Goal: Task Accomplishment & Management: Manage account settings

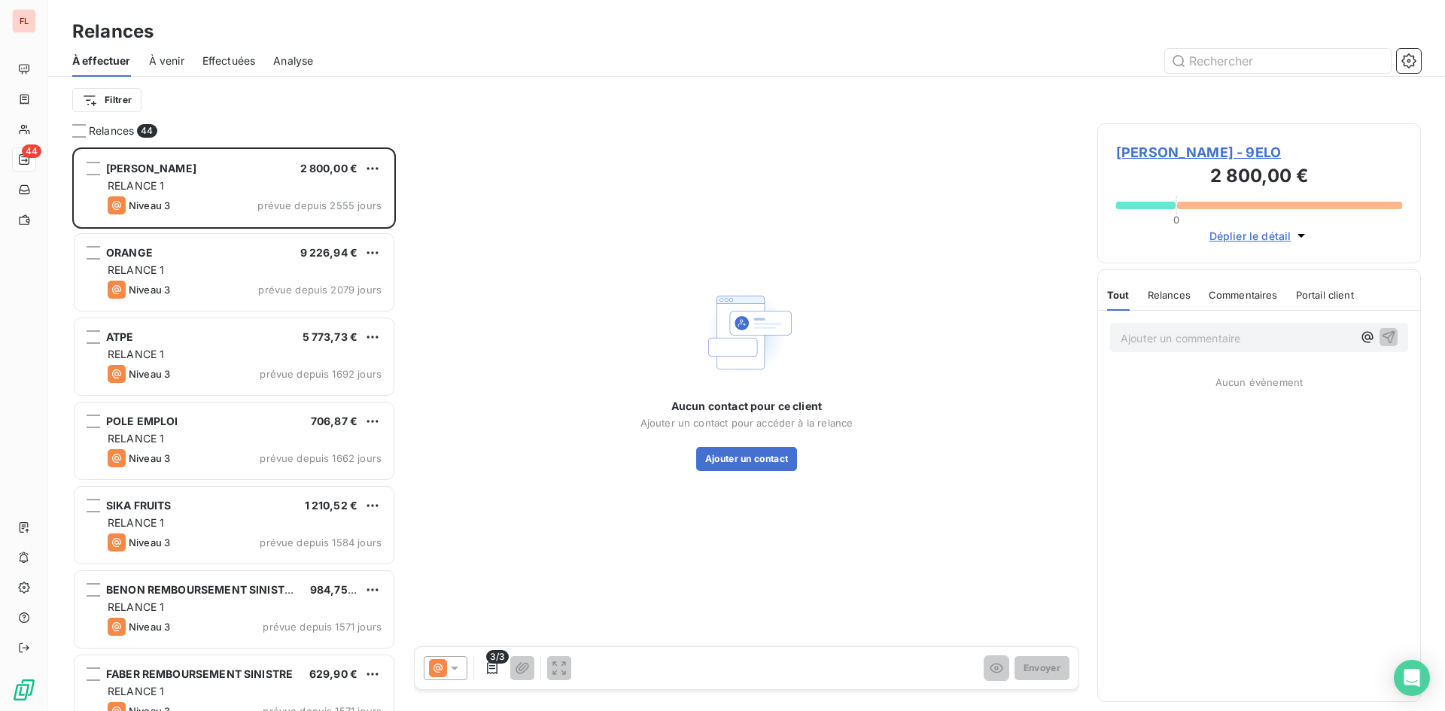
scroll to position [552, 312]
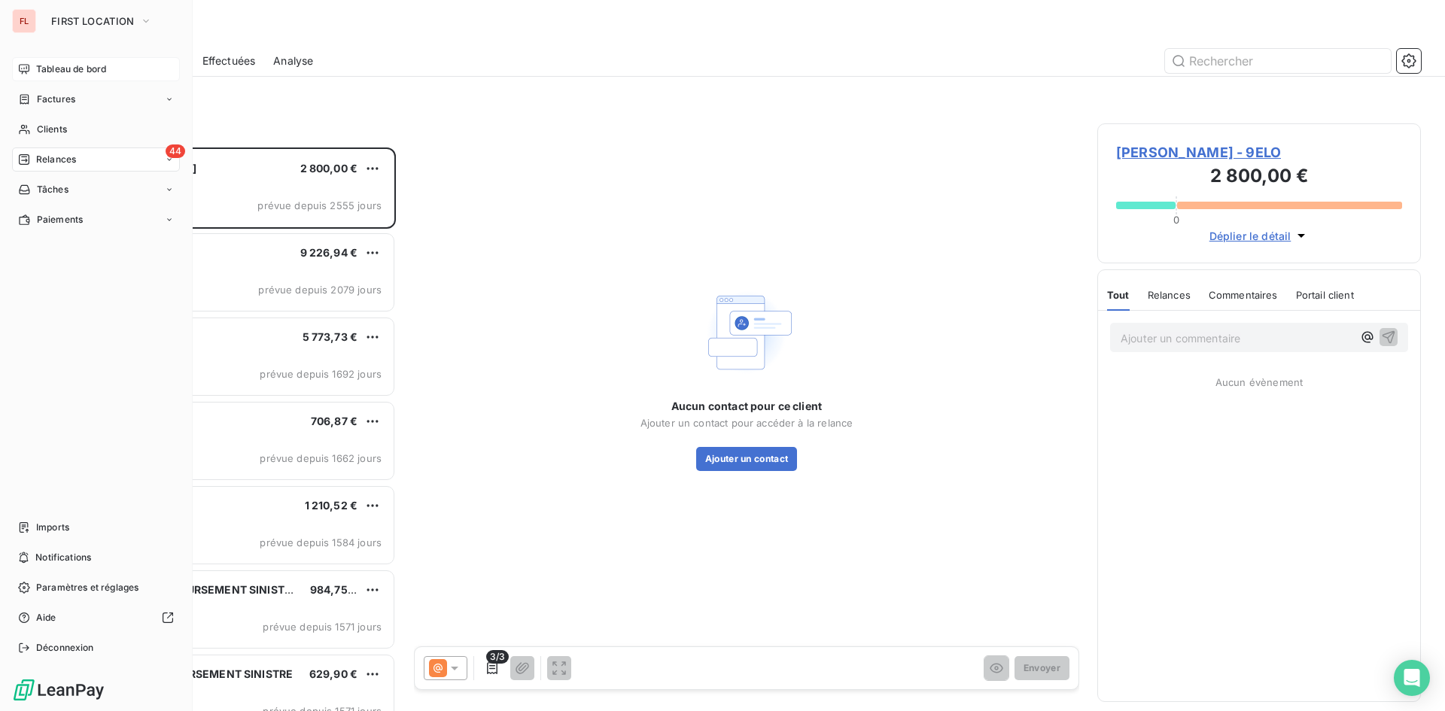
click at [73, 68] on span "Tableau de bord" at bounding box center [71, 69] width 70 height 14
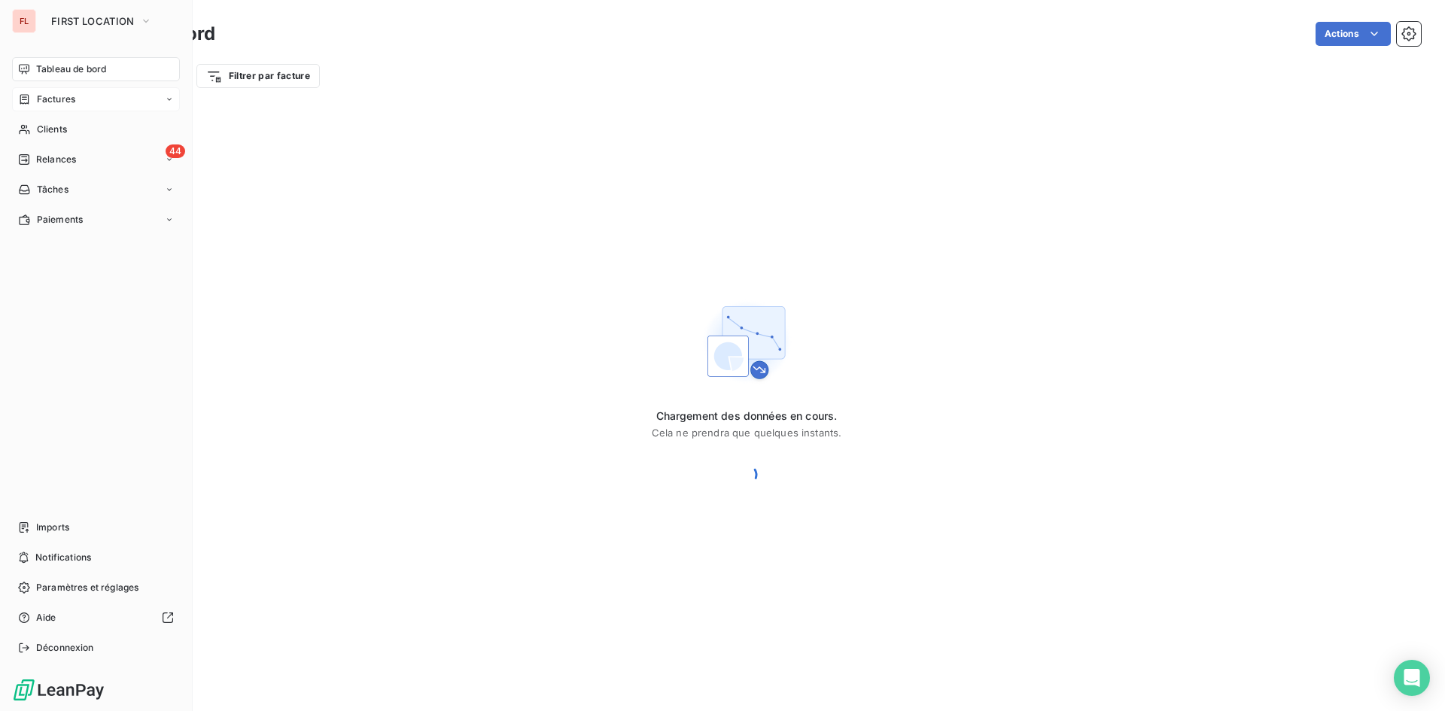
click at [68, 101] on span "Factures" at bounding box center [56, 100] width 38 height 14
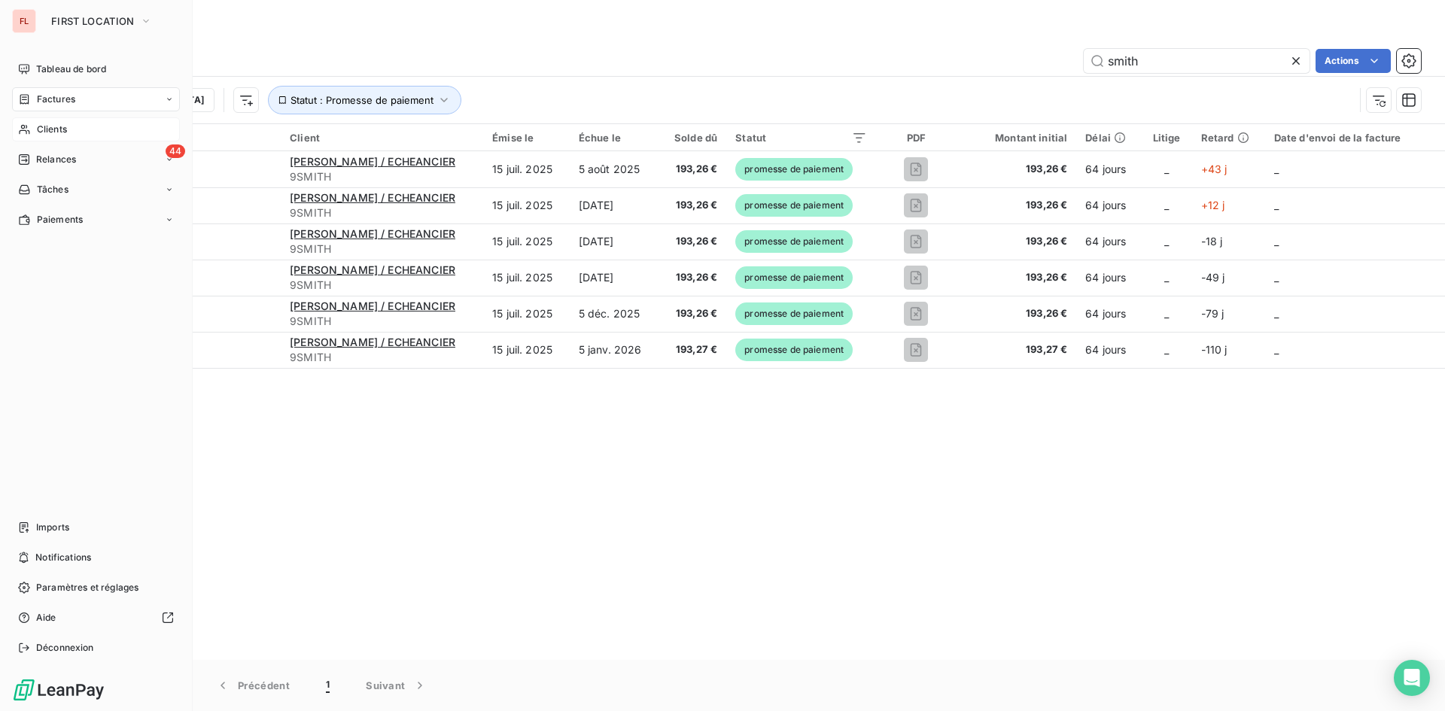
click at [53, 125] on span "Clients" at bounding box center [52, 130] width 30 height 14
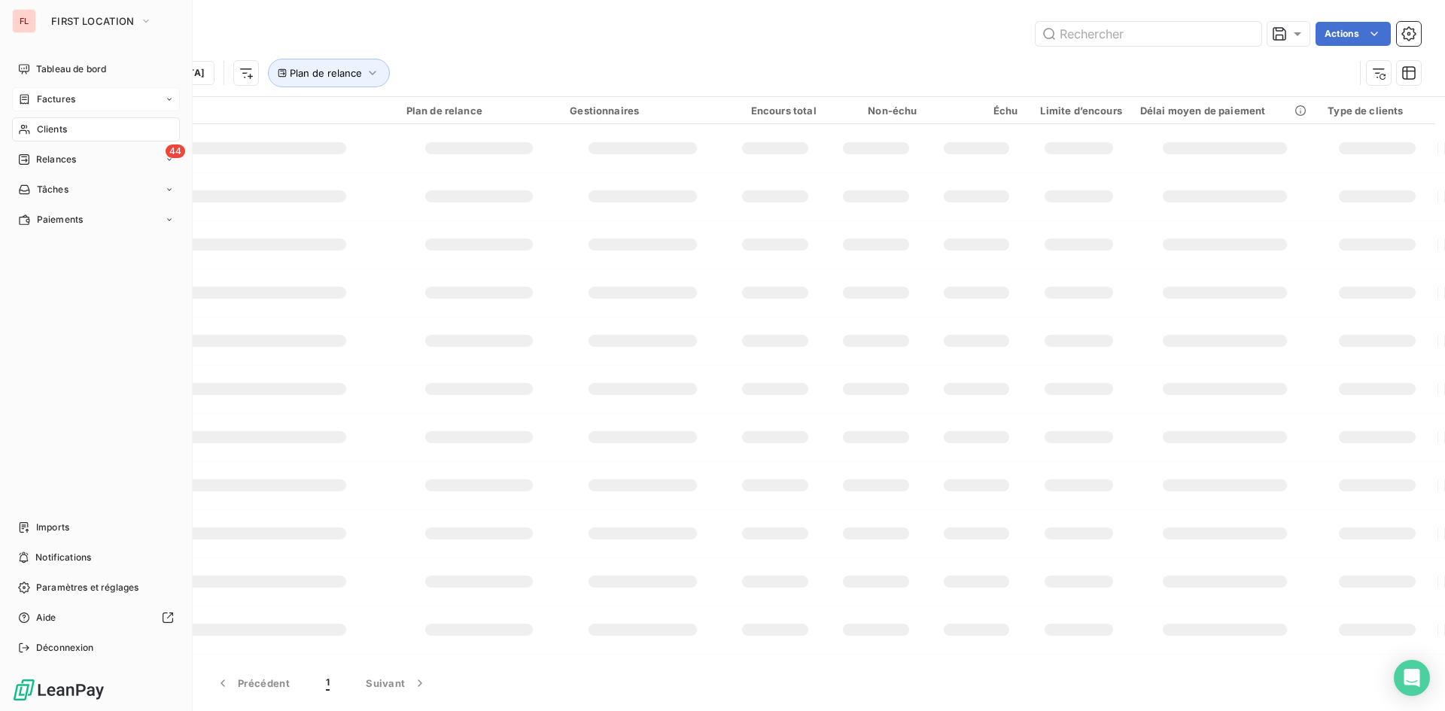
click at [55, 129] on span "Clients" at bounding box center [52, 130] width 30 height 14
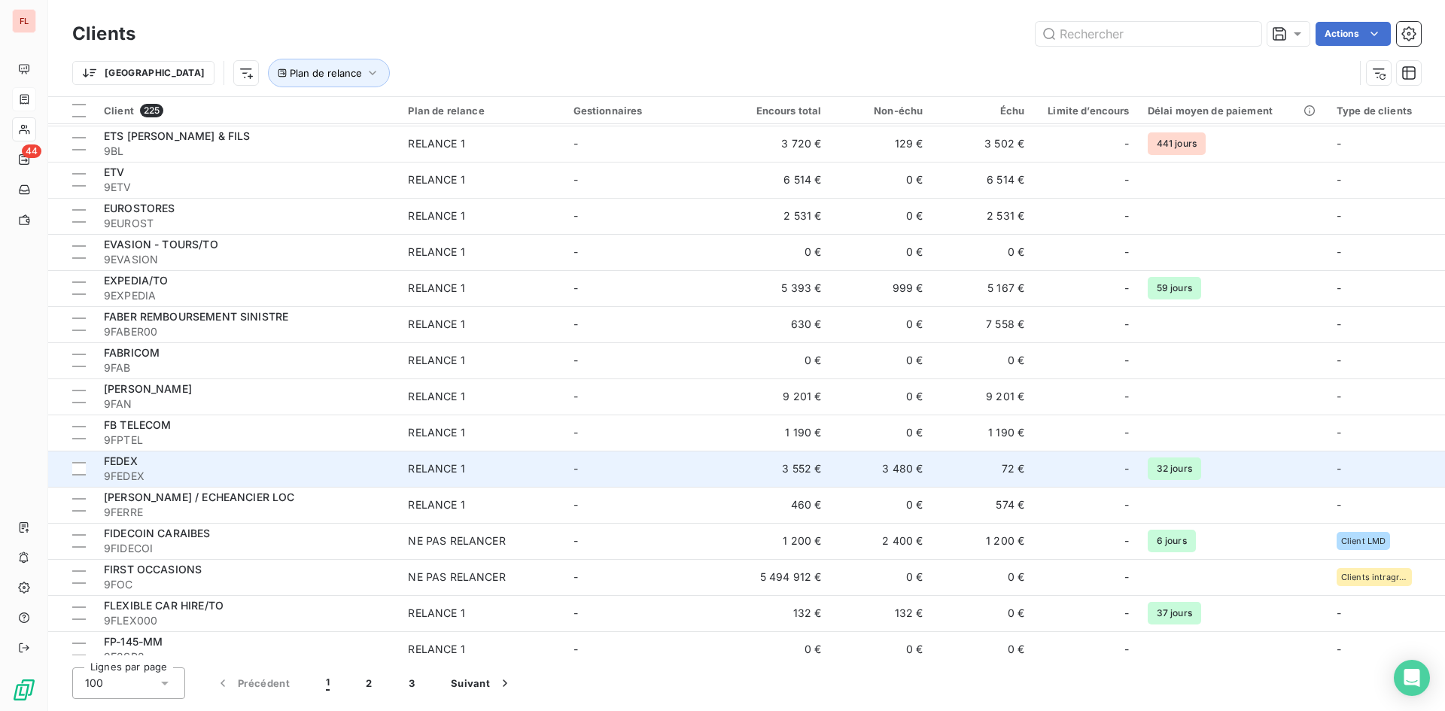
scroll to position [2631, 0]
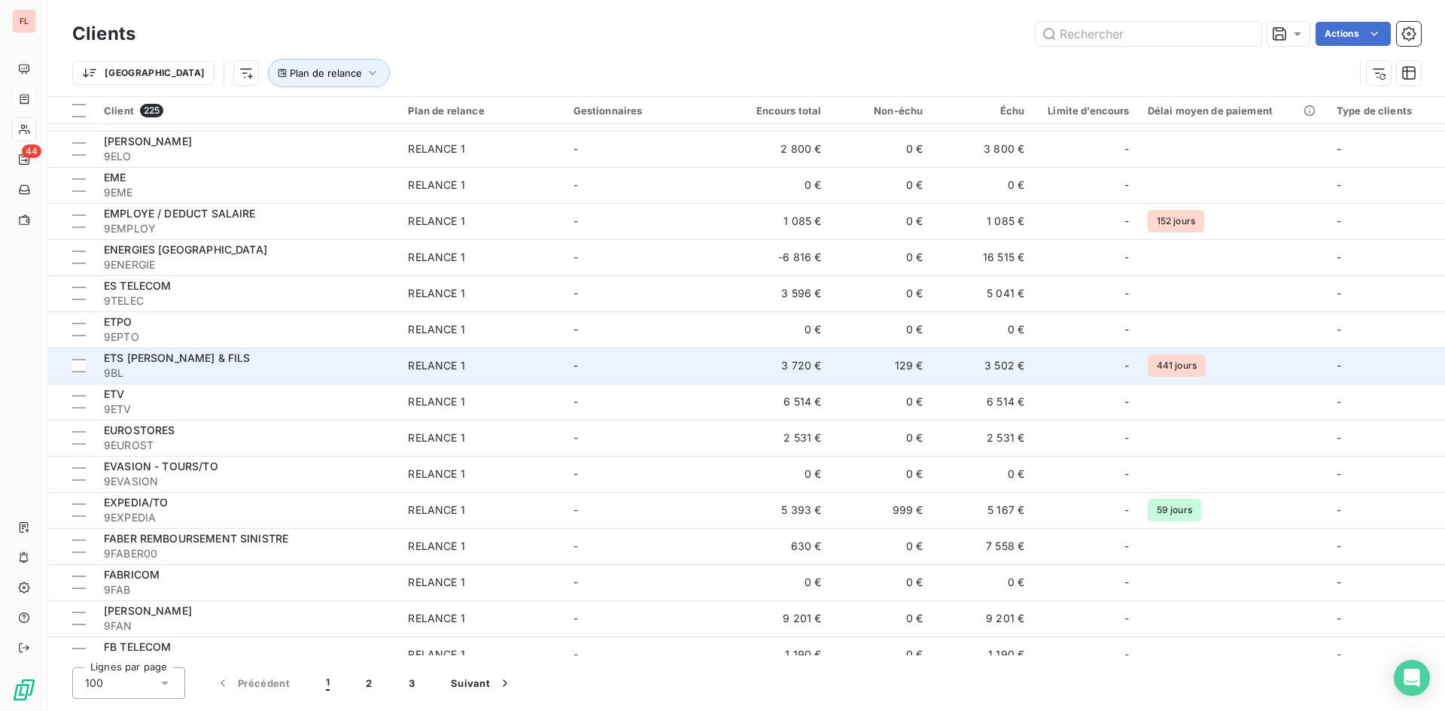
click at [212, 356] on span "ETS [PERSON_NAME] & FILS" at bounding box center [177, 358] width 147 height 13
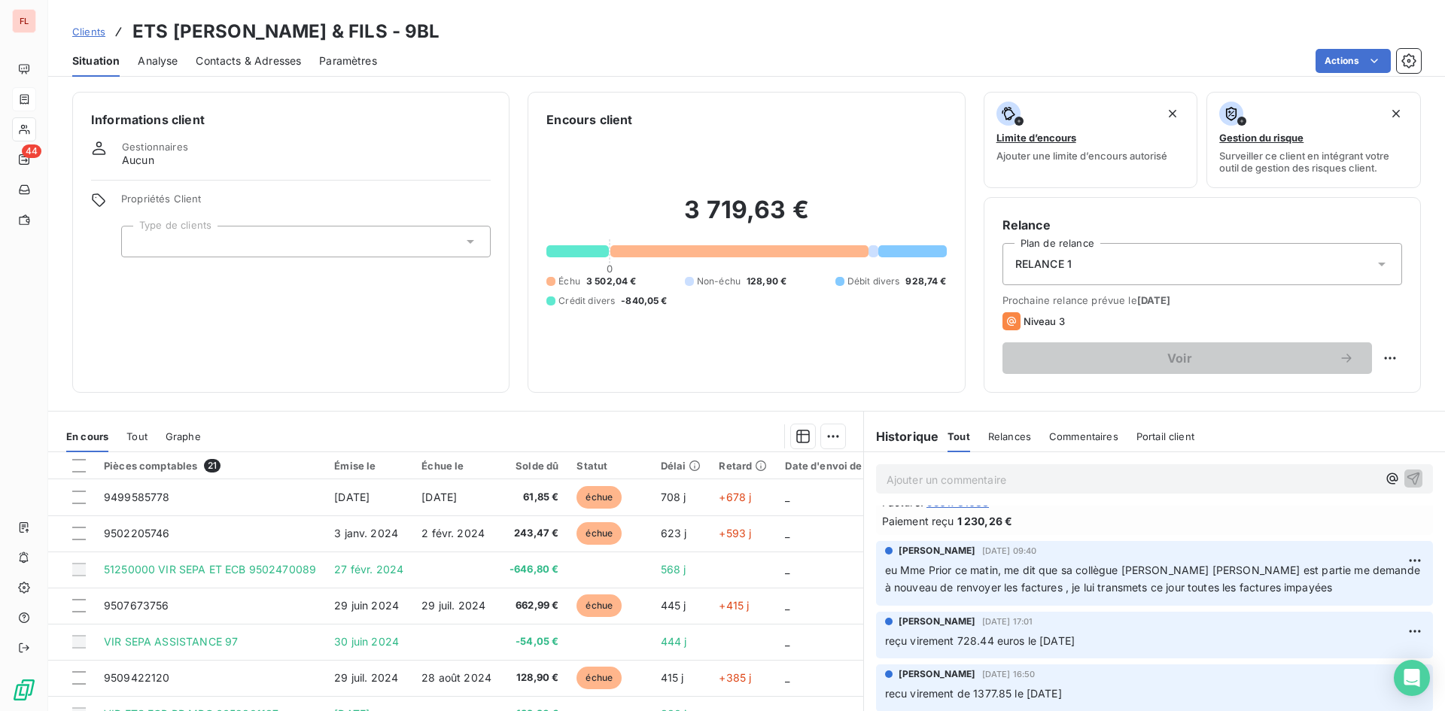
scroll to position [75, 0]
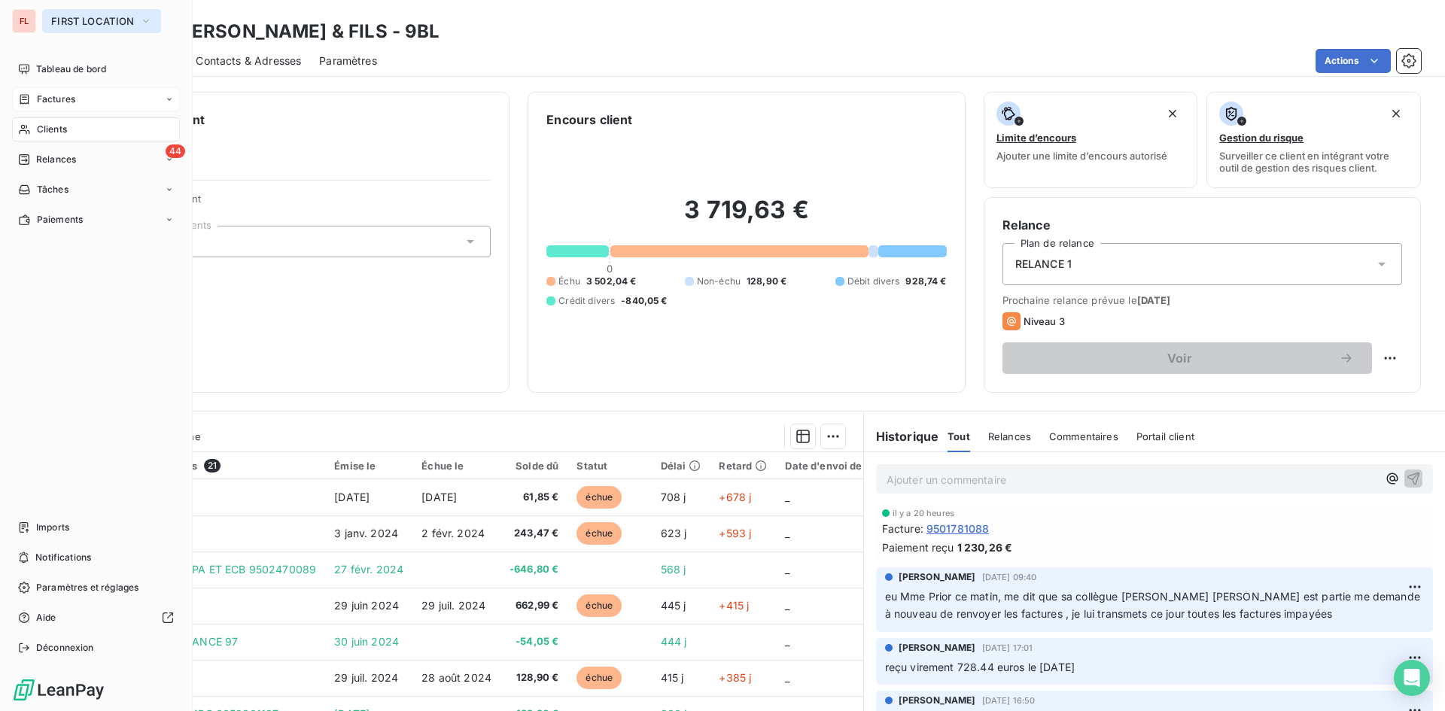
click at [139, 19] on button "FIRST LOCATION" at bounding box center [101, 21] width 119 height 24
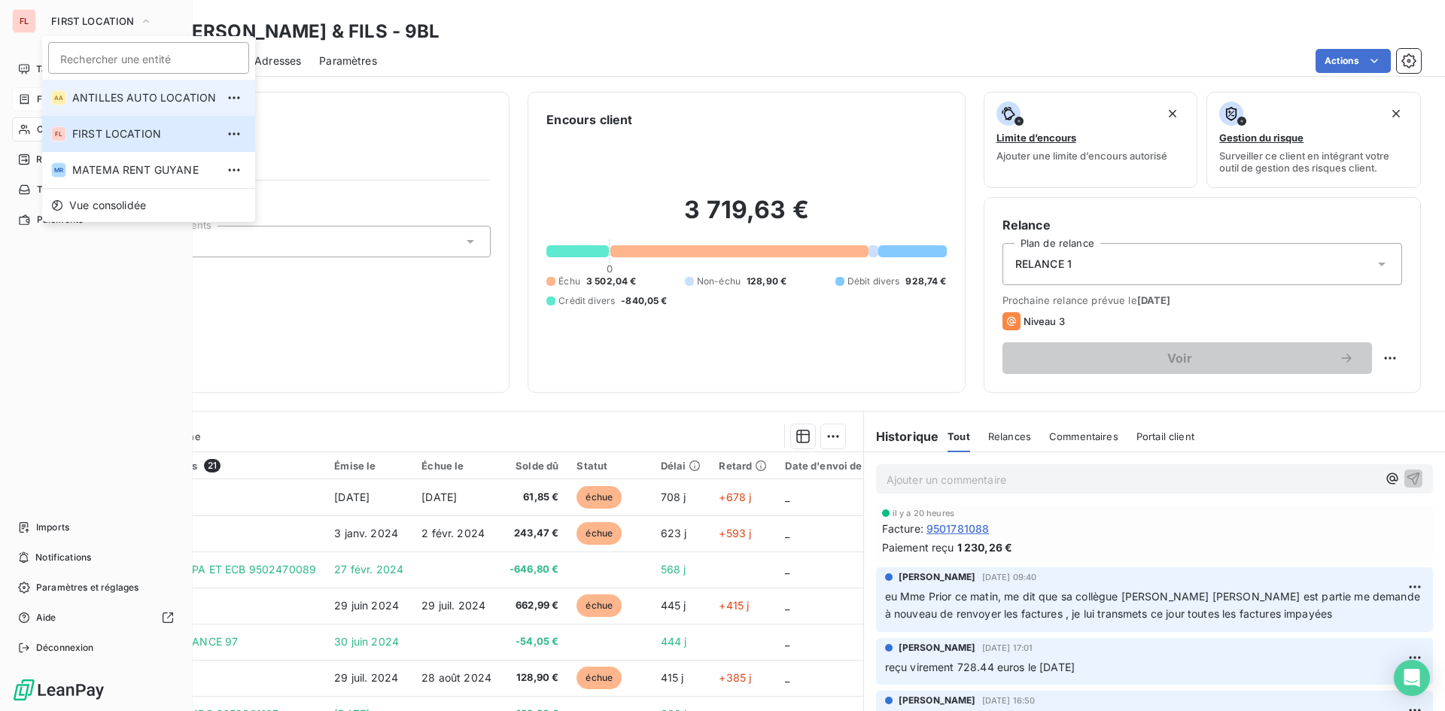
click at [142, 100] on span "ANTILLES AUTO LOCATION" at bounding box center [144, 97] width 144 height 15
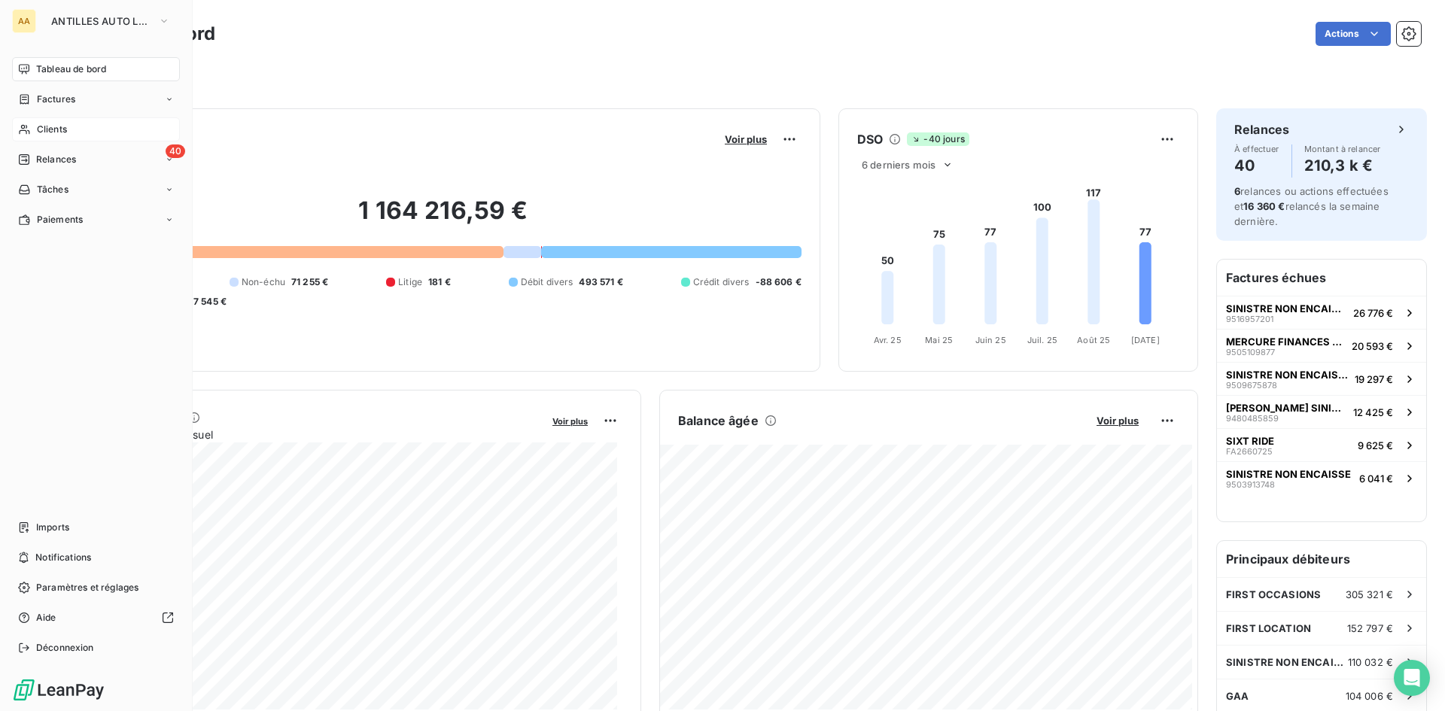
click at [70, 126] on div "Clients" at bounding box center [96, 129] width 168 height 24
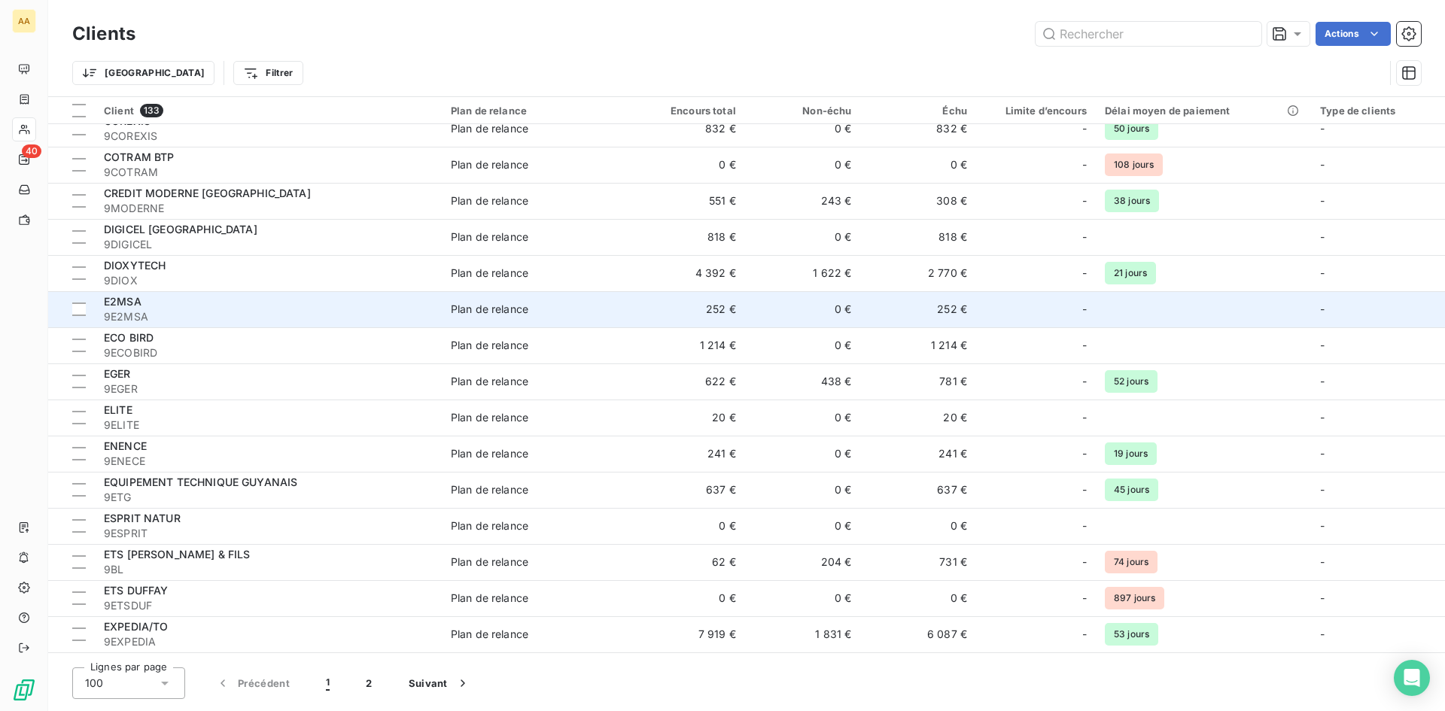
scroll to position [1430, 0]
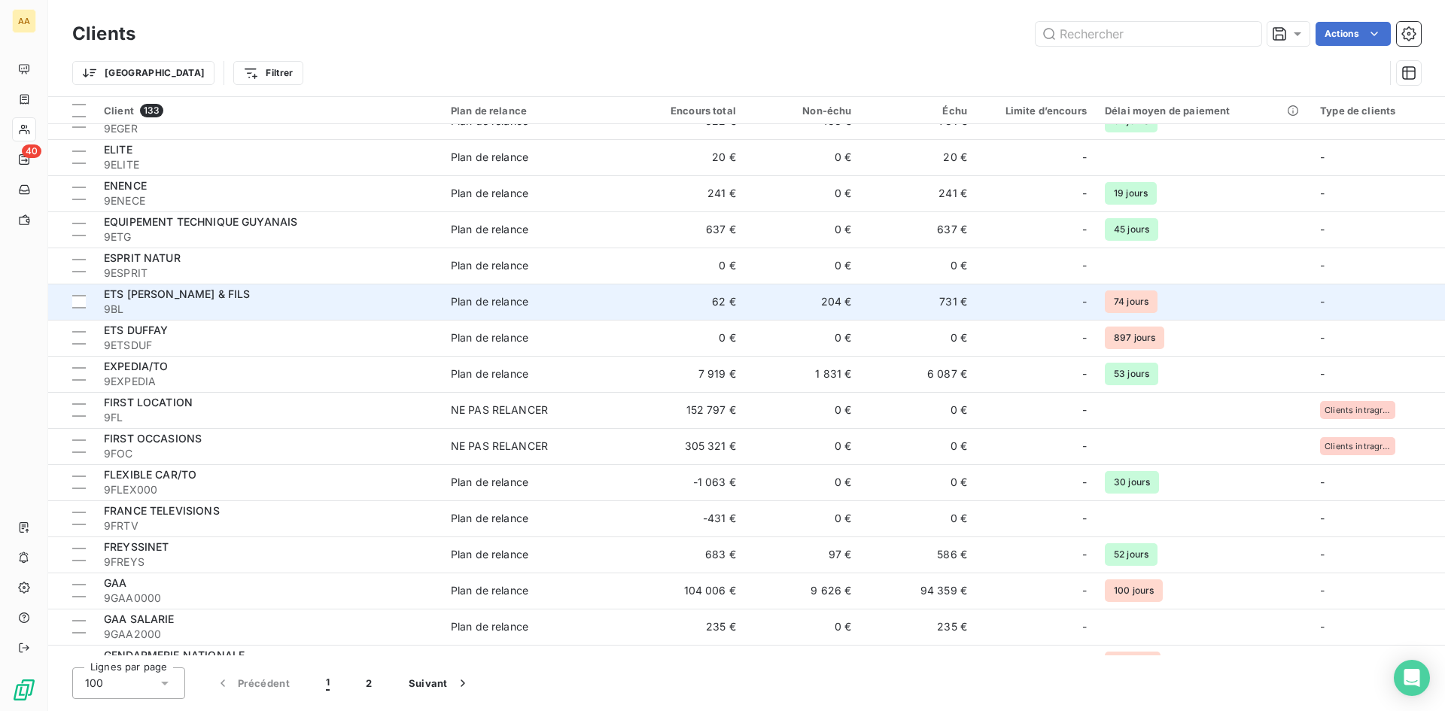
click at [230, 292] on div "ETS [PERSON_NAME] & FILS" at bounding box center [268, 294] width 329 height 15
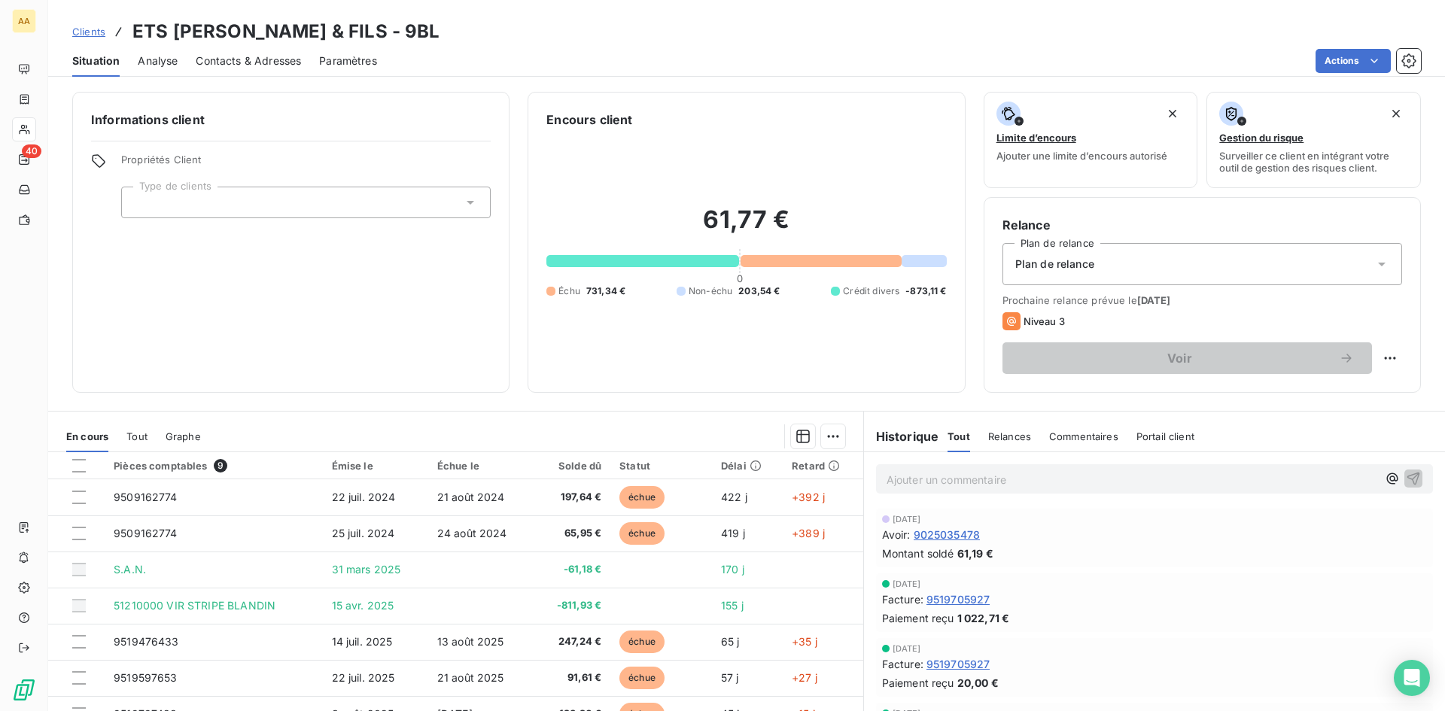
click at [1006, 429] on div "Relances" at bounding box center [1009, 437] width 43 height 32
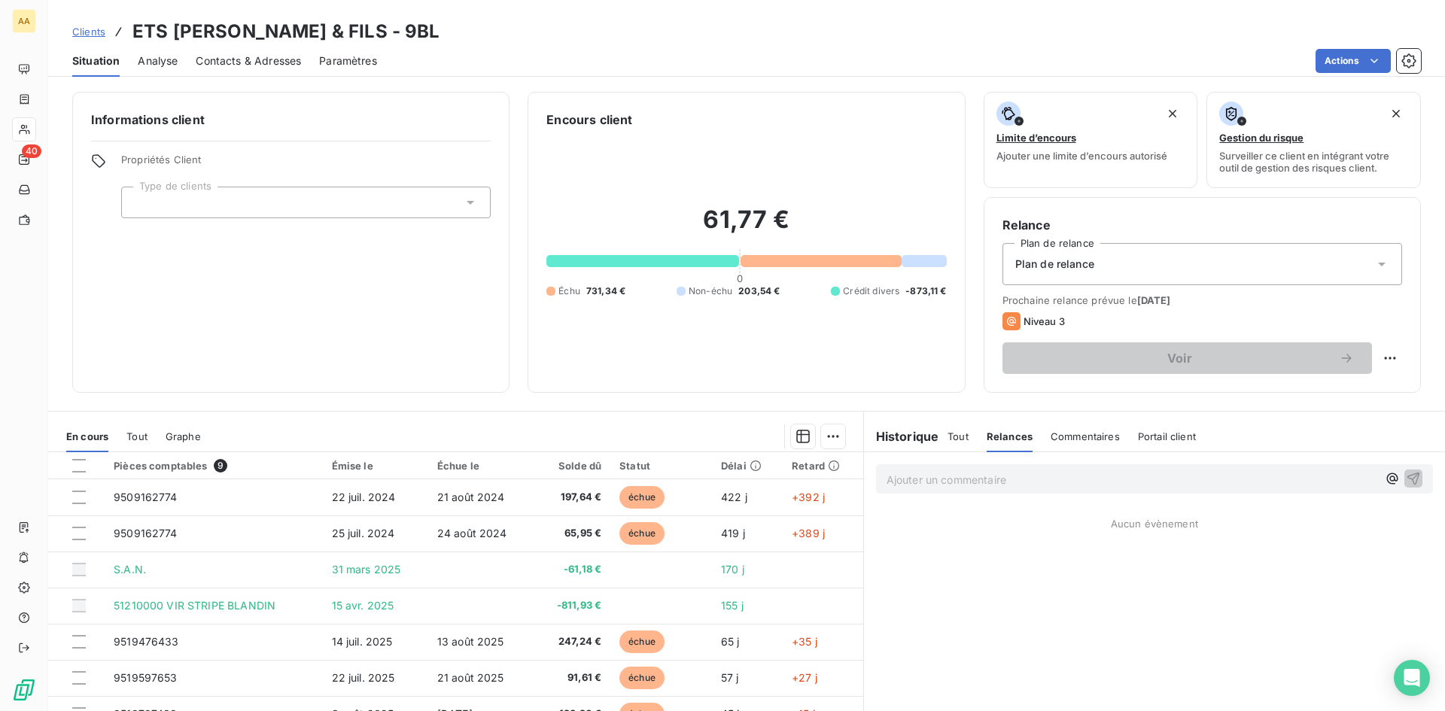
click at [1101, 436] on span "Commentaires" at bounding box center [1085, 437] width 69 height 12
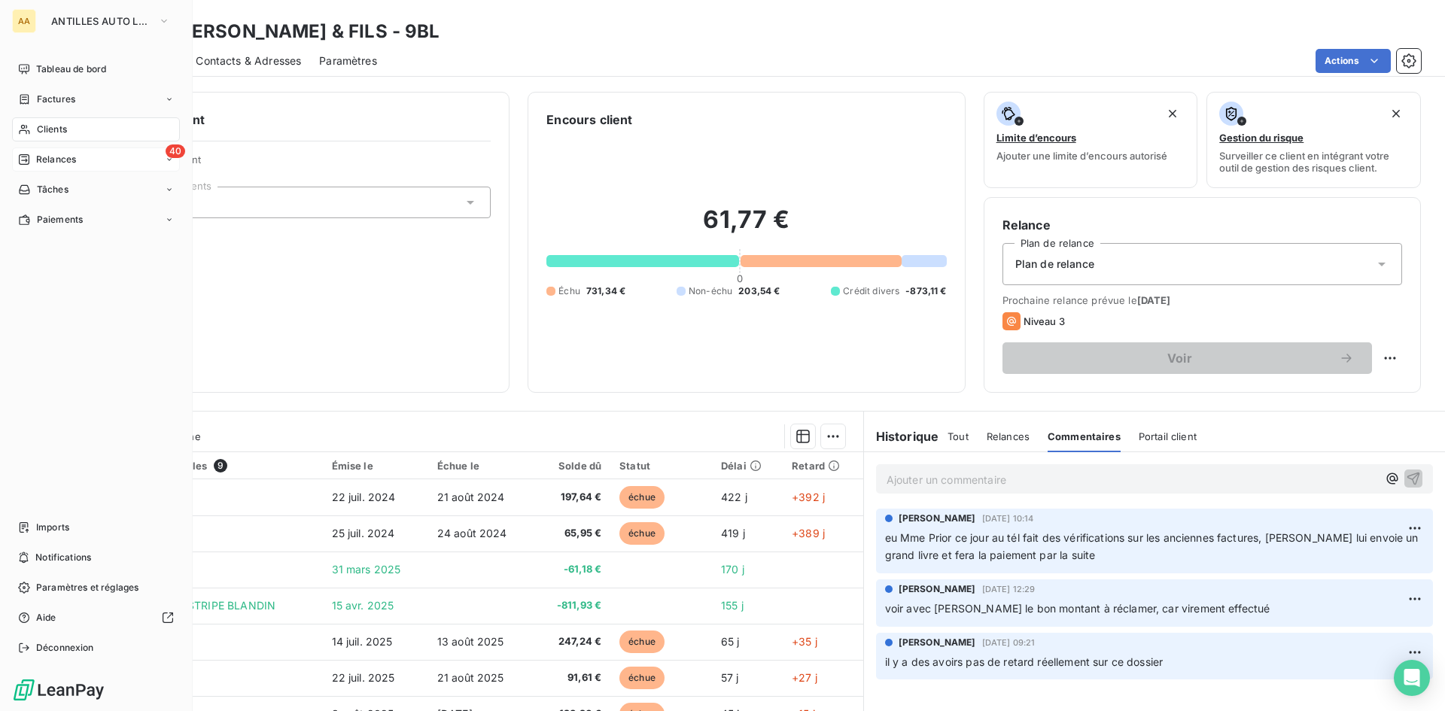
click at [36, 158] on span "Relances" at bounding box center [56, 160] width 40 height 14
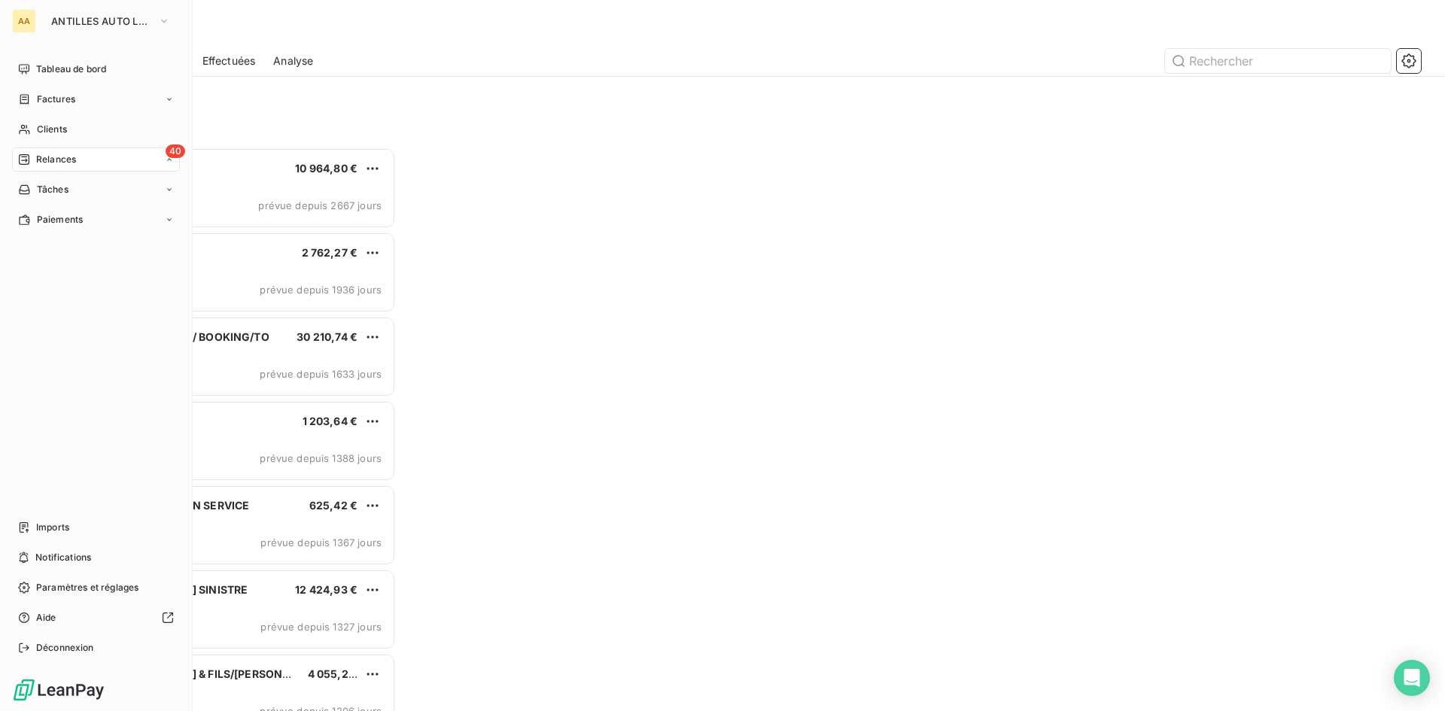
scroll to position [552, 312]
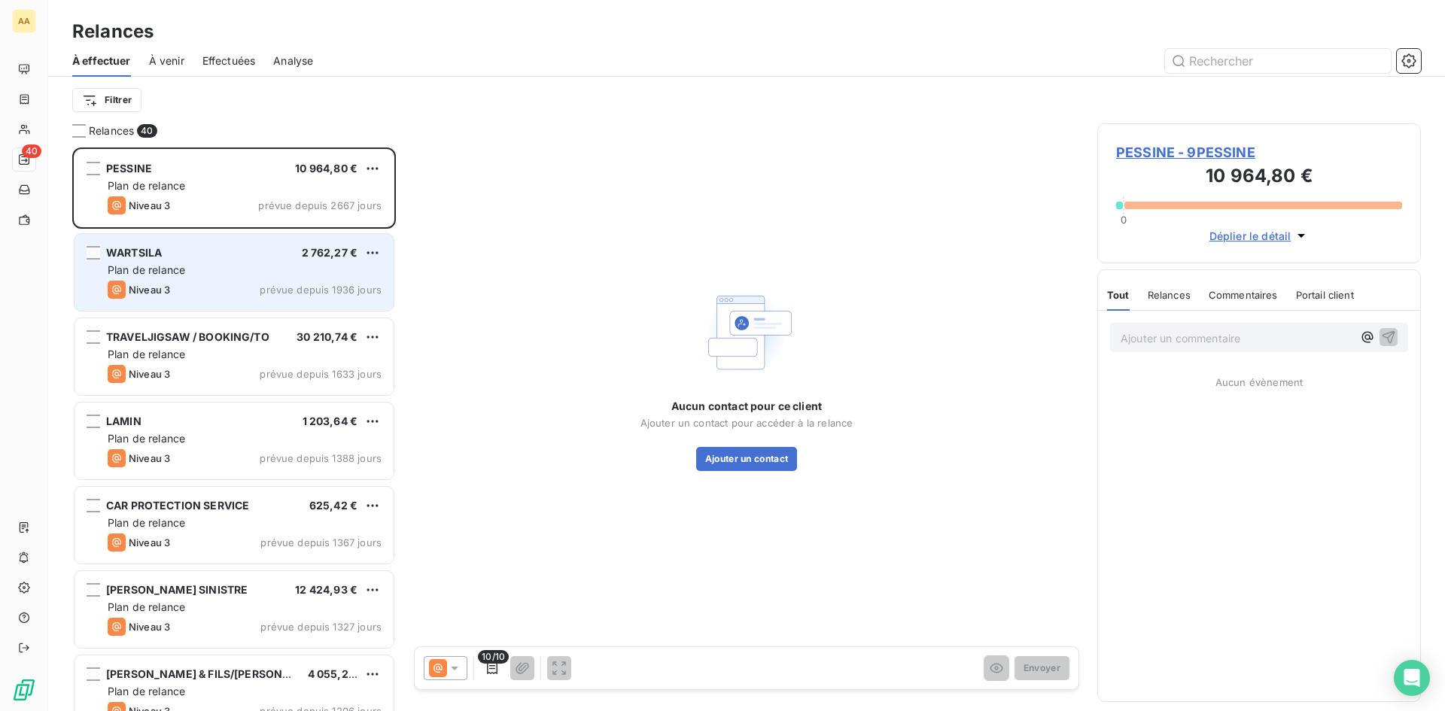
click at [266, 271] on div "Plan de relance" at bounding box center [245, 270] width 274 height 15
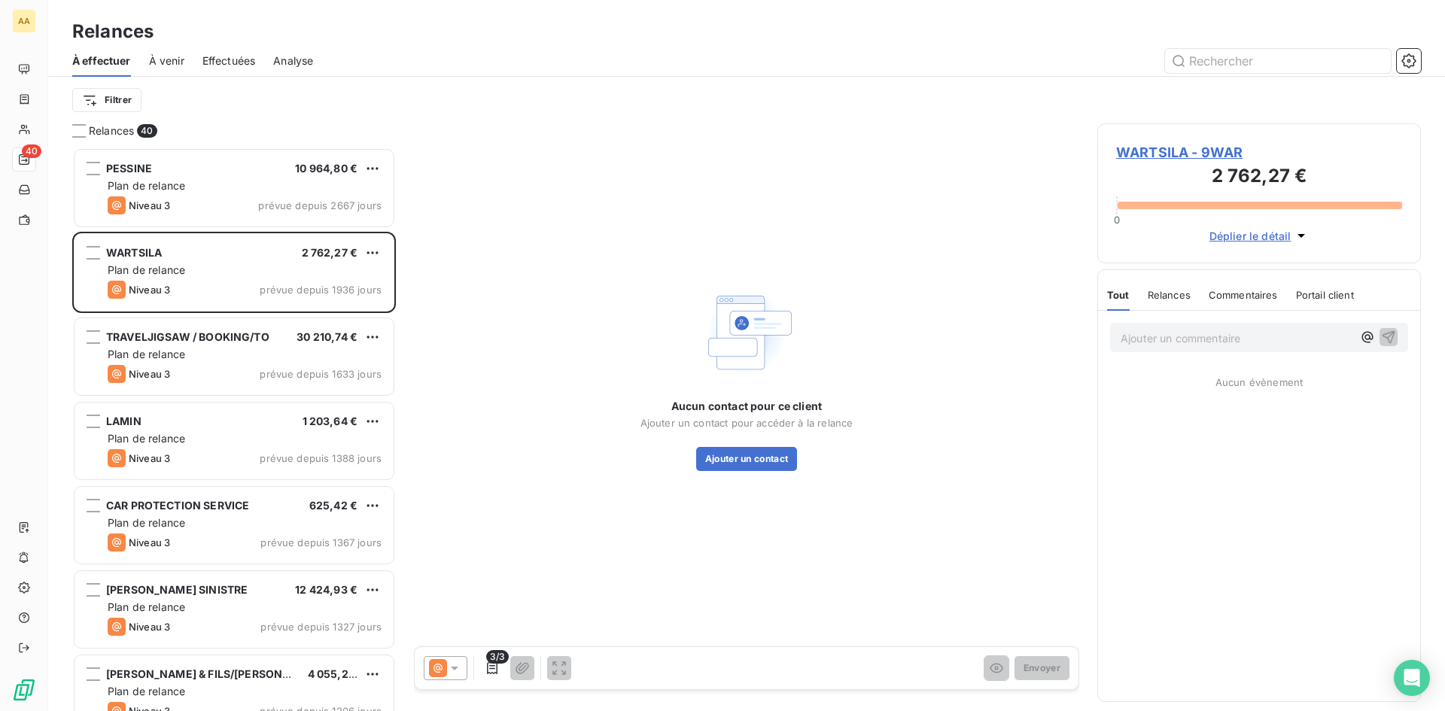
click at [1194, 154] on span "WARTSILA - 9WAR" at bounding box center [1259, 152] width 286 height 20
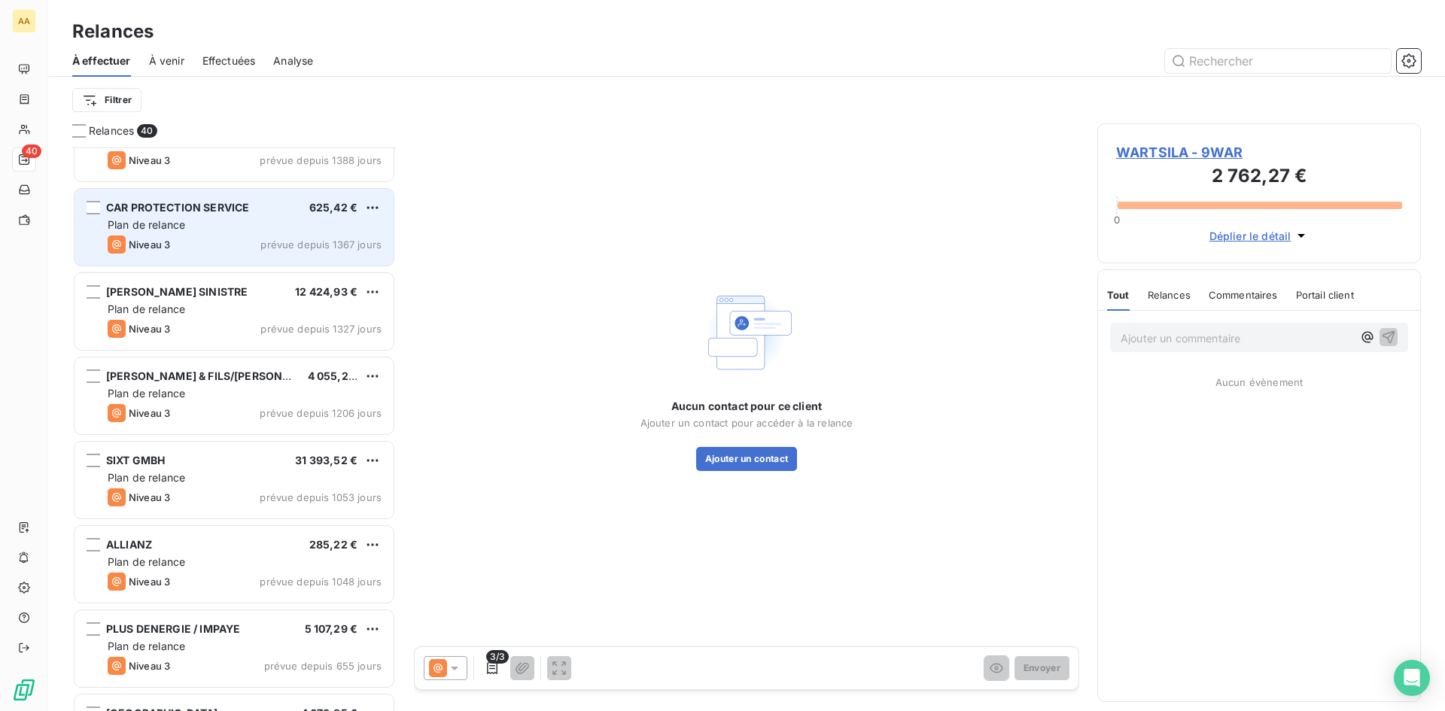
scroll to position [302, 0]
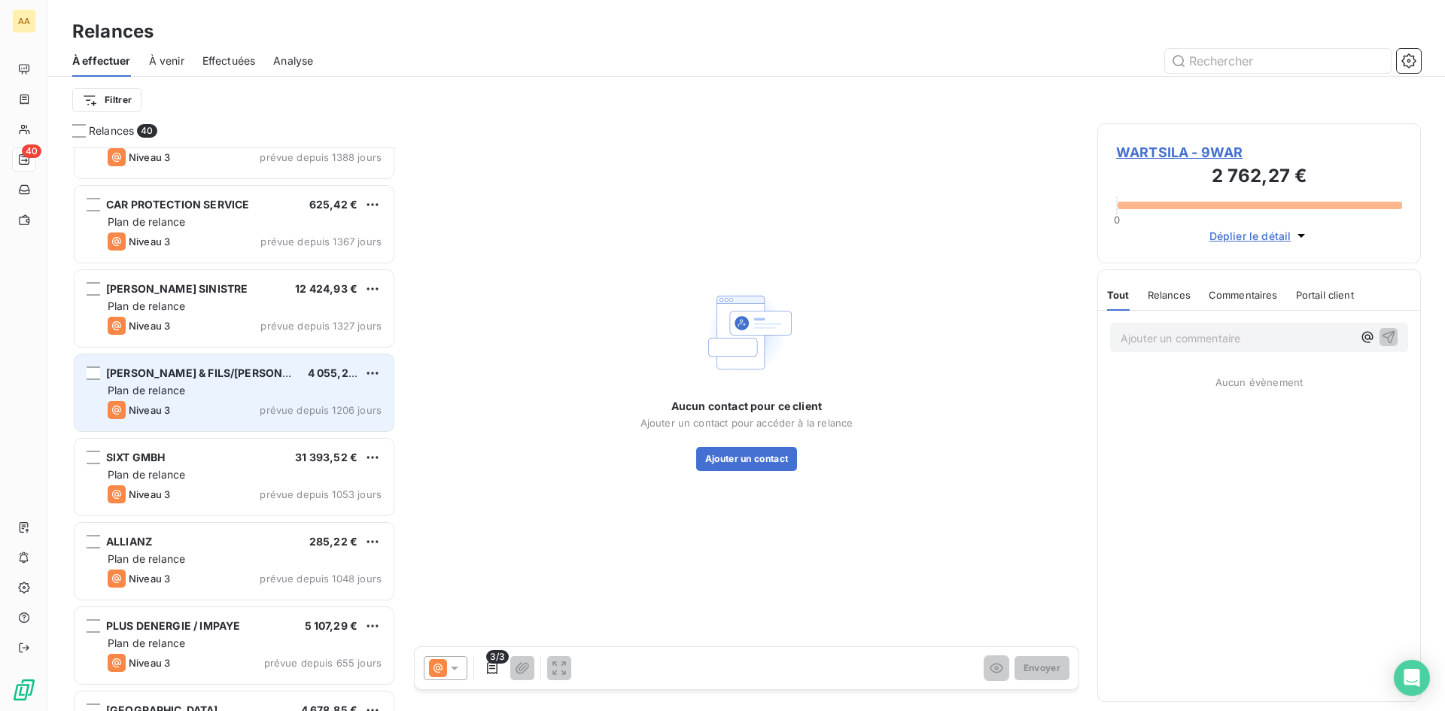
click at [288, 393] on div "Plan de relance" at bounding box center [245, 390] width 274 height 15
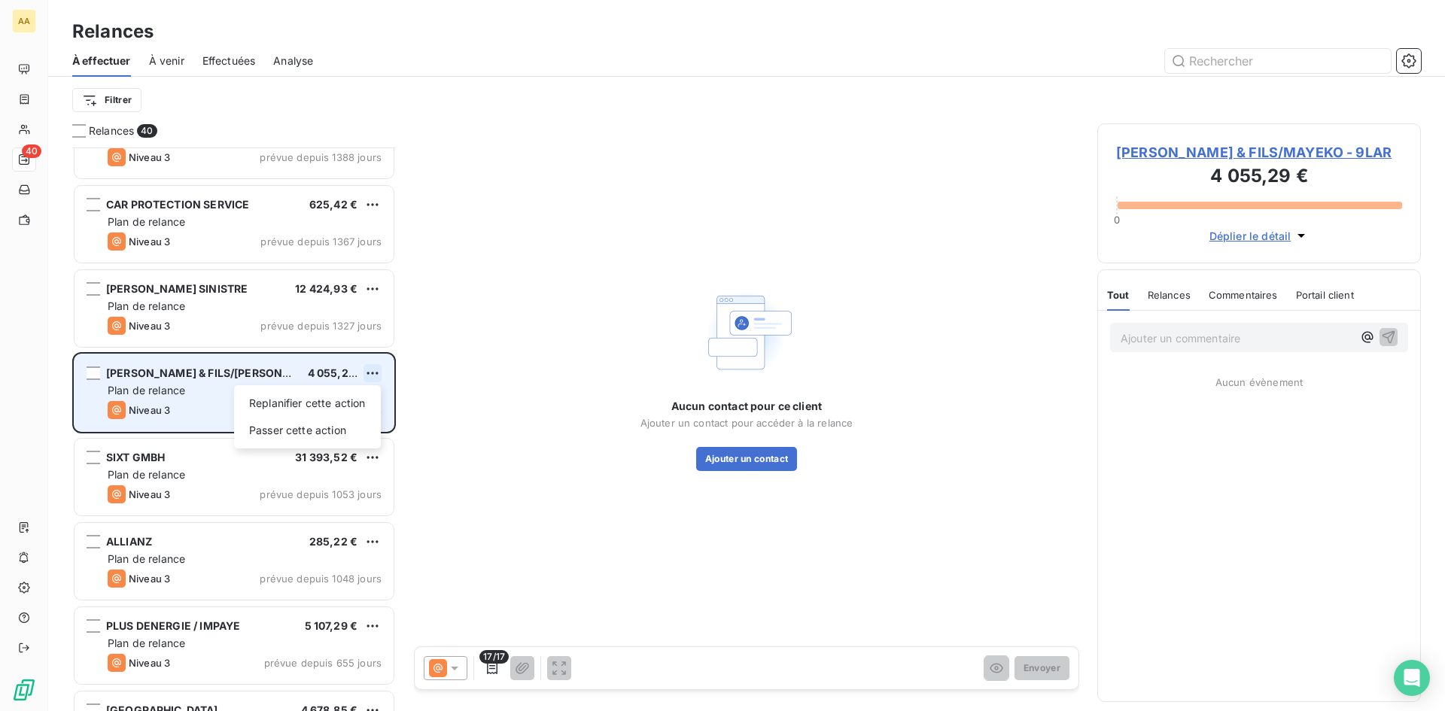
click at [378, 373] on html "AA 40 Relances À effectuer À venir Effectuées Analyse Filtrer Relances 40 TRAVE…" at bounding box center [722, 355] width 1445 height 711
click at [344, 428] on div "Passer cette action" at bounding box center [307, 430] width 135 height 24
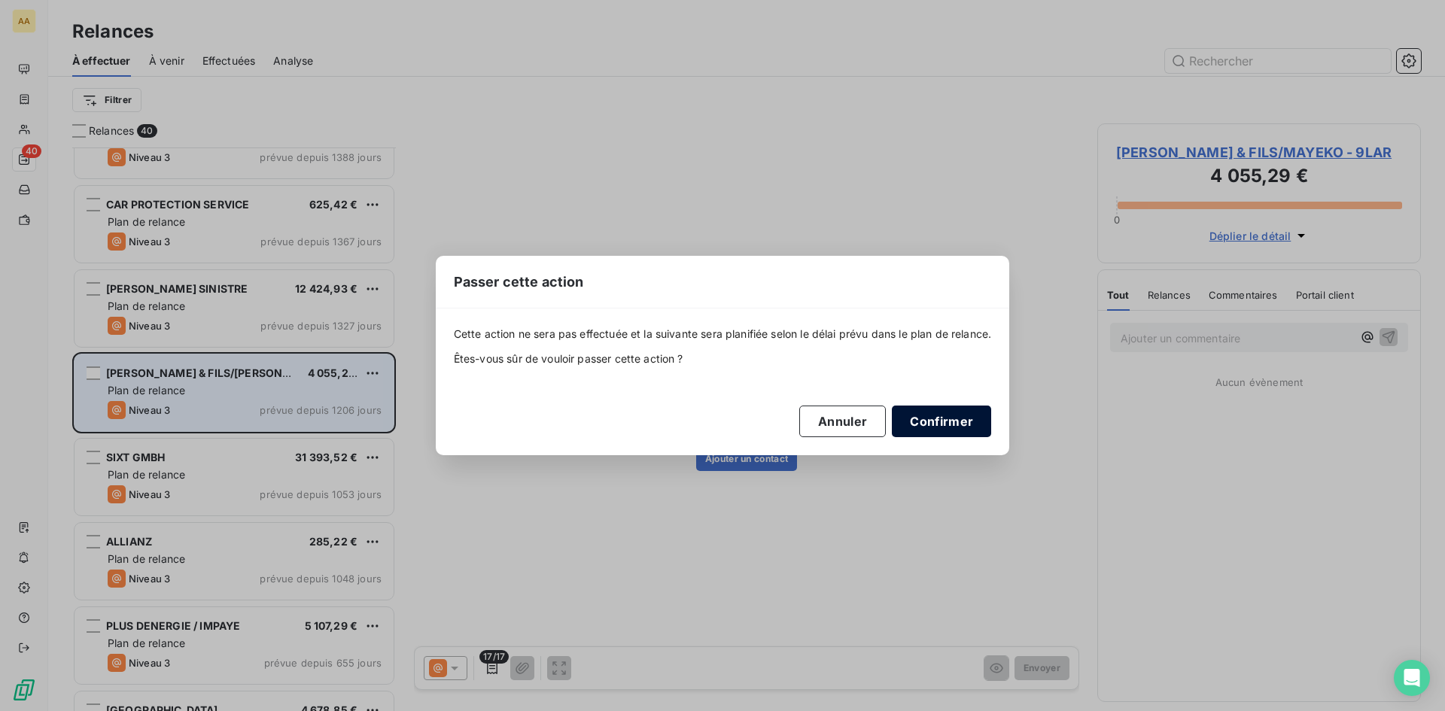
click at [959, 420] on button "Confirmer" at bounding box center [941, 422] width 99 height 32
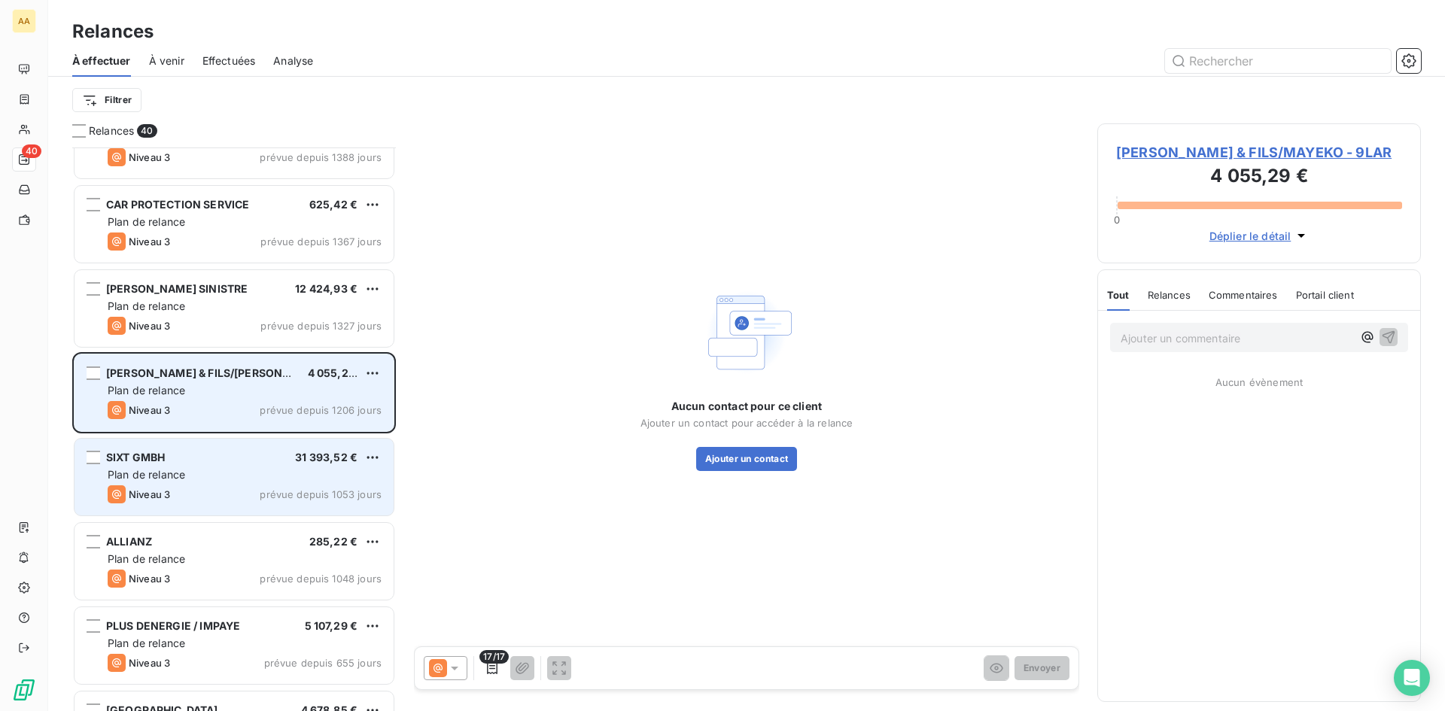
click at [348, 478] on div "Plan de relance" at bounding box center [245, 474] width 274 height 15
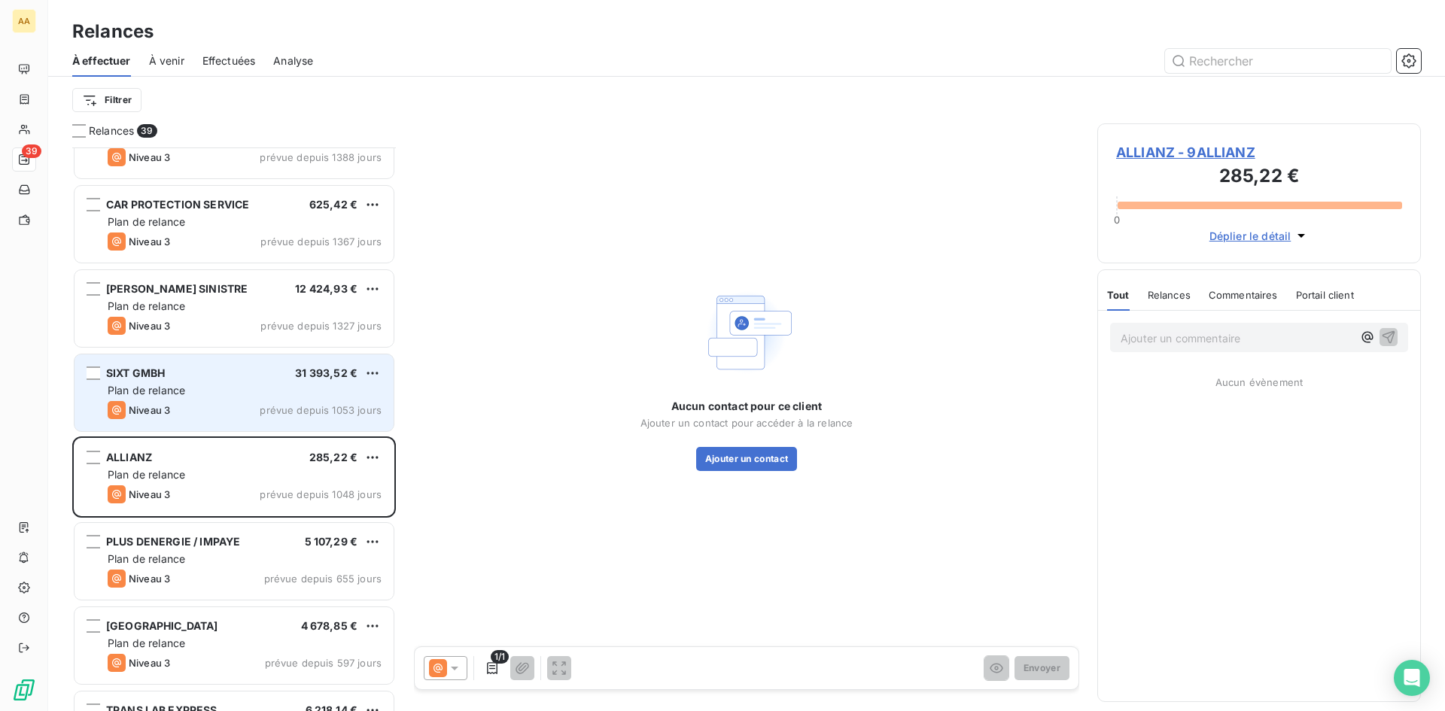
click at [355, 397] on div "Plan de relance" at bounding box center [245, 390] width 274 height 15
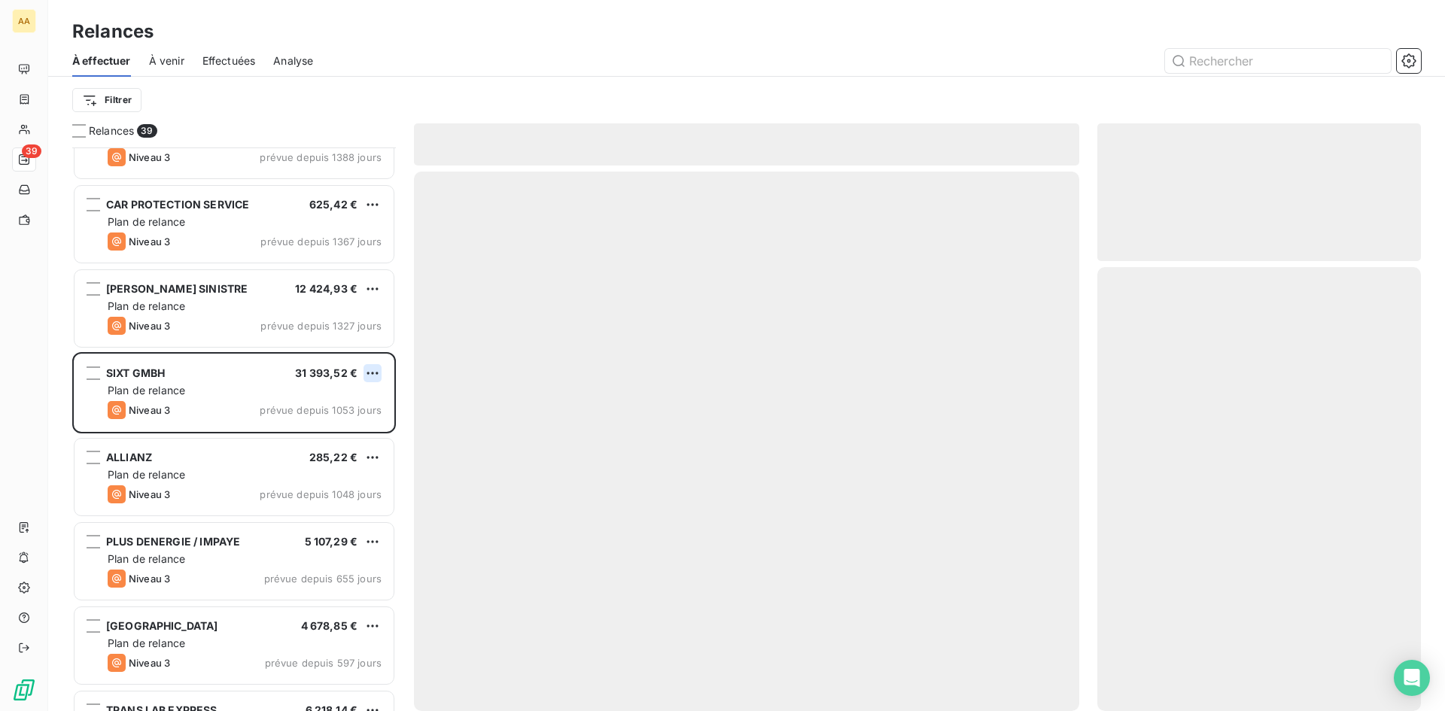
click at [373, 373] on html "AA 39 Relances À effectuer À venir Effectuées Analyse Filtrer Relances 39 TRAVE…" at bounding box center [722, 355] width 1445 height 711
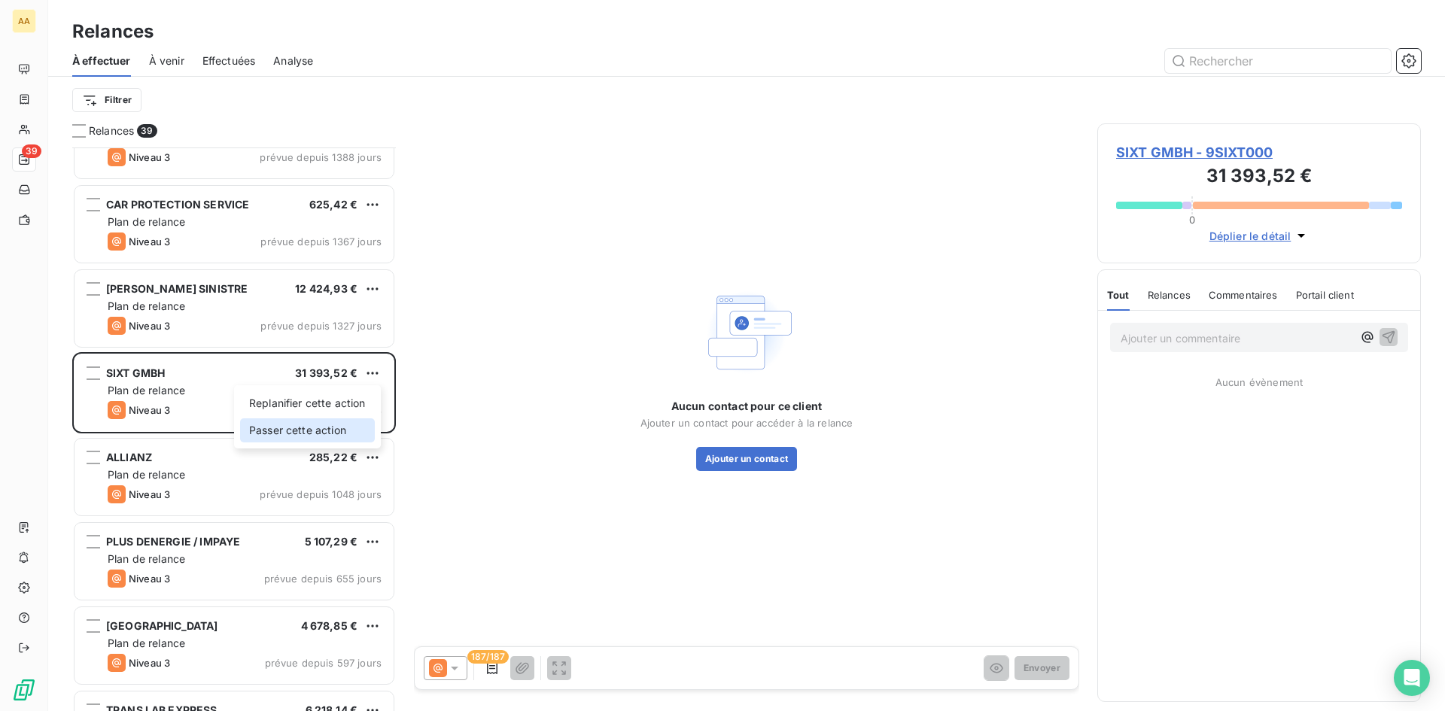
click at [339, 434] on div "Passer cette action" at bounding box center [307, 430] width 135 height 24
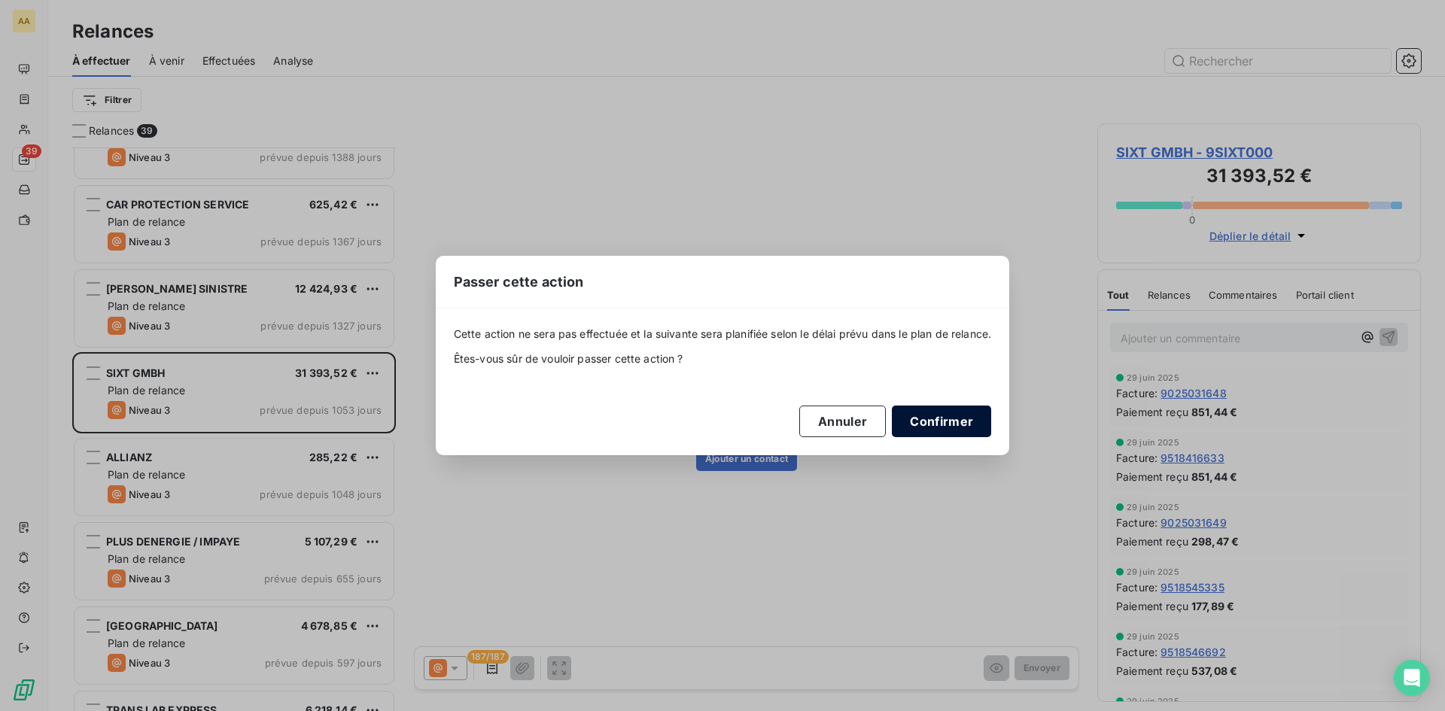
click at [923, 419] on button "Confirmer" at bounding box center [941, 422] width 99 height 32
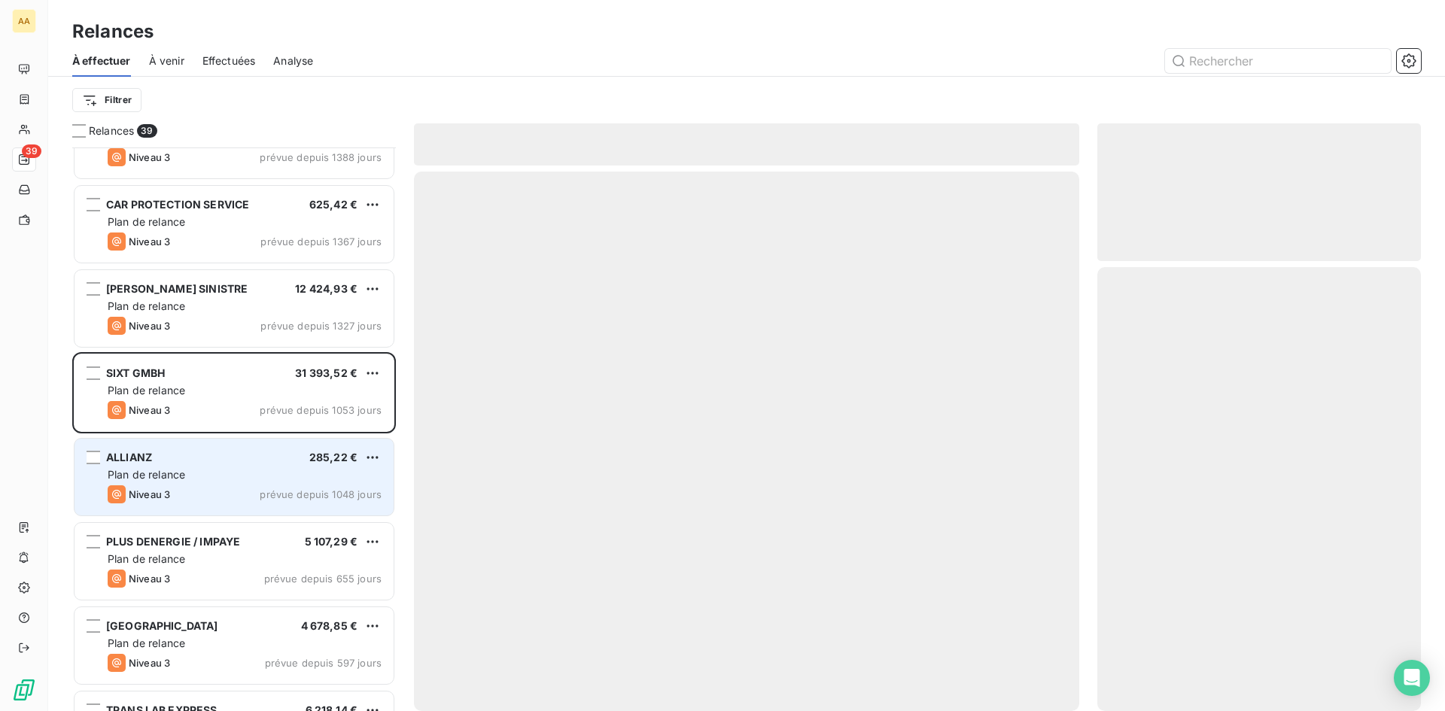
click at [354, 467] on div "ALLIANZ 285,22 € Plan de relance Niveau 3 prévue depuis 1048 jours" at bounding box center [234, 477] width 319 height 77
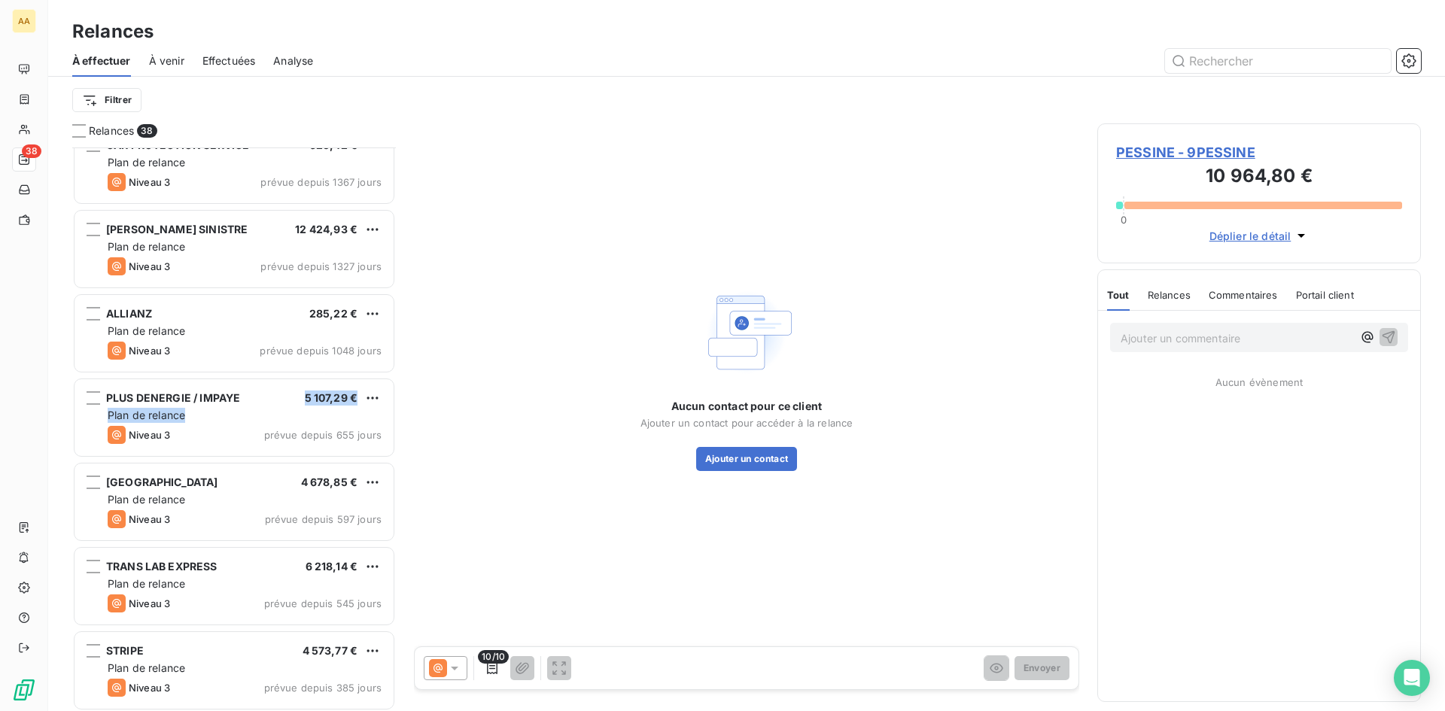
scroll to position [452, 0]
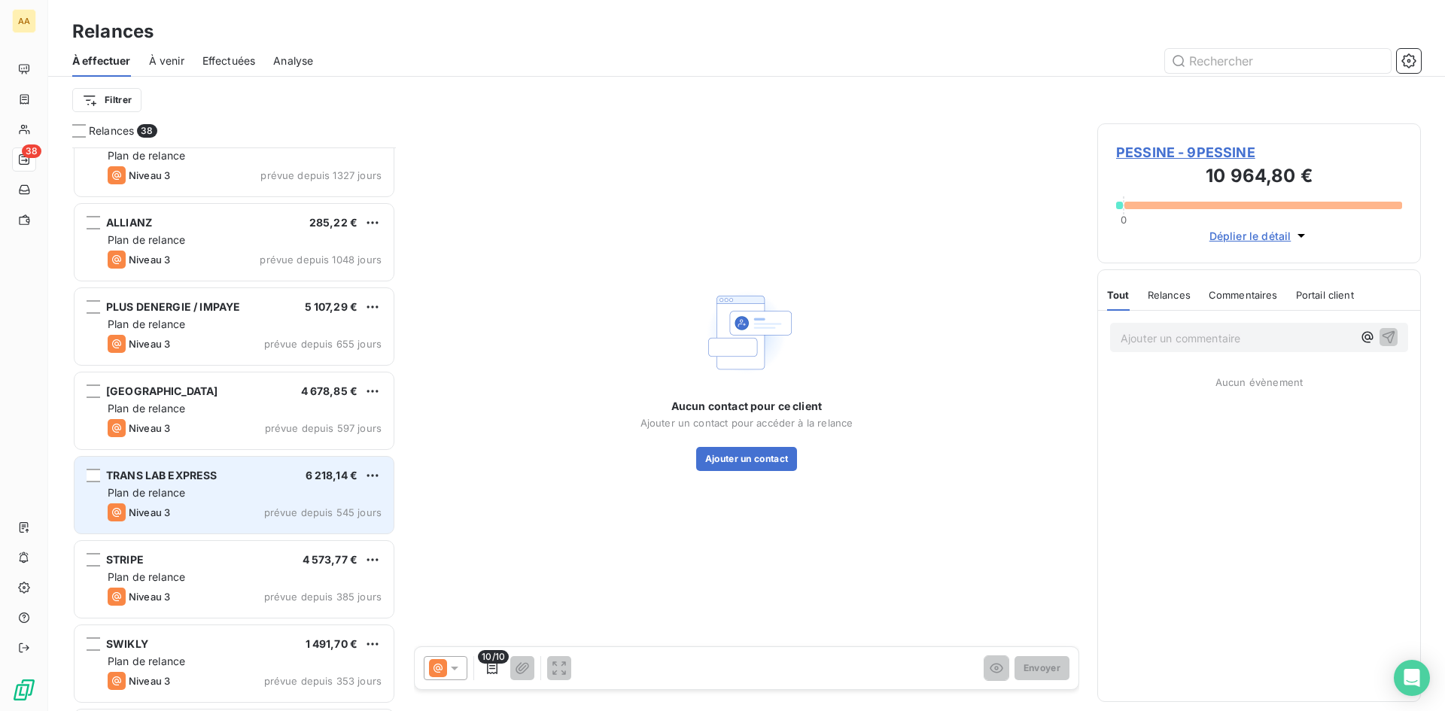
click at [352, 495] on div "Plan de relance" at bounding box center [245, 492] width 274 height 15
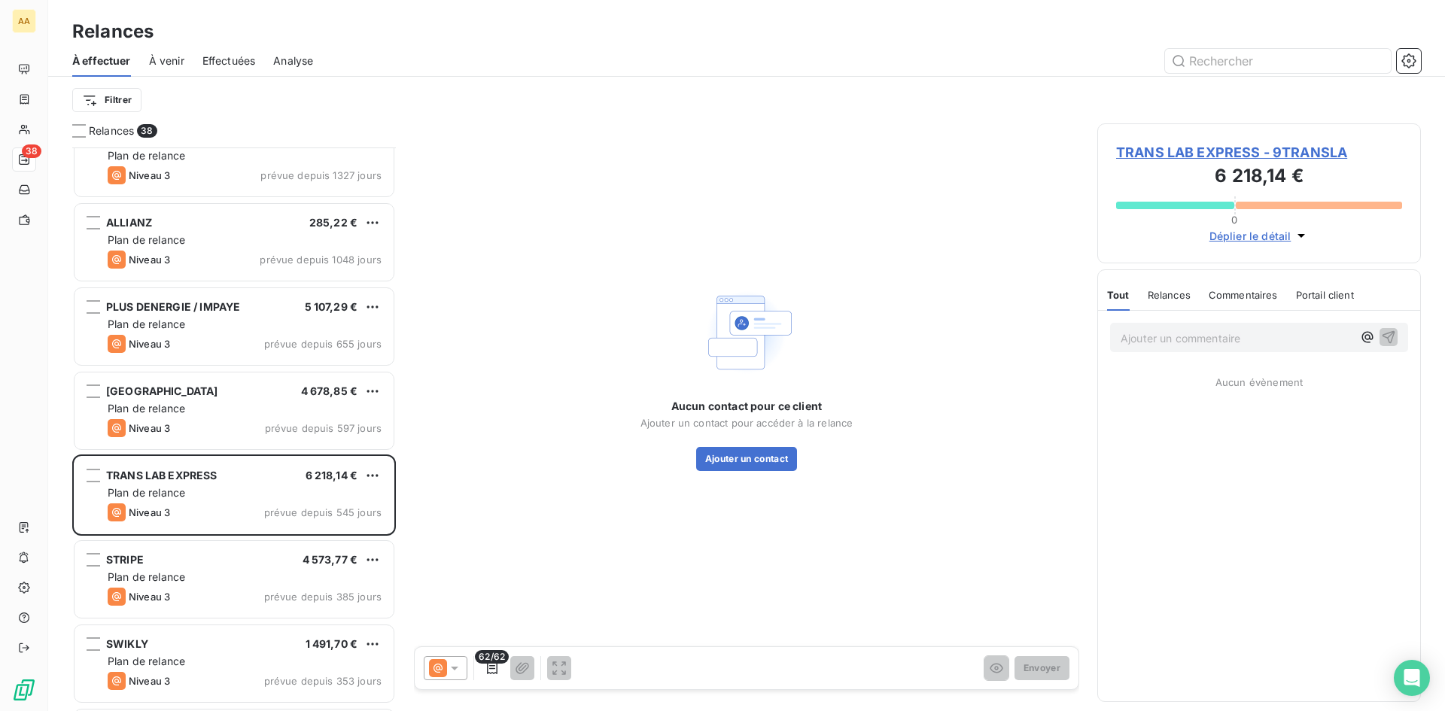
click at [1234, 149] on span "TRANS LAB EXPRESS - 9TRANSLA" at bounding box center [1259, 152] width 286 height 20
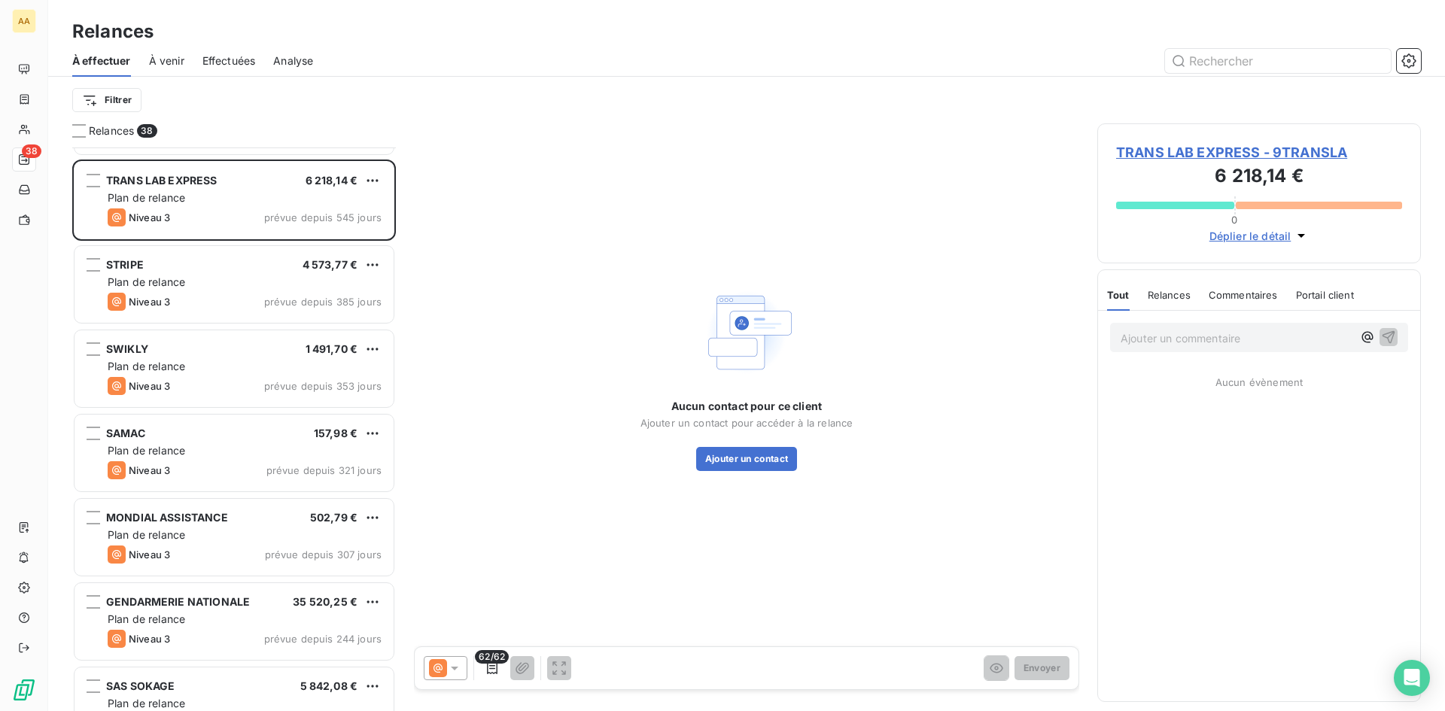
scroll to position [753, 0]
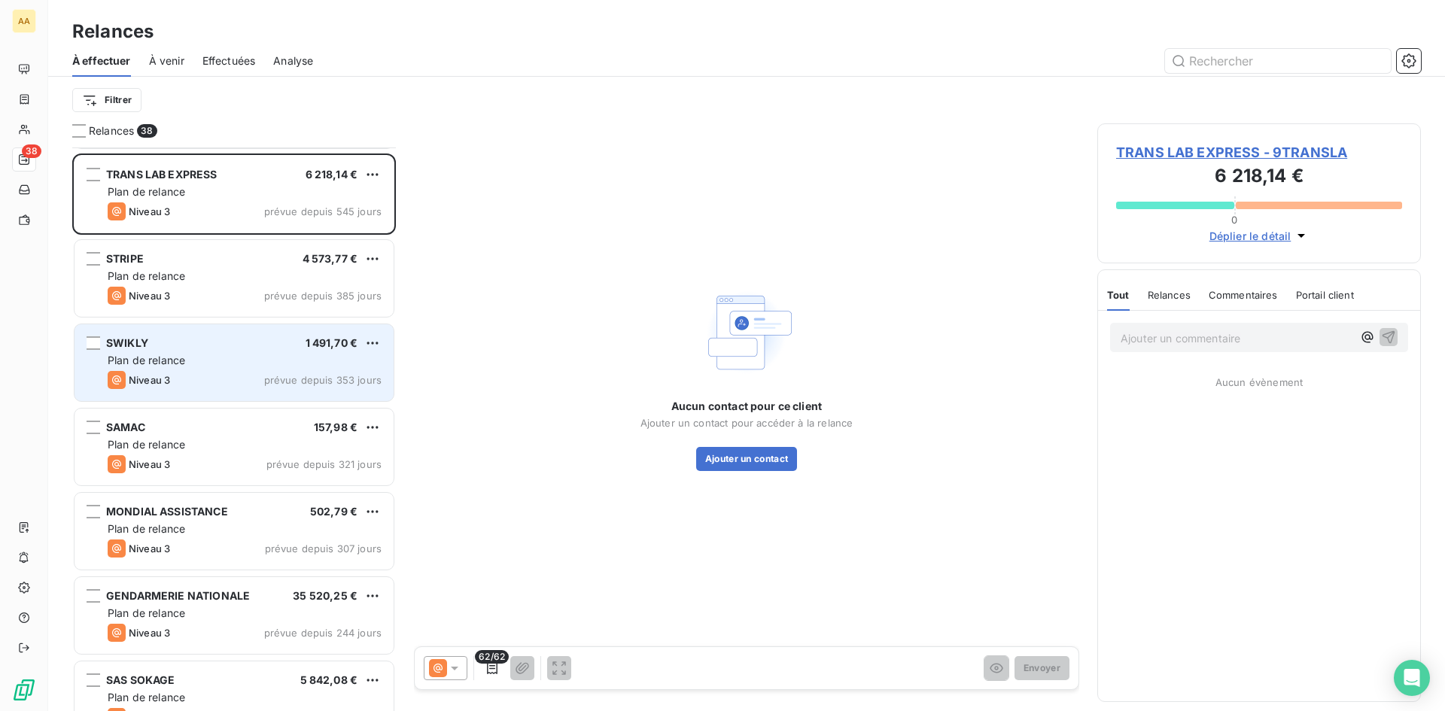
click at [338, 360] on div "Plan de relance" at bounding box center [245, 360] width 274 height 15
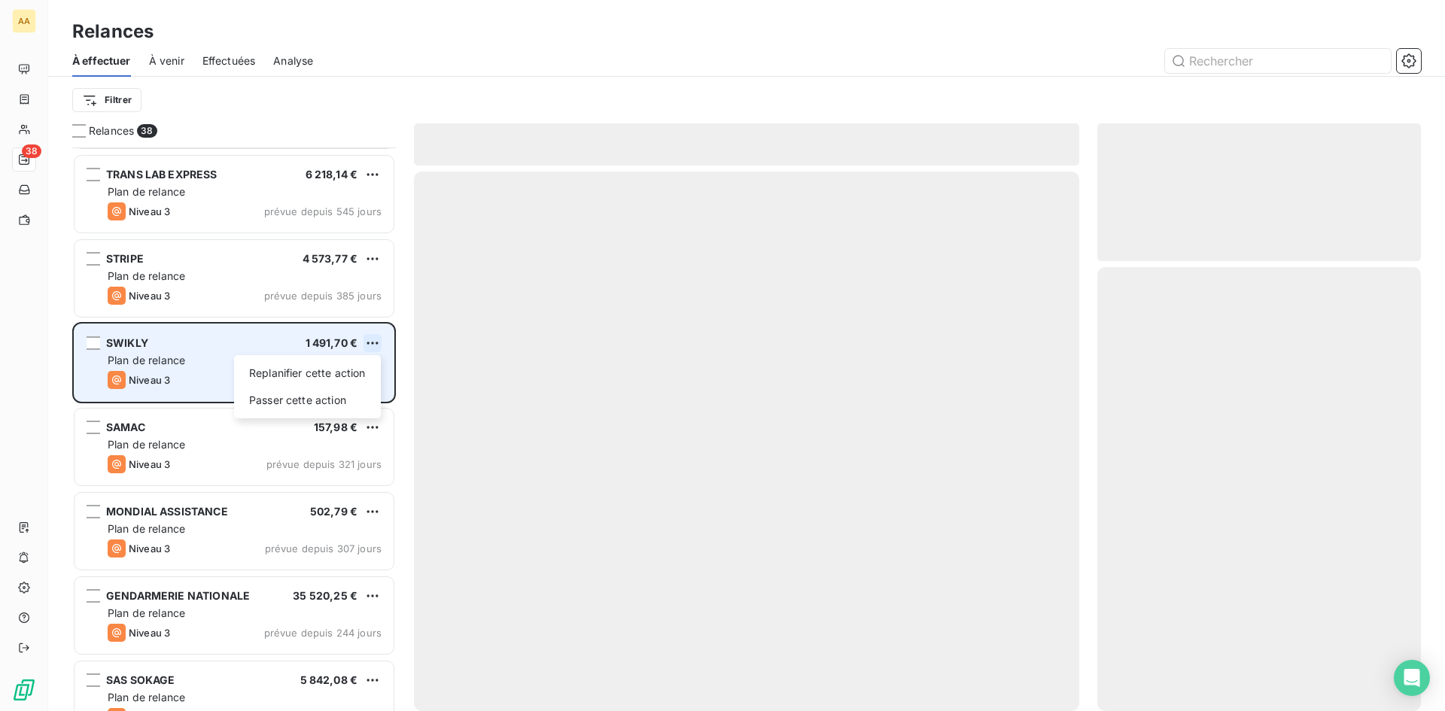
click at [374, 341] on html "AA 38 Relances À effectuer À venir Effectuées Analyse Filtrer Relances 38 PLUS …" at bounding box center [722, 355] width 1445 height 711
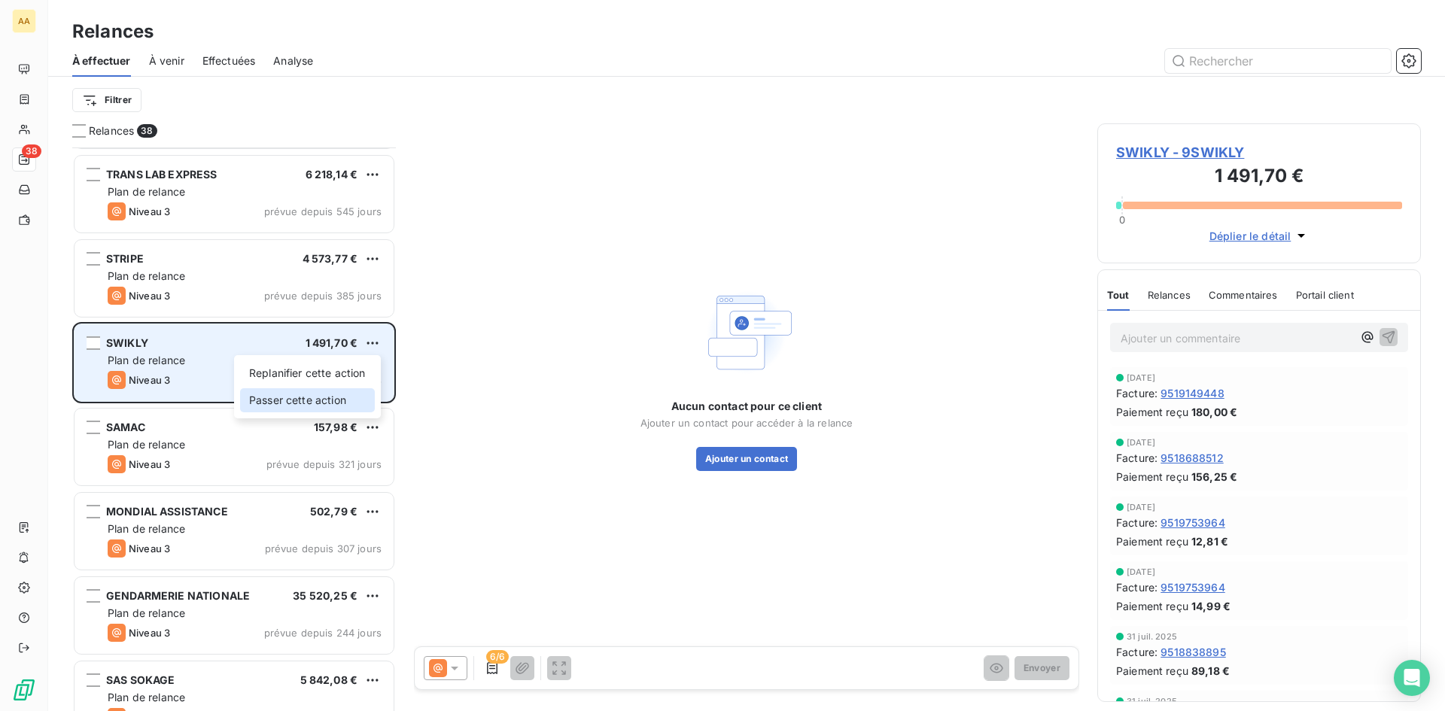
click at [346, 401] on div "Passer cette action" at bounding box center [307, 400] width 135 height 24
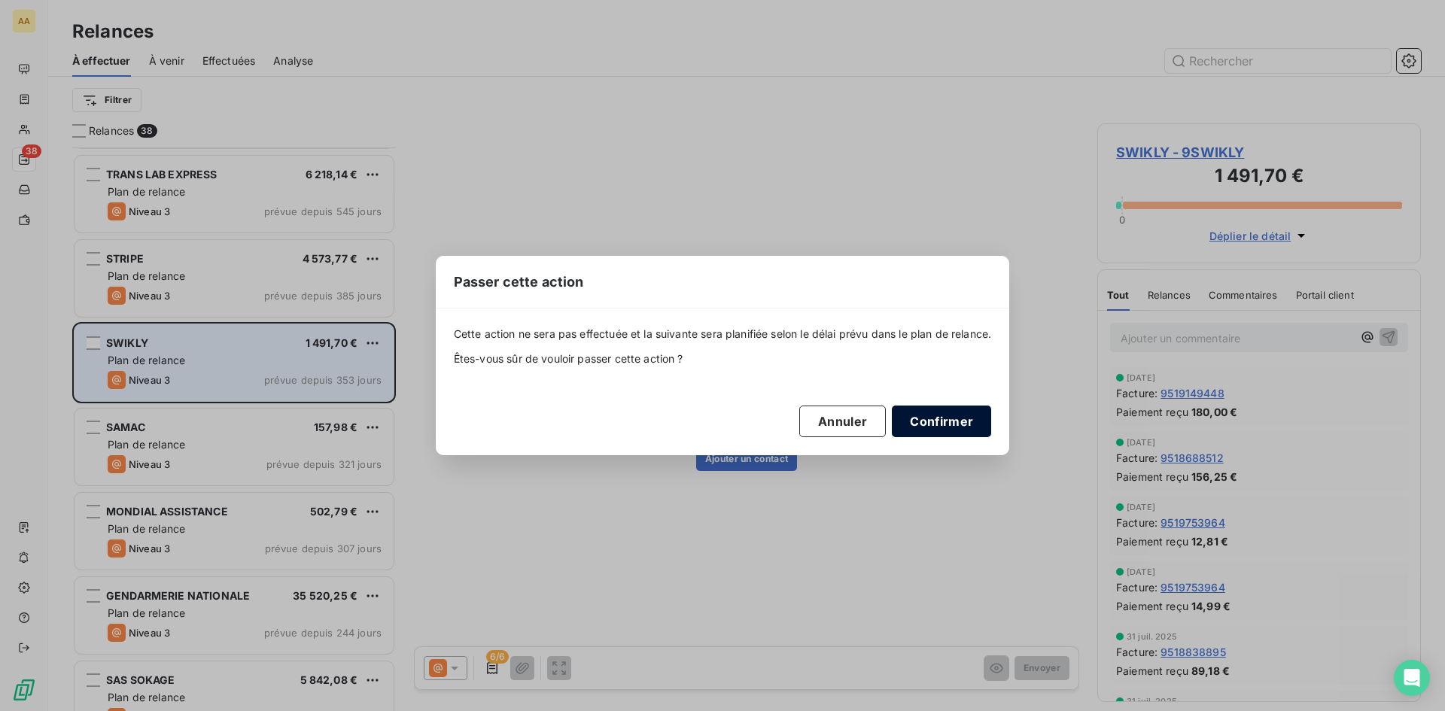
click at [942, 417] on button "Confirmer" at bounding box center [941, 422] width 99 height 32
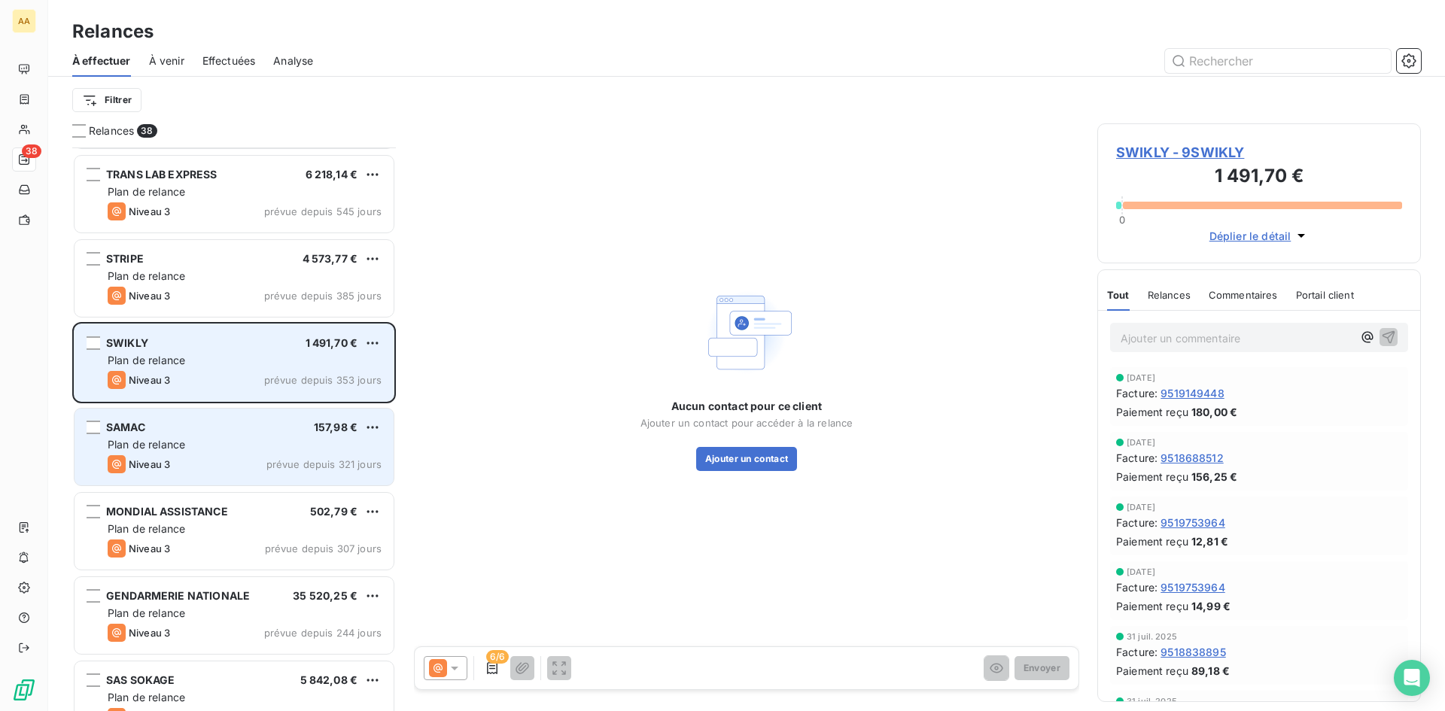
scroll to position [904, 0]
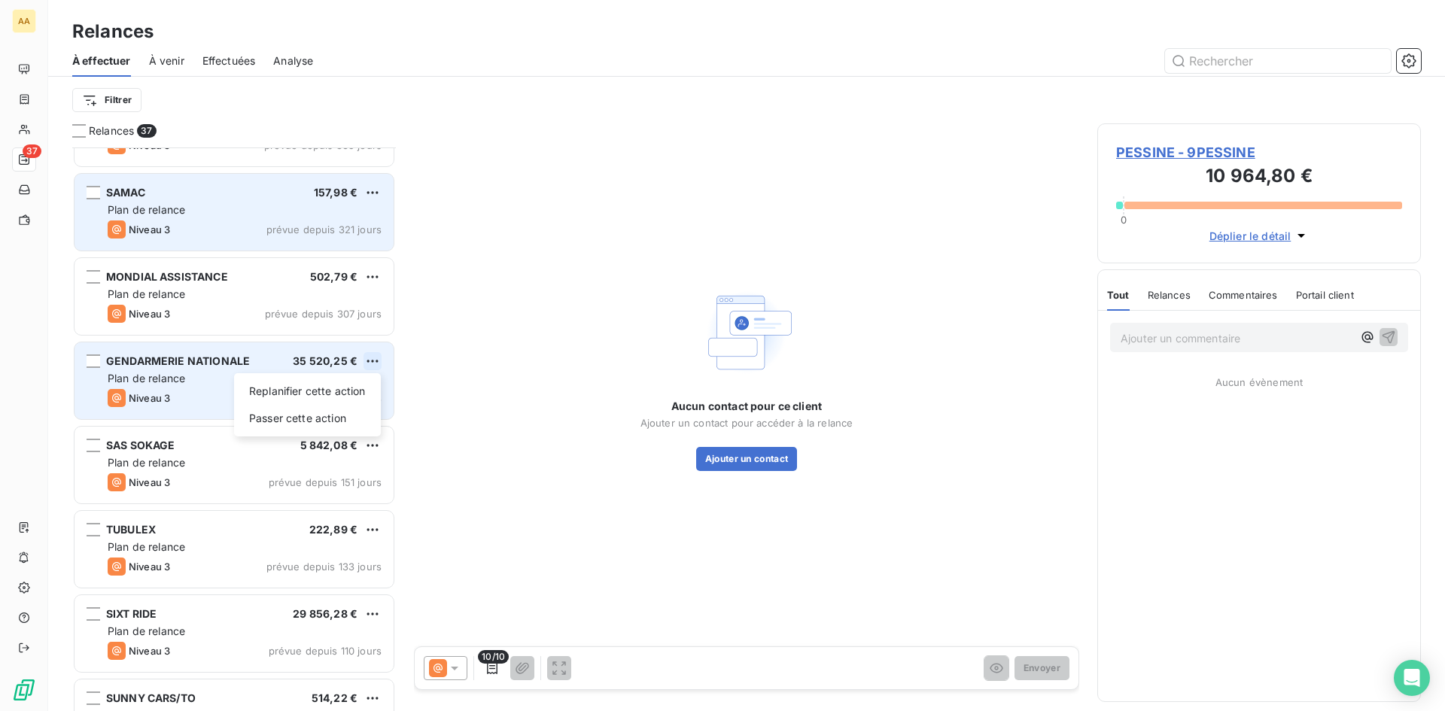
click at [365, 361] on html "AA 37 Relances À effectuer À venir Effectuées Analyse Filtrer Relances 37 TRANS…" at bounding box center [722, 355] width 1445 height 711
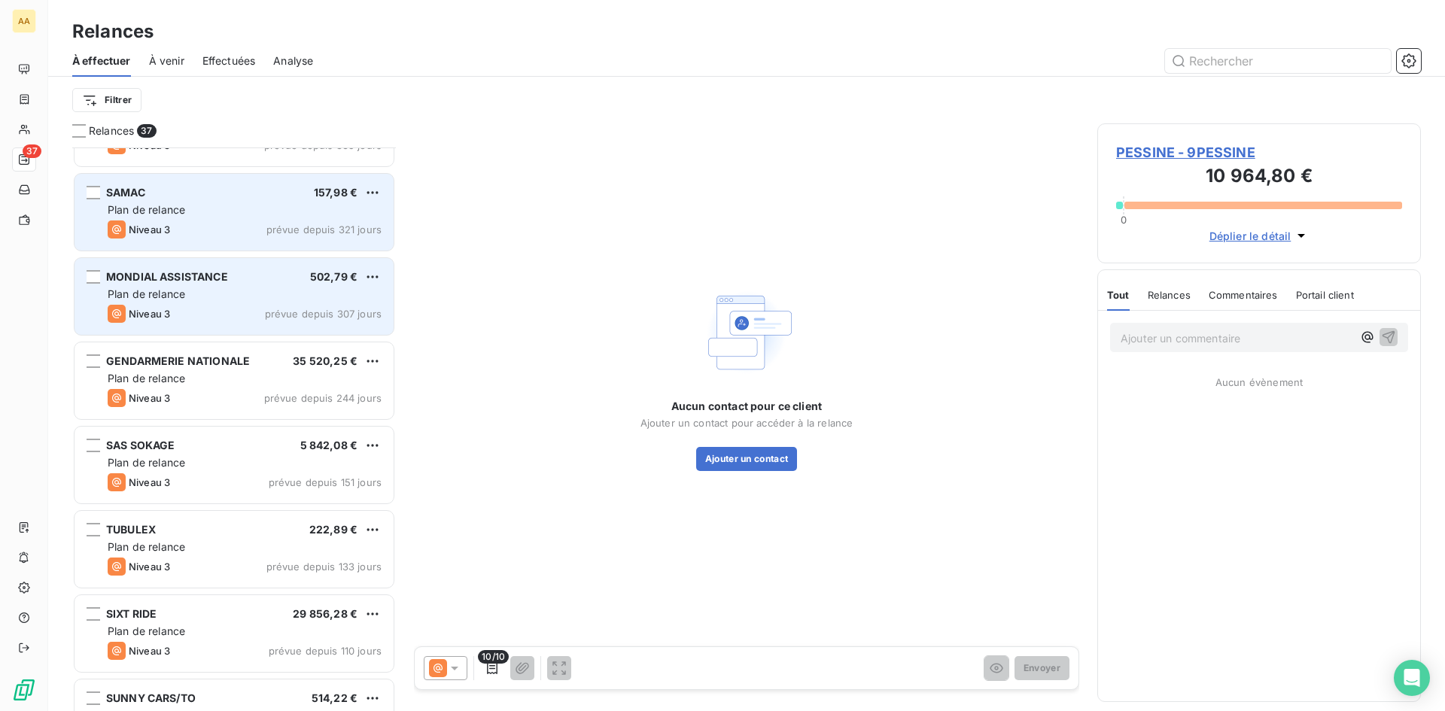
click at [374, 288] on html "AA 37 Relances À effectuer À venir Effectuées Analyse Filtrer Relances 37 TRANS…" at bounding box center [722, 355] width 1445 height 711
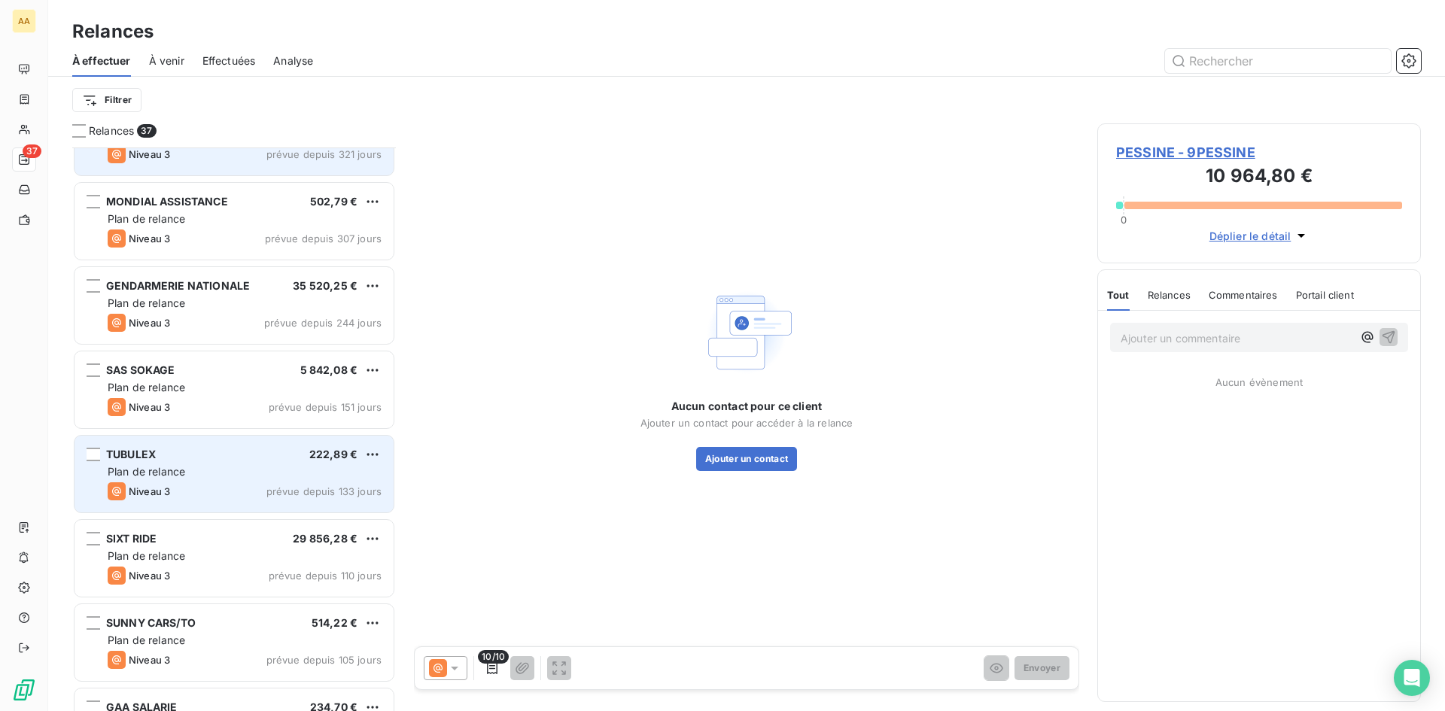
scroll to position [1055, 0]
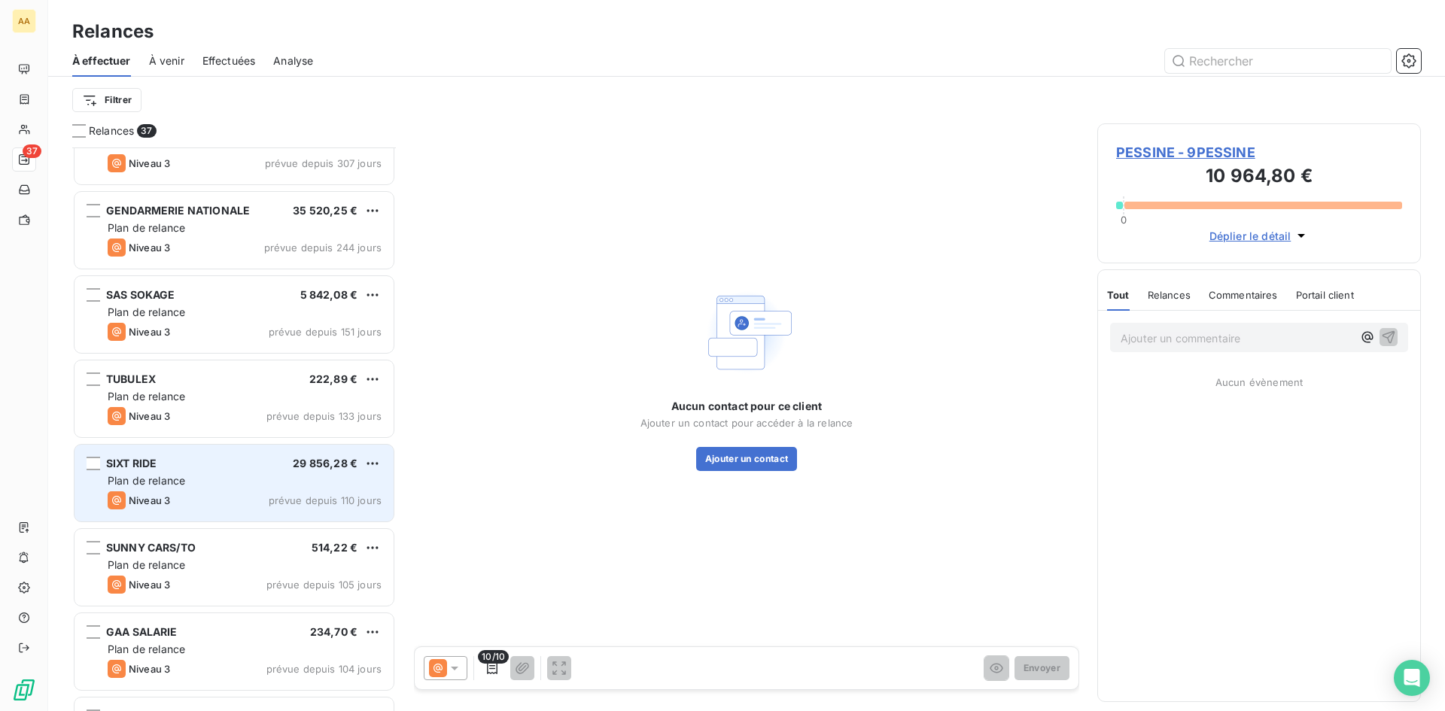
click at [334, 482] on div "Plan de relance" at bounding box center [245, 480] width 274 height 15
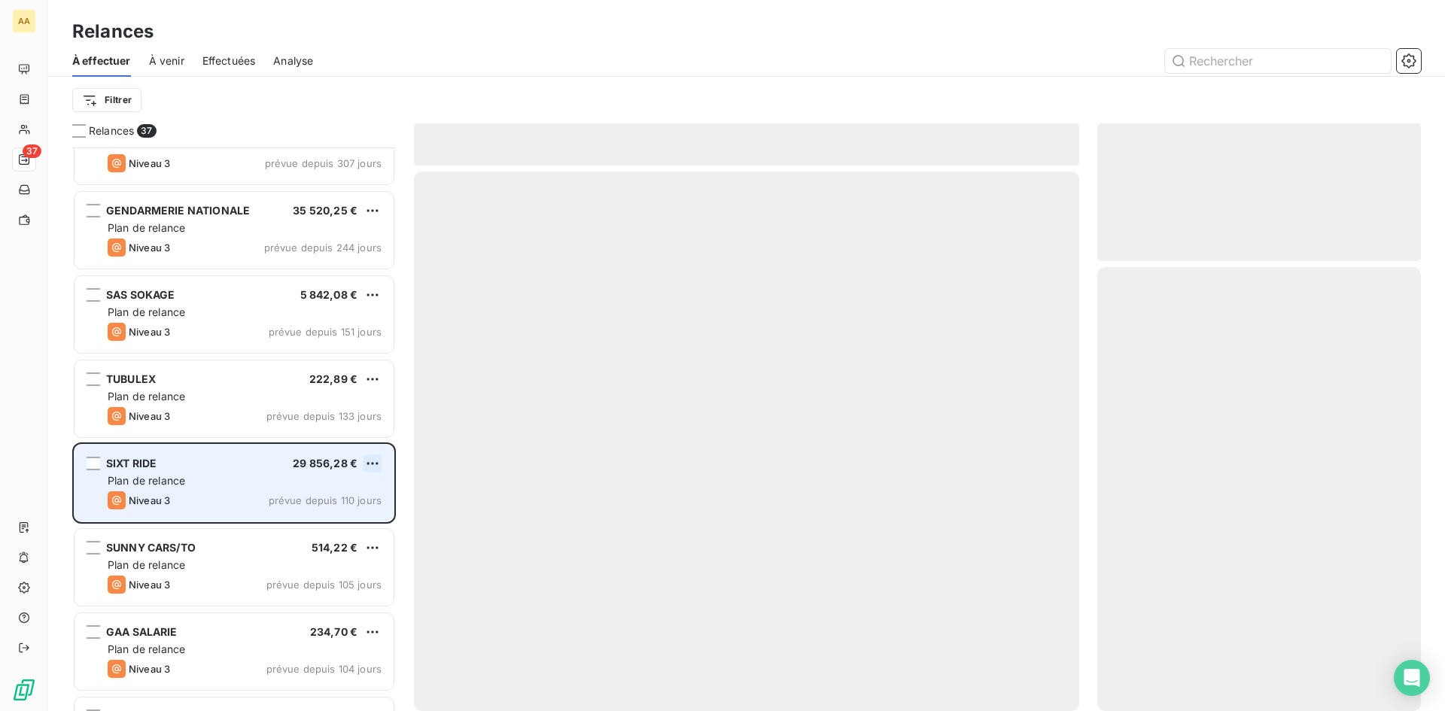
click at [368, 461] on html "AA 37 Relances À effectuer À venir Effectuées Analyse Filtrer Relances 37 SAMAC…" at bounding box center [722, 355] width 1445 height 711
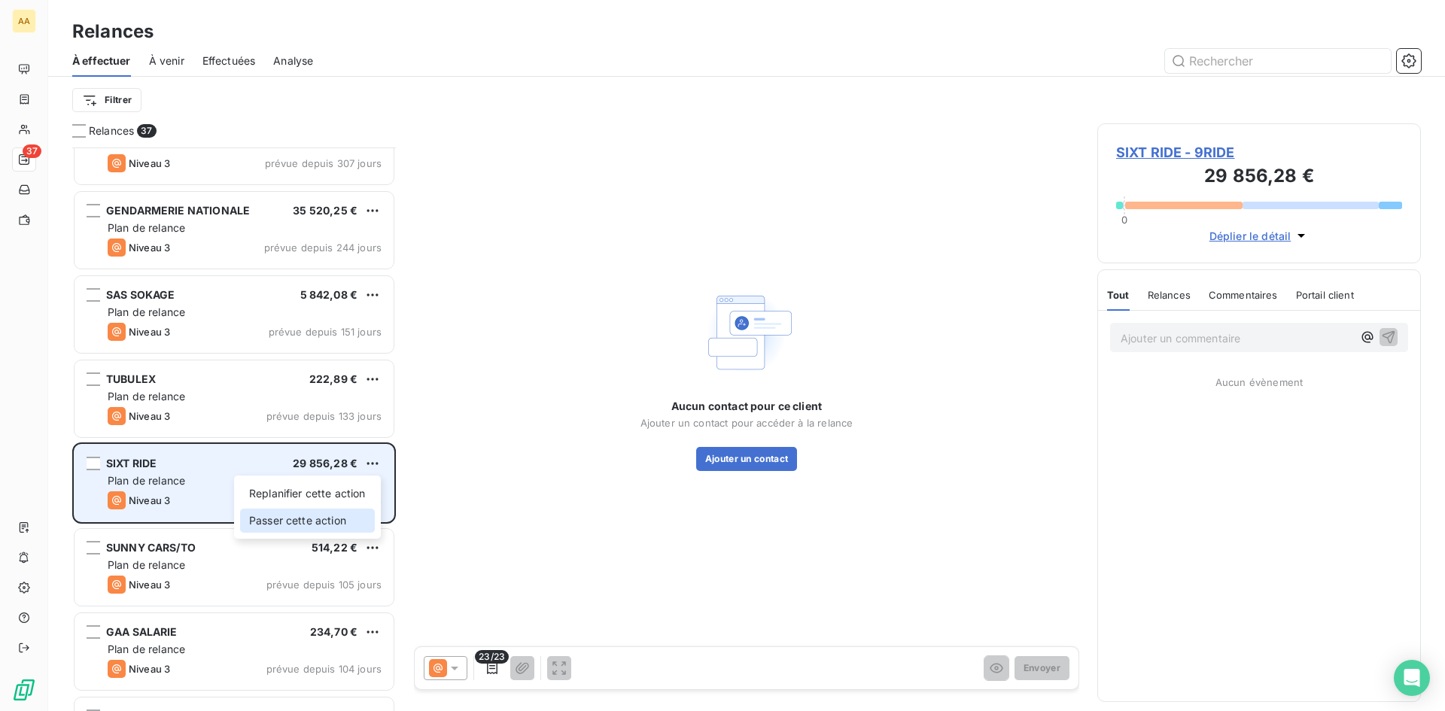
click at [338, 523] on div "Passer cette action" at bounding box center [307, 521] width 135 height 24
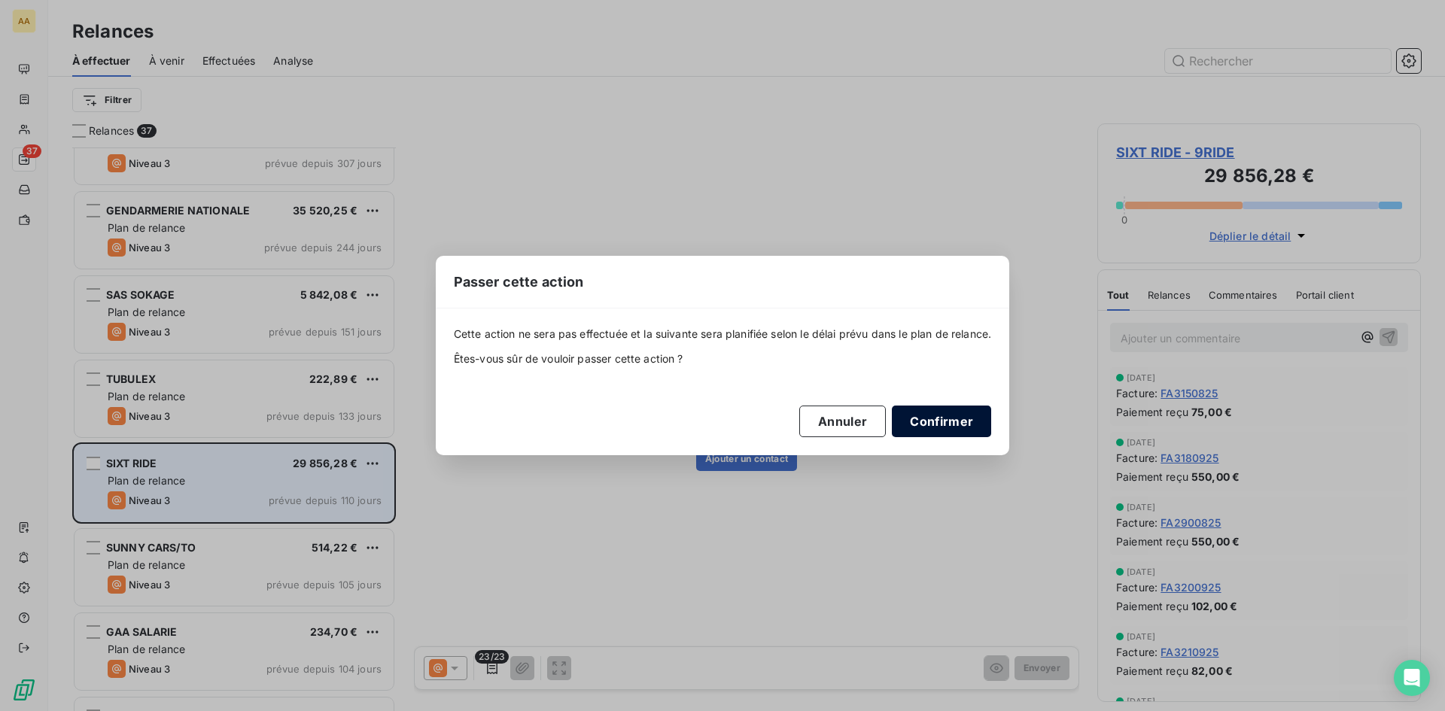
click at [924, 430] on button "Confirmer" at bounding box center [941, 422] width 99 height 32
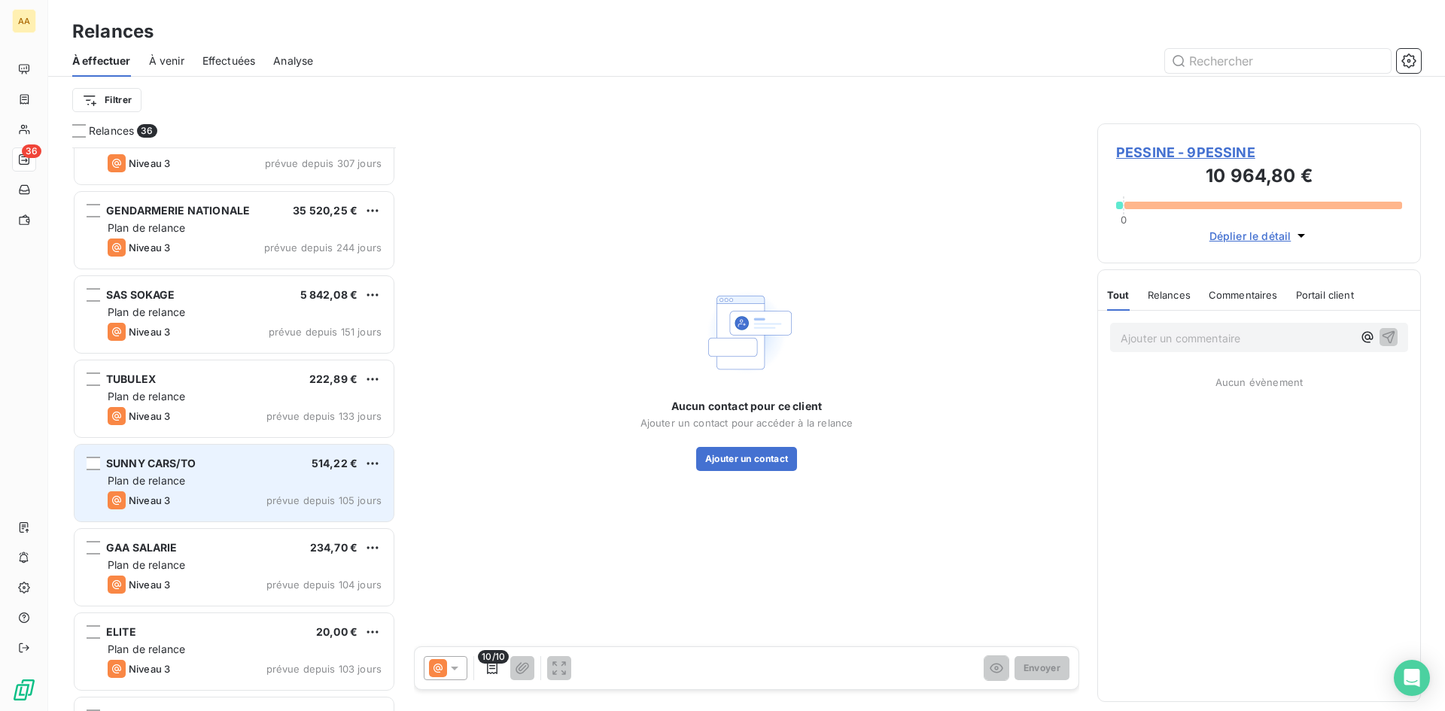
click at [339, 472] on div "SUNNY CARS/TO 514,22 € Plan de relance Niveau 3 prévue depuis 105 jours" at bounding box center [234, 483] width 319 height 77
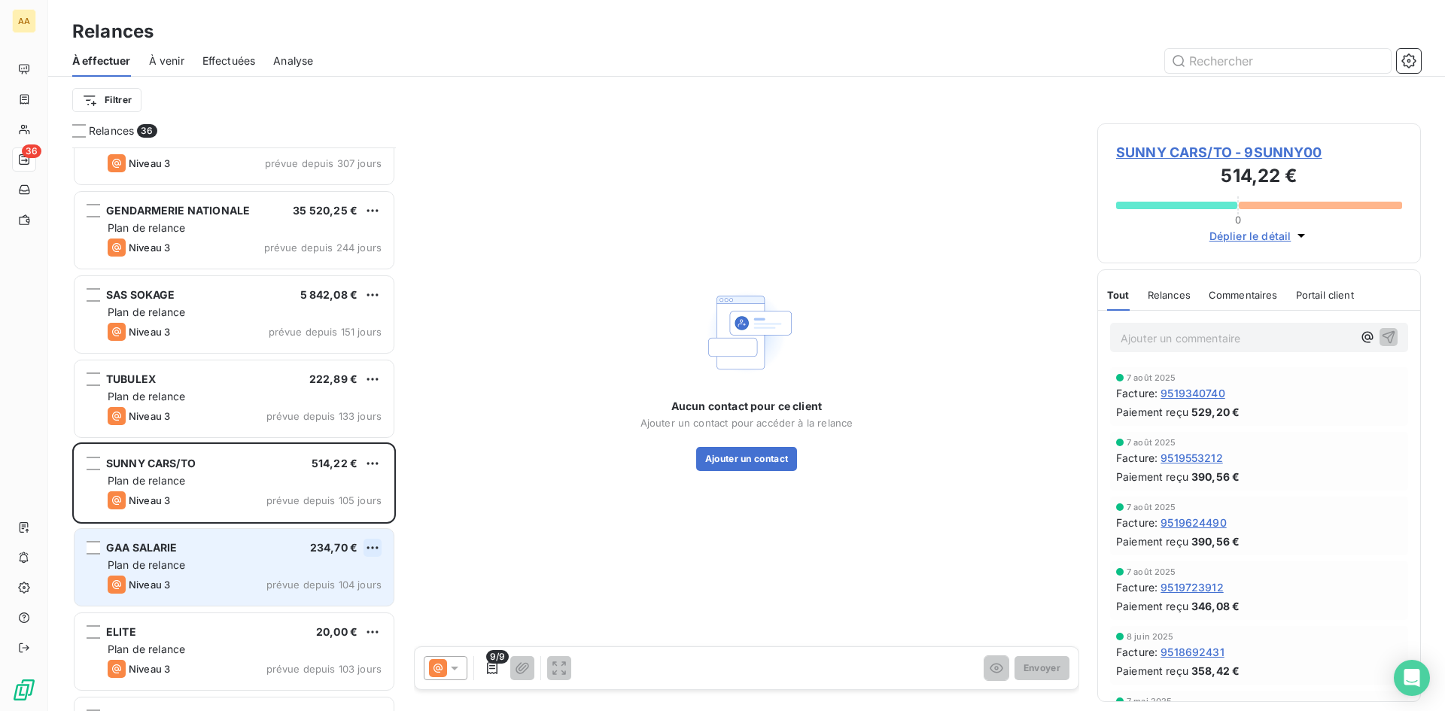
click at [365, 549] on html "AA 36 Relances À effectuer À venir Effectuées Analyse Filtrer Relances 36 SAMAC…" at bounding box center [722, 355] width 1445 height 711
click at [336, 602] on div "Passer cette action" at bounding box center [307, 605] width 135 height 24
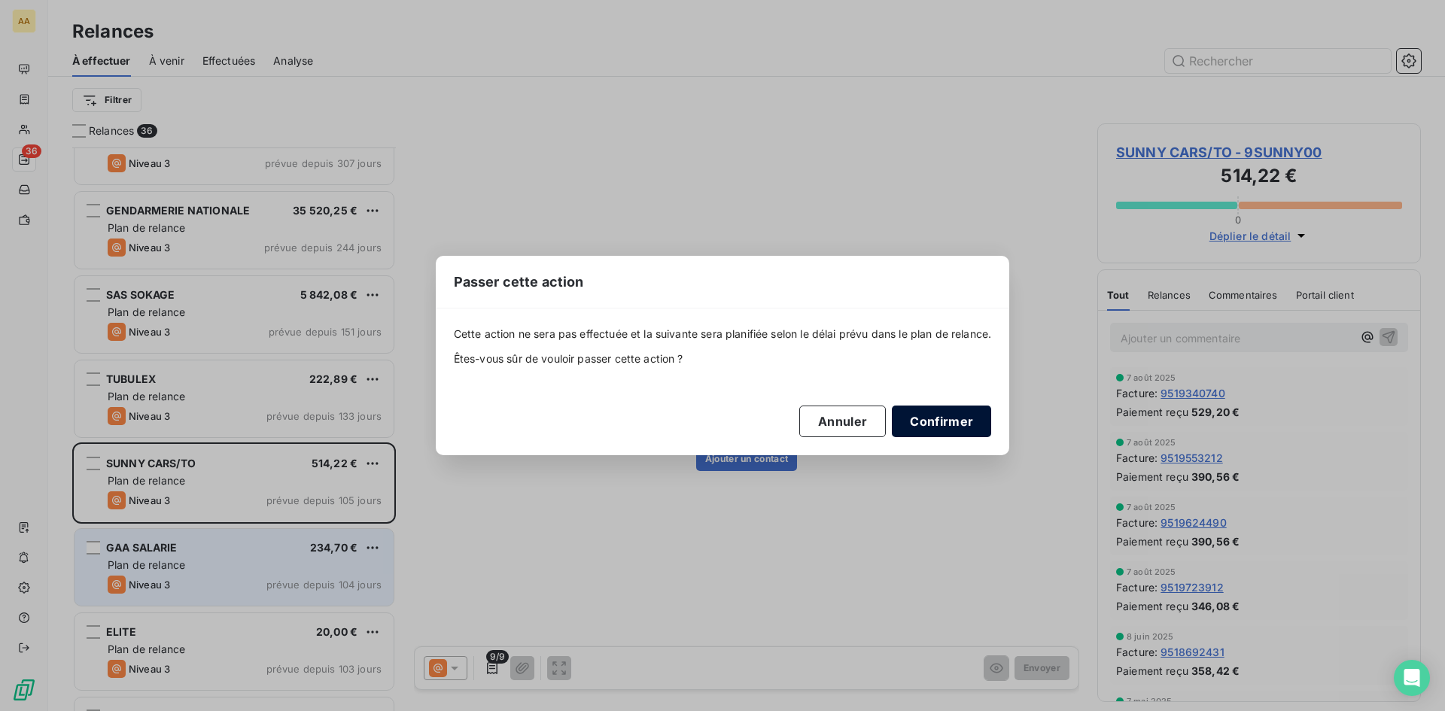
click at [929, 424] on button "Confirmer" at bounding box center [941, 422] width 99 height 32
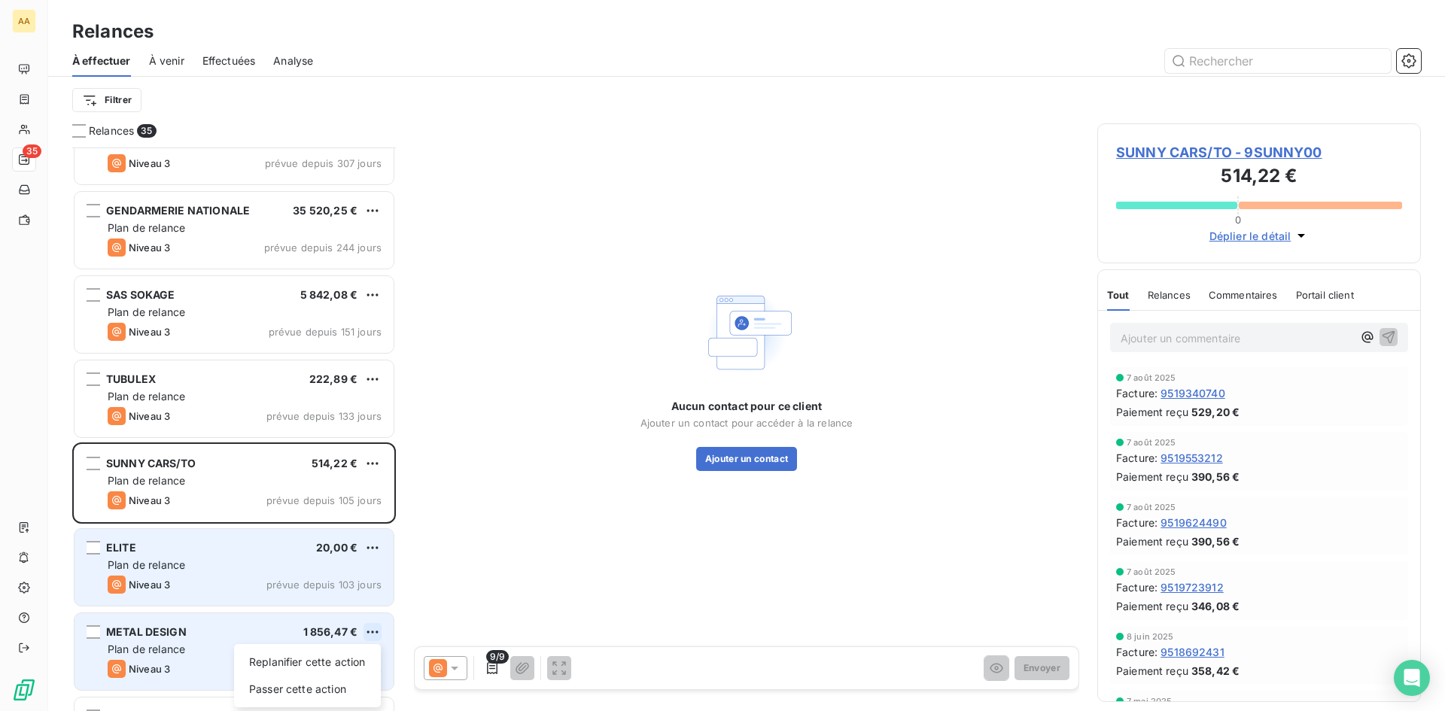
click at [366, 640] on html "AA 35 Relances À effectuer À venir Effectuées Analyse Filtrer Relances 35 SAMAC…" at bounding box center [722, 355] width 1445 height 711
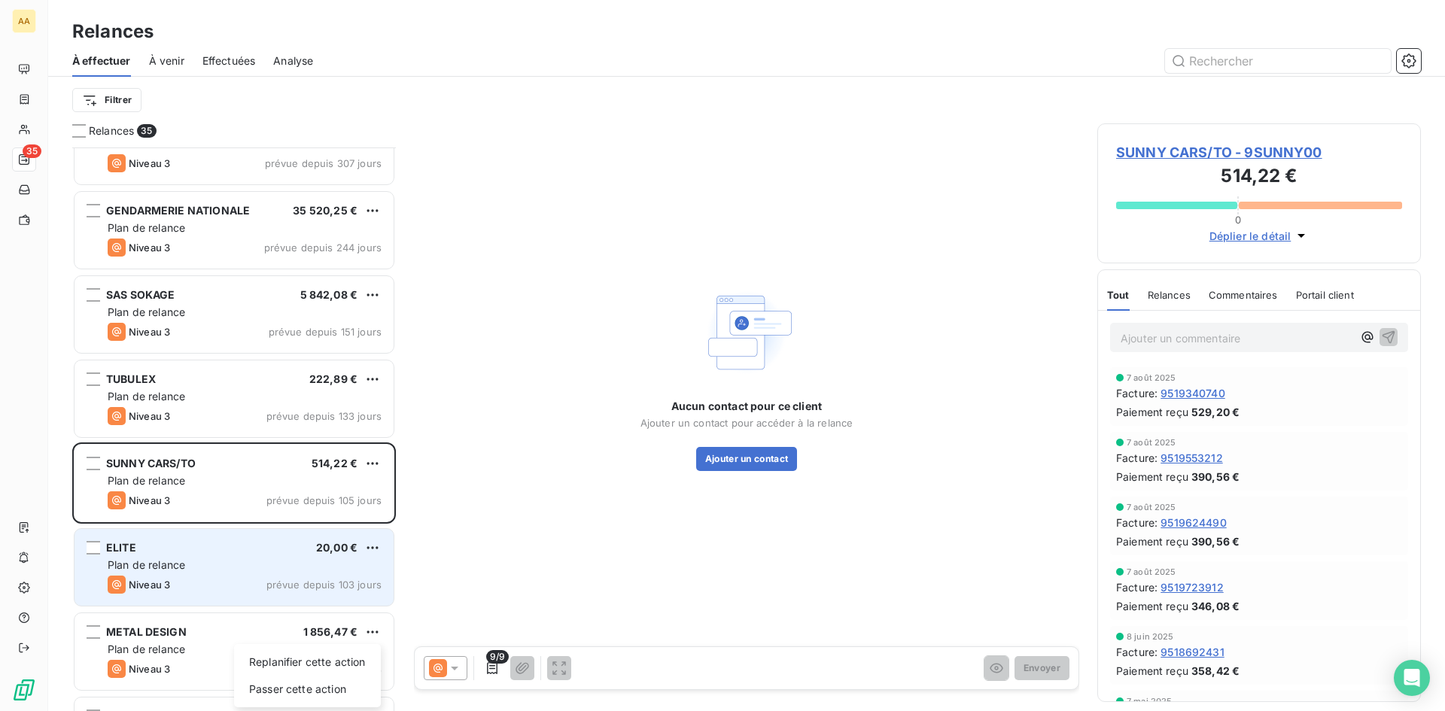
click at [466, 613] on html "AA 35 Relances À effectuer À venir Effectuées Analyse Filtrer Relances 35 SAMAC…" at bounding box center [722, 355] width 1445 height 711
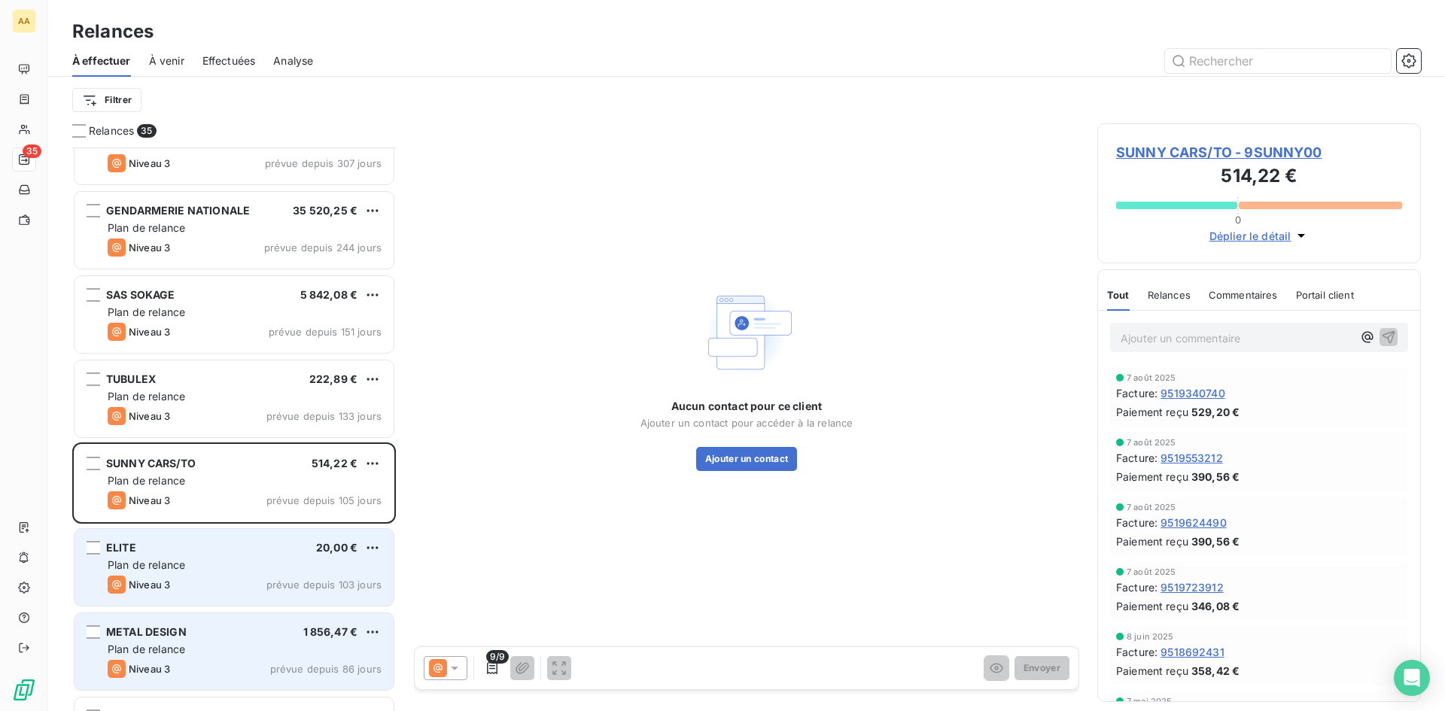
click at [252, 635] on div "METAL DESIGN 1 856,47 €" at bounding box center [245, 632] width 274 height 14
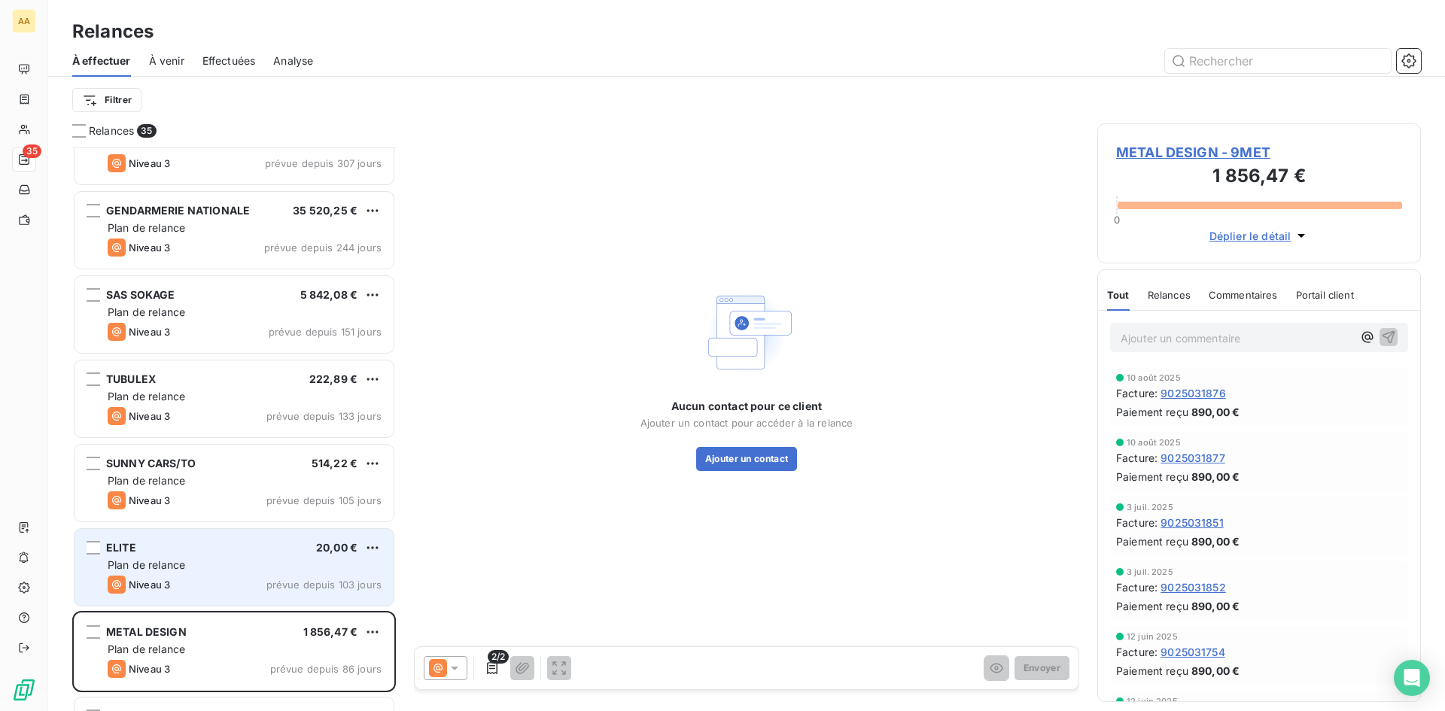
click at [1176, 150] on span "METAL DESIGN - 9MET" at bounding box center [1259, 152] width 286 height 20
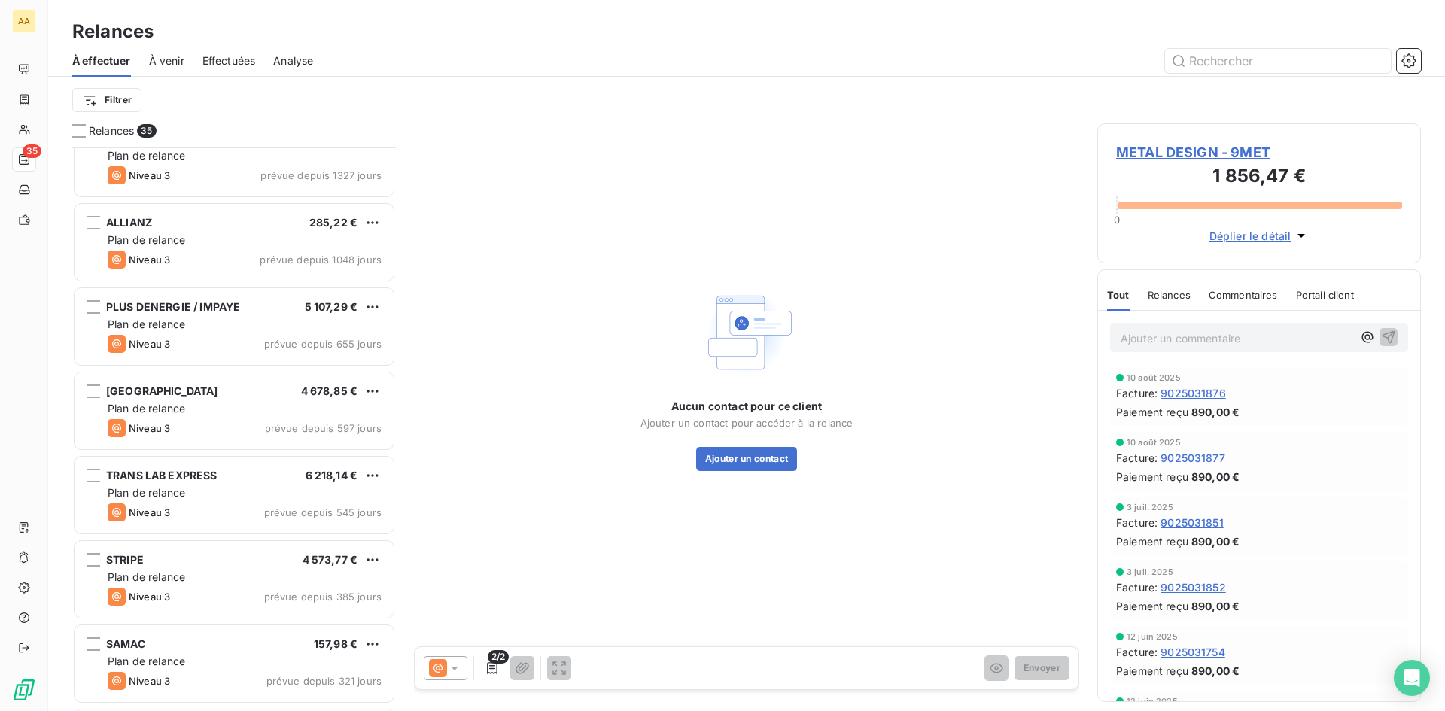
scroll to position [603, 0]
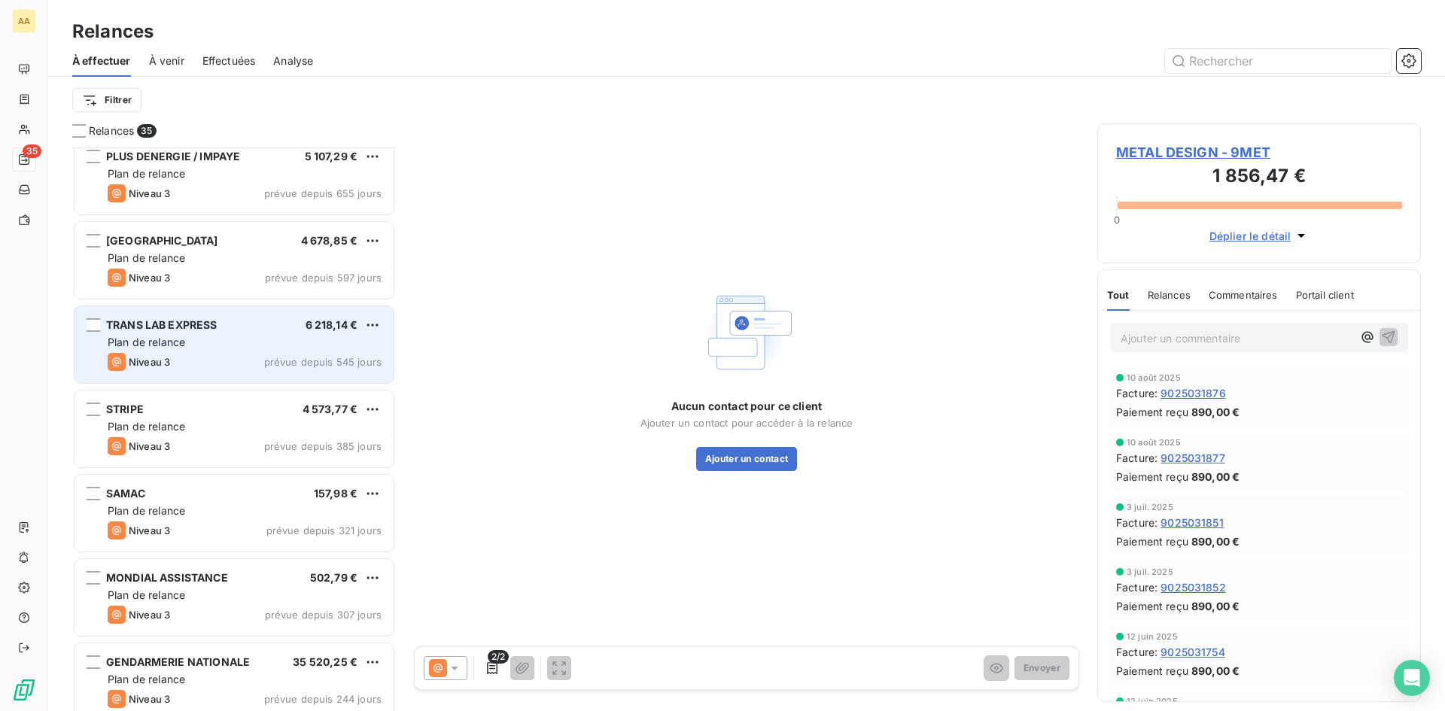
click at [267, 358] on span "prévue depuis 545 jours" at bounding box center [322, 362] width 117 height 12
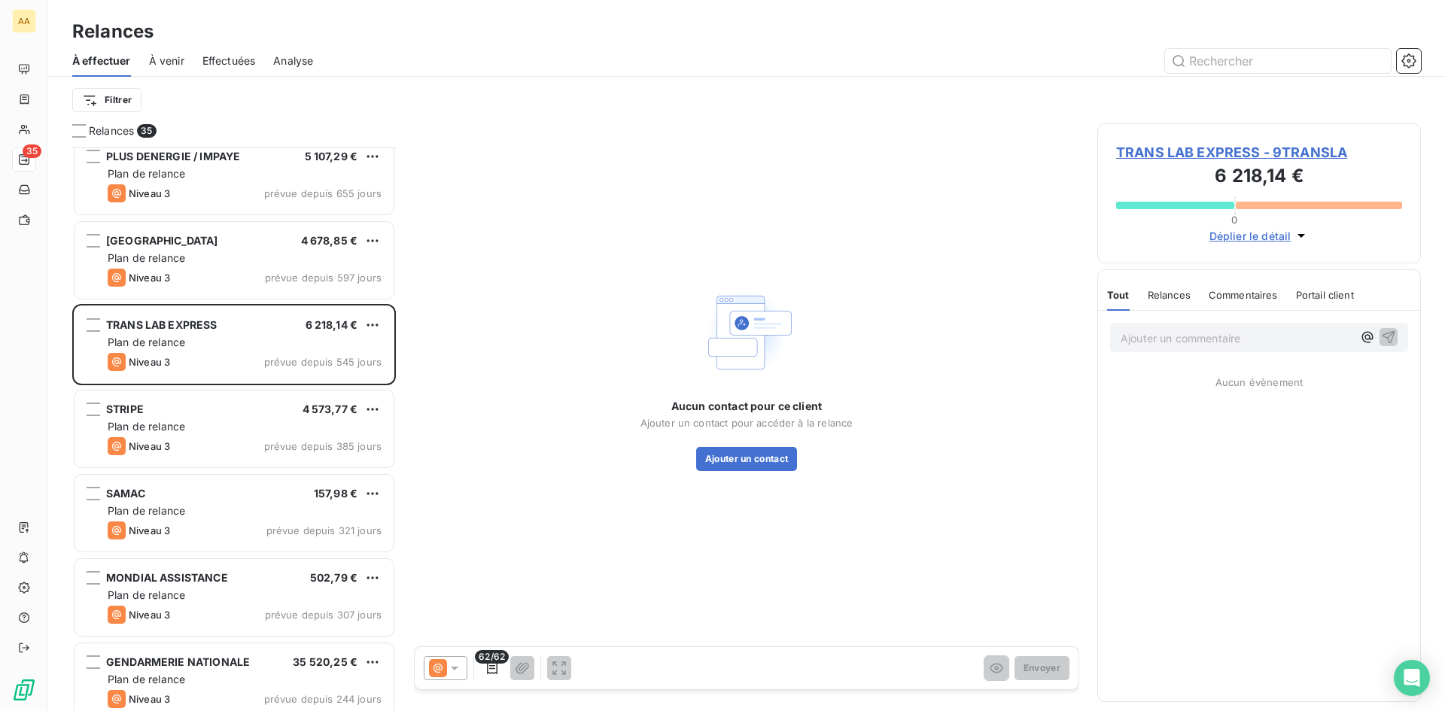
click at [1242, 146] on span "TRANS LAB EXPRESS - 9TRANSLA" at bounding box center [1259, 152] width 286 height 20
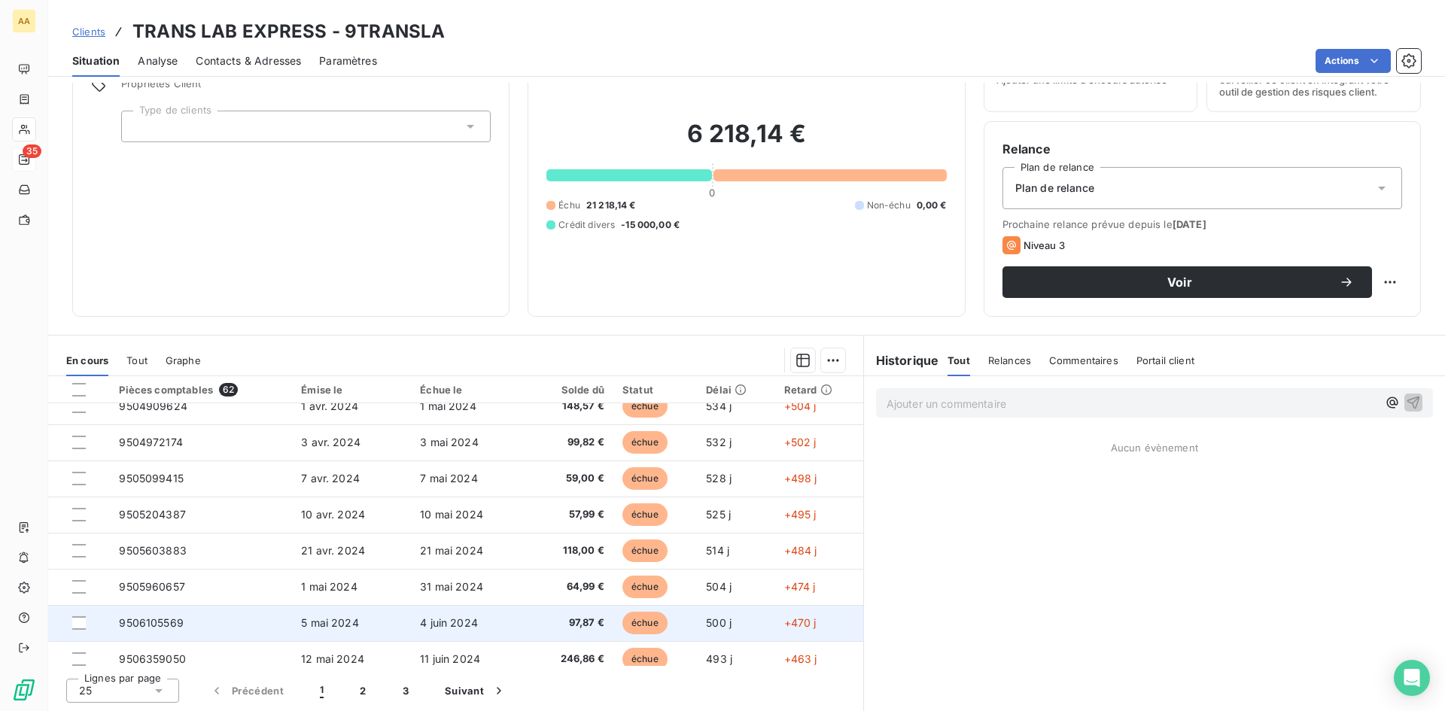
scroll to position [641, 0]
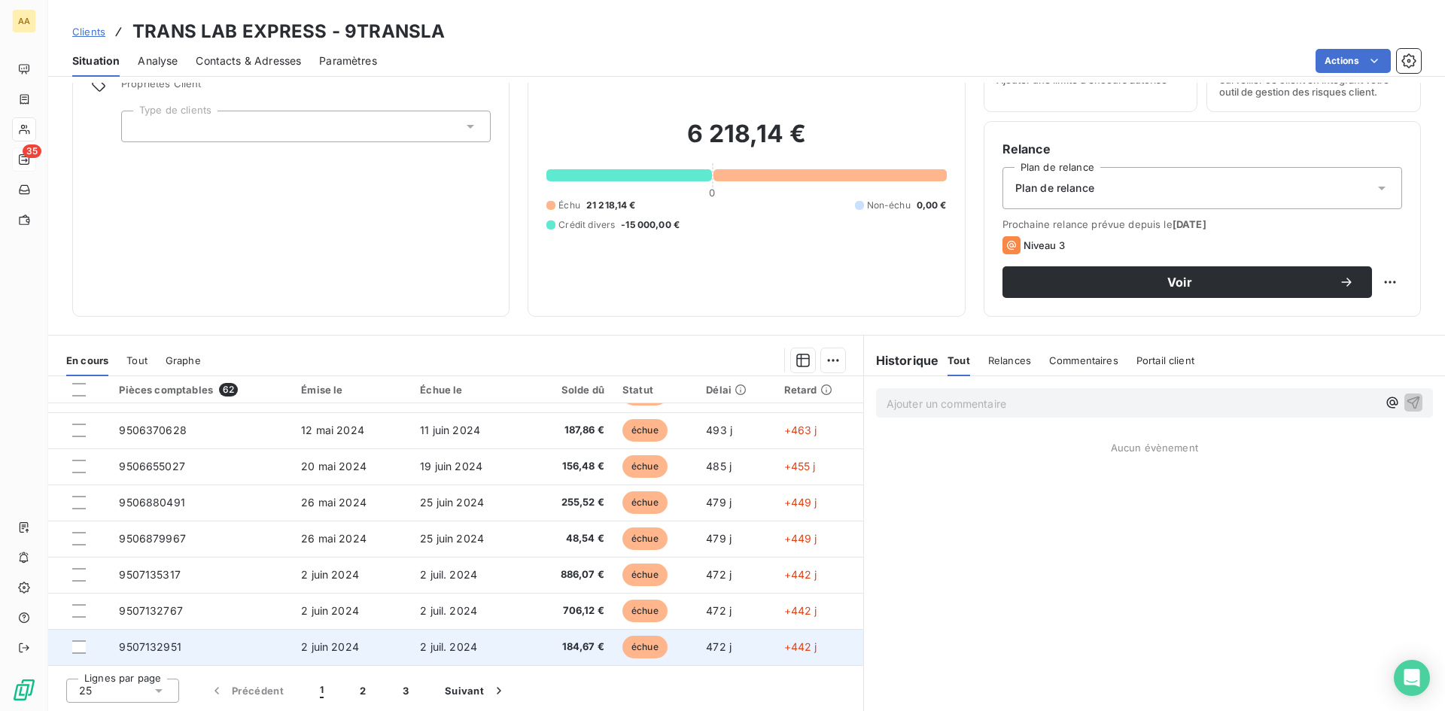
click at [327, 647] on span "2 juin 2024" at bounding box center [330, 647] width 58 height 13
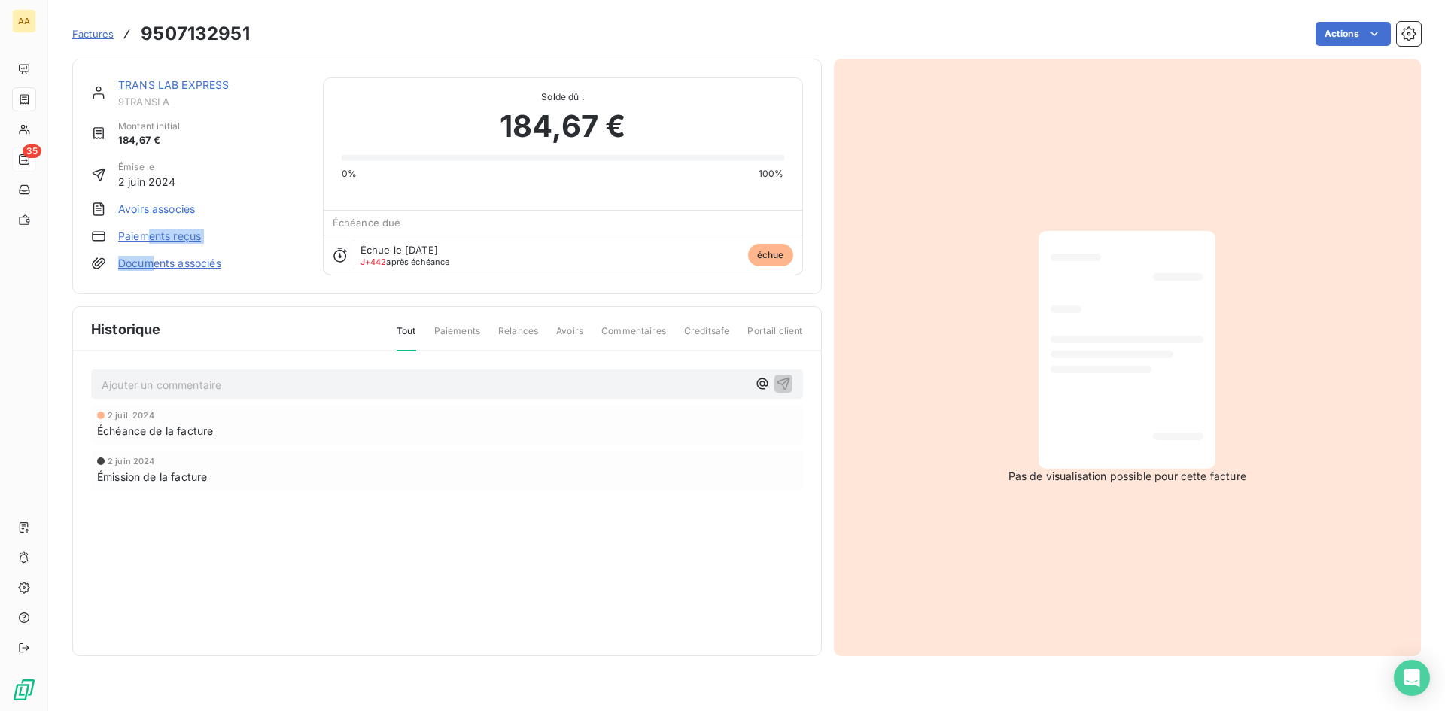
click at [152, 248] on div "TRANS LAB EXPRESS 9TRANSLA Montant initial 184,67 € Émise le [DATE] Avoirs asso…" at bounding box center [198, 177] width 214 height 198
click at [159, 236] on link "Paiements reçus" at bounding box center [159, 236] width 83 height 15
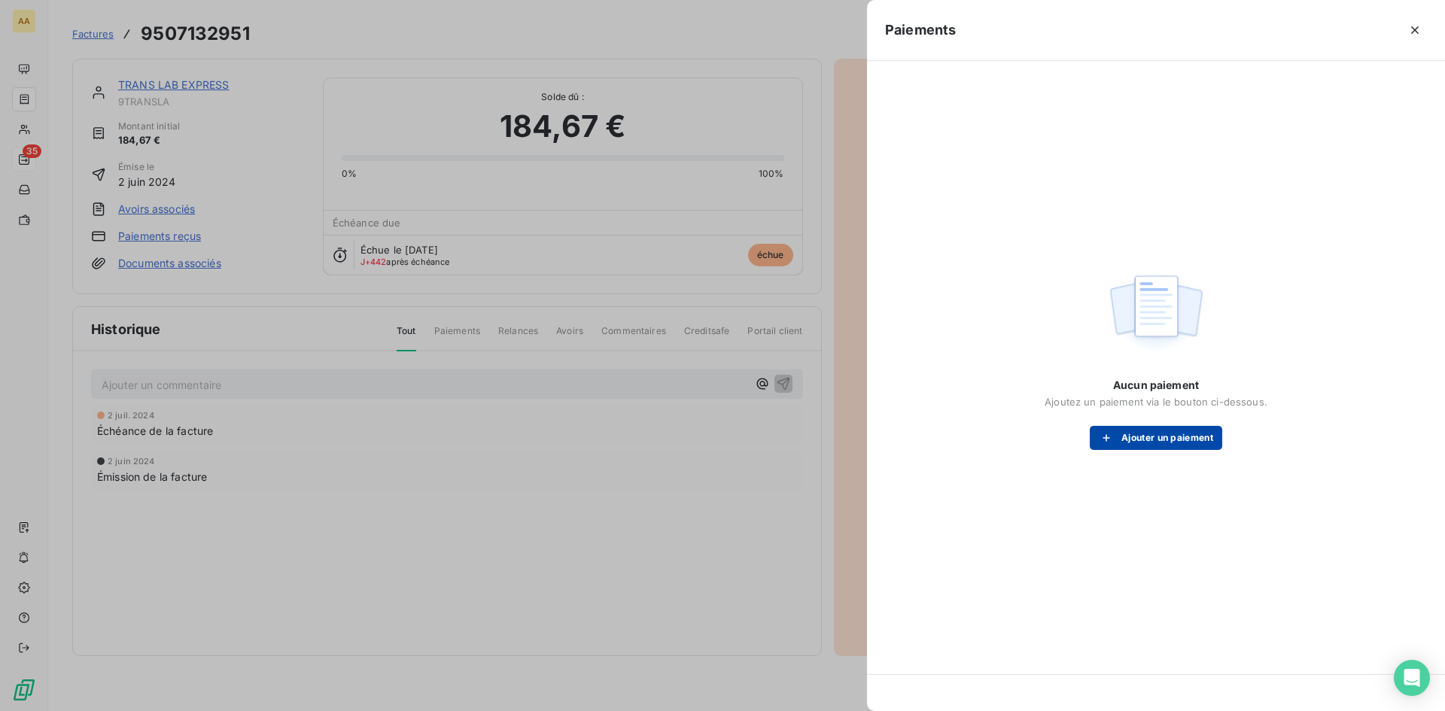
click at [1173, 429] on button "Ajouter un paiement" at bounding box center [1156, 438] width 132 height 24
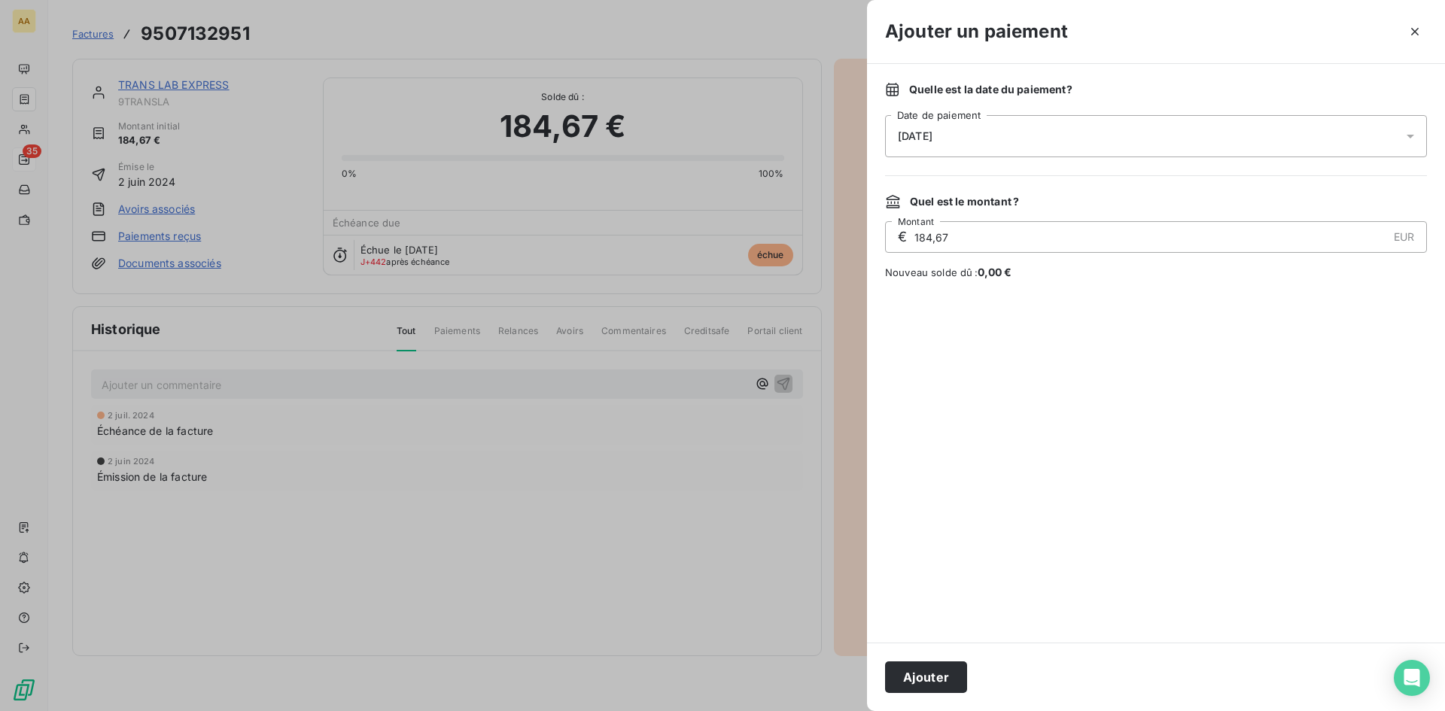
click at [1414, 129] on icon at bounding box center [1410, 136] width 15 height 15
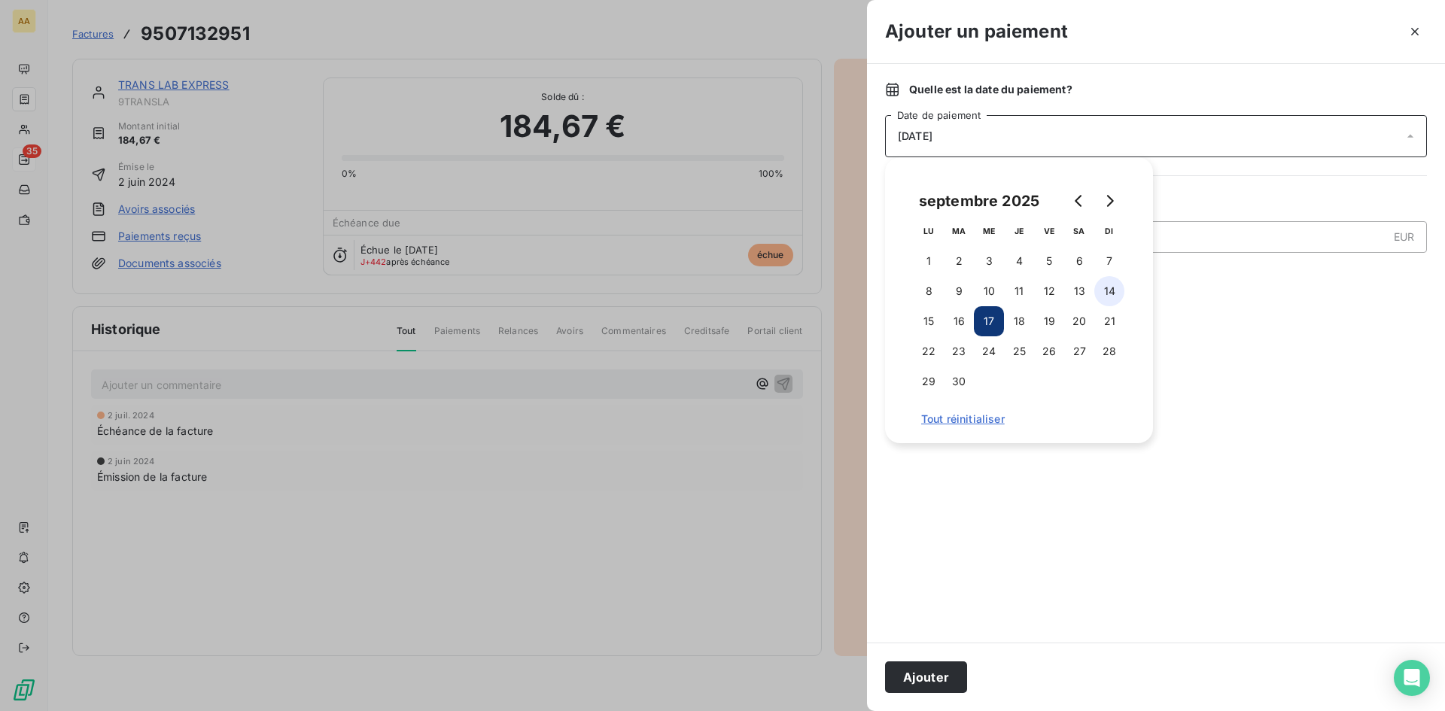
click at [1114, 288] on button "14" at bounding box center [1109, 291] width 30 height 30
click at [1075, 196] on icon "Go to previous month" at bounding box center [1079, 201] width 12 height 12
click at [1018, 320] on button "14" at bounding box center [1019, 321] width 30 height 30
click at [1203, 251] on input "184,67" at bounding box center [1150, 237] width 474 height 30
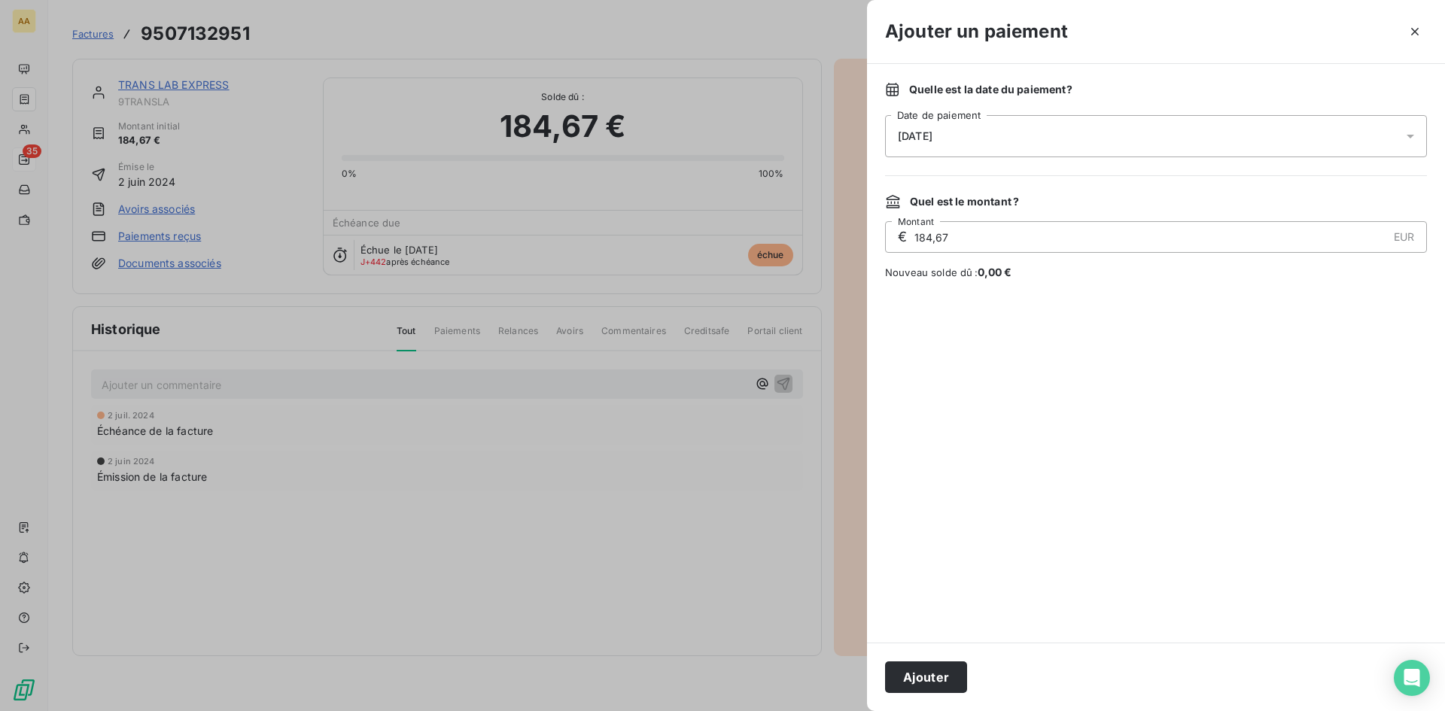
drag, startPoint x: 951, startPoint y: 239, endPoint x: 907, endPoint y: 238, distance: 43.7
click at [907, 238] on div "€ 184,67 EUR Montant" at bounding box center [1156, 237] width 542 height 32
type input "2 000,00"
click at [1103, 300] on div "Quelle est la date du paiement ? [DATE] Date de paiement Quel est le montant ? …" at bounding box center [1156, 353] width 578 height 579
click at [1415, 30] on icon "button" at bounding box center [1415, 31] width 15 height 15
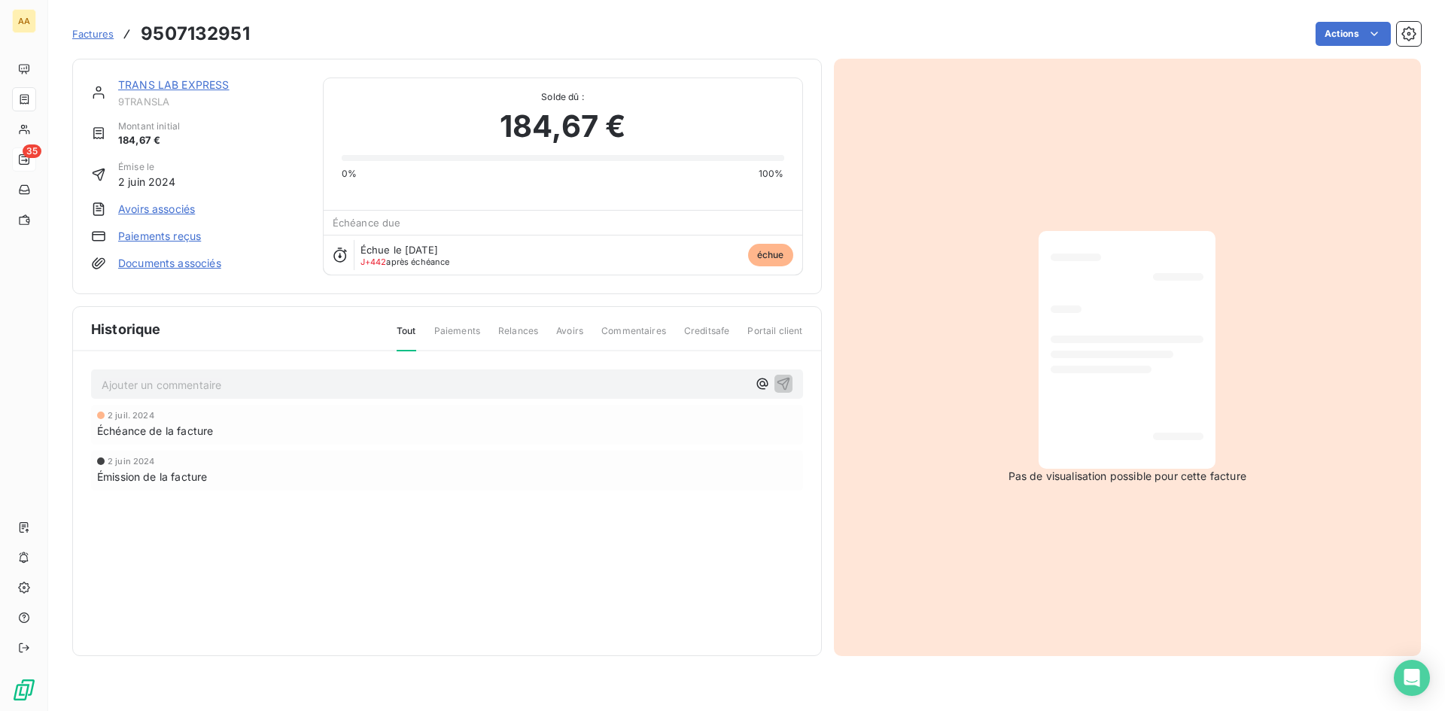
click at [205, 86] on link "TRANS LAB EXPRESS" at bounding box center [173, 84] width 111 height 13
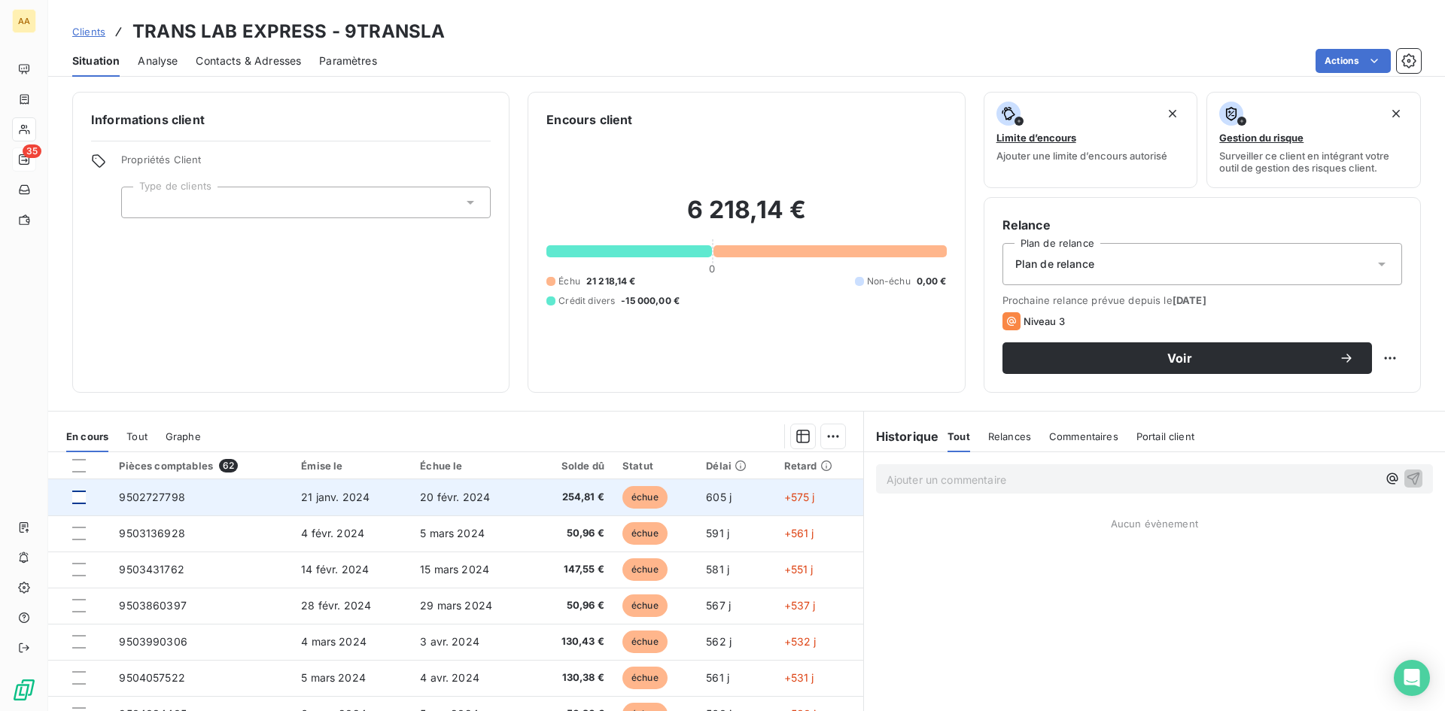
click at [75, 498] on div at bounding box center [79, 498] width 14 height 14
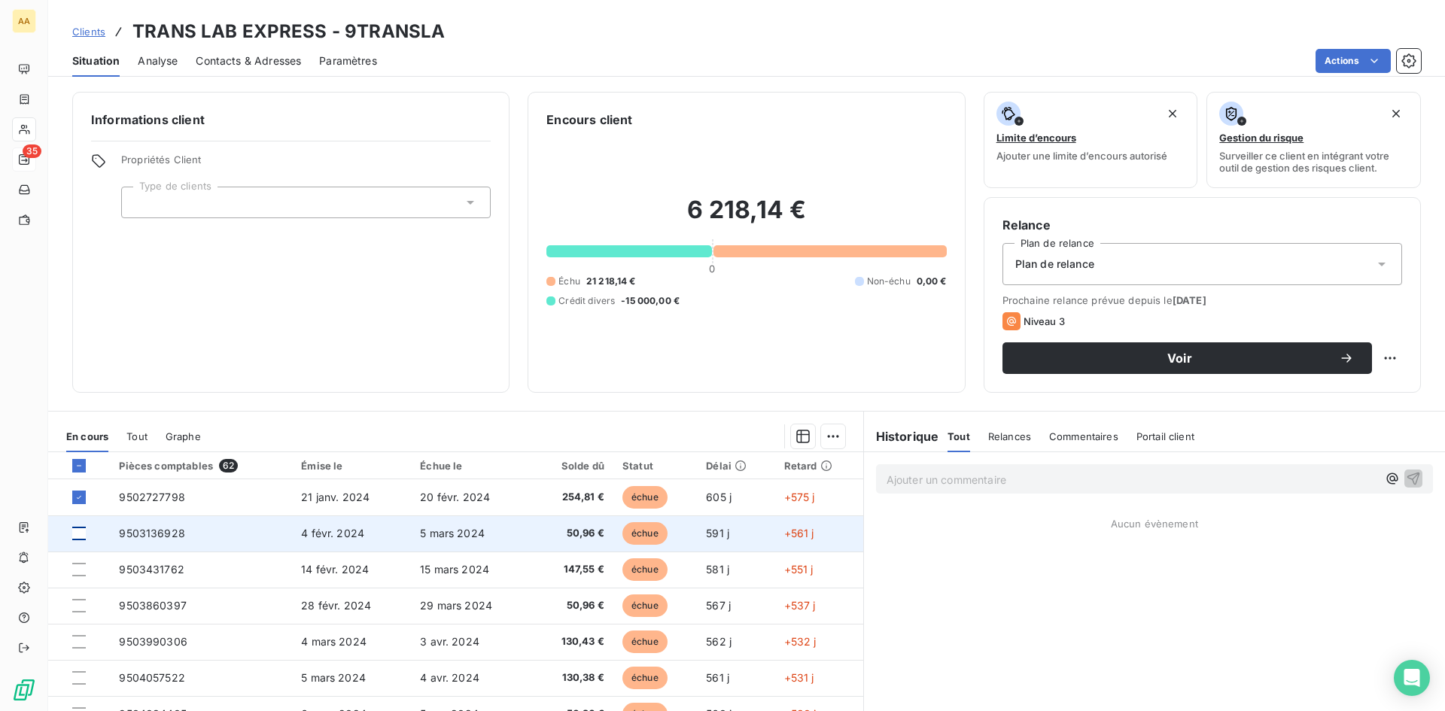
click at [80, 533] on div at bounding box center [79, 534] width 14 height 14
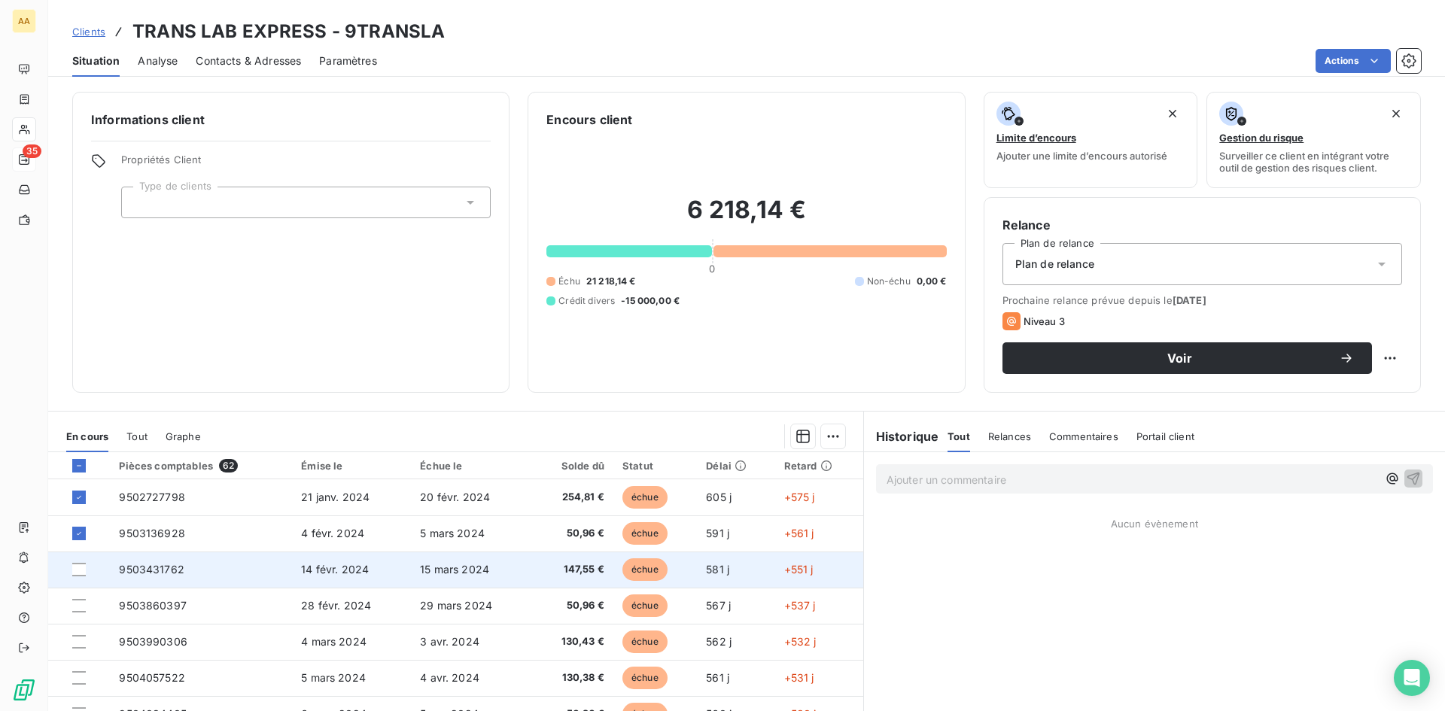
click at [84, 571] on div at bounding box center [79, 570] width 14 height 14
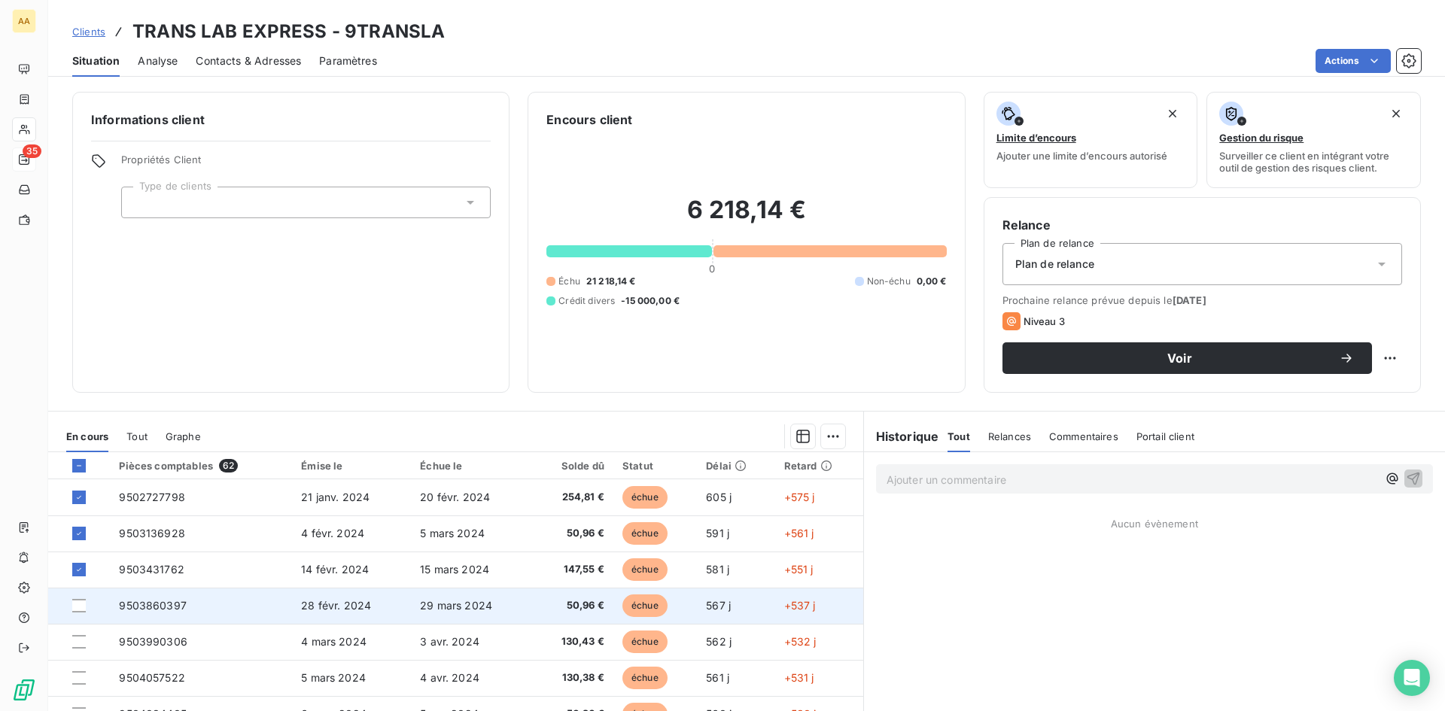
click at [78, 615] on td at bounding box center [79, 606] width 62 height 36
click at [78, 607] on div at bounding box center [79, 606] width 14 height 14
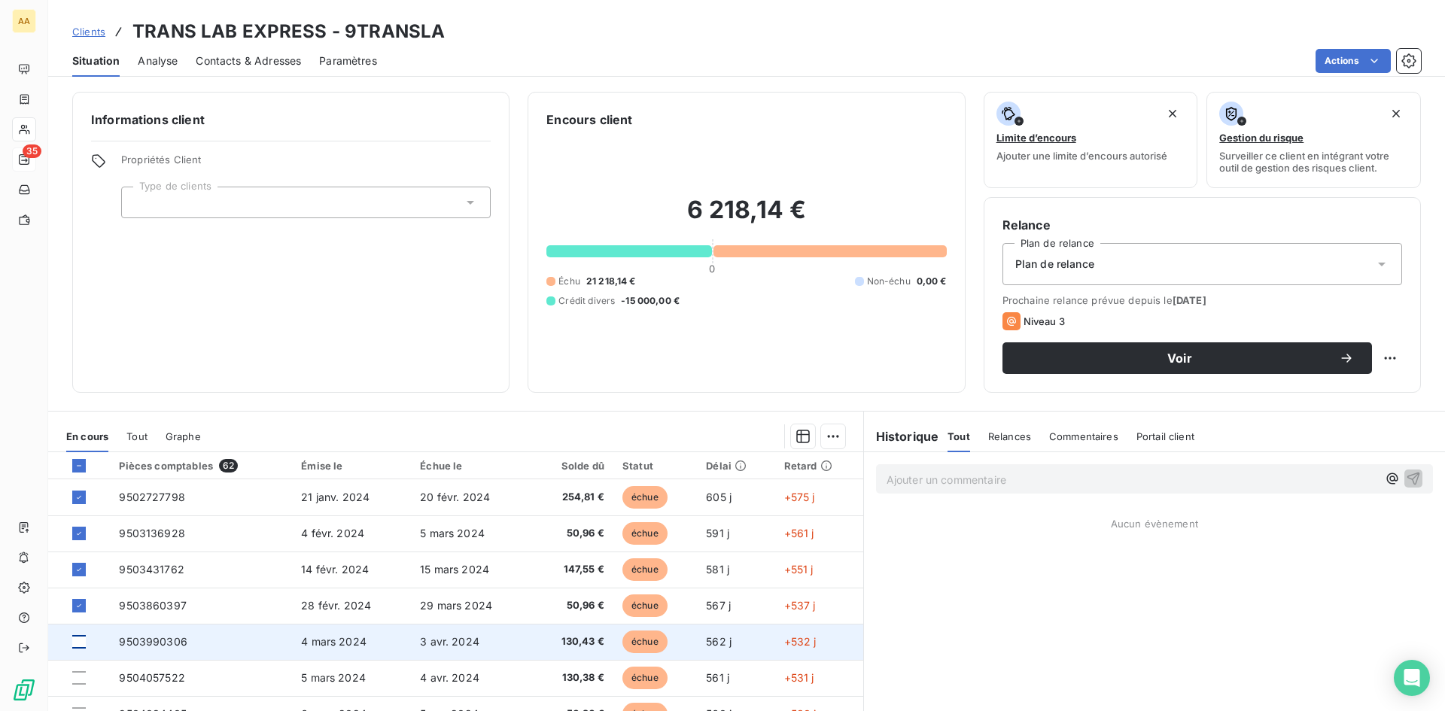
click at [84, 642] on div at bounding box center [79, 642] width 14 height 14
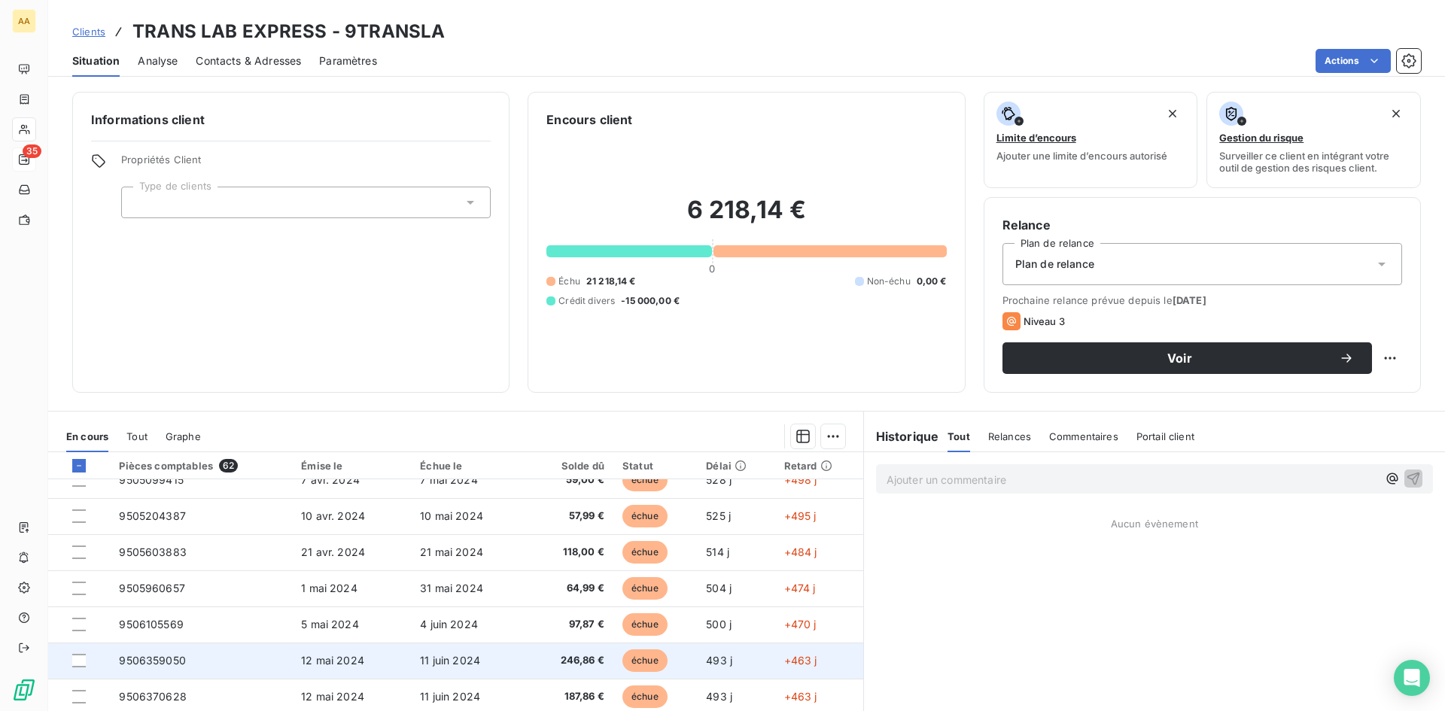
scroll to position [452, 0]
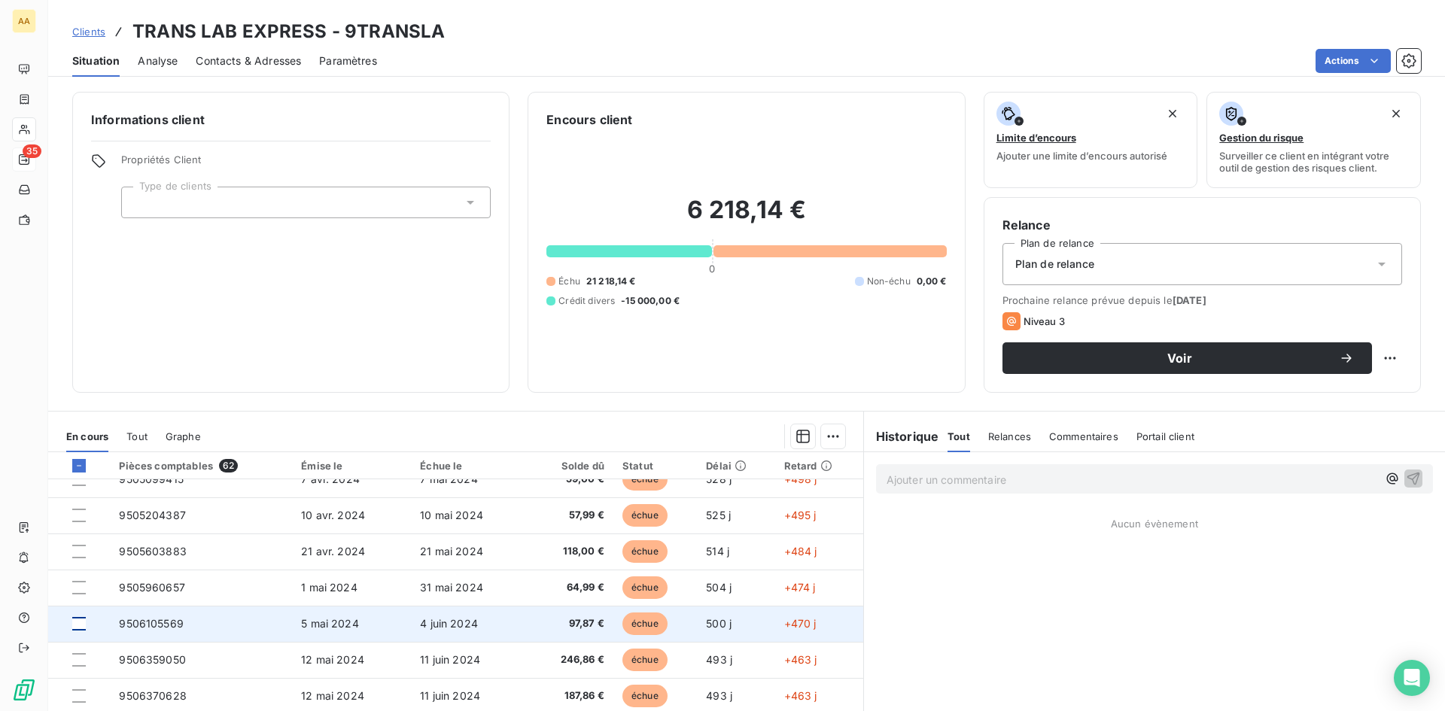
click at [82, 621] on div at bounding box center [79, 624] width 14 height 14
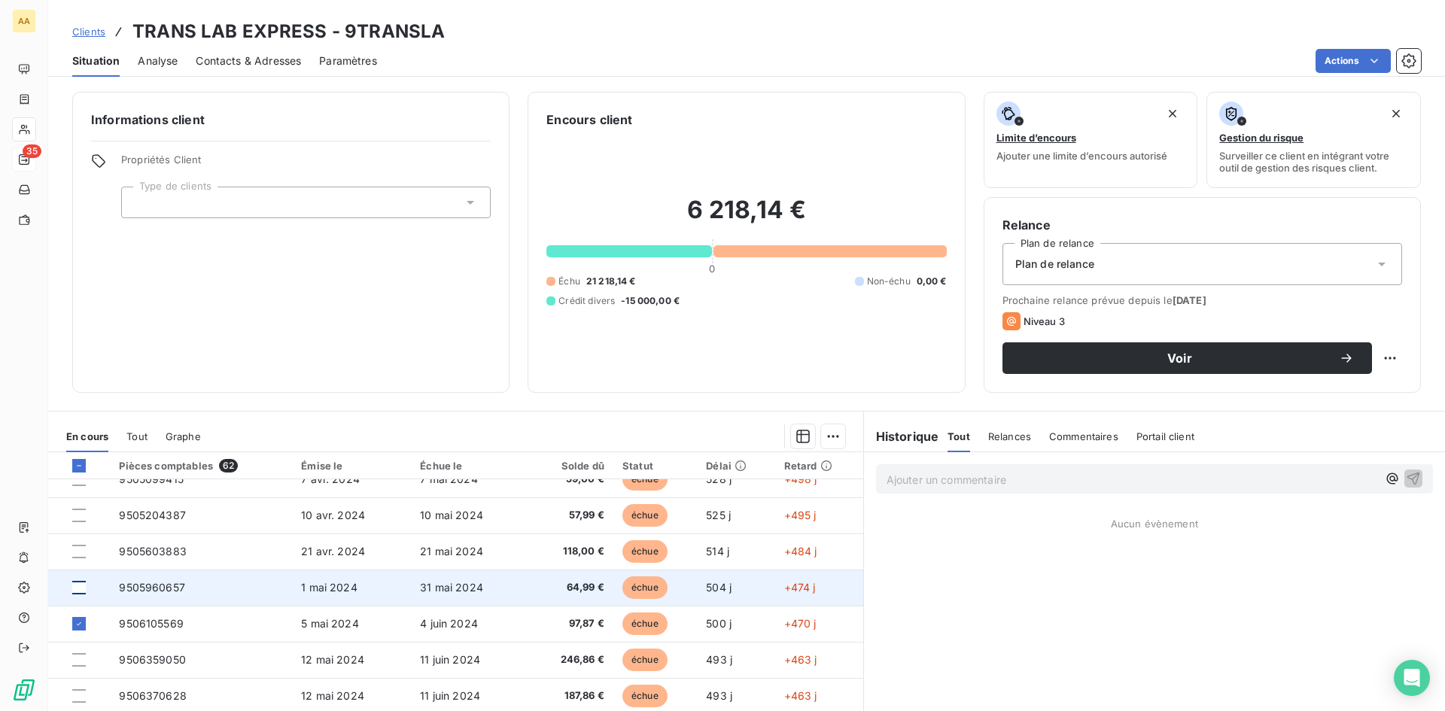
click at [79, 587] on div at bounding box center [79, 588] width 14 height 14
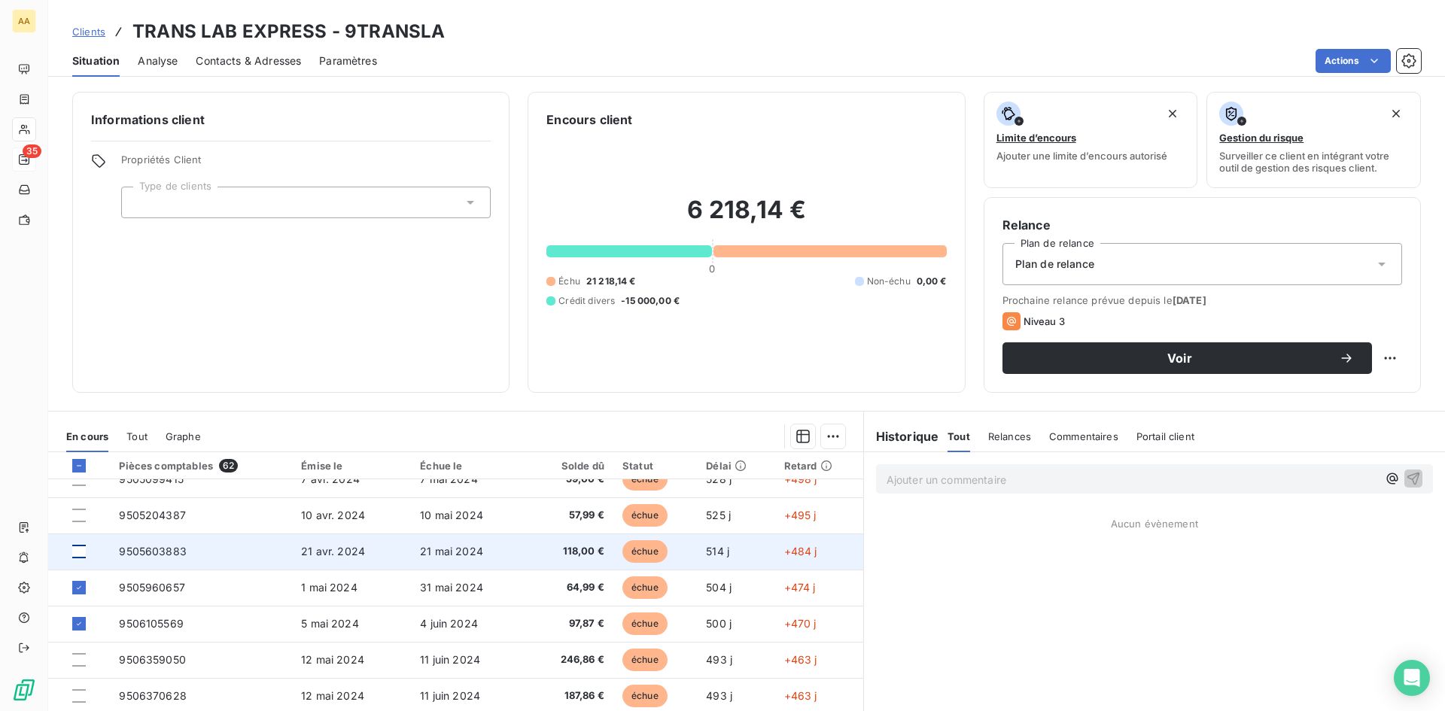
click at [82, 550] on div at bounding box center [79, 552] width 14 height 14
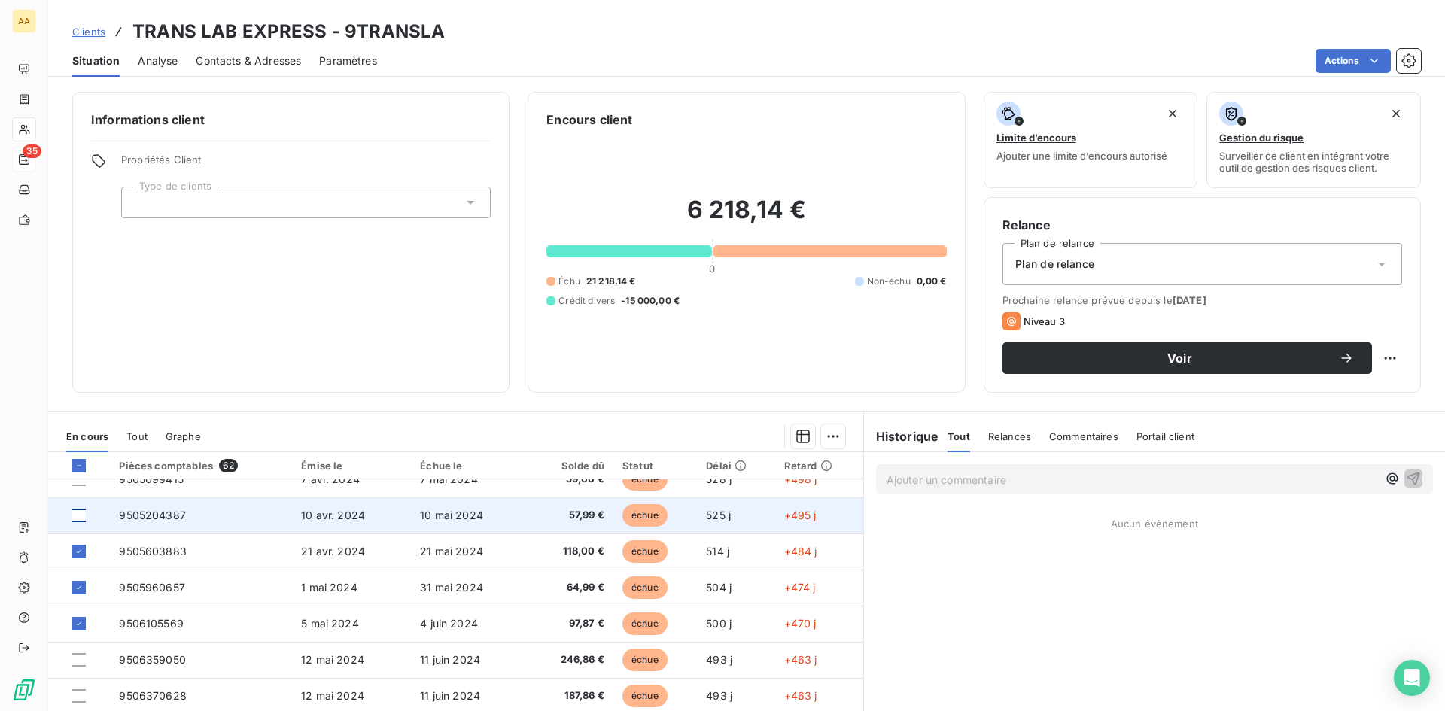
click at [79, 516] on div at bounding box center [79, 516] width 14 height 14
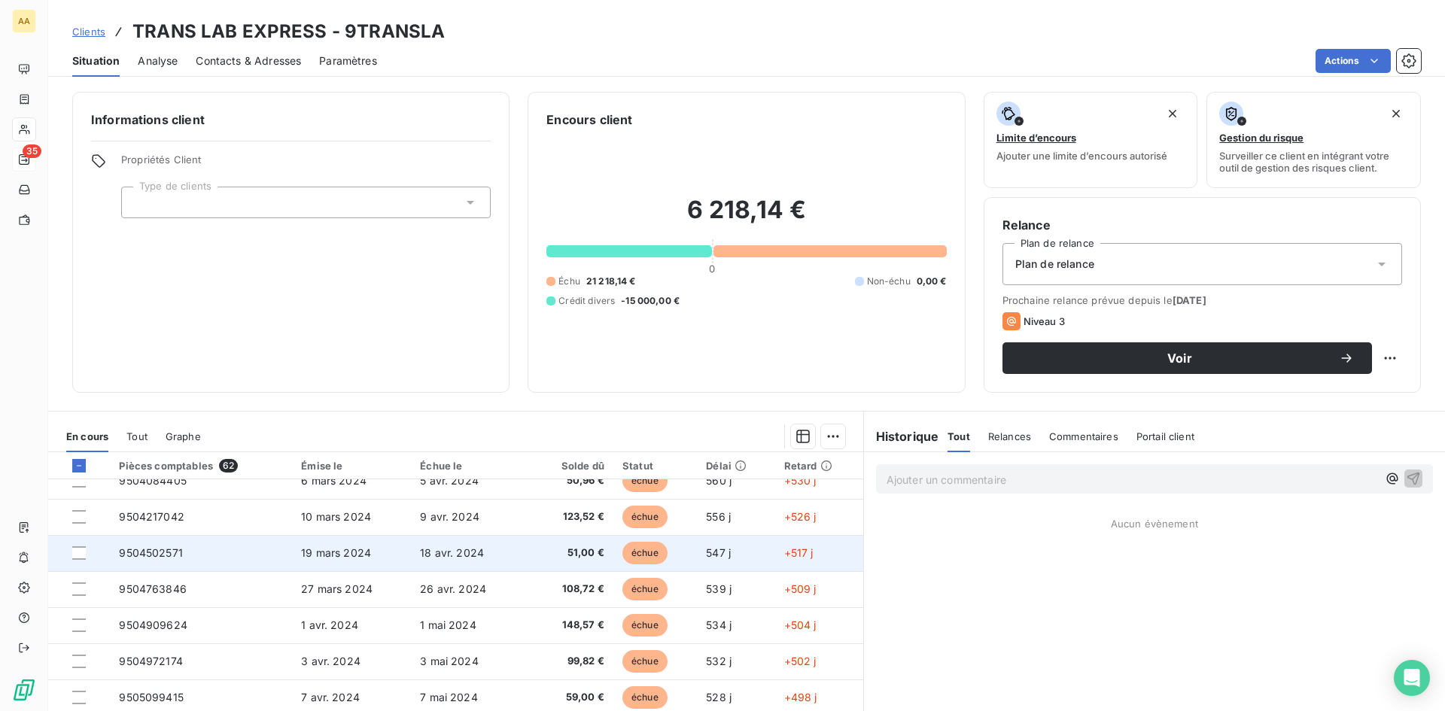
scroll to position [226, 0]
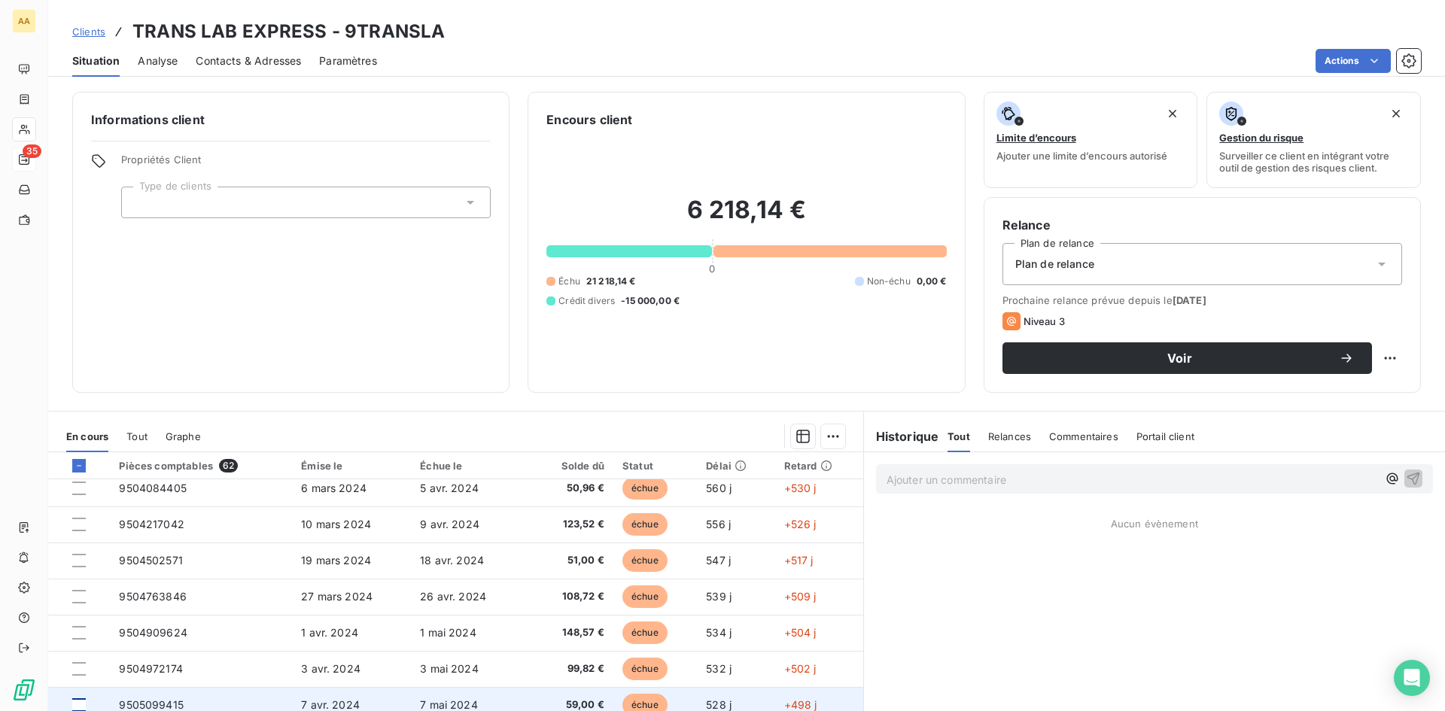
click at [78, 702] on div at bounding box center [79, 705] width 14 height 14
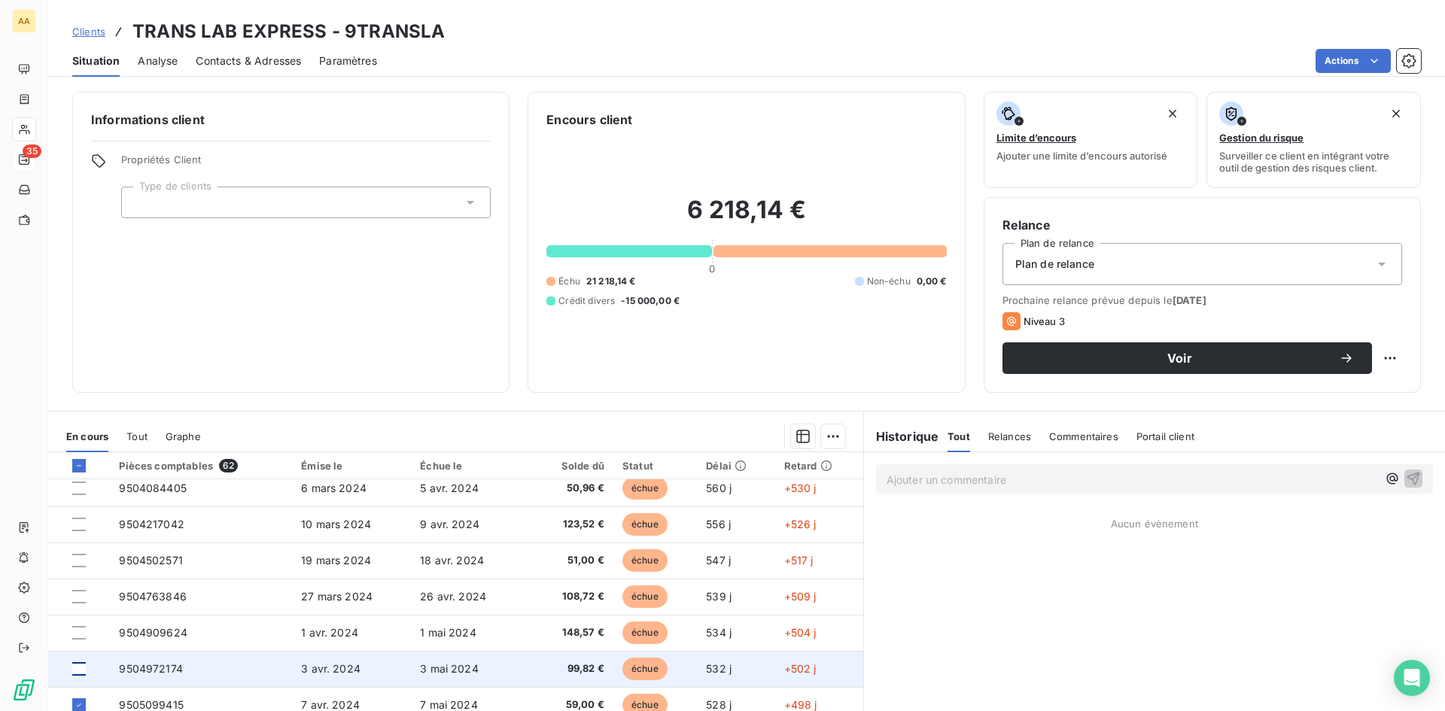
click at [78, 667] on div at bounding box center [79, 669] width 14 height 14
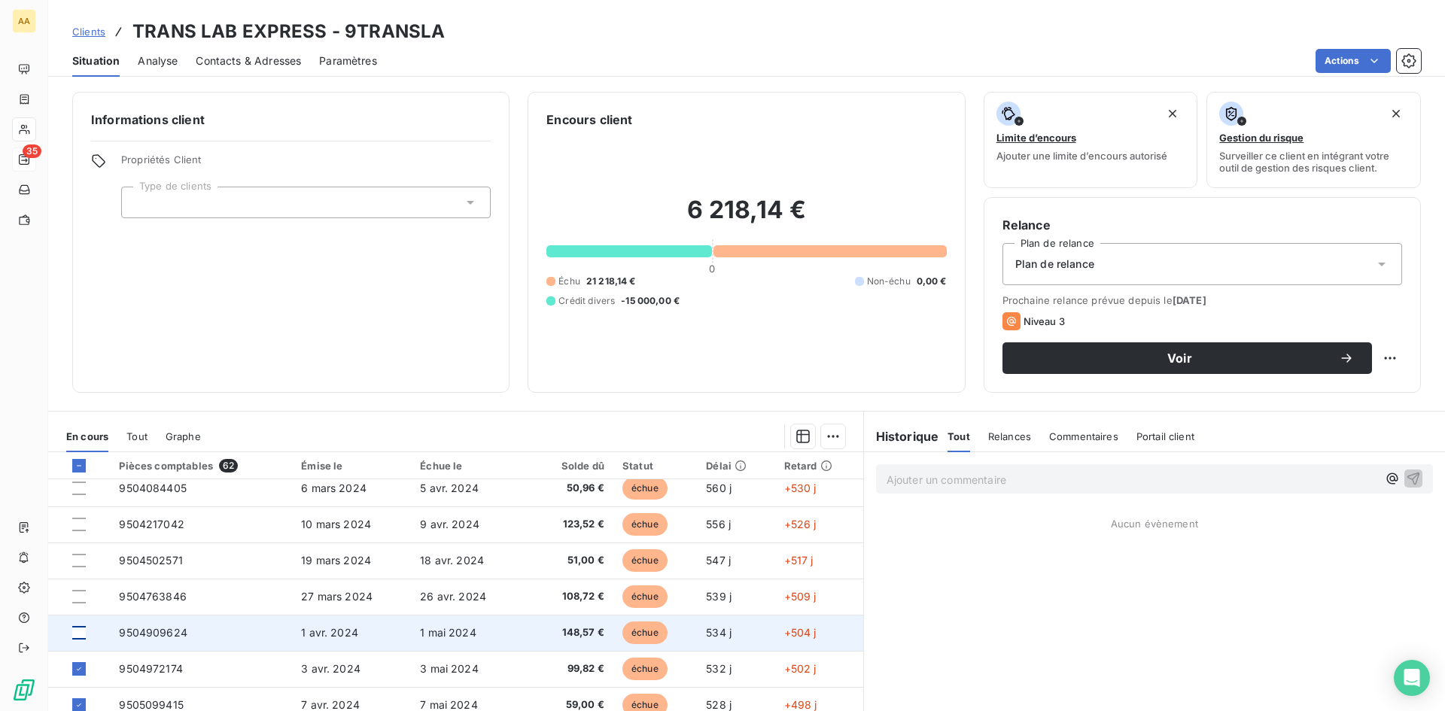
click at [82, 628] on div at bounding box center [79, 633] width 14 height 14
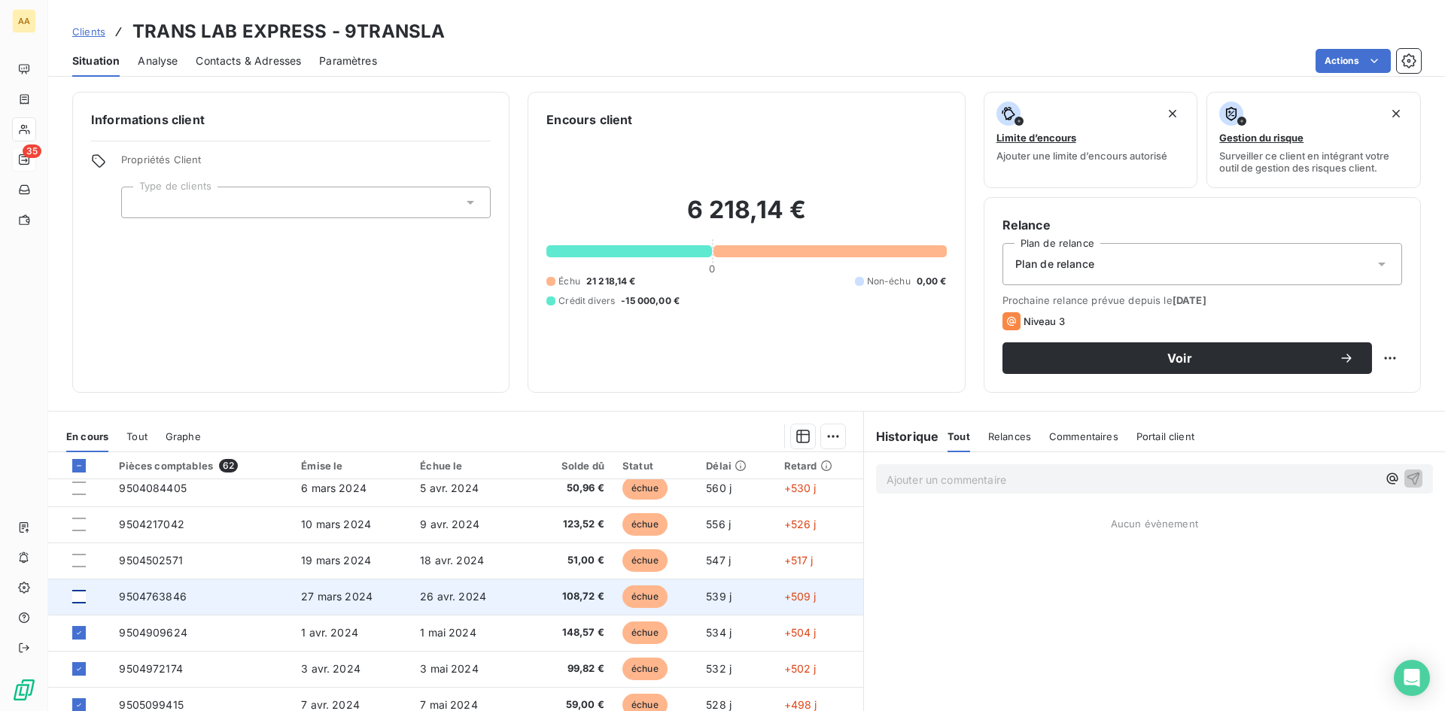
click at [81, 598] on div at bounding box center [79, 597] width 14 height 14
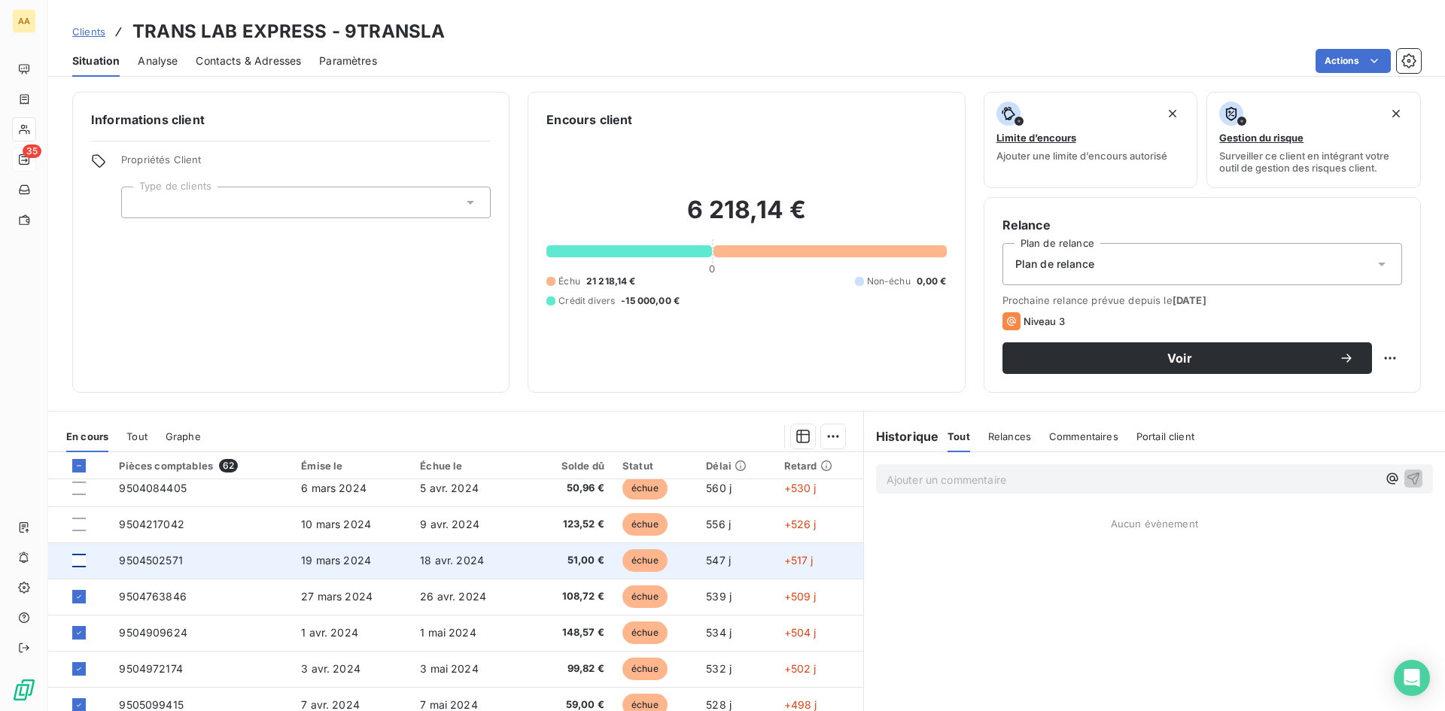
click at [83, 560] on div at bounding box center [79, 561] width 14 height 14
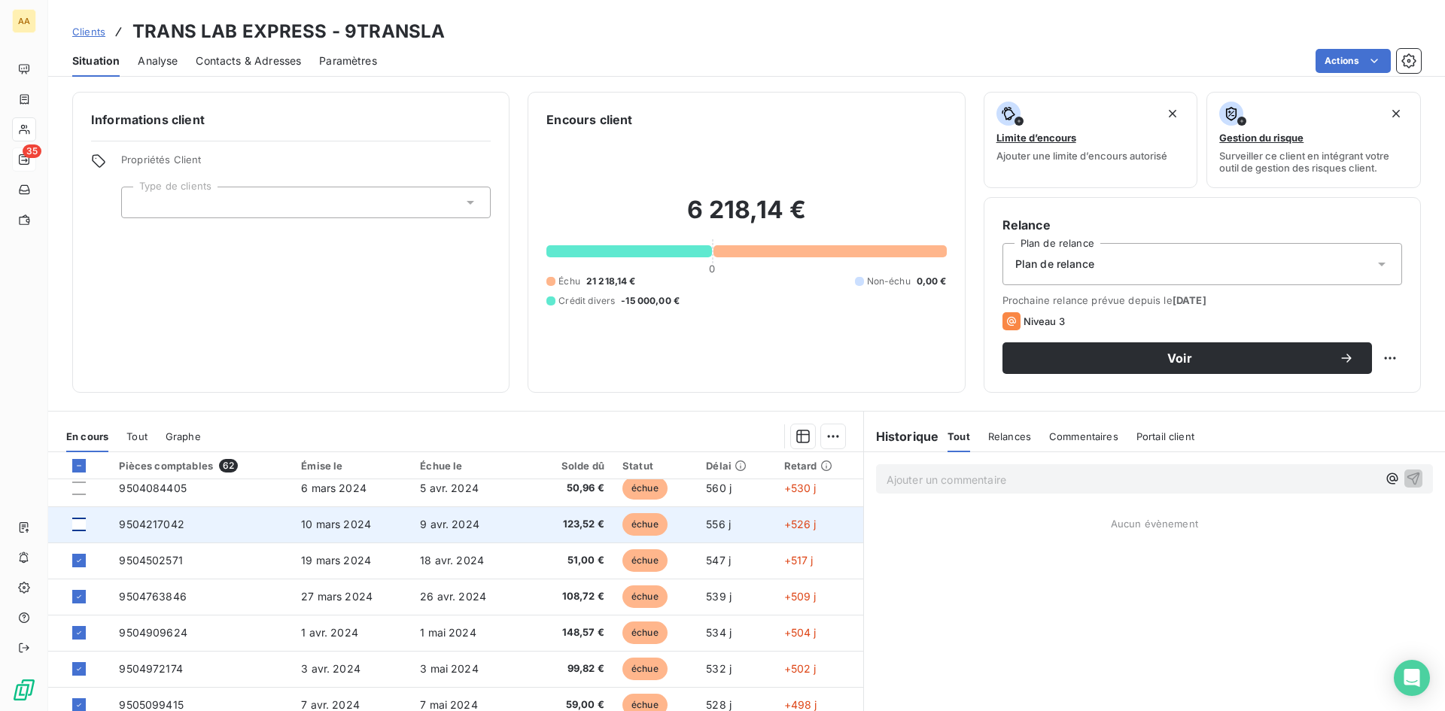
click at [76, 518] on div at bounding box center [79, 525] width 14 height 14
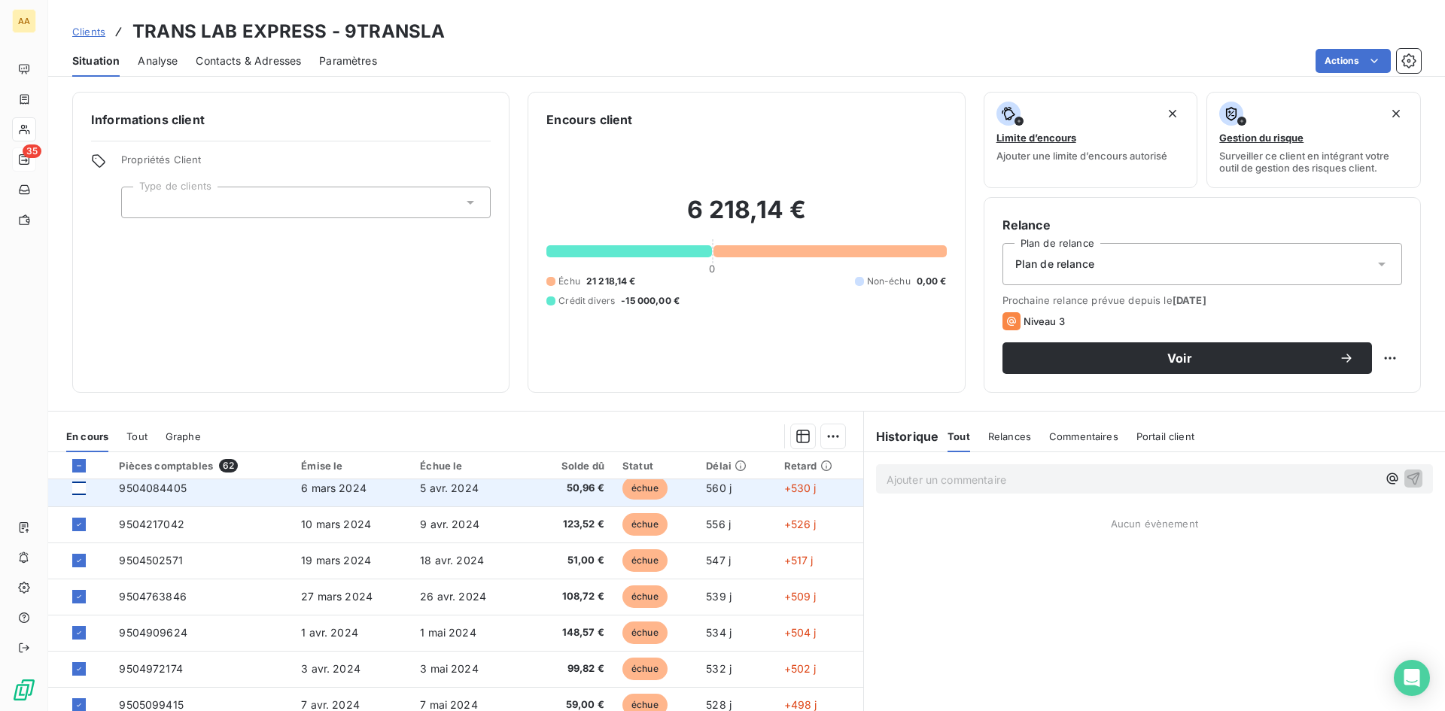
click at [82, 486] on div at bounding box center [79, 489] width 14 height 14
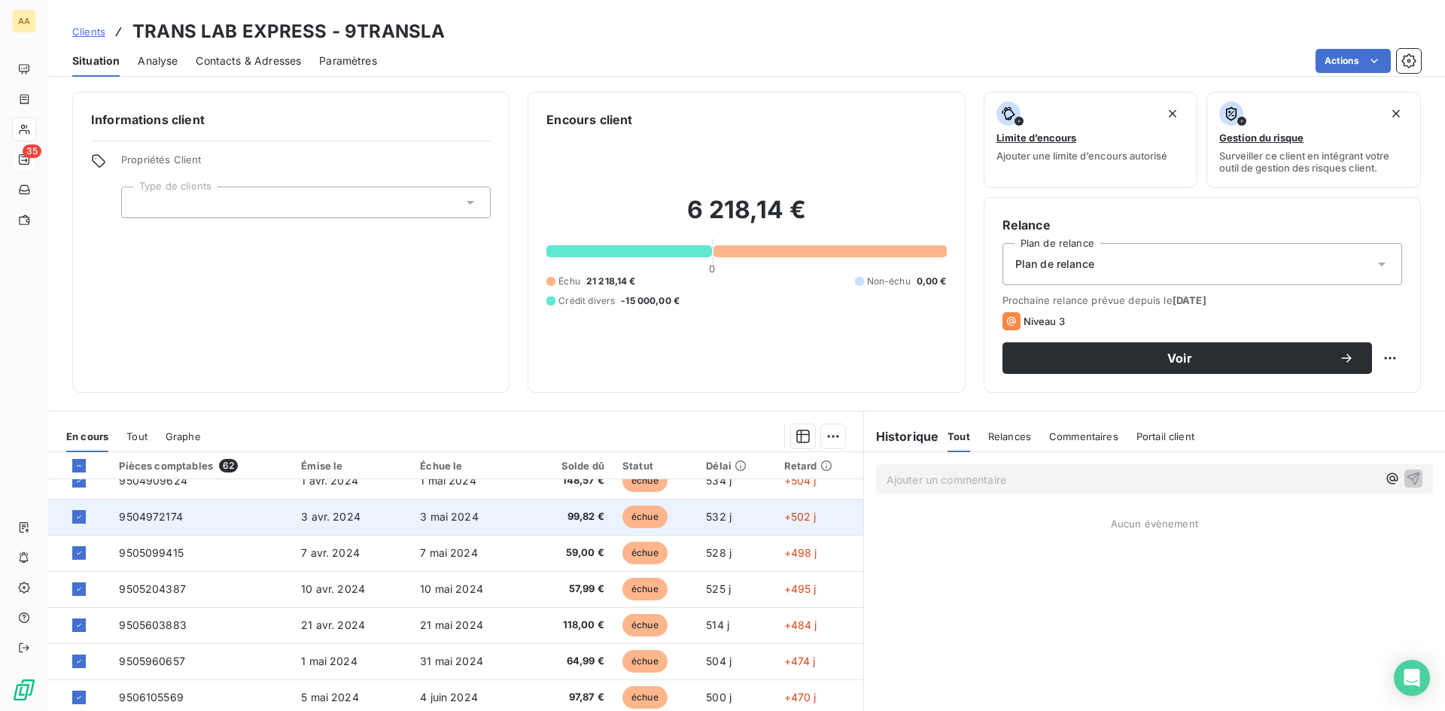
scroll to position [376, 0]
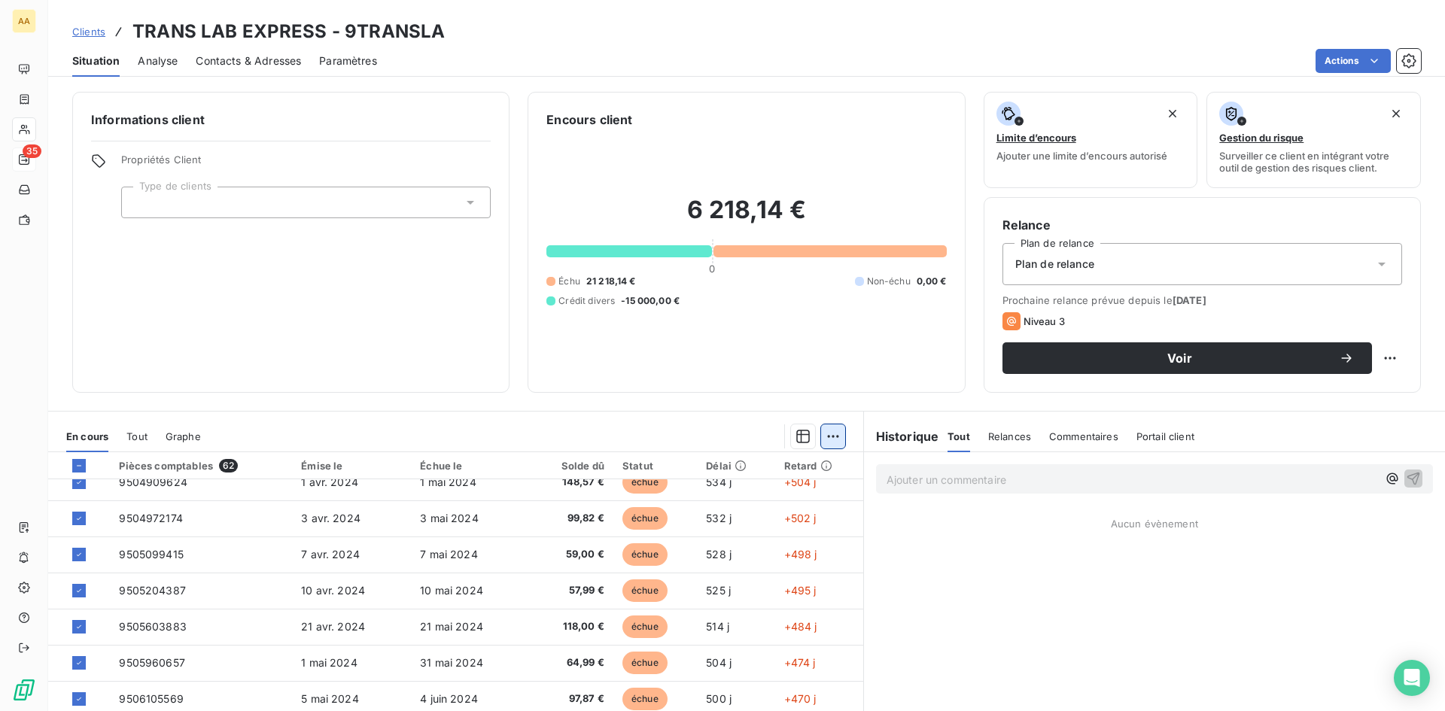
click at [829, 431] on html "AA 35 Clients TRANS LAB EXPRESS - 9TRANSLA Situation Analyse Contacts & Adresse…" at bounding box center [722, 355] width 1445 height 711
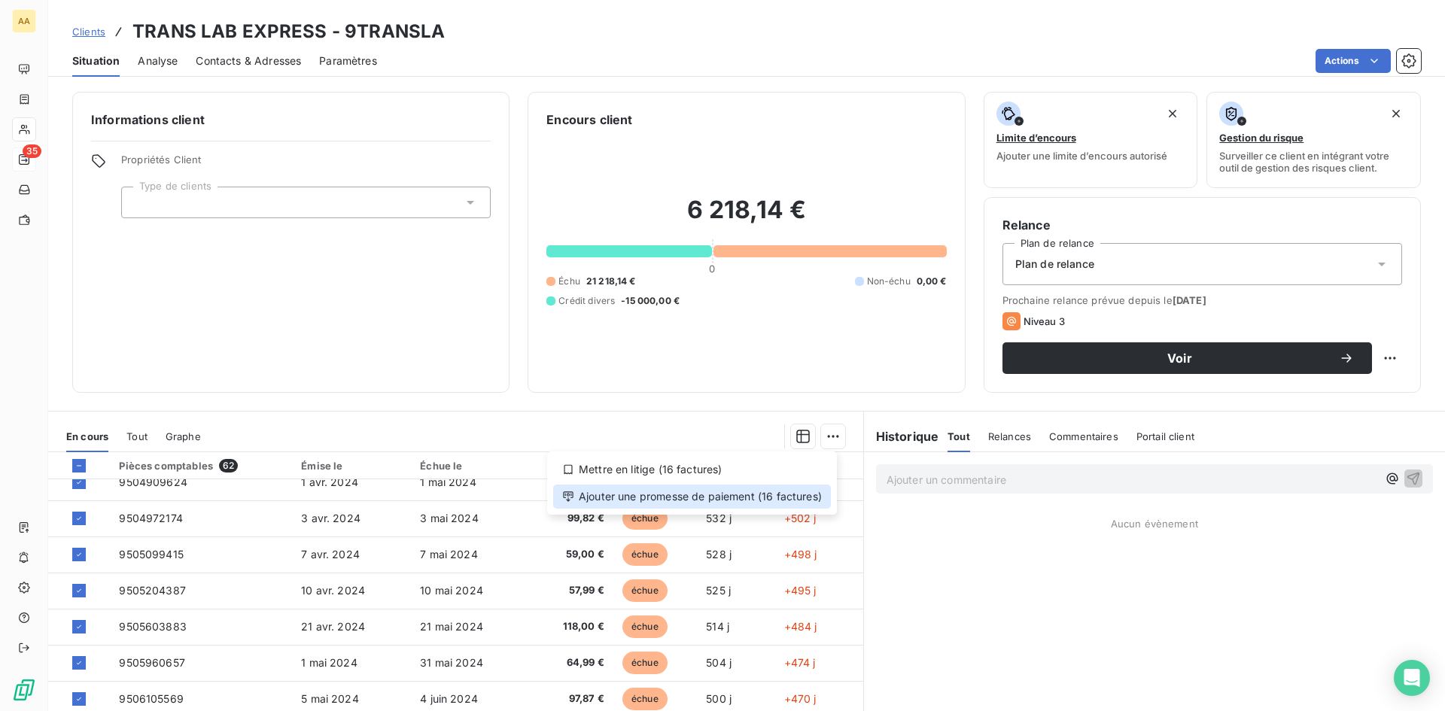
click at [738, 496] on div "Ajouter une promesse de paiement (16 factures)" at bounding box center [692, 497] width 278 height 24
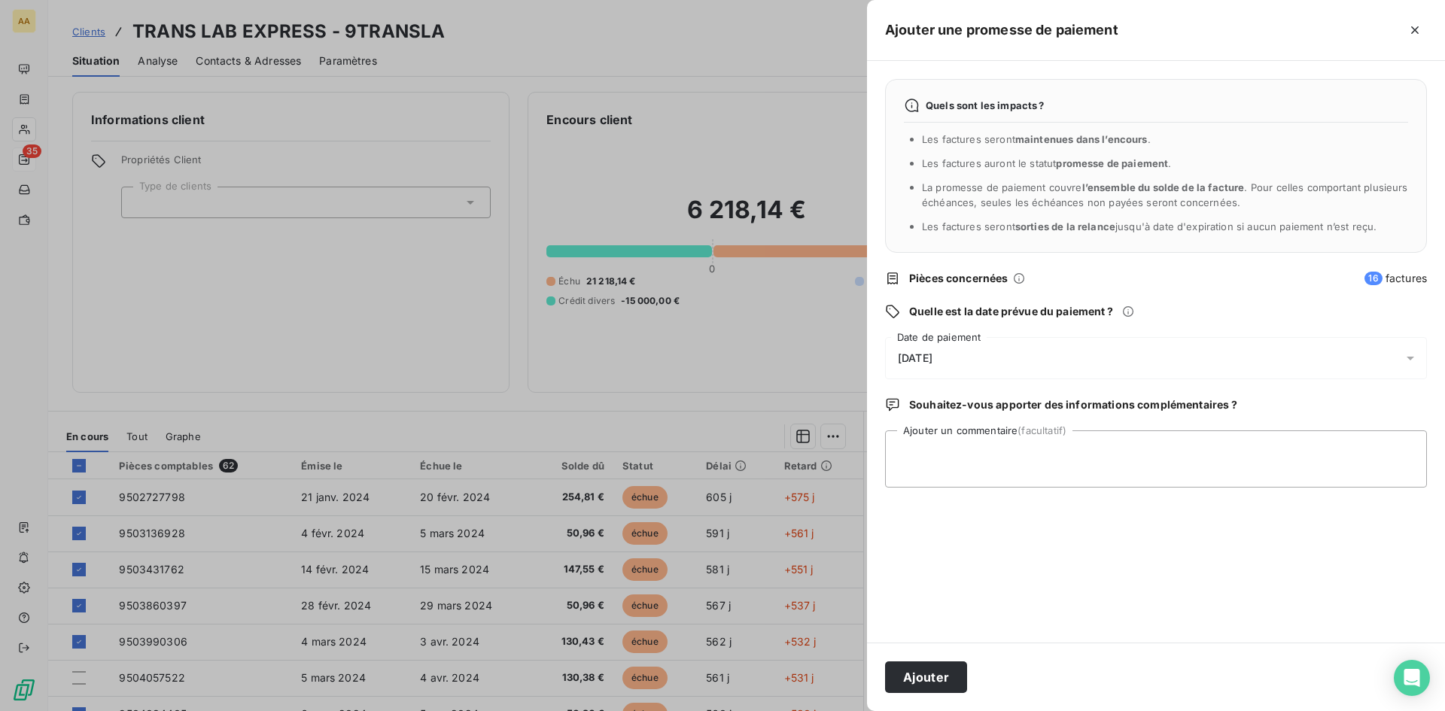
click at [1415, 356] on icon at bounding box center [1410, 358] width 15 height 15
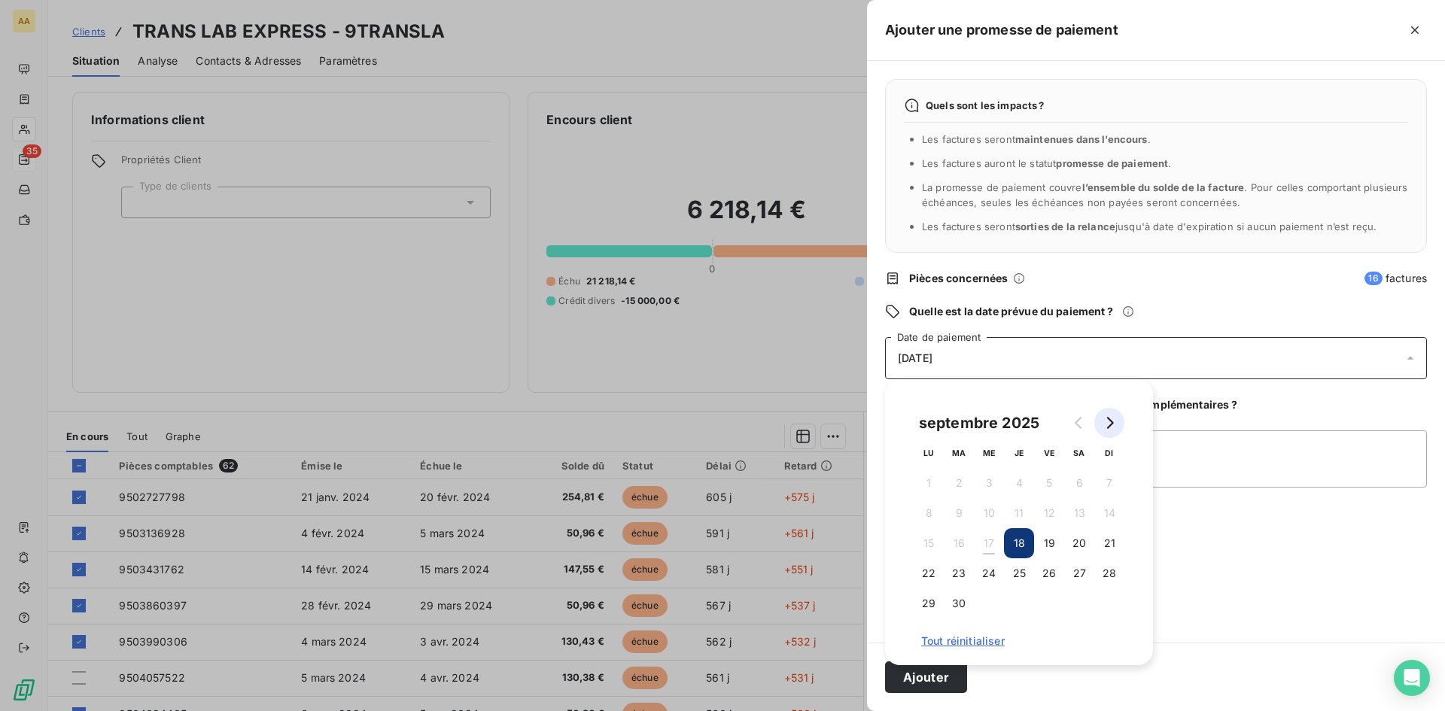
click at [1118, 423] on button "Go to next month" at bounding box center [1109, 423] width 30 height 30
click at [1089, 425] on button "Go to previous month" at bounding box center [1079, 423] width 30 height 30
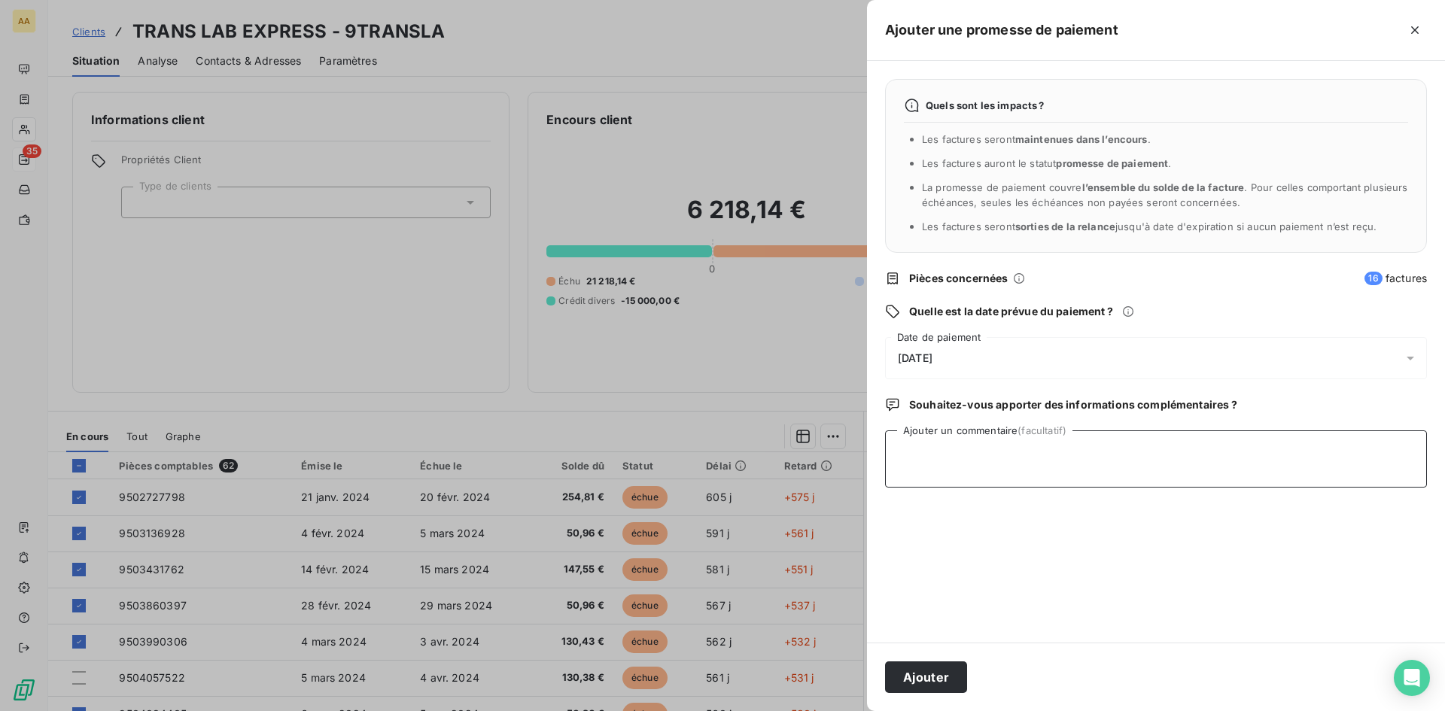
click at [1262, 458] on textarea "Ajouter un commentaire (facultatif)" at bounding box center [1156, 459] width 542 height 57
type textarea "paiement reçu de 2000 euros"
click at [942, 680] on button "Ajouter" at bounding box center [926, 678] width 82 height 32
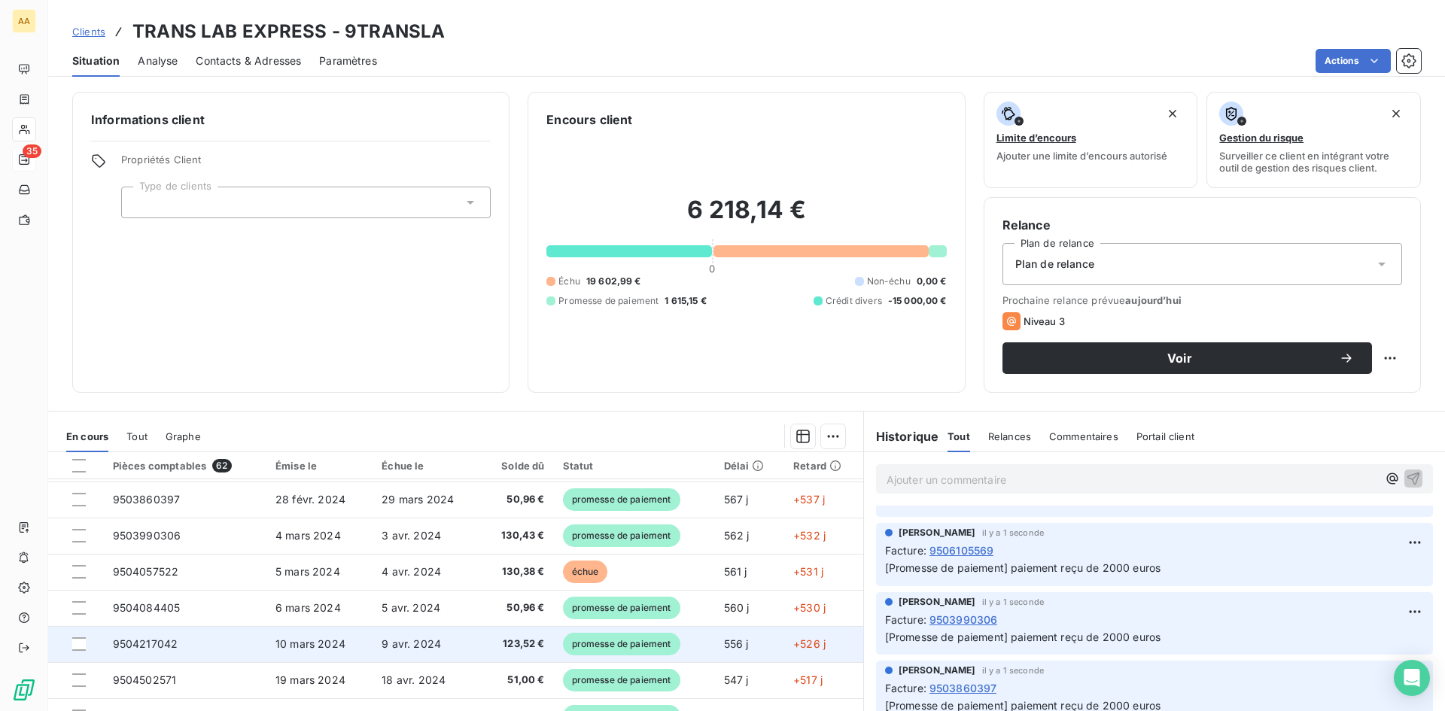
scroll to position [0, 0]
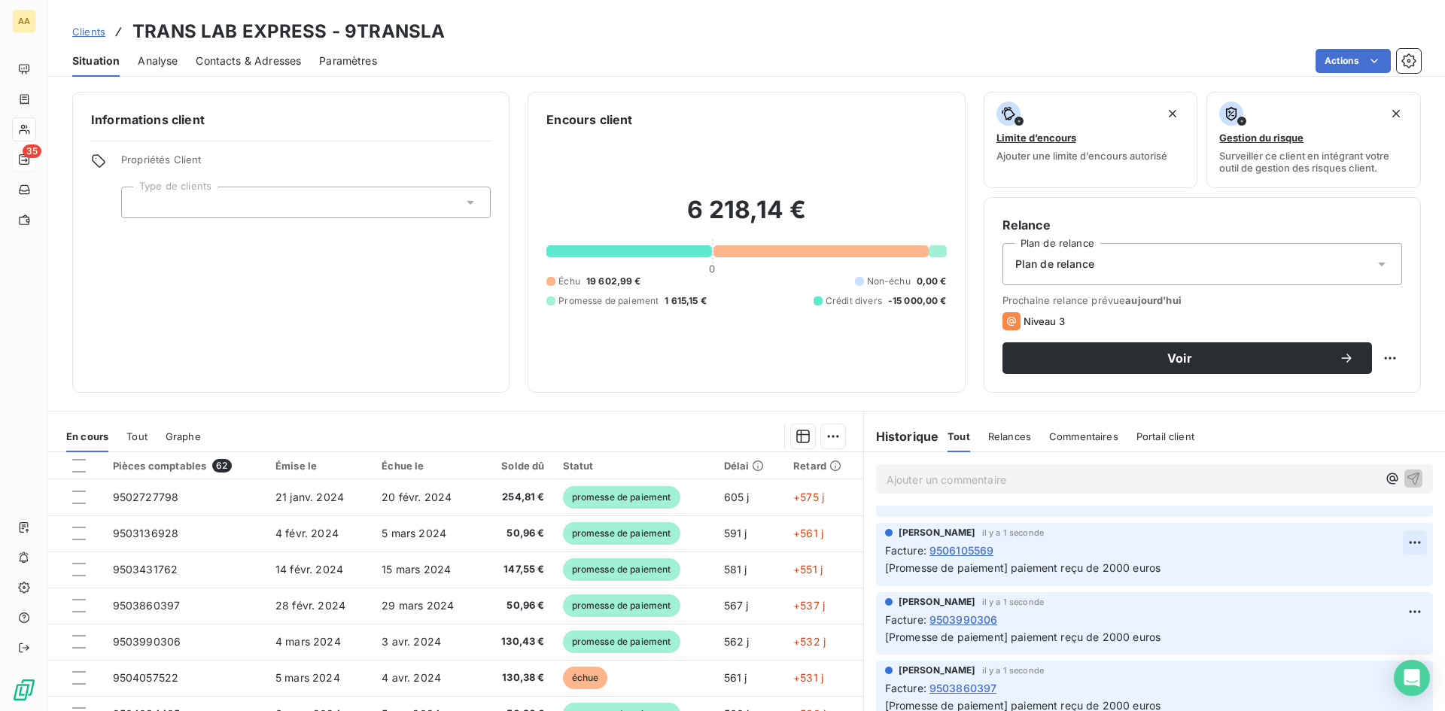
click at [1395, 537] on html "AA 35 Clients TRANS LAB EXPRESS - 9TRANSLA Situation Analyse Contacts & Adresse…" at bounding box center [722, 355] width 1445 height 711
click at [667, 373] on html "AA 35 Clients TRANS LAB EXPRESS - 9TRANSLA Situation Analyse Contacts & Adresse…" at bounding box center [722, 355] width 1445 height 711
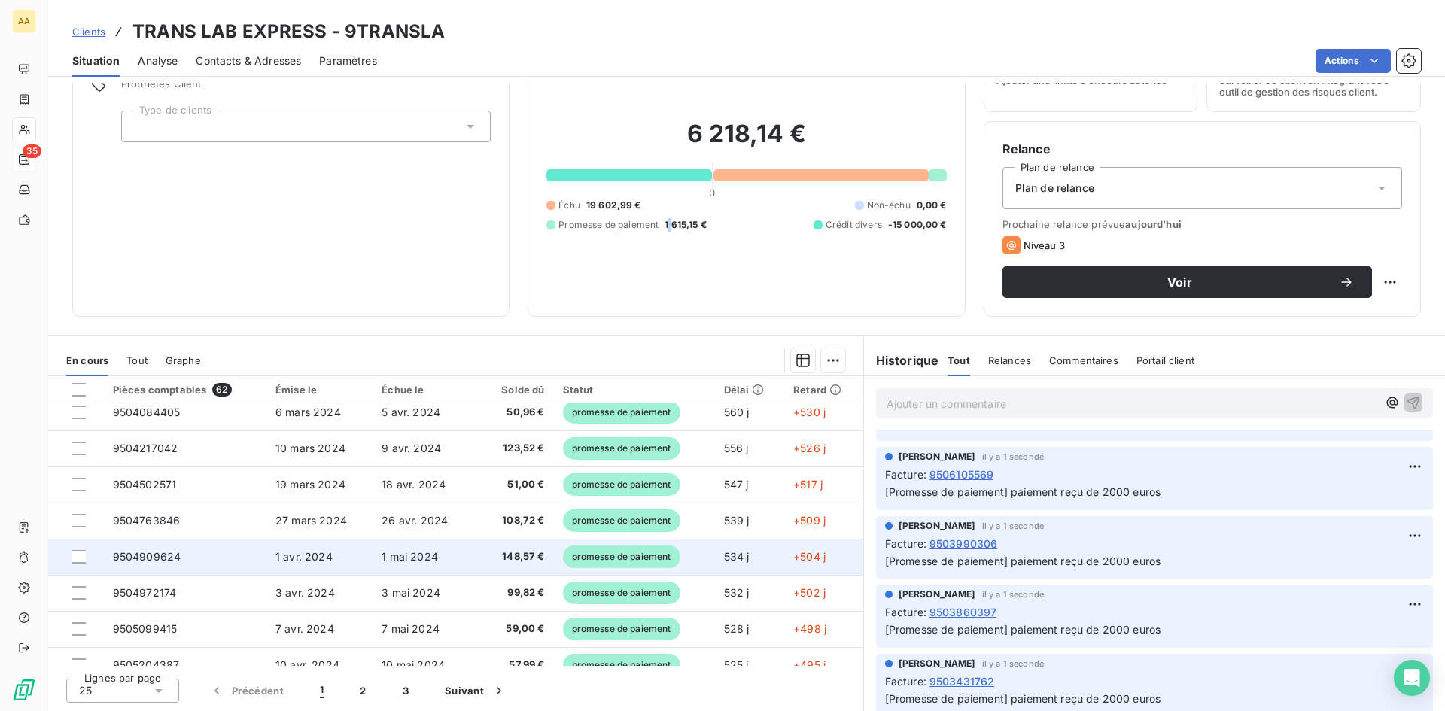
scroll to position [75, 0]
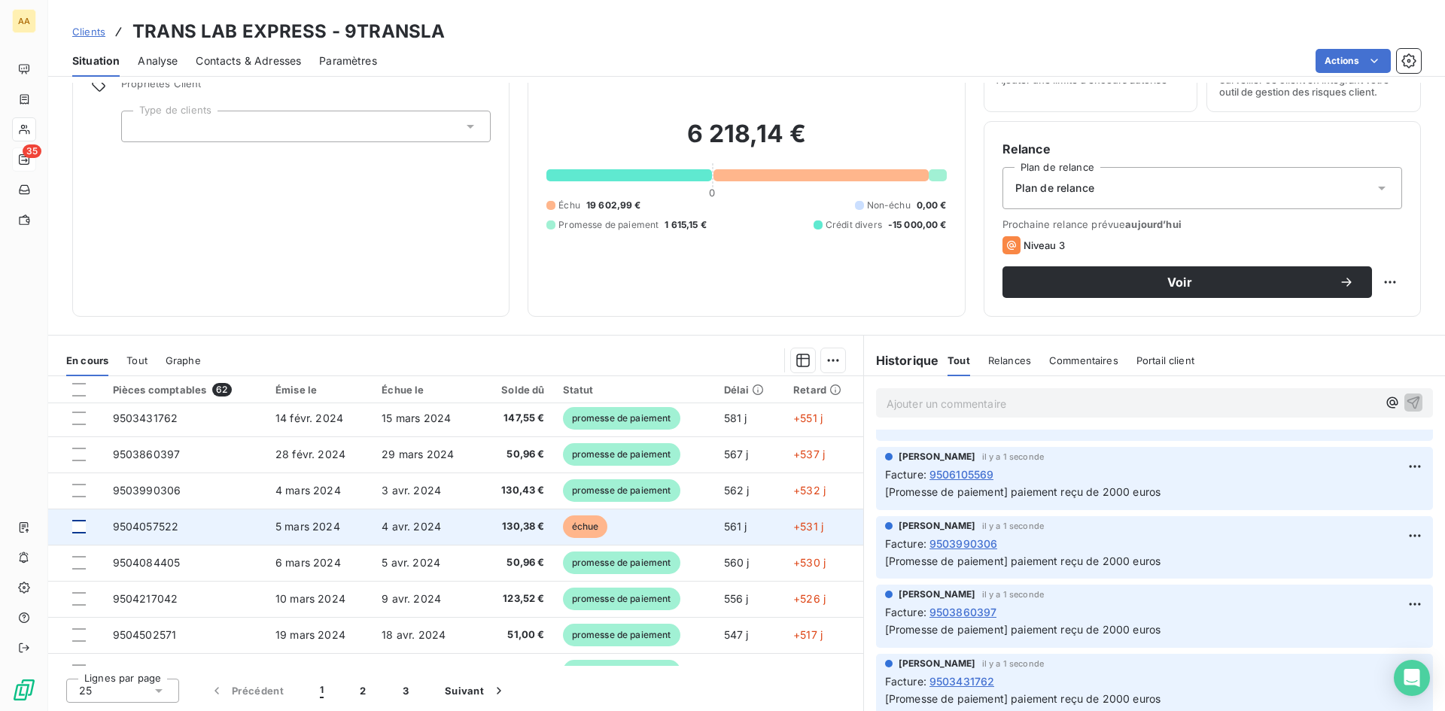
click at [78, 525] on div at bounding box center [79, 527] width 14 height 14
click at [143, 523] on span "9504057522" at bounding box center [146, 526] width 66 height 13
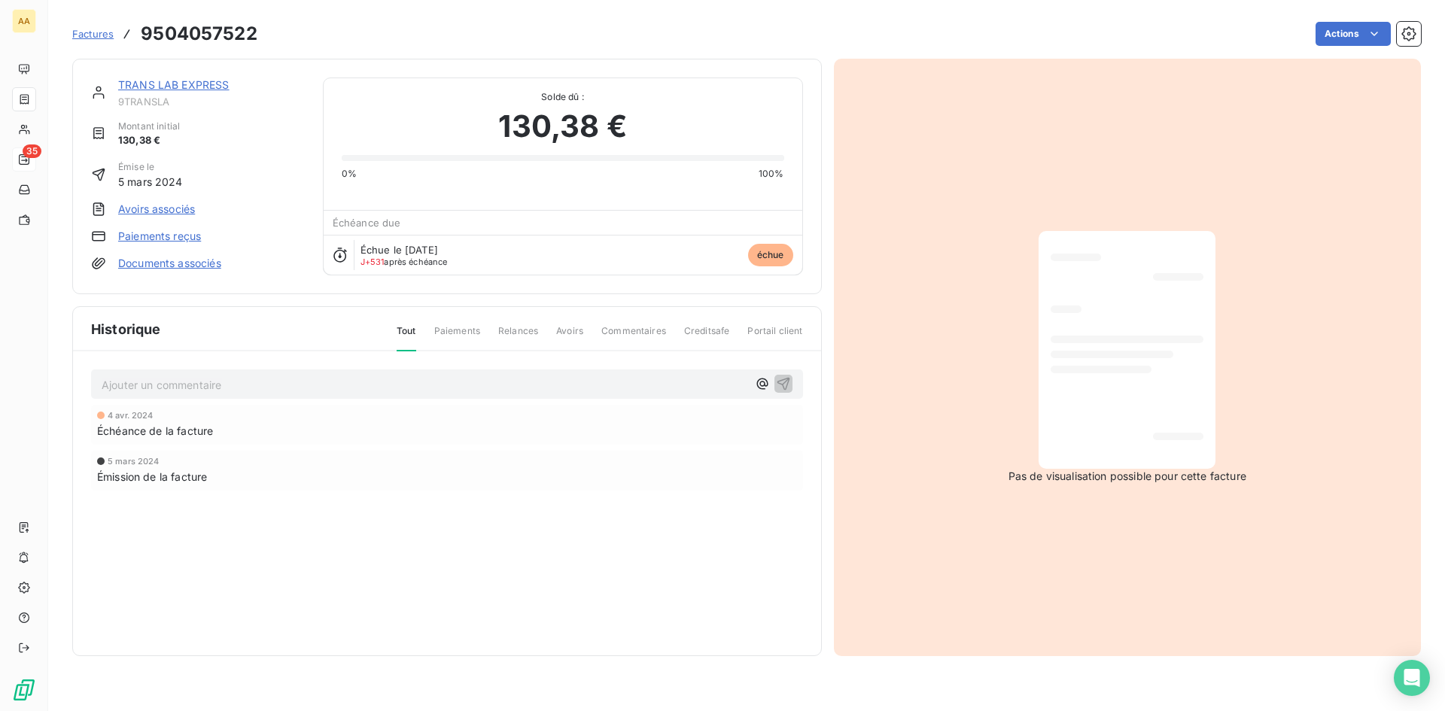
click at [155, 234] on link "Paiements reçus" at bounding box center [159, 236] width 83 height 15
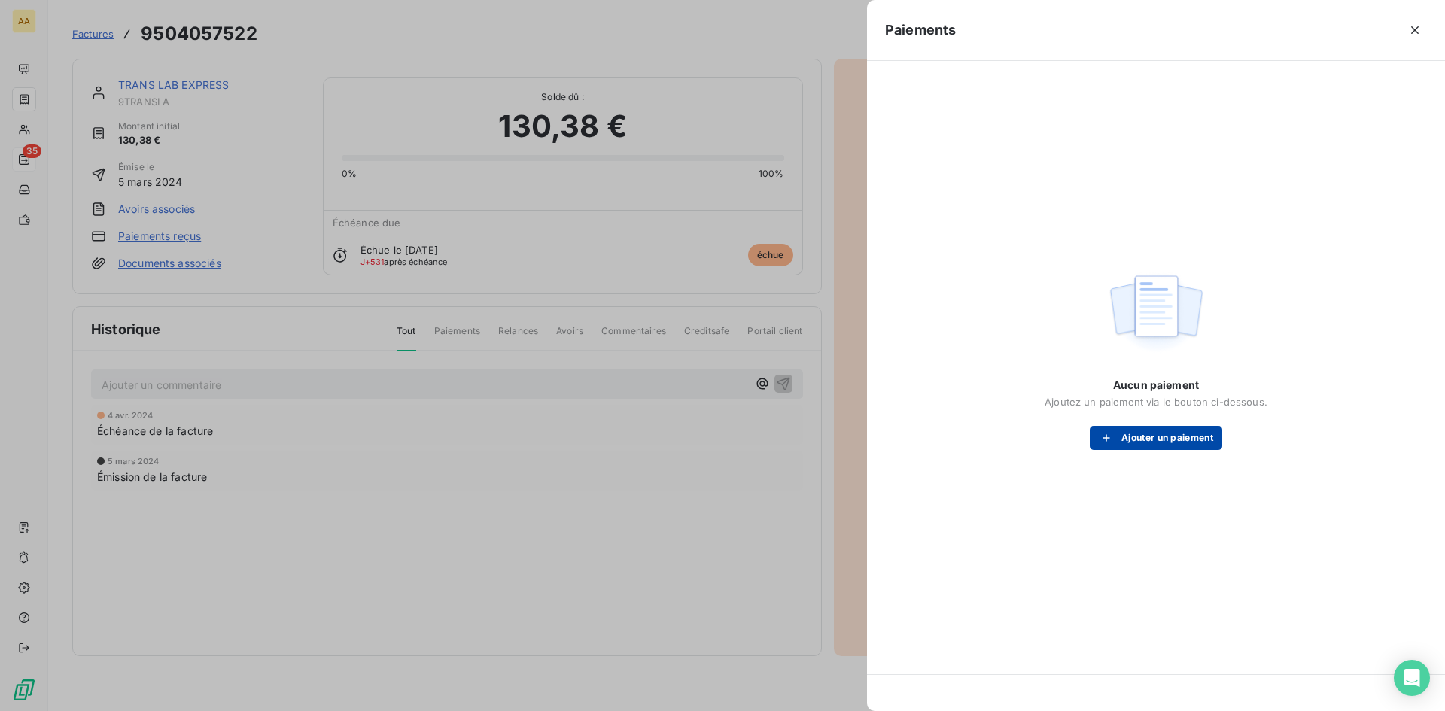
click at [1166, 435] on button "Ajouter un paiement" at bounding box center [1156, 438] width 132 height 24
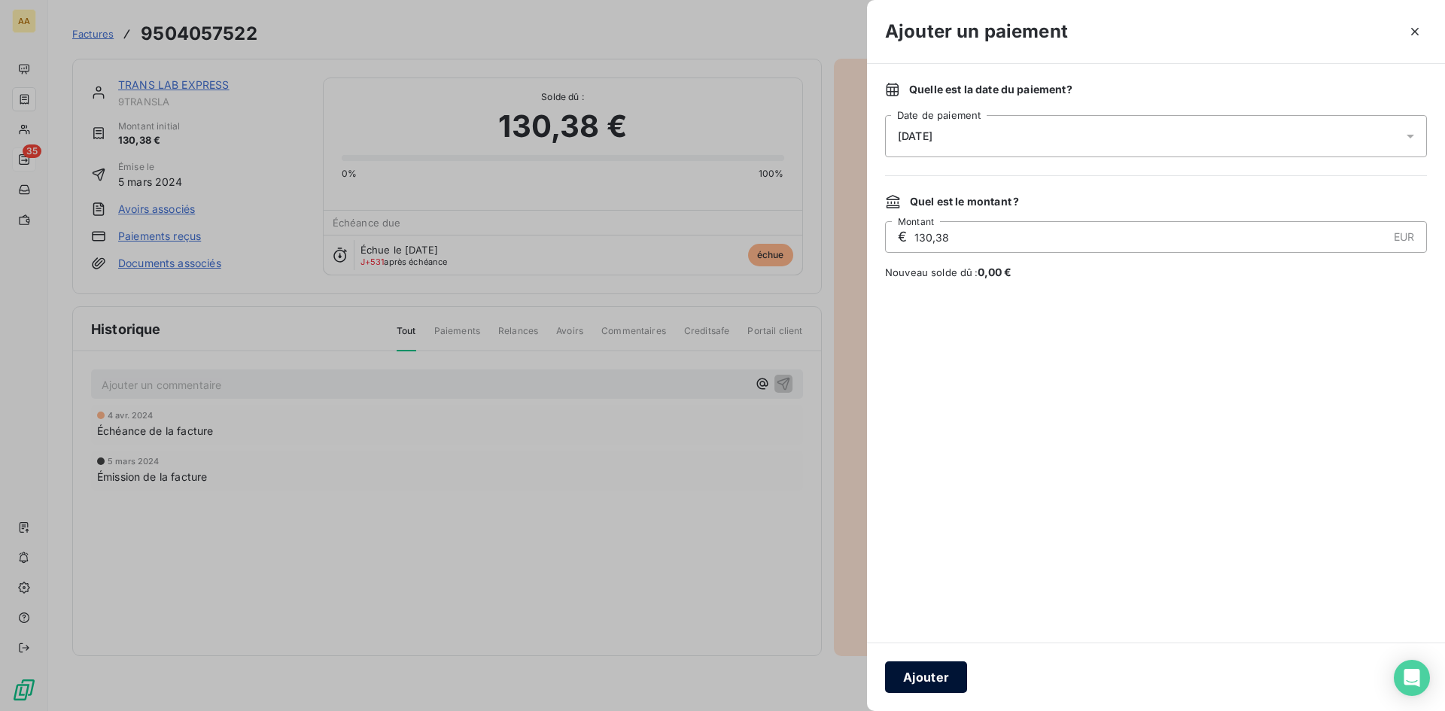
click at [928, 677] on button "Ajouter" at bounding box center [926, 678] width 82 height 32
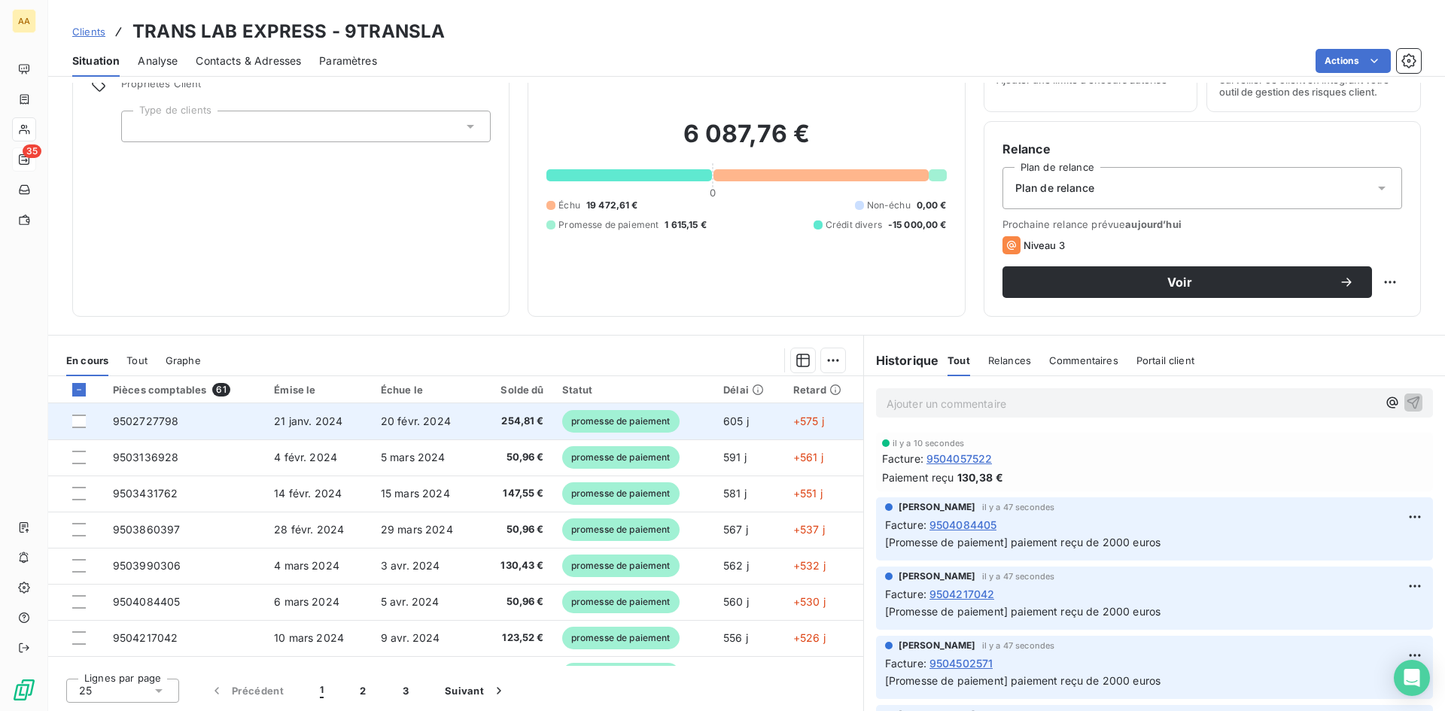
click at [154, 418] on span "9502727798" at bounding box center [146, 421] width 66 height 13
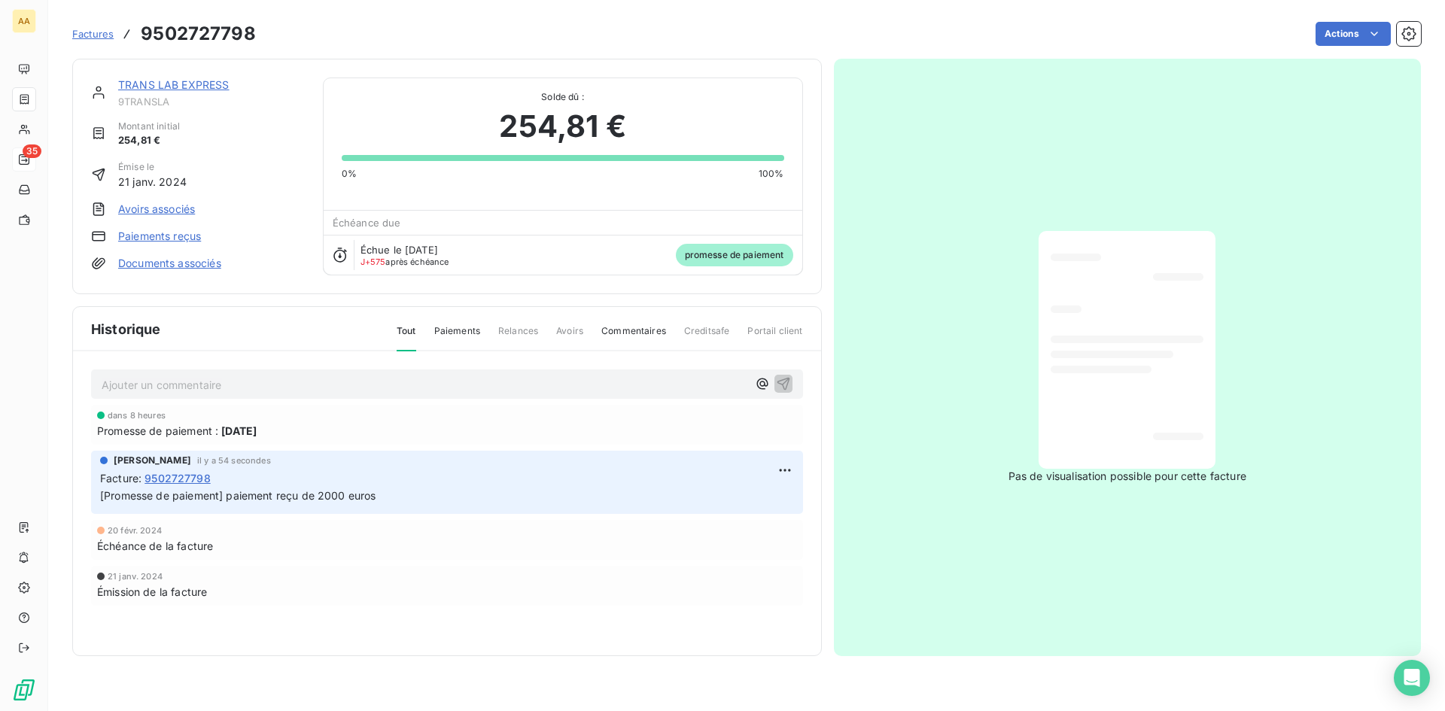
click at [184, 236] on link "Paiements reçus" at bounding box center [159, 236] width 83 height 15
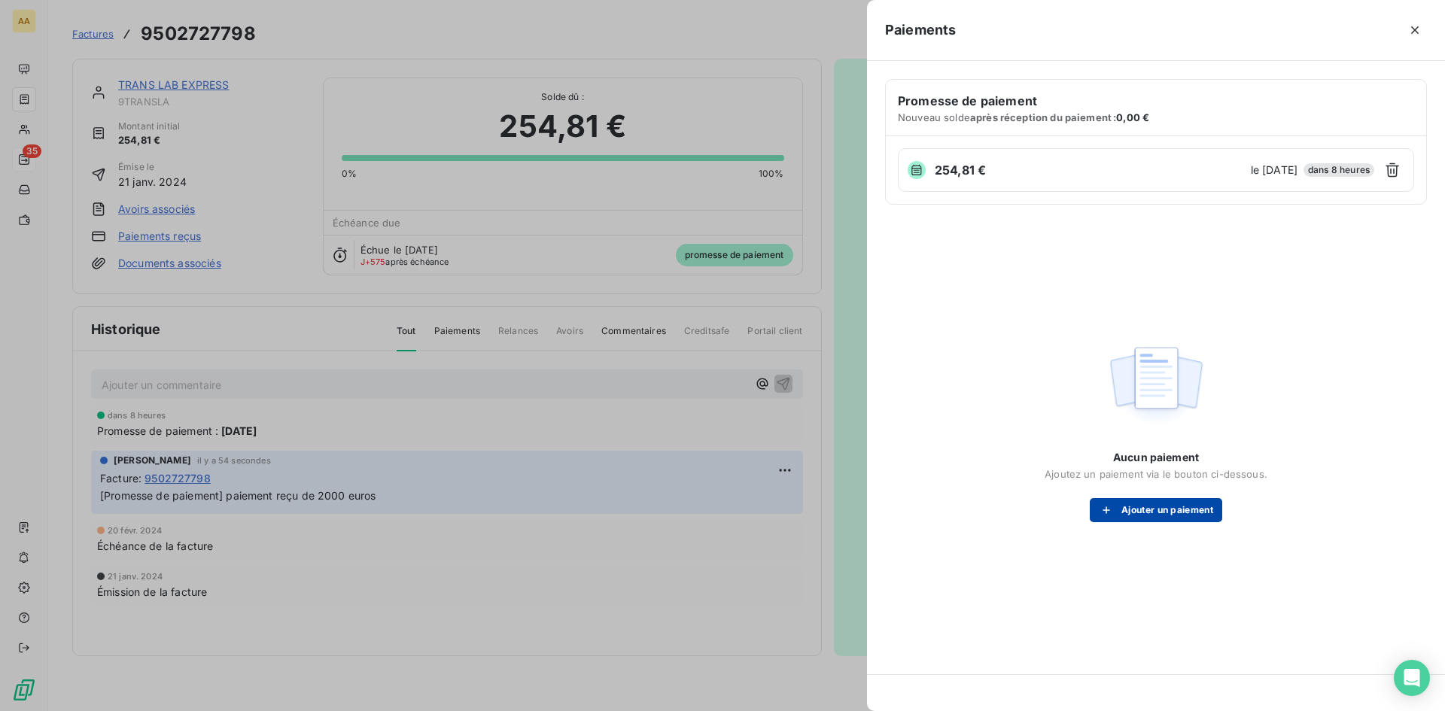
click at [1177, 512] on button "Ajouter un paiement" at bounding box center [1156, 510] width 132 height 24
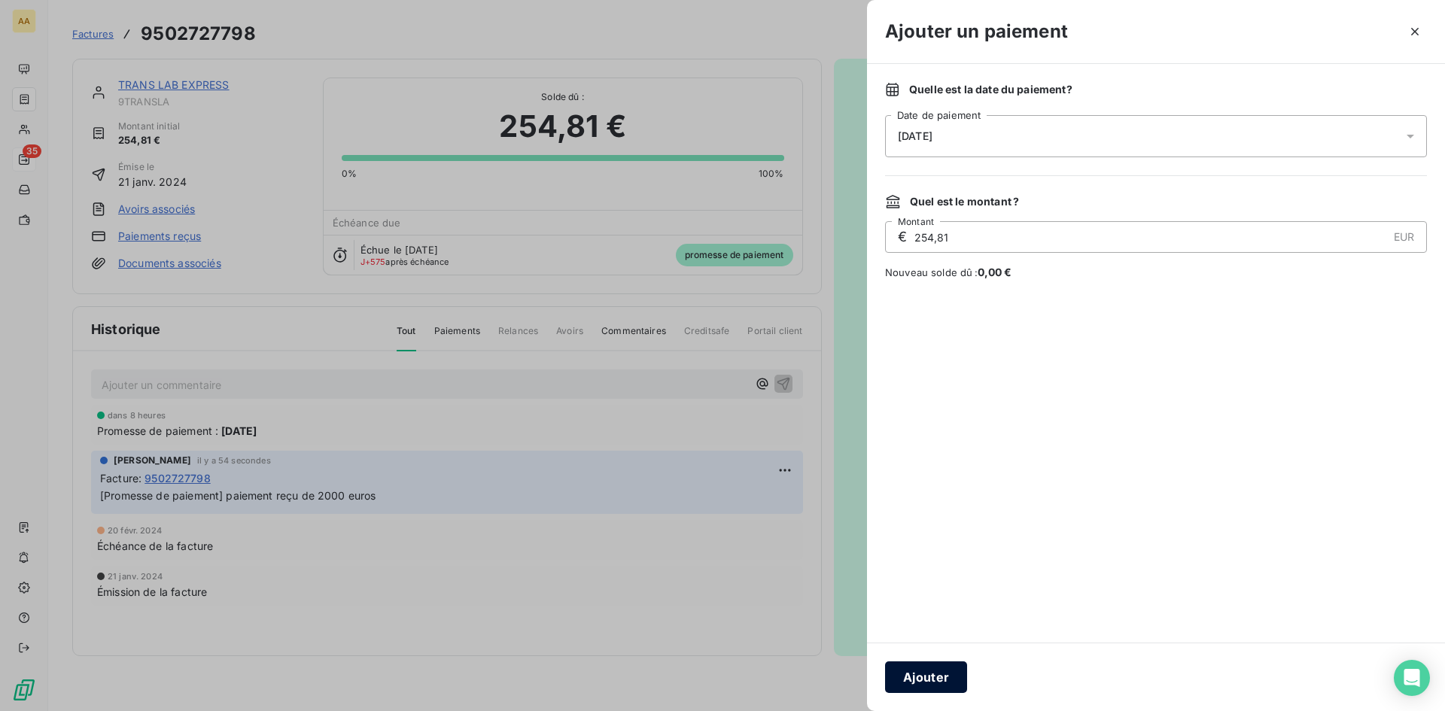
click at [942, 680] on button "Ajouter" at bounding box center [926, 678] width 82 height 32
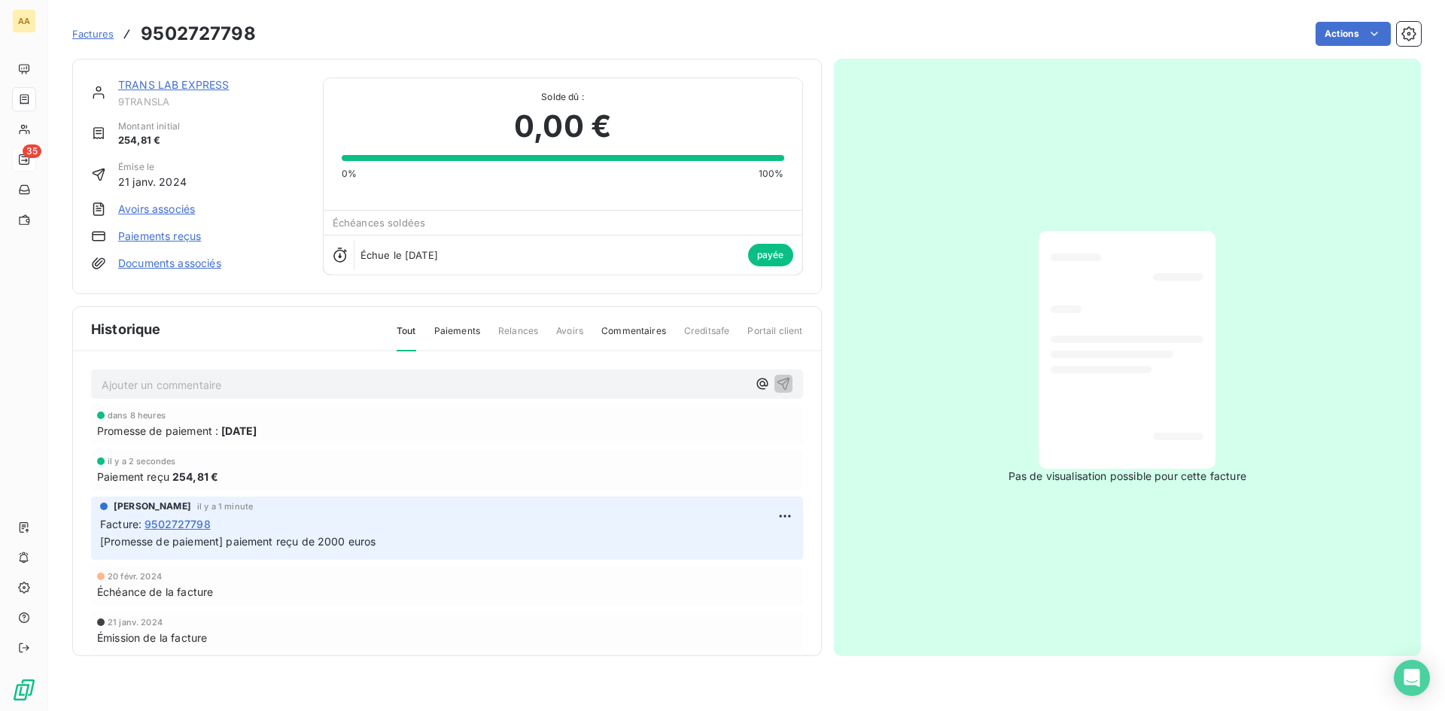
click at [94, 31] on span "Factures" at bounding box center [92, 34] width 41 height 12
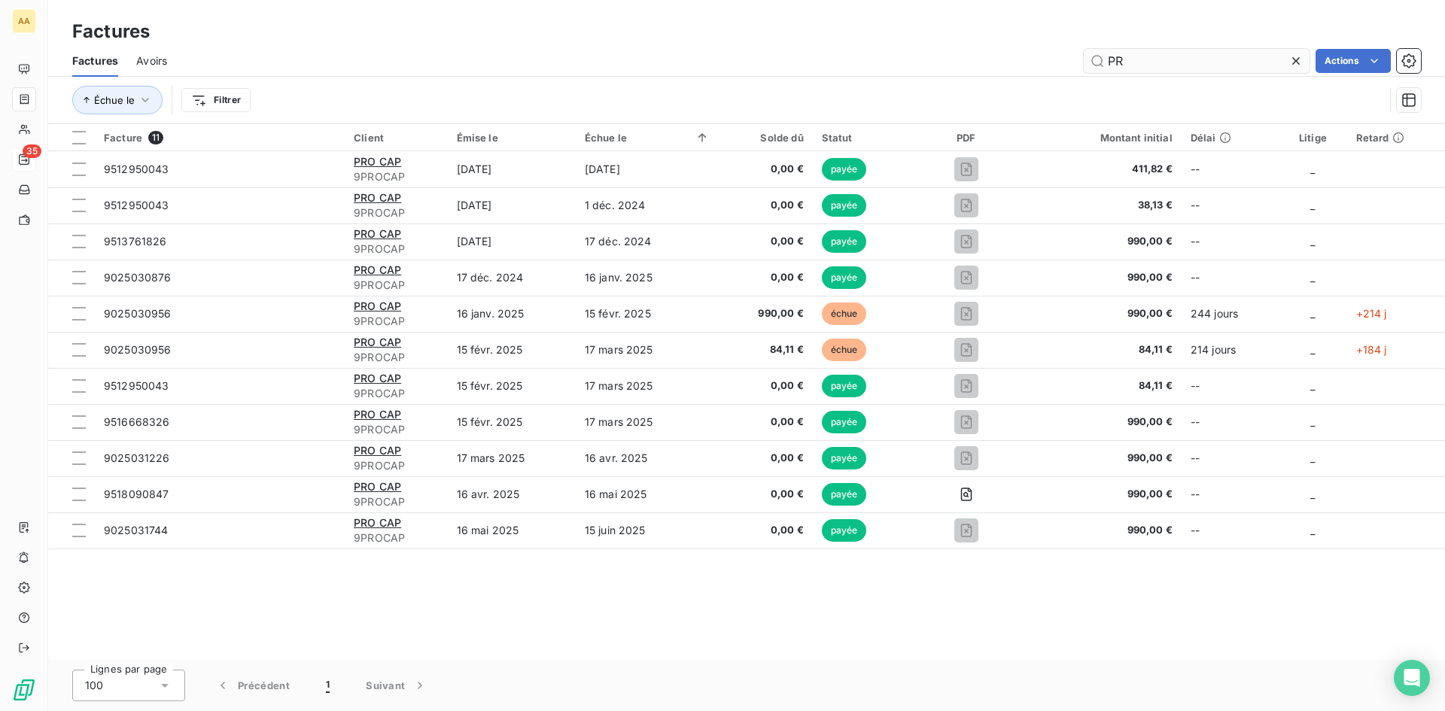
type input "P"
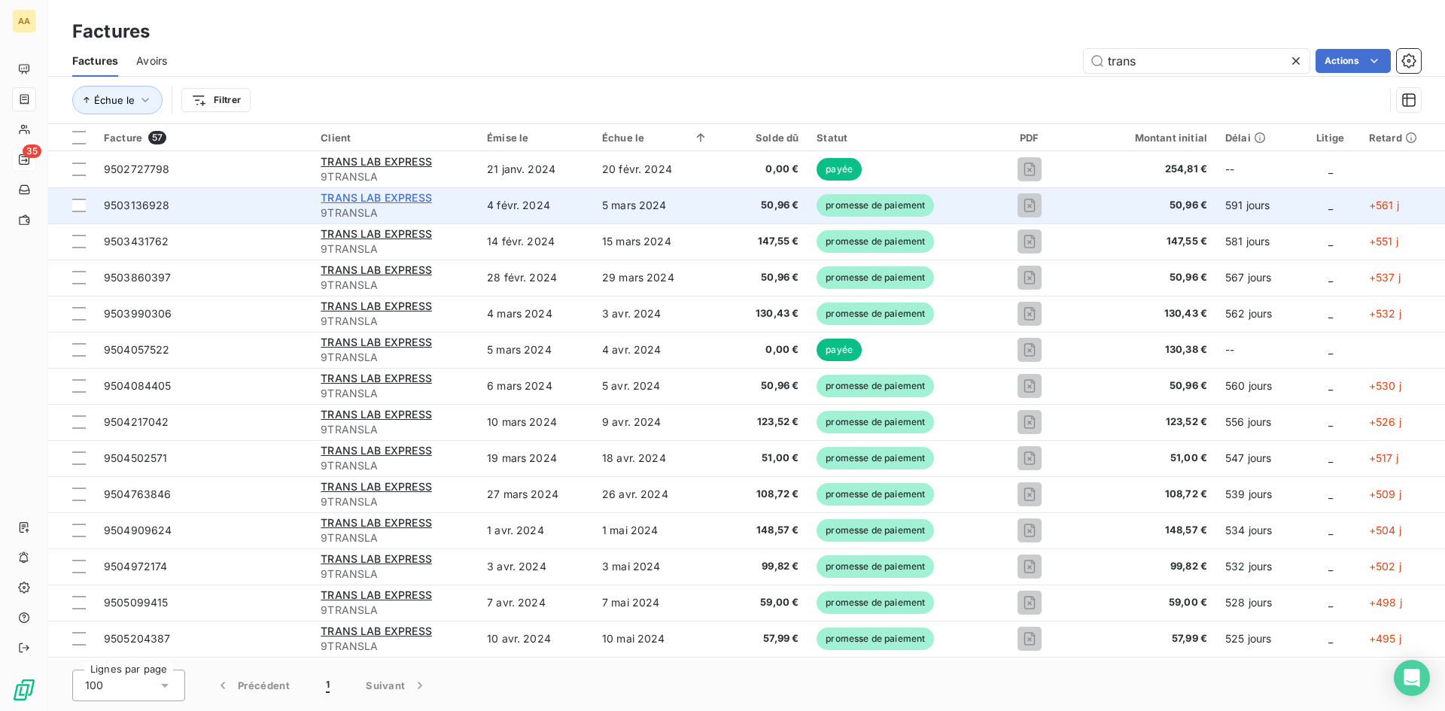
type input "trans"
click at [400, 199] on span "TRANS LAB EXPRESS" at bounding box center [376, 197] width 111 height 13
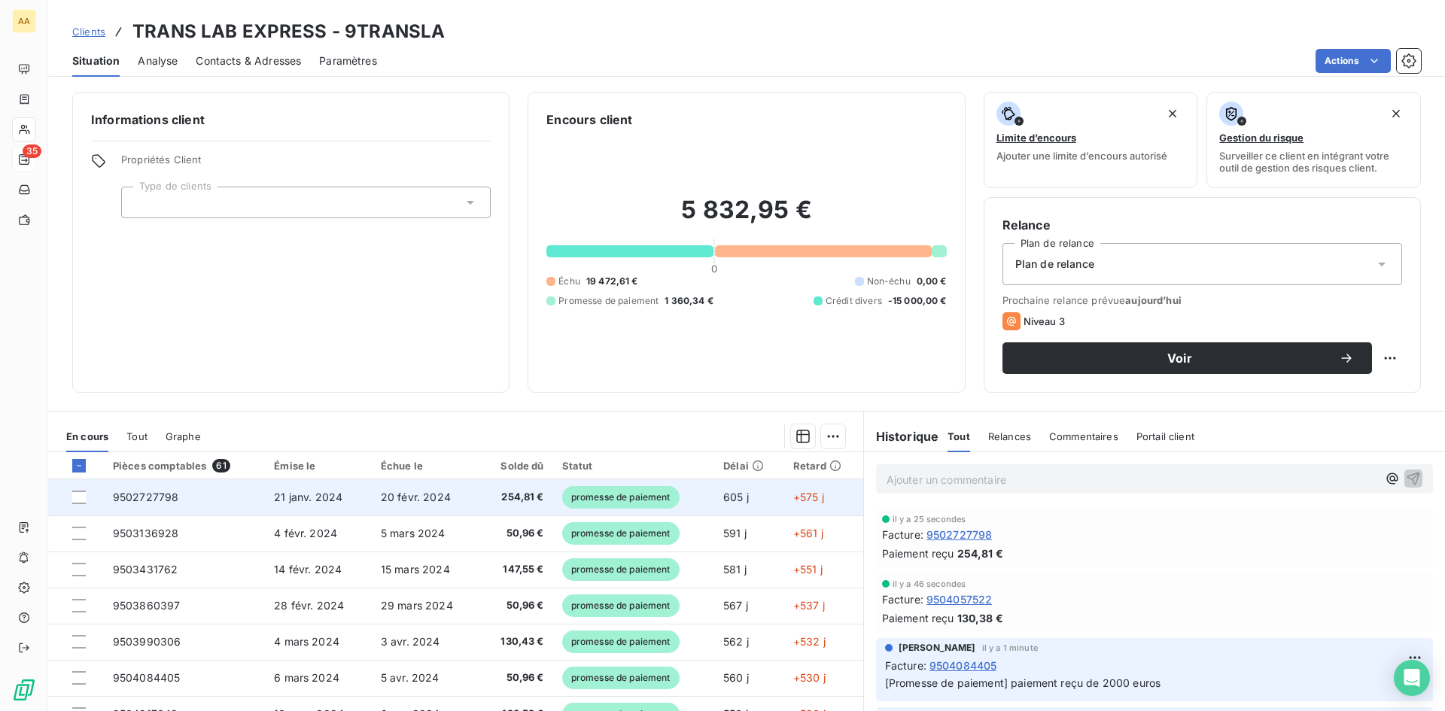
click at [422, 494] on span "20 févr. 2024" at bounding box center [416, 497] width 70 height 13
click at [157, 496] on span "9503136928" at bounding box center [146, 497] width 66 height 13
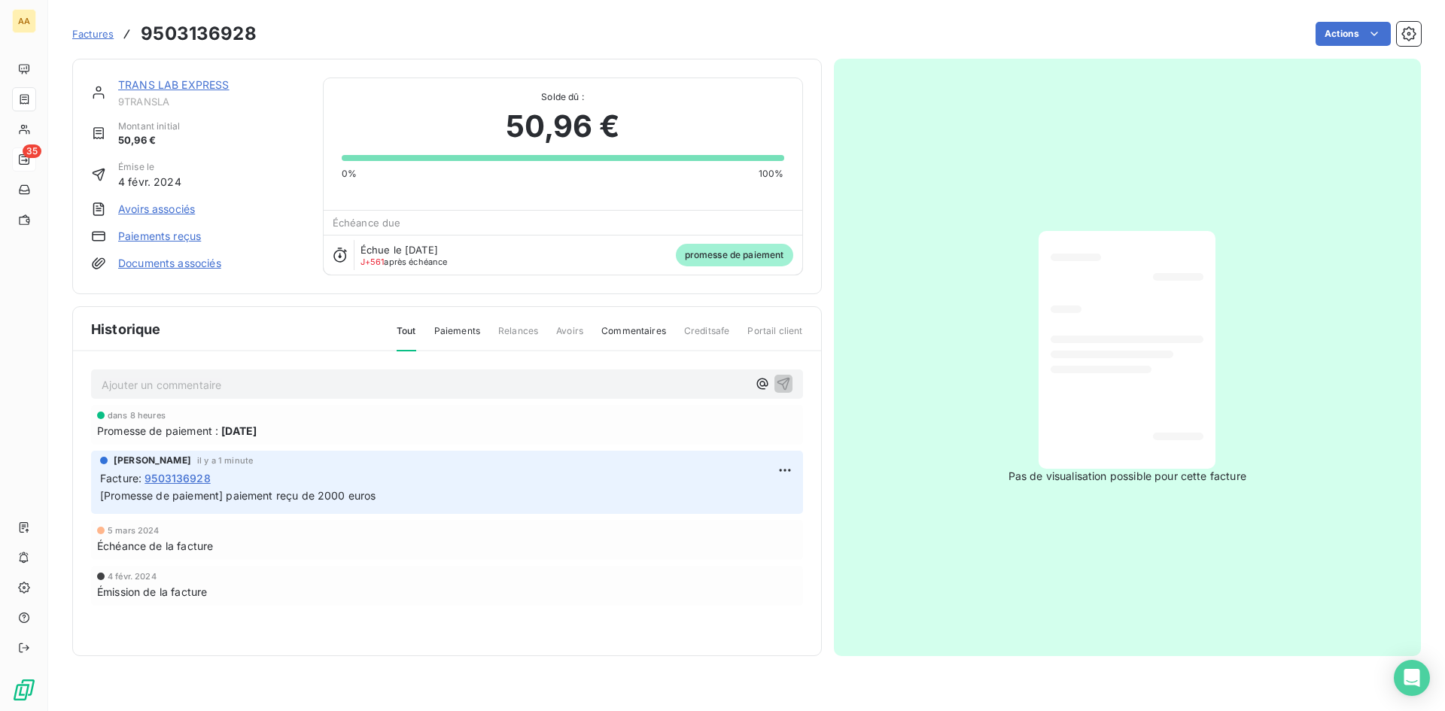
click at [181, 239] on link "Paiements reçus" at bounding box center [159, 236] width 83 height 15
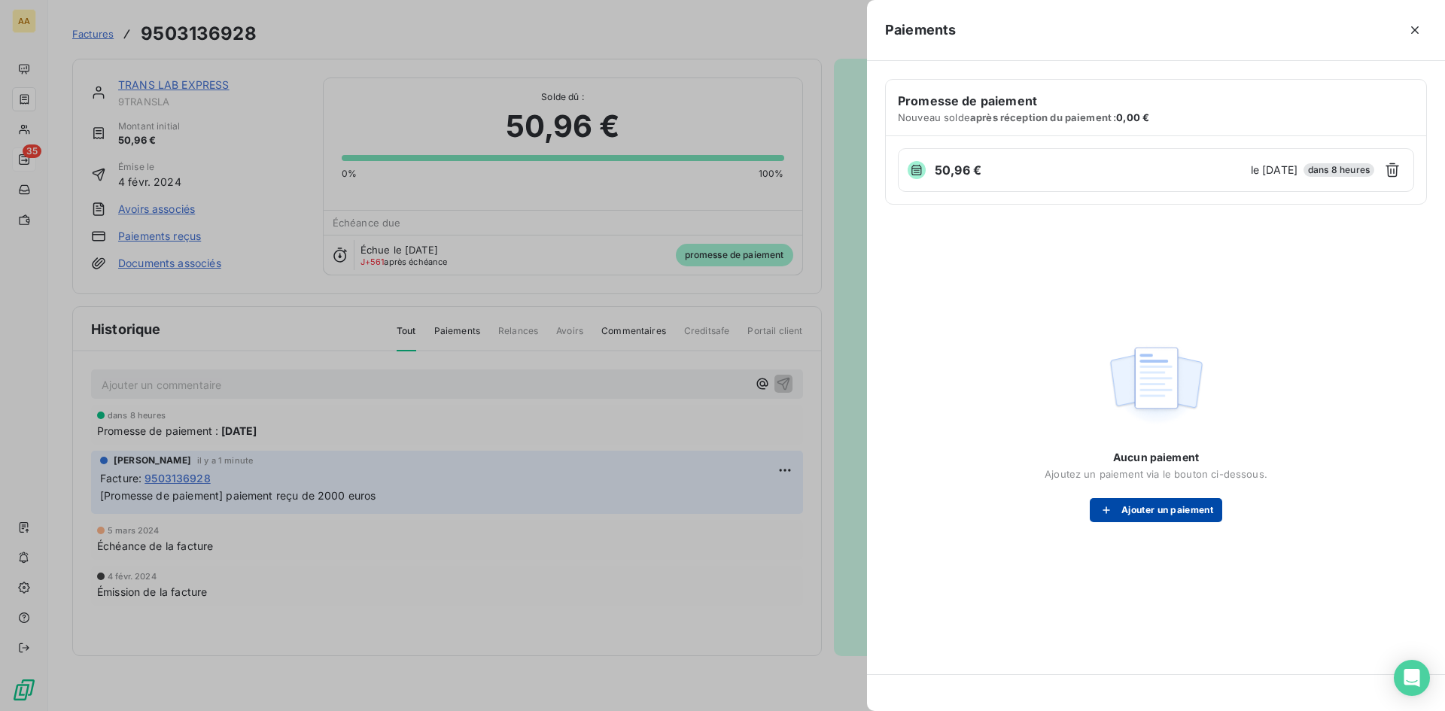
click at [1164, 501] on button "Ajouter un paiement" at bounding box center [1156, 510] width 132 height 24
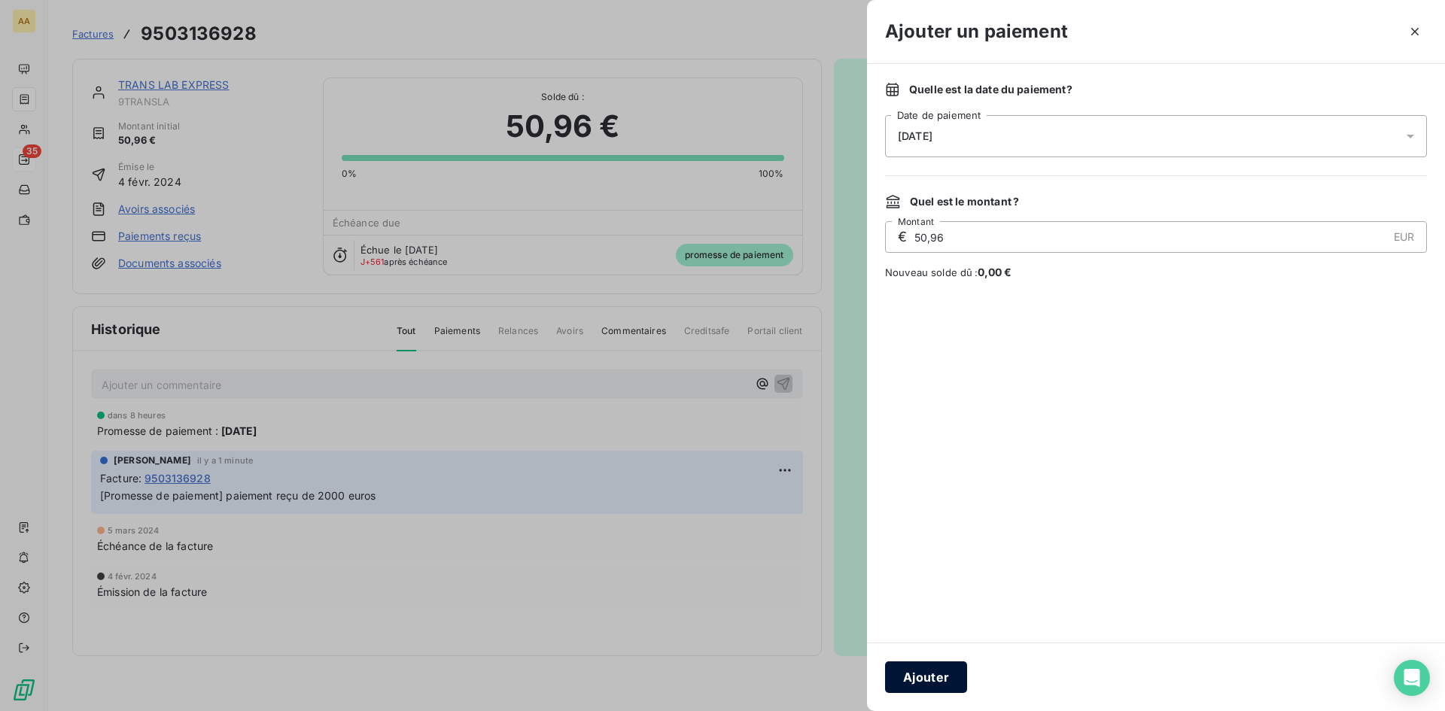
click at [939, 680] on button "Ajouter" at bounding box center [926, 678] width 82 height 32
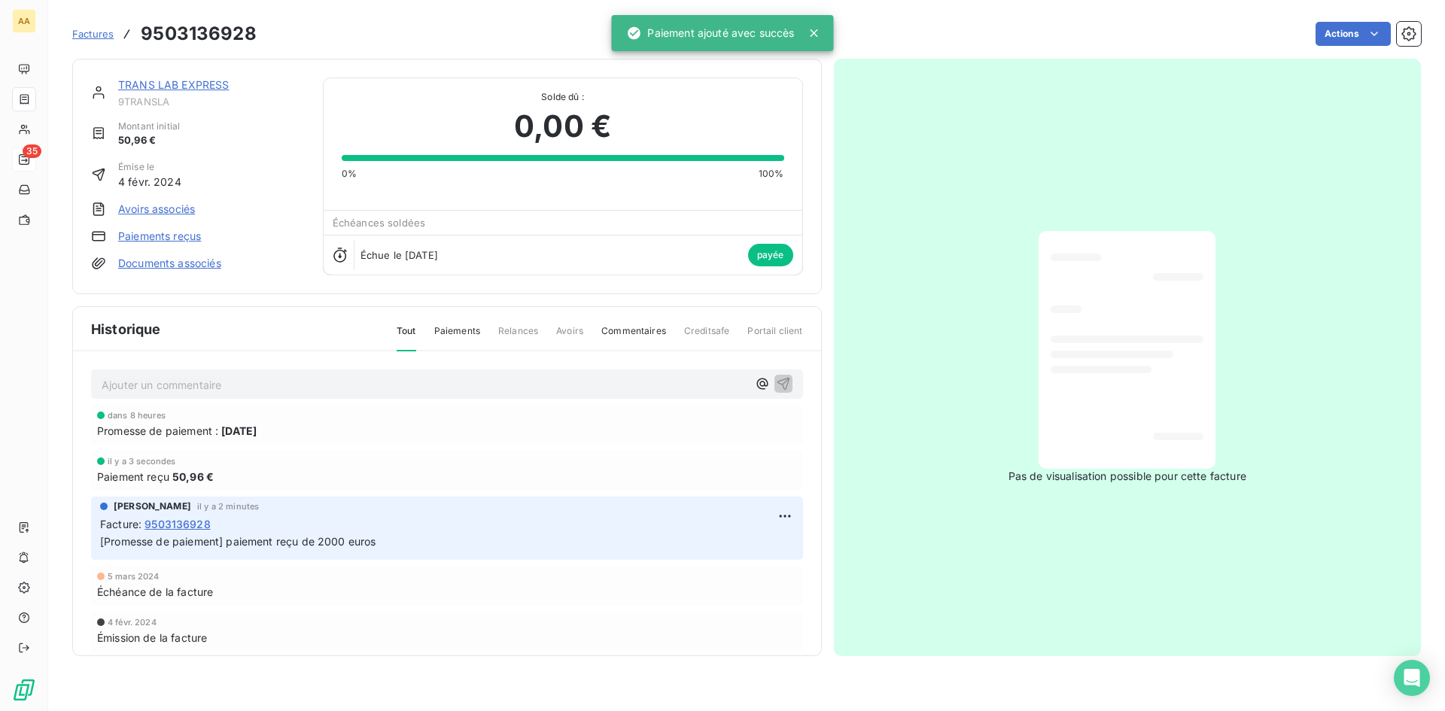
click at [98, 33] on span "Factures" at bounding box center [92, 34] width 41 height 12
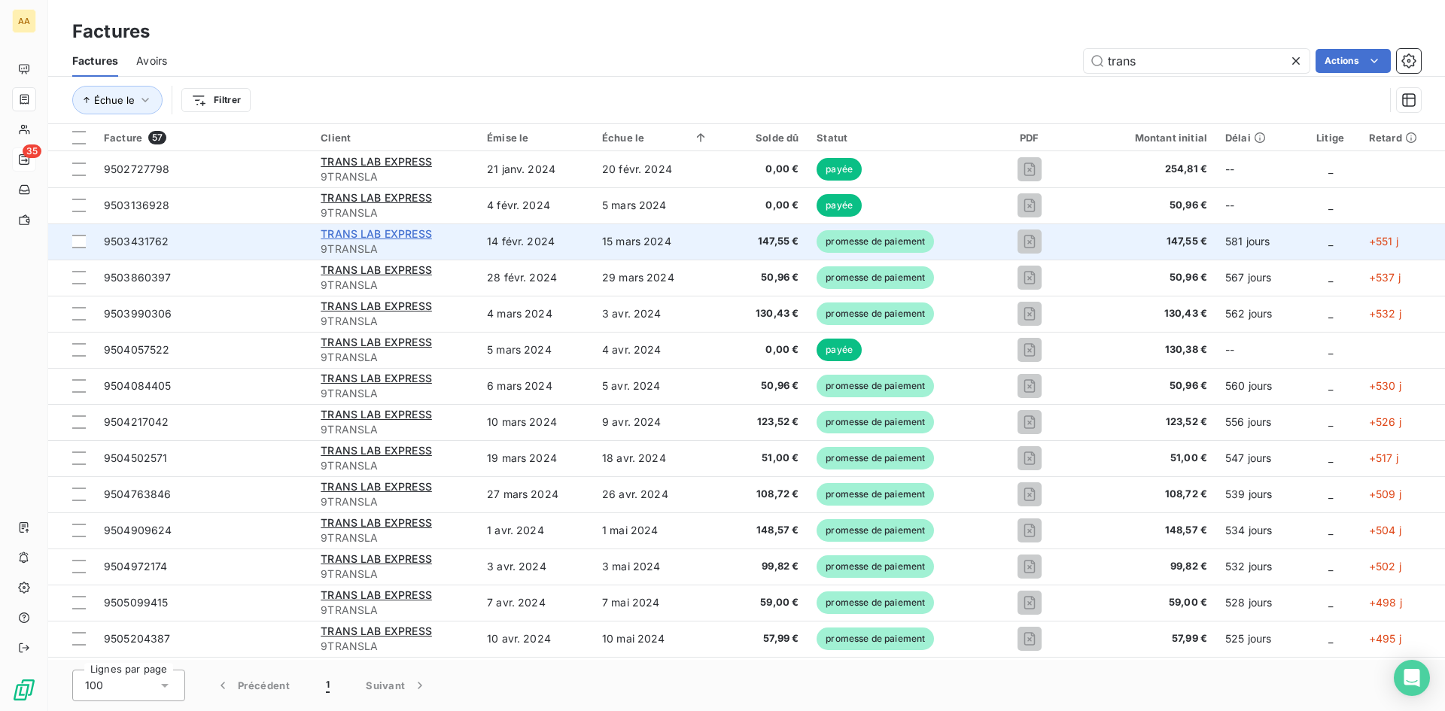
click at [402, 228] on span "TRANS LAB EXPRESS" at bounding box center [376, 233] width 111 height 13
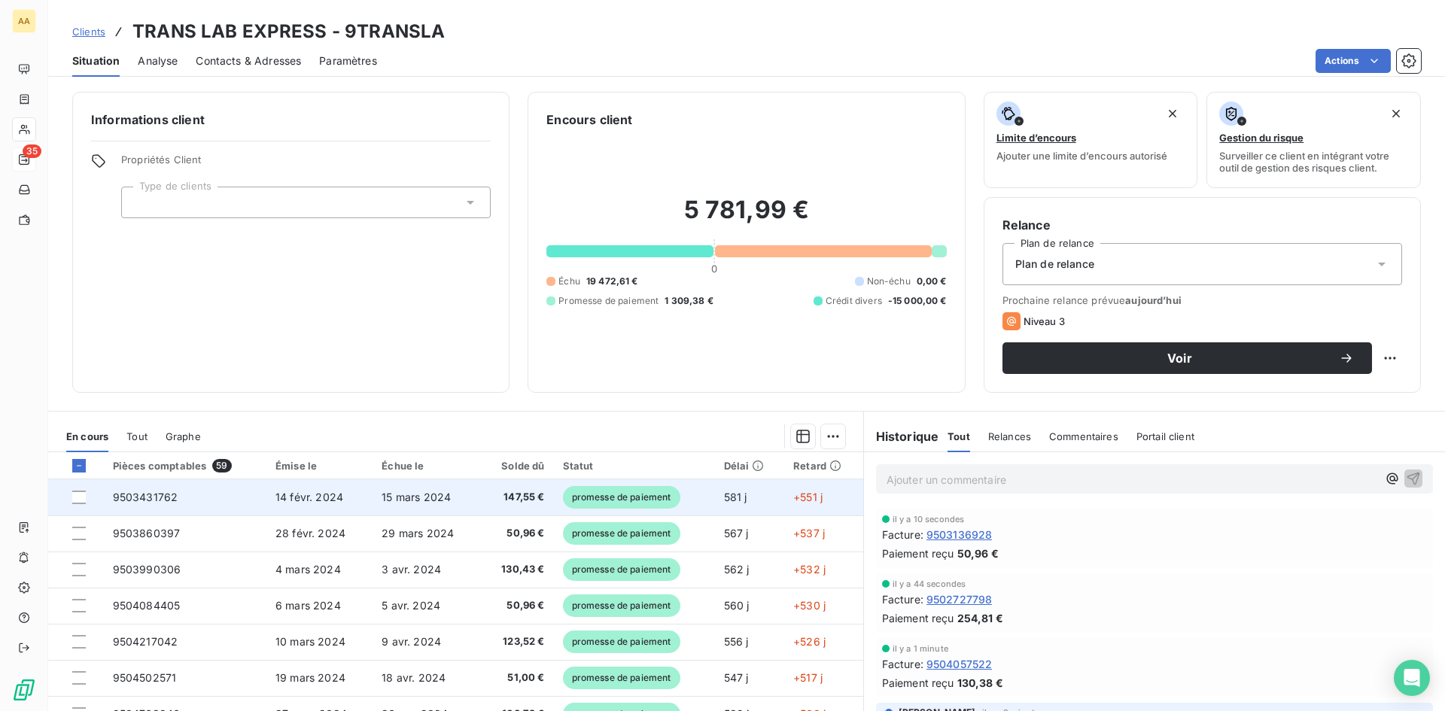
click at [145, 495] on span "9503431762" at bounding box center [145, 497] width 65 height 13
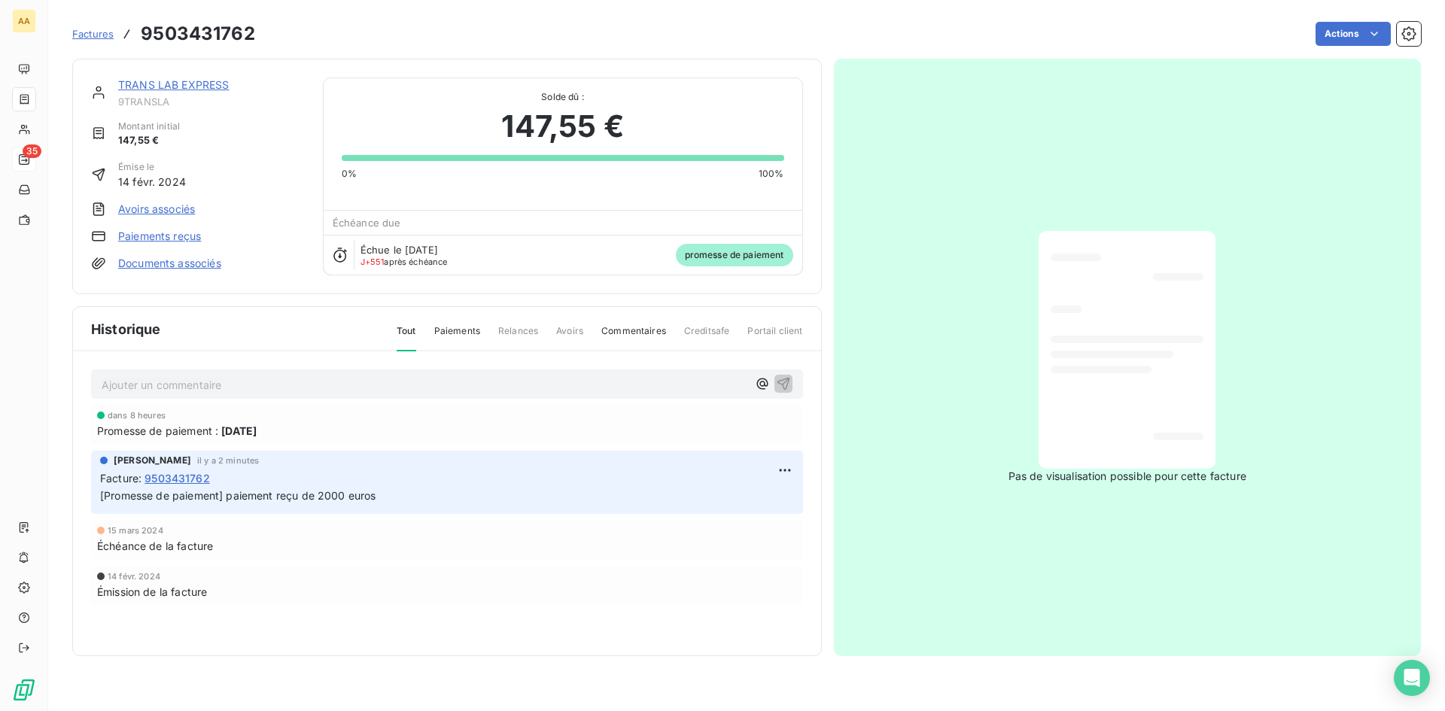
click at [181, 231] on link "Paiements reçus" at bounding box center [159, 236] width 83 height 15
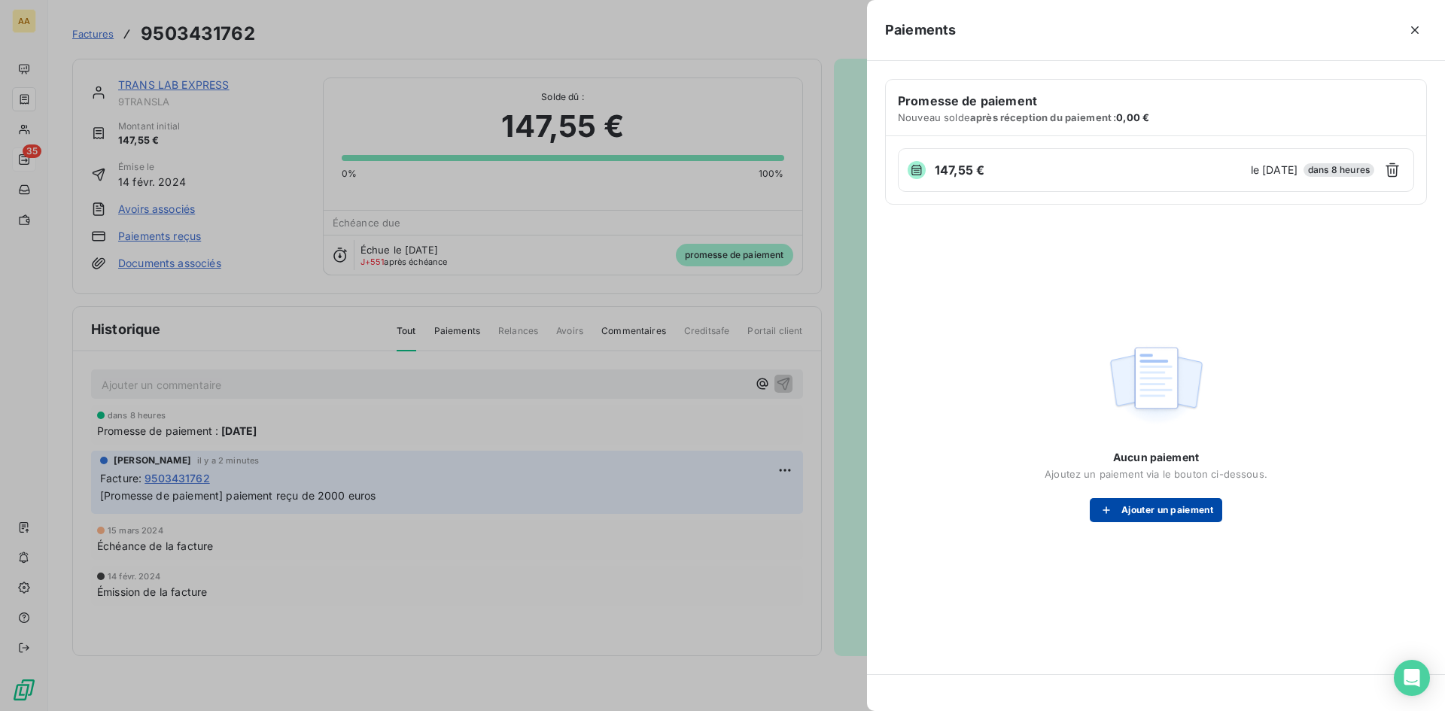
click at [1162, 509] on button "Ajouter un paiement" at bounding box center [1156, 510] width 132 height 24
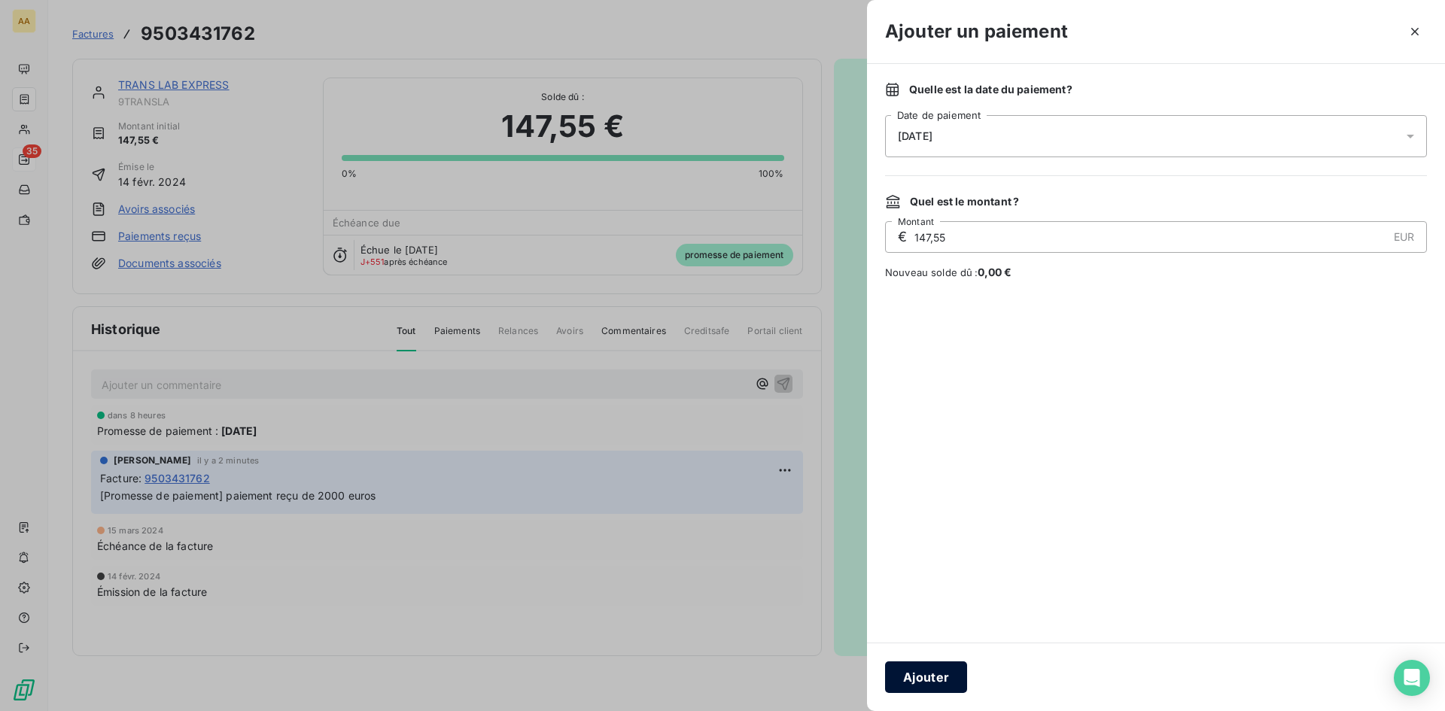
click at [923, 676] on button "Ajouter" at bounding box center [926, 678] width 82 height 32
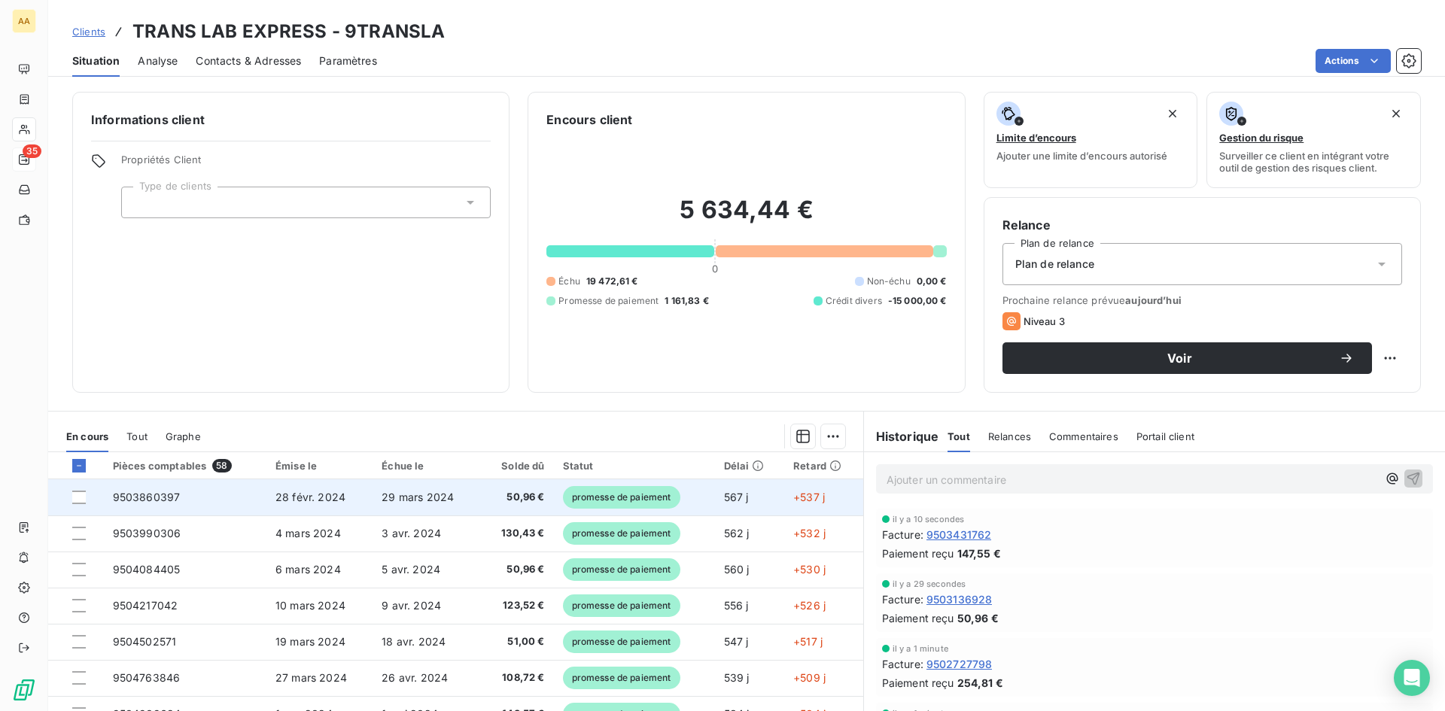
click at [306, 499] on span "28 févr. 2024" at bounding box center [310, 497] width 70 height 13
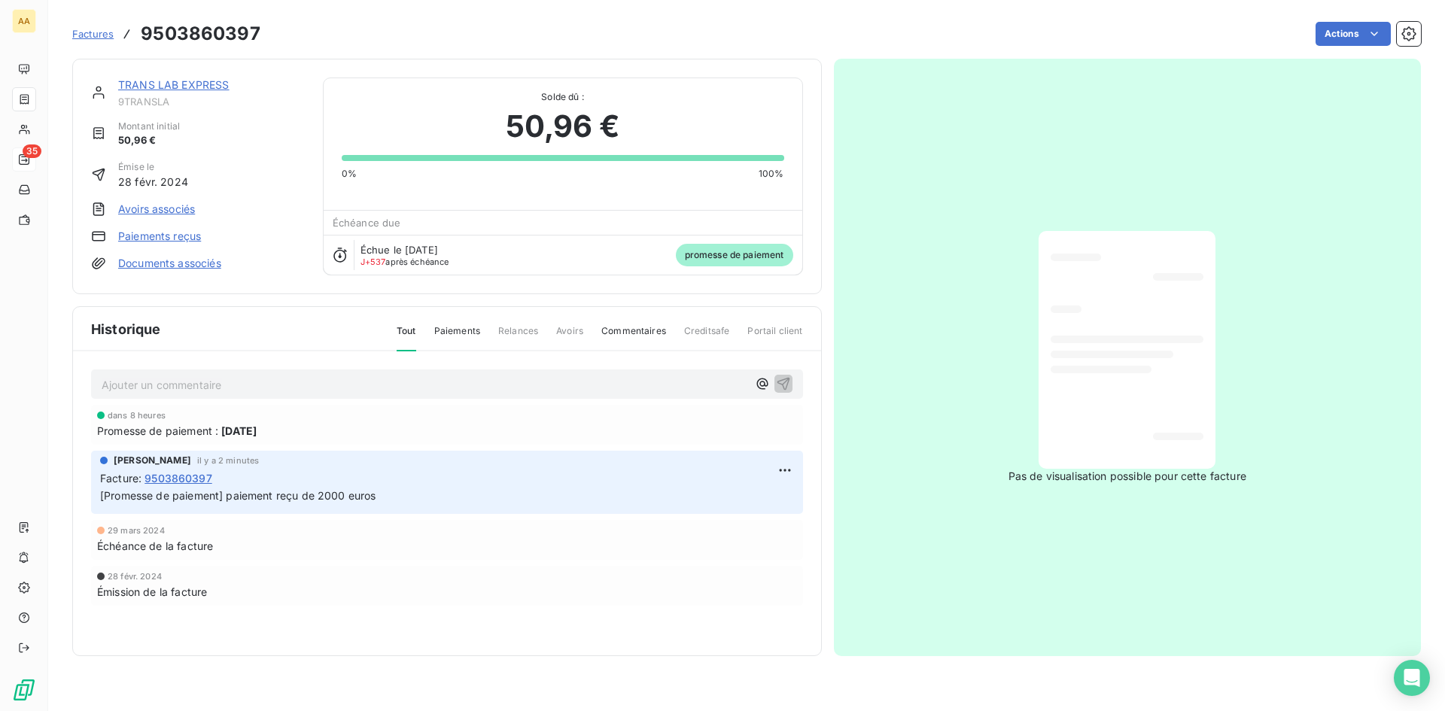
click at [160, 233] on link "Paiements reçus" at bounding box center [159, 236] width 83 height 15
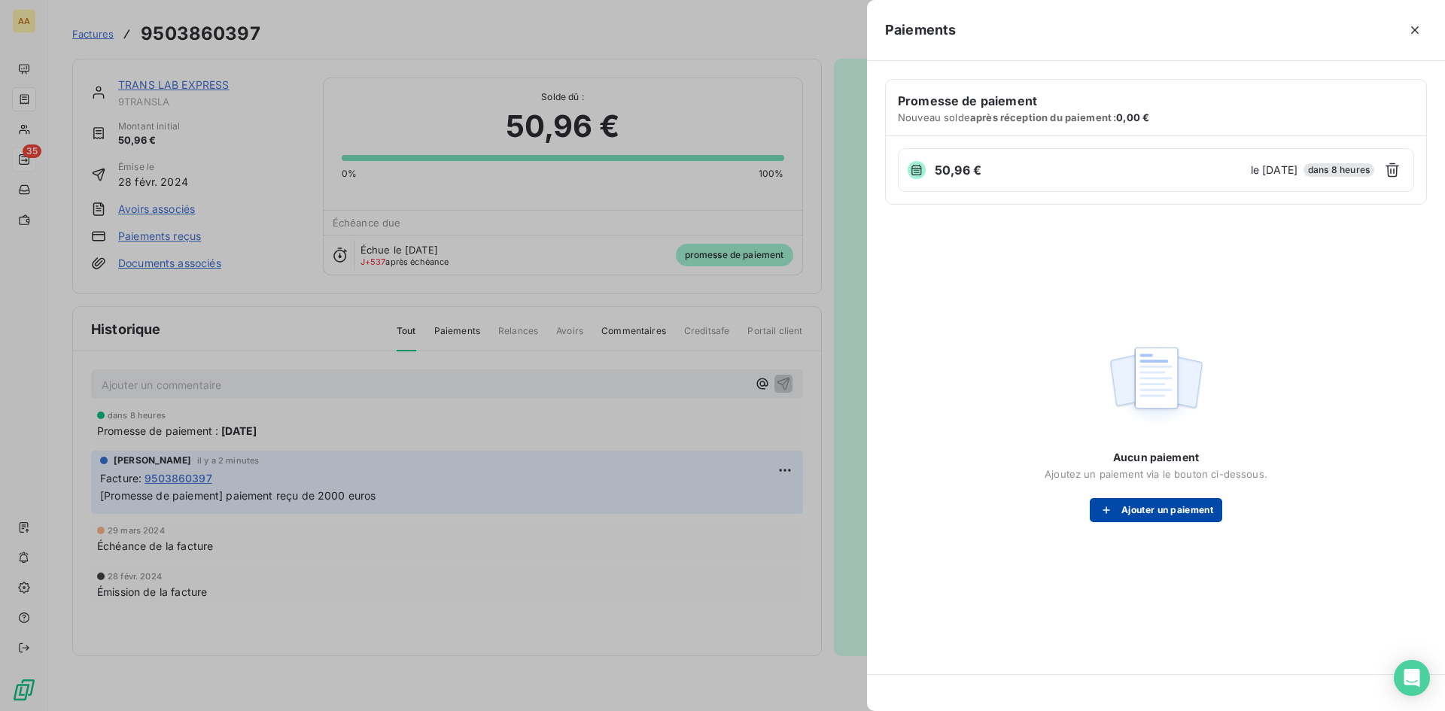
click at [1161, 505] on button "Ajouter un paiement" at bounding box center [1156, 510] width 132 height 24
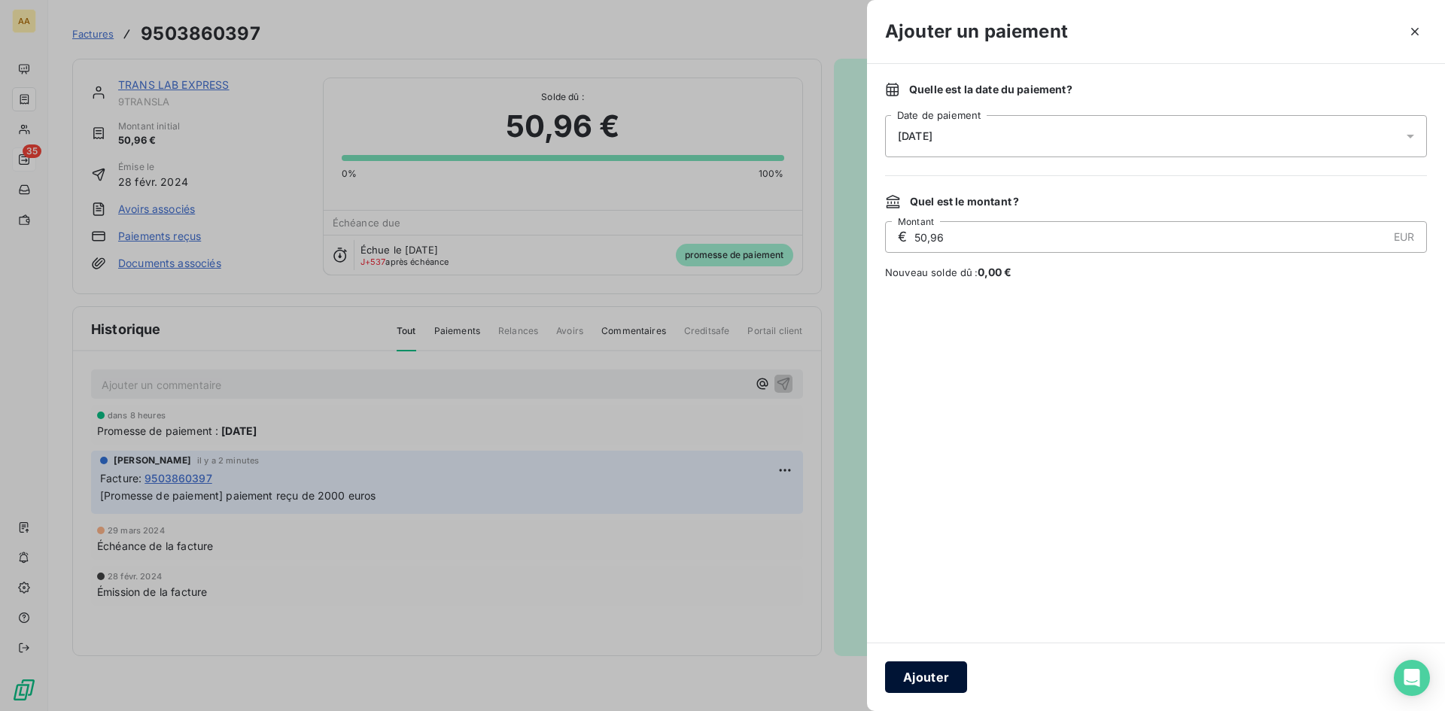
click at [927, 675] on button "Ajouter" at bounding box center [926, 678] width 82 height 32
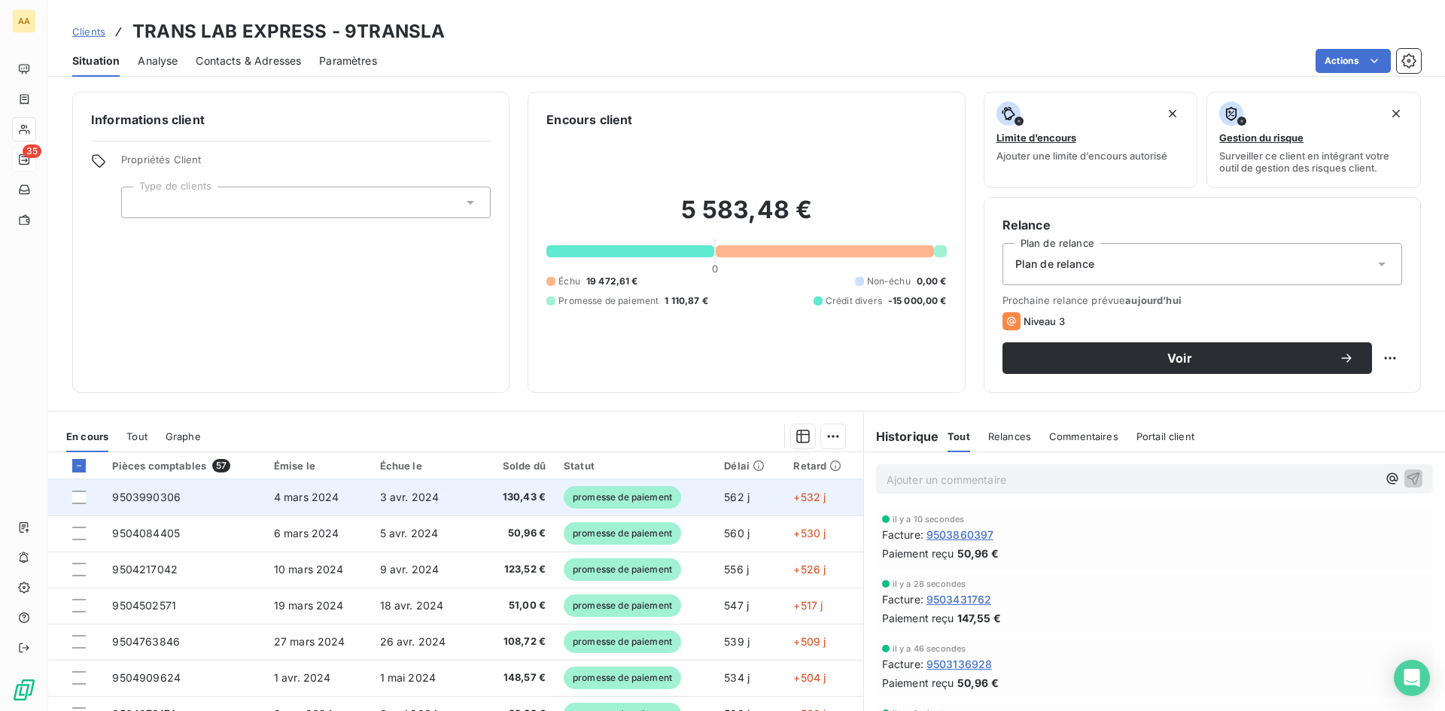
click at [154, 495] on span "9503990306" at bounding box center [146, 497] width 68 height 13
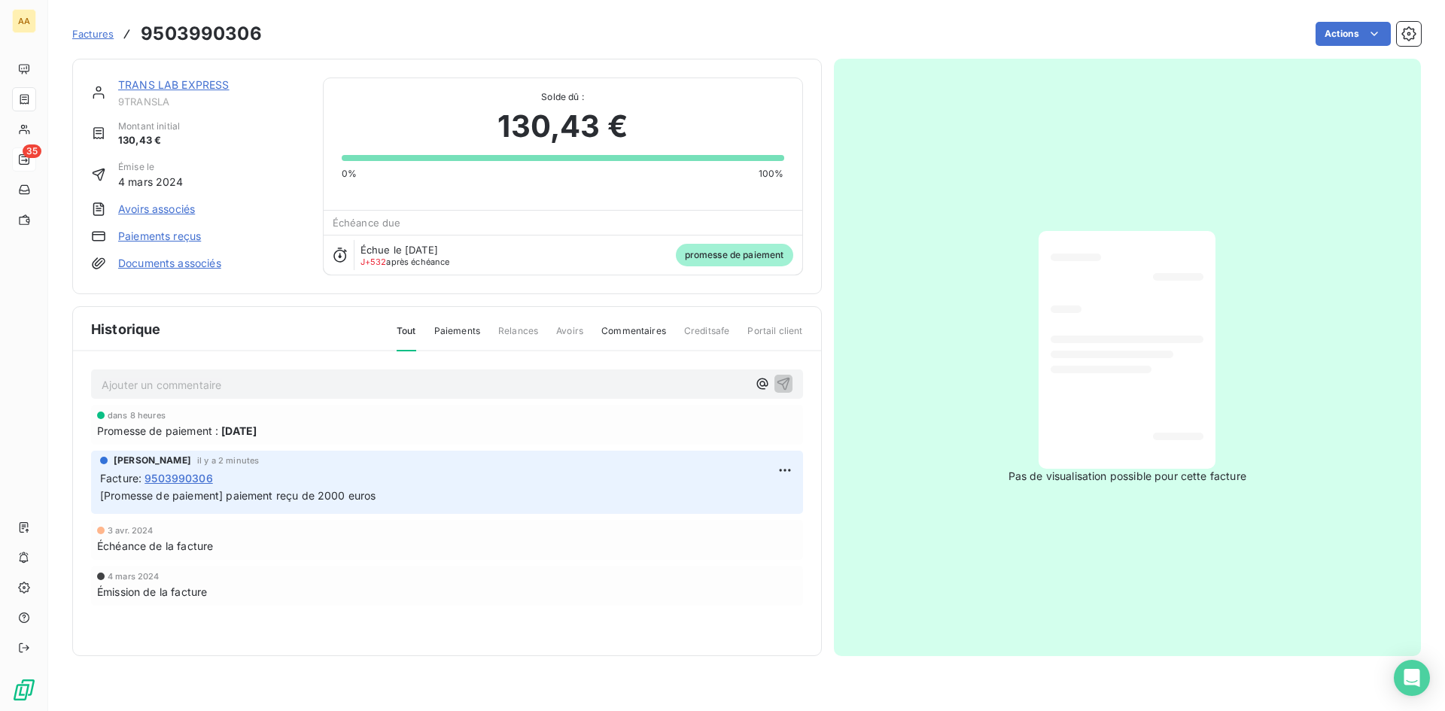
click at [171, 229] on link "Paiements reçus" at bounding box center [159, 236] width 83 height 15
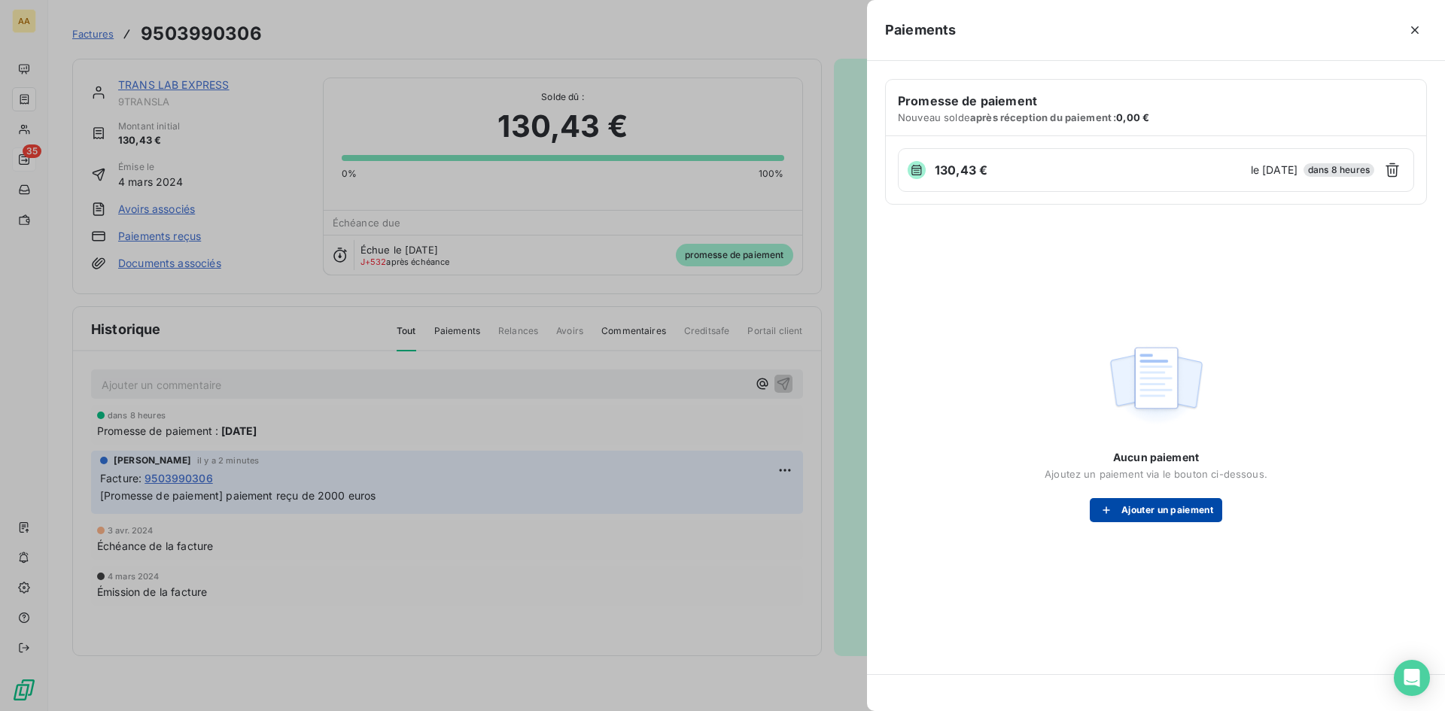
click at [1142, 517] on button "Ajouter un paiement" at bounding box center [1156, 510] width 132 height 24
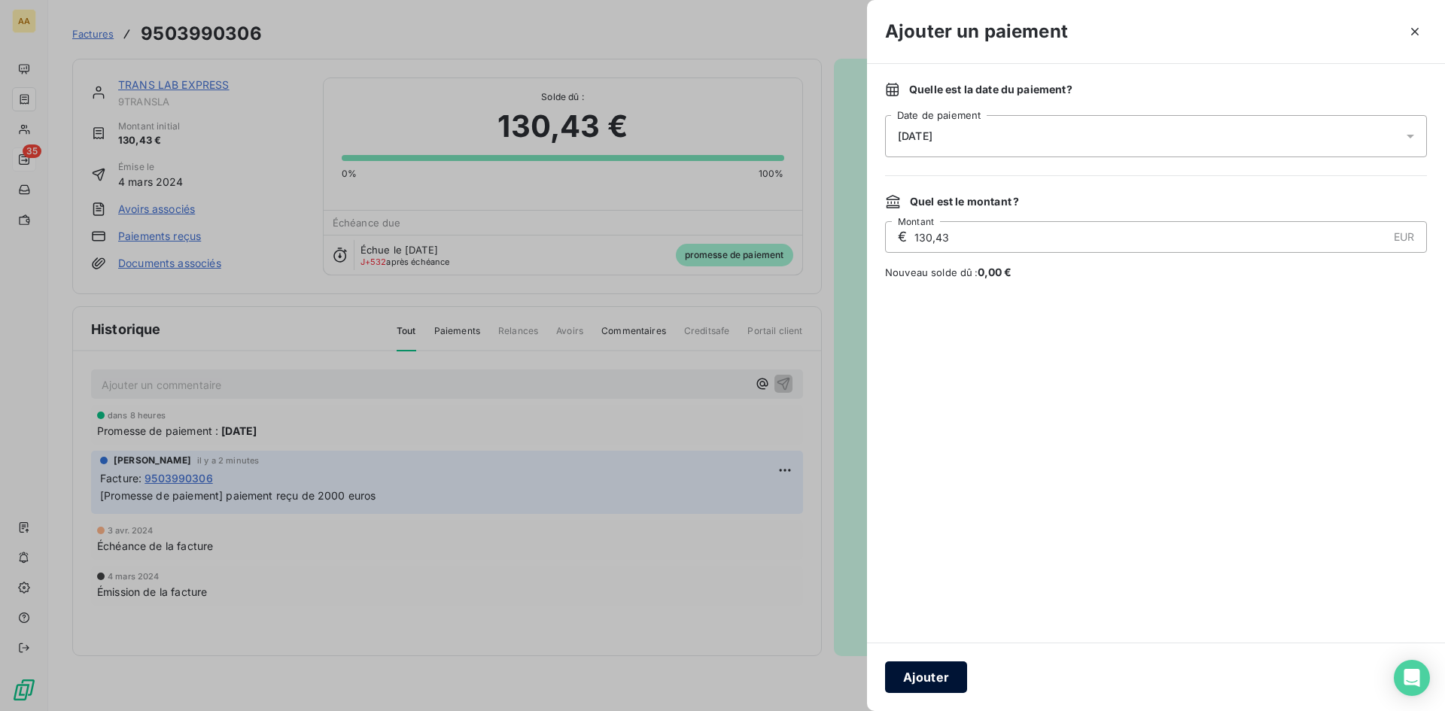
click at [937, 674] on button "Ajouter" at bounding box center [926, 678] width 82 height 32
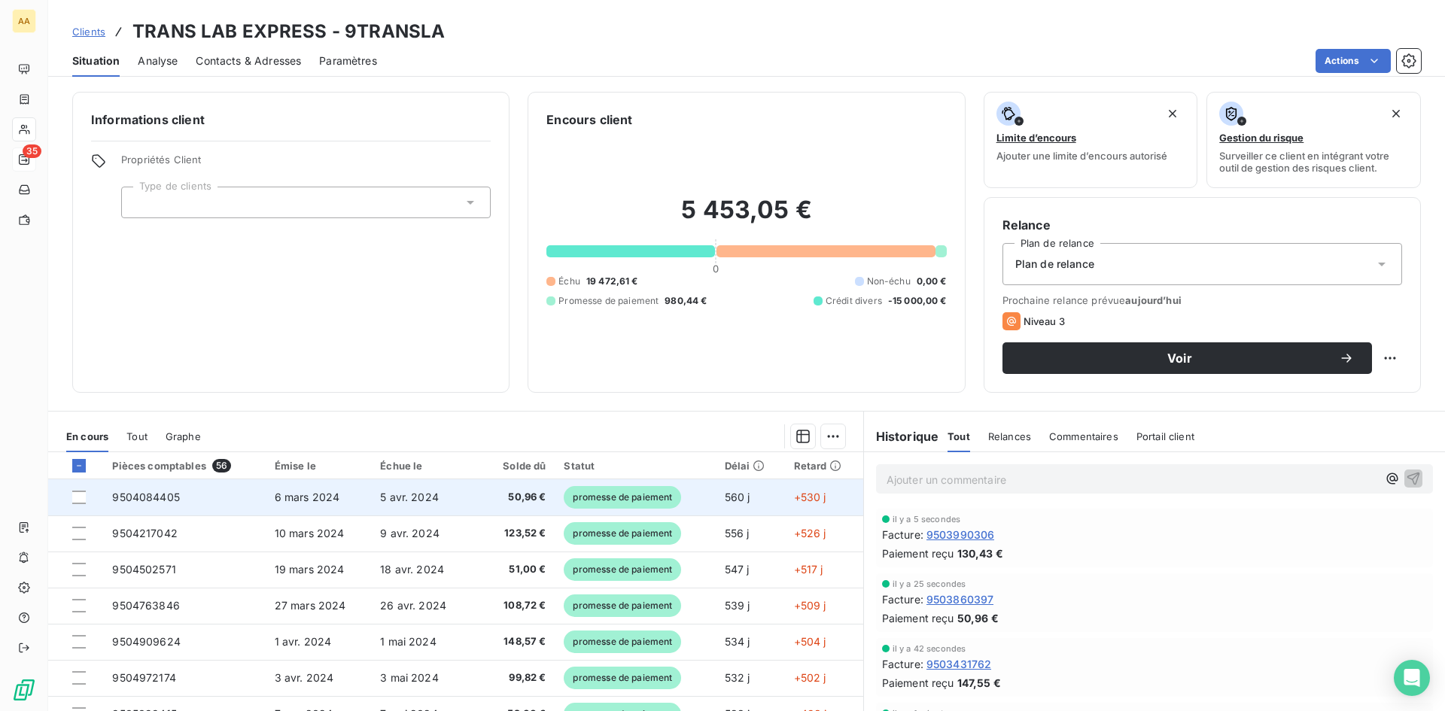
click at [141, 500] on span "9504084405" at bounding box center [146, 497] width 68 height 13
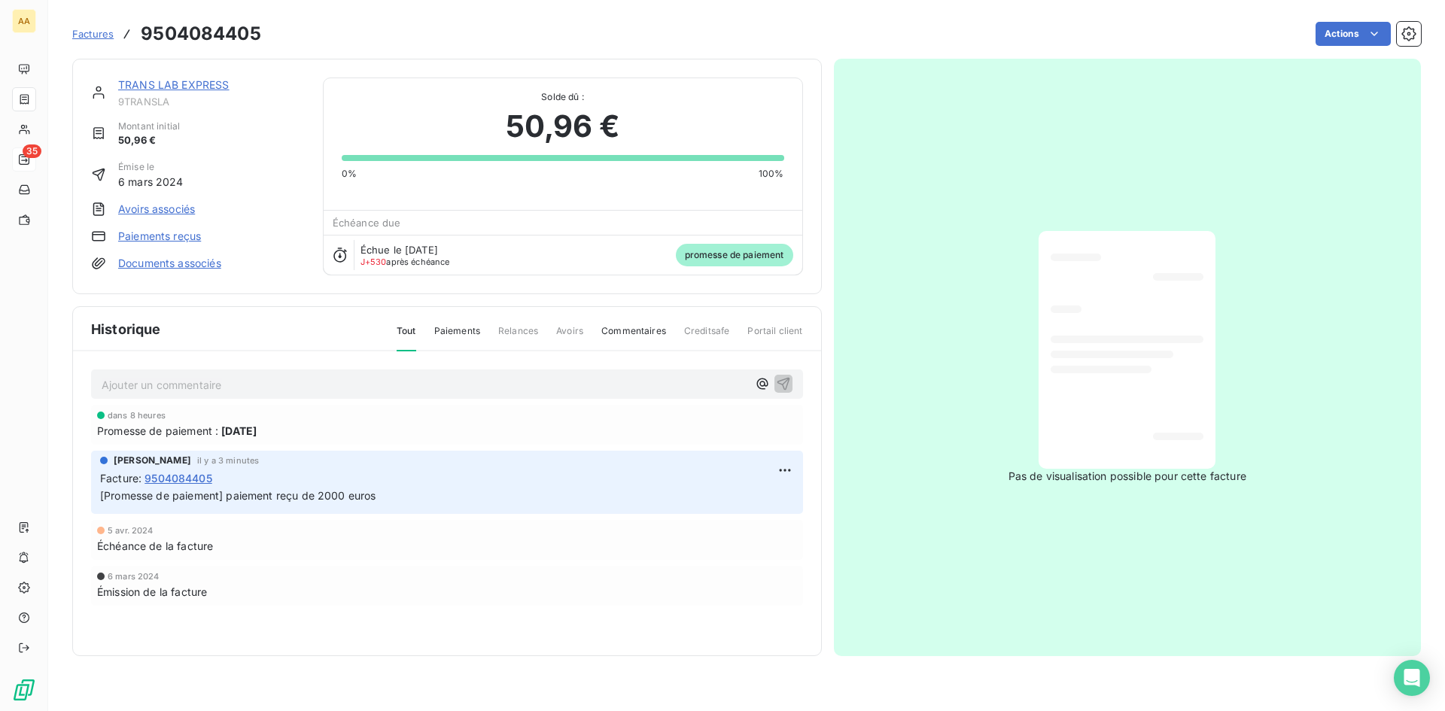
click at [163, 234] on link "Paiements reçus" at bounding box center [159, 236] width 83 height 15
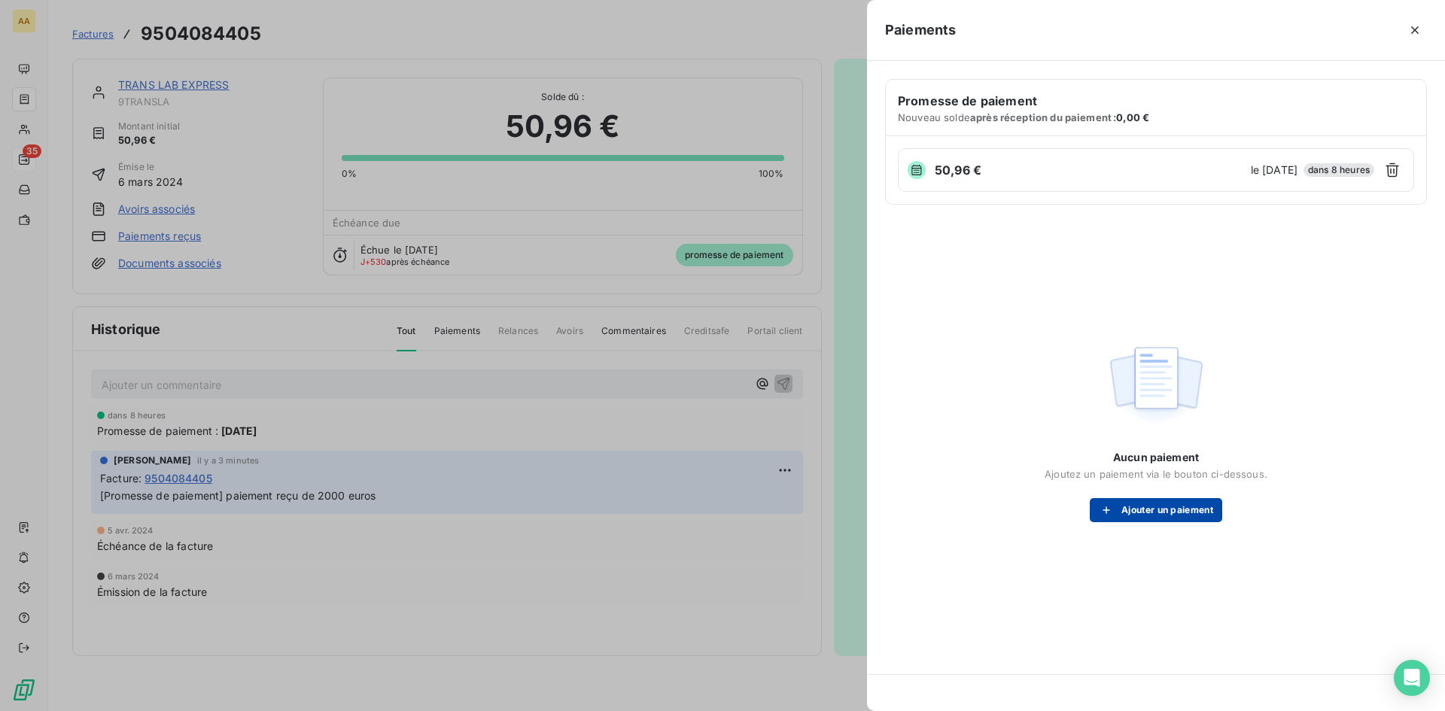
click at [1152, 512] on button "Ajouter un paiement" at bounding box center [1156, 510] width 132 height 24
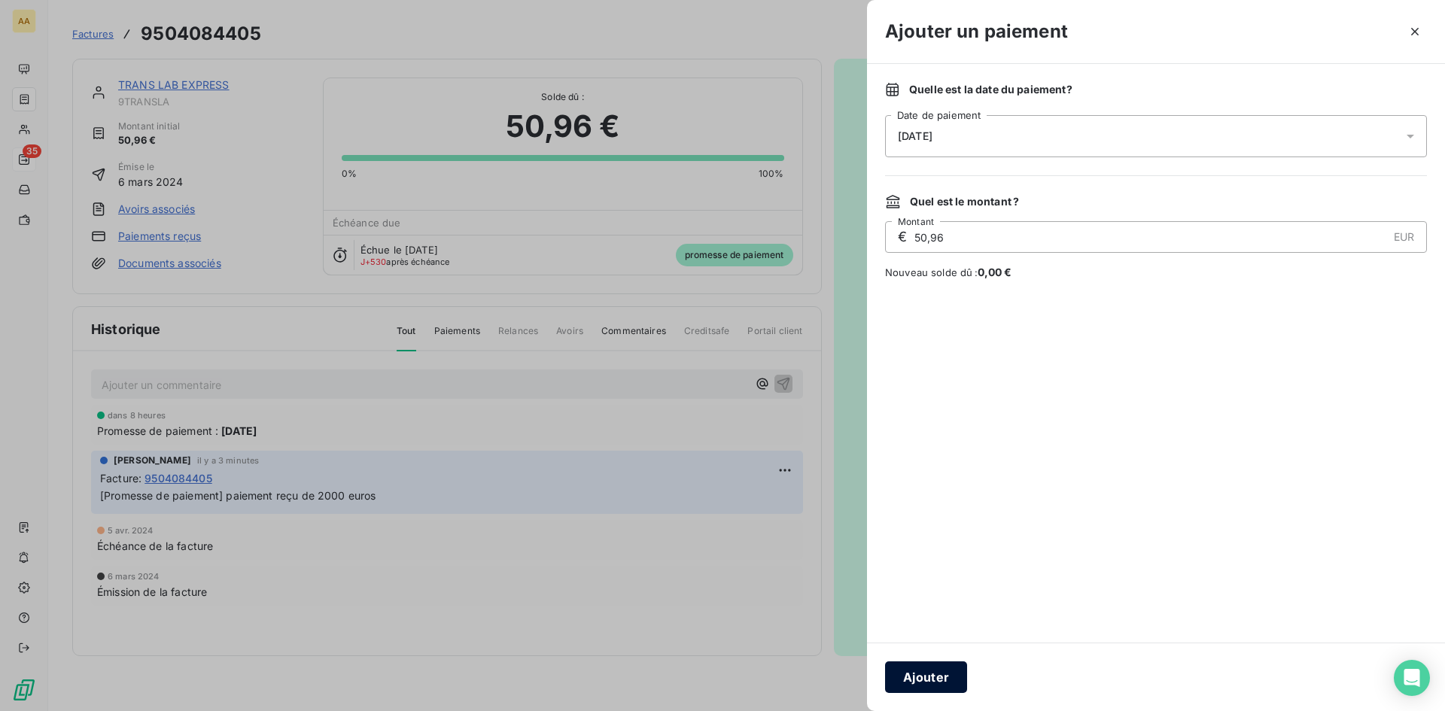
click at [946, 685] on button "Ajouter" at bounding box center [926, 678] width 82 height 32
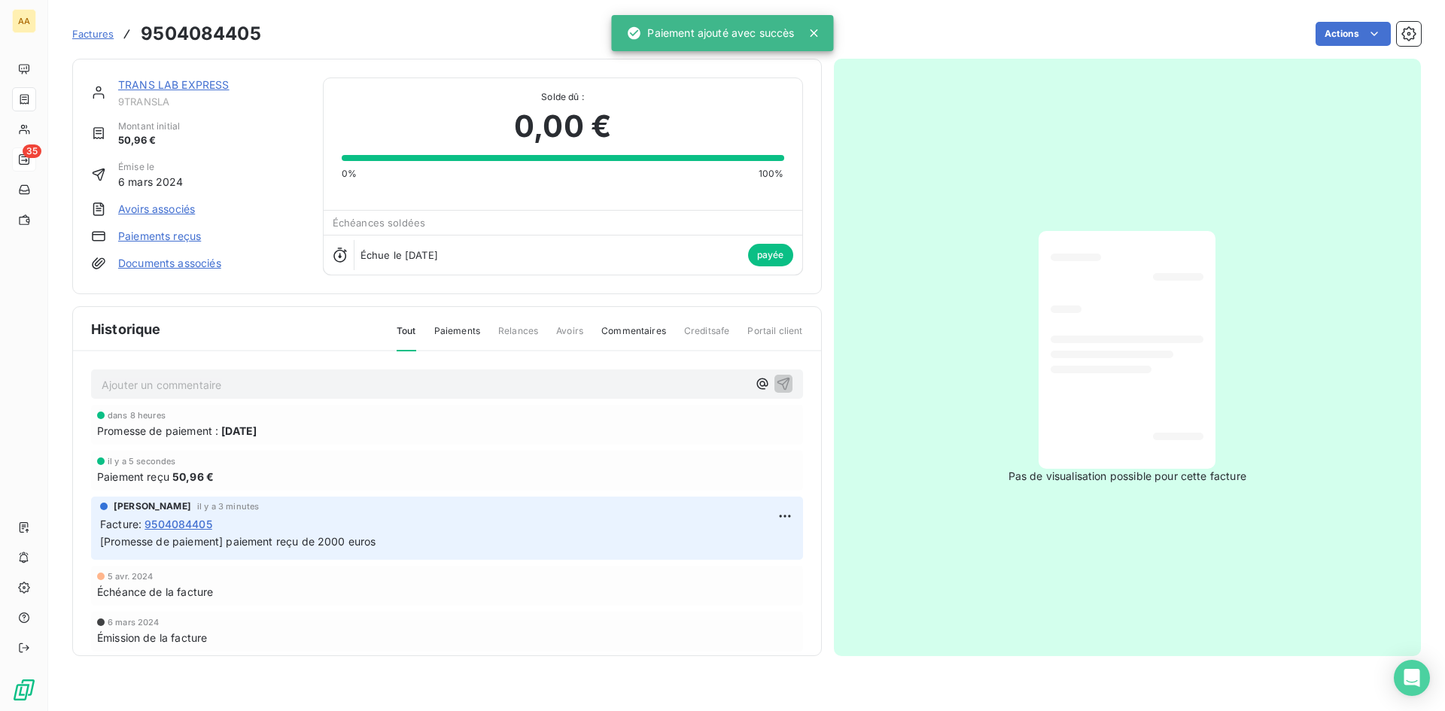
scroll to position [12, 0]
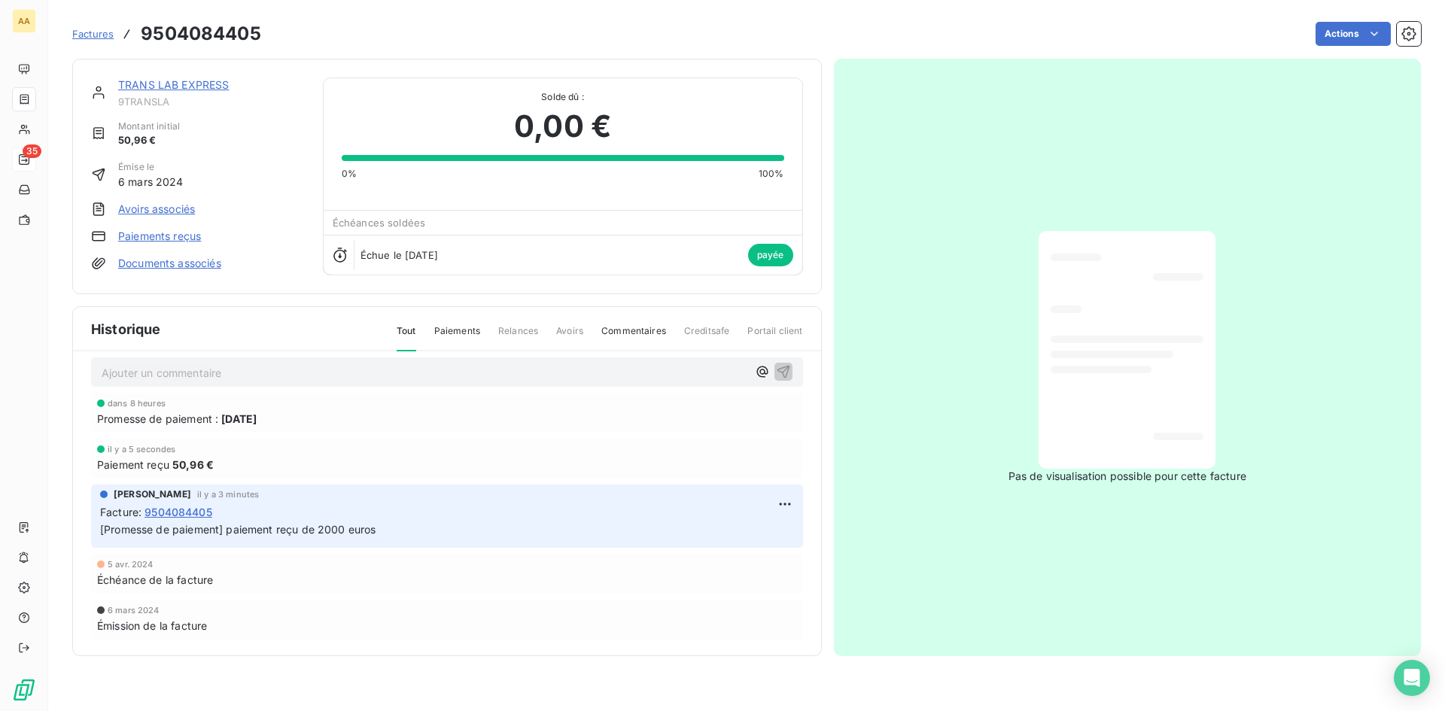
click at [90, 31] on span "Factures" at bounding box center [92, 34] width 41 height 12
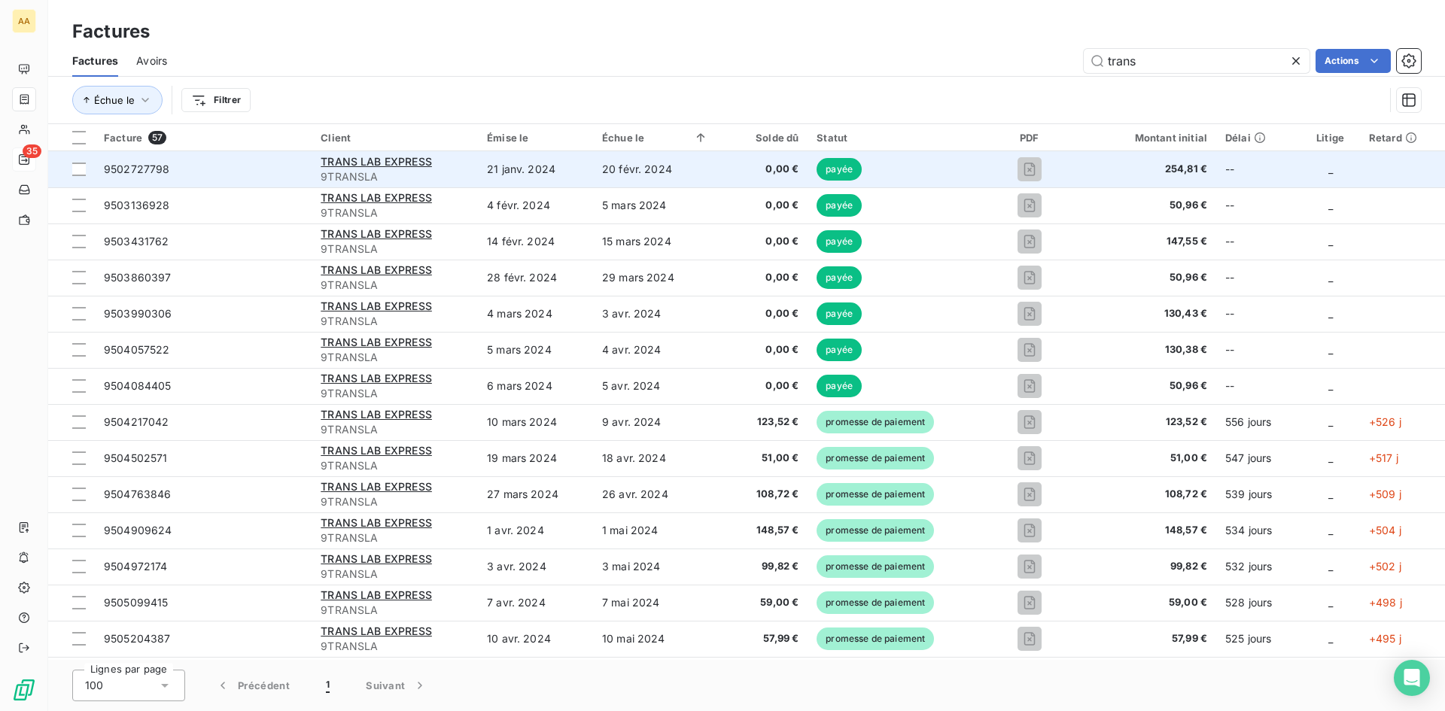
click at [132, 167] on span "9502727798" at bounding box center [137, 169] width 66 height 13
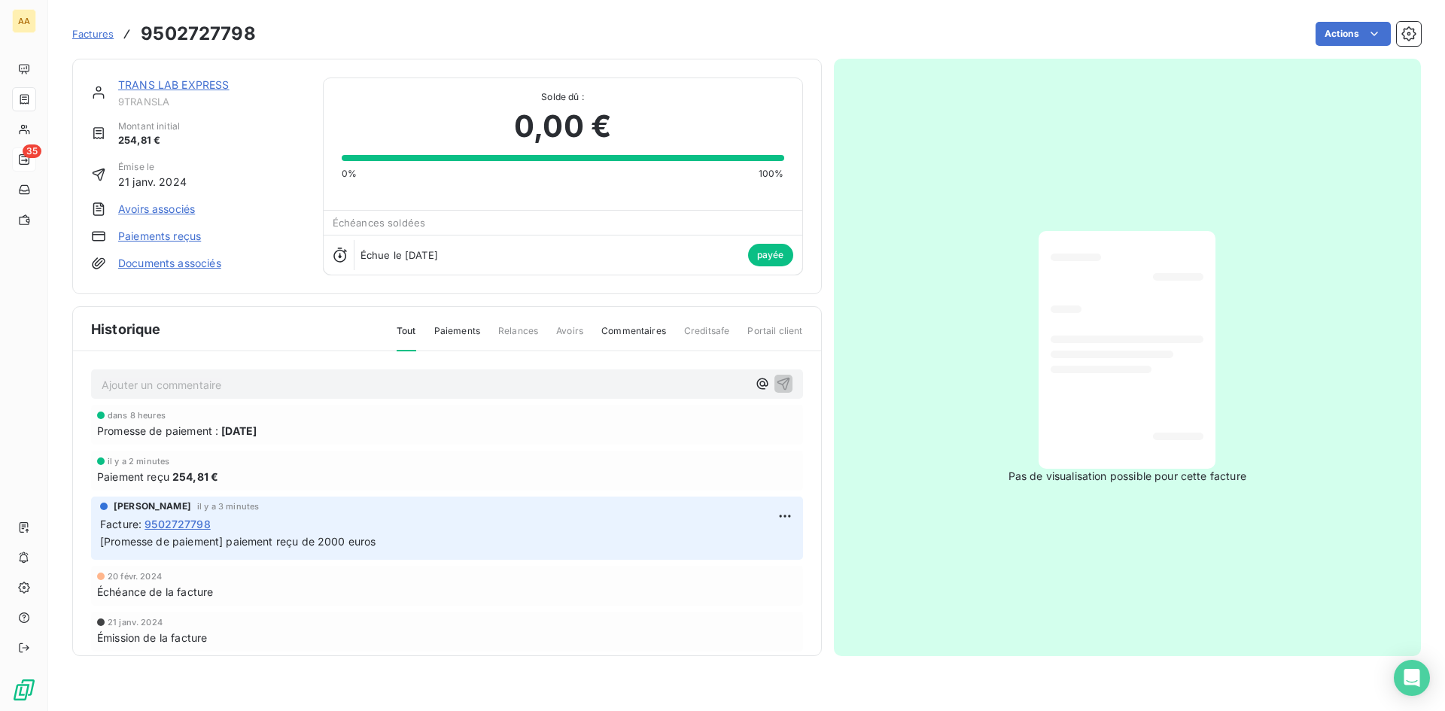
click at [160, 85] on link "TRANS LAB EXPRESS" at bounding box center [173, 84] width 111 height 13
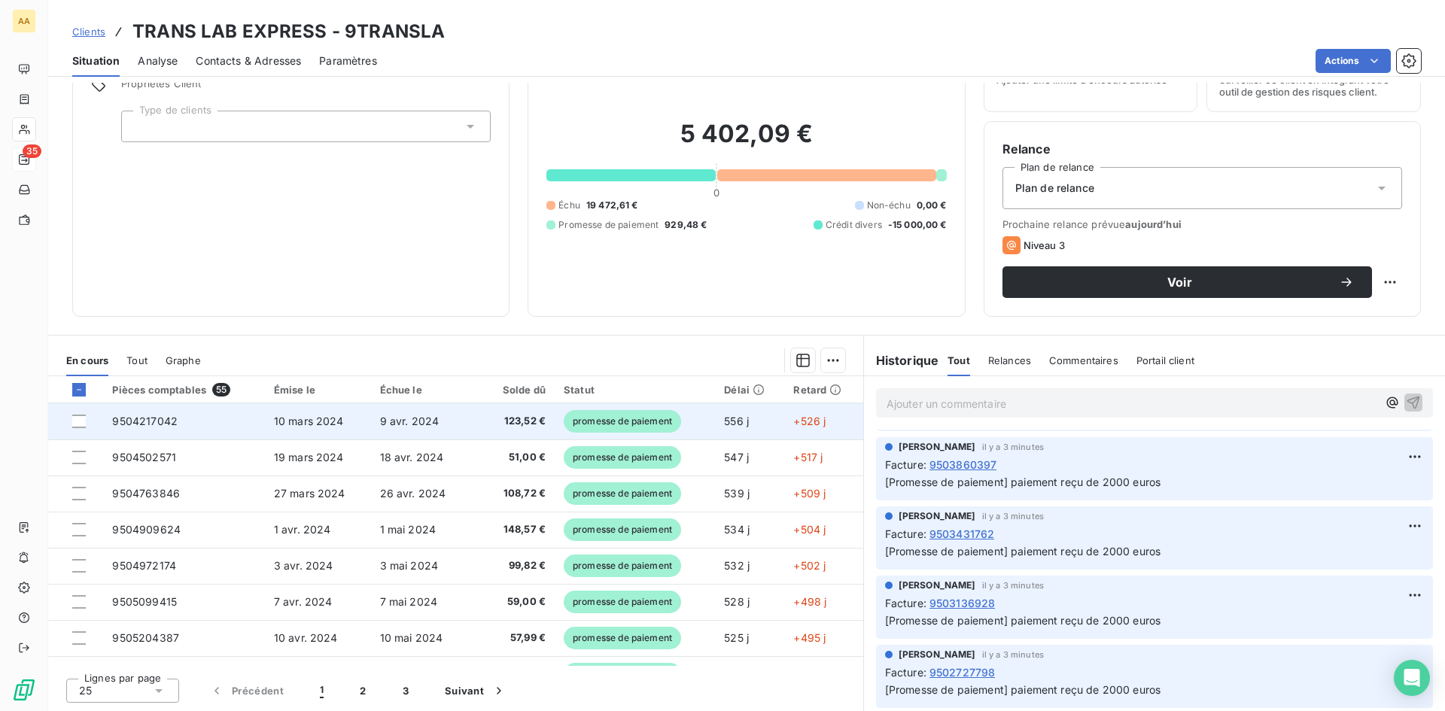
click at [317, 419] on span "10 mars 2024" at bounding box center [309, 421] width 70 height 13
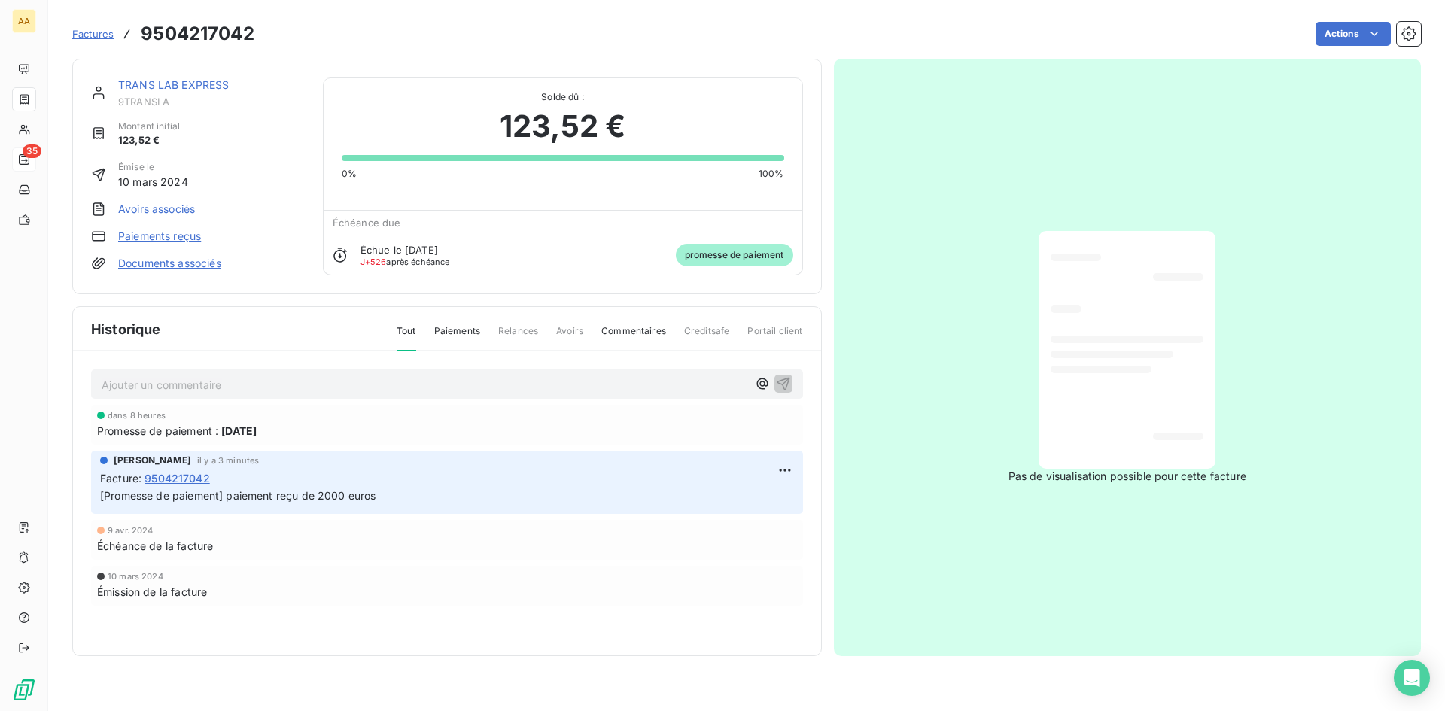
click at [152, 236] on link "Paiements reçus" at bounding box center [159, 236] width 83 height 15
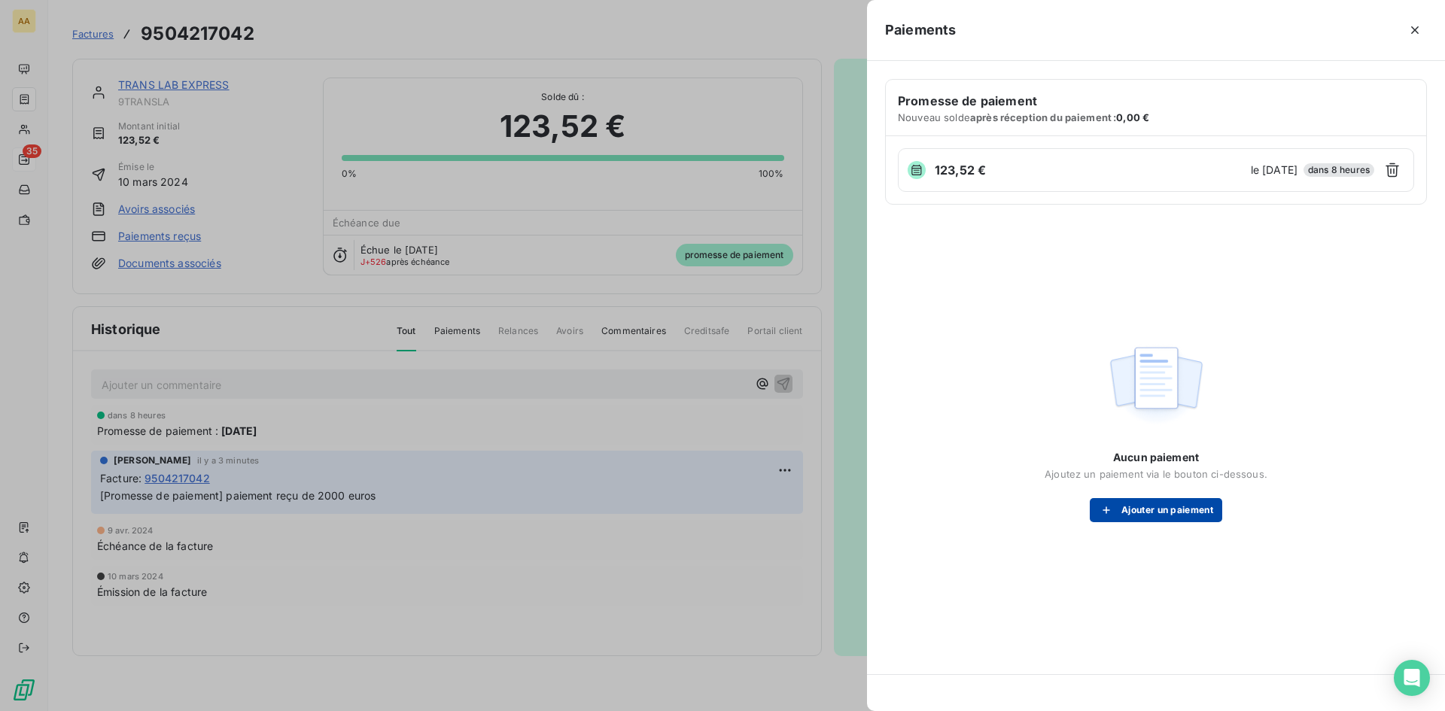
click at [1176, 510] on button "Ajouter un paiement" at bounding box center [1156, 510] width 132 height 24
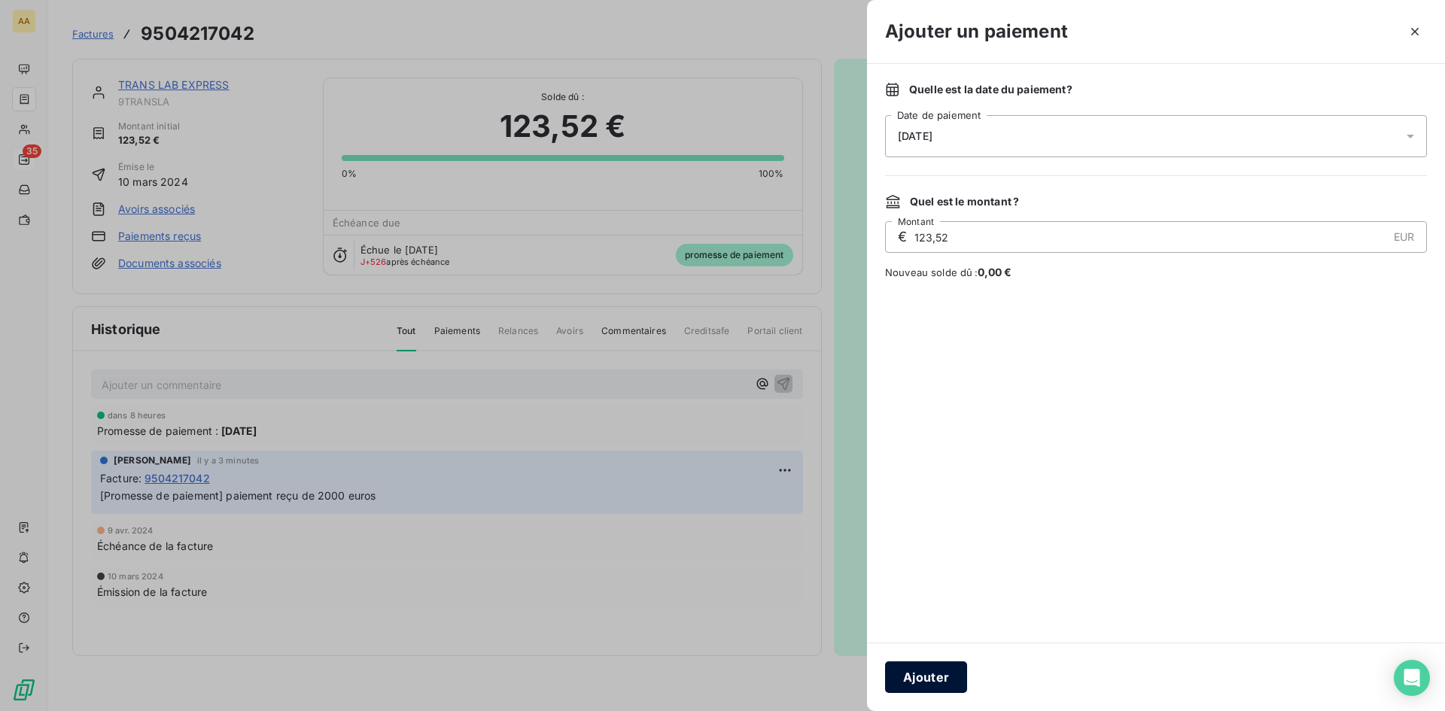
click at [936, 678] on button "Ajouter" at bounding box center [926, 678] width 82 height 32
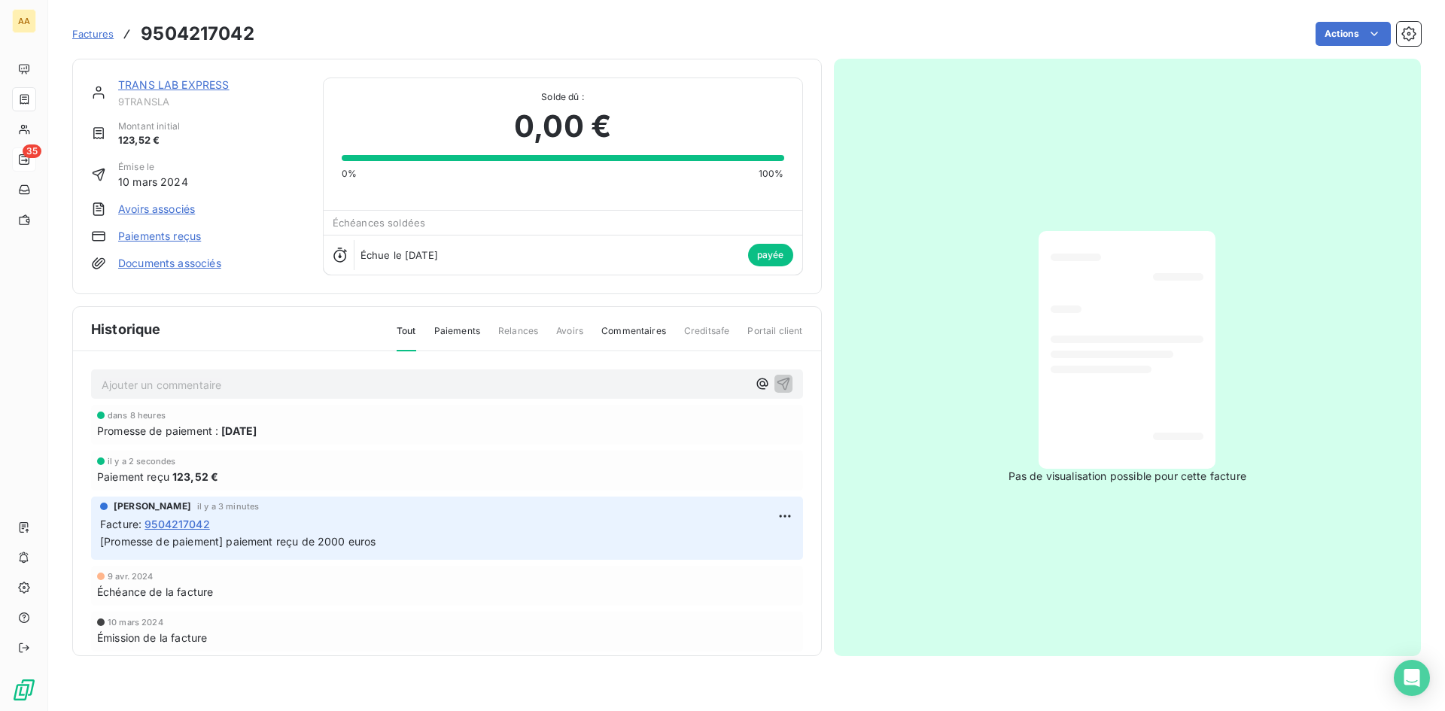
click at [160, 85] on link "TRANS LAB EXPRESS" at bounding box center [173, 84] width 111 height 13
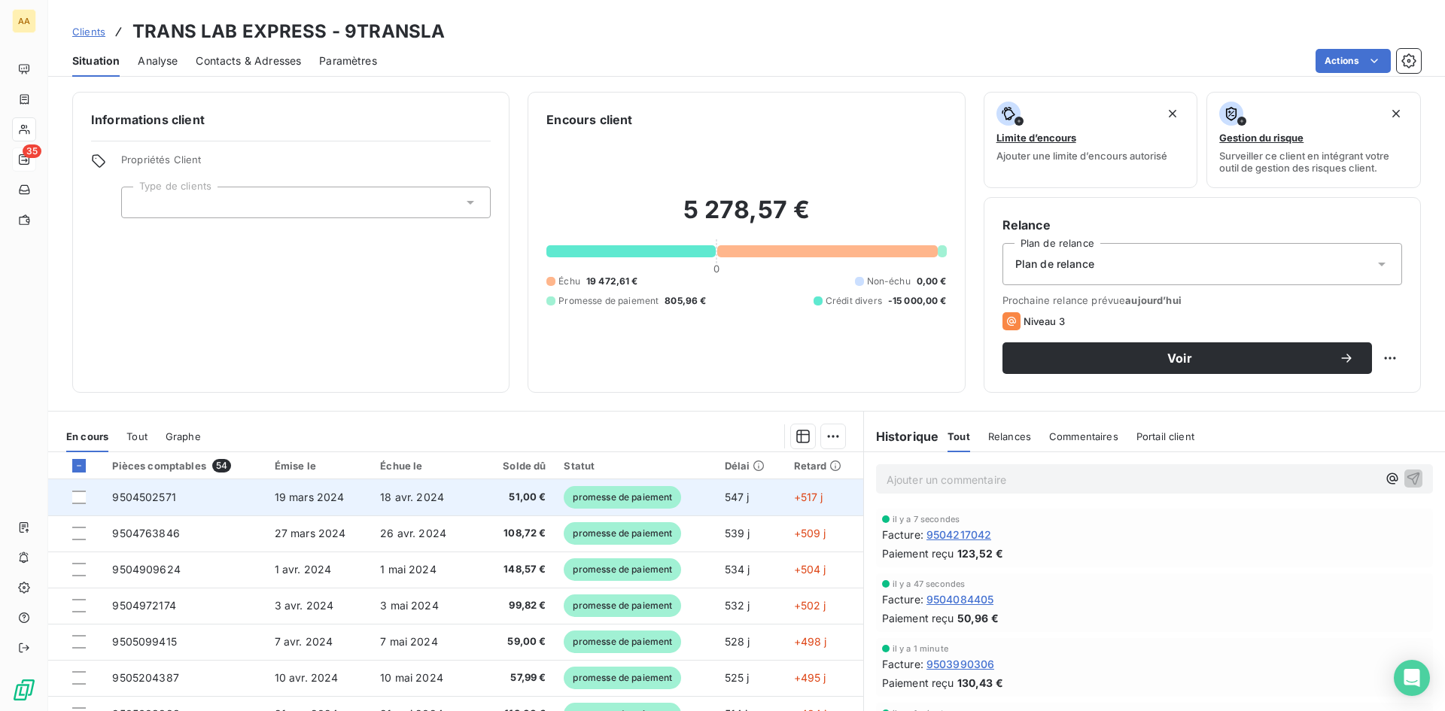
click at [157, 494] on span "9504502571" at bounding box center [144, 497] width 64 height 13
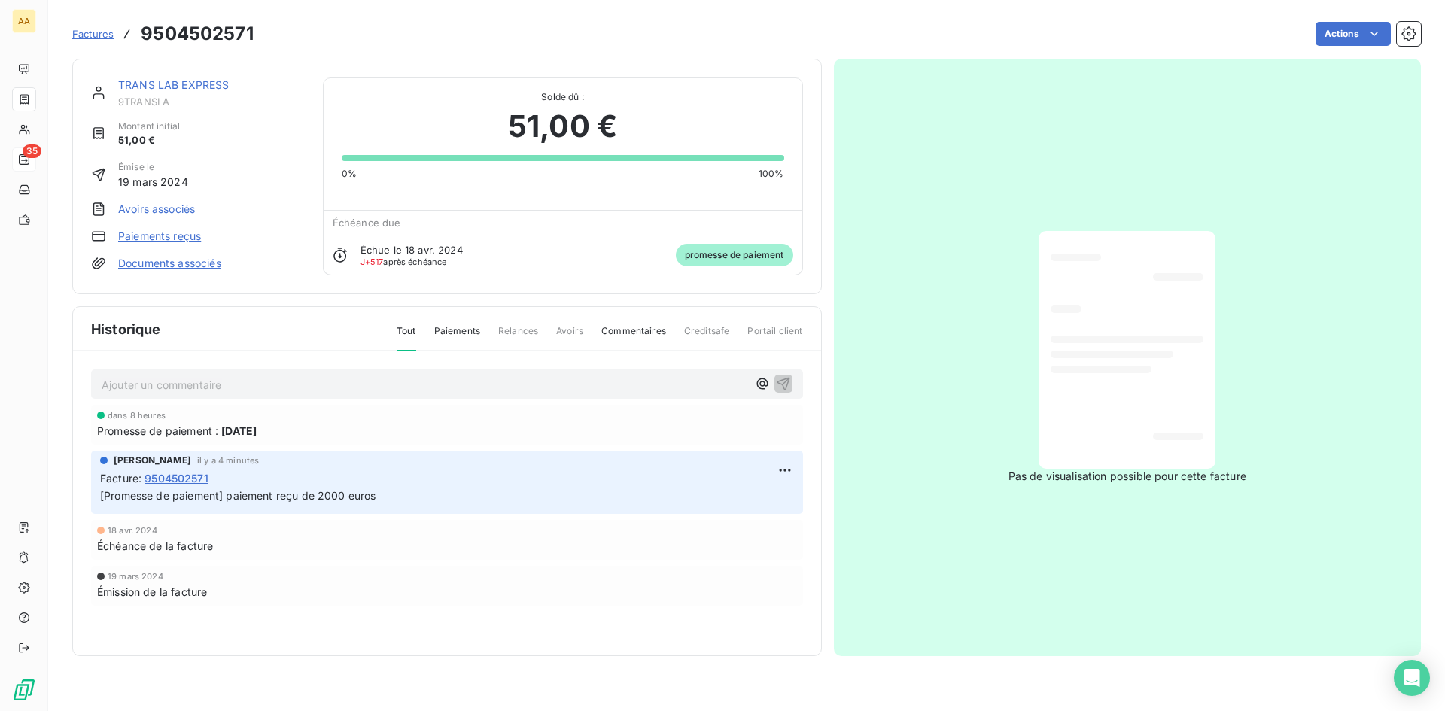
click at [181, 235] on link "Paiements reçus" at bounding box center [159, 236] width 83 height 15
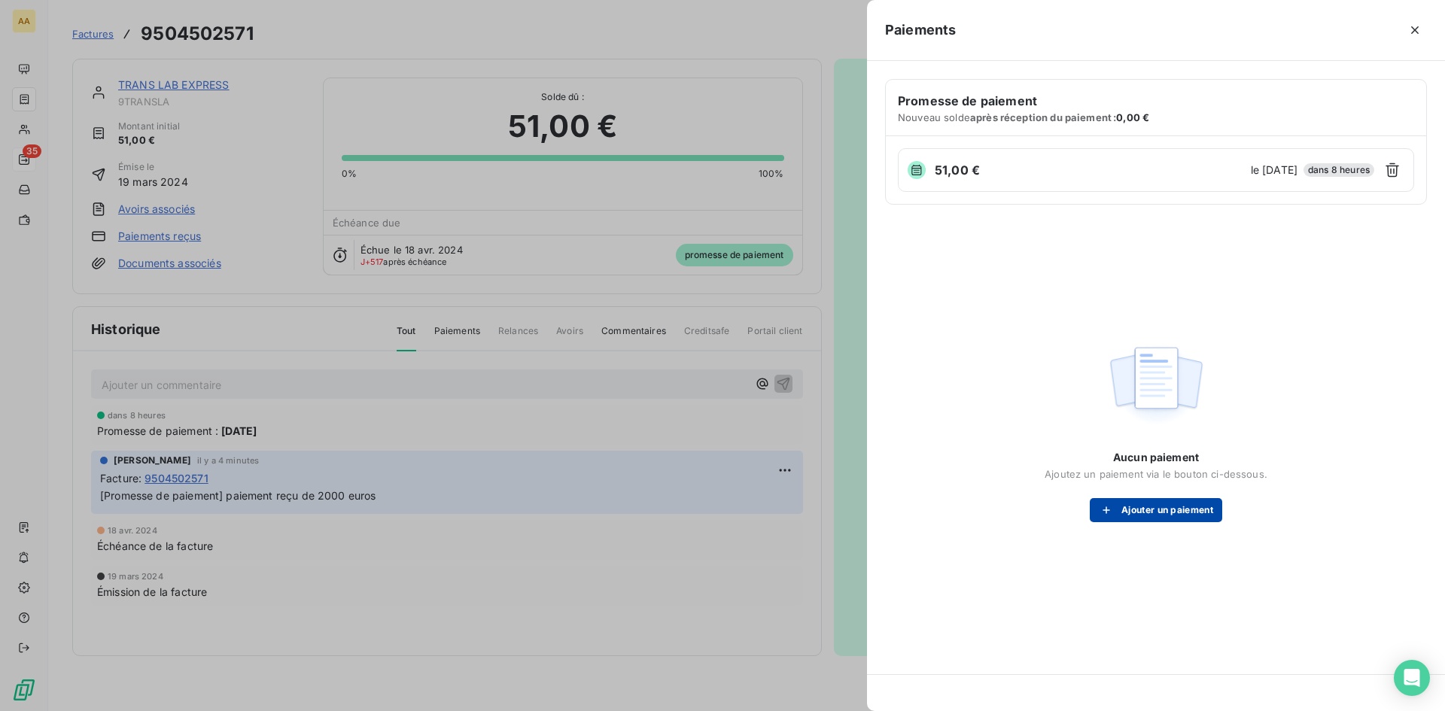
click at [1182, 508] on button "Ajouter un paiement" at bounding box center [1156, 510] width 132 height 24
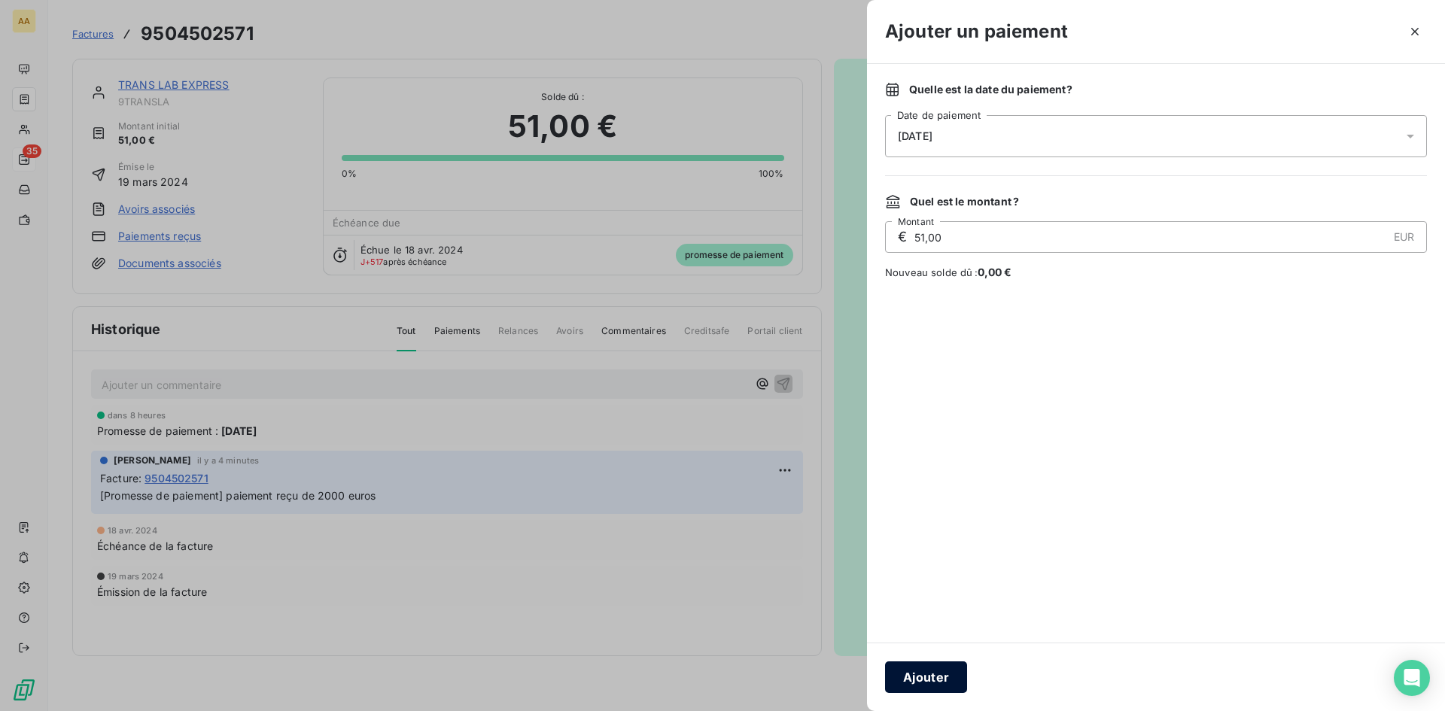
click at [927, 676] on button "Ajouter" at bounding box center [926, 678] width 82 height 32
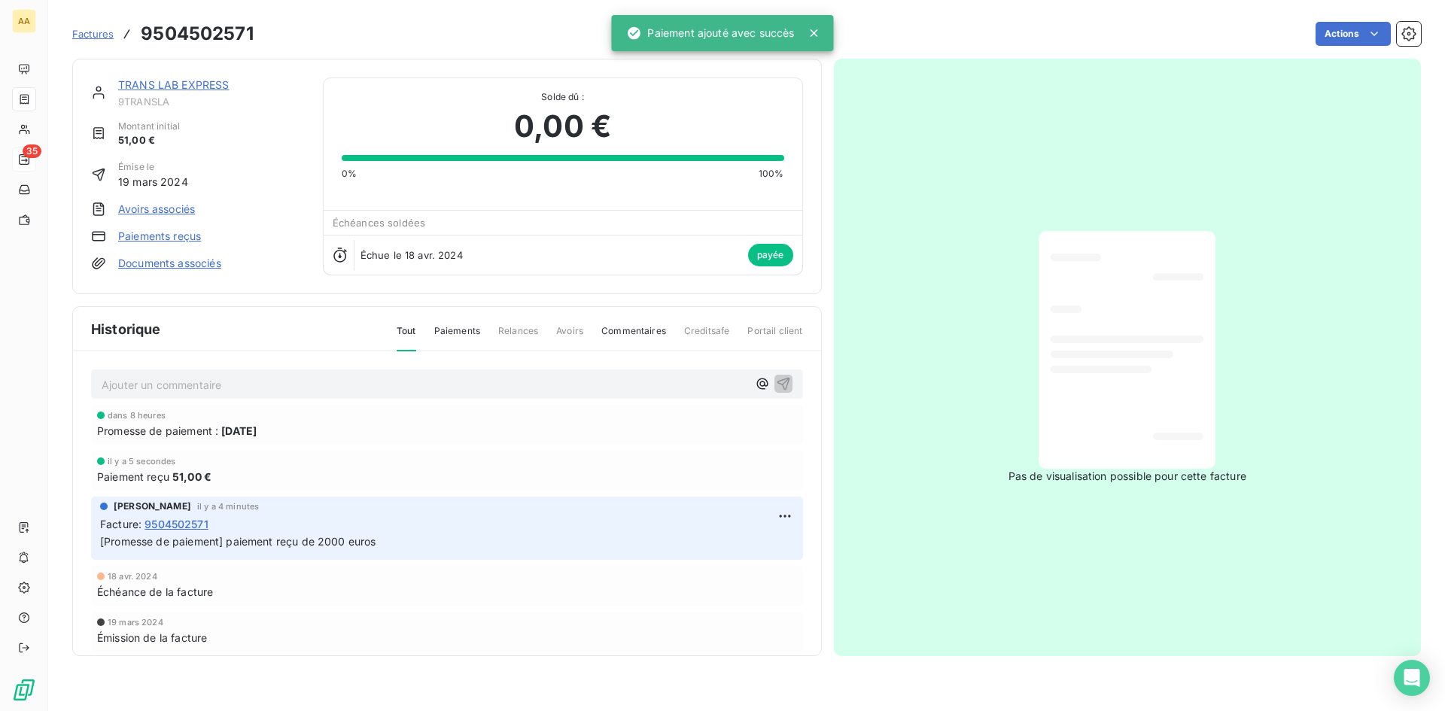
click at [212, 81] on link "TRANS LAB EXPRESS" at bounding box center [173, 84] width 111 height 13
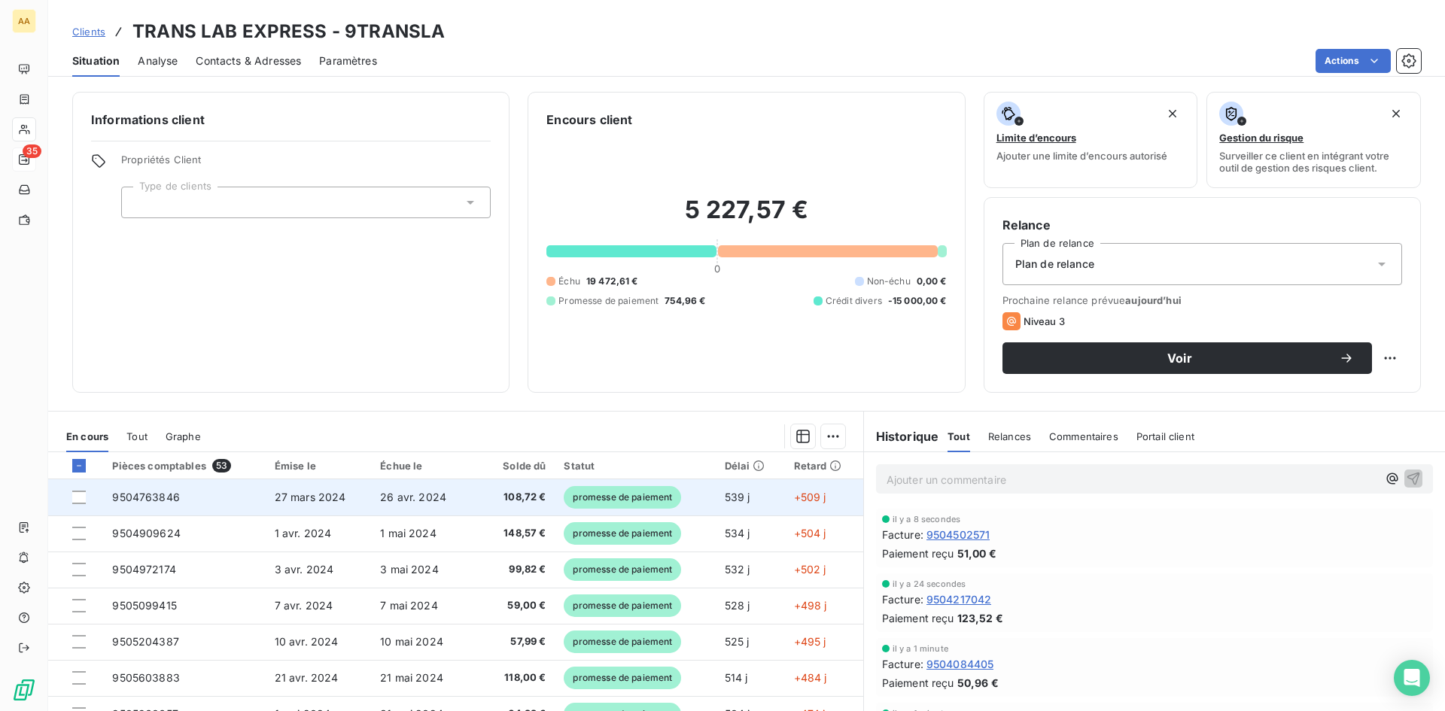
click at [316, 496] on span "27 mars 2024" at bounding box center [311, 497] width 72 height 13
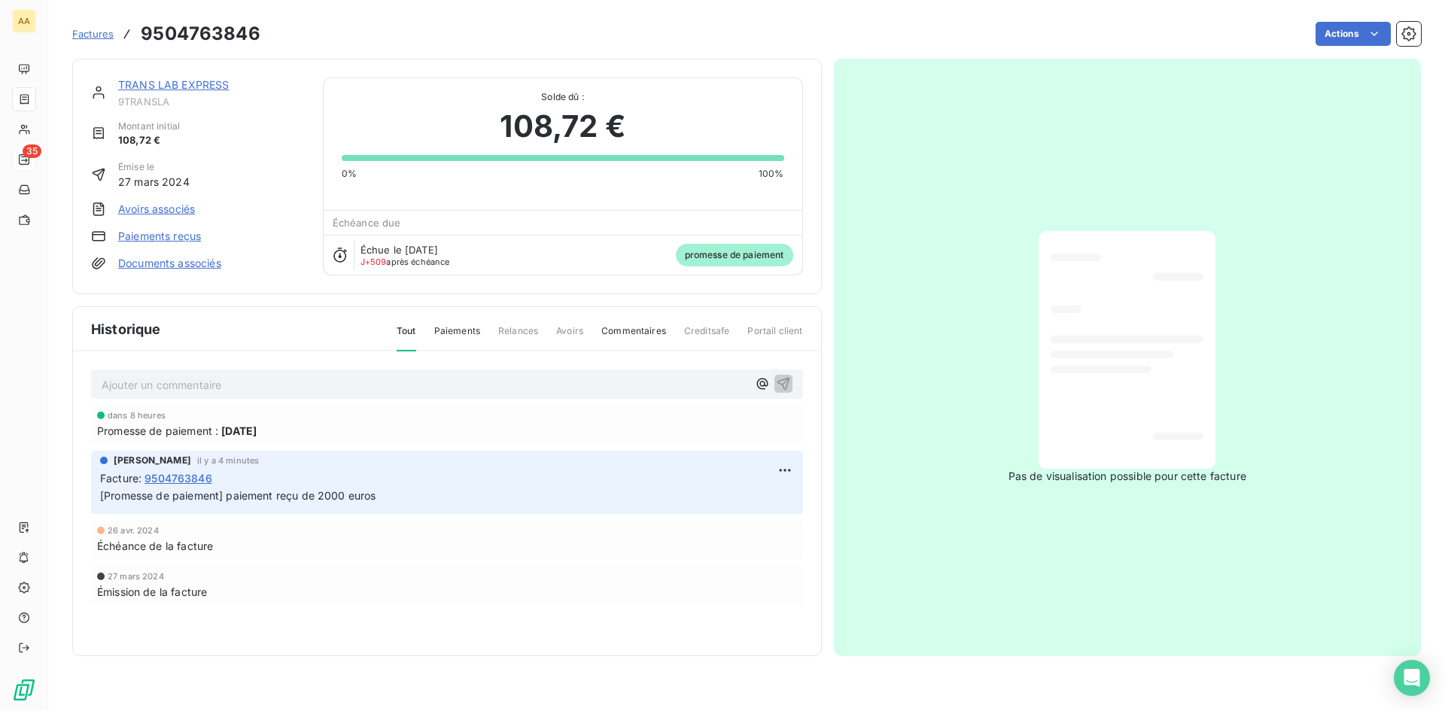
click at [176, 238] on link "Paiements reçus" at bounding box center [159, 236] width 83 height 15
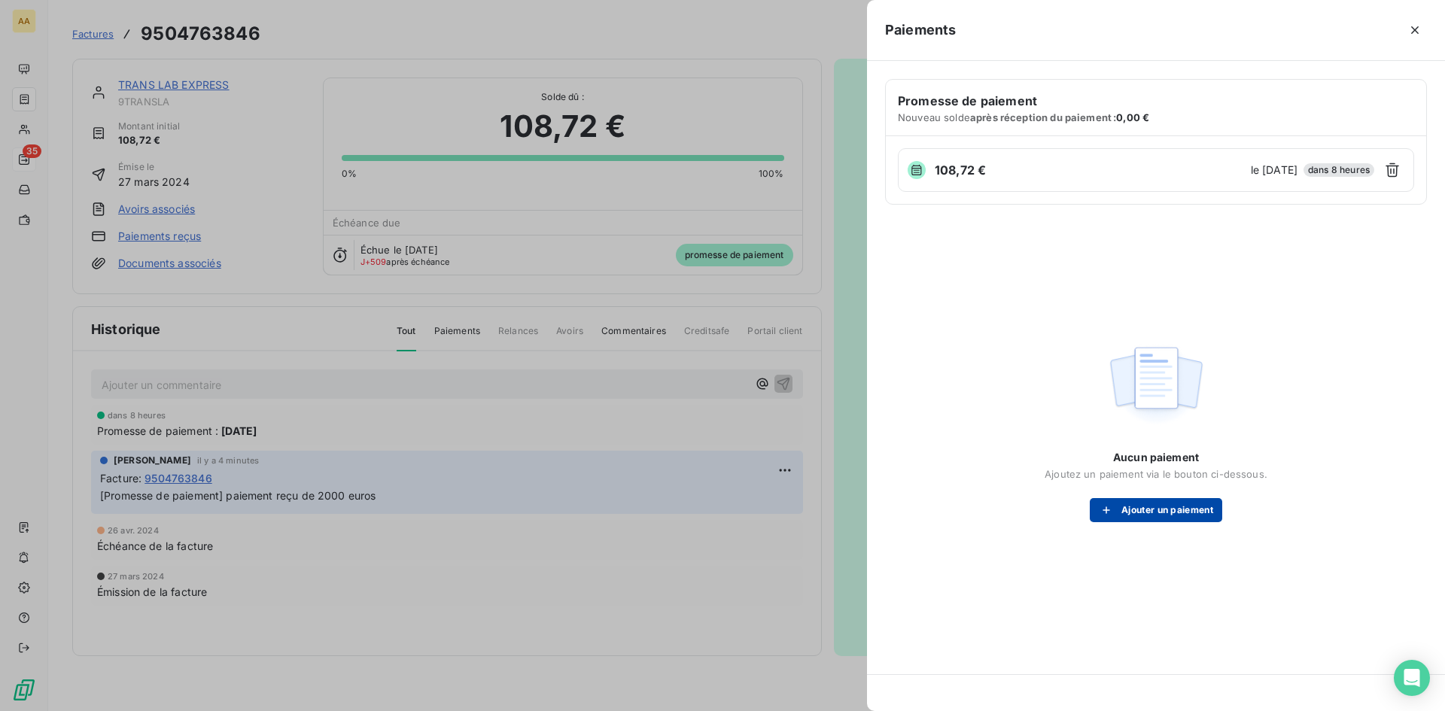
click at [1185, 510] on button "Ajouter un paiement" at bounding box center [1156, 510] width 132 height 24
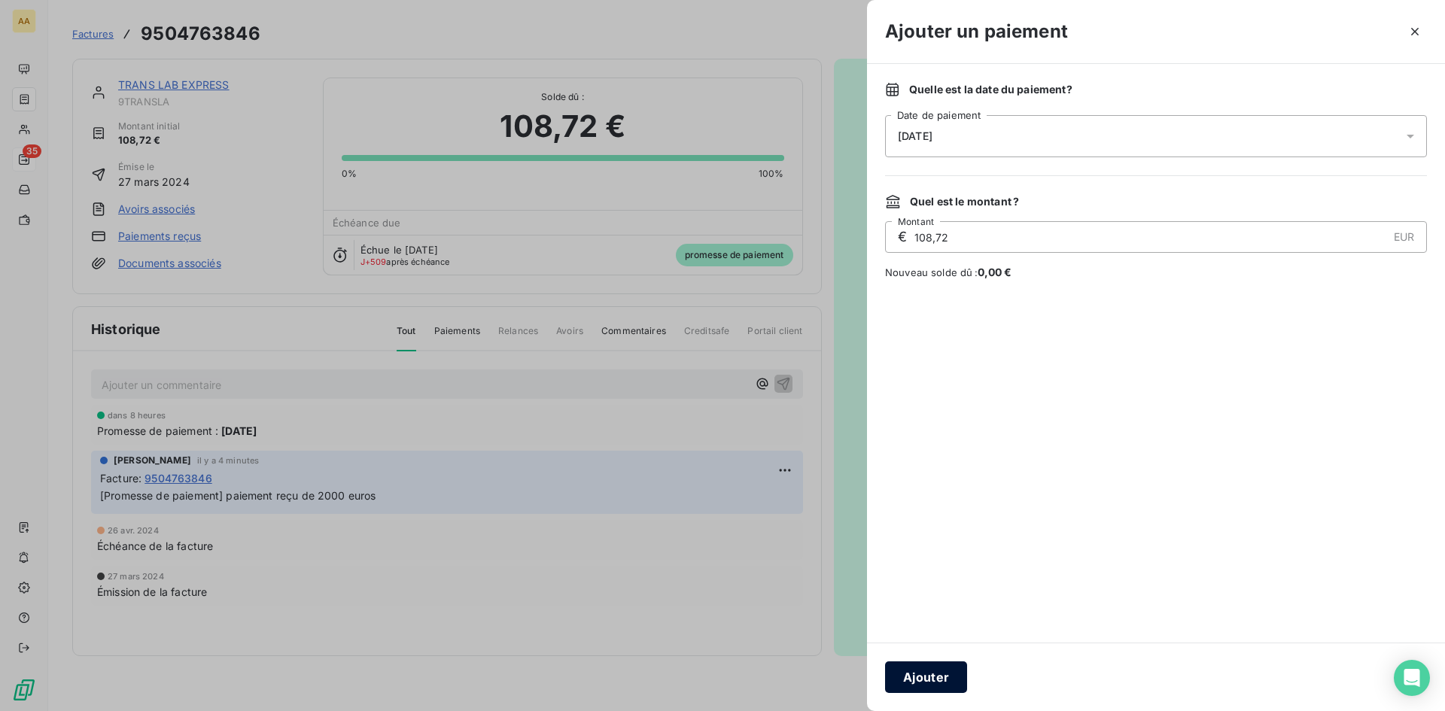
click at [927, 680] on button "Ajouter" at bounding box center [926, 678] width 82 height 32
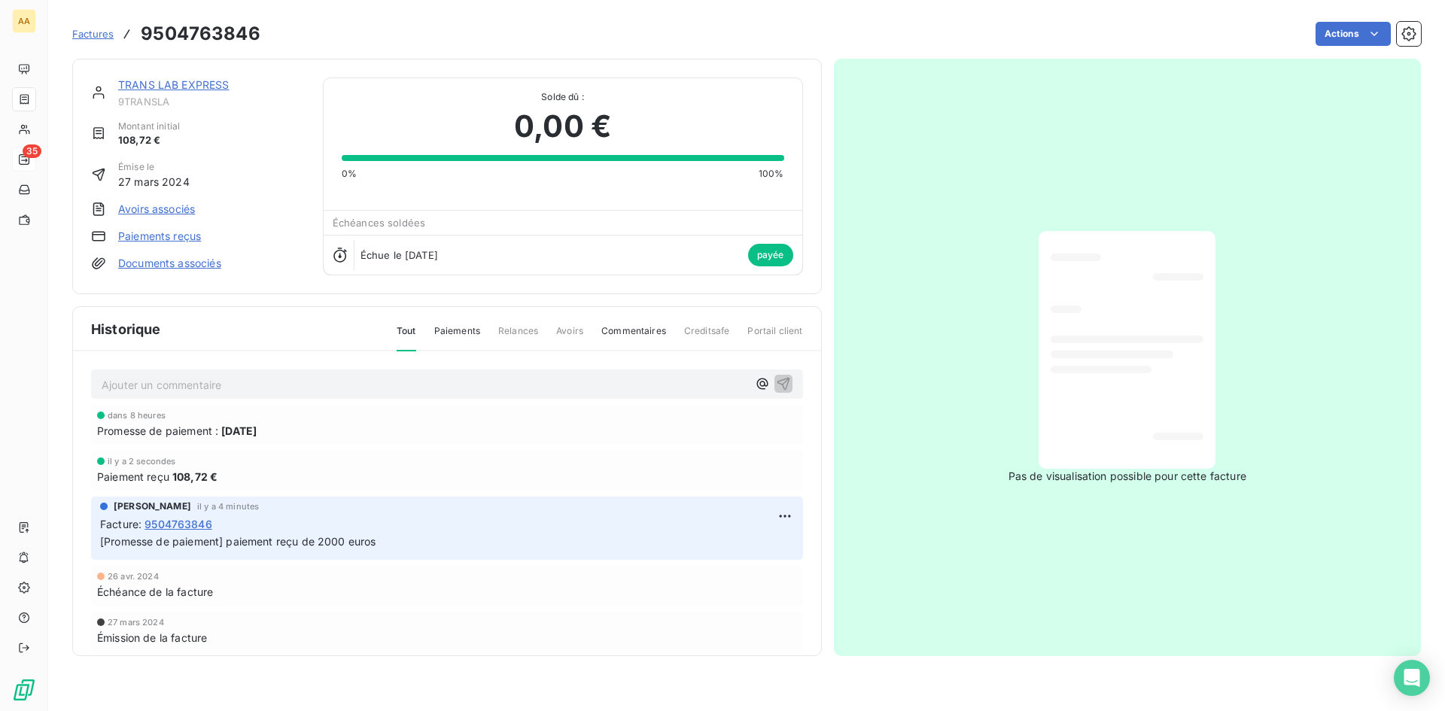
click at [187, 85] on link "TRANS LAB EXPRESS" at bounding box center [173, 84] width 111 height 13
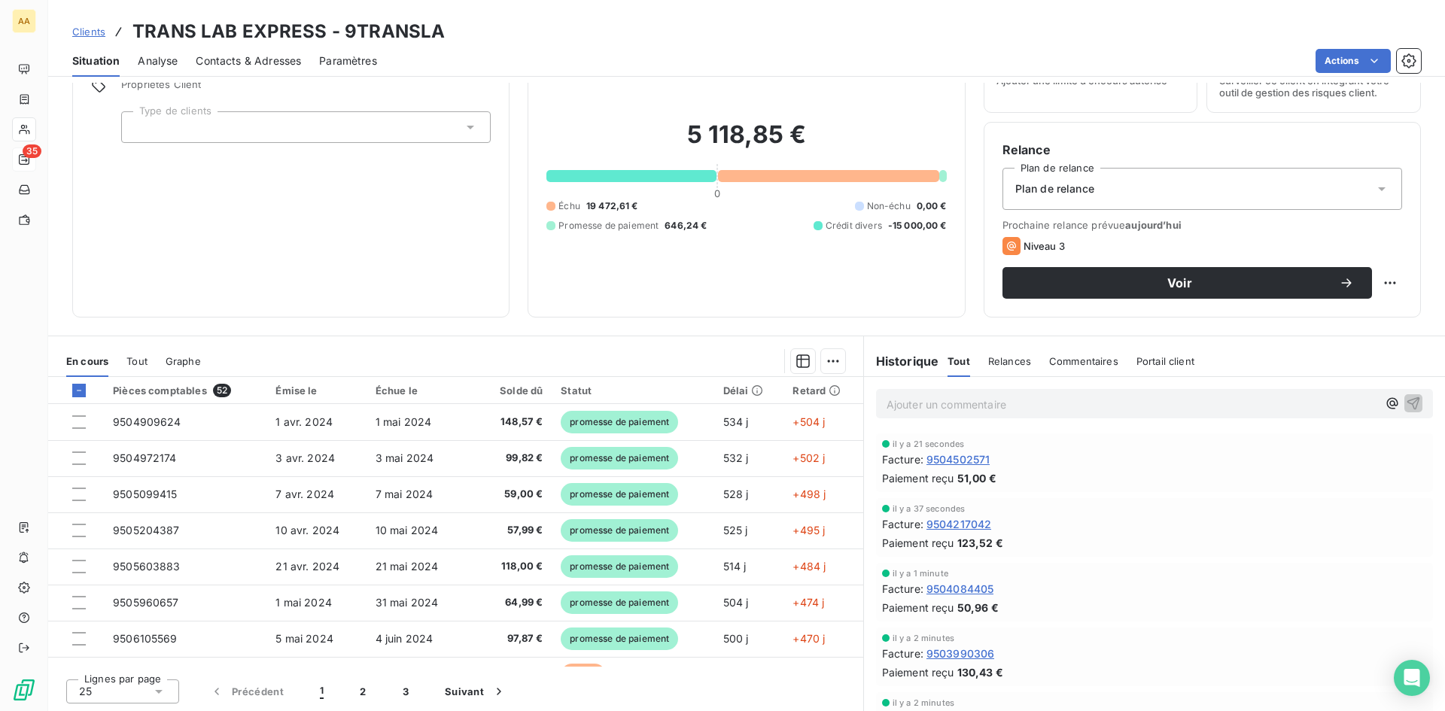
scroll to position [76, 0]
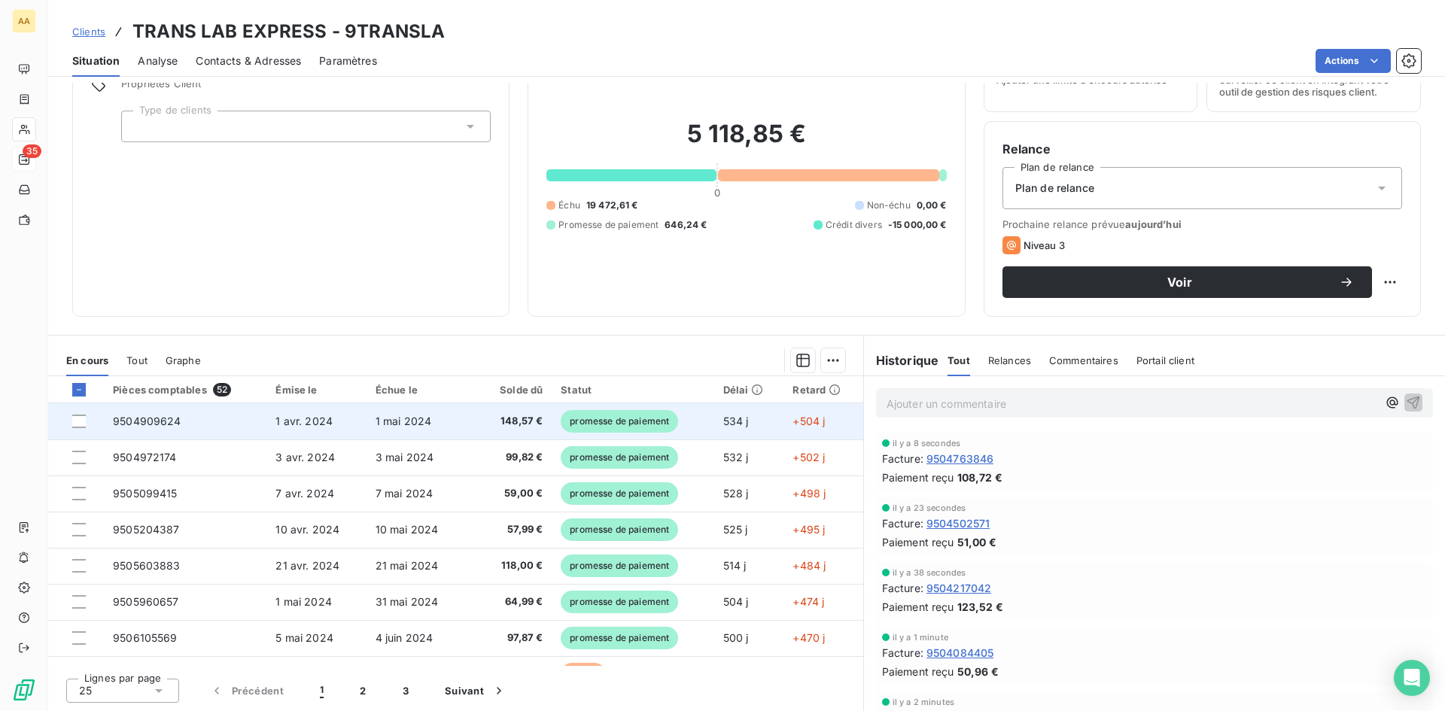
click at [164, 423] on span "9504909624" at bounding box center [147, 421] width 68 height 13
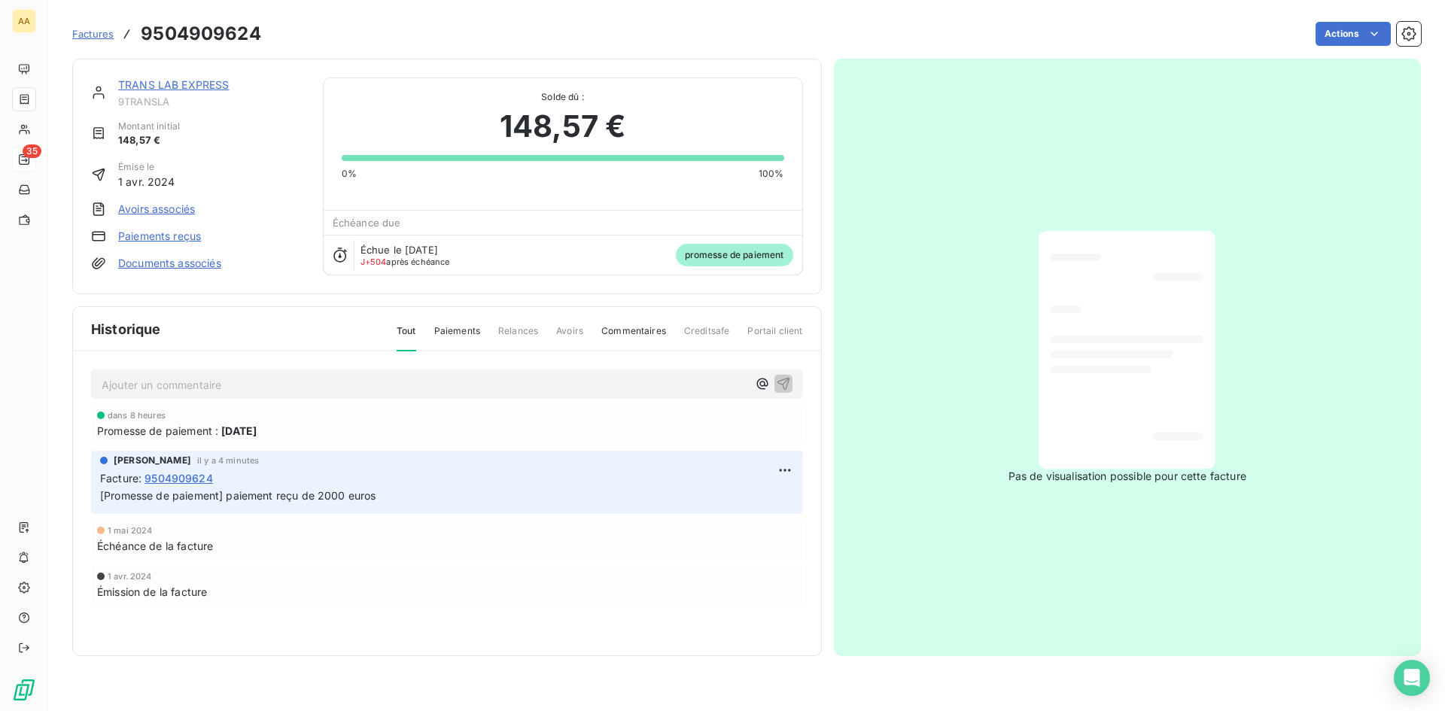
click at [163, 234] on link "Paiements reçus" at bounding box center [159, 236] width 83 height 15
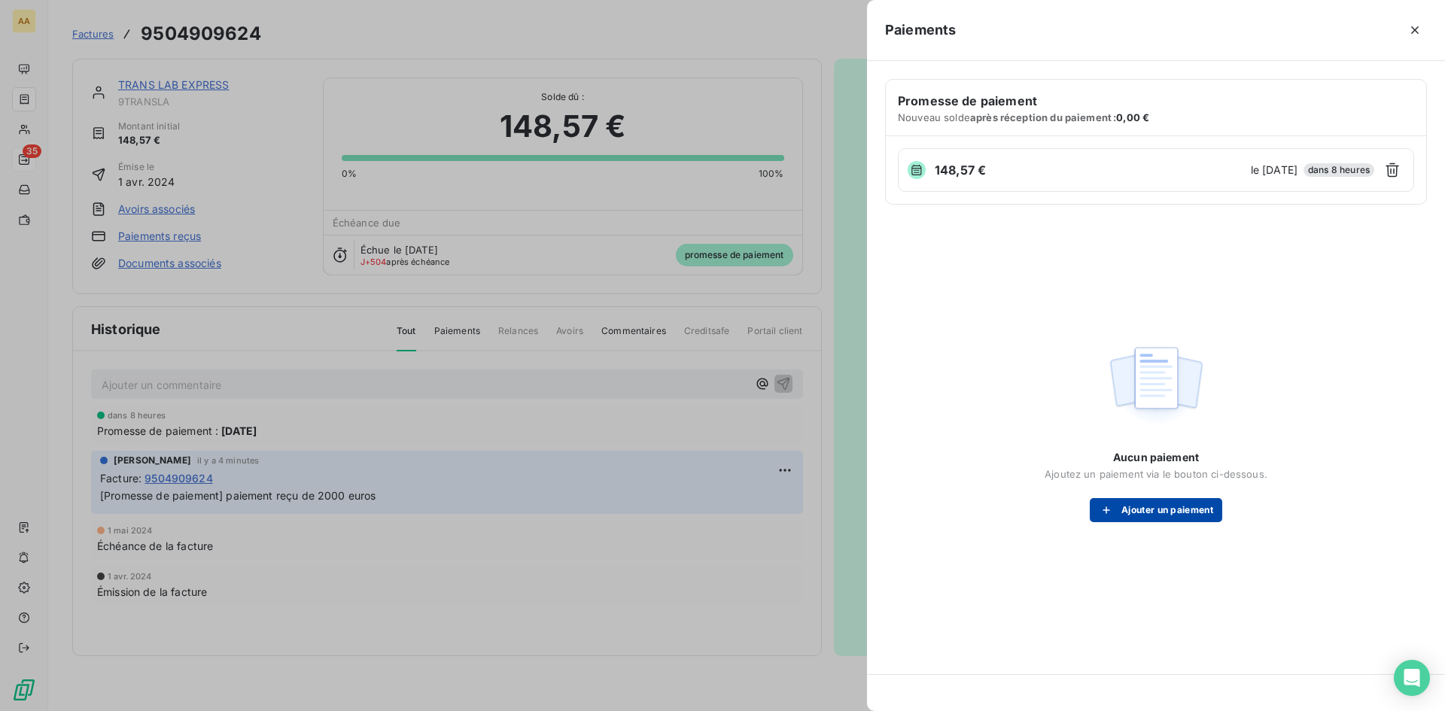
click at [1186, 510] on button "Ajouter un paiement" at bounding box center [1156, 510] width 132 height 24
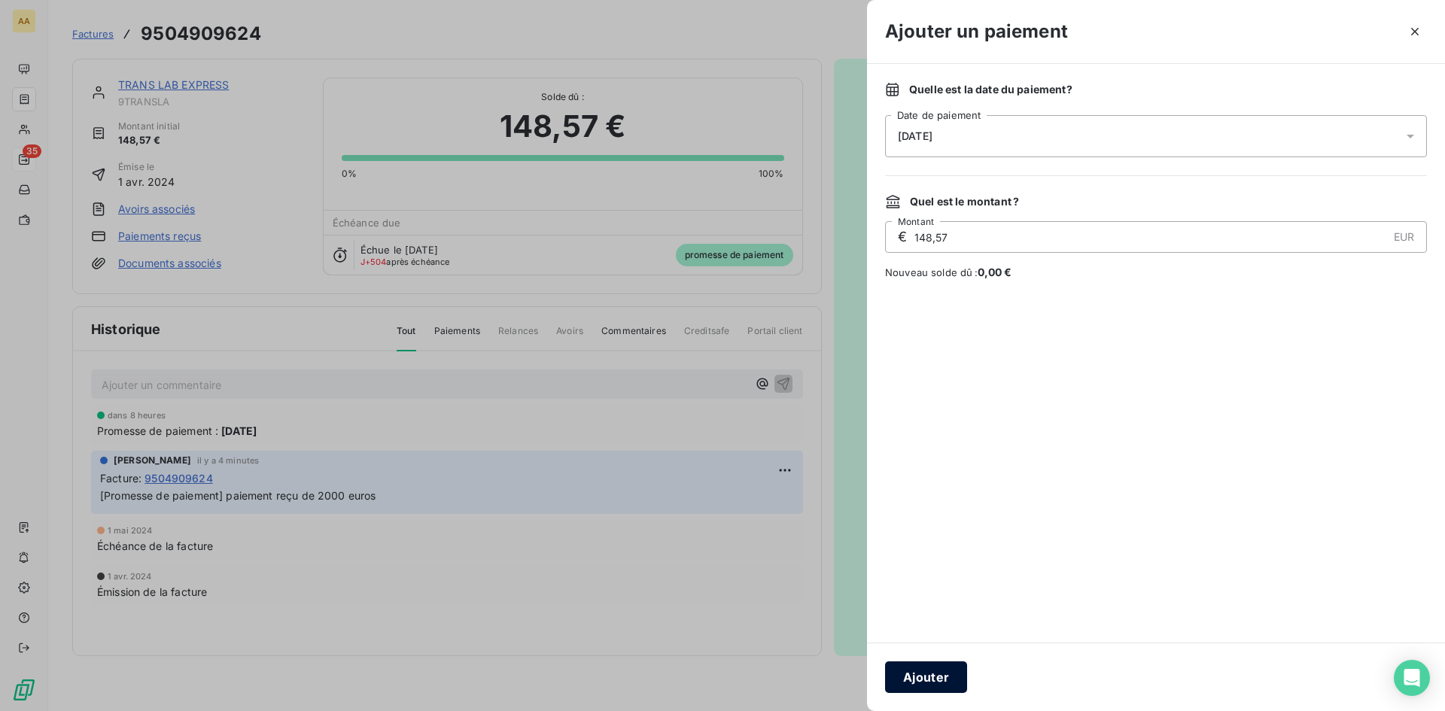
click at [921, 670] on button "Ajouter" at bounding box center [926, 678] width 82 height 32
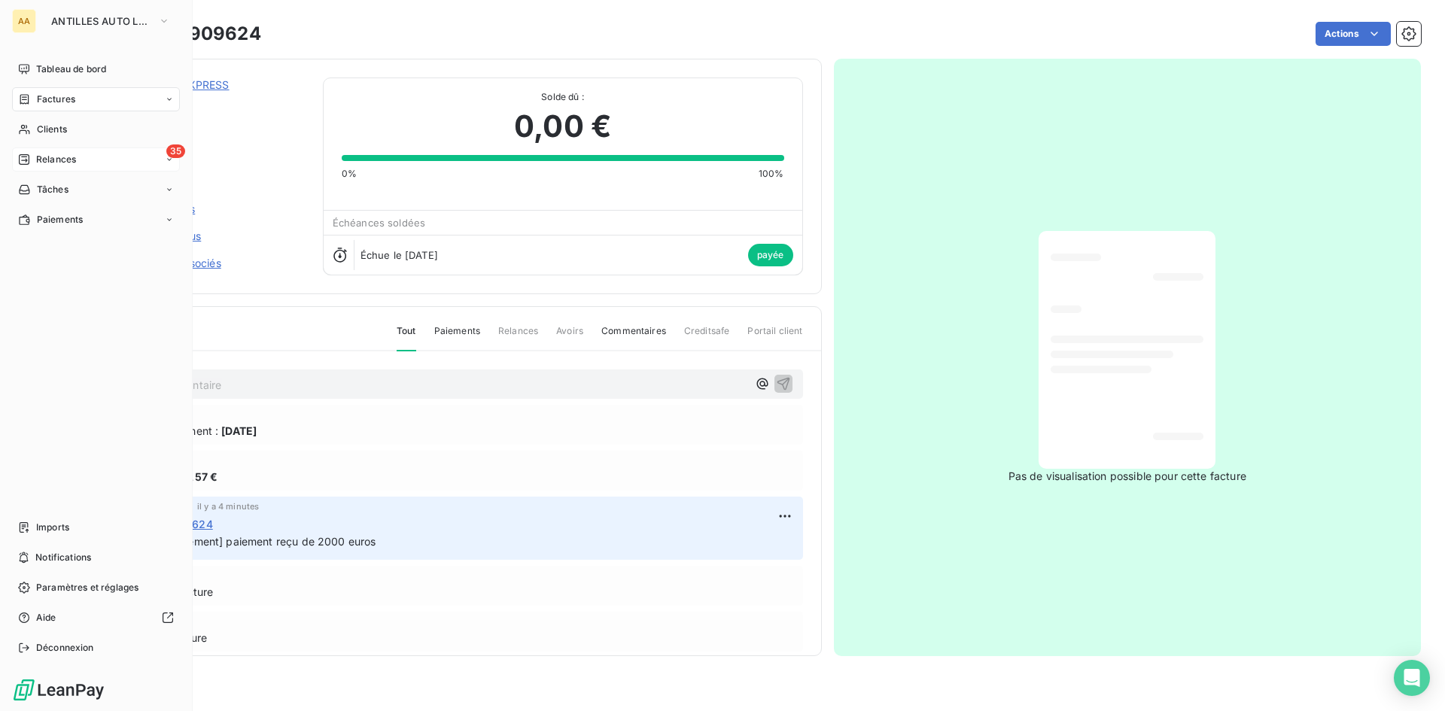
click at [60, 160] on span "Relances" at bounding box center [56, 160] width 40 height 14
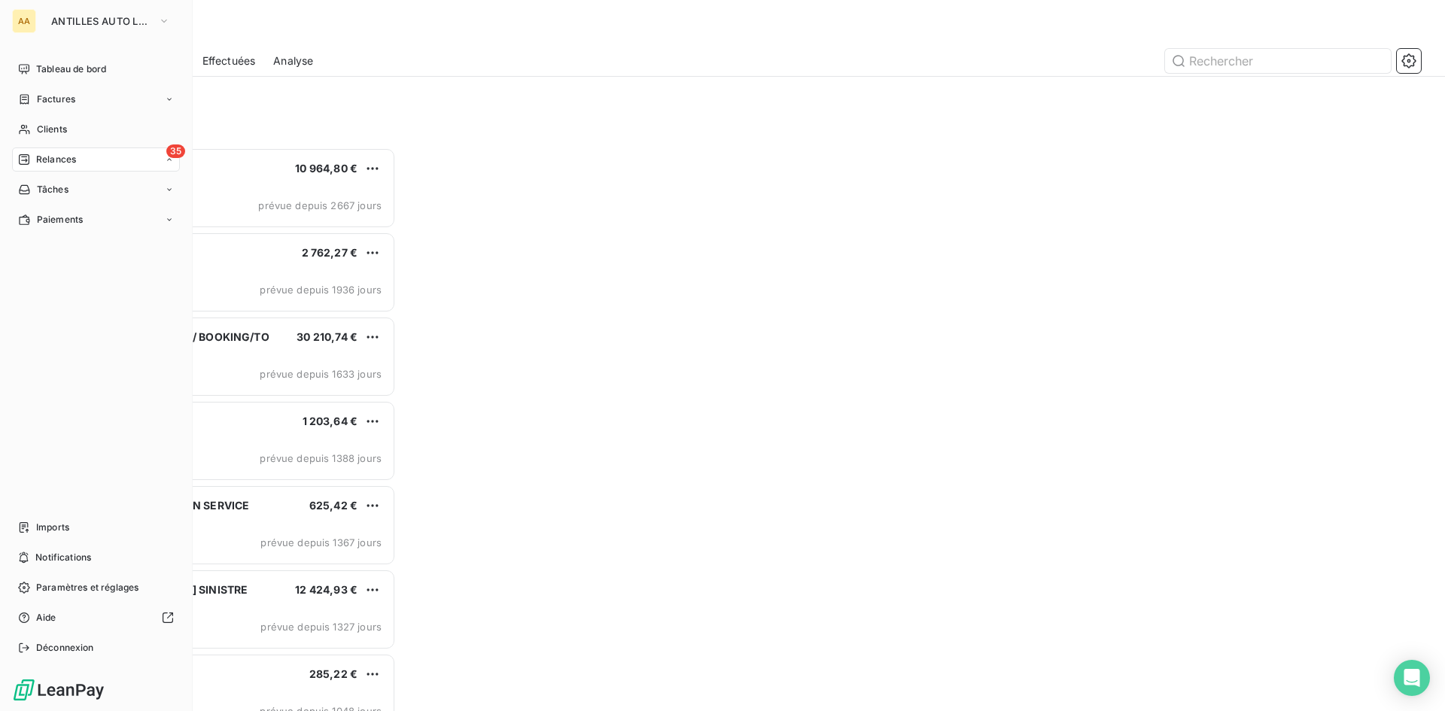
scroll to position [552, 312]
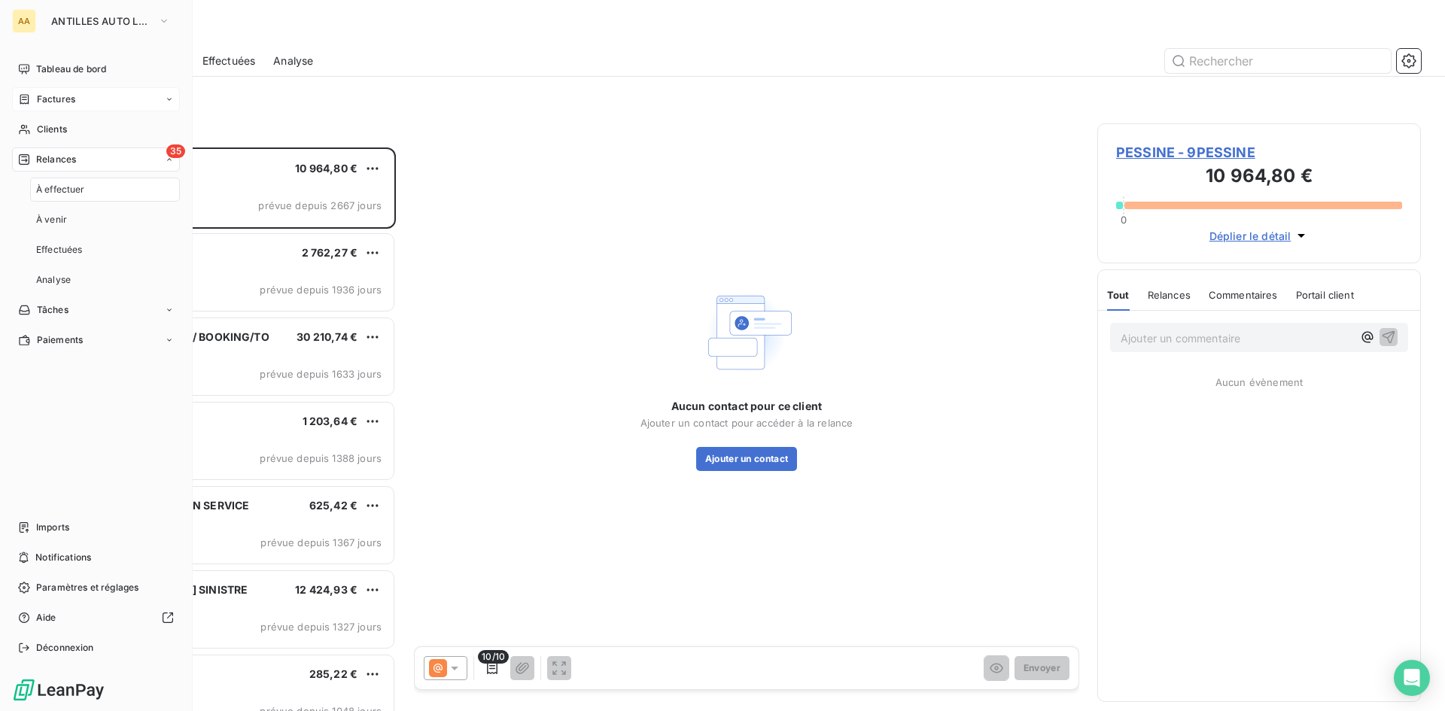
click at [62, 96] on span "Factures" at bounding box center [56, 100] width 38 height 14
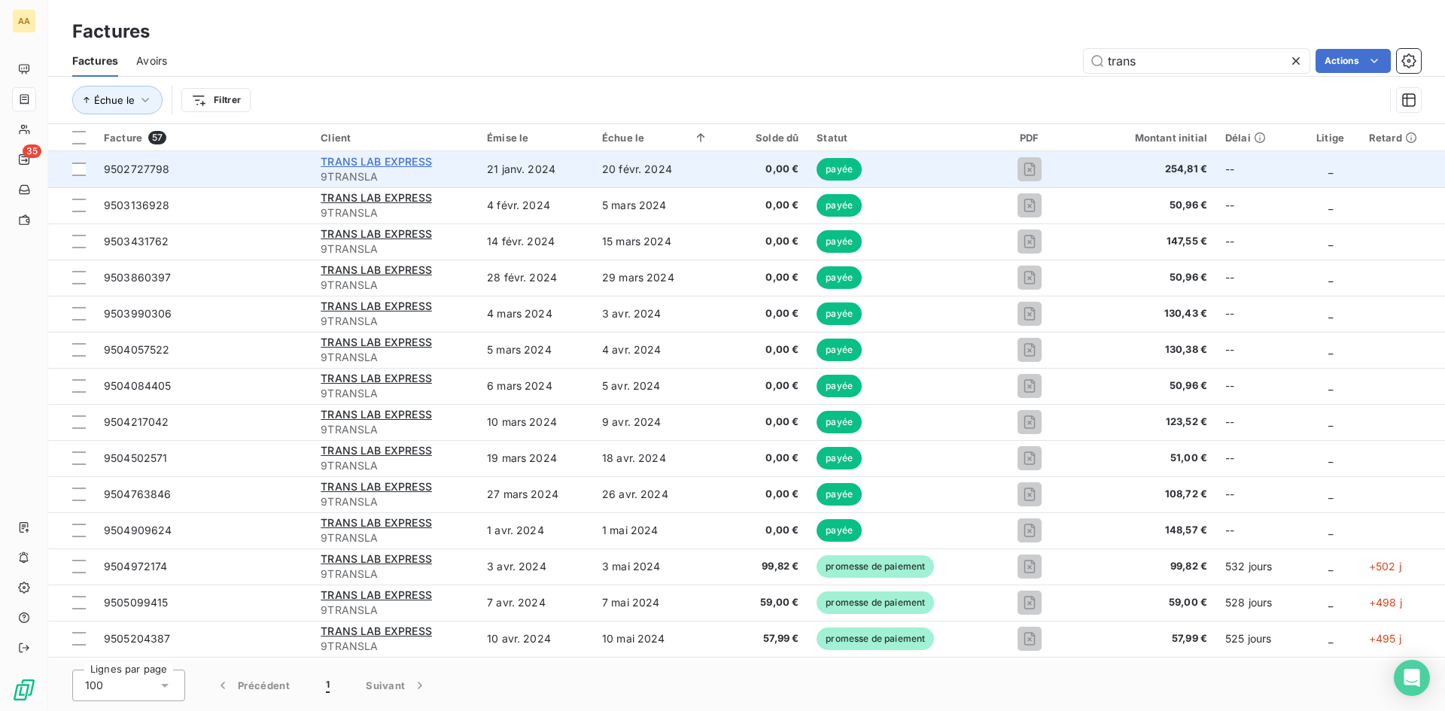
click at [341, 160] on span "TRANS LAB EXPRESS" at bounding box center [376, 161] width 111 height 13
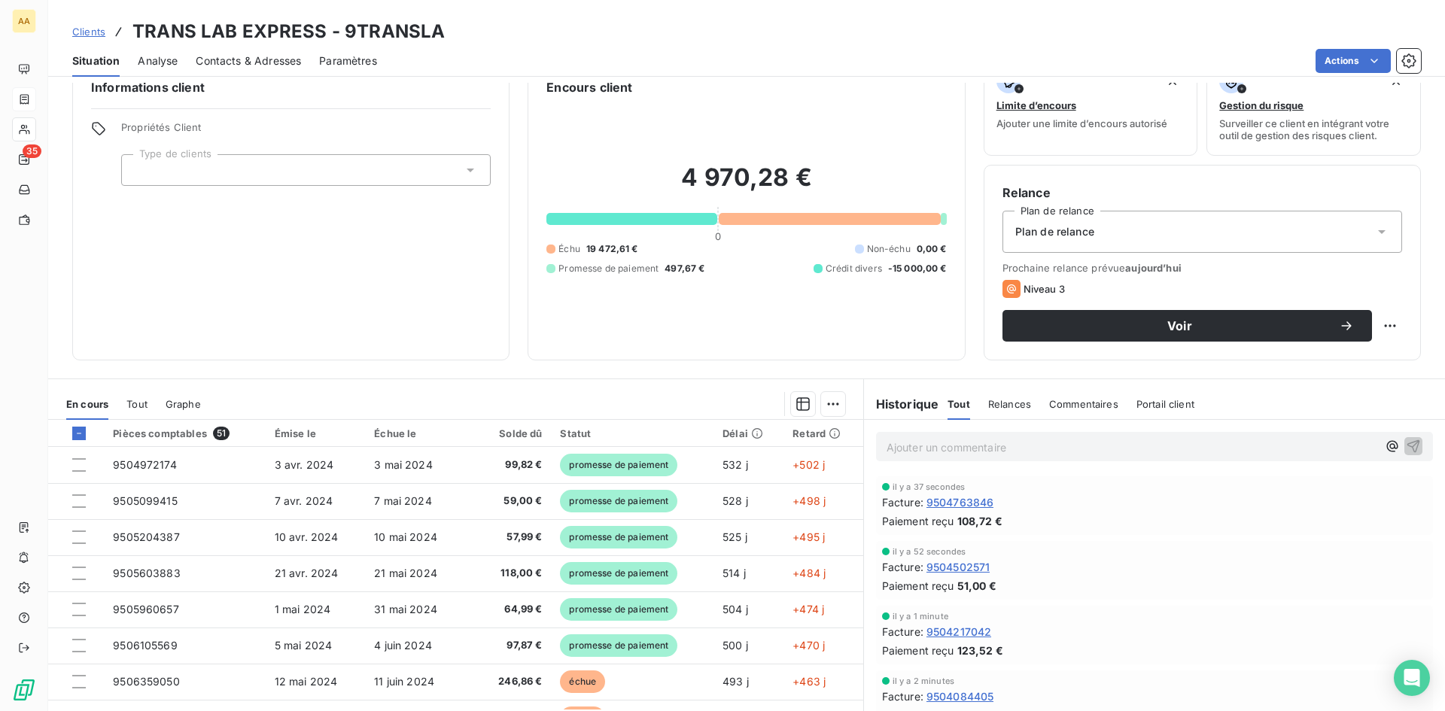
scroll to position [76, 0]
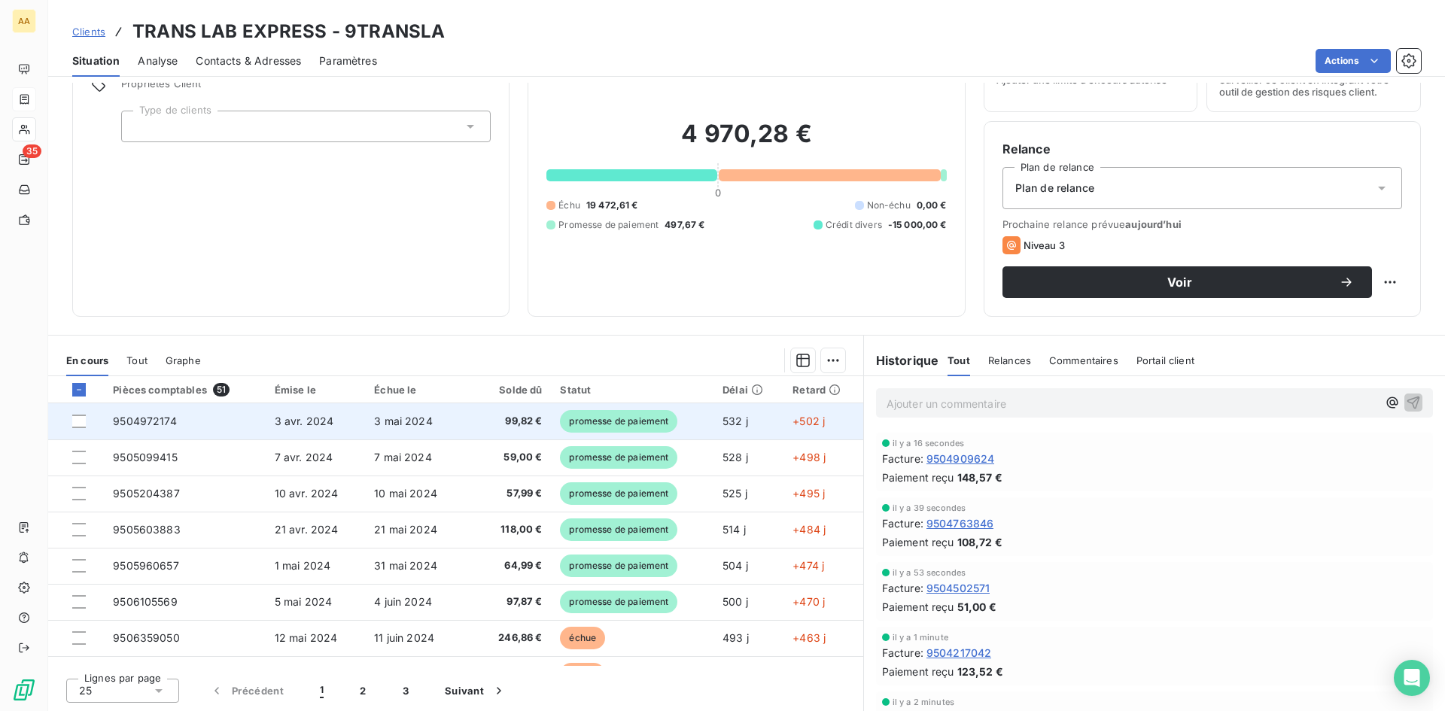
click at [141, 421] on span "9504972174" at bounding box center [145, 421] width 64 height 13
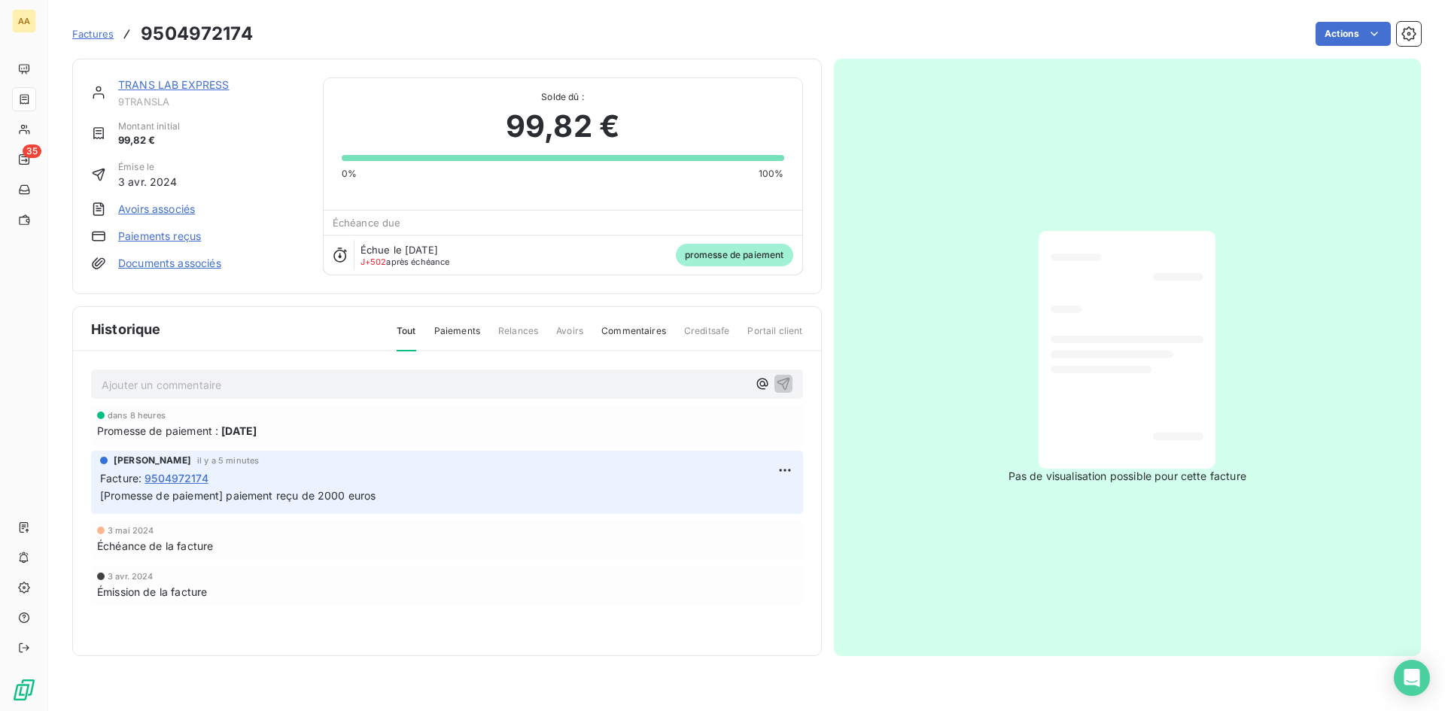
click at [180, 235] on link "Paiements reçus" at bounding box center [159, 236] width 83 height 15
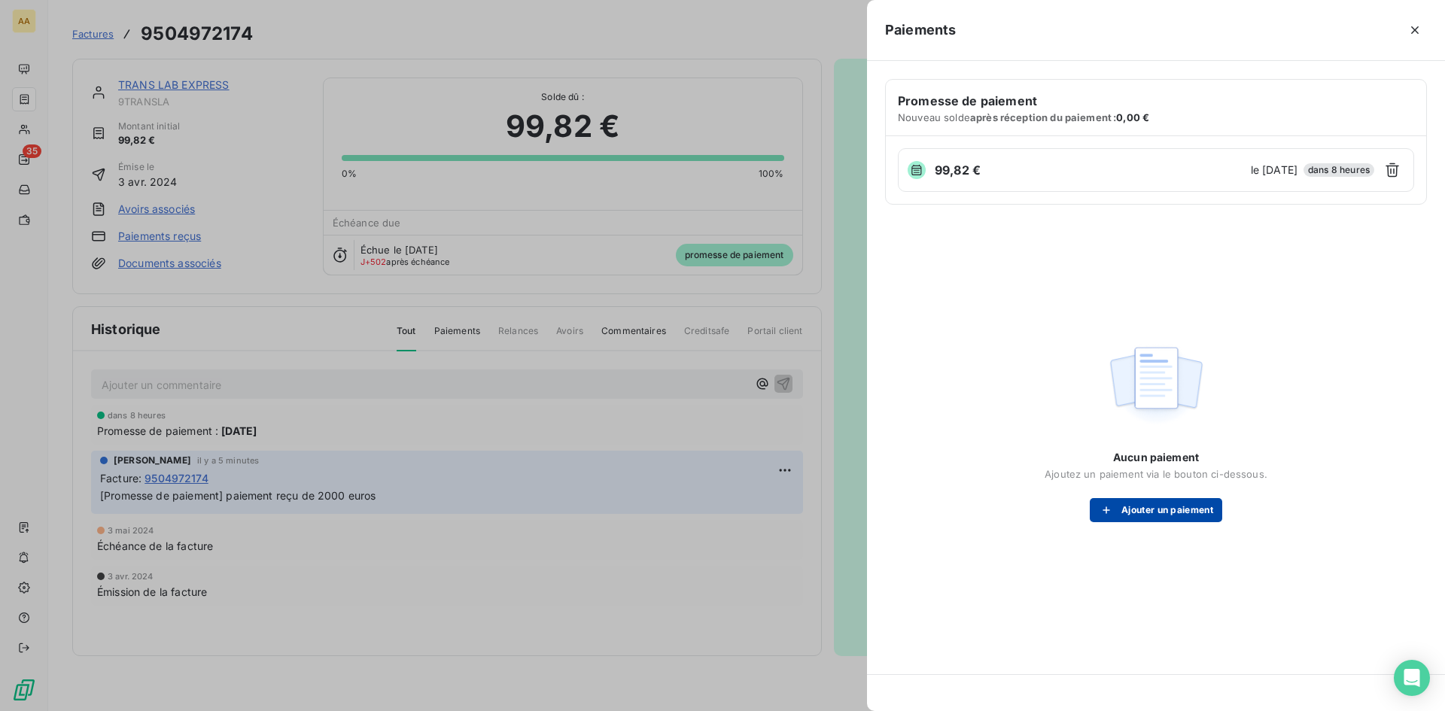
click at [1170, 508] on button "Ajouter un paiement" at bounding box center [1156, 510] width 132 height 24
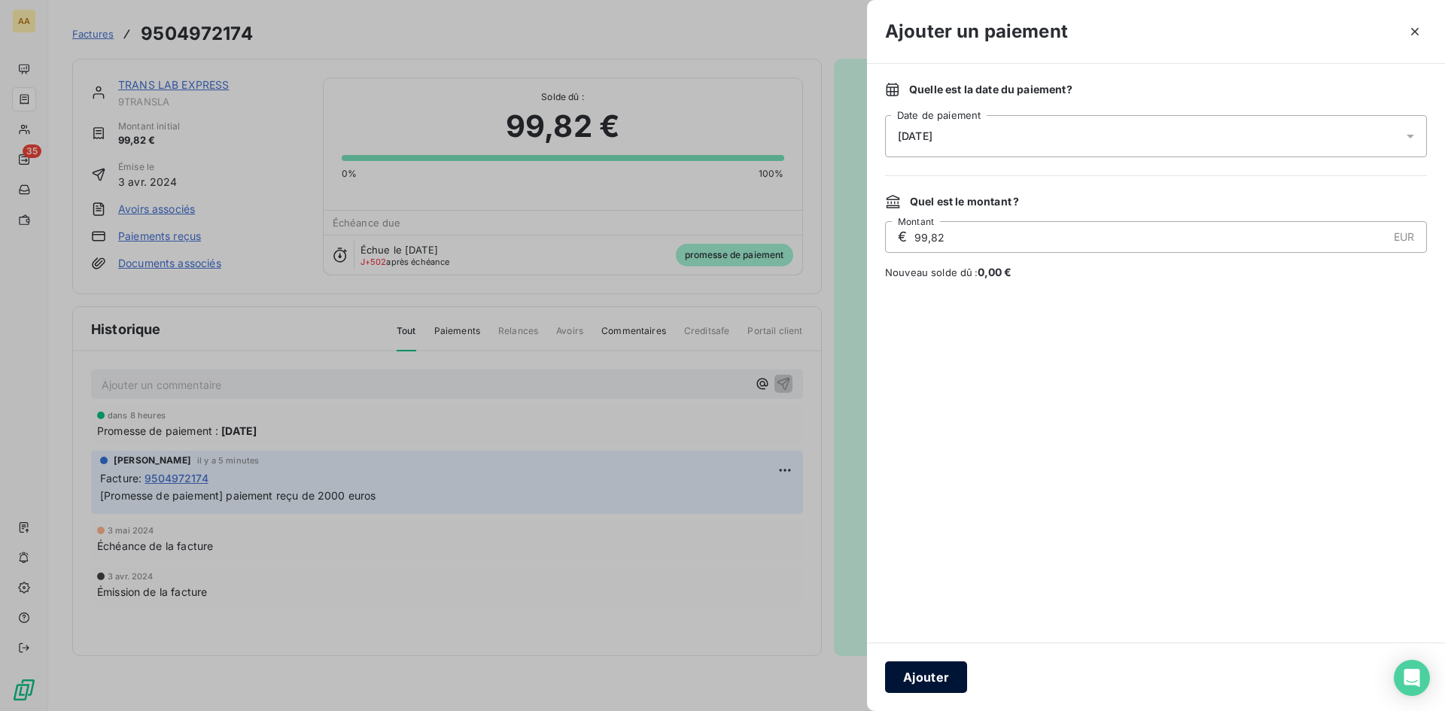
click at [935, 673] on button "Ajouter" at bounding box center [926, 678] width 82 height 32
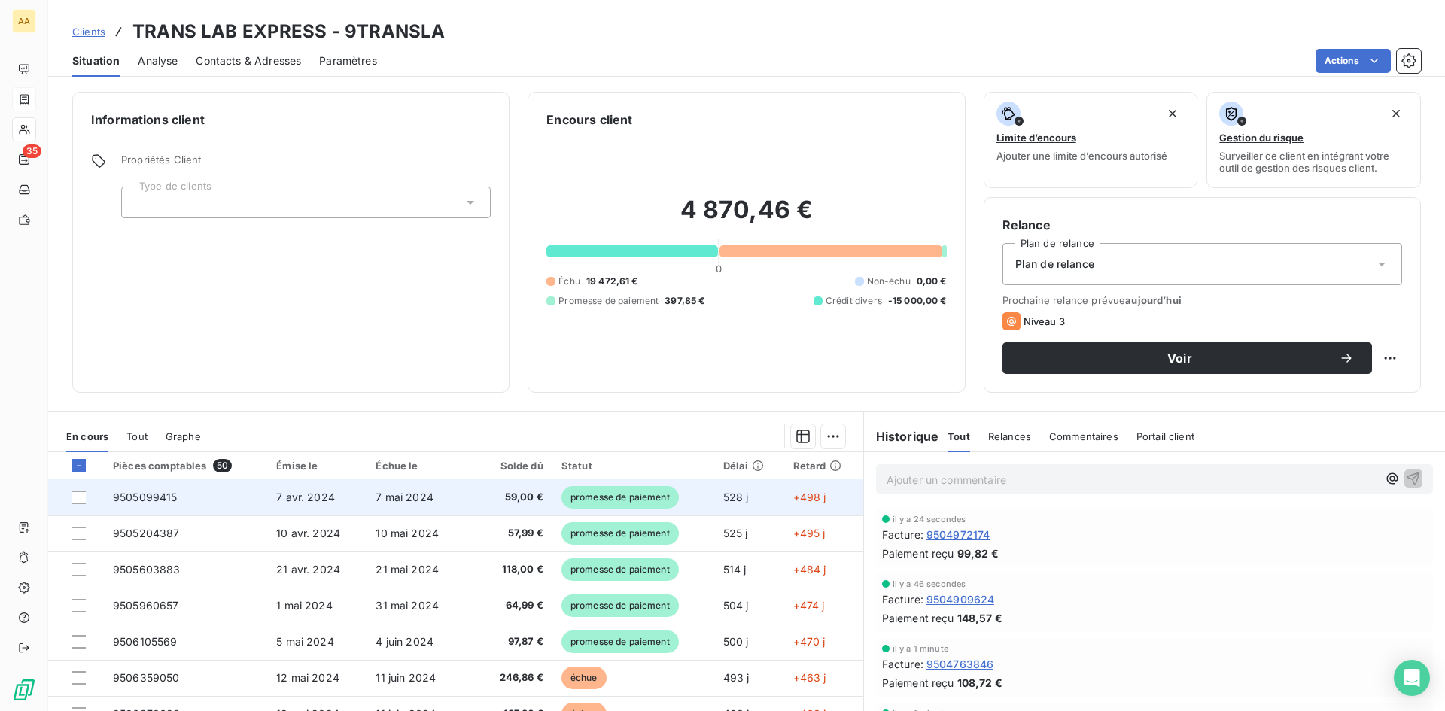
click at [163, 493] on span "9505099415" at bounding box center [145, 497] width 65 height 13
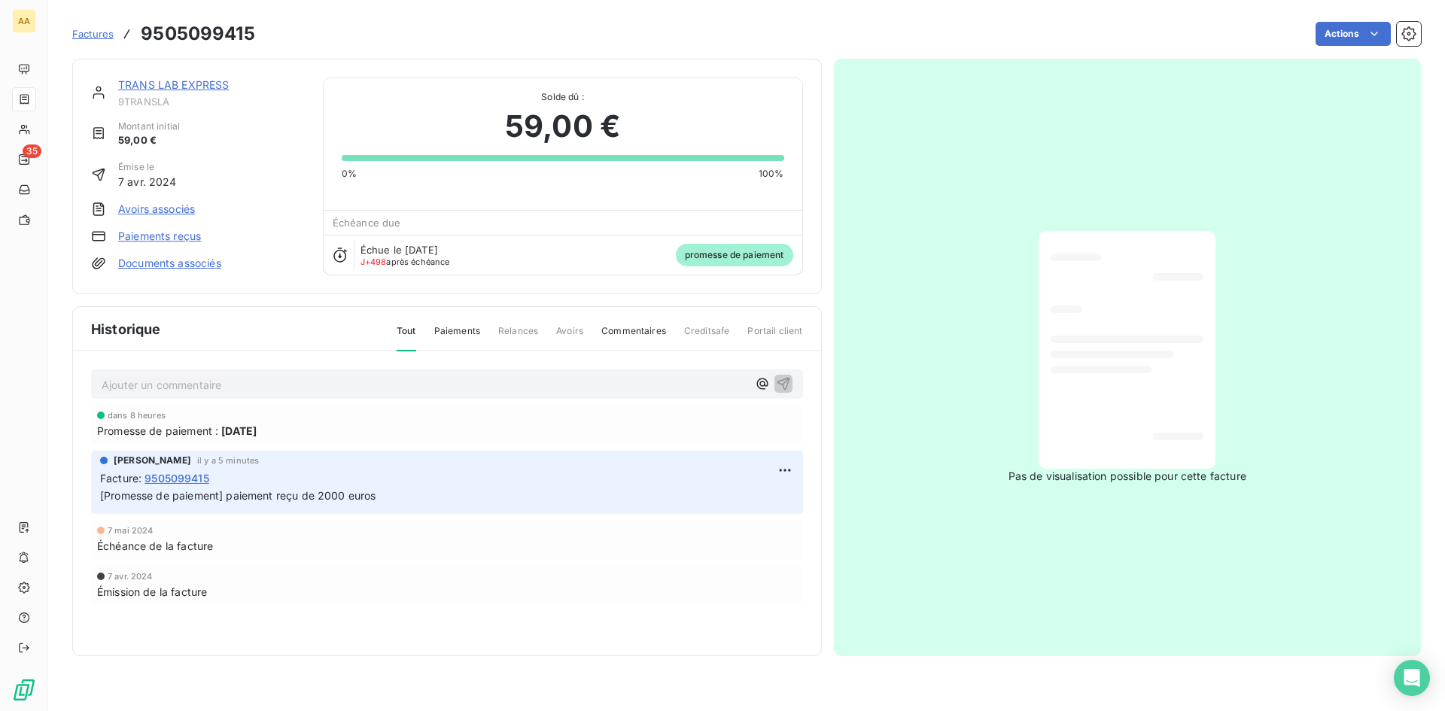
click at [157, 236] on link "Paiements reçus" at bounding box center [159, 236] width 83 height 15
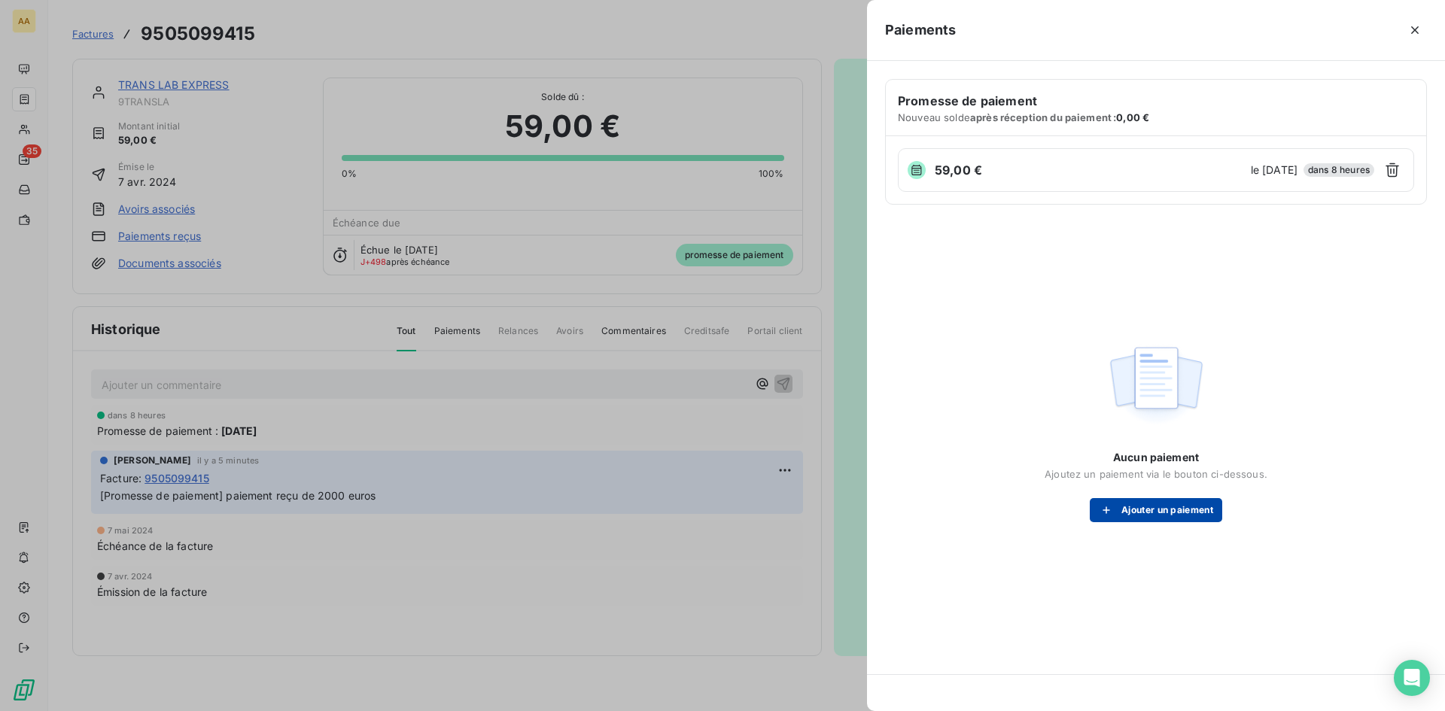
click at [1176, 511] on button "Ajouter un paiement" at bounding box center [1156, 510] width 132 height 24
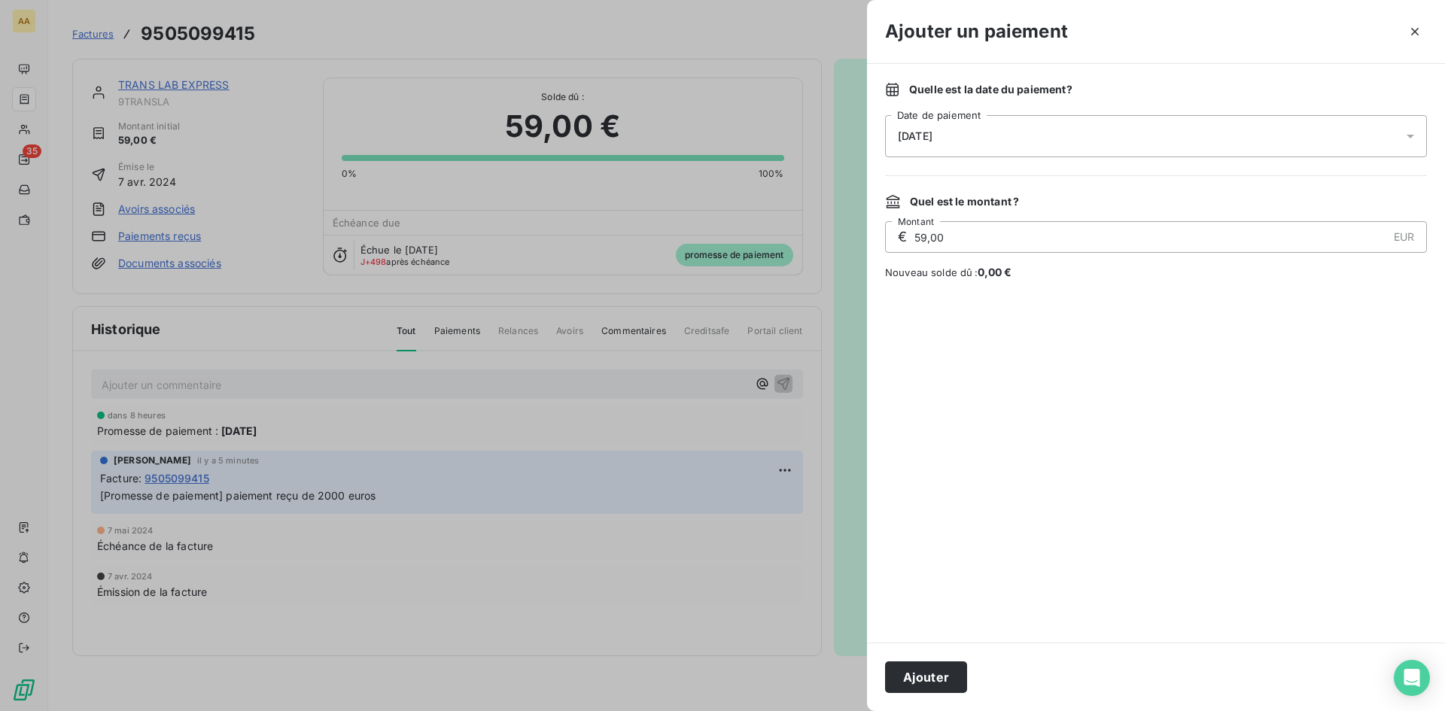
drag, startPoint x: 948, startPoint y: 674, endPoint x: 958, endPoint y: 677, distance: 11.0
click at [957, 677] on button "Ajouter" at bounding box center [926, 678] width 82 height 32
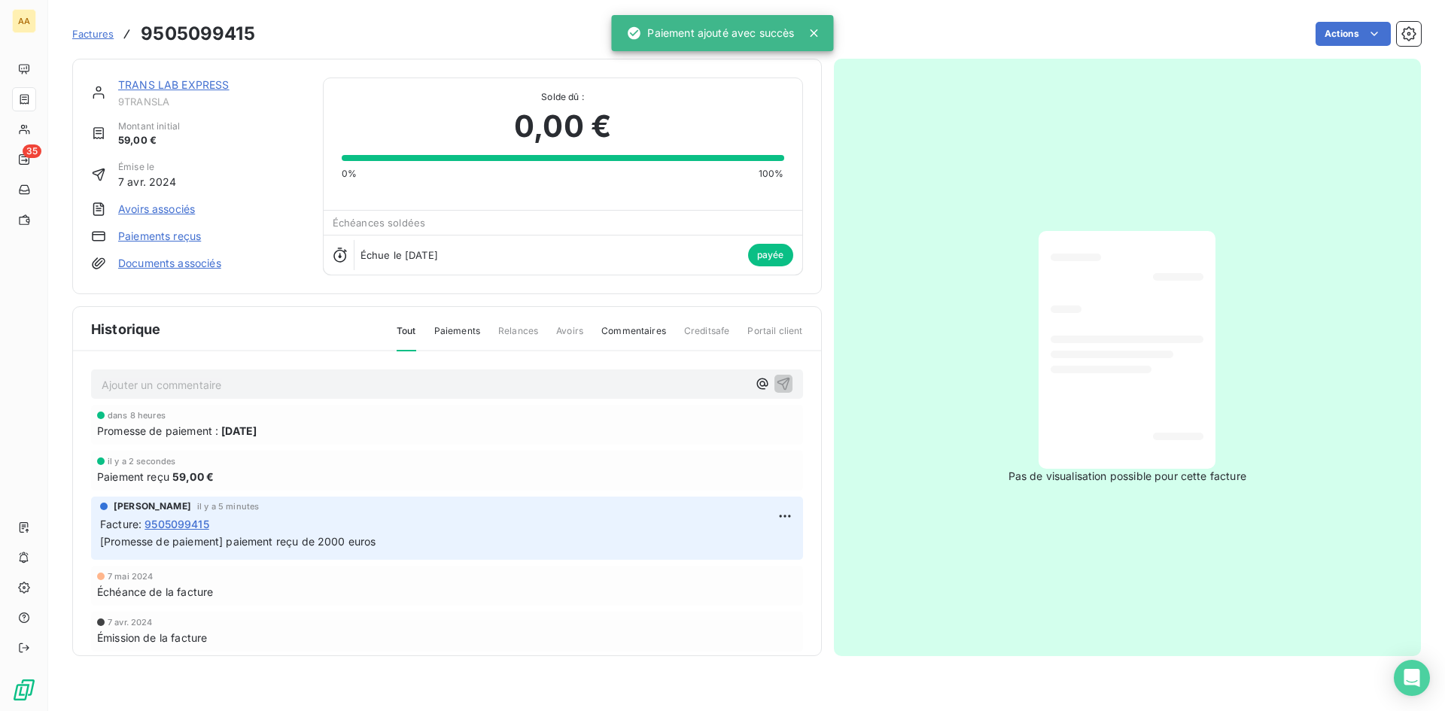
click at [174, 87] on link "TRANS LAB EXPRESS" at bounding box center [173, 84] width 111 height 13
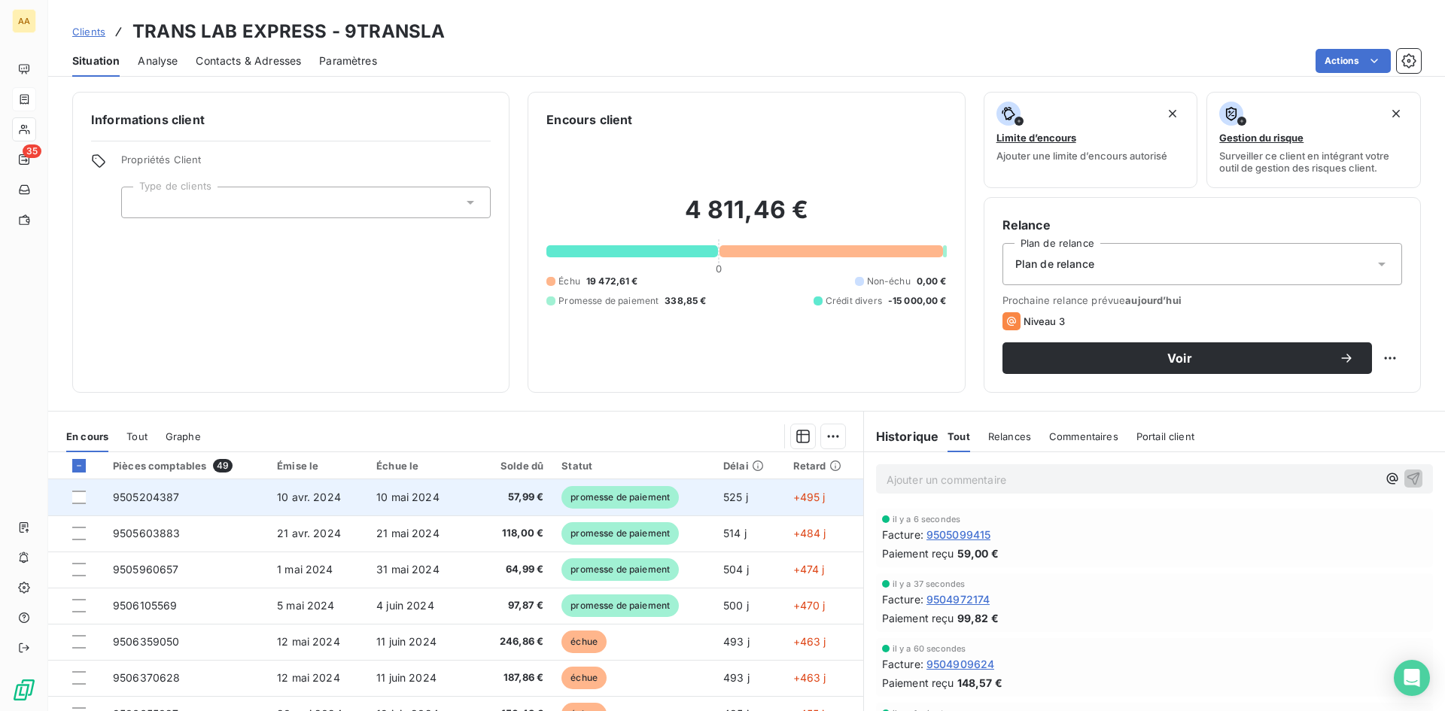
click at [157, 496] on span "9505204387" at bounding box center [146, 497] width 67 height 13
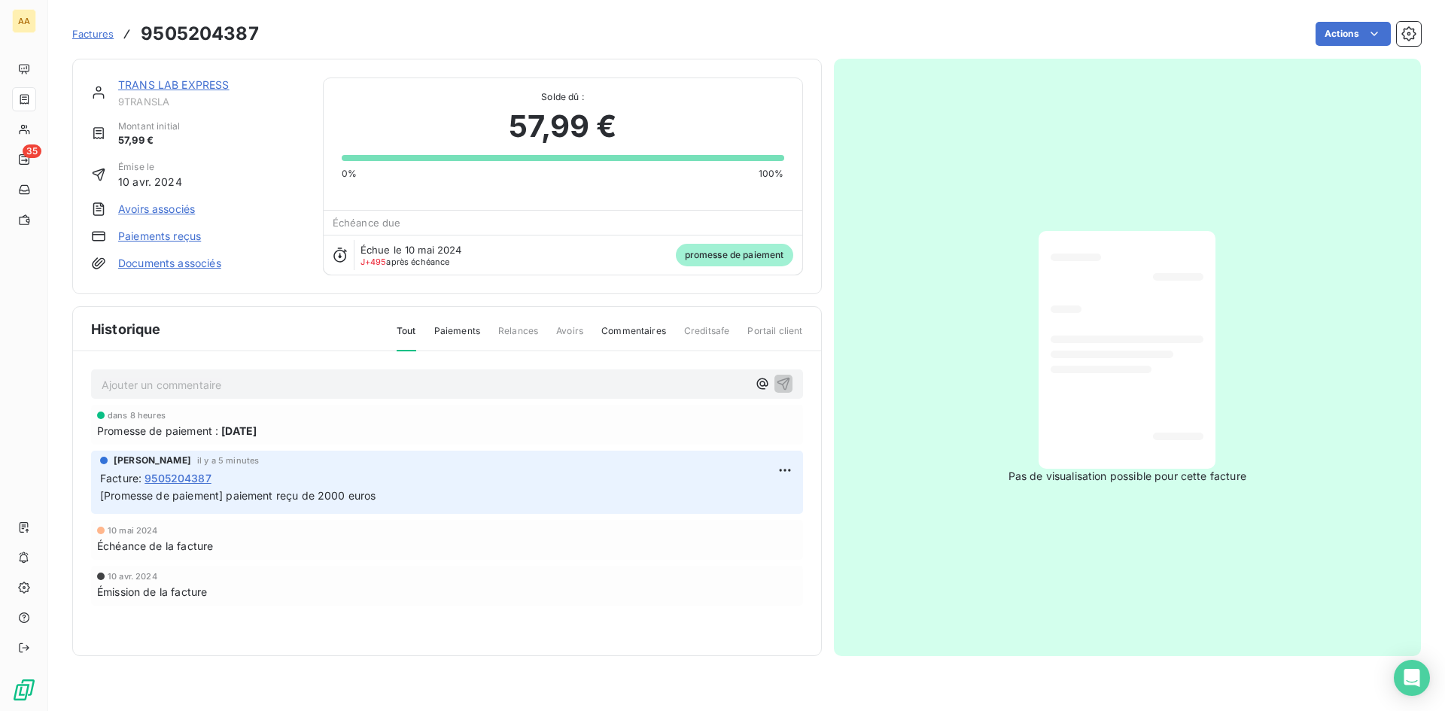
click at [177, 239] on link "Paiements reçus" at bounding box center [159, 236] width 83 height 15
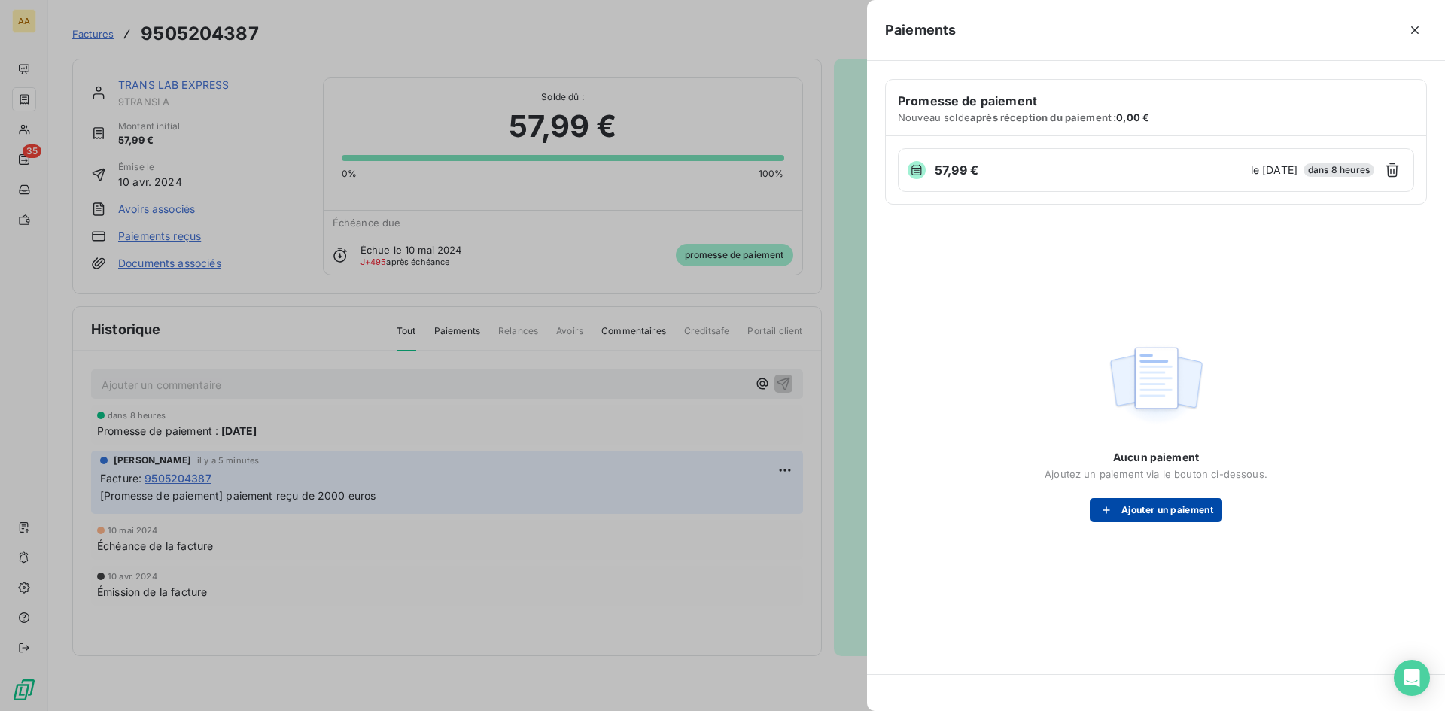
click at [1161, 512] on button "Ajouter un paiement" at bounding box center [1156, 510] width 132 height 24
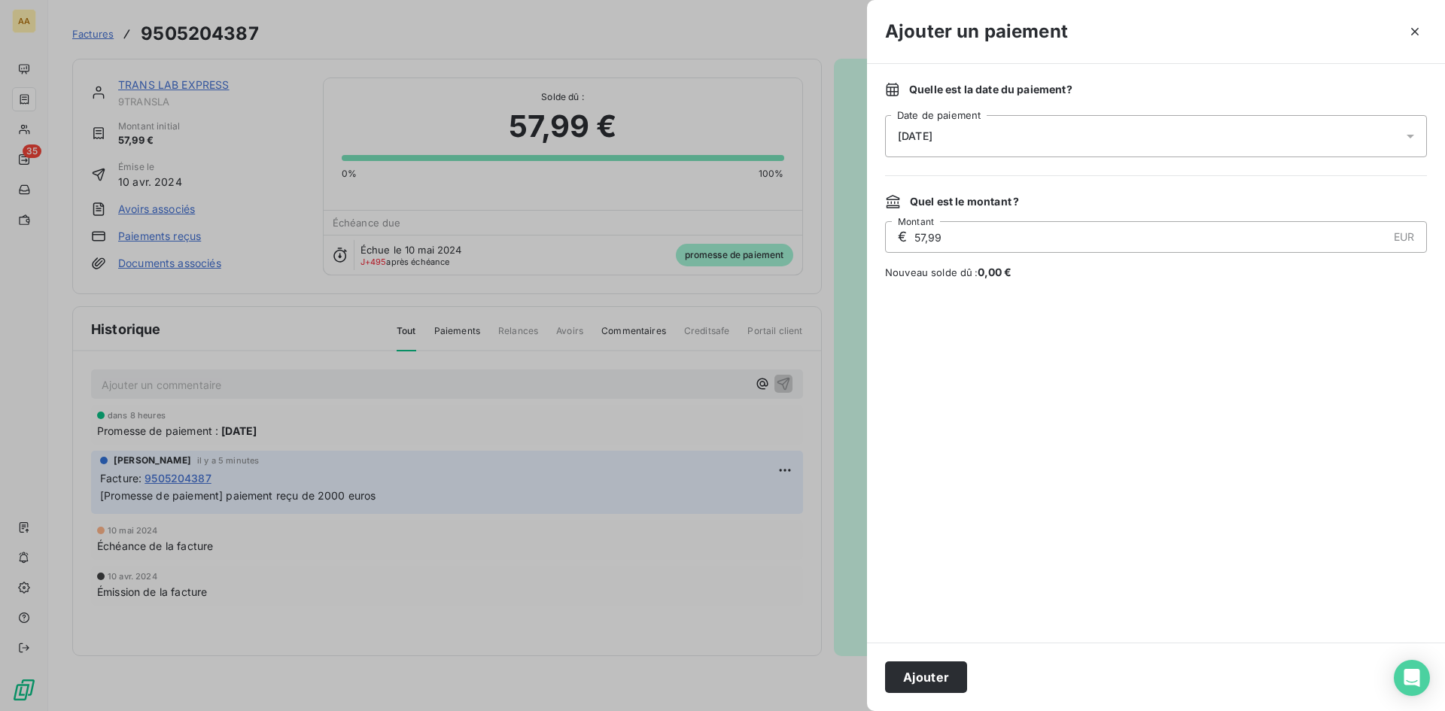
drag, startPoint x: 940, startPoint y: 672, endPoint x: 934, endPoint y: 664, distance: 10.2
click at [940, 671] on button "Ajouter" at bounding box center [926, 678] width 82 height 32
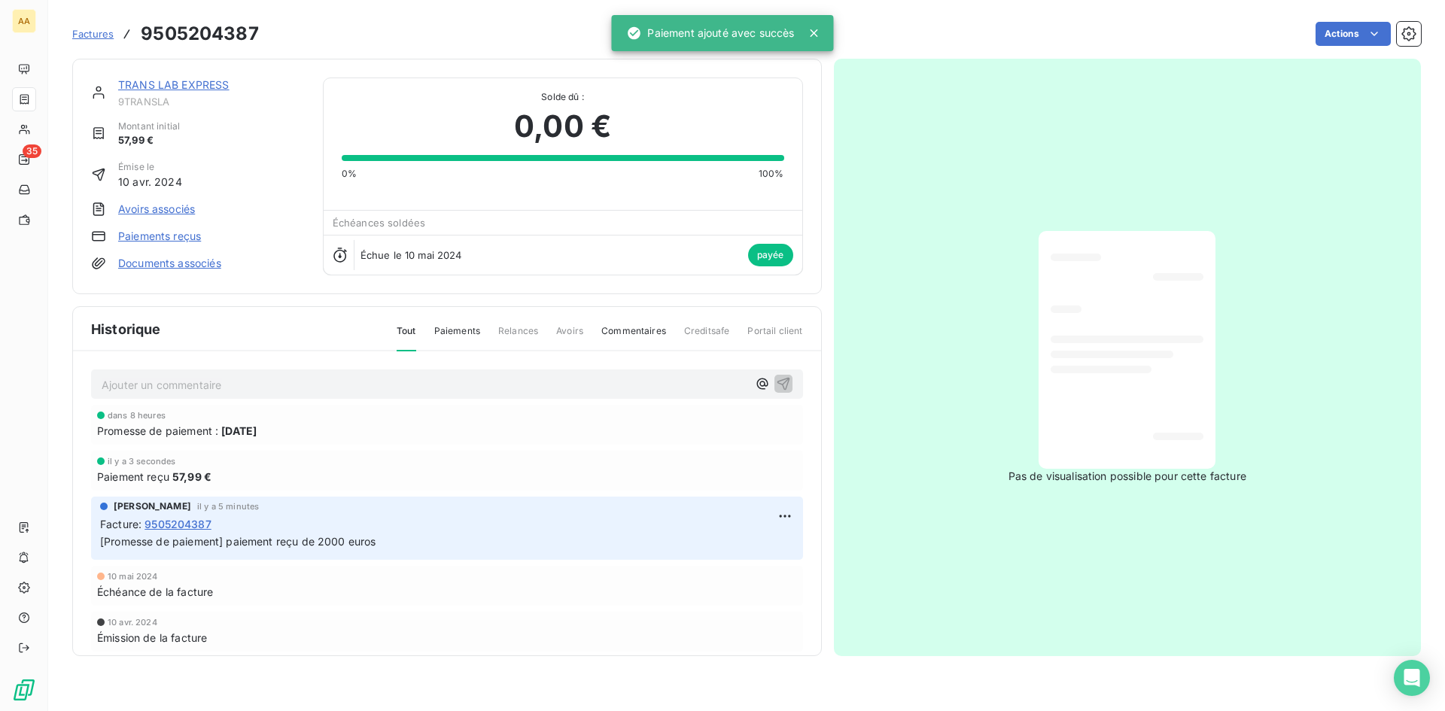
click at [187, 81] on link "TRANS LAB EXPRESS" at bounding box center [173, 84] width 111 height 13
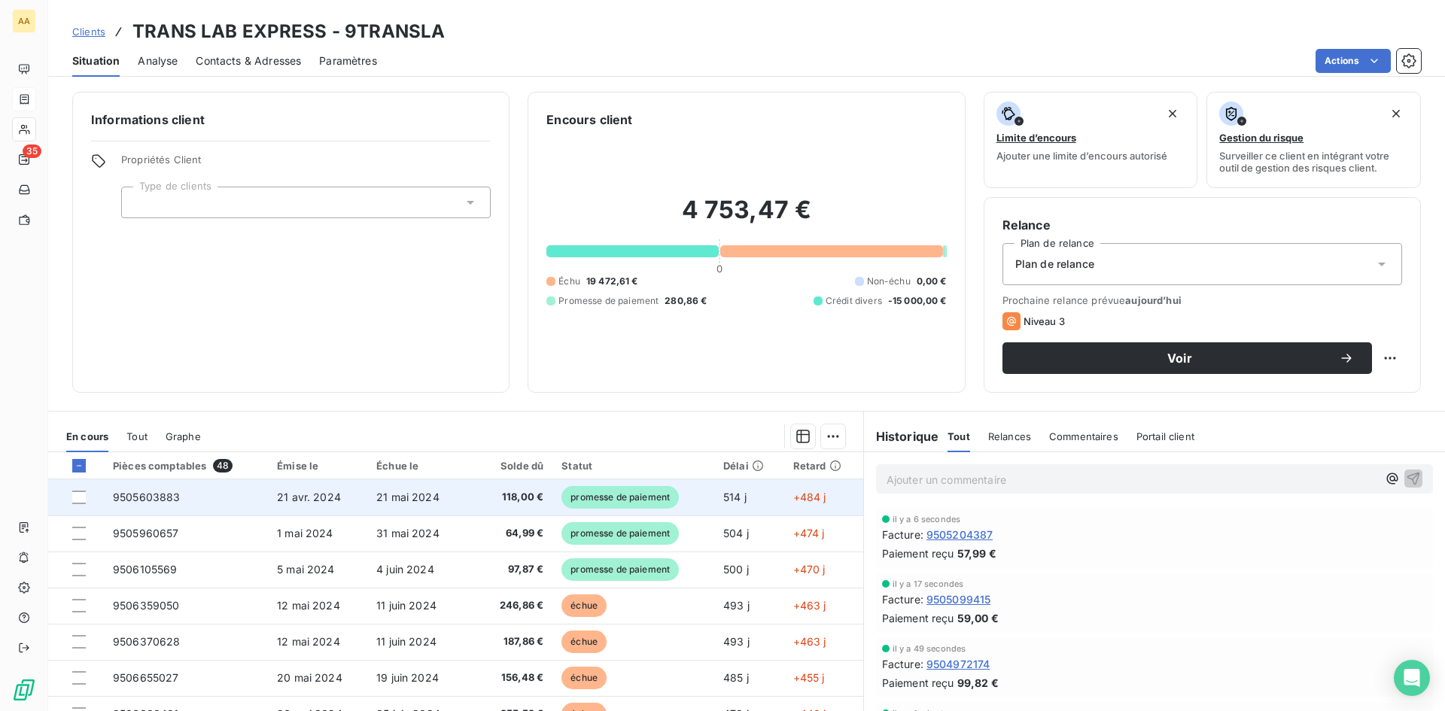
click at [311, 500] on span "21 avr. 2024" at bounding box center [309, 497] width 64 height 13
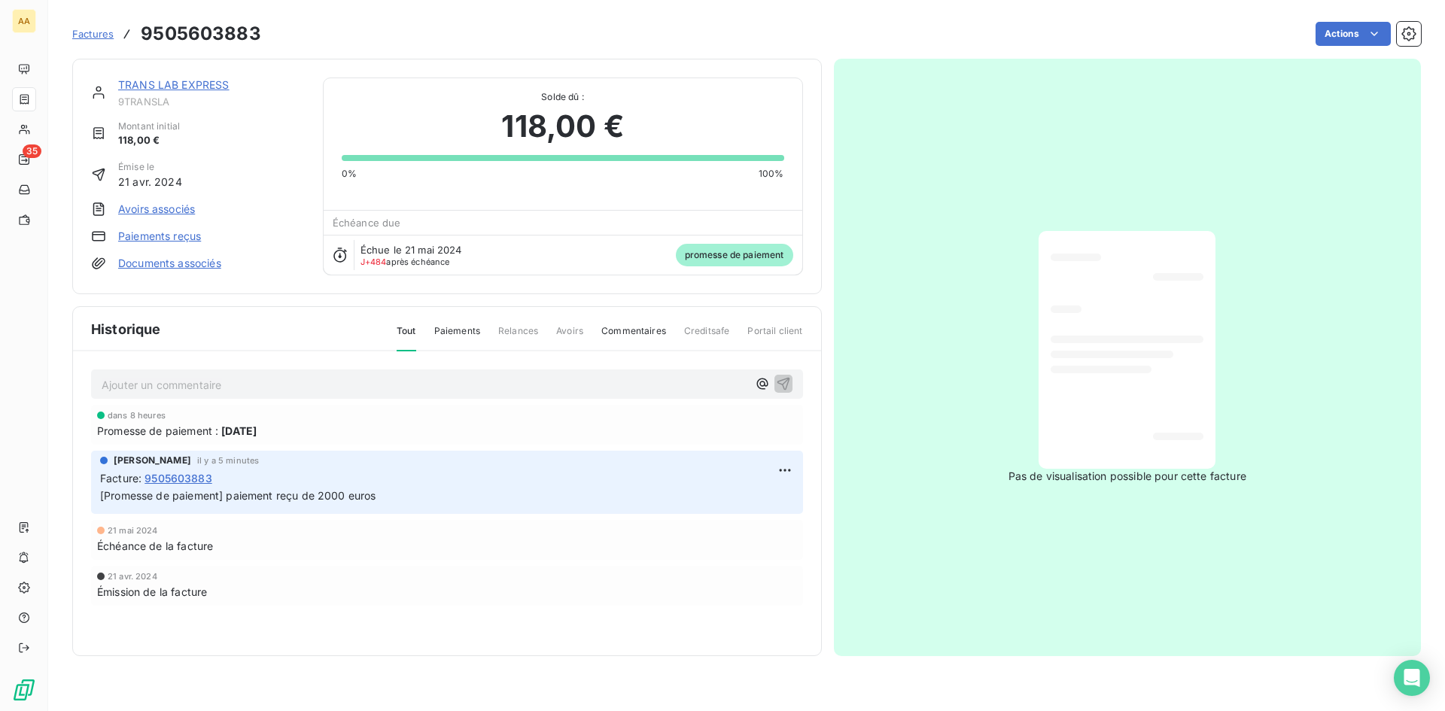
click at [164, 237] on link "Paiements reçus" at bounding box center [159, 236] width 83 height 15
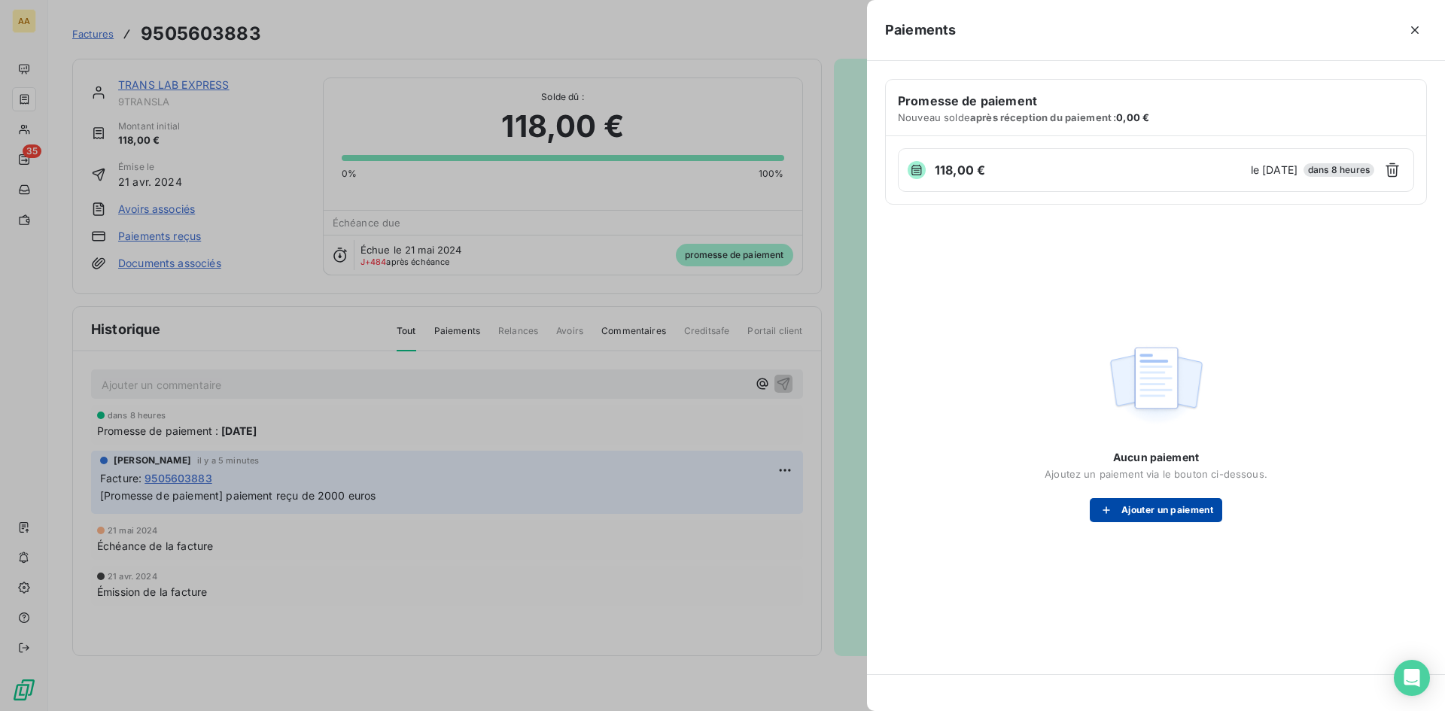
click at [1177, 513] on button "Ajouter un paiement" at bounding box center [1156, 510] width 132 height 24
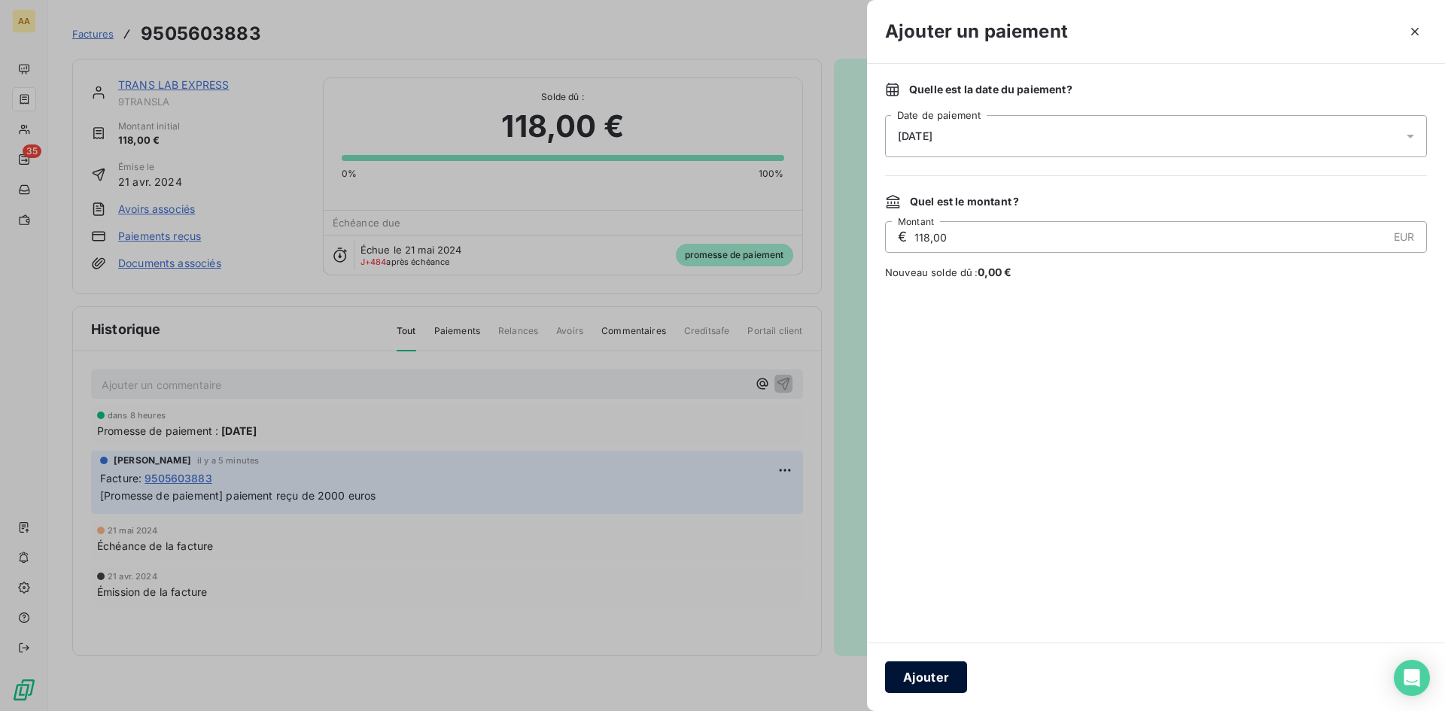
click at [921, 673] on button "Ajouter" at bounding box center [926, 678] width 82 height 32
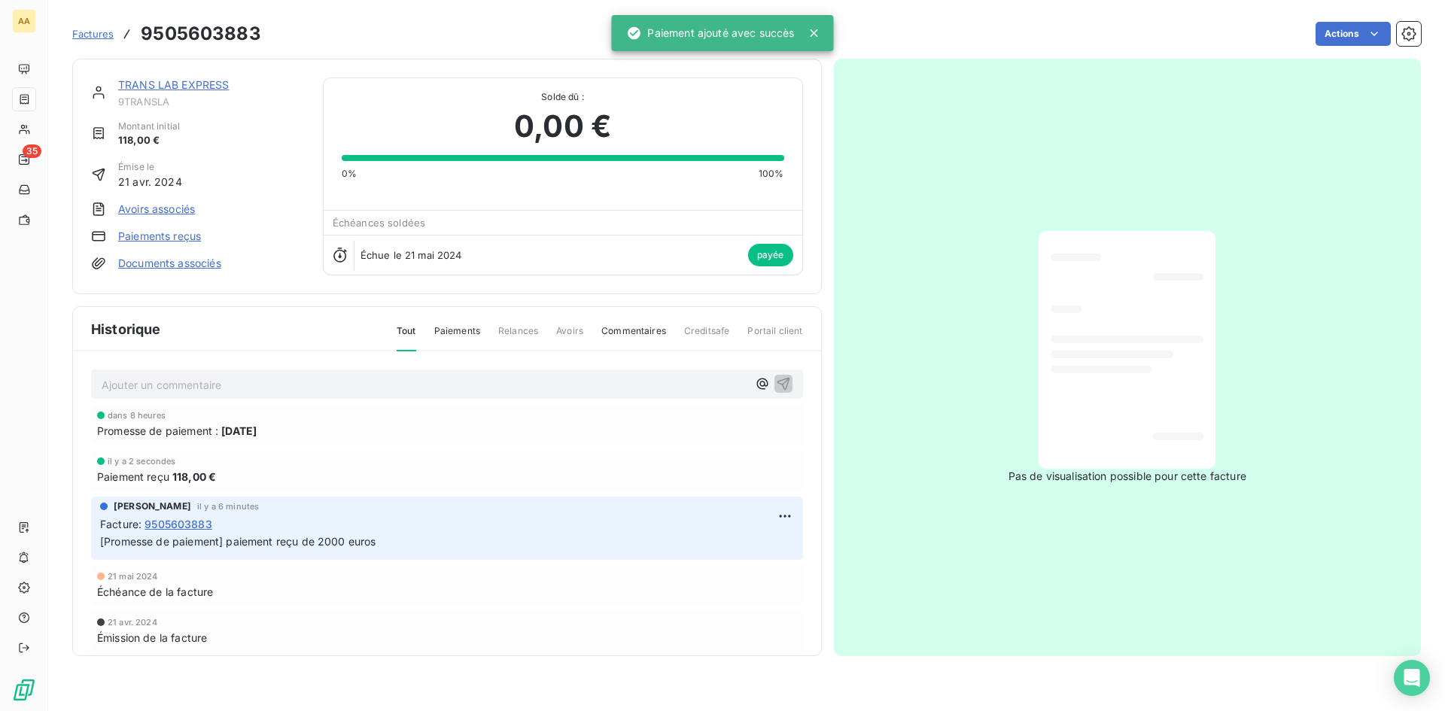
click at [189, 81] on link "TRANS LAB EXPRESS" at bounding box center [173, 84] width 111 height 13
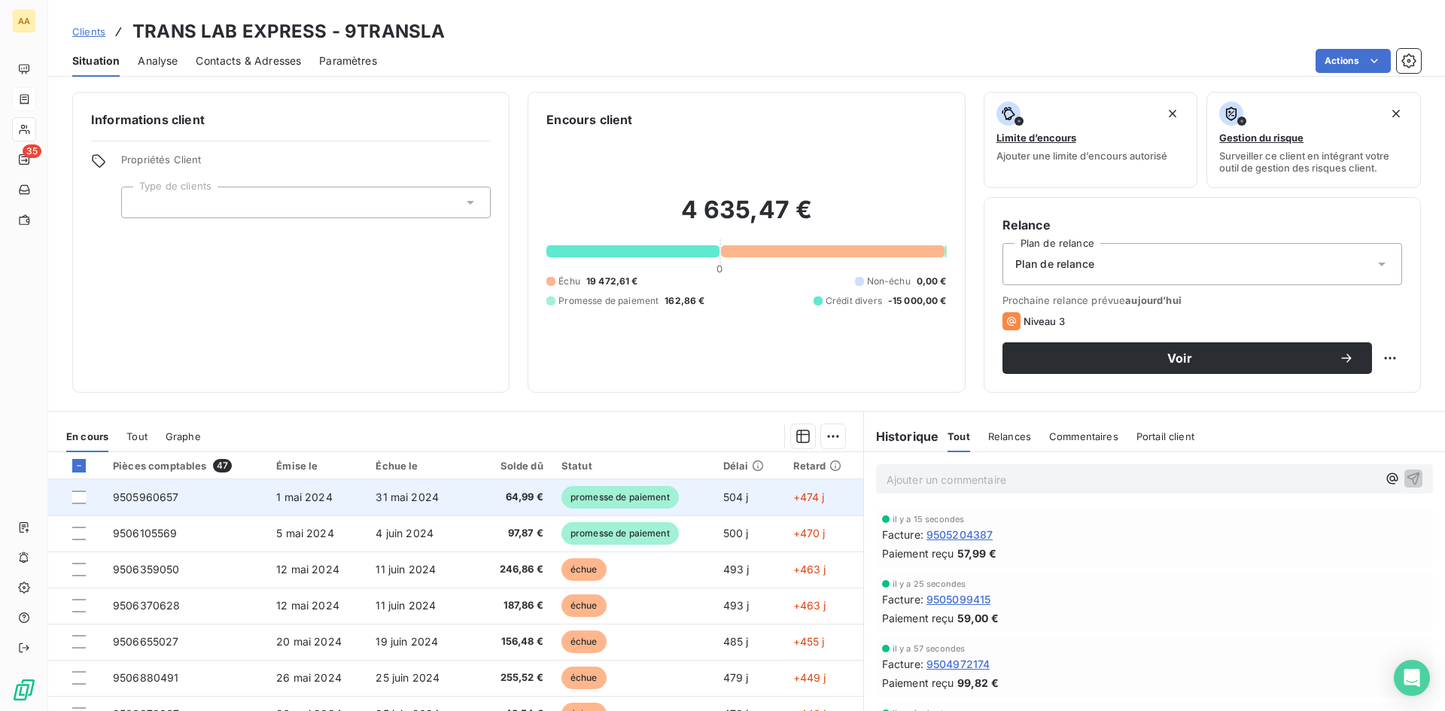
click at [290, 497] on span "1 mai 2024" at bounding box center [304, 497] width 56 height 13
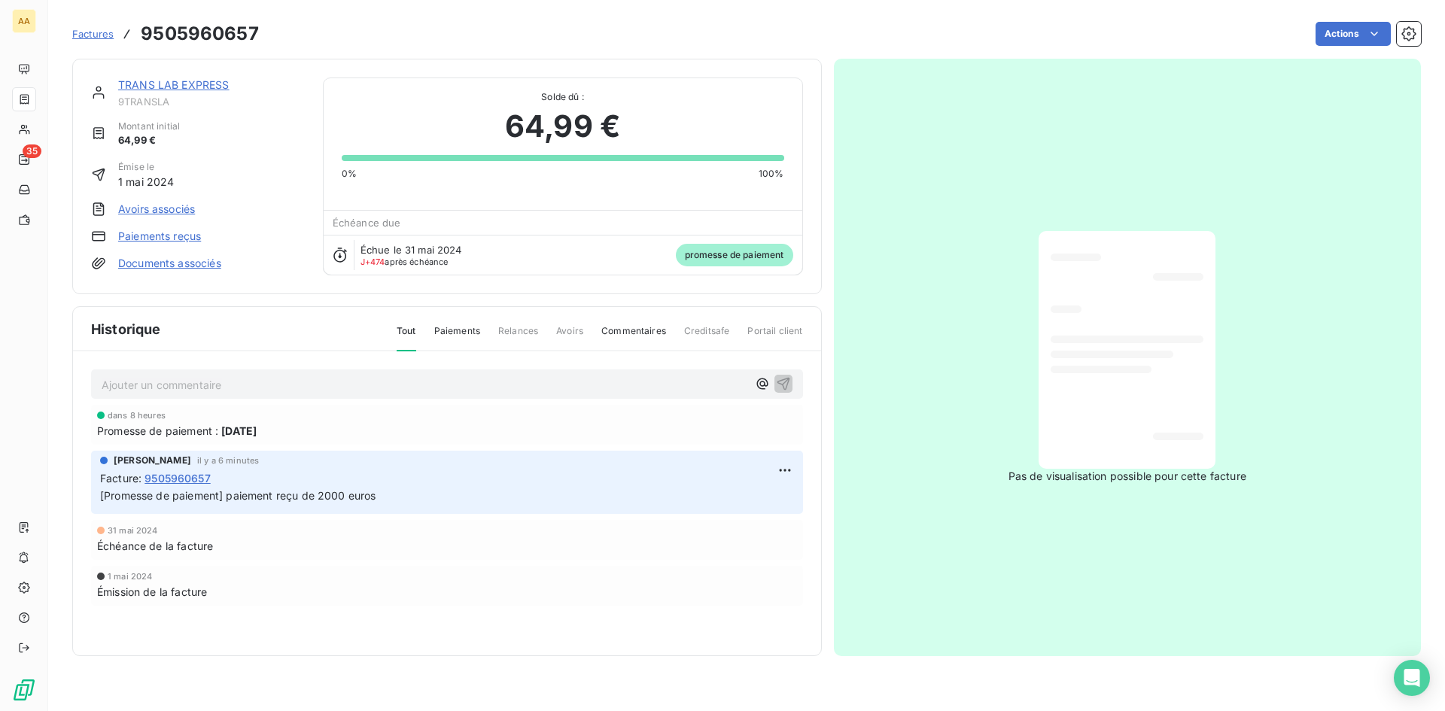
click at [175, 237] on link "Paiements reçus" at bounding box center [159, 236] width 83 height 15
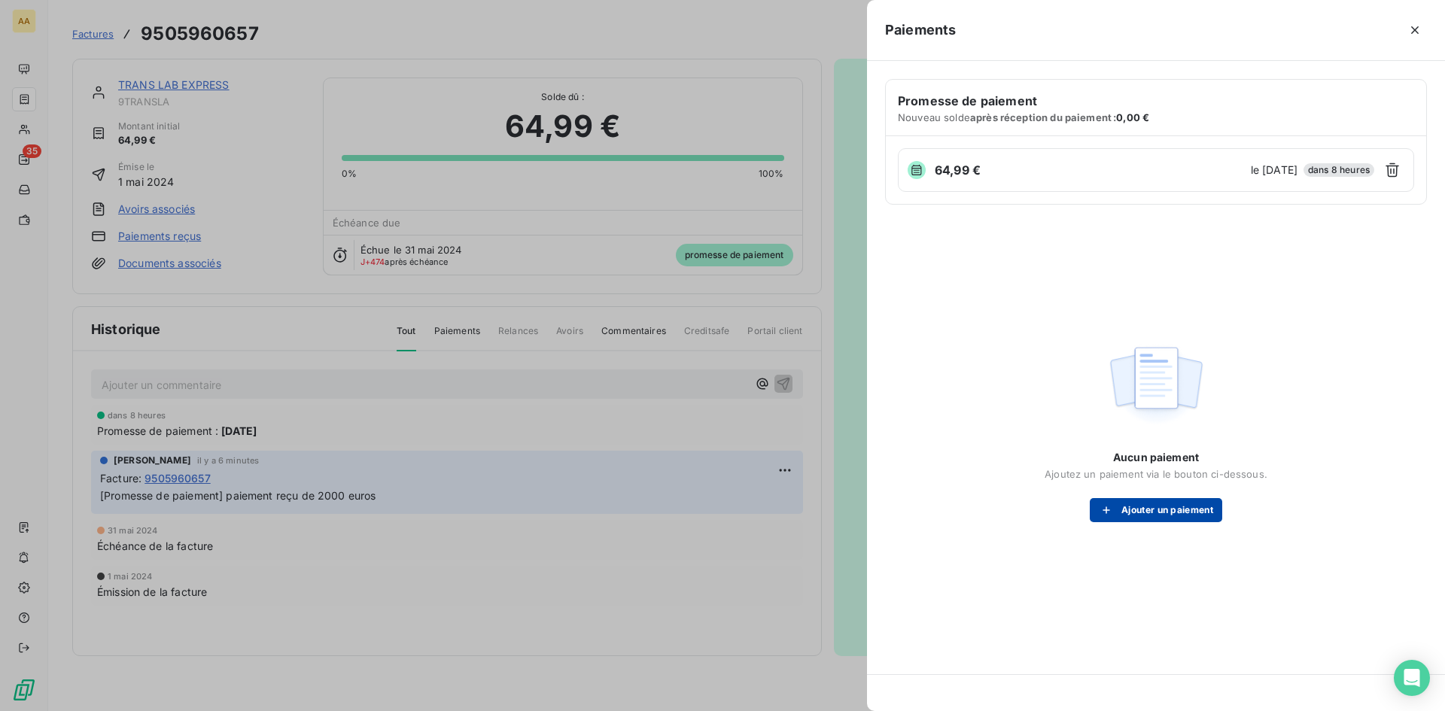
click at [1176, 509] on button "Ajouter un paiement" at bounding box center [1156, 510] width 132 height 24
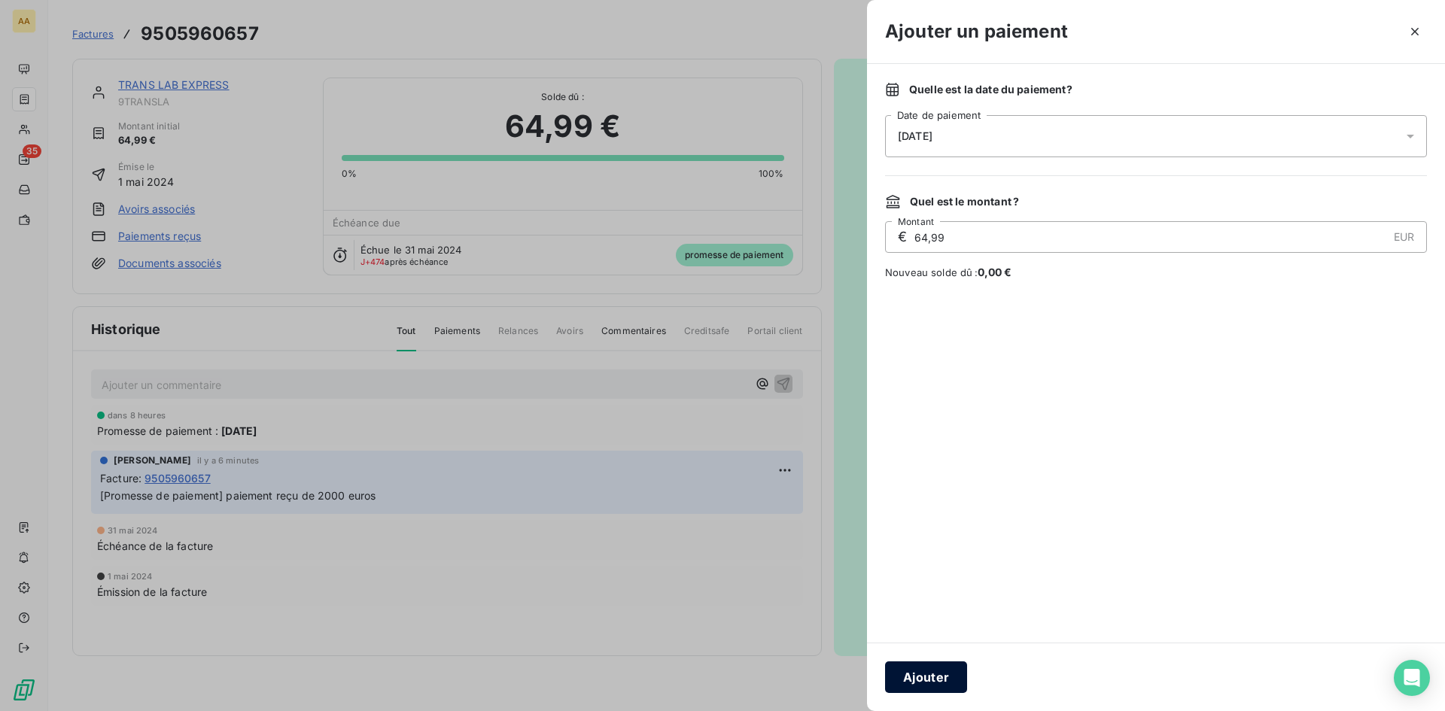
click at [924, 672] on button "Ajouter" at bounding box center [926, 678] width 82 height 32
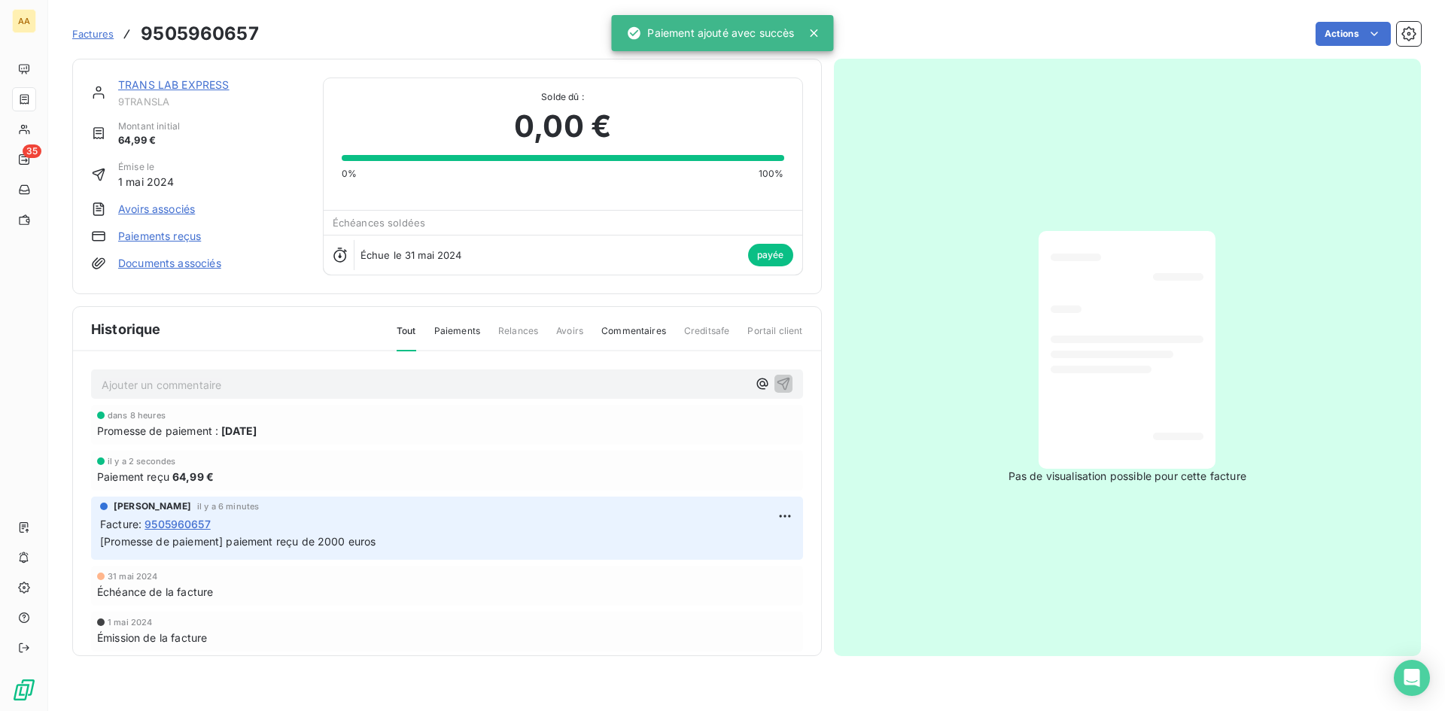
click at [191, 85] on link "TRANS LAB EXPRESS" at bounding box center [173, 84] width 111 height 13
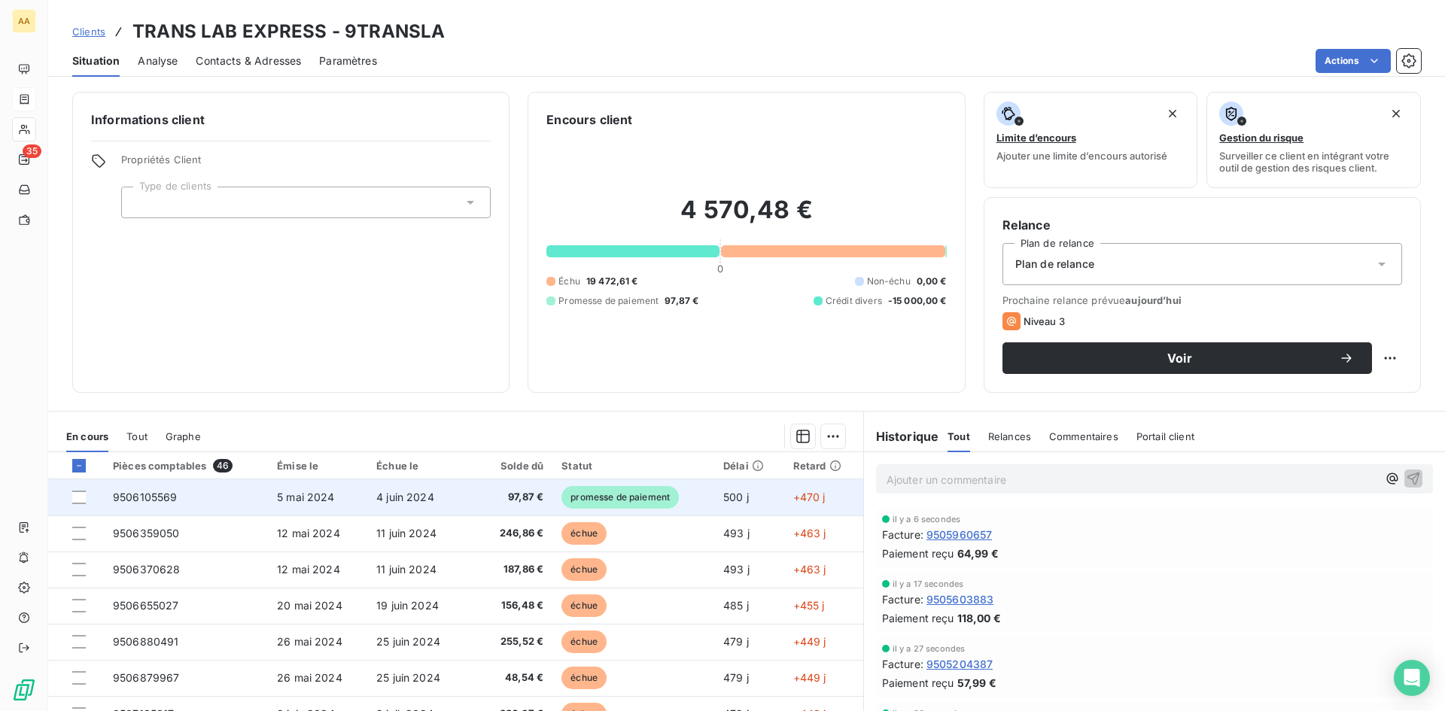
click at [308, 494] on span "5 mai 2024" at bounding box center [306, 497] width 58 height 13
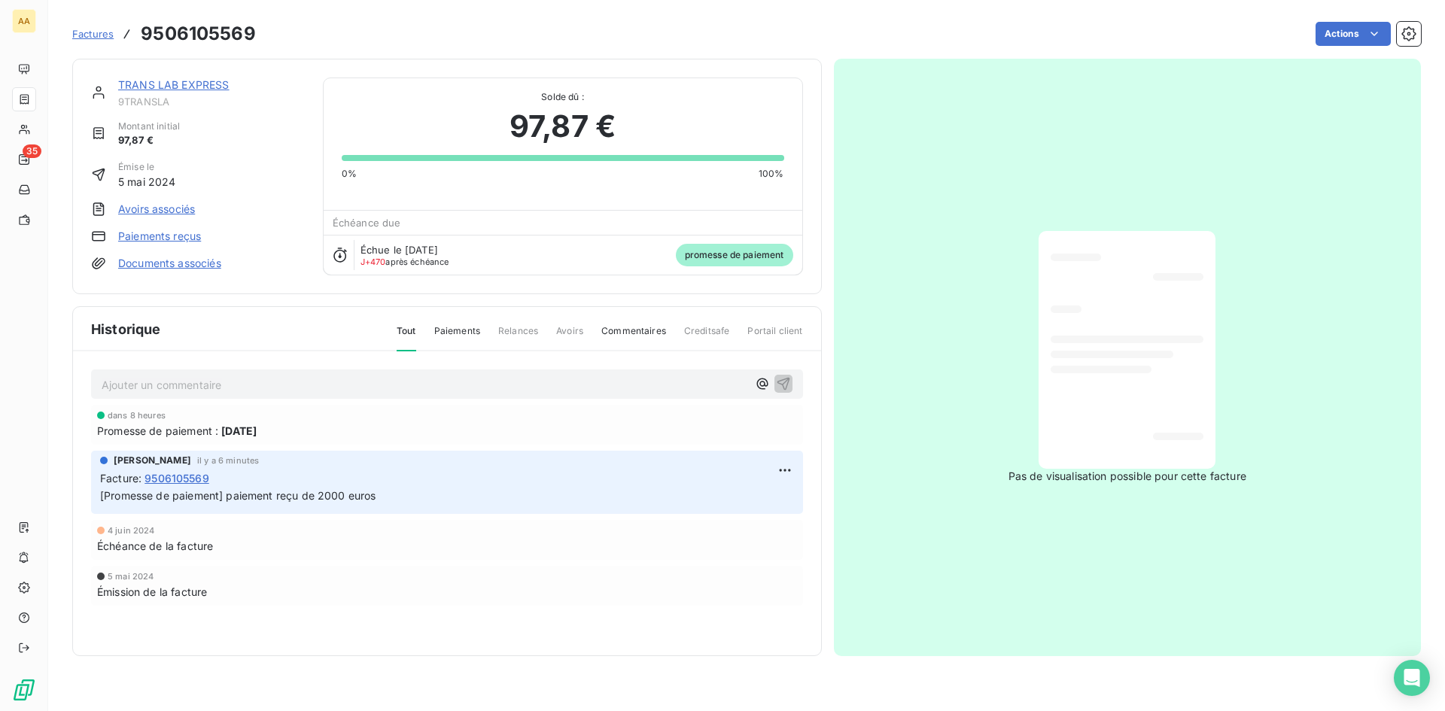
click at [187, 81] on link "TRANS LAB EXPRESS" at bounding box center [173, 84] width 111 height 13
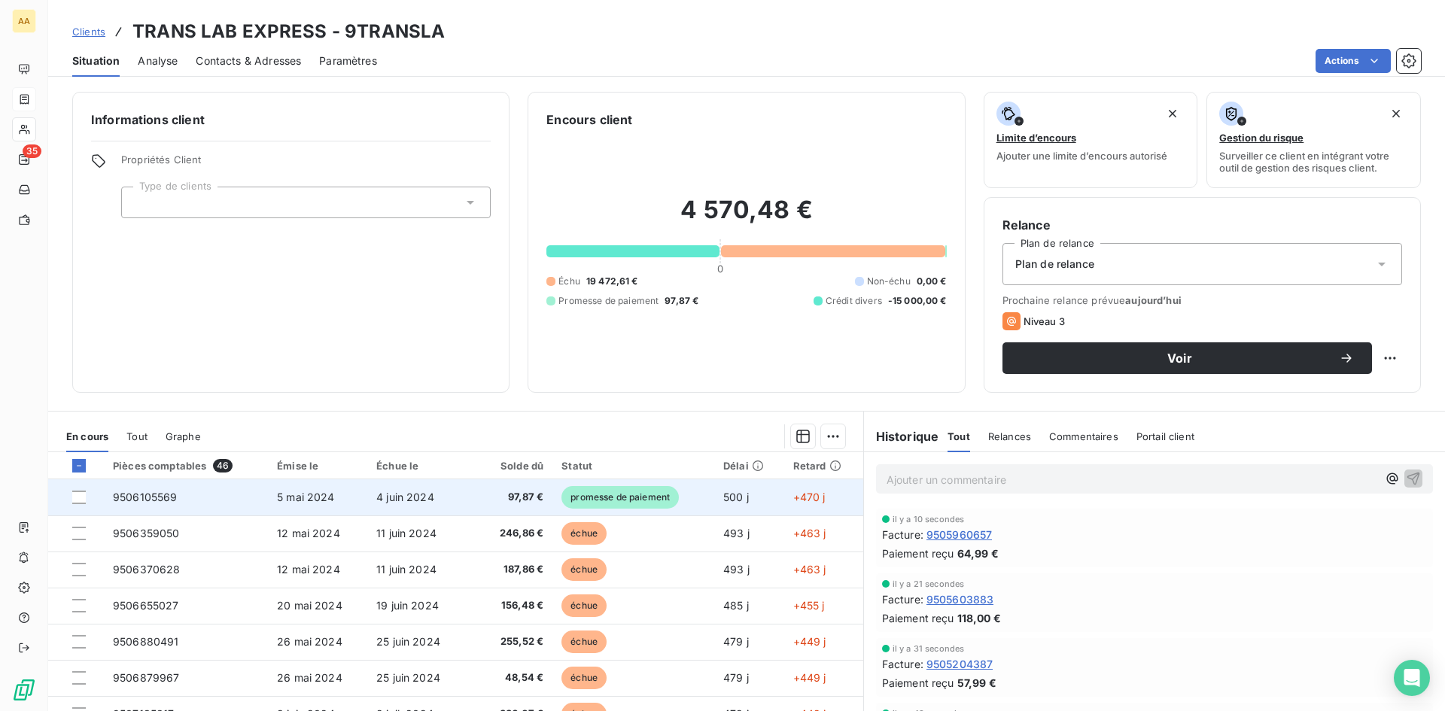
click at [146, 498] on span "9506105569" at bounding box center [145, 497] width 65 height 13
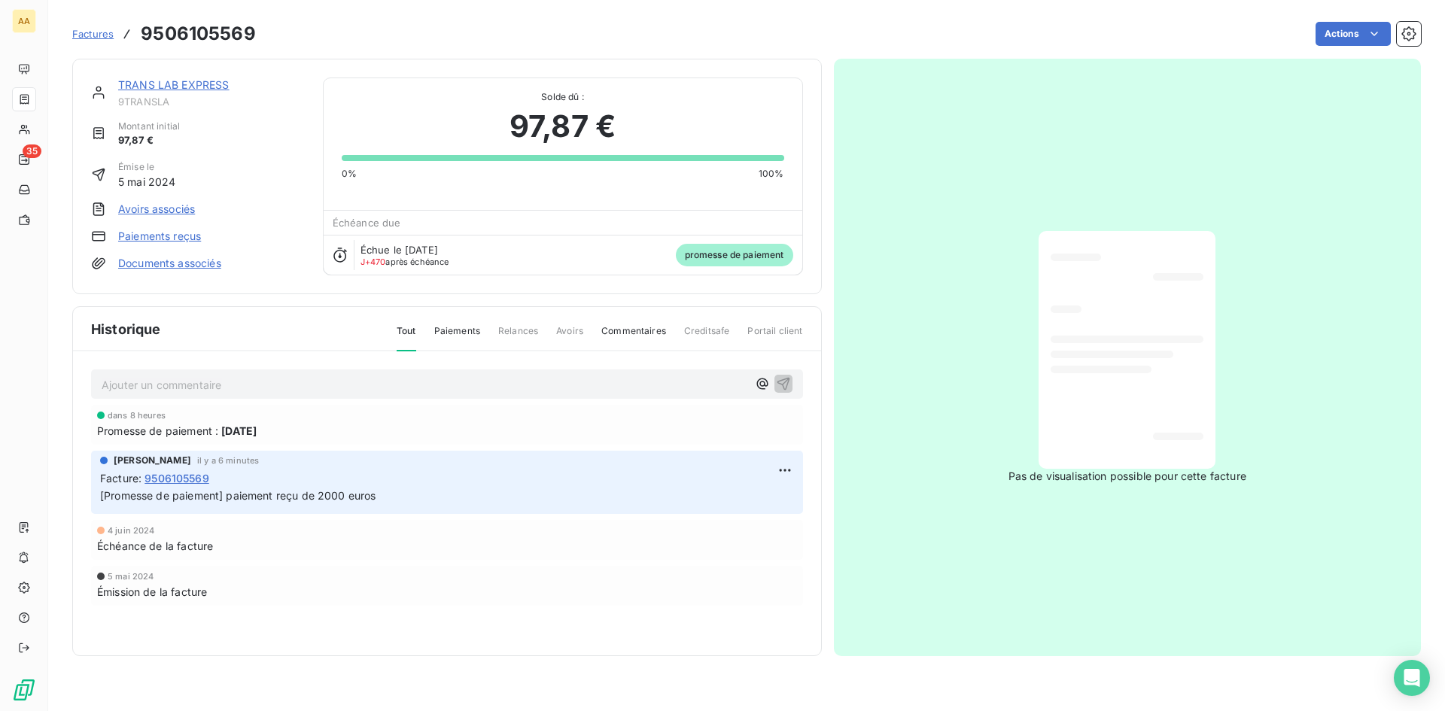
click at [155, 233] on link "Paiements reçus" at bounding box center [159, 236] width 83 height 15
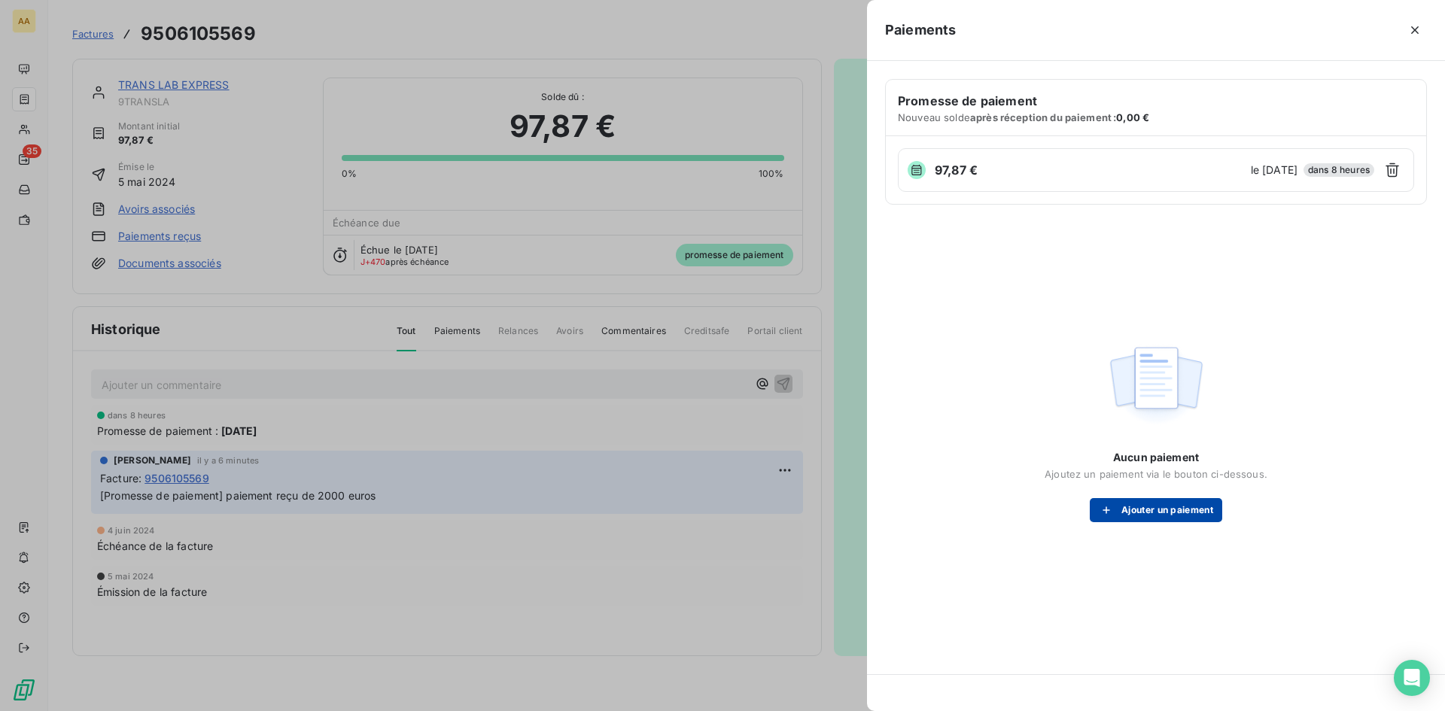
click at [1158, 513] on button "Ajouter un paiement" at bounding box center [1156, 510] width 132 height 24
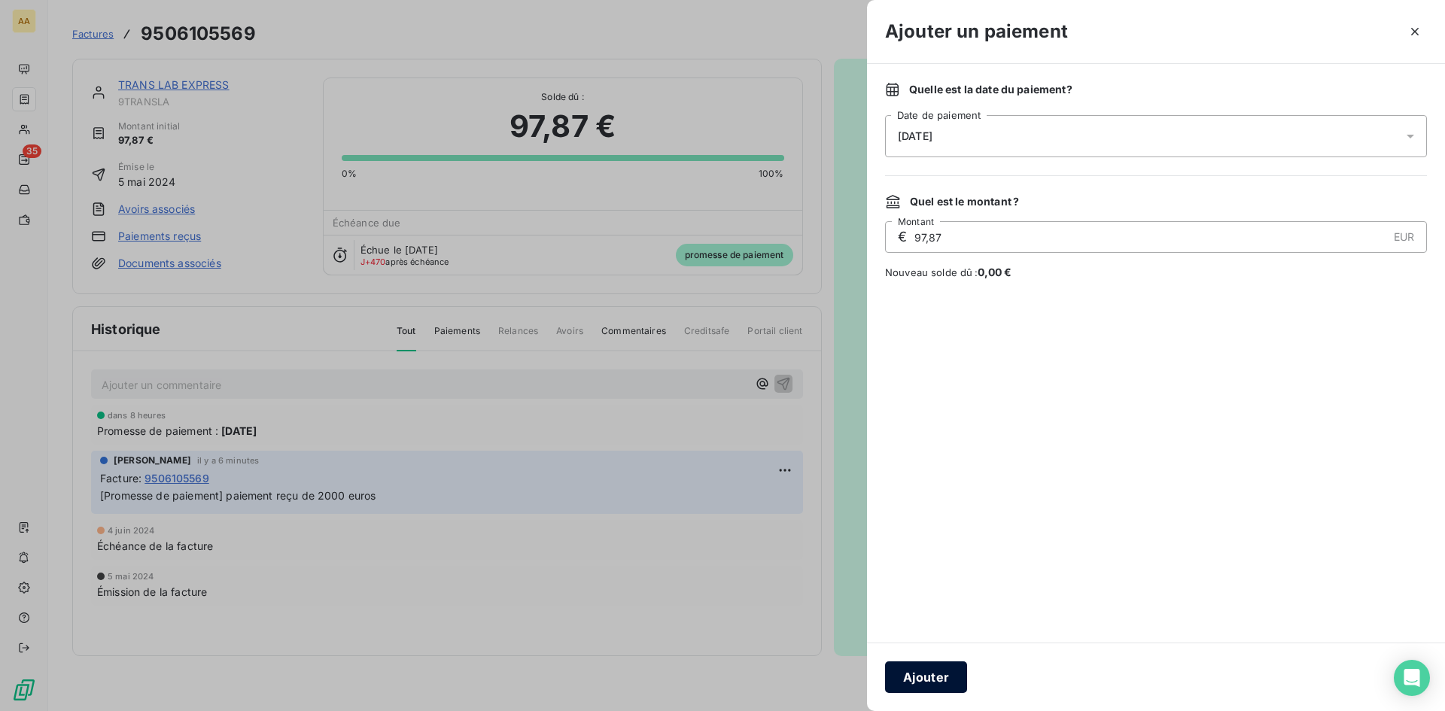
click at [935, 671] on button "Ajouter" at bounding box center [926, 678] width 82 height 32
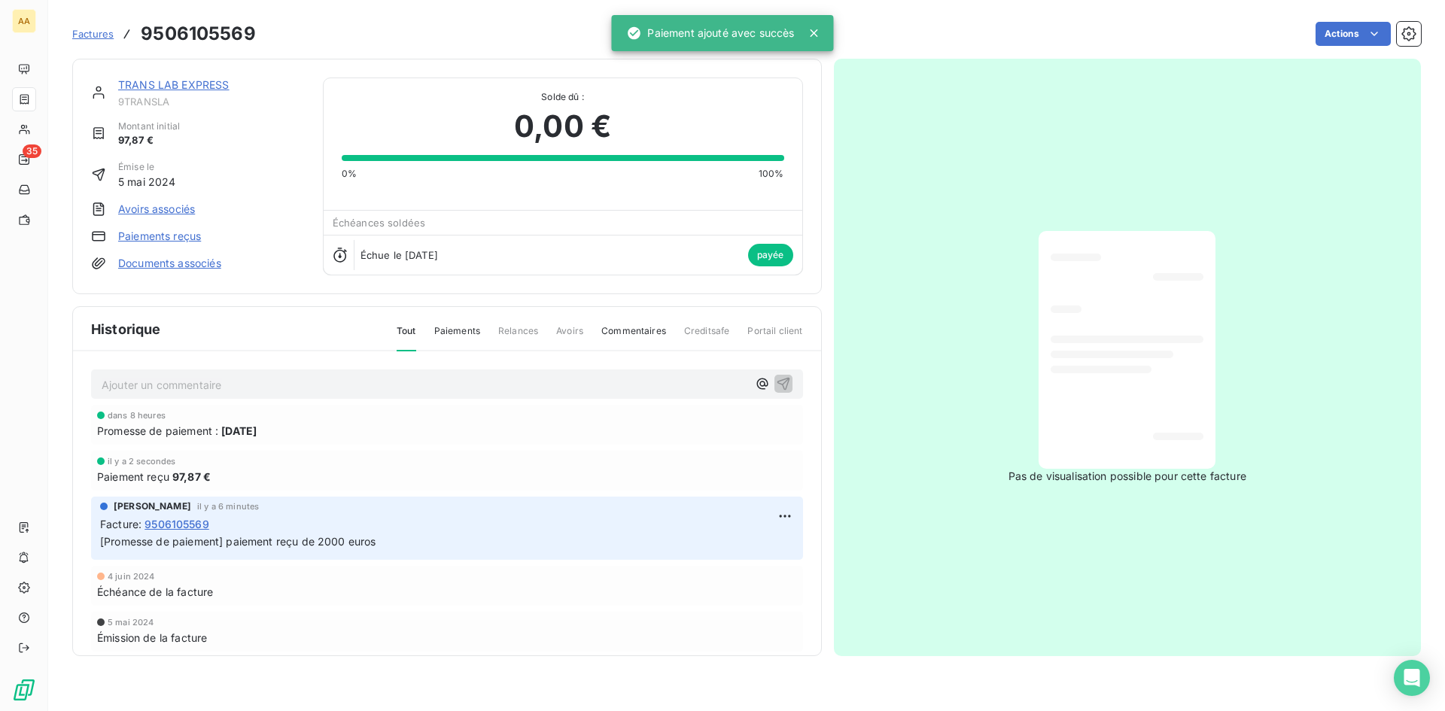
click at [204, 80] on link "TRANS LAB EXPRESS" at bounding box center [173, 84] width 111 height 13
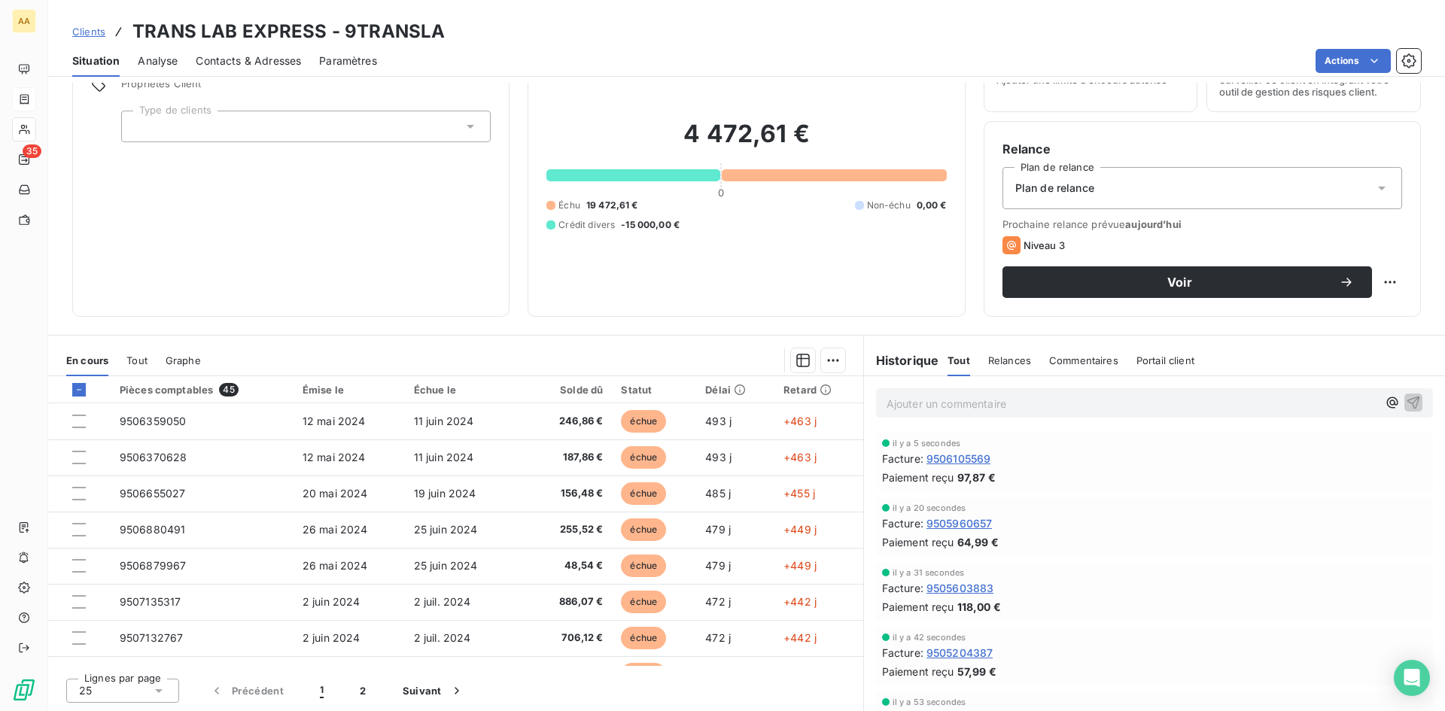
click at [954, 391] on div "Ajouter un commentaire ﻿" at bounding box center [1154, 402] width 557 height 29
click at [952, 404] on p "Ajouter un commentaire ﻿" at bounding box center [1132, 403] width 491 height 19
click at [964, 403] on span "en aout on a recç un virement de 2000 euros" at bounding box center [1000, 402] width 227 height 13
click at [968, 403] on span "en aout on a recç un virement de 2000 euros" at bounding box center [1000, 402] width 227 height 13
click at [1150, 506] on div "il y a 20 secondes" at bounding box center [1154, 506] width 545 height 9
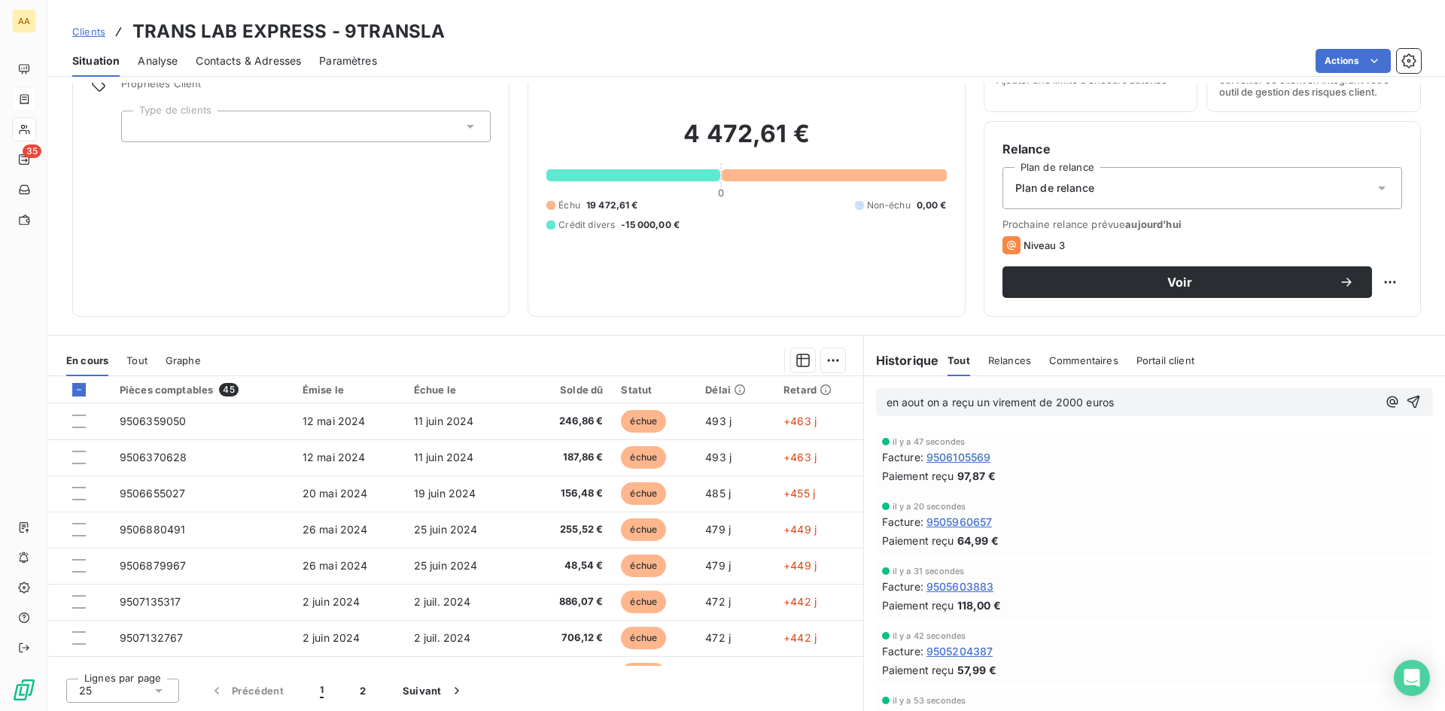
drag, startPoint x: 908, startPoint y: 397, endPoint x: 908, endPoint y: 405, distance: 8.3
click at [908, 403] on span "en aout on a reçu un virement de 2000 euros" at bounding box center [1000, 402] width 227 height 13
click at [912, 405] on span "en aout on a reçu un virement de 2000 euros" at bounding box center [1000, 402] width 227 height 13
click at [1406, 399] on icon "button" at bounding box center [1413, 401] width 15 height 15
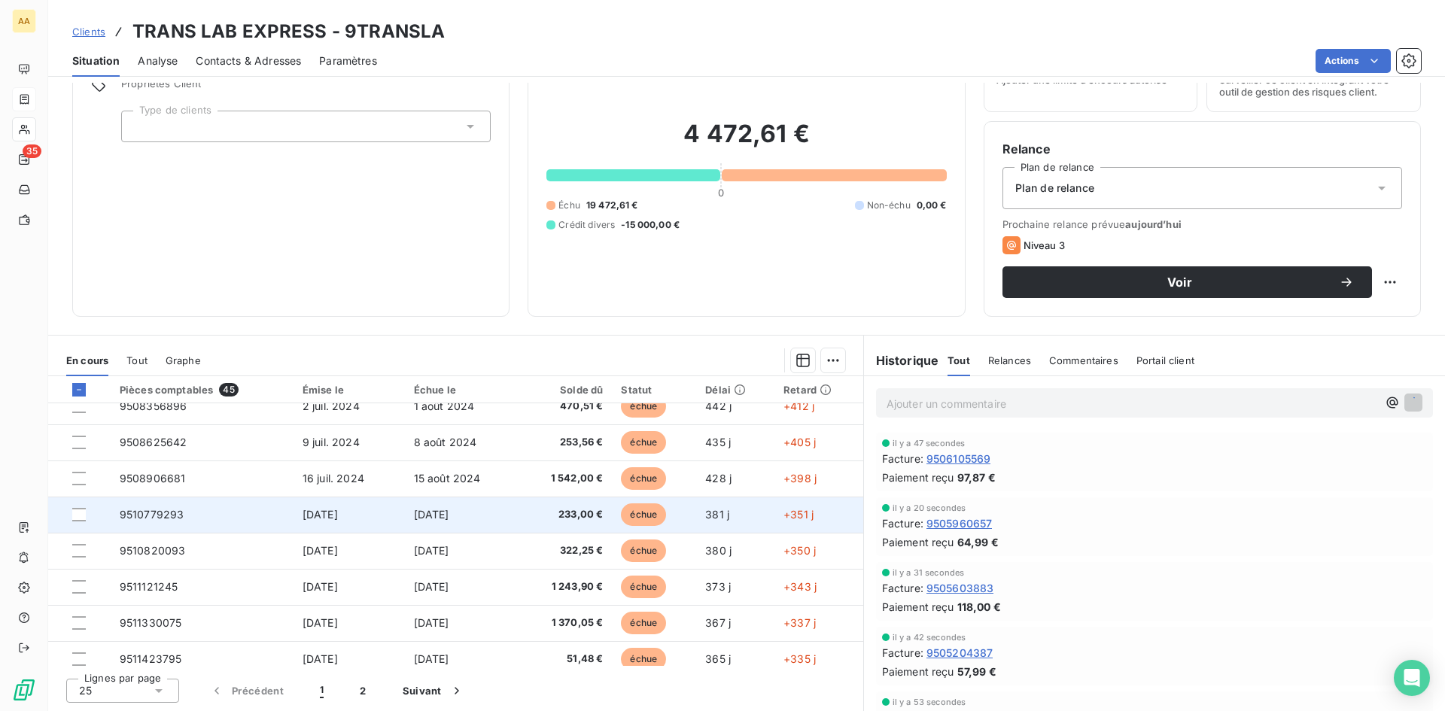
scroll to position [641, 0]
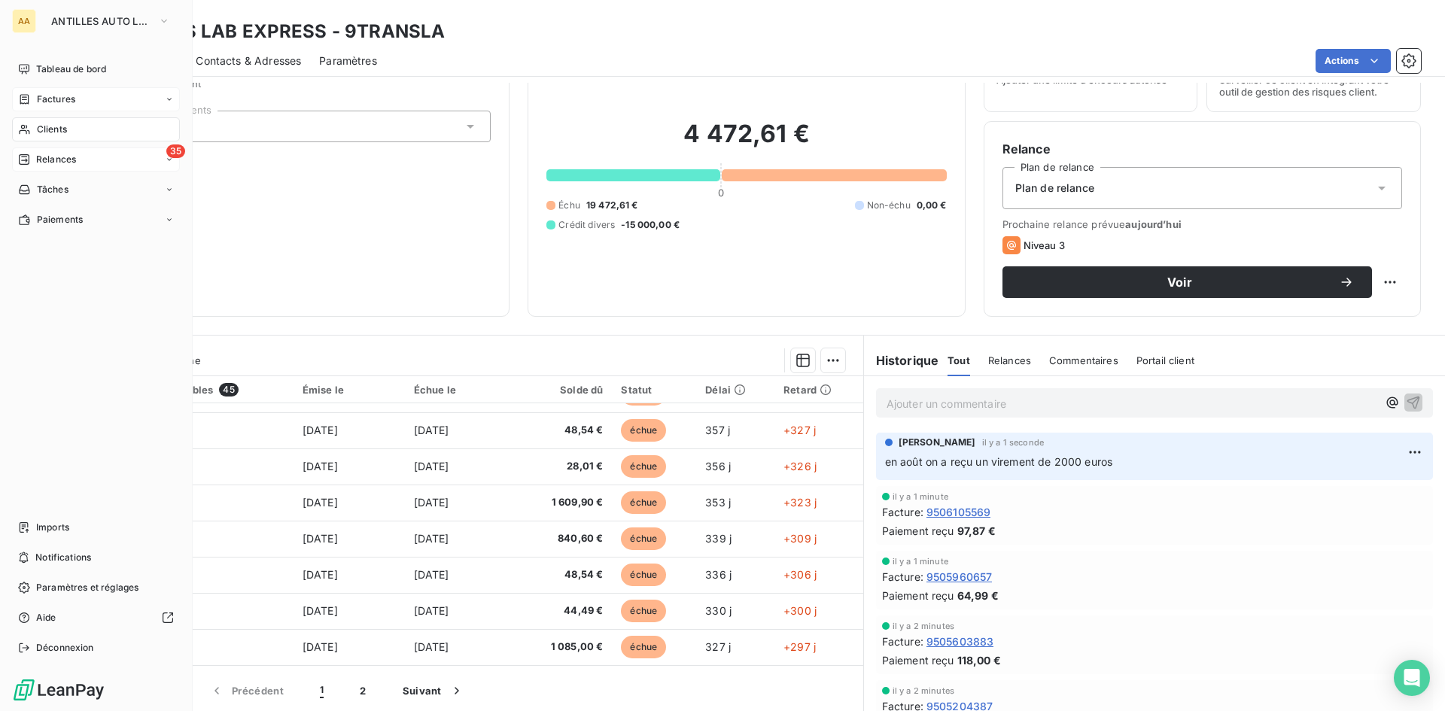
click at [57, 159] on span "Relances" at bounding box center [56, 160] width 40 height 14
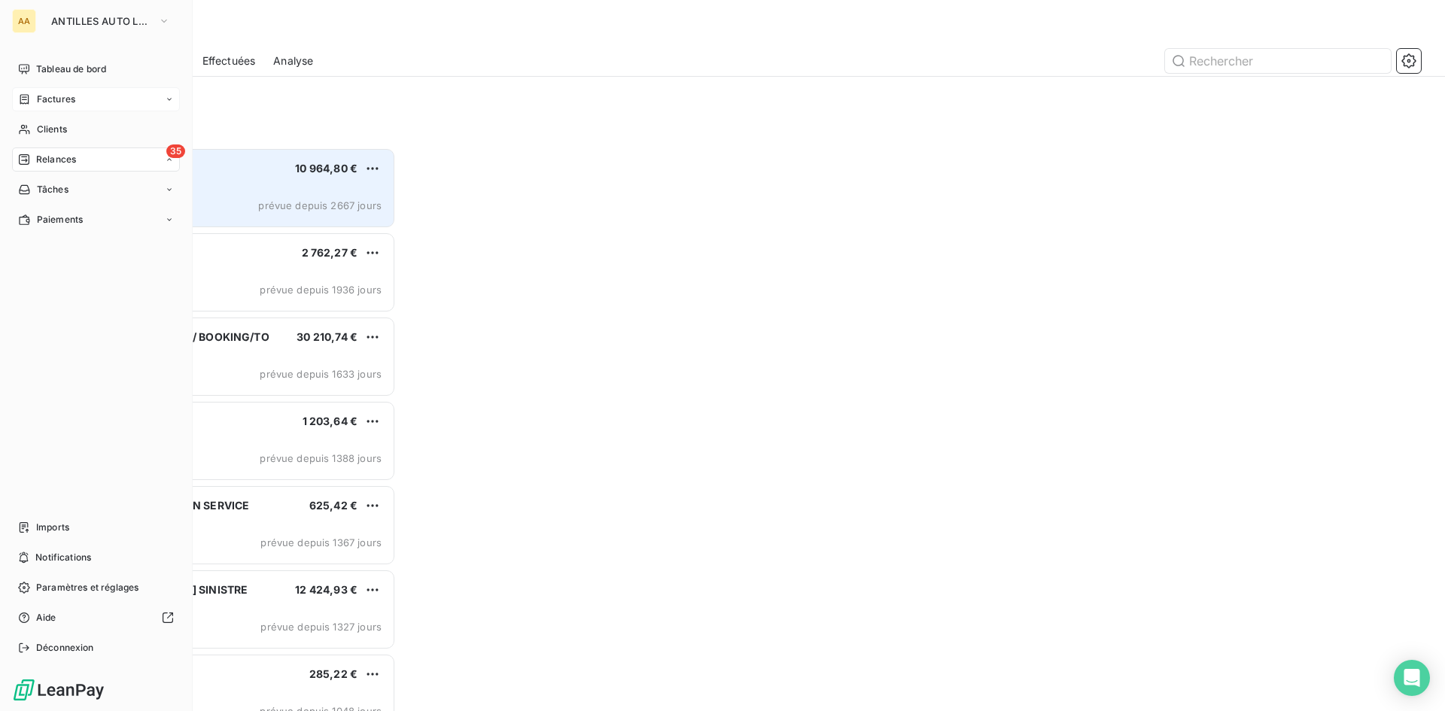
scroll to position [552, 312]
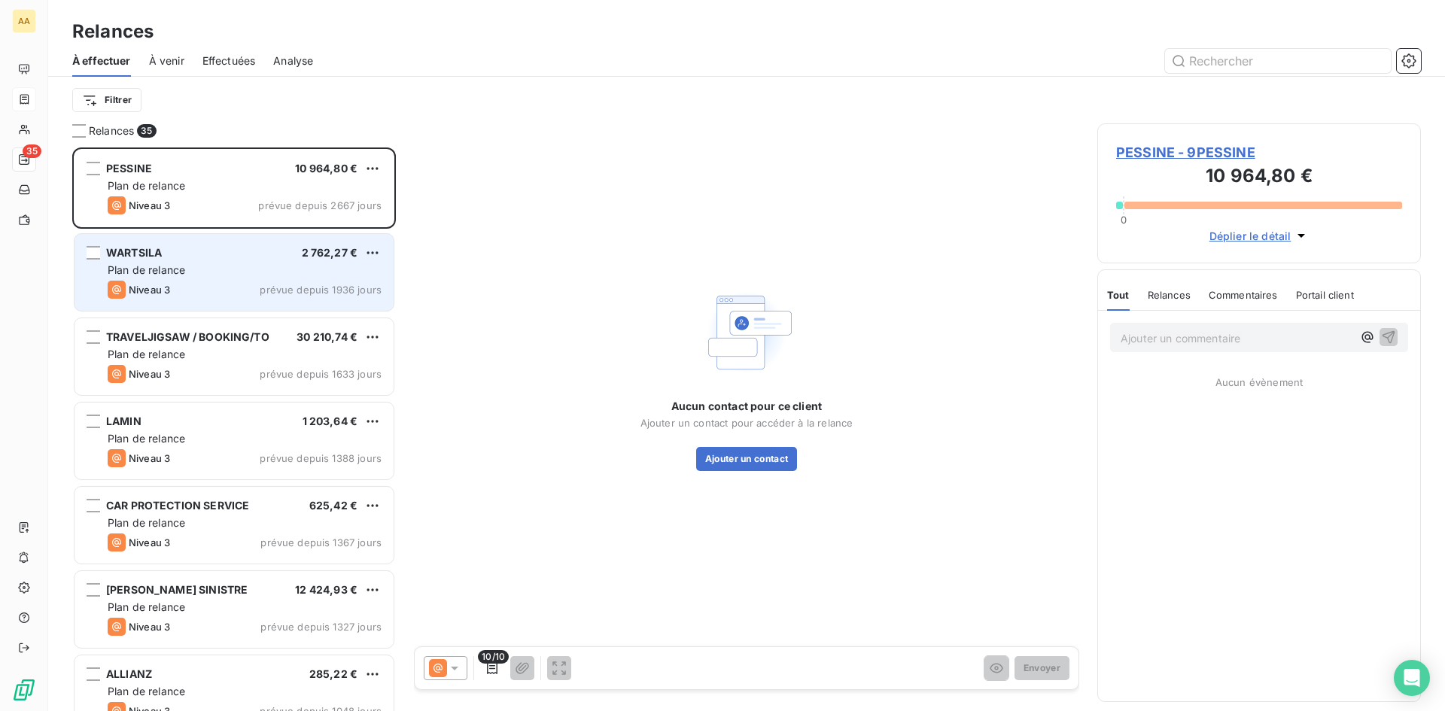
click at [309, 273] on div "Plan de relance" at bounding box center [245, 270] width 274 height 15
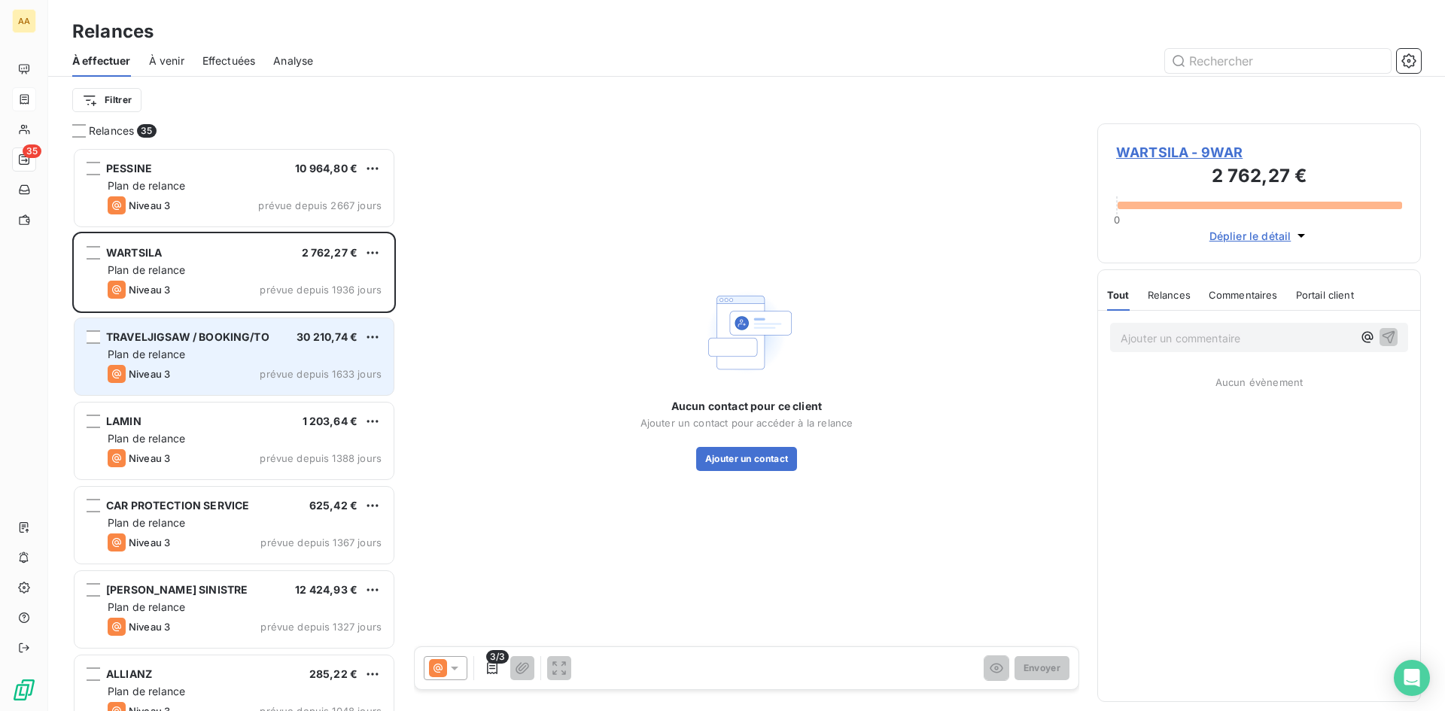
click at [300, 342] on span "30 210,74 €" at bounding box center [327, 336] width 61 height 13
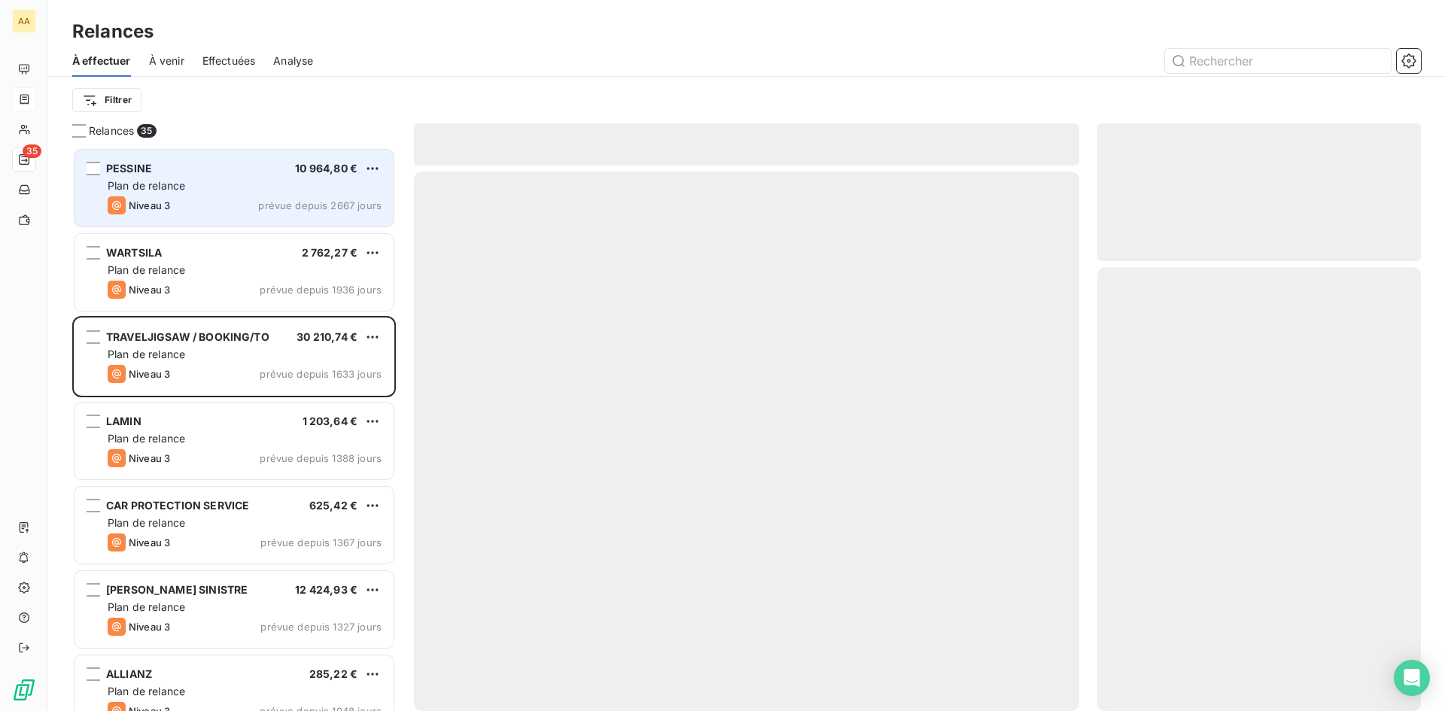
click at [317, 179] on div "Plan de relance" at bounding box center [245, 185] width 274 height 15
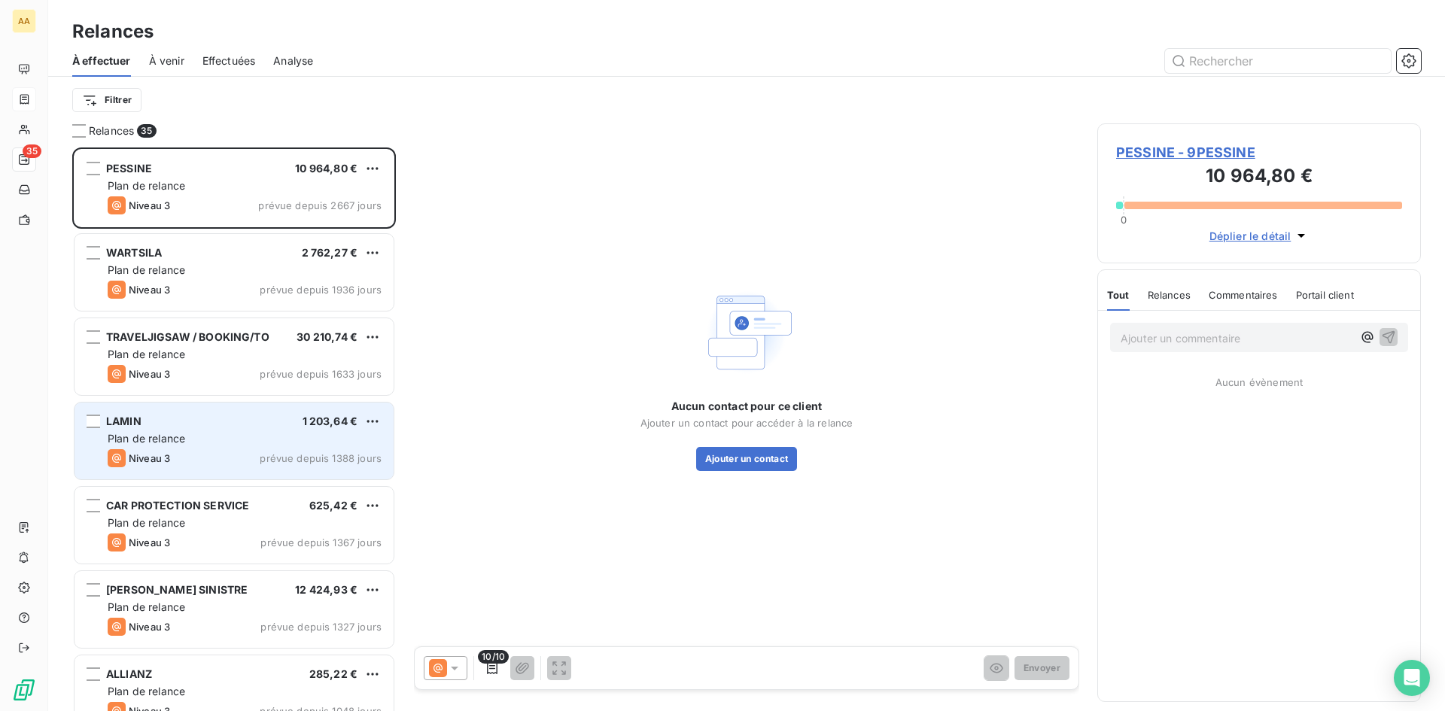
click at [304, 432] on div "Plan de relance" at bounding box center [245, 438] width 274 height 15
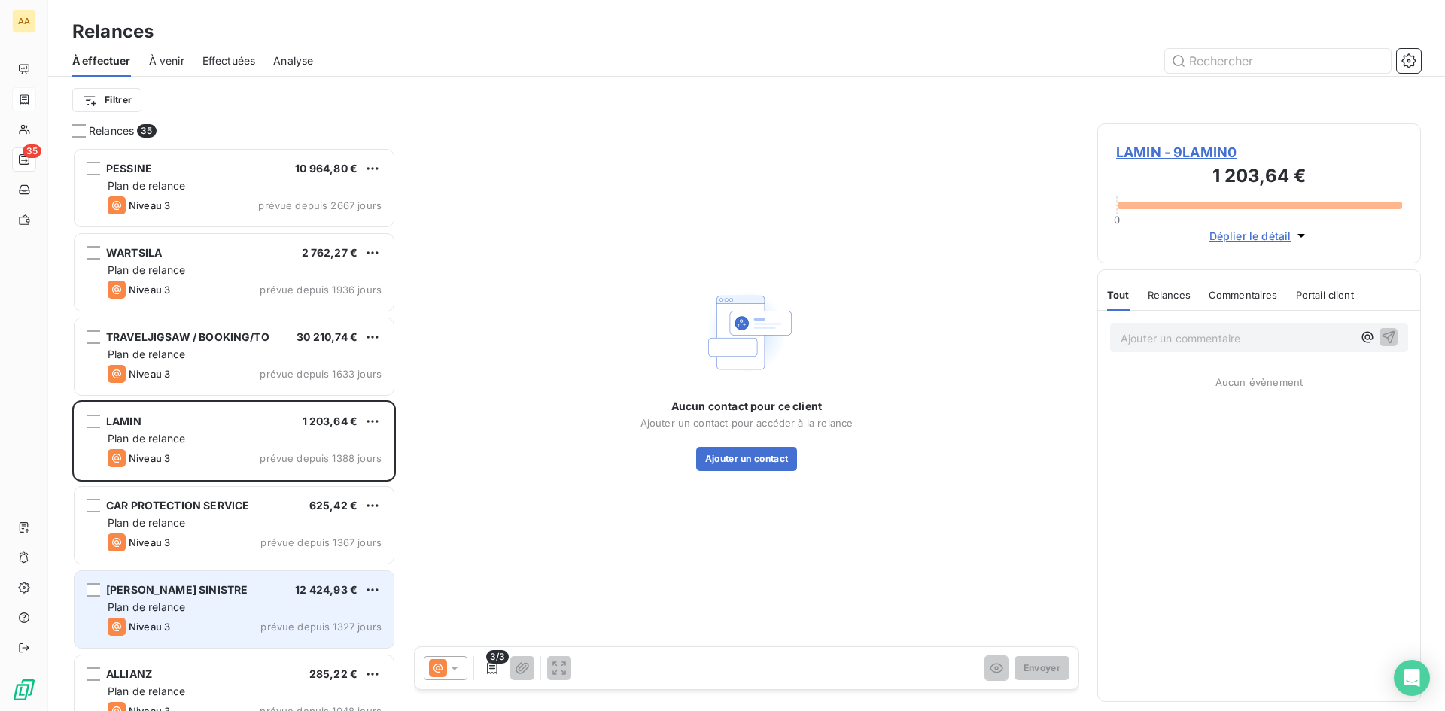
click at [292, 607] on div "Plan de relance" at bounding box center [245, 607] width 274 height 15
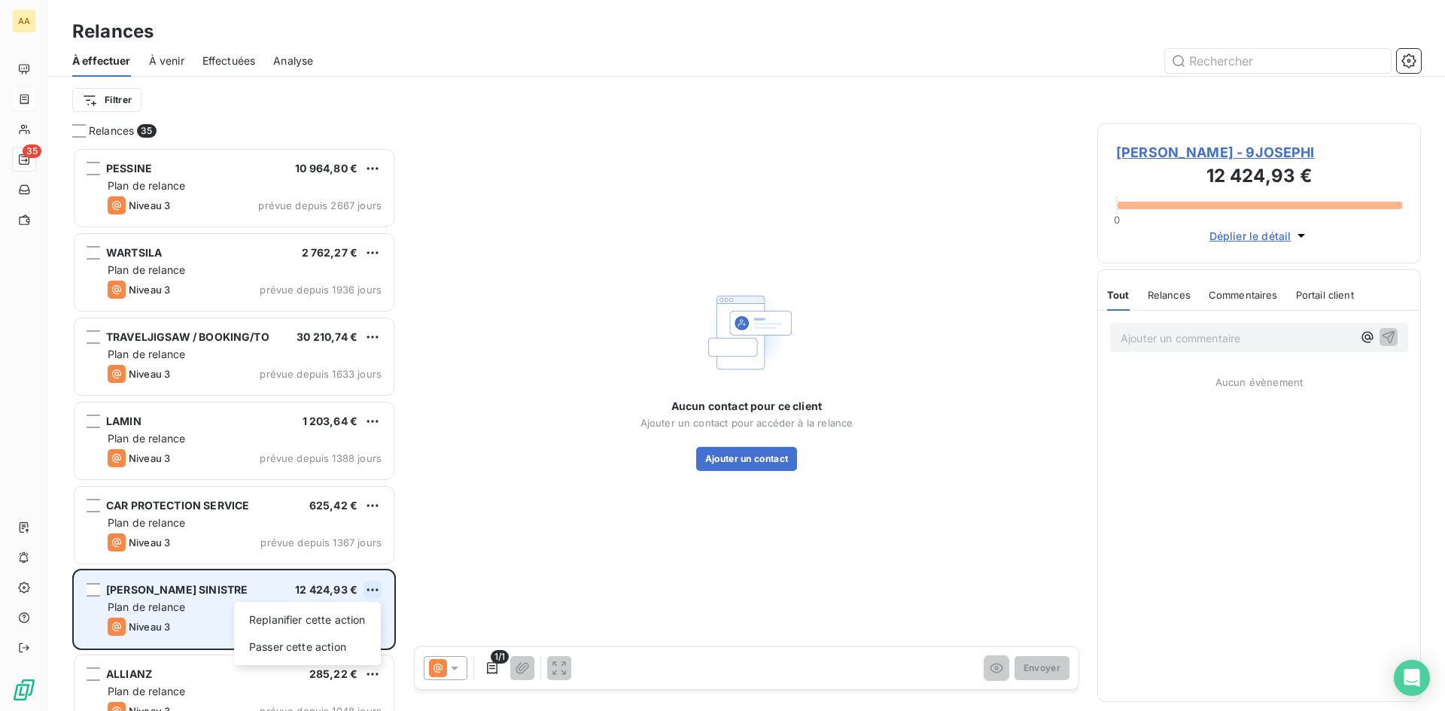
click at [373, 594] on html "AA 35 Relances À effectuer À venir Effectuées Analyse Filtrer Relances 35 PESSI…" at bounding box center [722, 355] width 1445 height 711
click at [342, 645] on div "Passer cette action" at bounding box center [307, 647] width 135 height 24
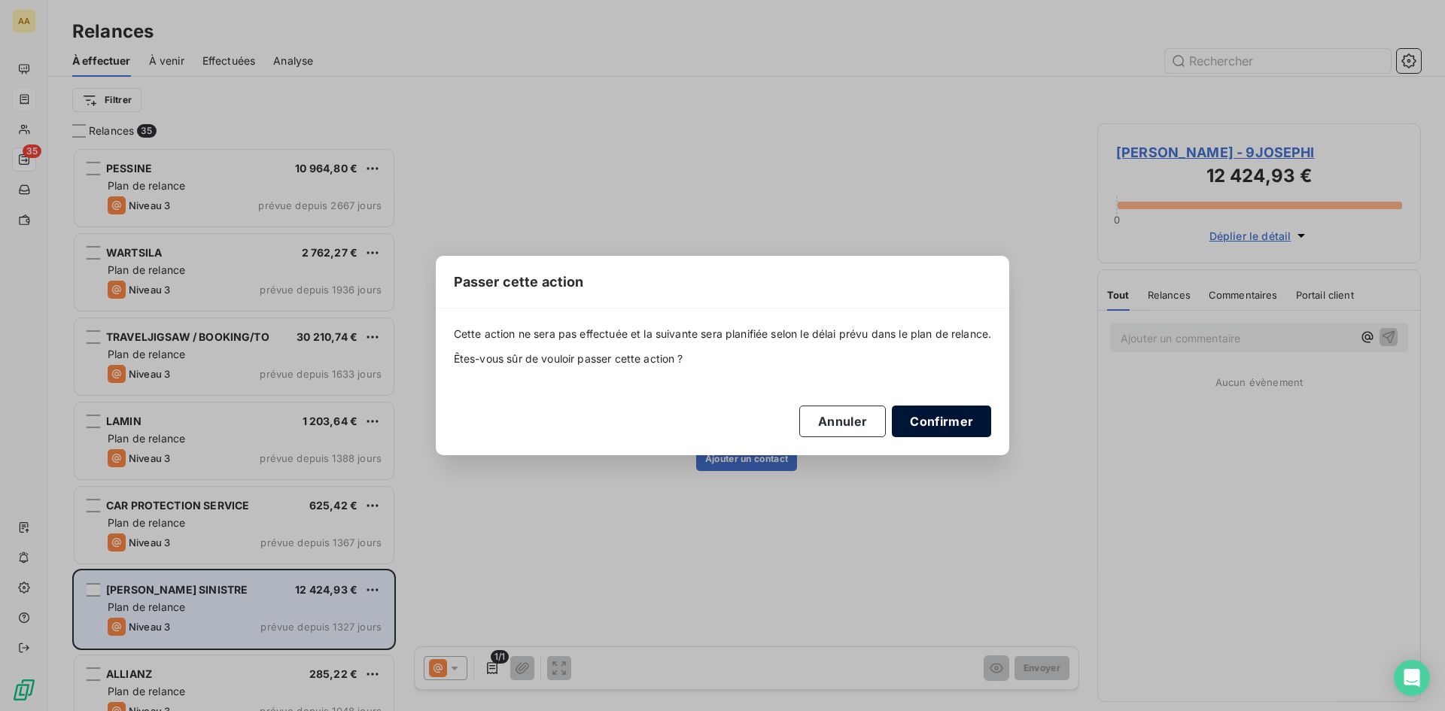
click at [929, 427] on button "Confirmer" at bounding box center [941, 422] width 99 height 32
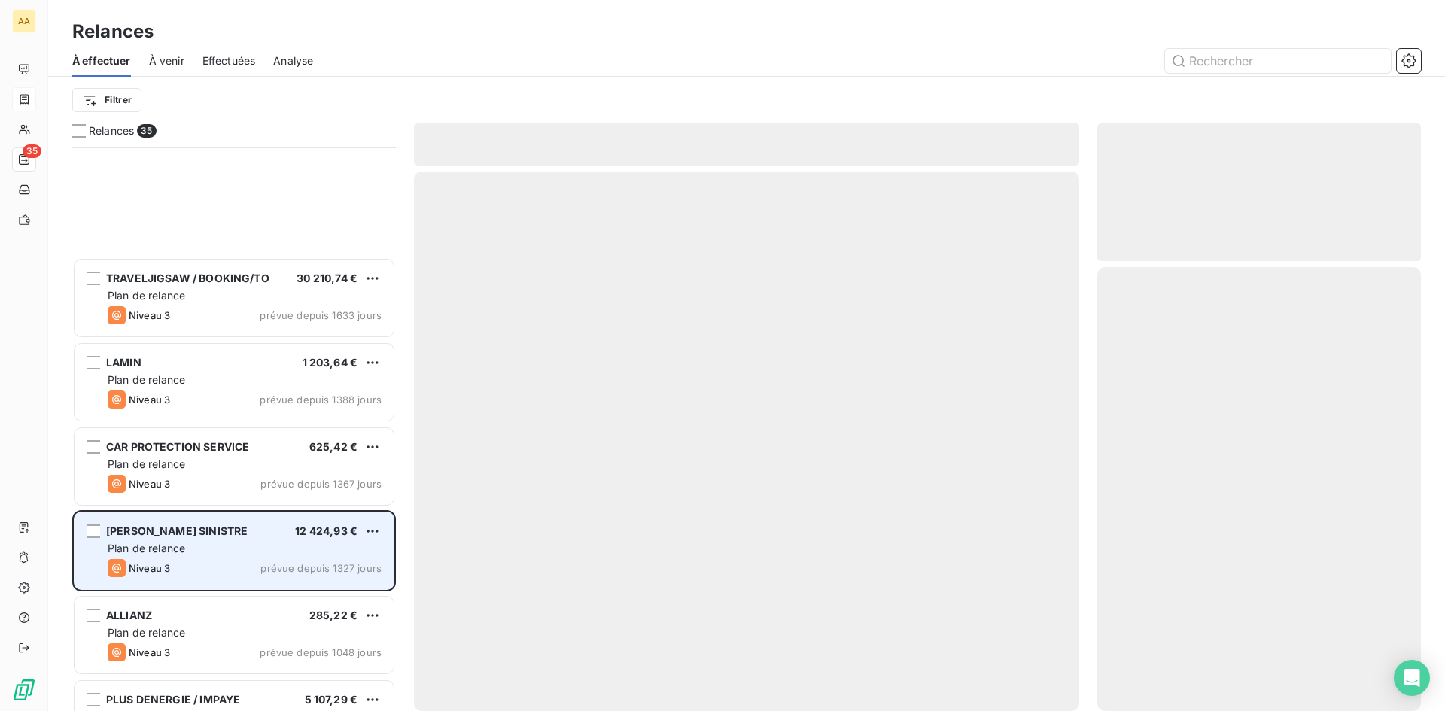
scroll to position [302, 0]
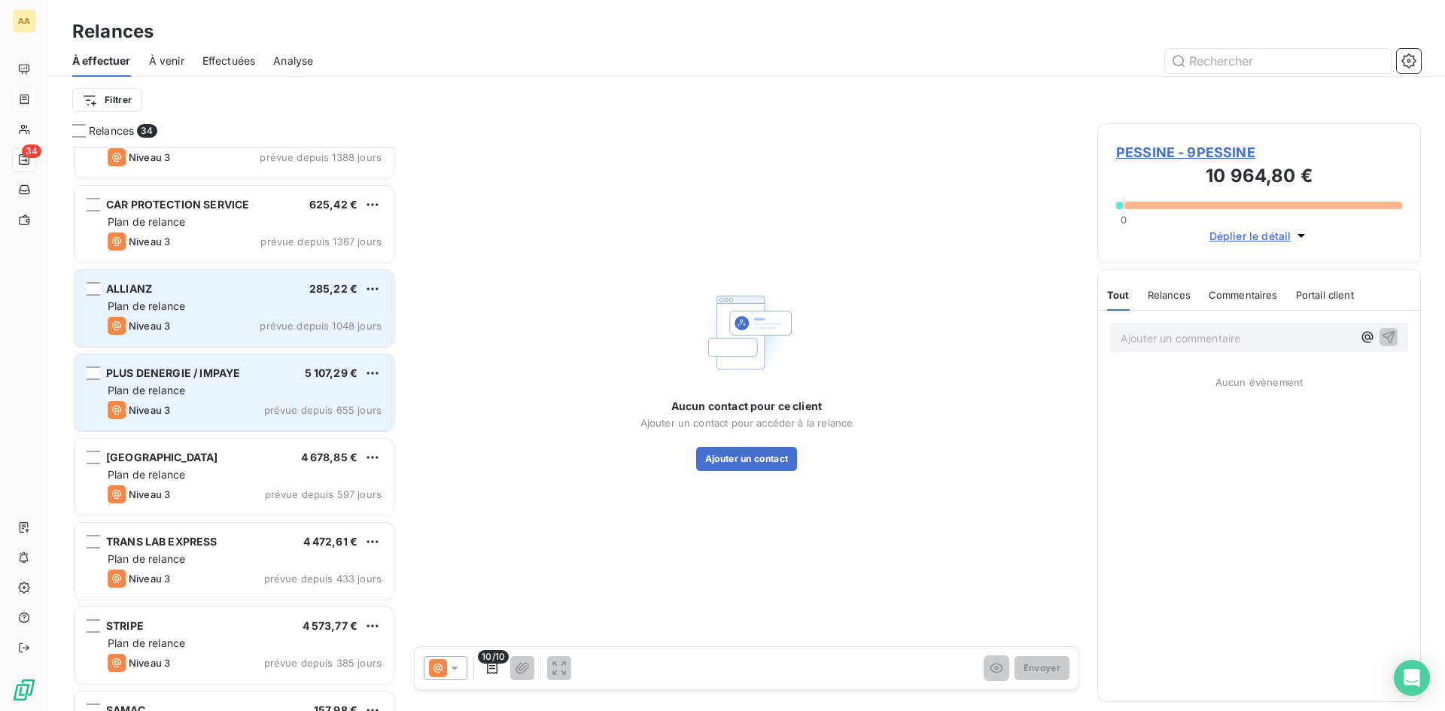
click at [327, 381] on div "5 107,29 €" at bounding box center [331, 373] width 53 height 15
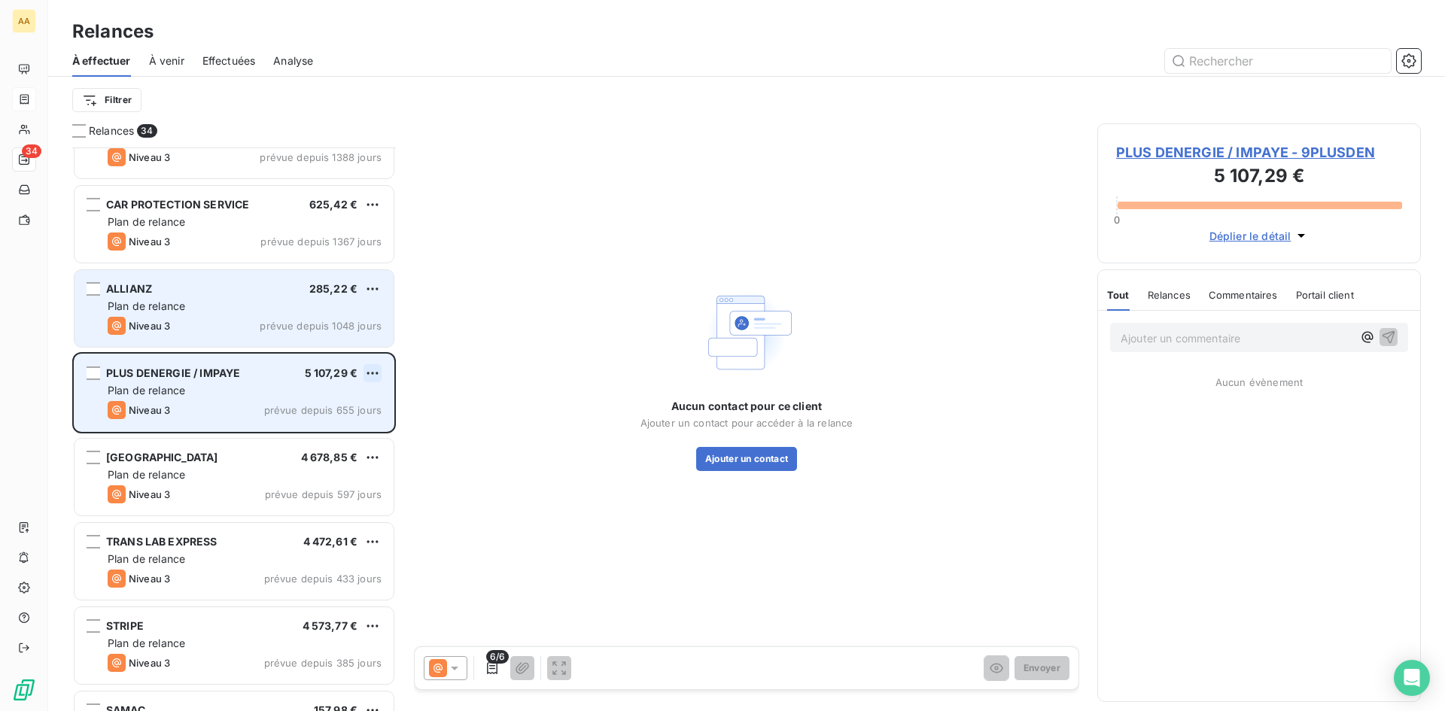
click at [370, 369] on html "AA 34 Relances À effectuer À venir Effectuées Analyse Filtrer Relances 34 TRAVE…" at bounding box center [722, 355] width 1445 height 711
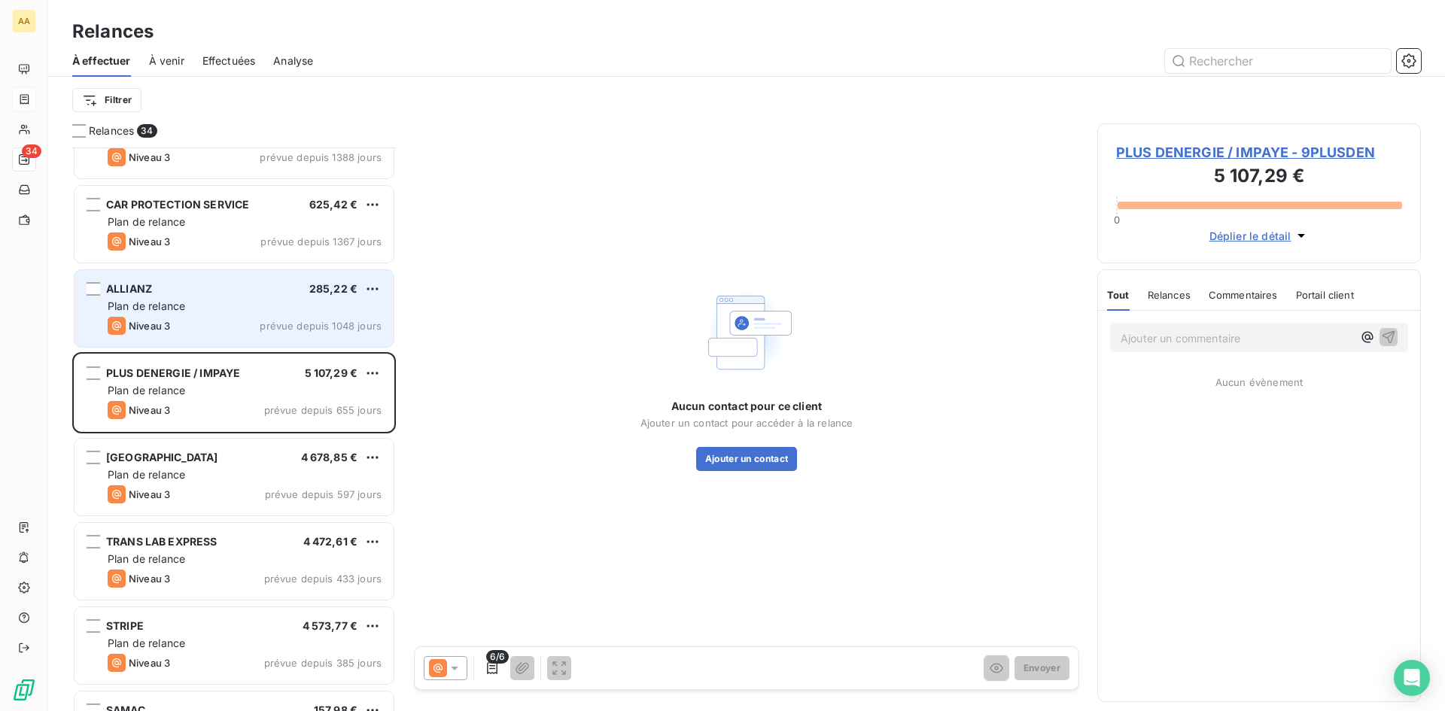
click at [540, 355] on html "AA 34 Relances À effectuer À venir Effectuées Analyse Filtrer Relances 34 TRAVE…" at bounding box center [722, 355] width 1445 height 711
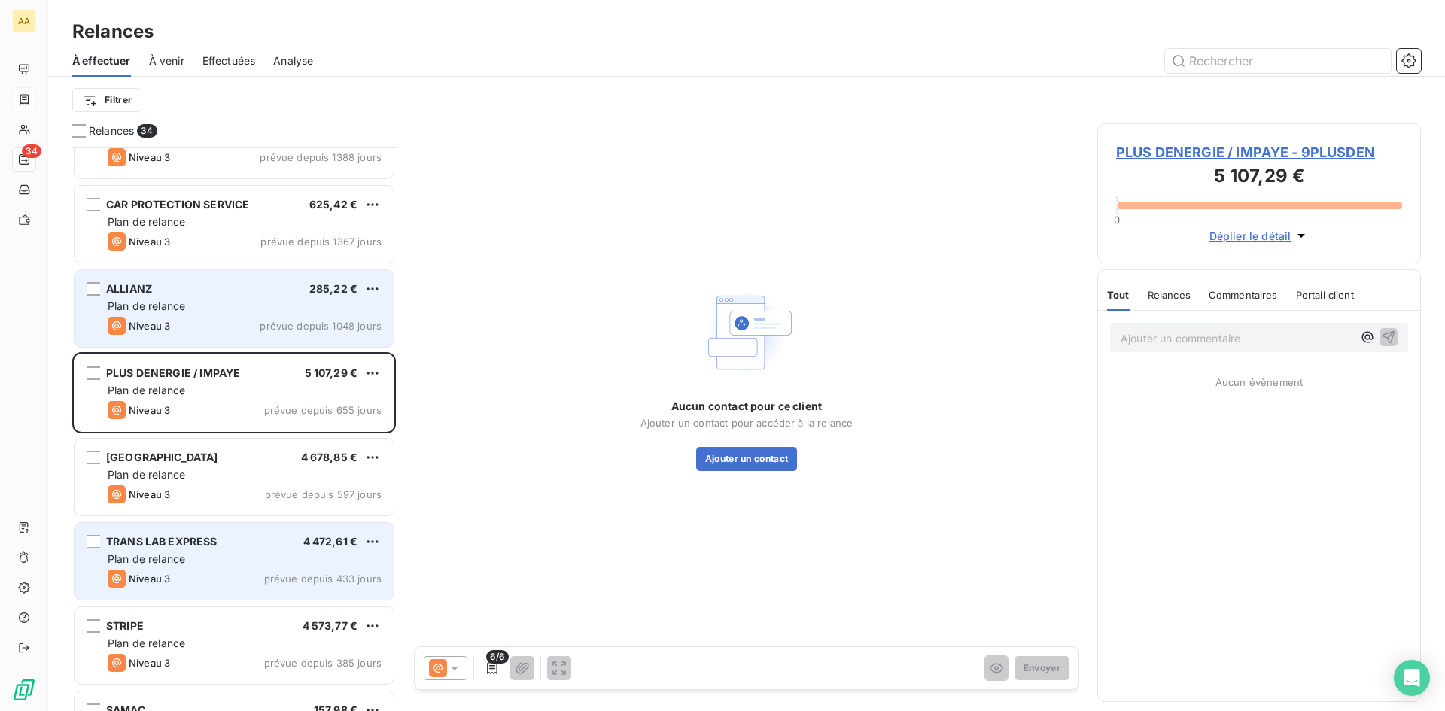
click at [318, 571] on div "Niveau 3 prévue depuis 433 jours" at bounding box center [245, 579] width 274 height 18
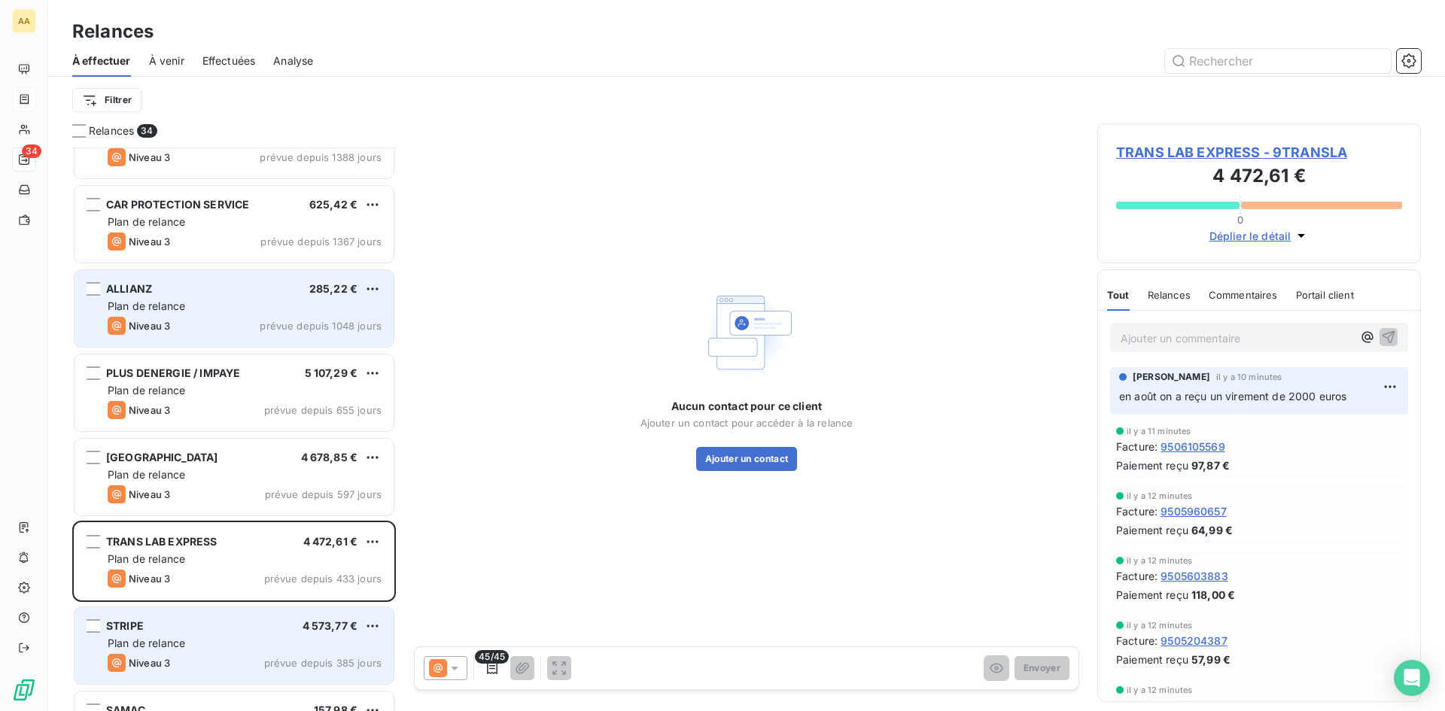
click at [280, 632] on div "STRIPE 4 573,77 €" at bounding box center [245, 626] width 274 height 14
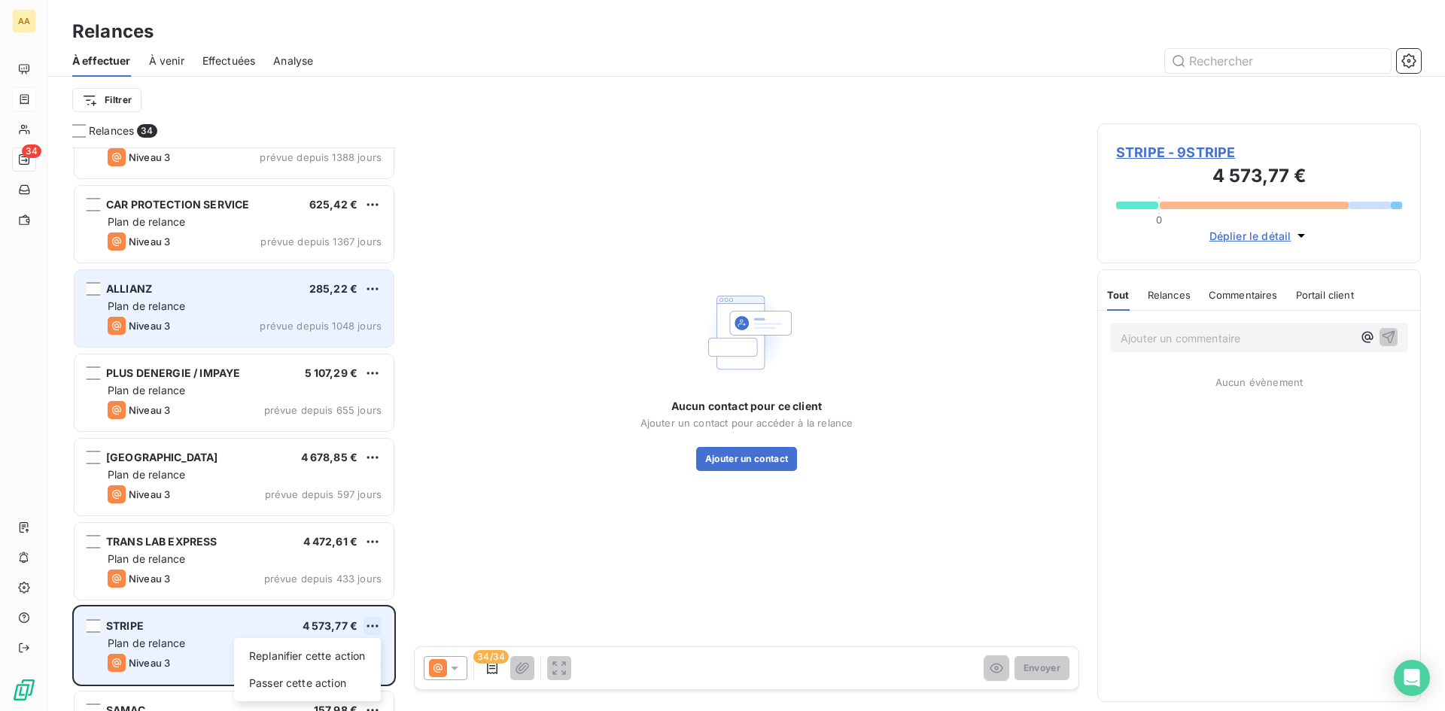
click at [375, 625] on html "AA 34 Relances À effectuer À venir Effectuées Analyse Filtrer Relances 34 TRAVE…" at bounding box center [722, 355] width 1445 height 711
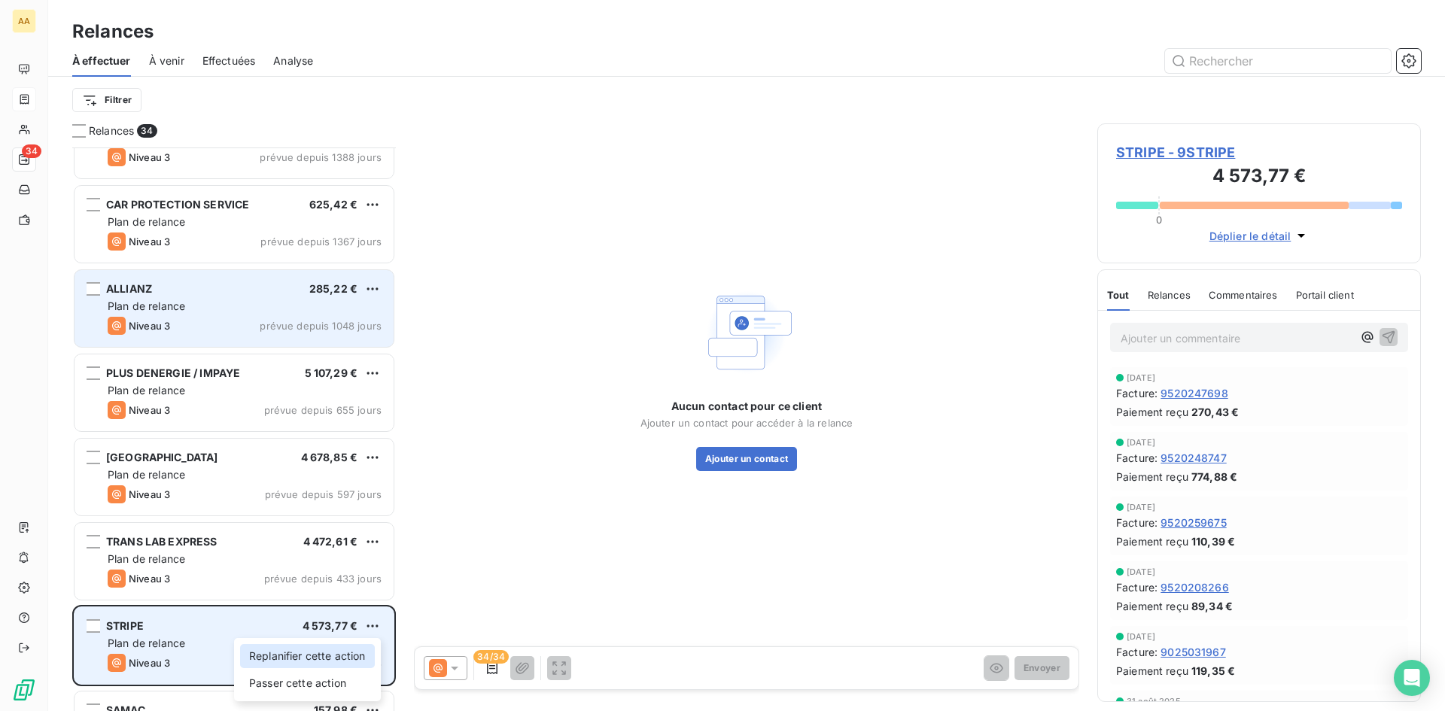
click at [348, 657] on div "Replanifier cette action" at bounding box center [307, 656] width 135 height 24
select select "8"
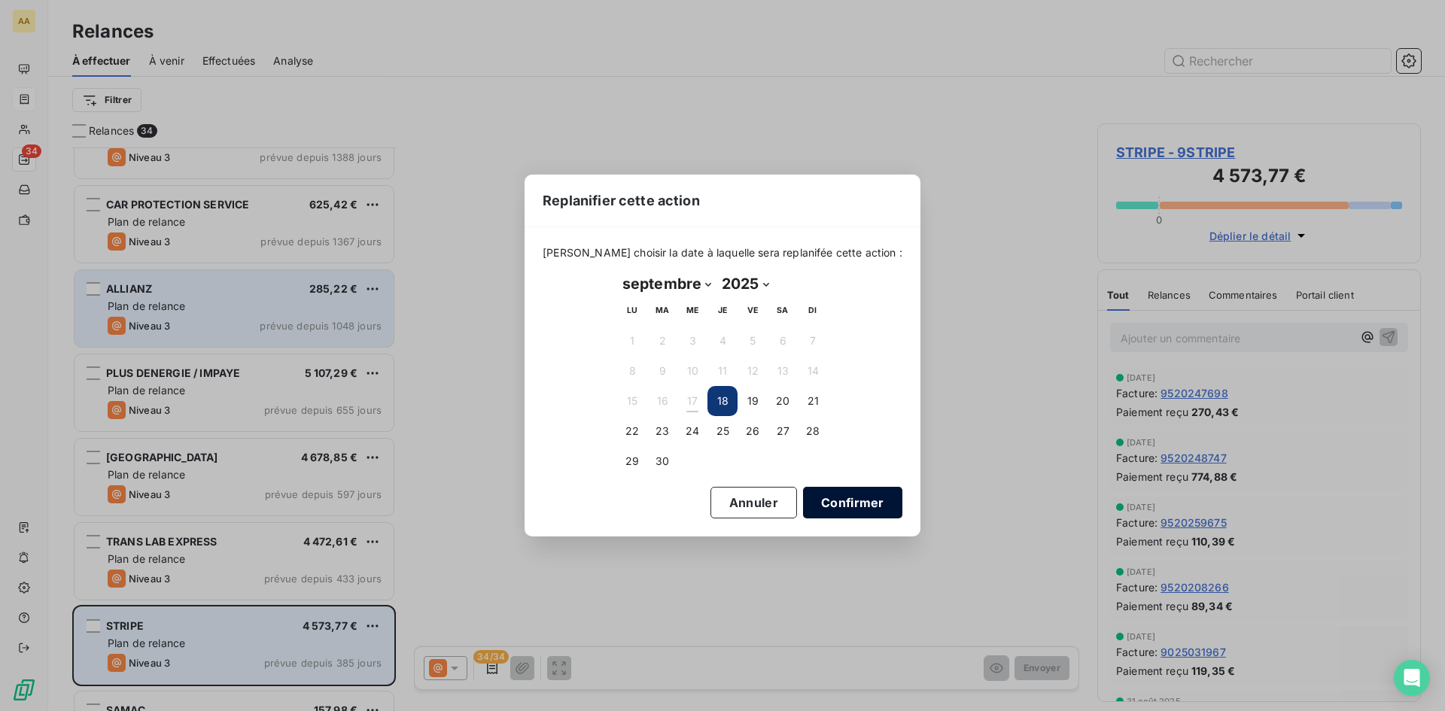
click at [840, 501] on button "Confirmer" at bounding box center [852, 503] width 99 height 32
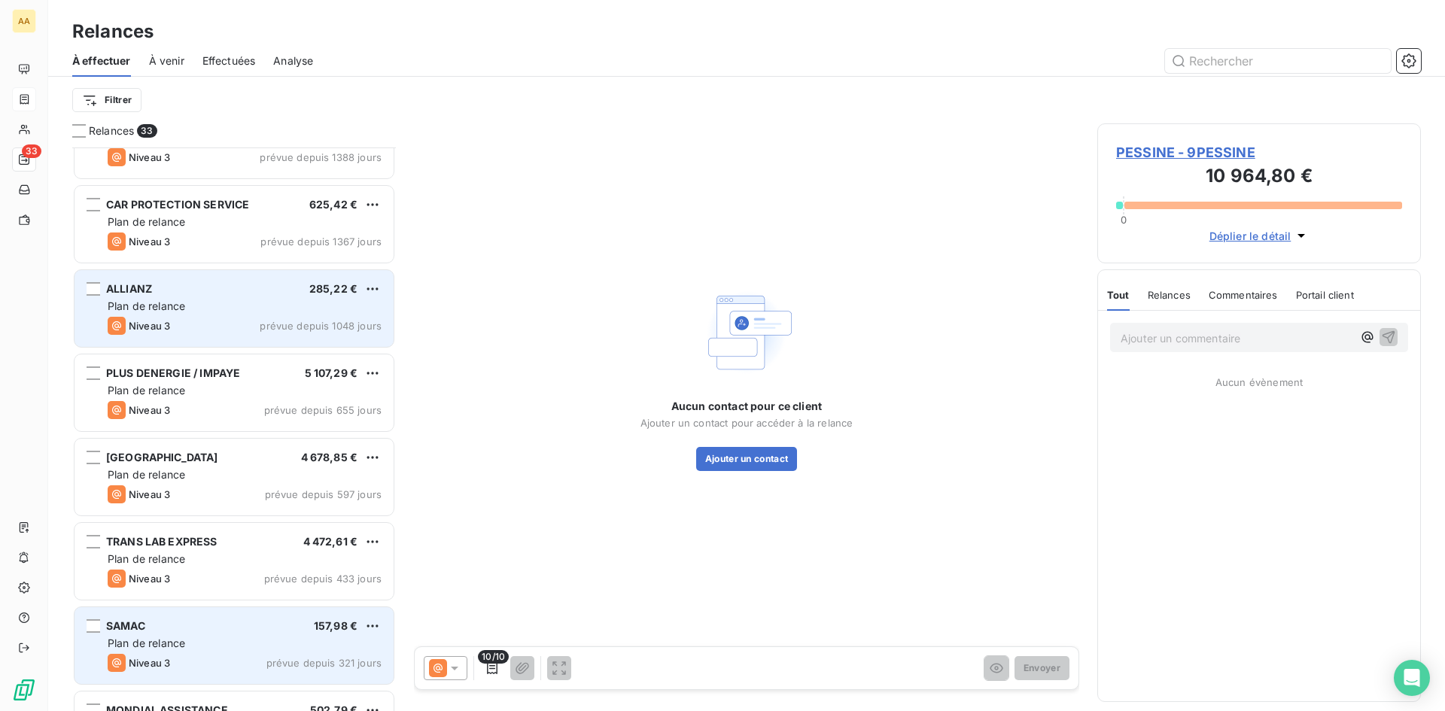
click at [300, 638] on div "Plan de relance" at bounding box center [245, 643] width 274 height 15
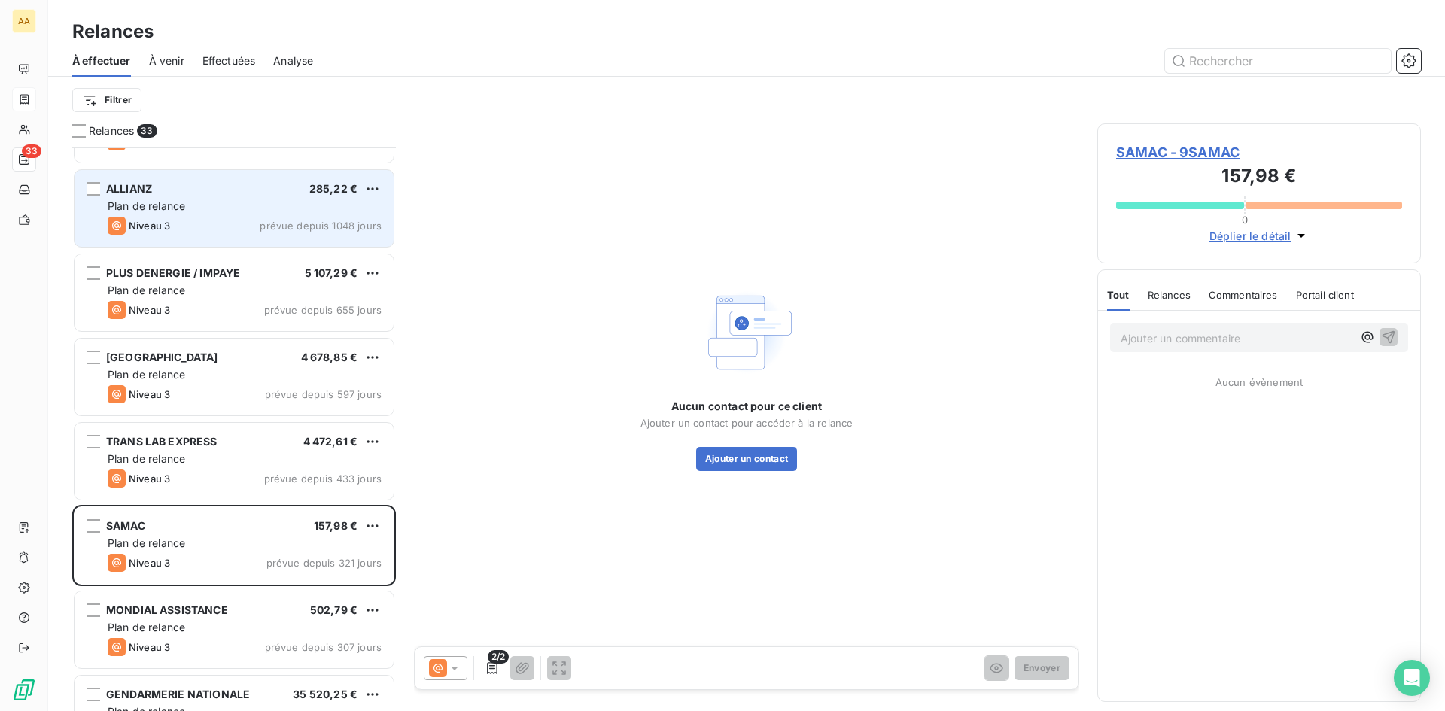
scroll to position [528, 0]
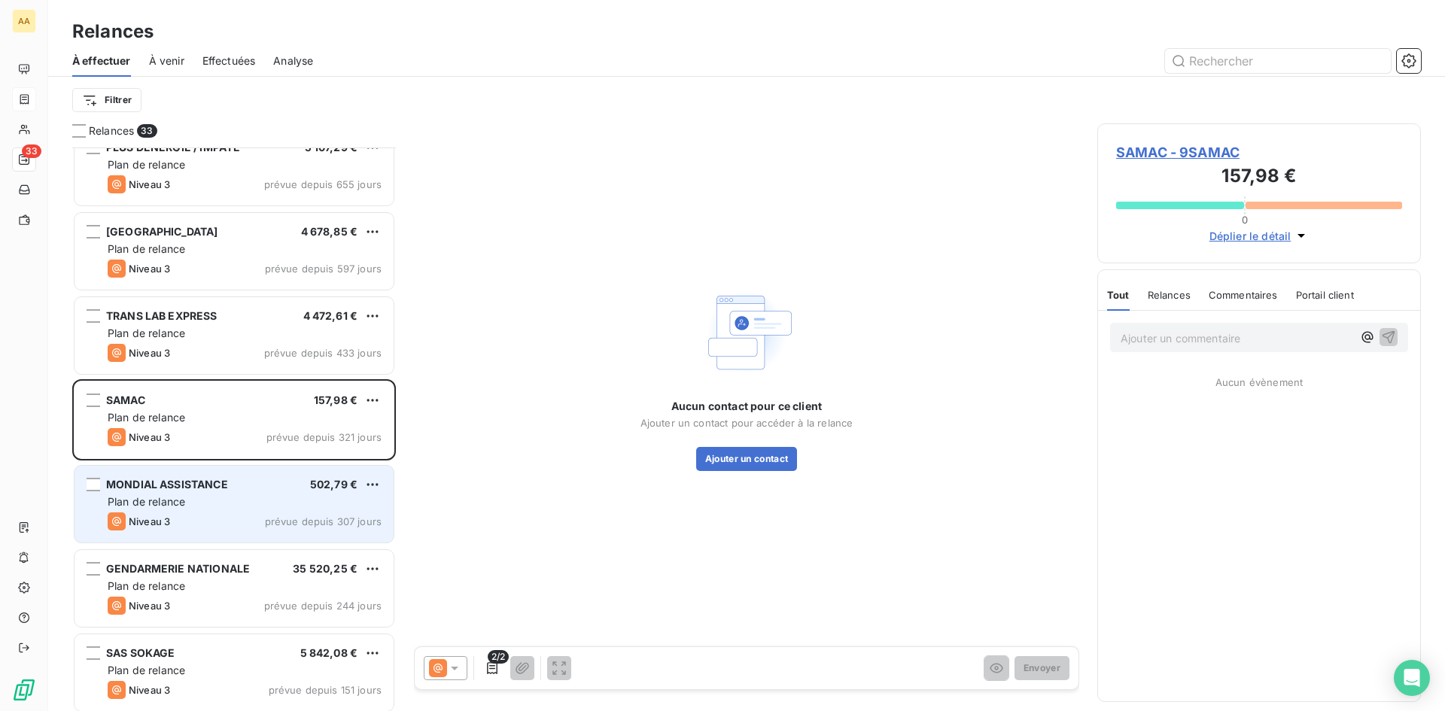
click at [309, 495] on div "MONDIAL ASSISTANCE 502,79 € Plan de relance Niveau 3 prévue depuis 307 jours" at bounding box center [234, 504] width 319 height 77
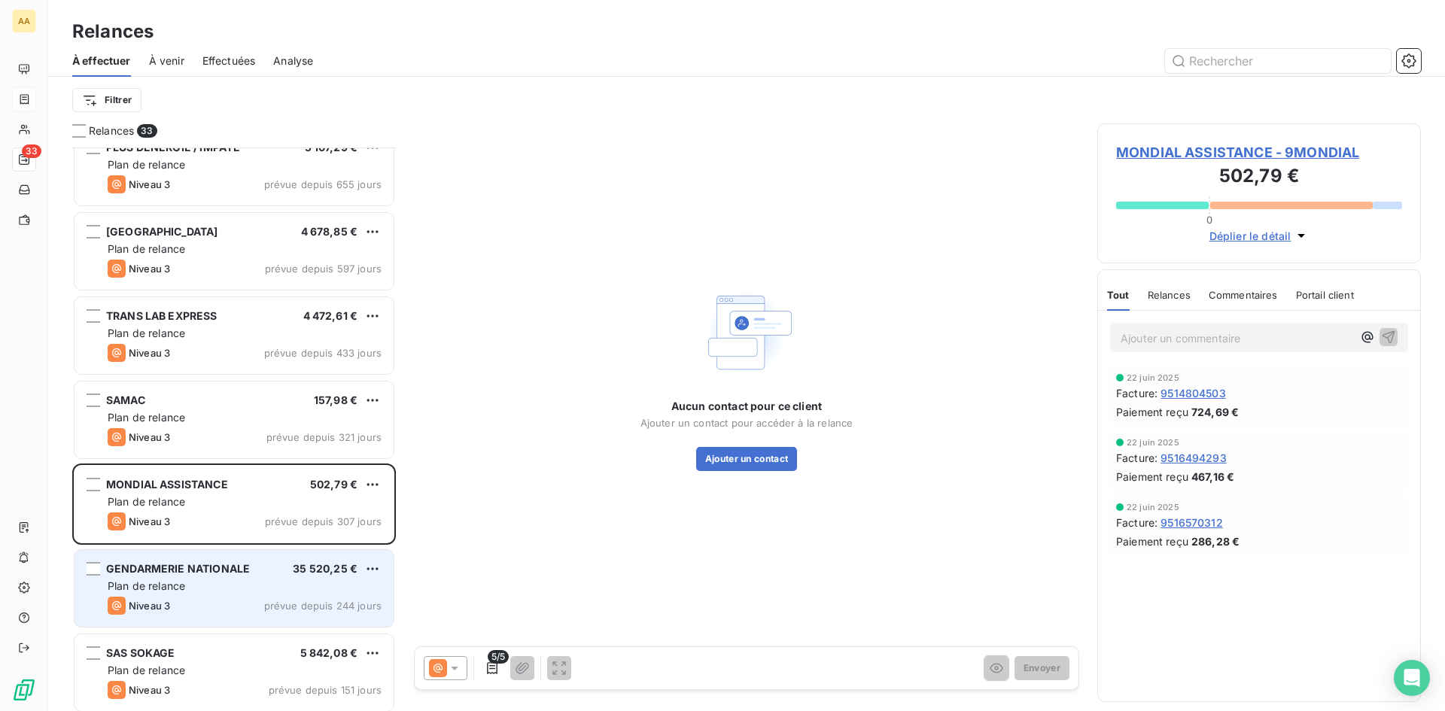
click at [304, 584] on div "Plan de relance" at bounding box center [245, 586] width 274 height 15
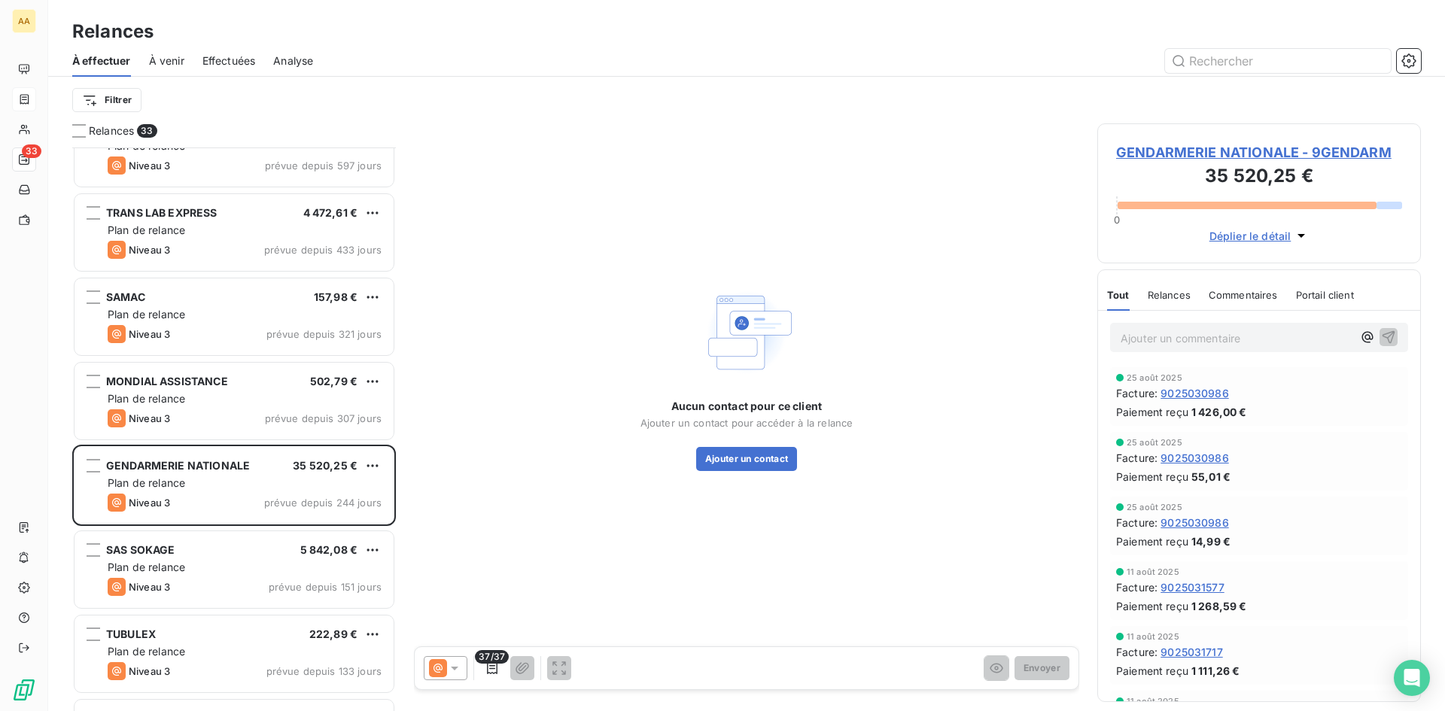
scroll to position [753, 0]
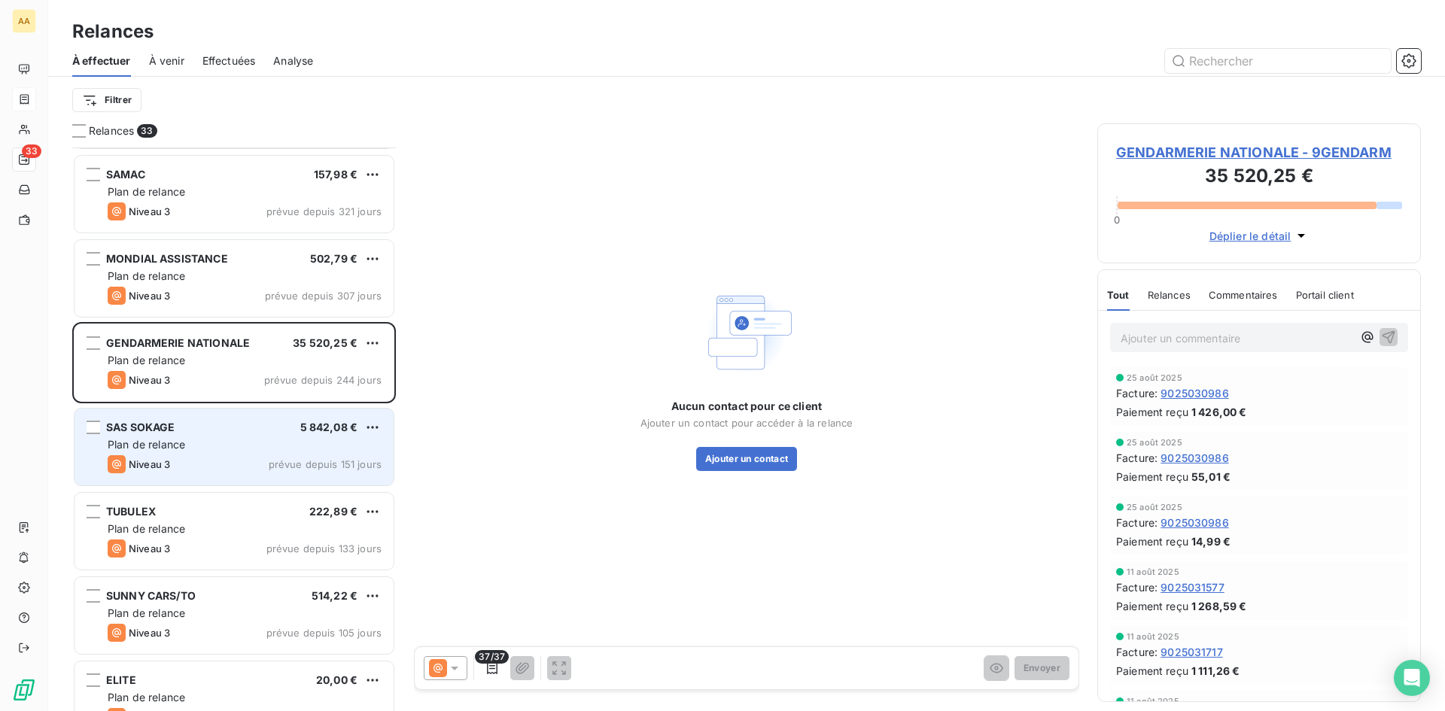
click at [332, 448] on div "Plan de relance" at bounding box center [245, 444] width 274 height 15
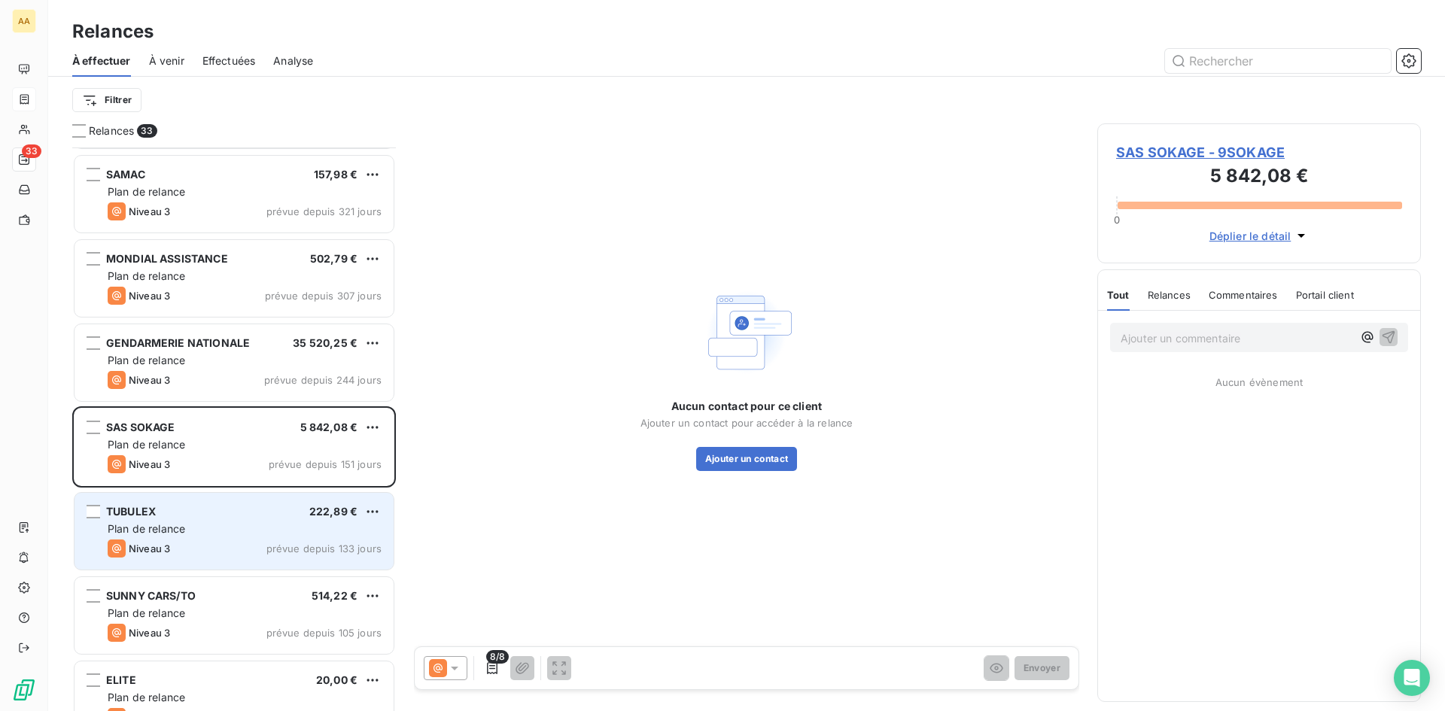
click at [327, 534] on div "Plan de relance" at bounding box center [245, 529] width 274 height 15
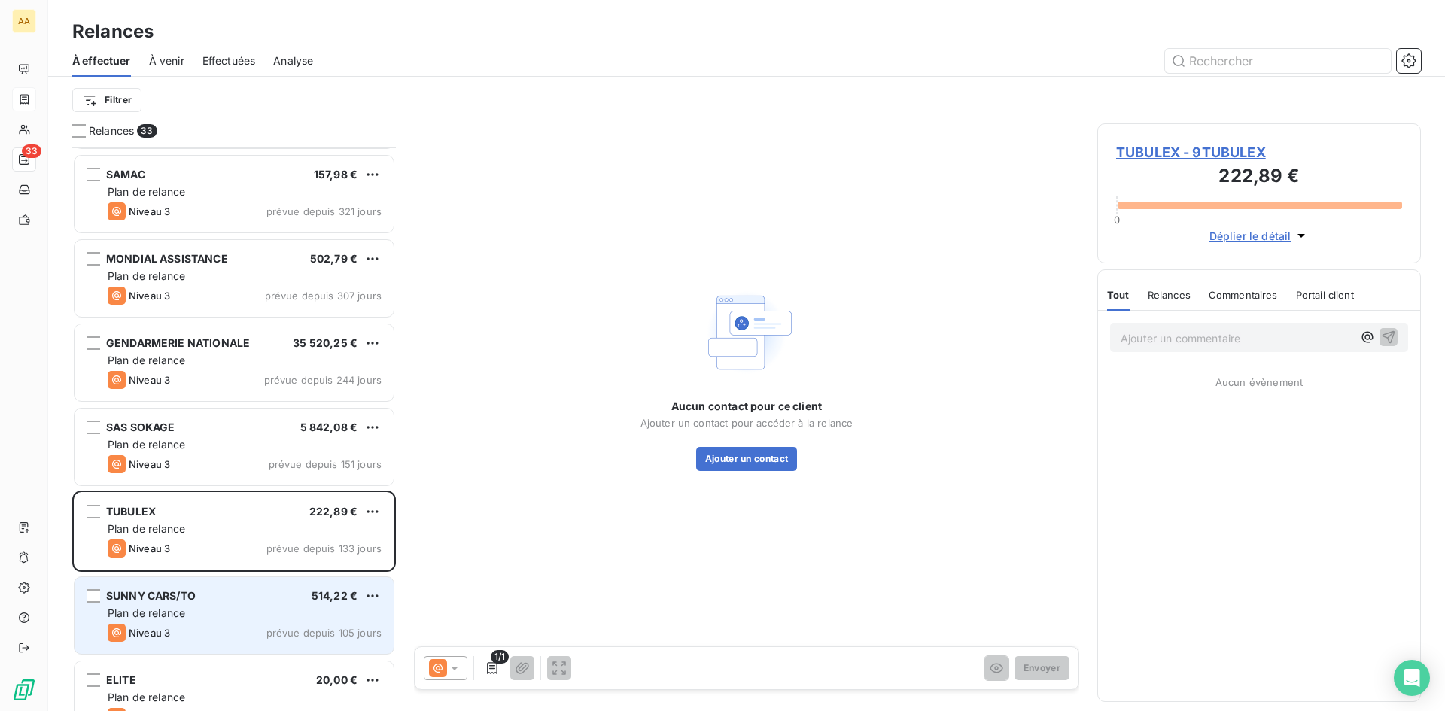
click at [305, 619] on div "Plan de relance" at bounding box center [245, 613] width 274 height 15
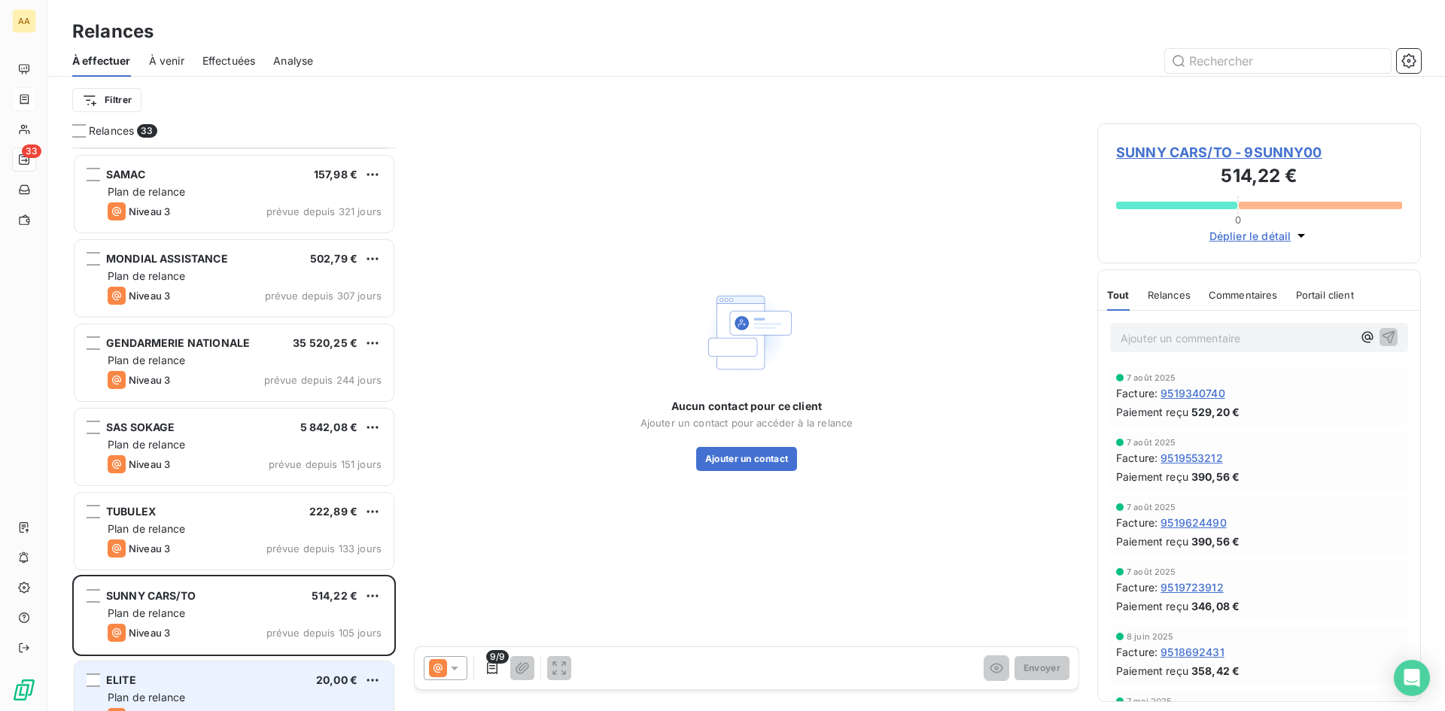
click at [255, 677] on div "ELITE 20,00 €" at bounding box center [245, 681] width 274 height 14
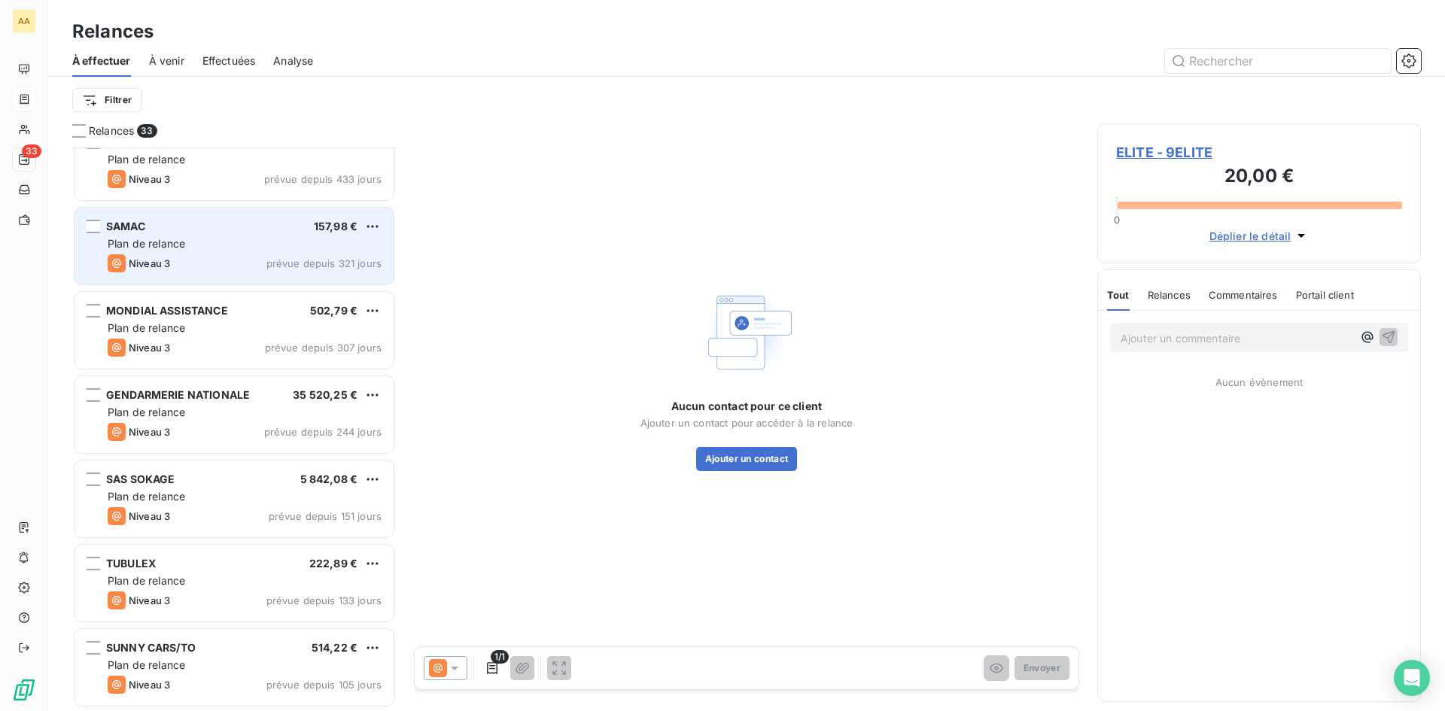
scroll to position [678, 0]
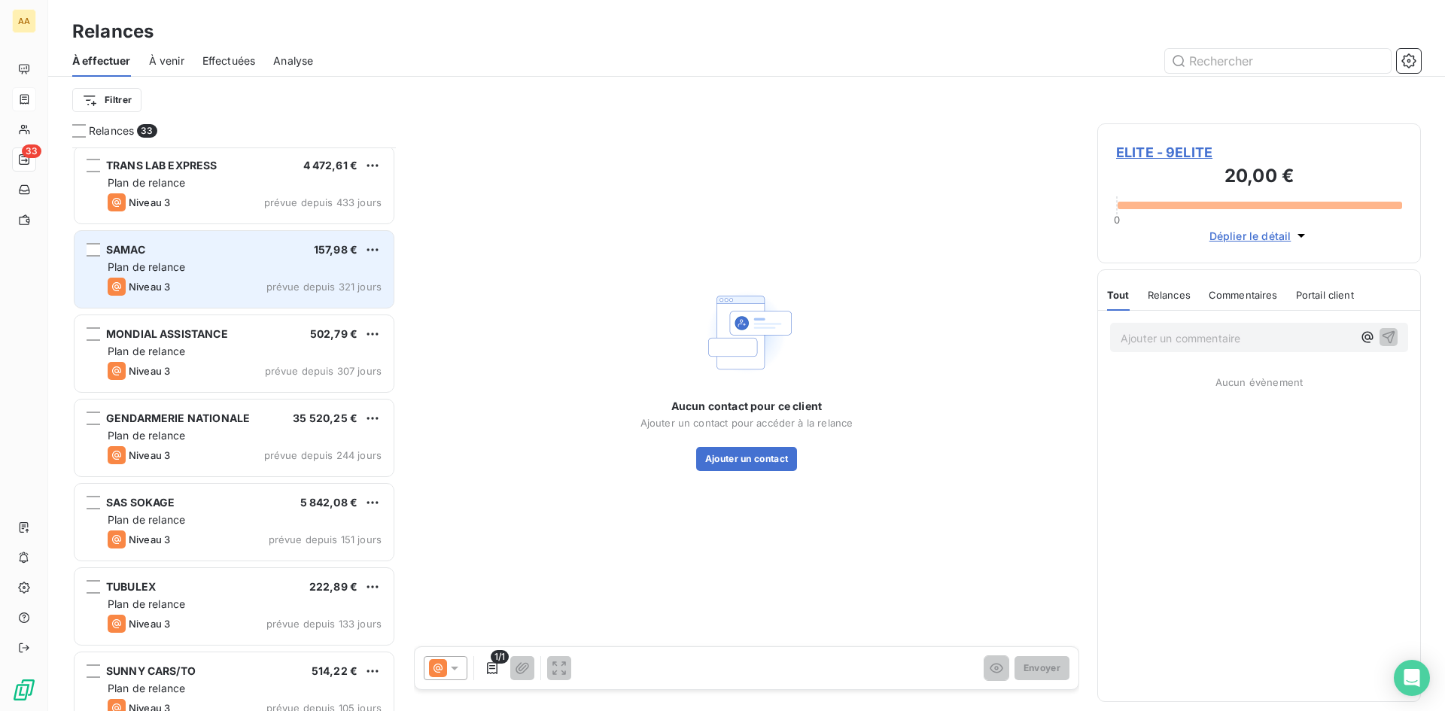
click at [314, 289] on span "prévue depuis 321 jours" at bounding box center [323, 287] width 115 height 12
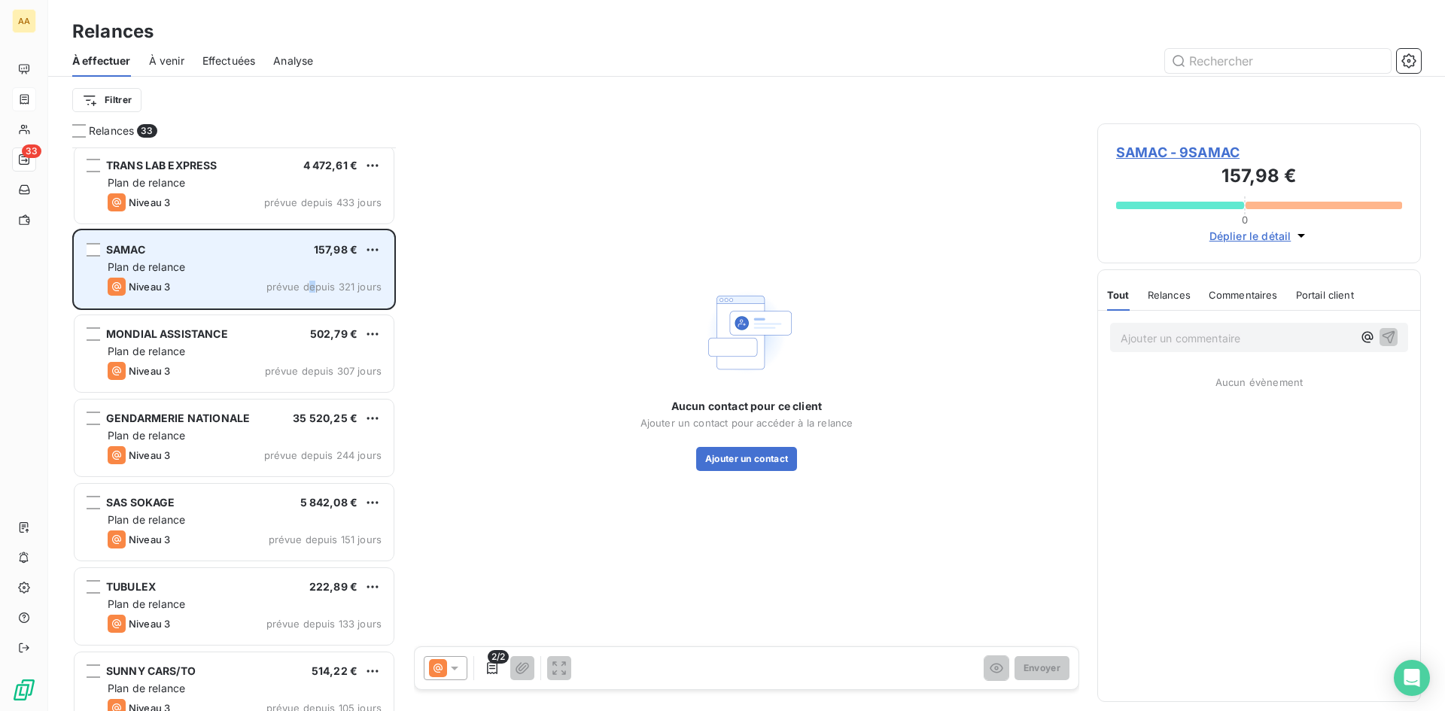
click at [309, 278] on div "Niveau 3 prévue depuis 321 jours" at bounding box center [245, 287] width 274 height 18
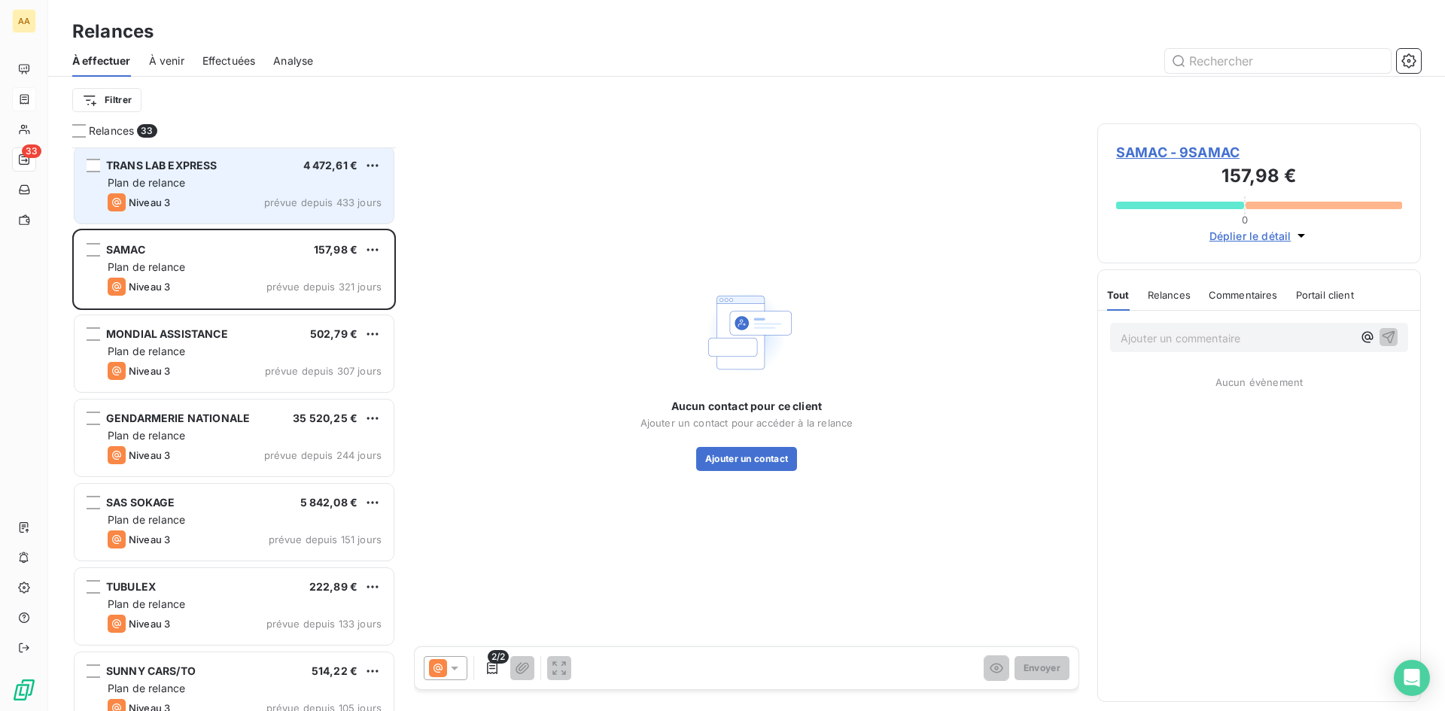
click at [300, 193] on div "Niveau 3 prévue depuis 433 jours" at bounding box center [245, 202] width 274 height 18
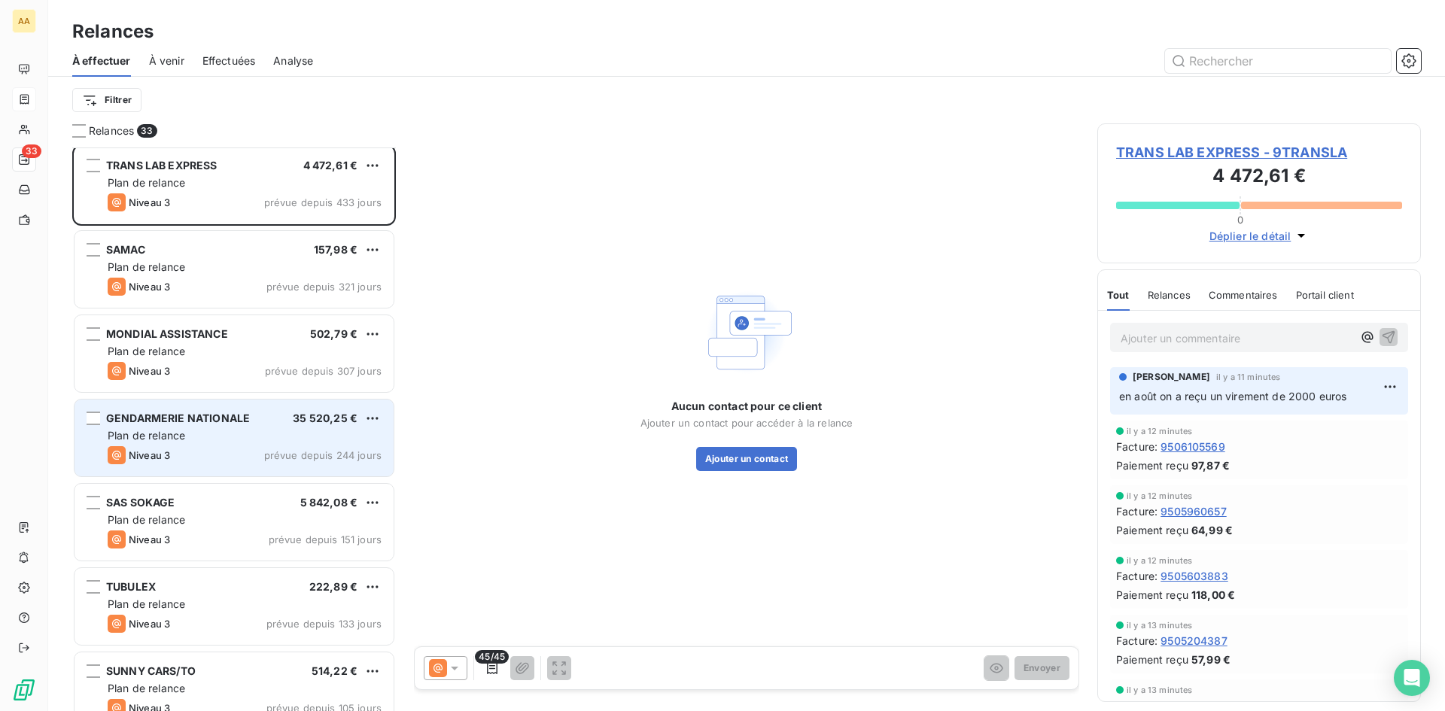
click at [313, 420] on span "35 520,25 €" at bounding box center [325, 418] width 65 height 13
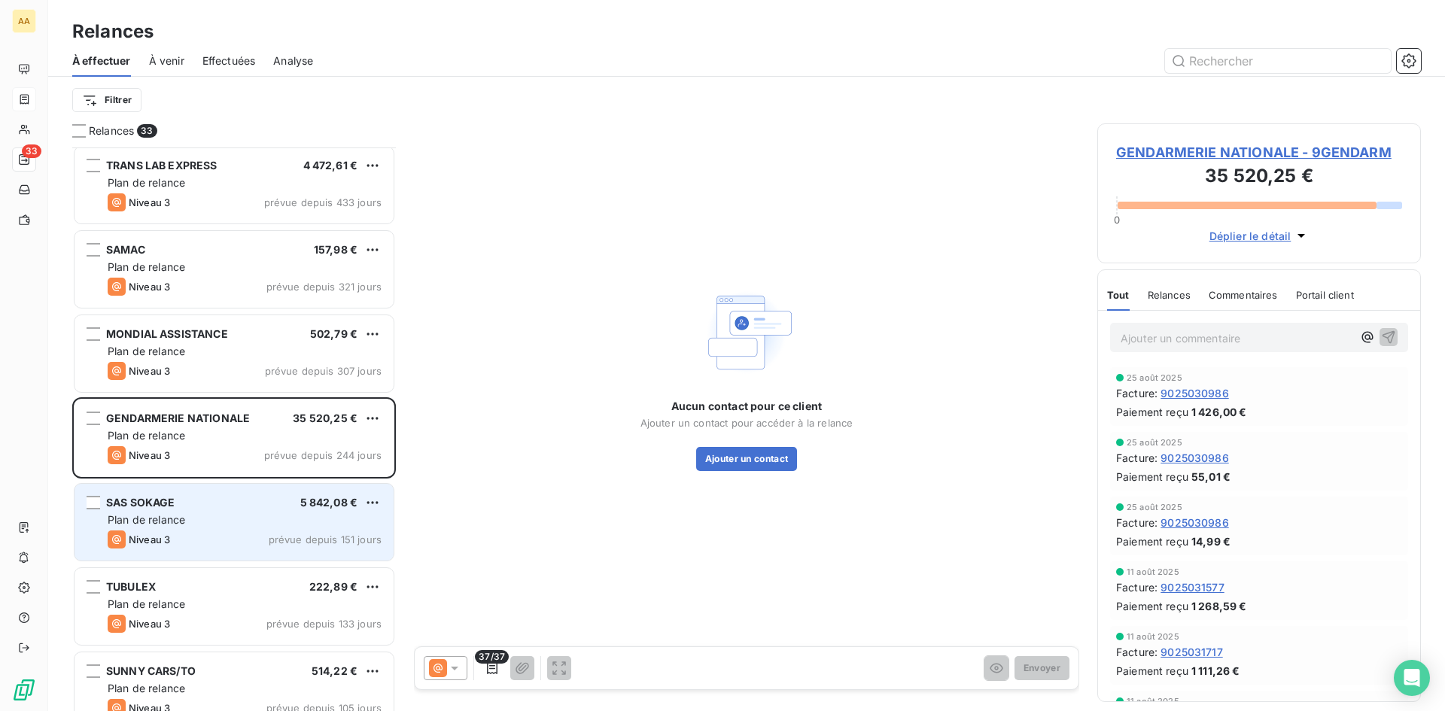
click at [321, 517] on div "Plan de relance" at bounding box center [245, 520] width 274 height 15
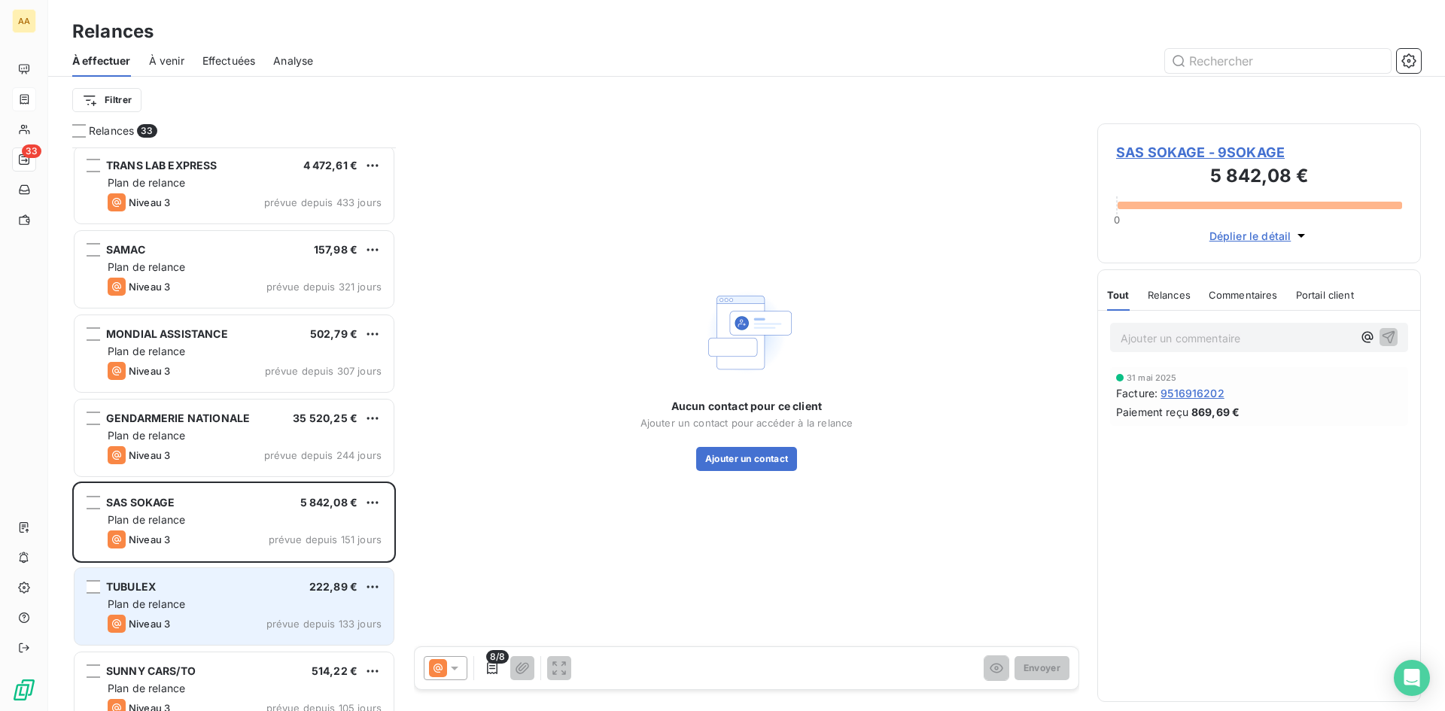
click at [289, 608] on div "Plan de relance" at bounding box center [245, 604] width 274 height 15
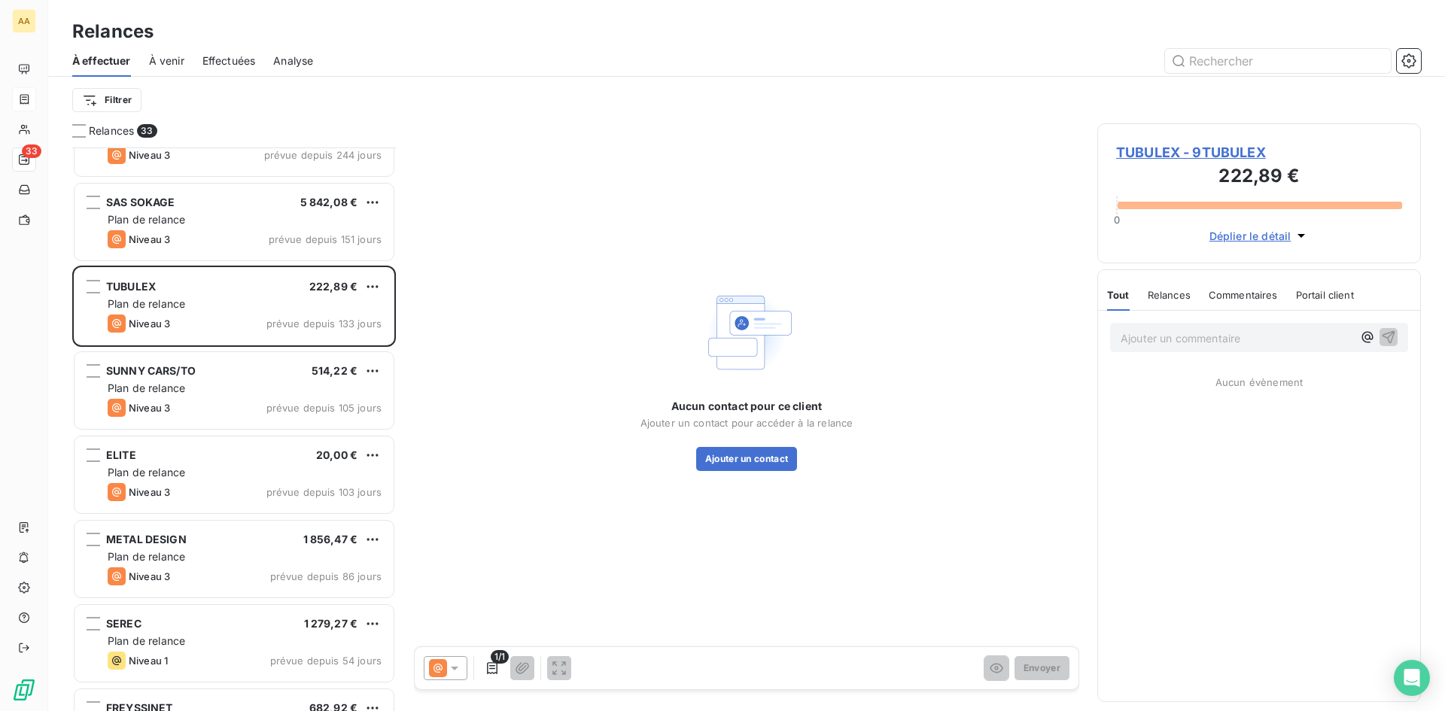
scroll to position [979, 0]
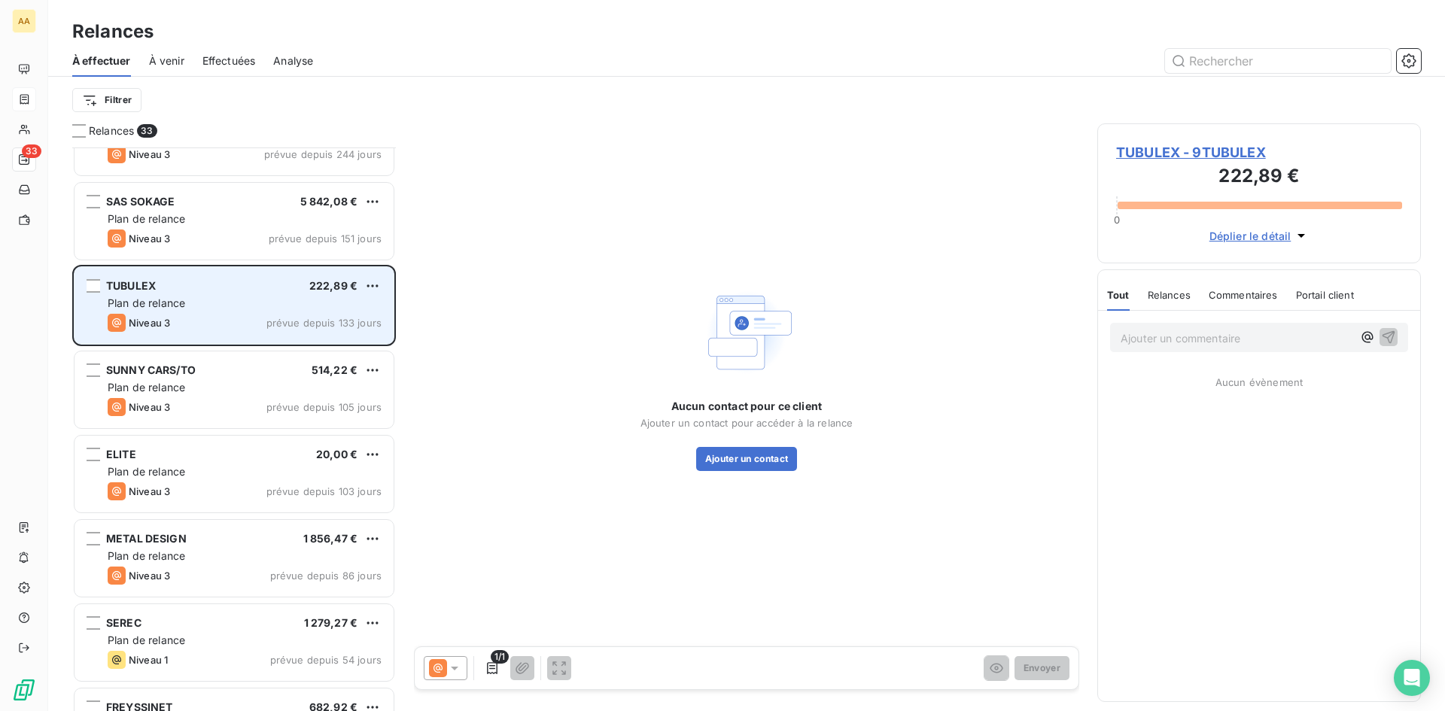
click at [329, 312] on div "TUBULEX 222,89 € Plan de relance Niveau 3 prévue depuis 133 jours" at bounding box center [234, 305] width 319 height 77
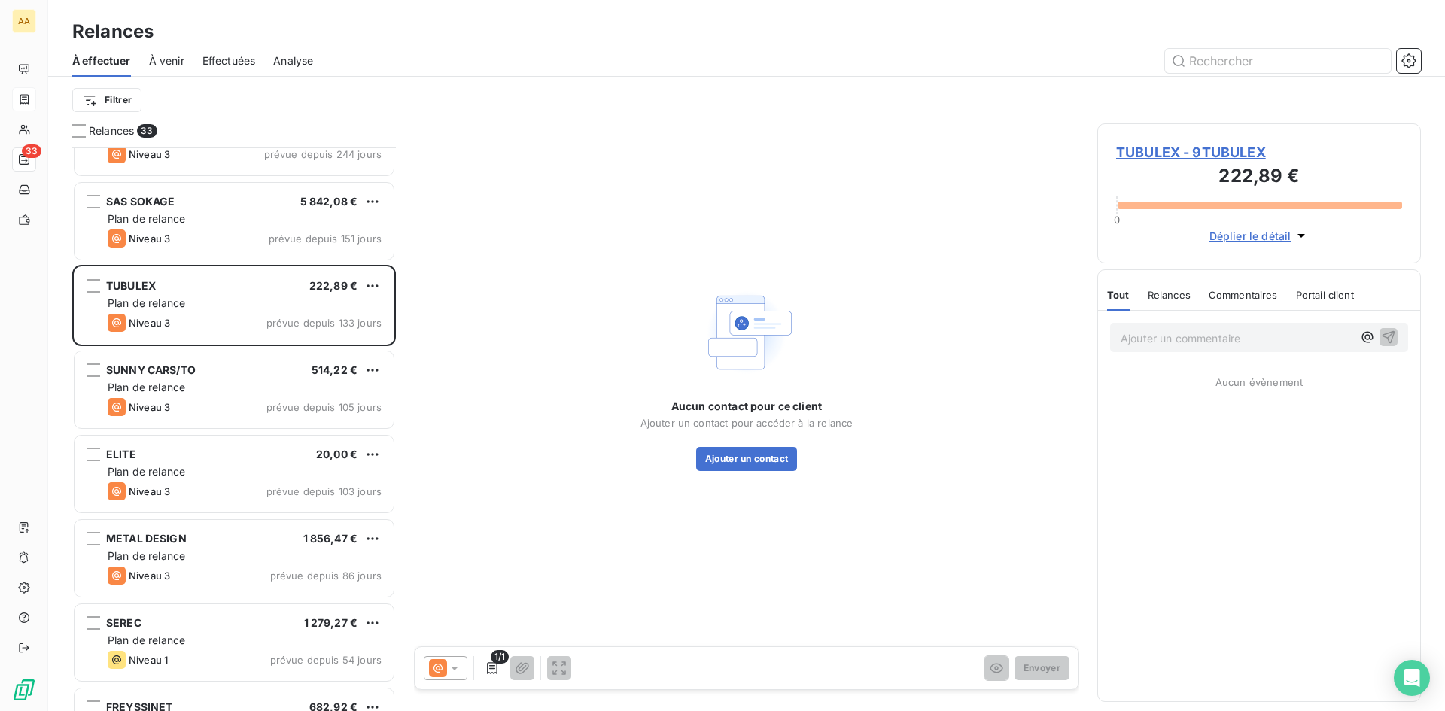
click at [1163, 148] on span "TUBULEX - 9TUBULEX" at bounding box center [1259, 152] width 286 height 20
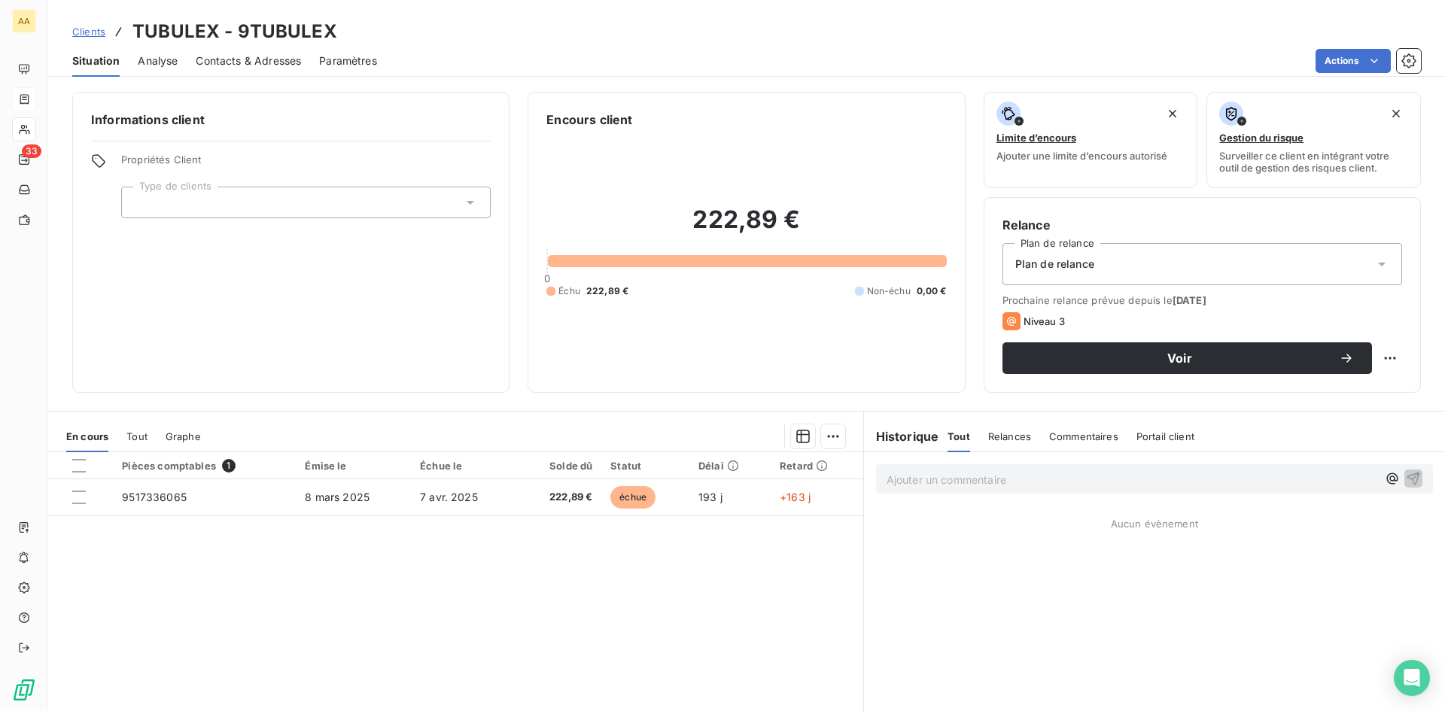
click at [256, 62] on span "Contacts & Adresses" at bounding box center [248, 60] width 105 height 15
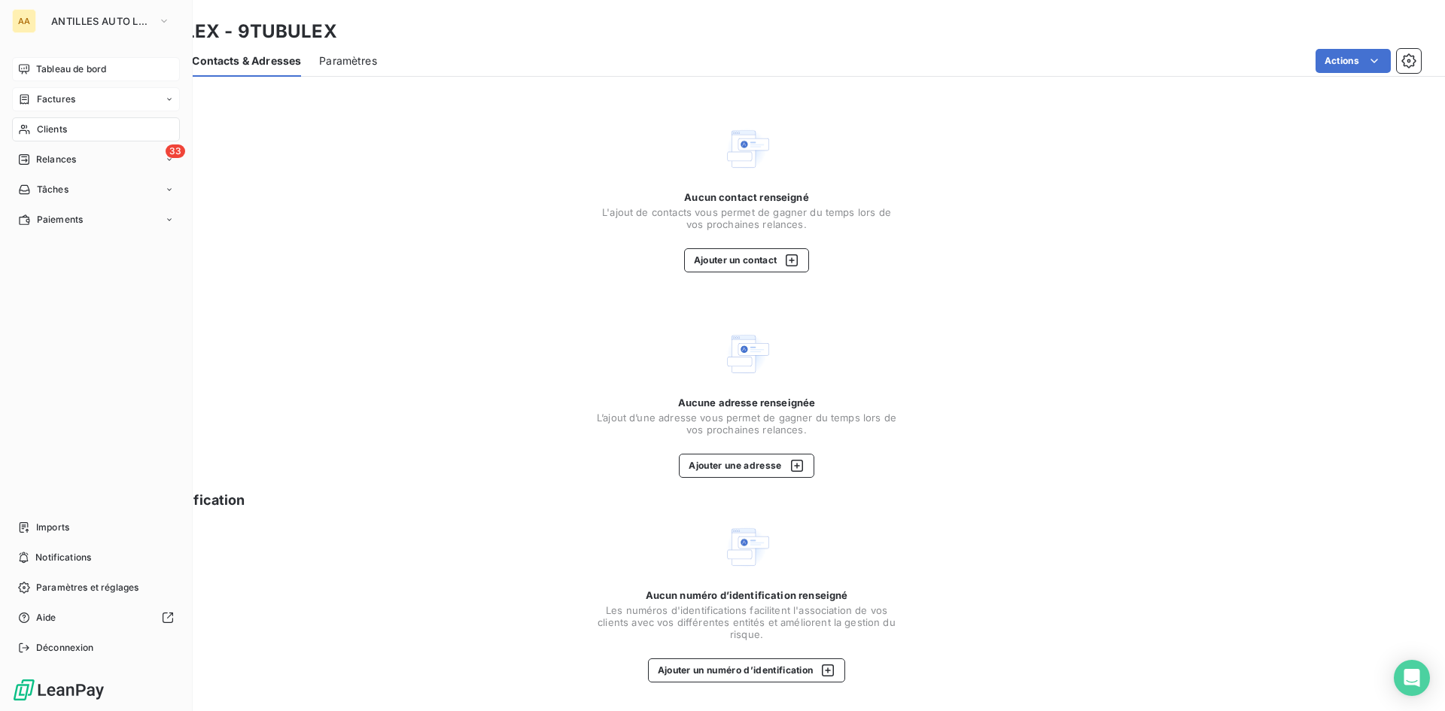
click at [50, 65] on span "Tableau de bord" at bounding box center [71, 69] width 70 height 14
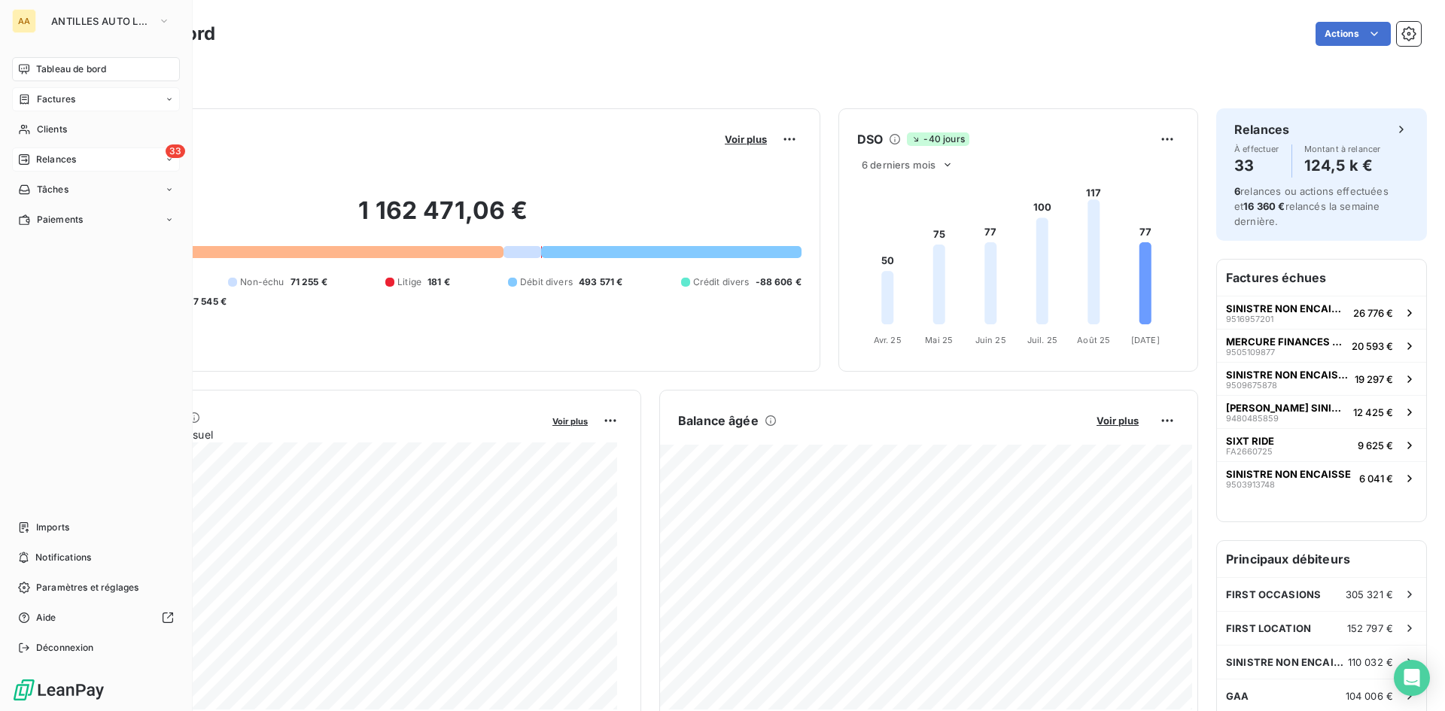
click at [54, 158] on span "Relances" at bounding box center [56, 160] width 40 height 14
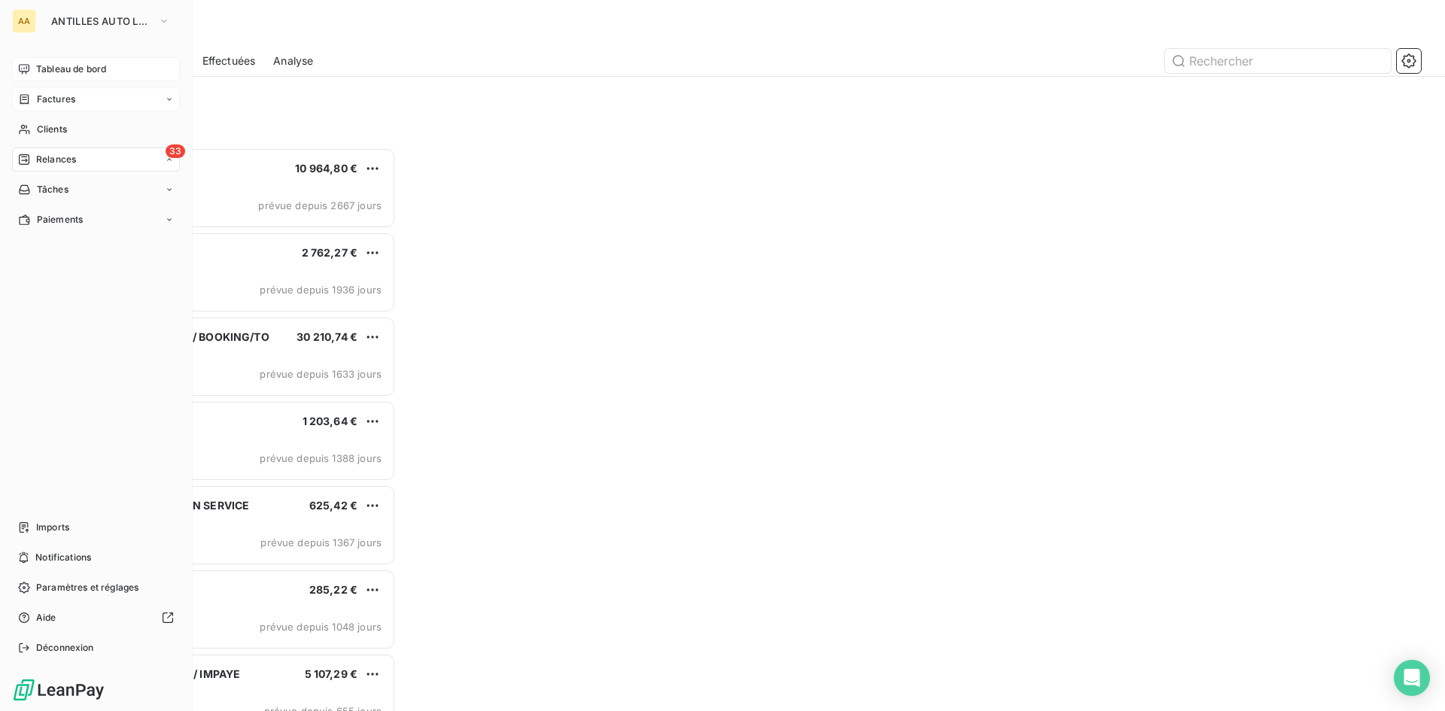
scroll to position [552, 312]
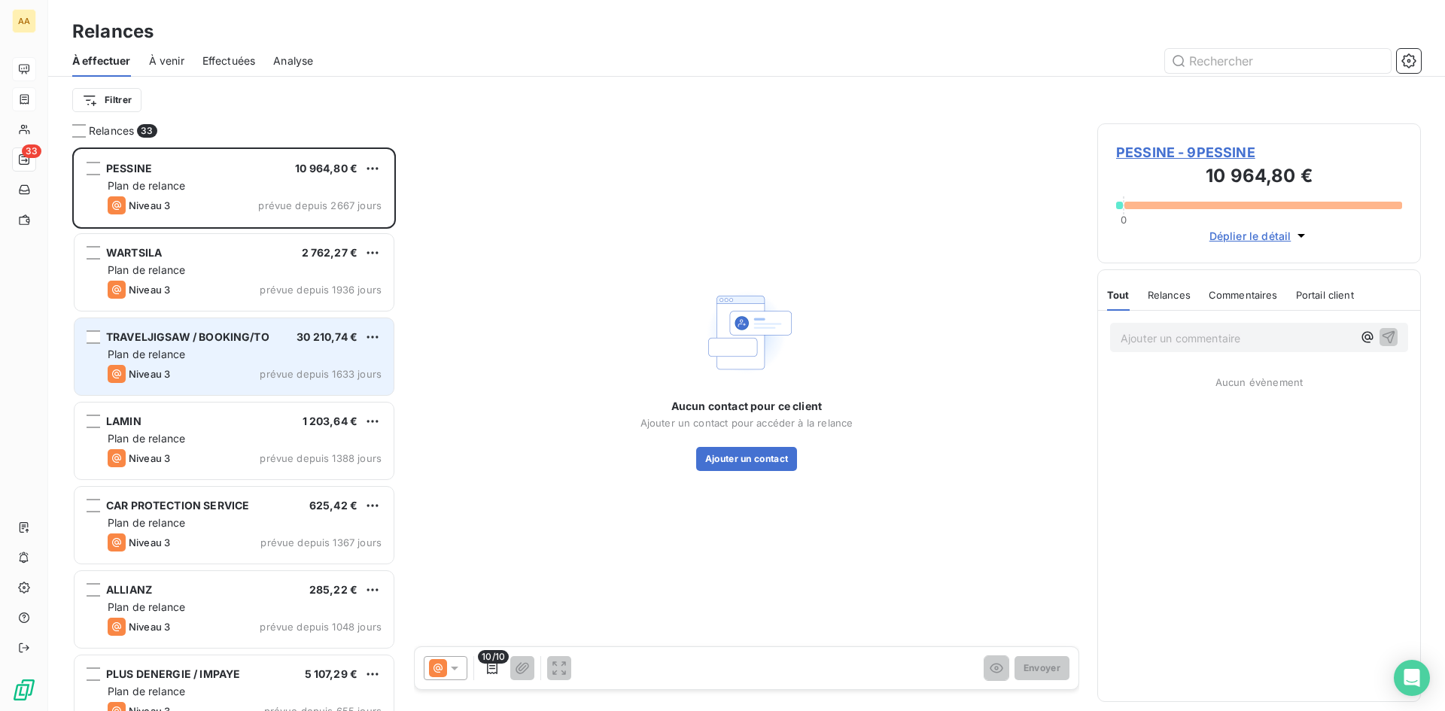
click at [361, 334] on div "TRAVELJIGSAW / BOOKING/TO 30 210,74 €" at bounding box center [245, 337] width 274 height 14
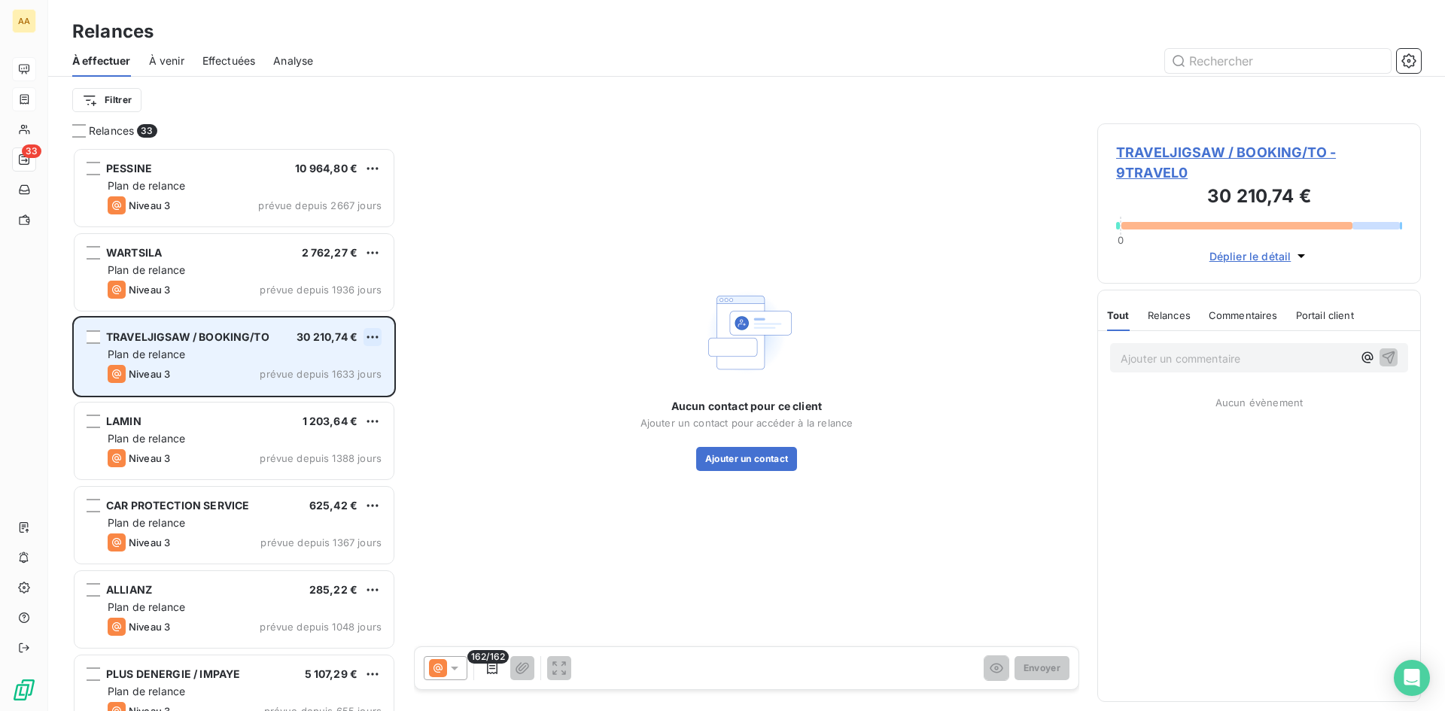
click at [372, 334] on html "AA 33 Relances À effectuer À venir Effectuées Analyse Filtrer Relances 33 PESSI…" at bounding box center [722, 355] width 1445 height 711
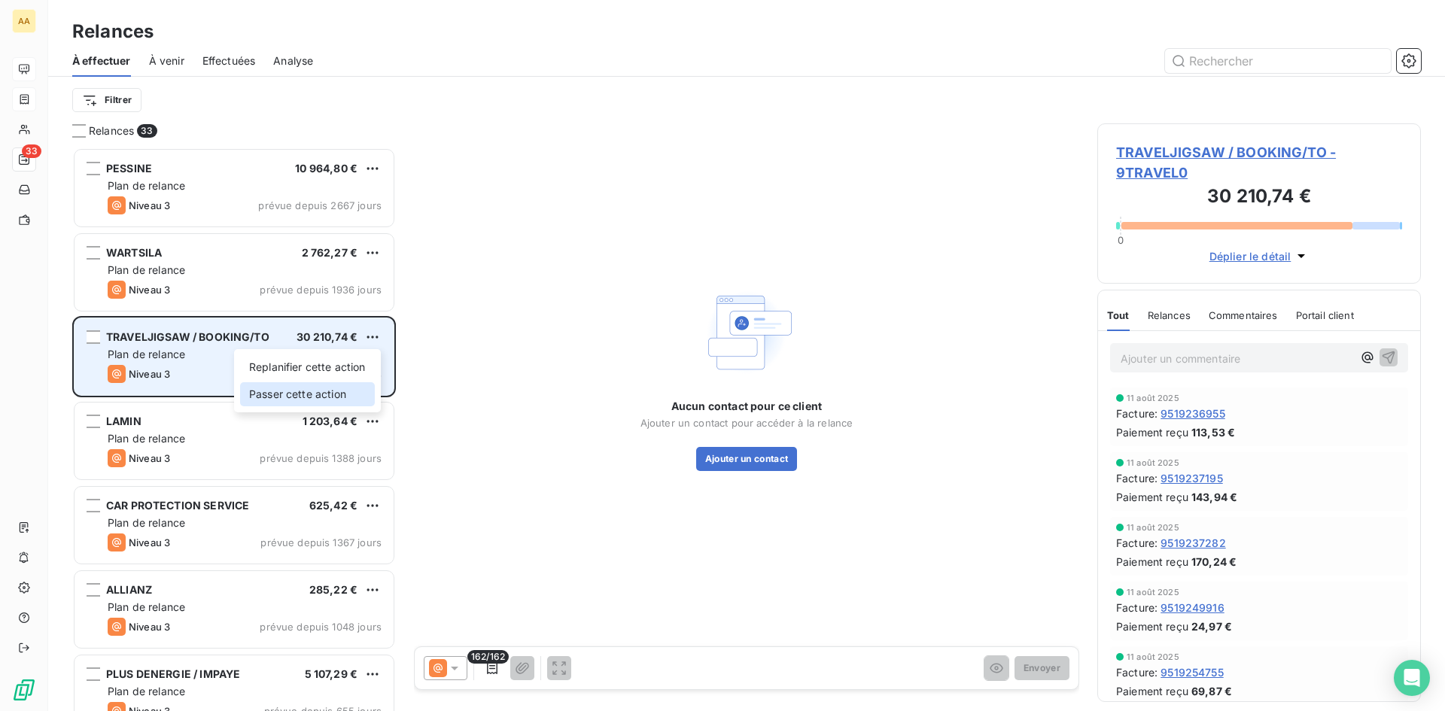
click at [344, 393] on div "Passer cette action" at bounding box center [307, 394] width 135 height 24
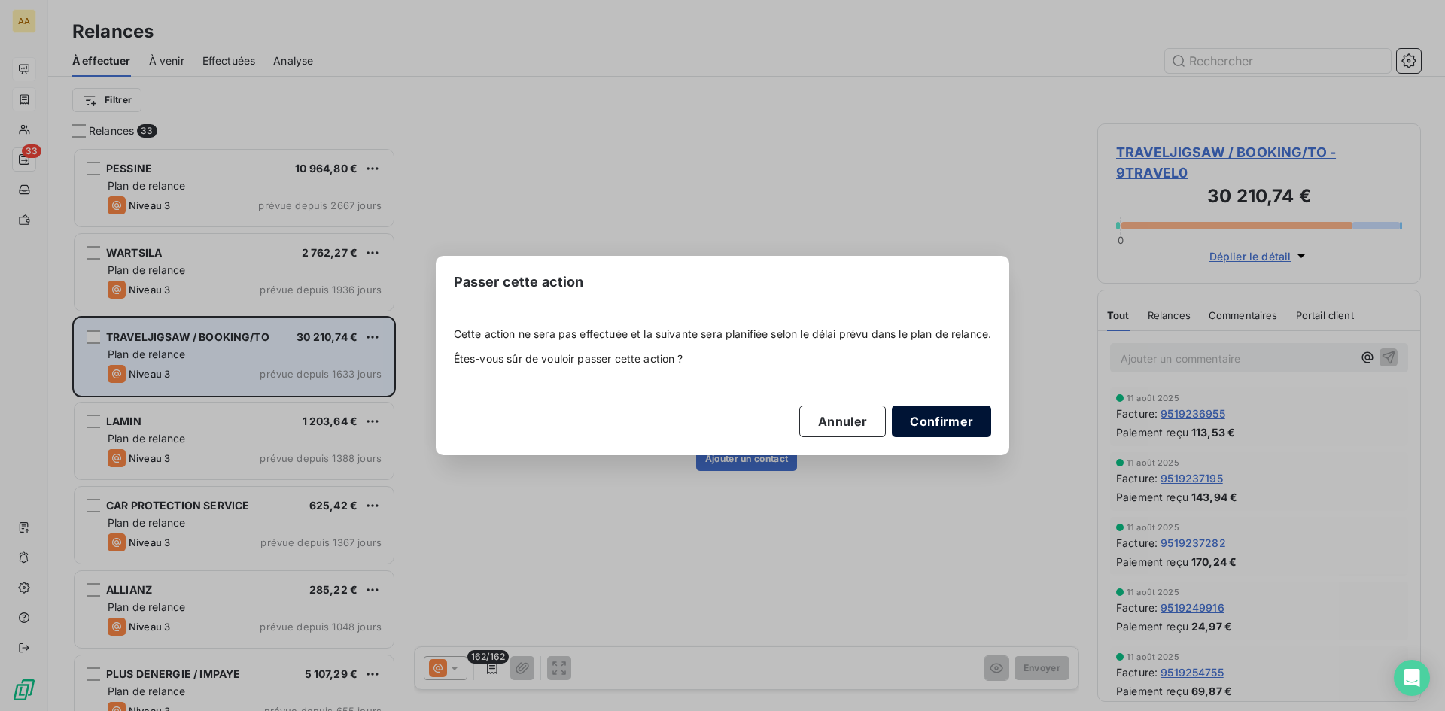
click at [958, 421] on button "Confirmer" at bounding box center [941, 422] width 99 height 32
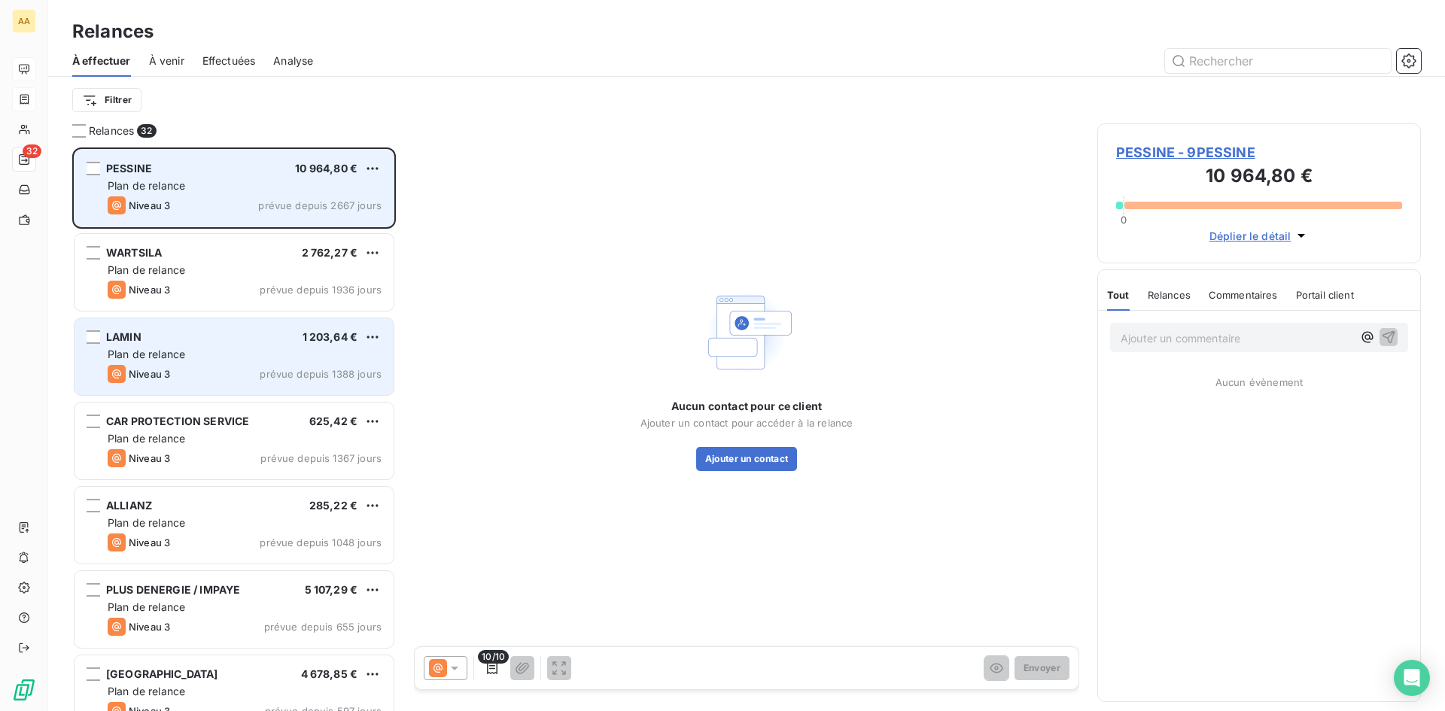
click at [340, 215] on div "PESSINE 10 964,80 € Plan de relance Niveau 3 prévue depuis 2667 jours" at bounding box center [234, 188] width 319 height 77
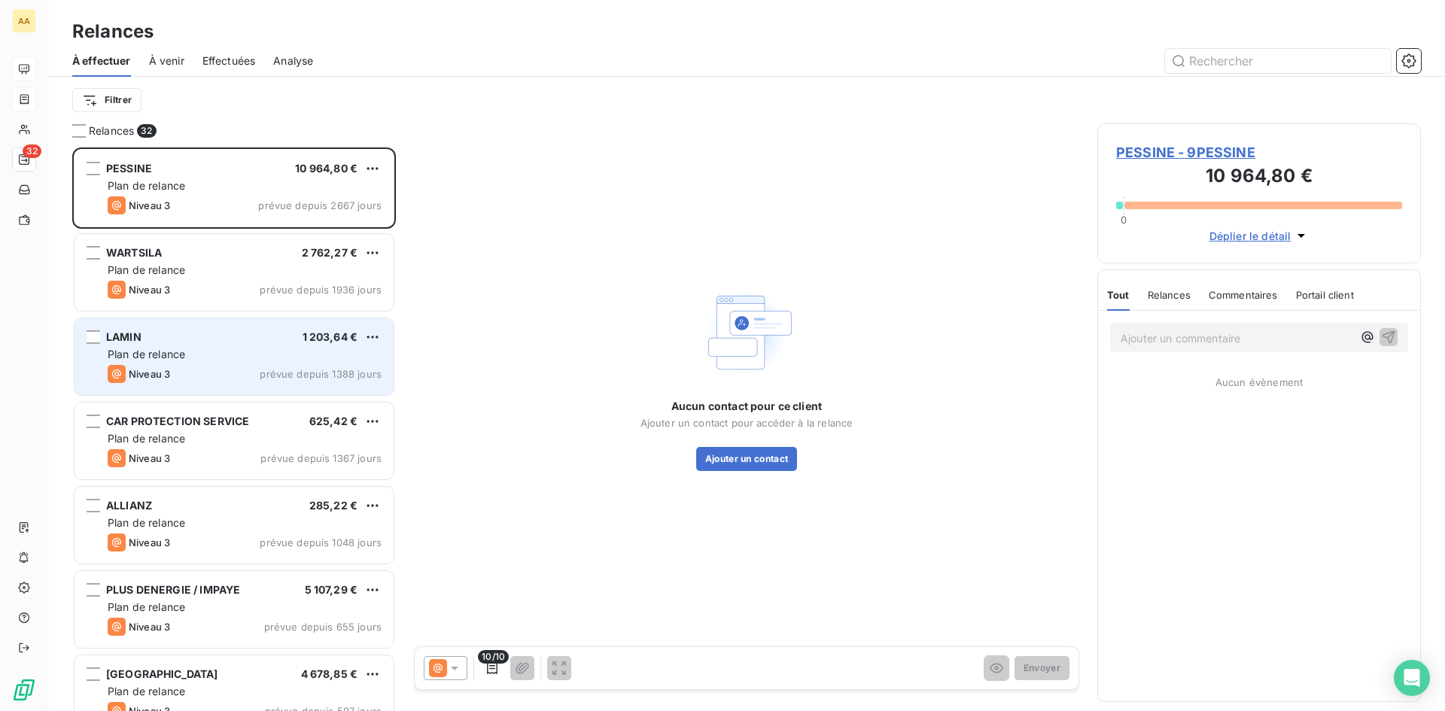
click at [1170, 161] on span "PESSINE - 9PESSINE" at bounding box center [1259, 152] width 286 height 20
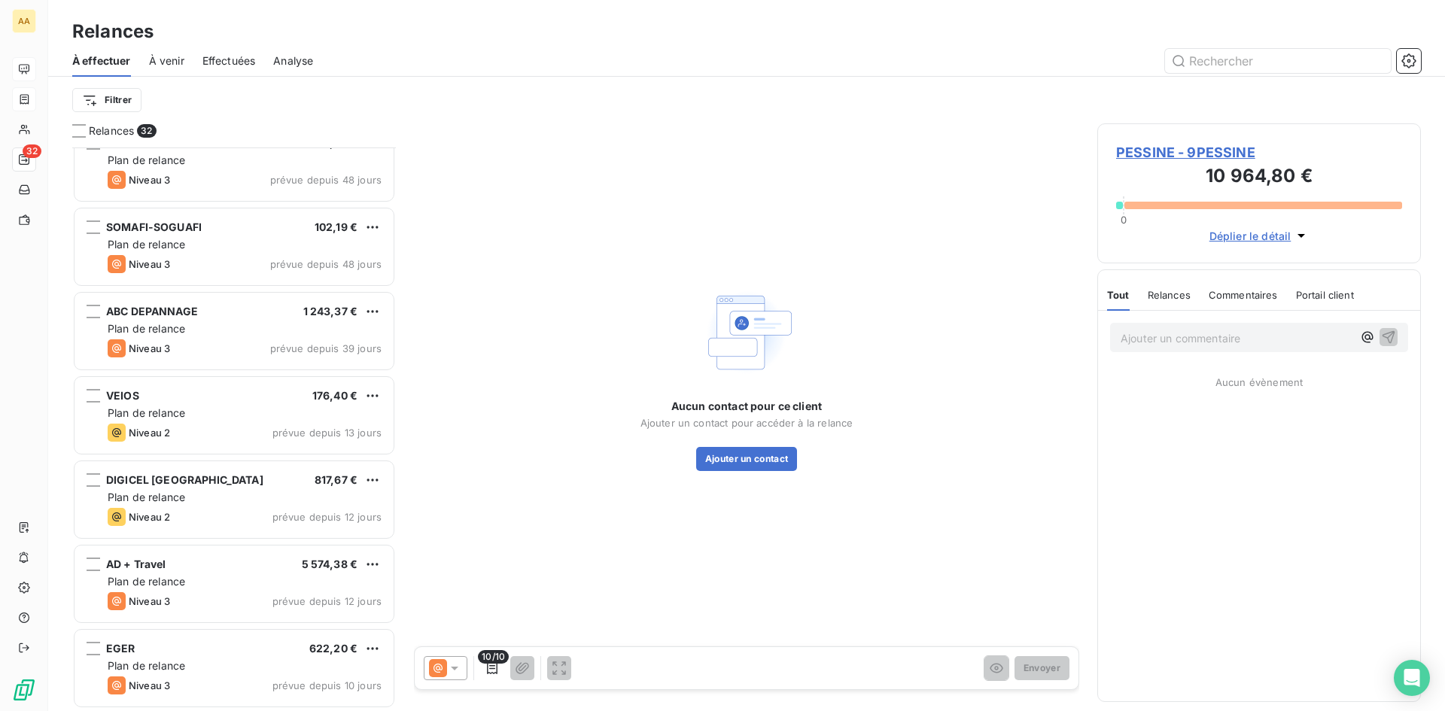
scroll to position [1506, 0]
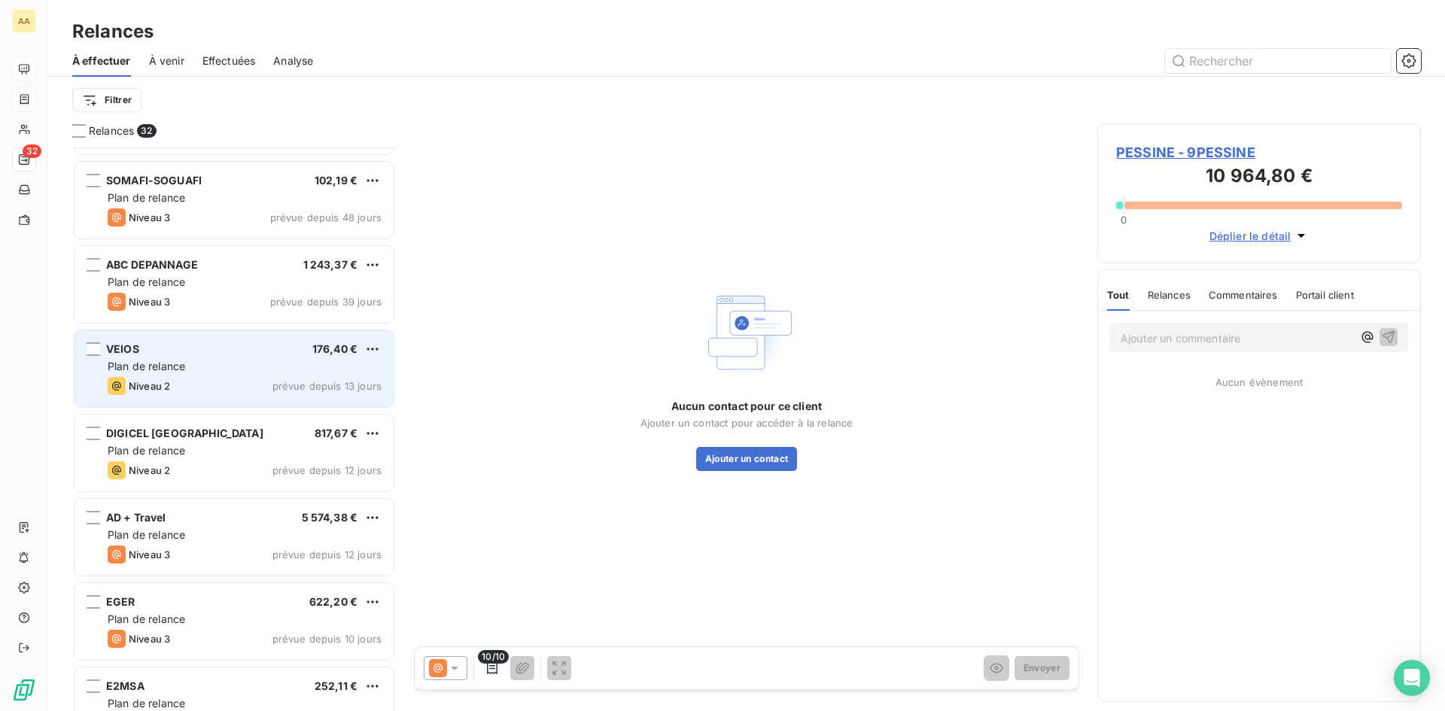
click at [334, 352] on span "176,40 €" at bounding box center [334, 348] width 45 height 13
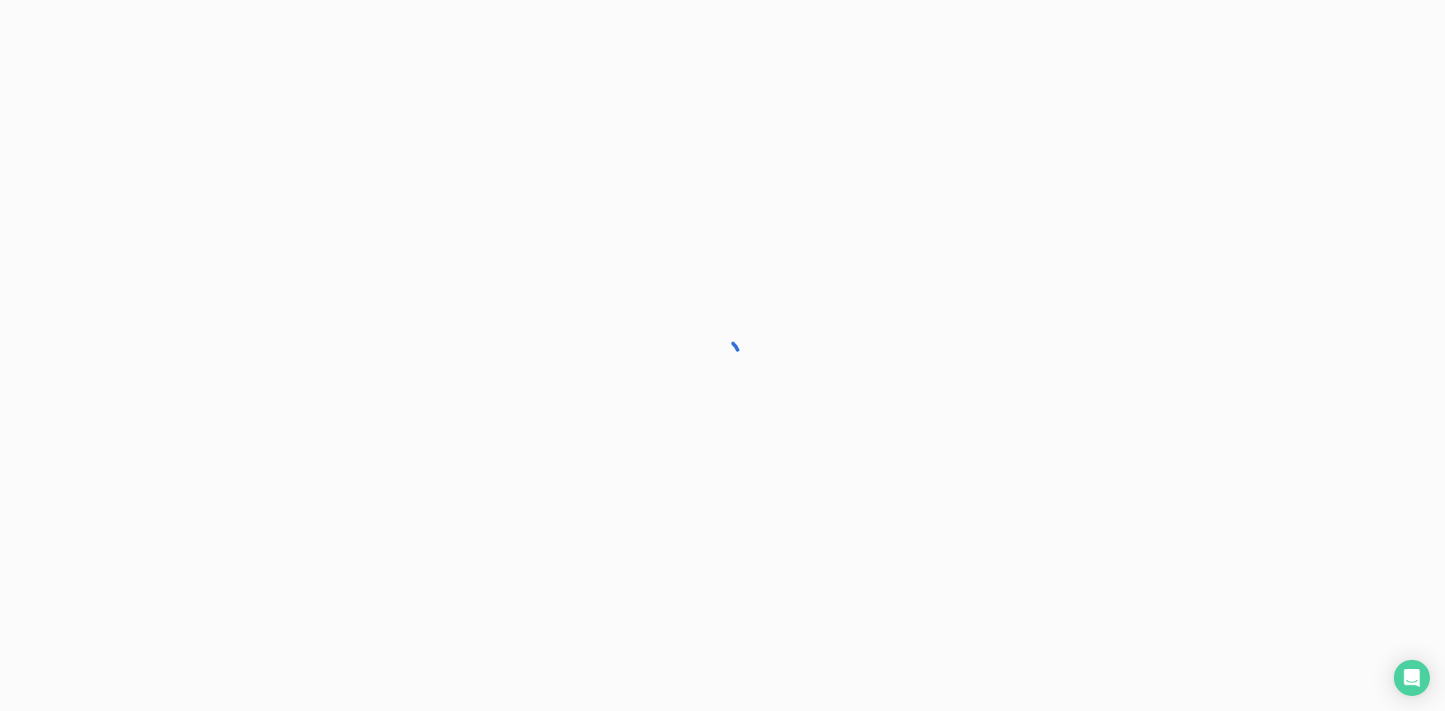
click at [318, 462] on div at bounding box center [722, 355] width 1445 height 711
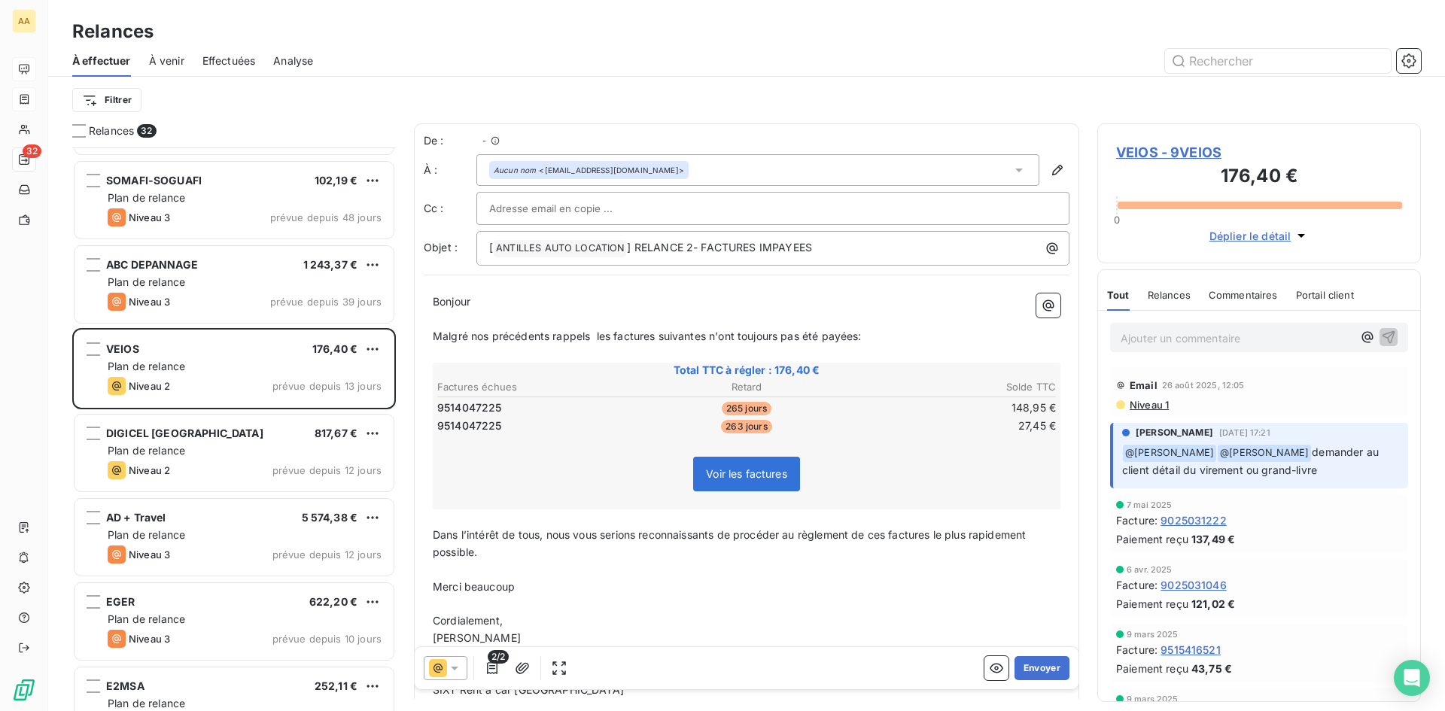
scroll to position [552, 312]
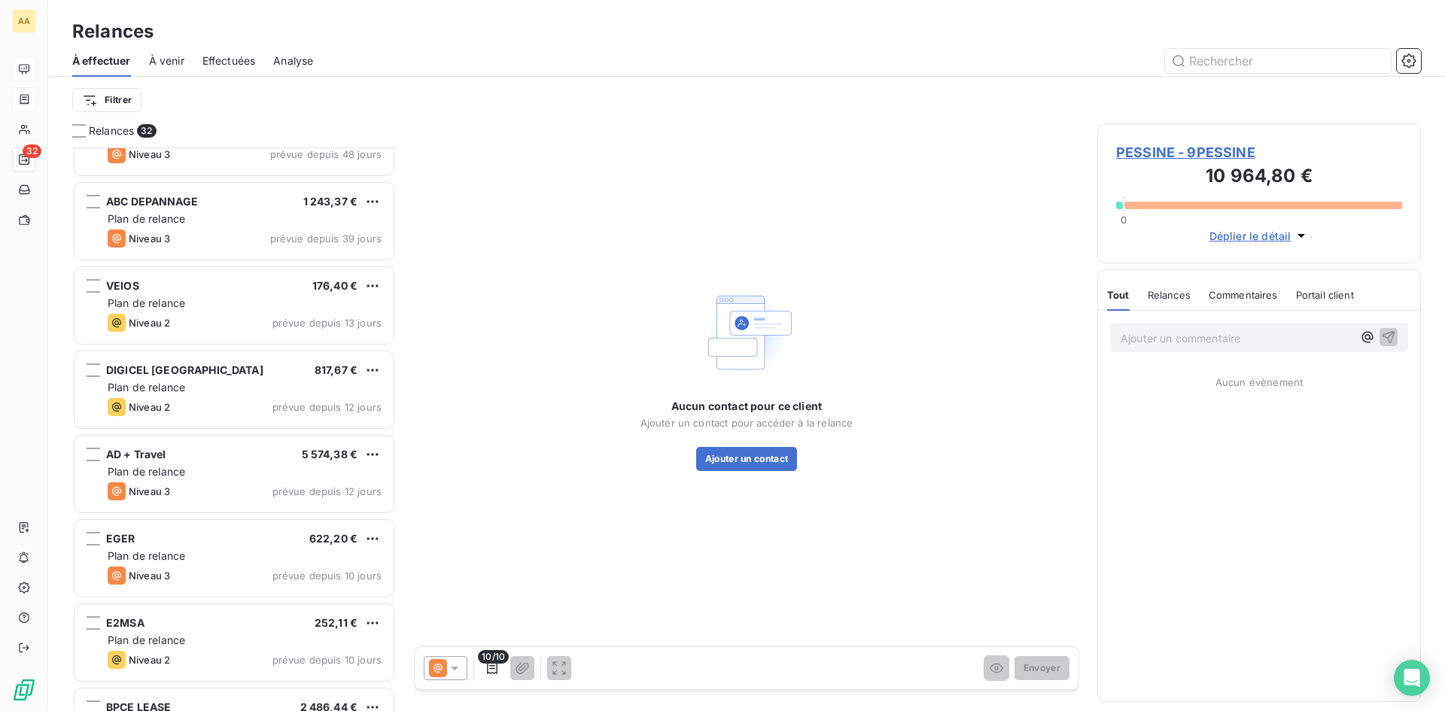
scroll to position [1657, 0]
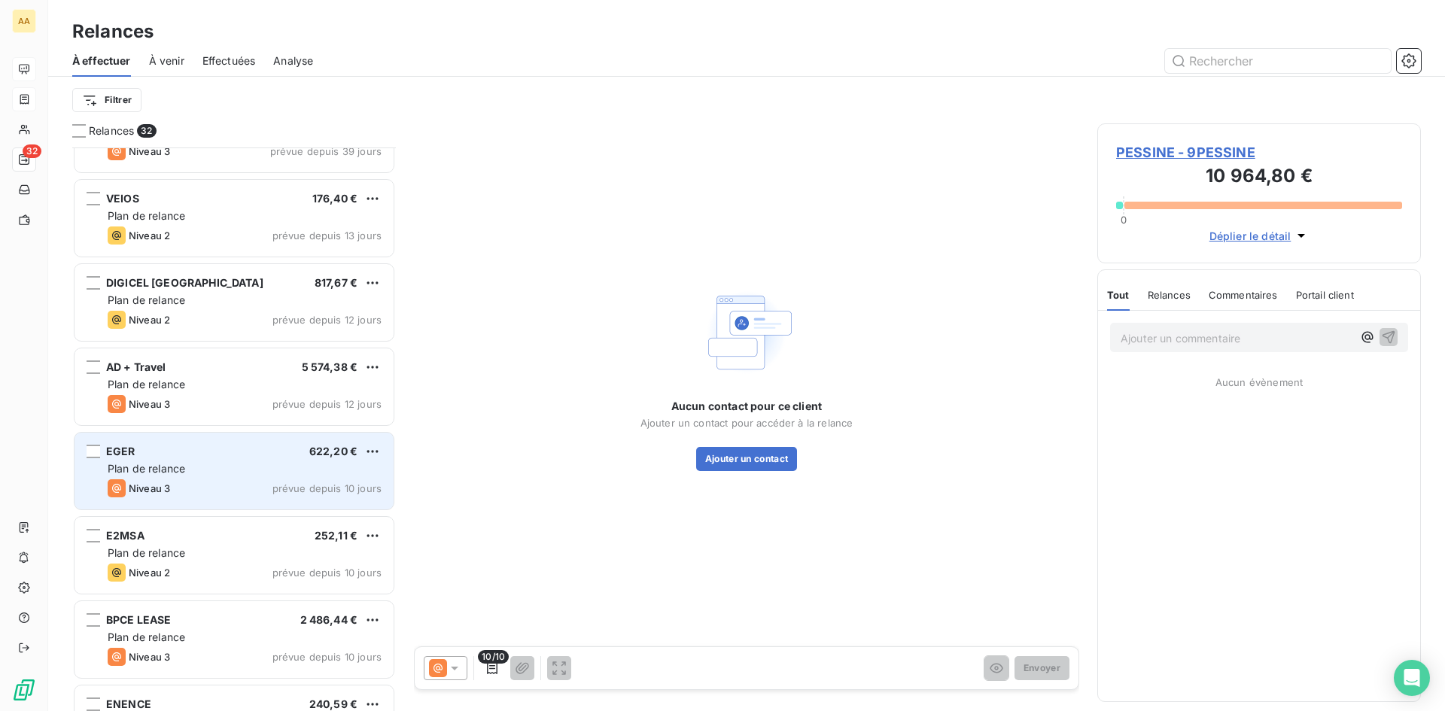
click at [345, 477] on div "EGER 622,20 € Plan de relance Niveau 3 prévue depuis 10 jours" at bounding box center [234, 471] width 319 height 77
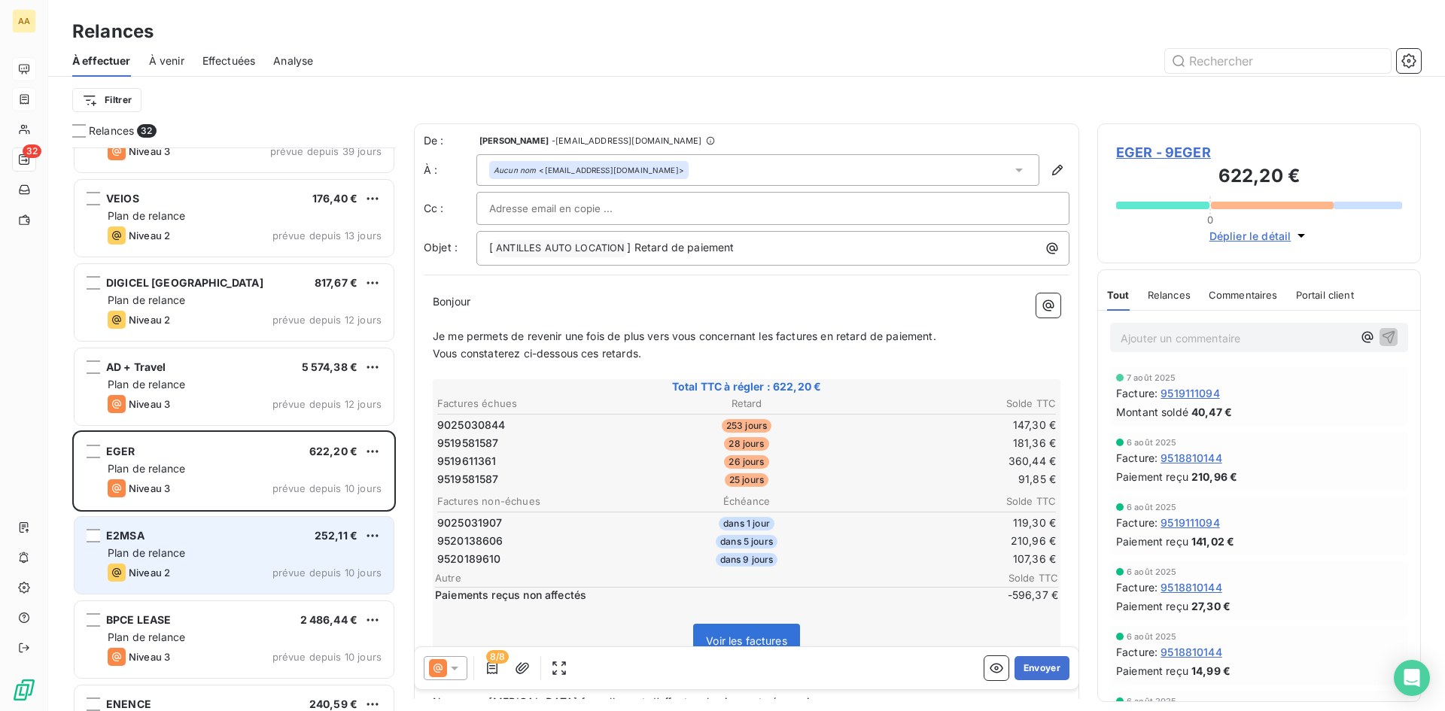
click at [200, 565] on div "Niveau 2 prévue depuis 10 jours" at bounding box center [245, 573] width 274 height 18
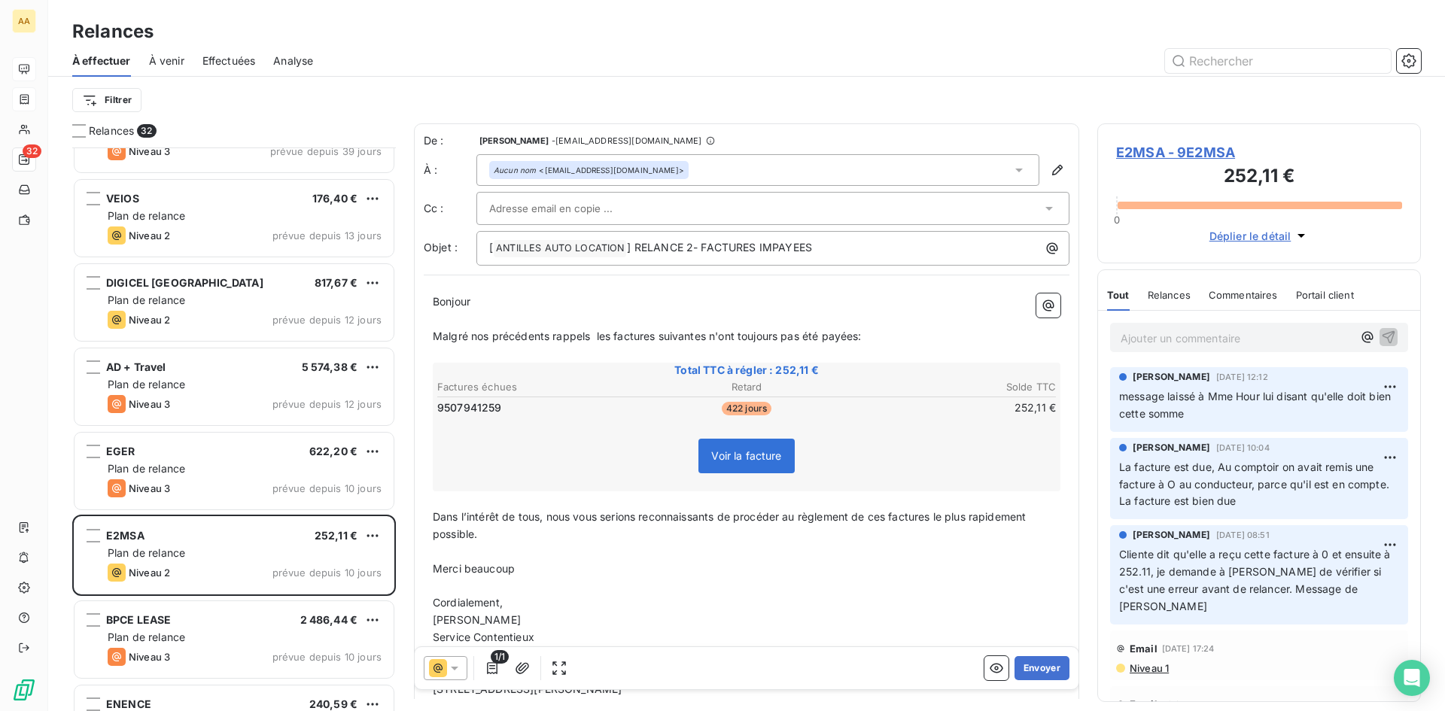
click at [1200, 473] on span "La facture est due, Au comptoir on avait remis une facture à O au conducteur, p…" at bounding box center [1255, 484] width 273 height 47
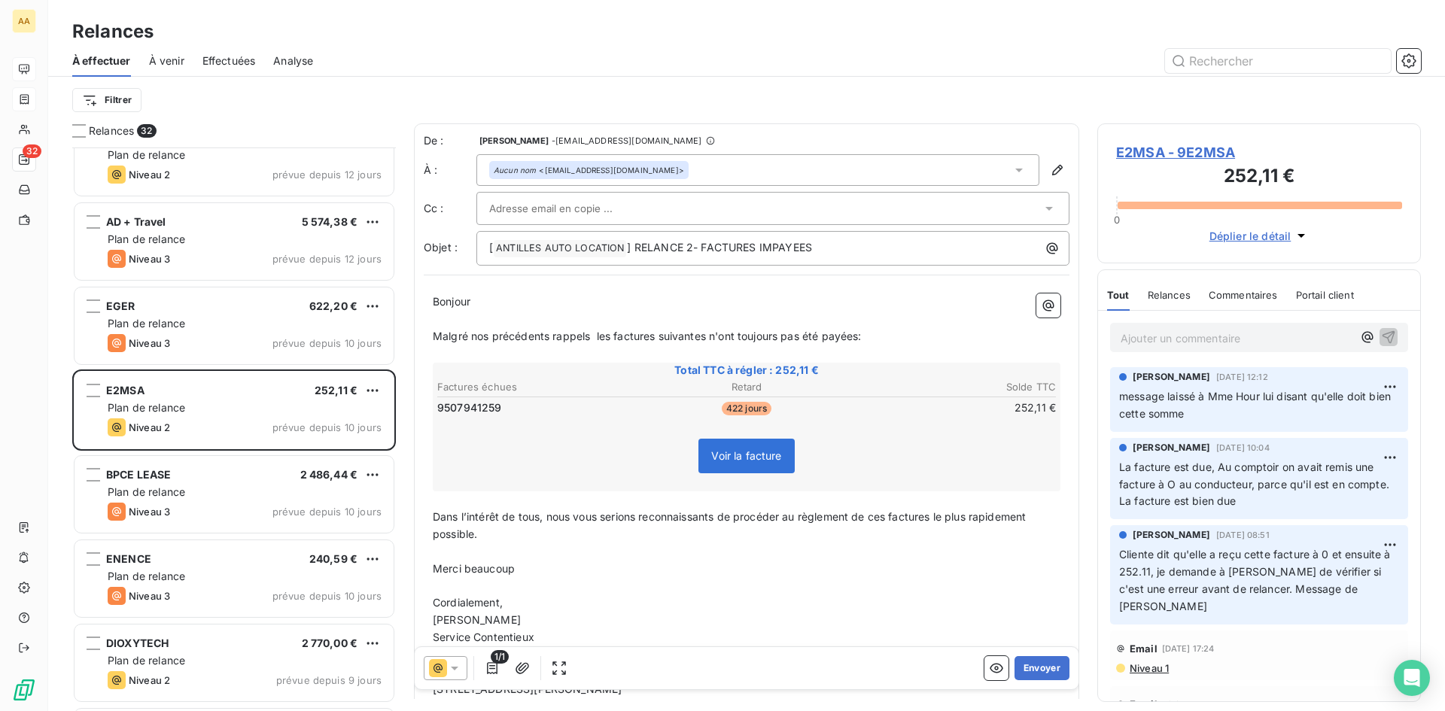
scroll to position [1807, 0]
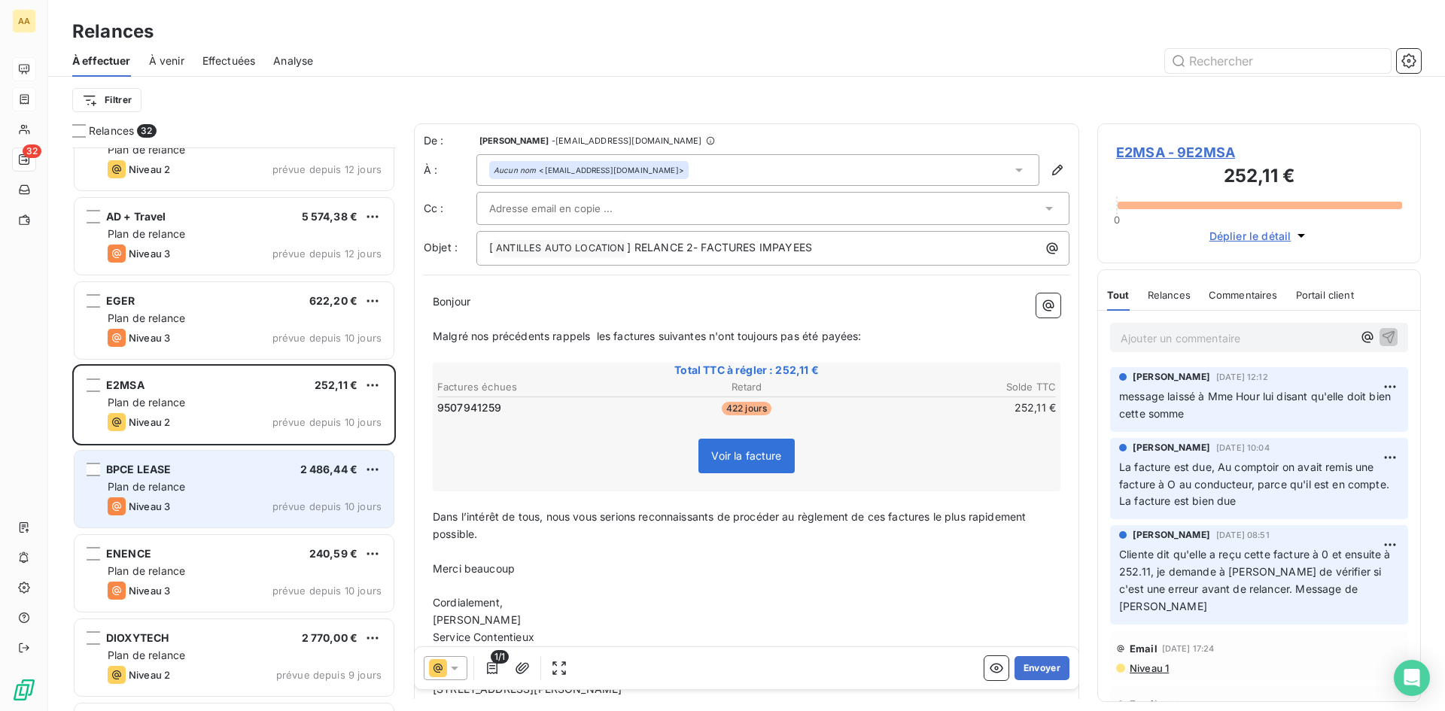
click at [278, 495] on div "BPCE LEASE 2 486,44 € Plan de relance Niveau 3 prévue depuis 10 jours" at bounding box center [234, 489] width 319 height 77
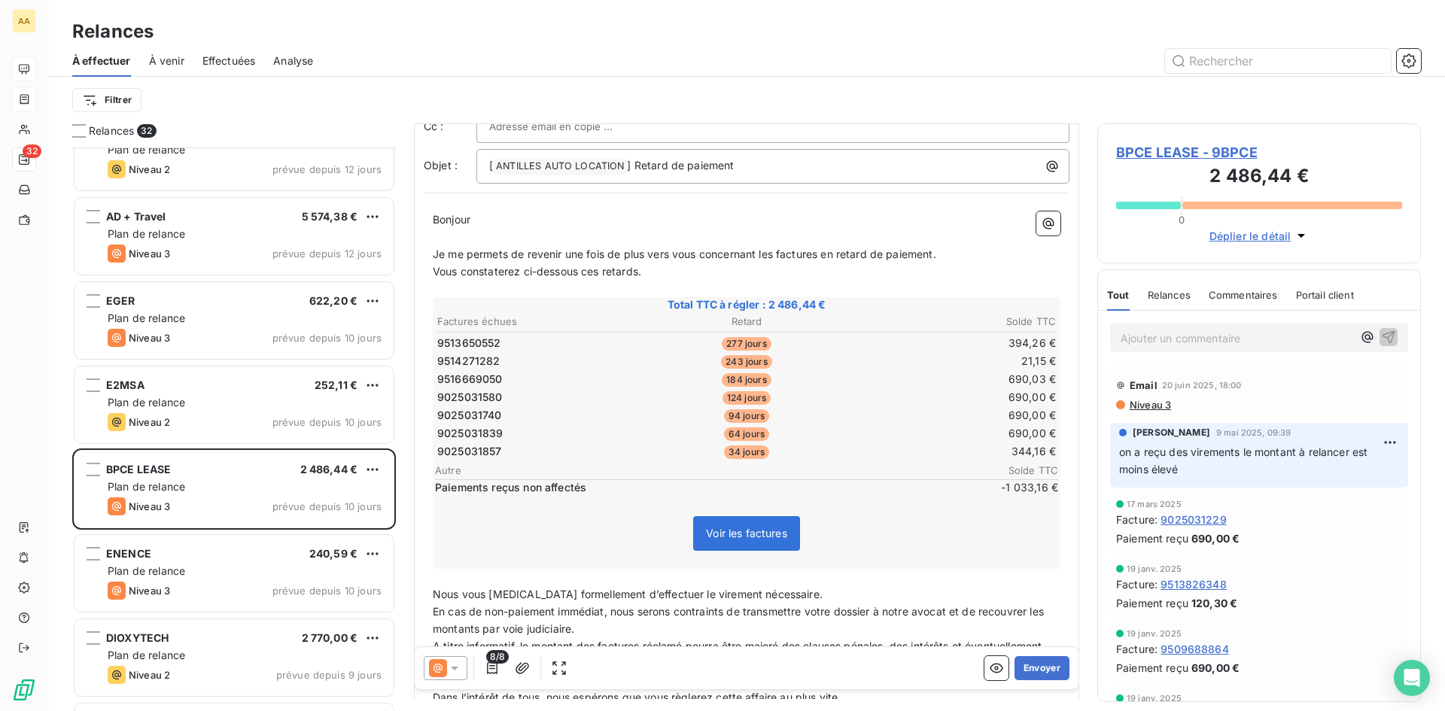
scroll to position [151, 0]
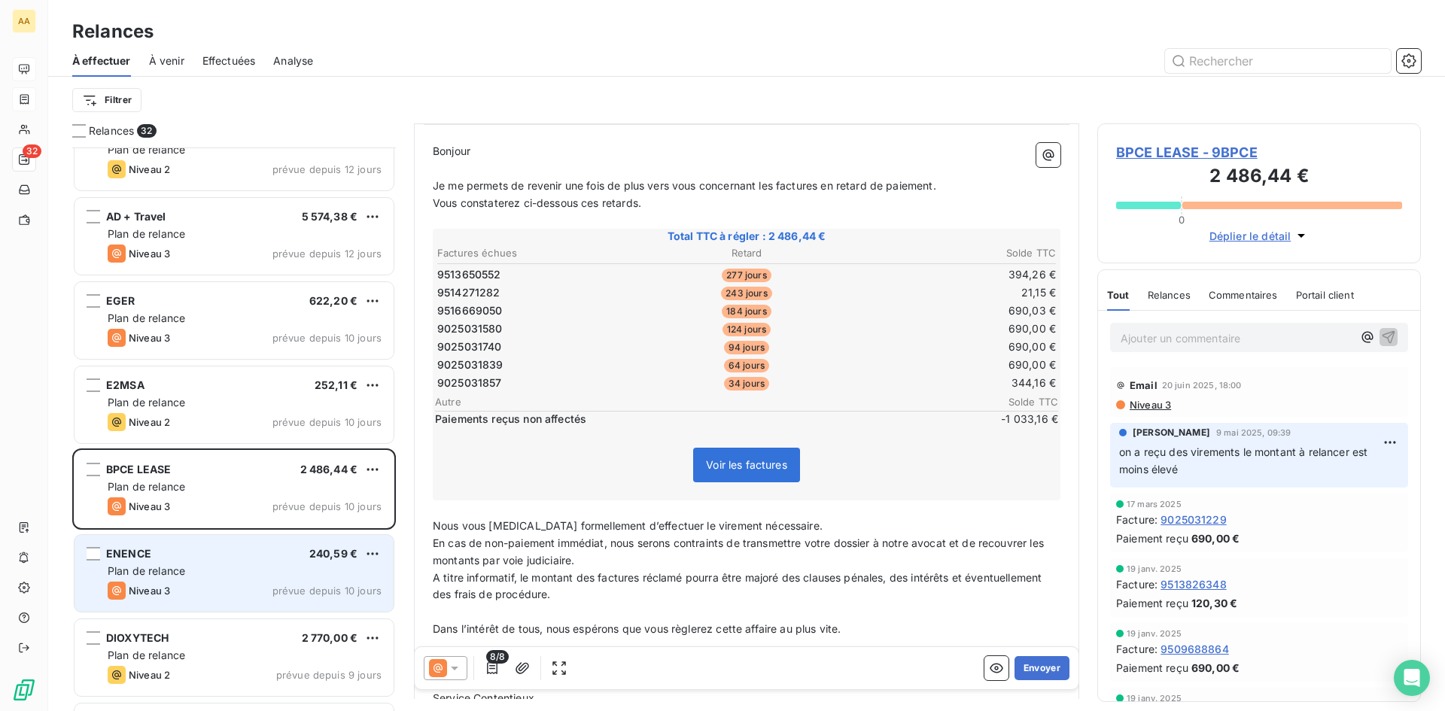
click at [227, 560] on div "ENENCE 240,59 €" at bounding box center [245, 554] width 274 height 14
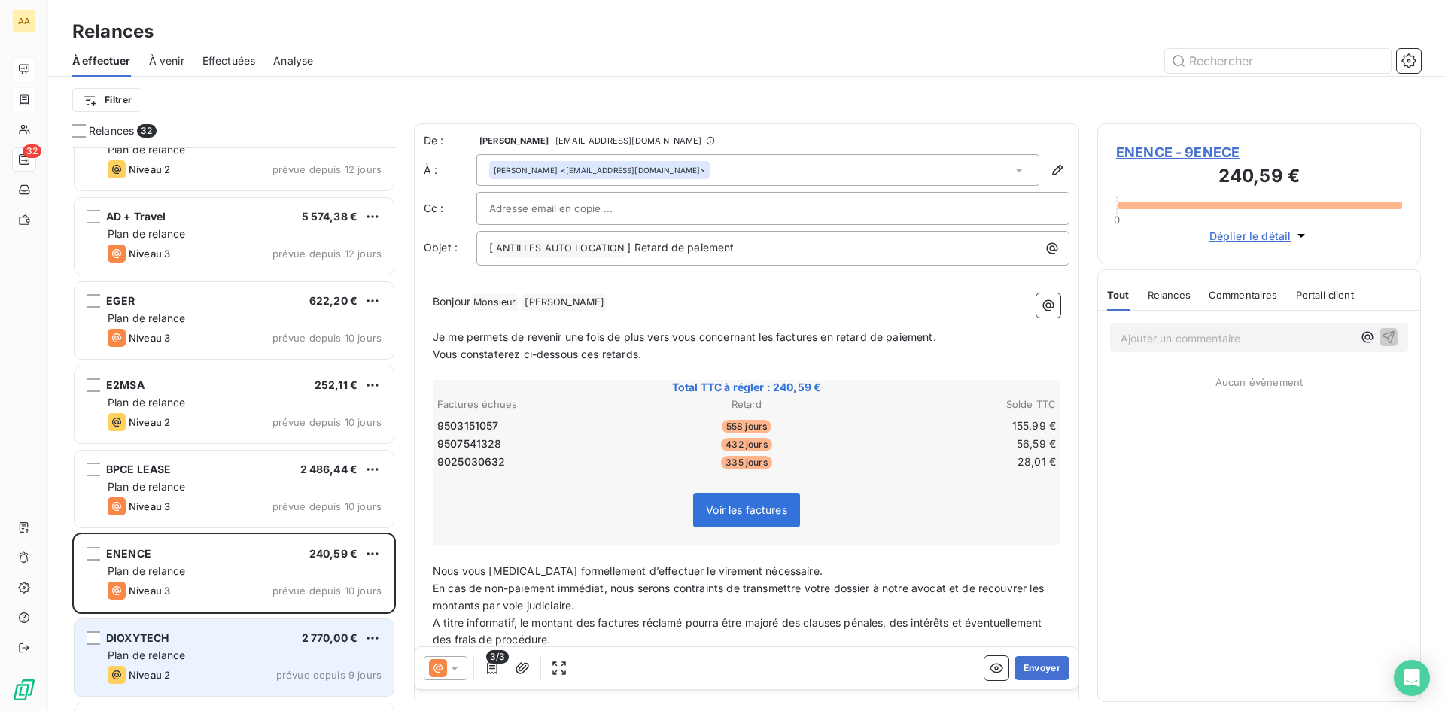
click at [229, 649] on div "Plan de relance" at bounding box center [245, 655] width 274 height 15
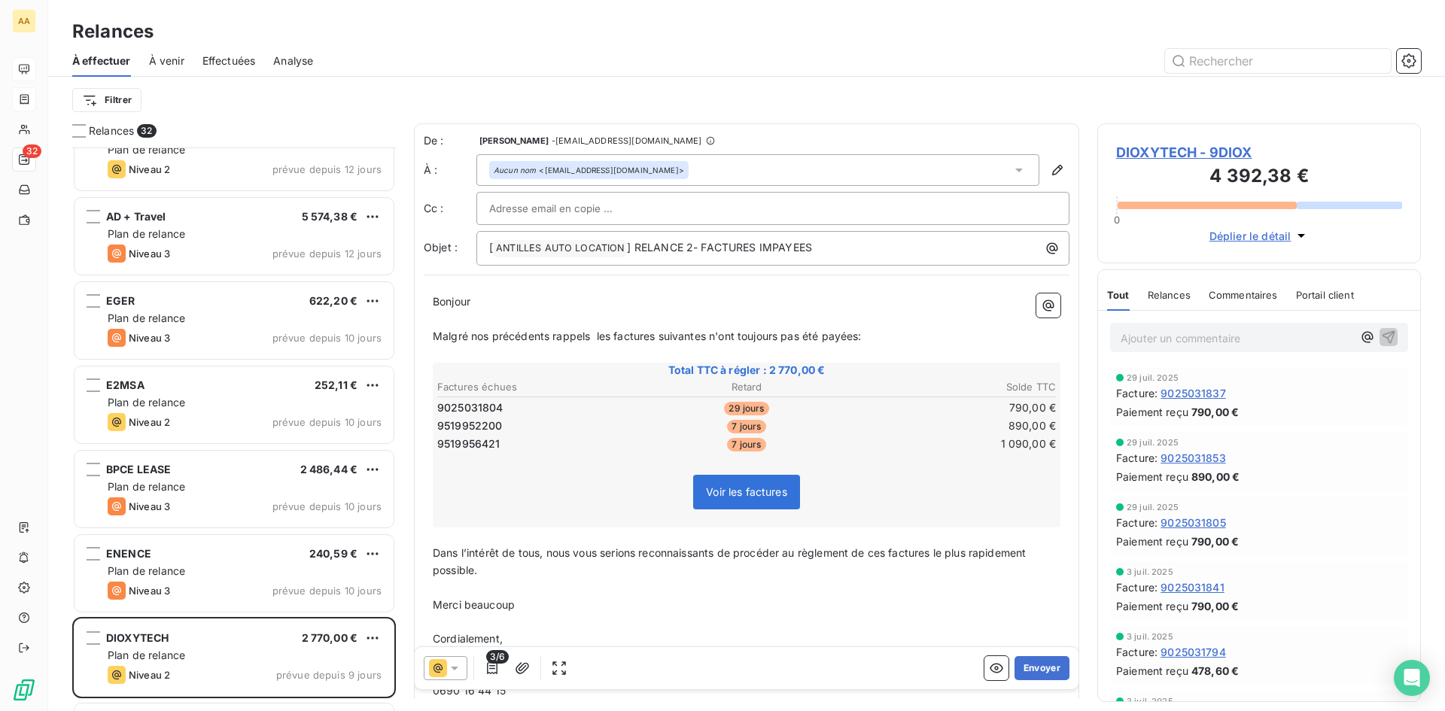
scroll to position [2033, 0]
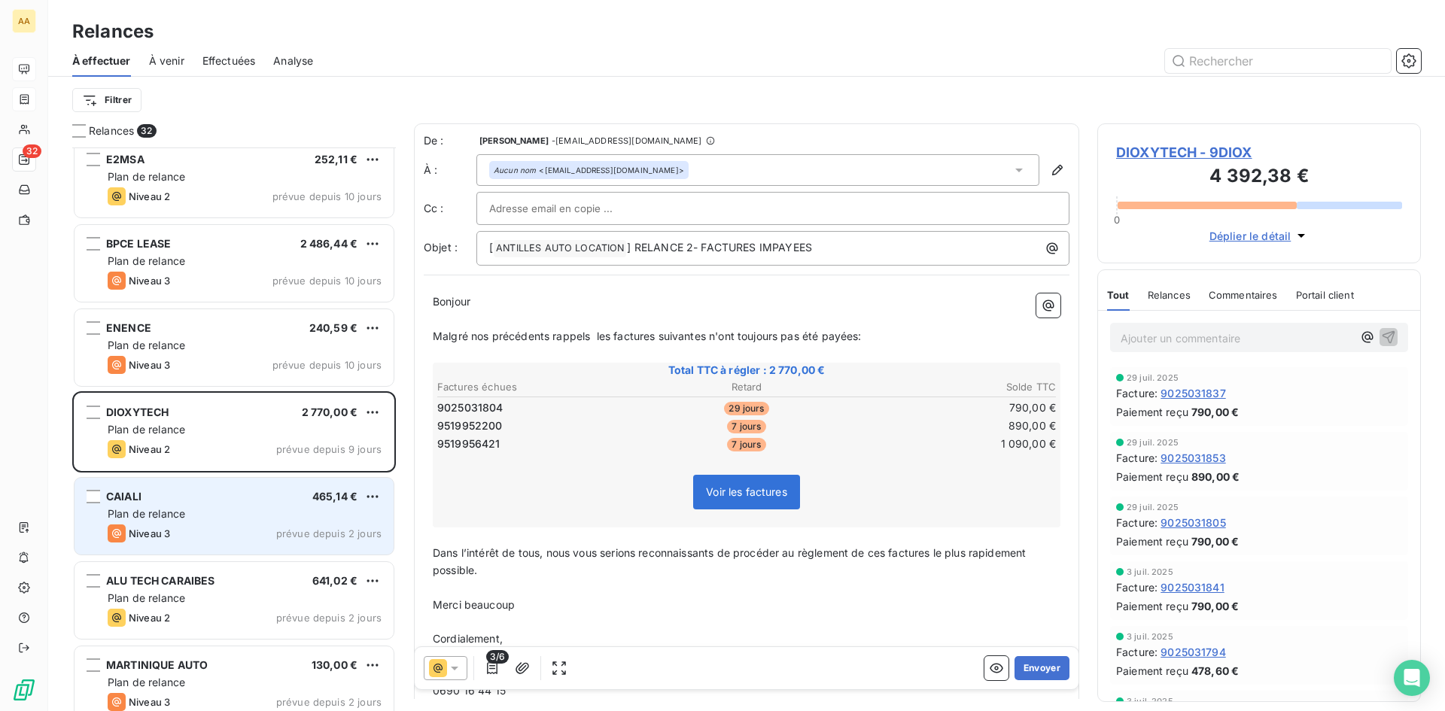
click at [226, 527] on div "Niveau 3 prévue depuis 2 jours" at bounding box center [245, 534] width 274 height 18
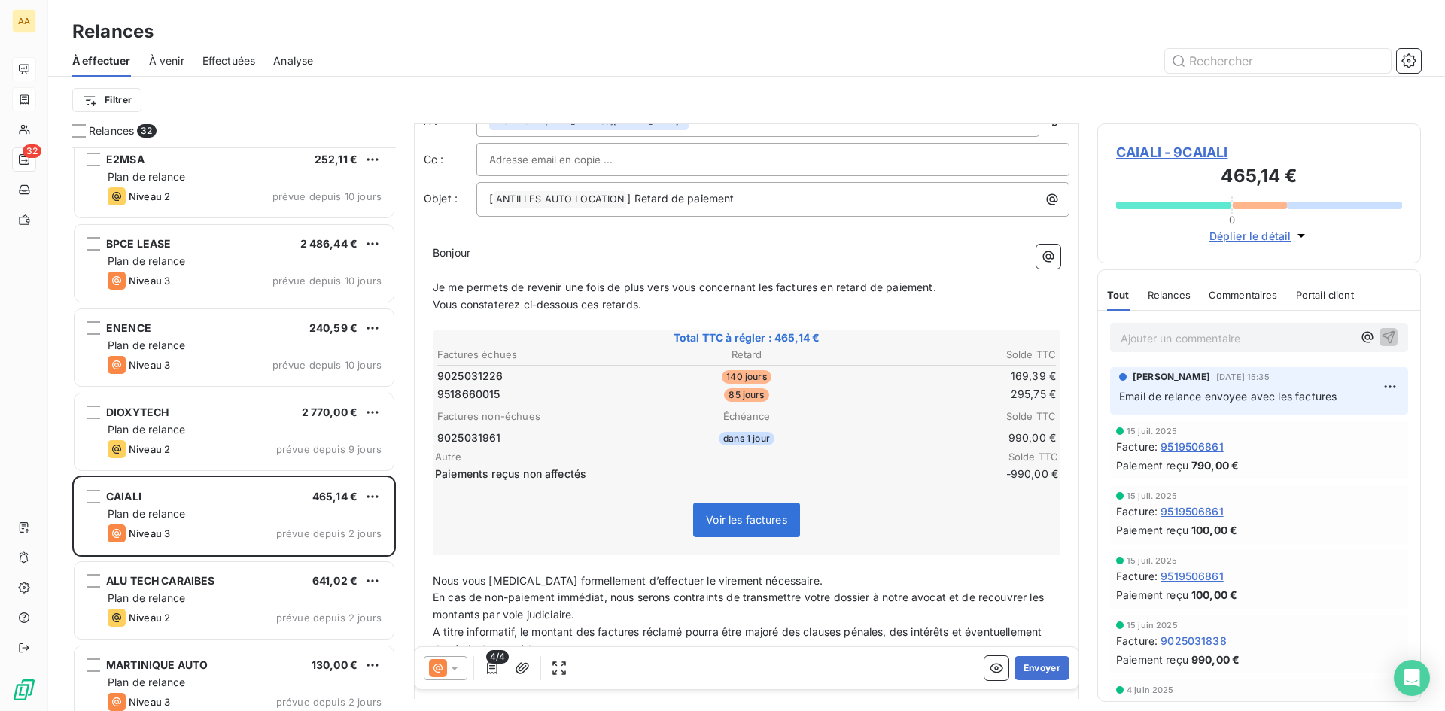
scroll to position [151, 0]
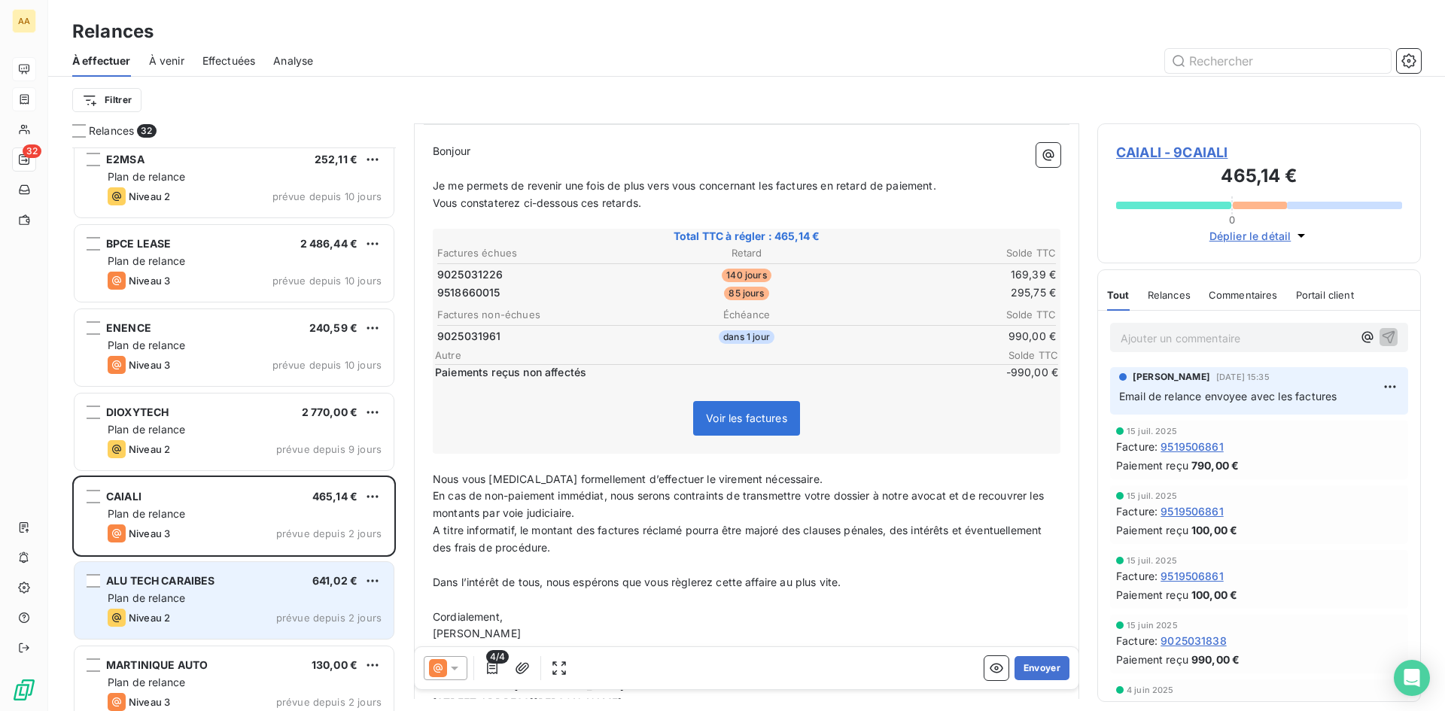
click at [173, 593] on span "Plan de relance" at bounding box center [147, 598] width 78 height 13
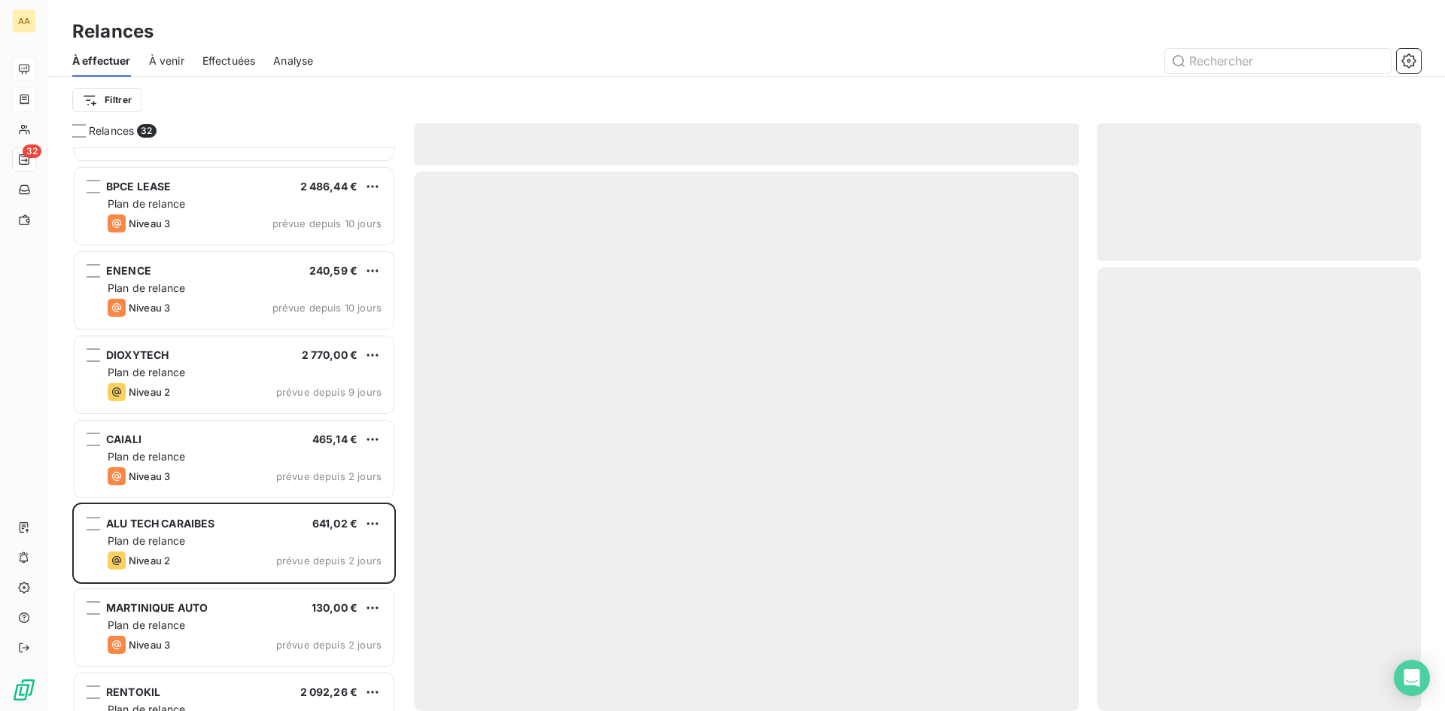
scroll to position [2135, 0]
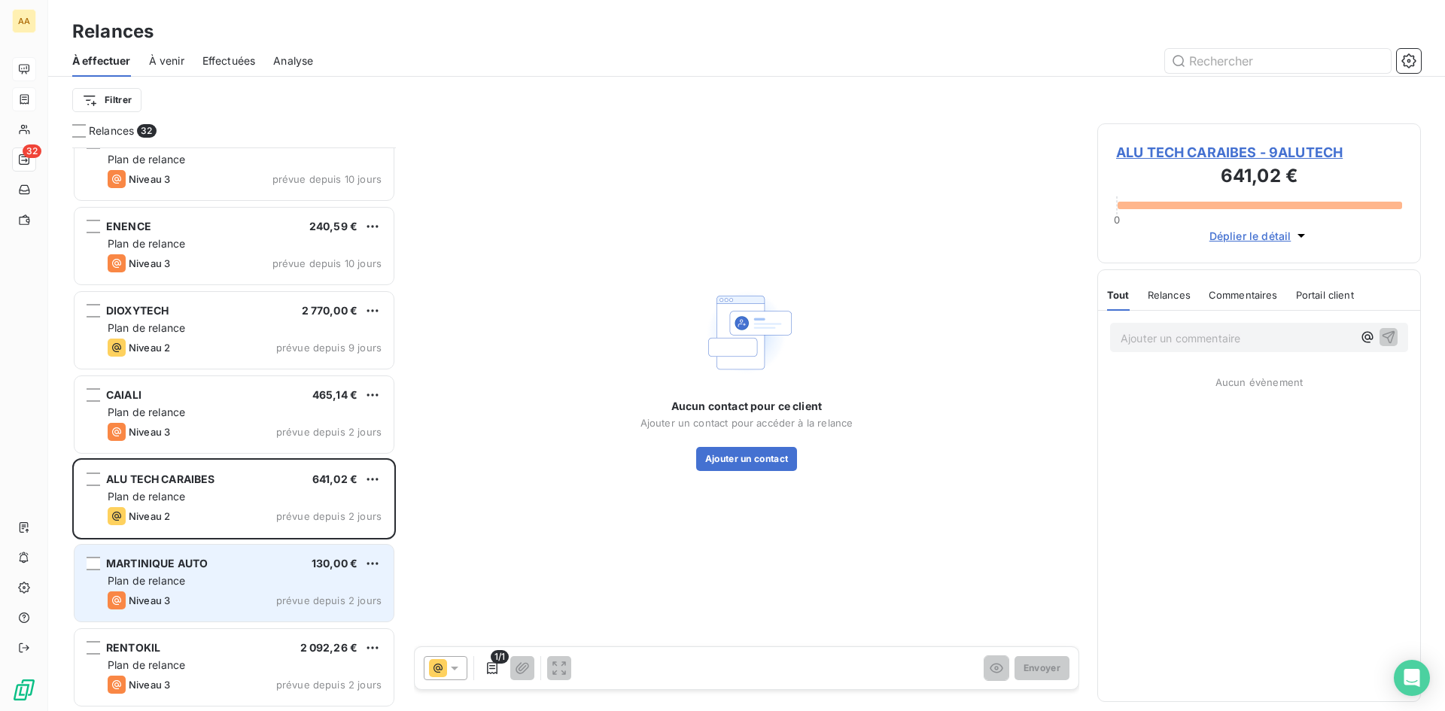
click at [214, 580] on div "Plan de relance" at bounding box center [245, 581] width 274 height 15
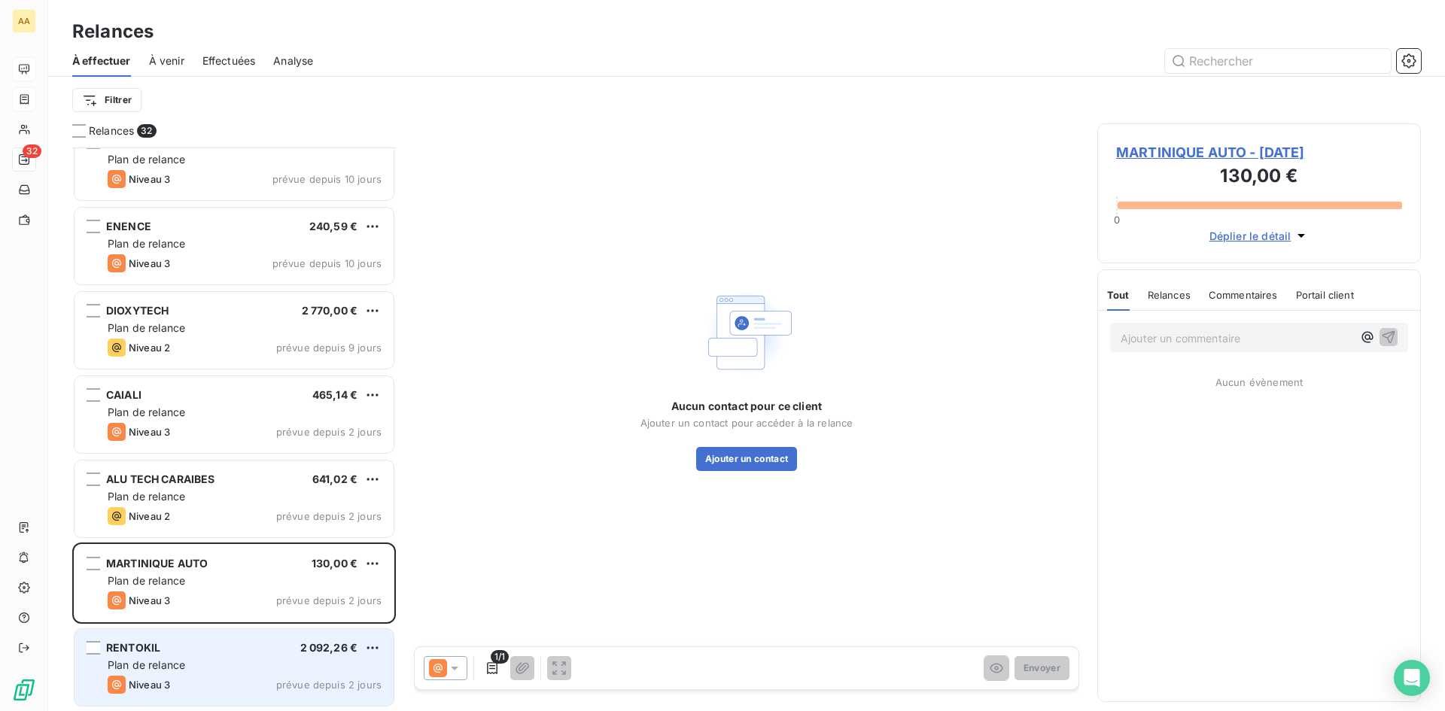
click at [260, 662] on div "Plan de relance" at bounding box center [245, 665] width 274 height 15
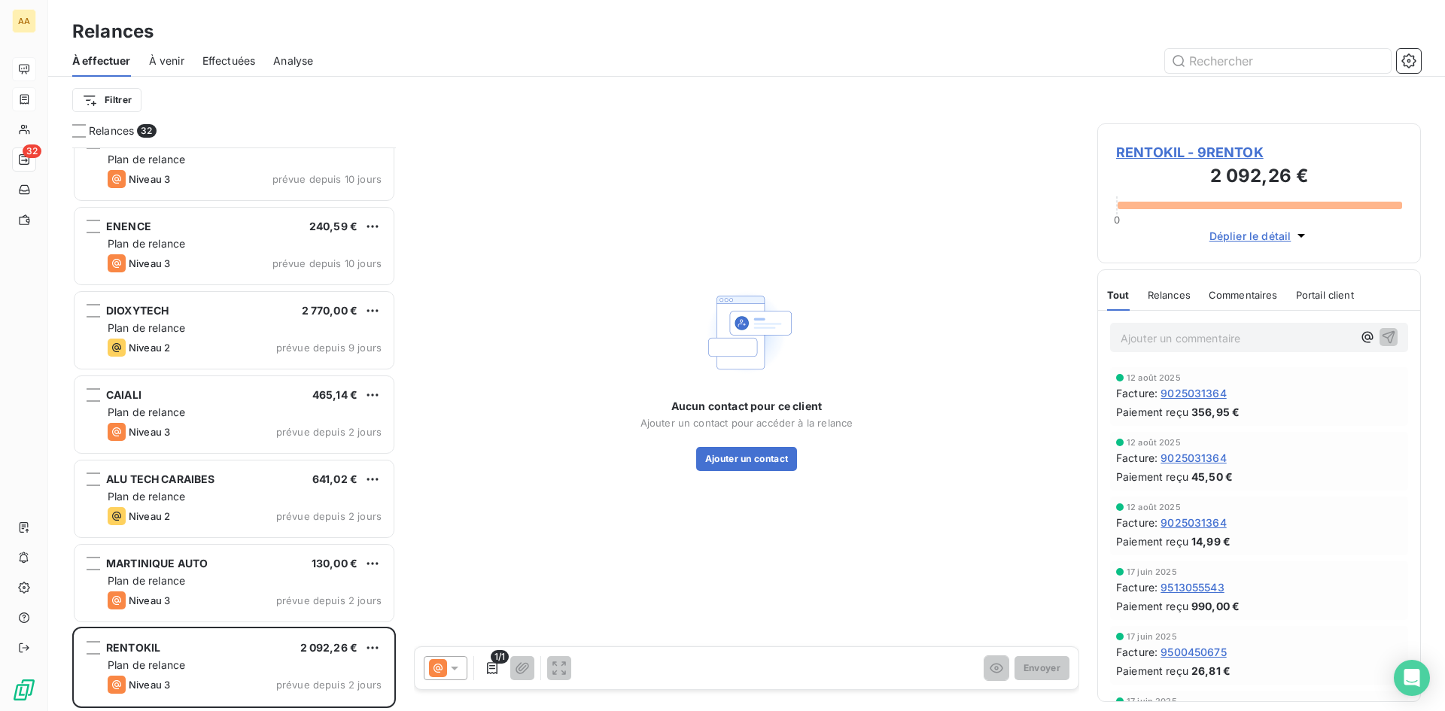
click at [1162, 151] on span "RENTOKIL - 9RENTOK" at bounding box center [1259, 152] width 286 height 20
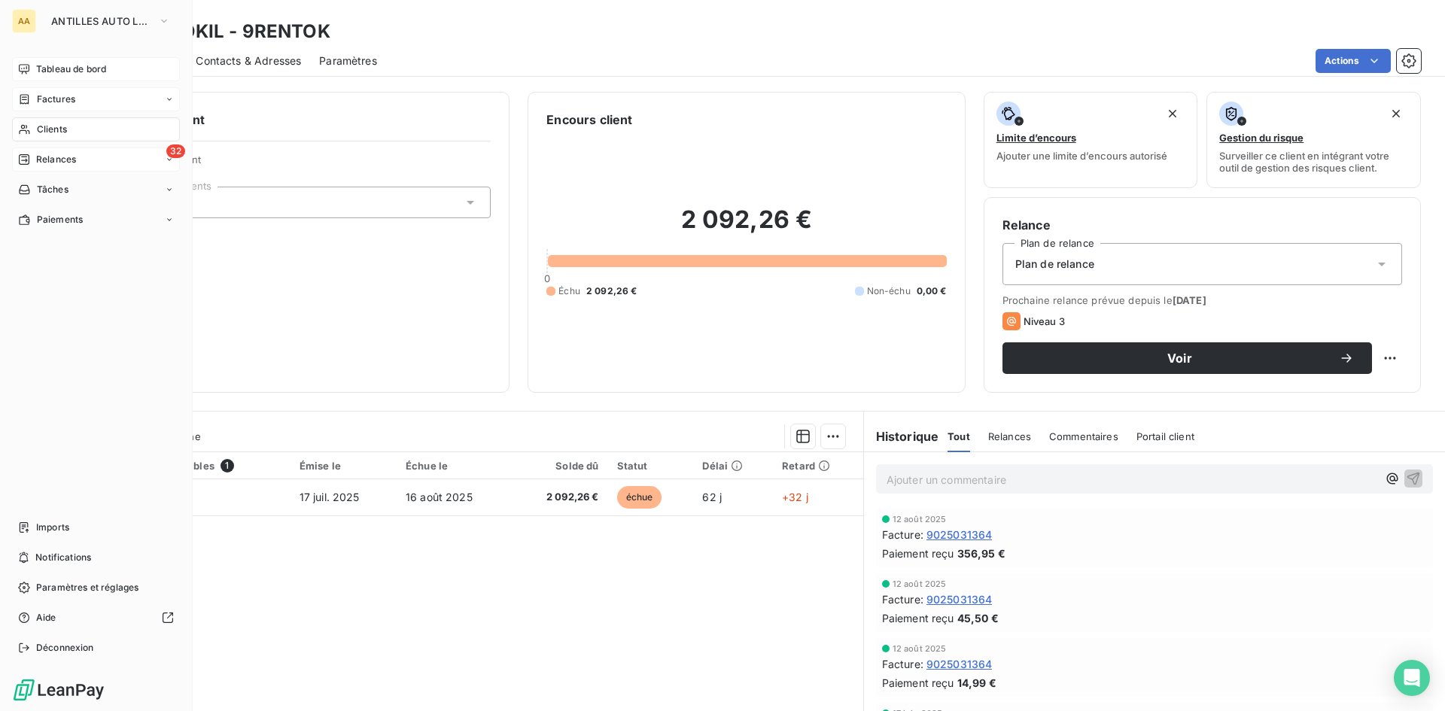
click at [81, 73] on span "Tableau de bord" at bounding box center [71, 69] width 70 height 14
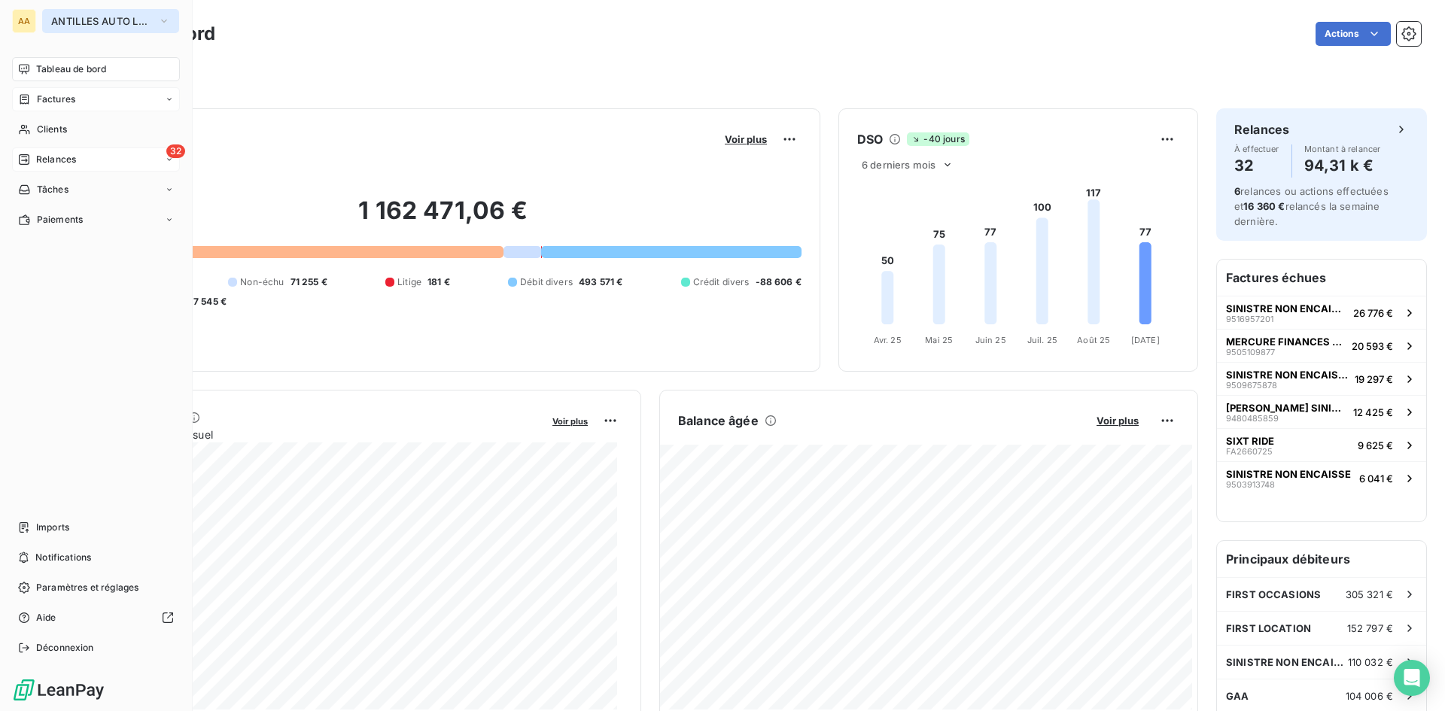
click at [166, 19] on icon "button" at bounding box center [164, 21] width 12 height 15
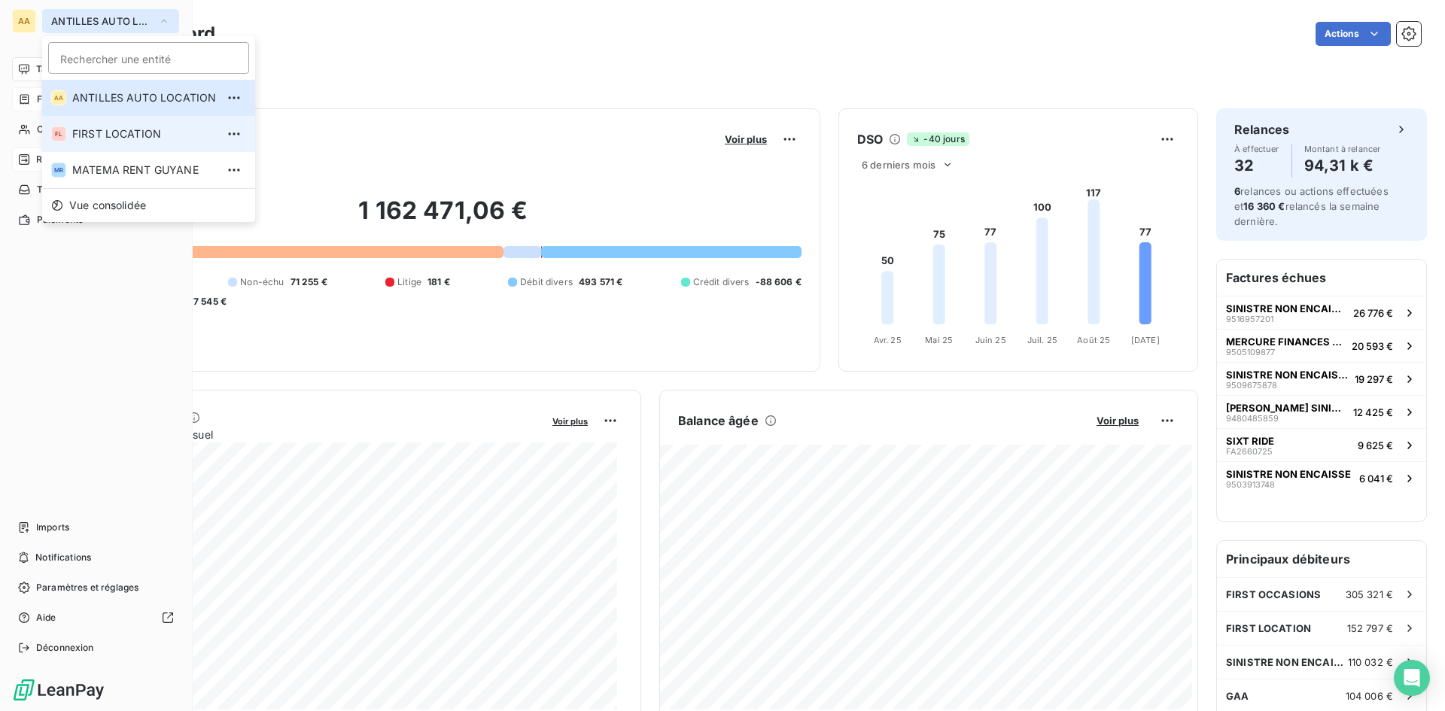
click at [164, 138] on span "FIRST LOCATION" at bounding box center [144, 133] width 144 height 15
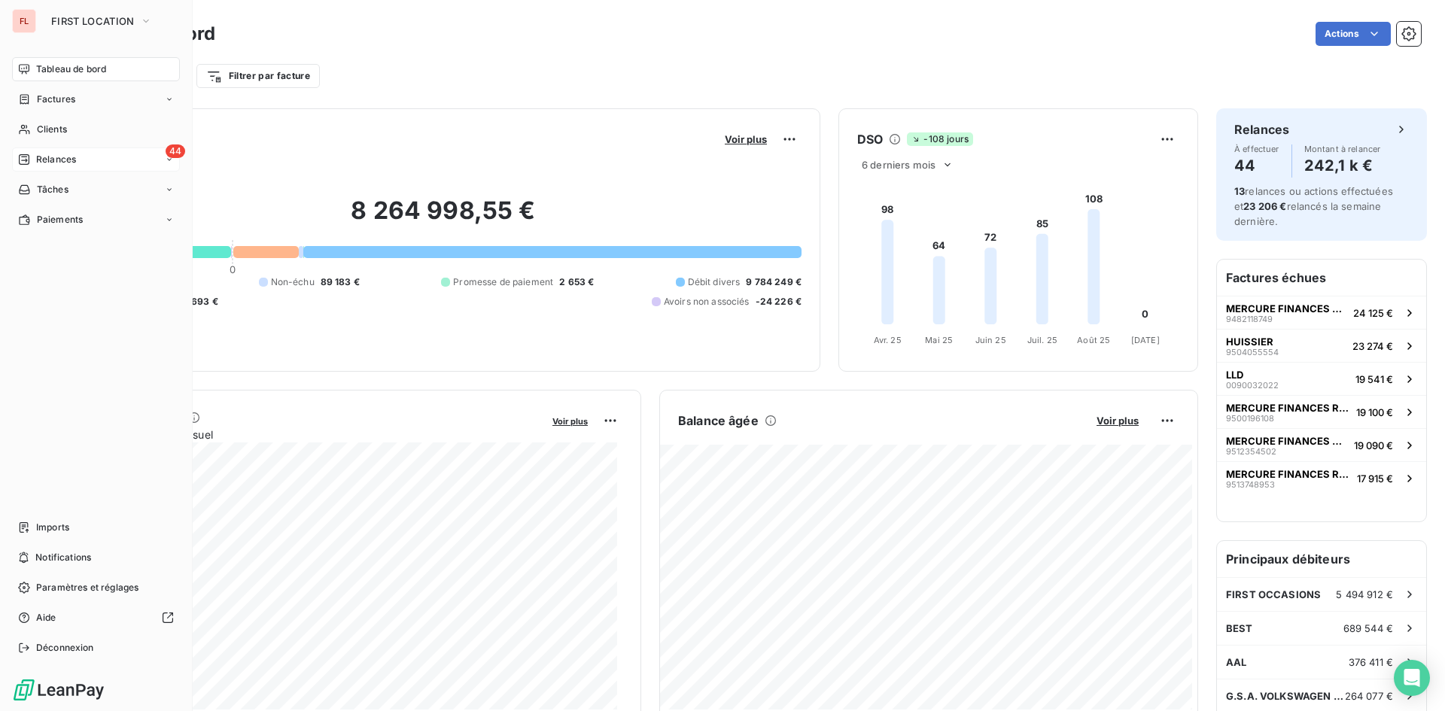
click at [120, 157] on div "44 Relances" at bounding box center [96, 160] width 168 height 24
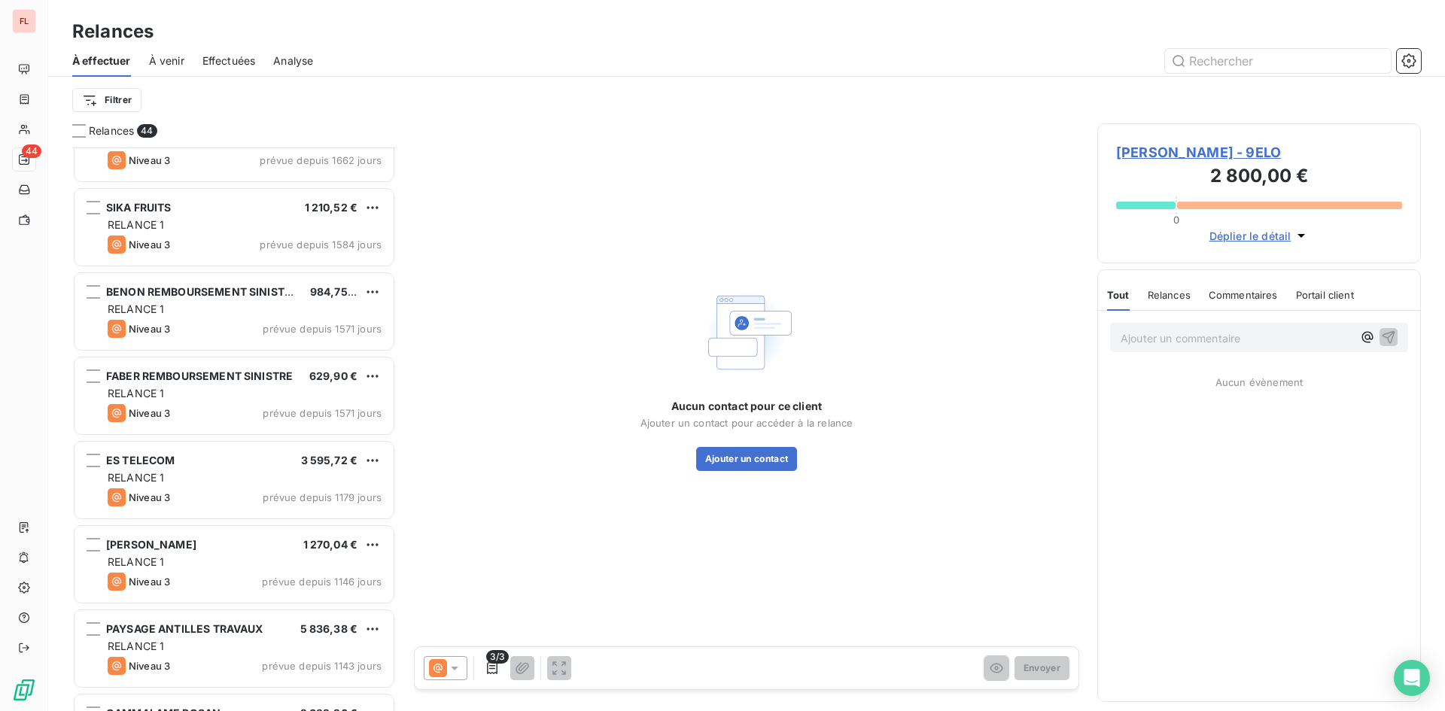
scroll to position [302, 0]
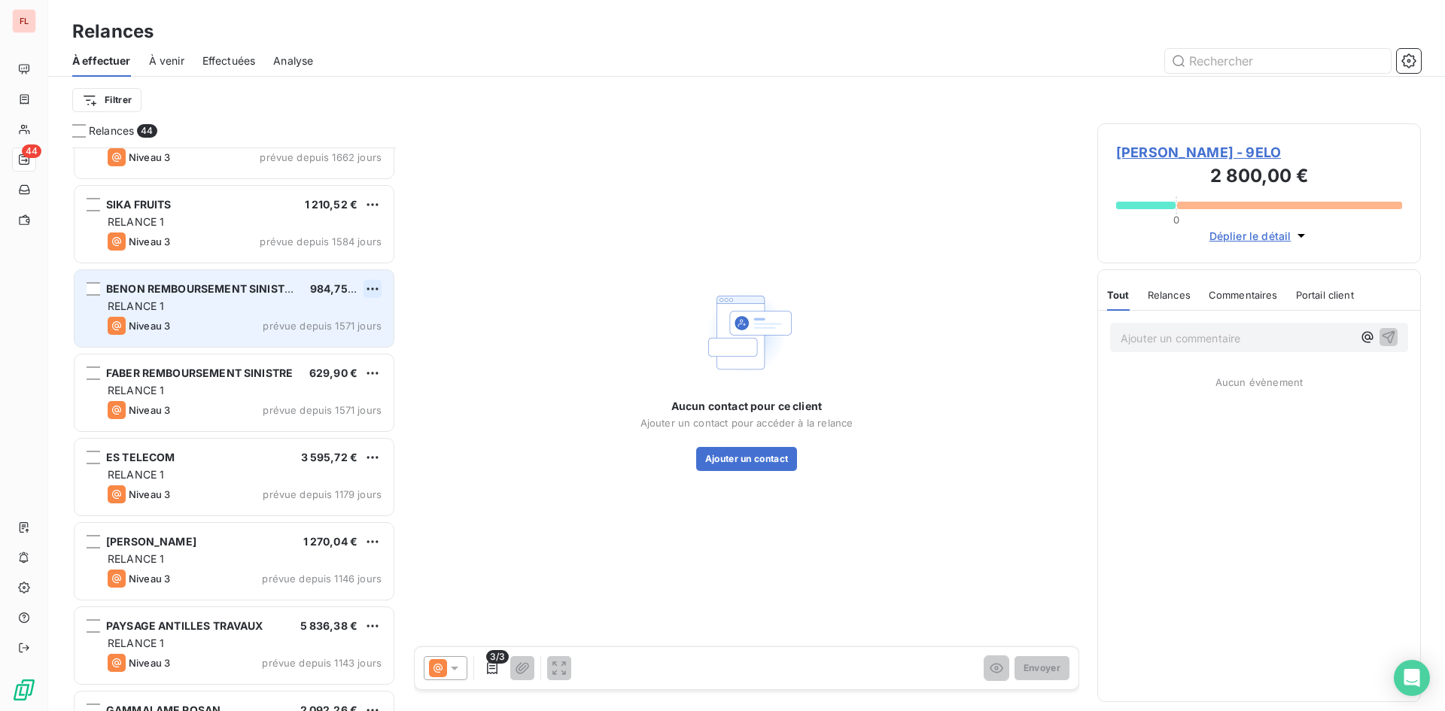
click at [368, 288] on html "FL 44 Relances À effectuer À venir Effectuées Analyse Filtrer Relances 44 ATPE …" at bounding box center [722, 355] width 1445 height 711
click at [333, 352] on div "Passer cette action" at bounding box center [307, 346] width 135 height 24
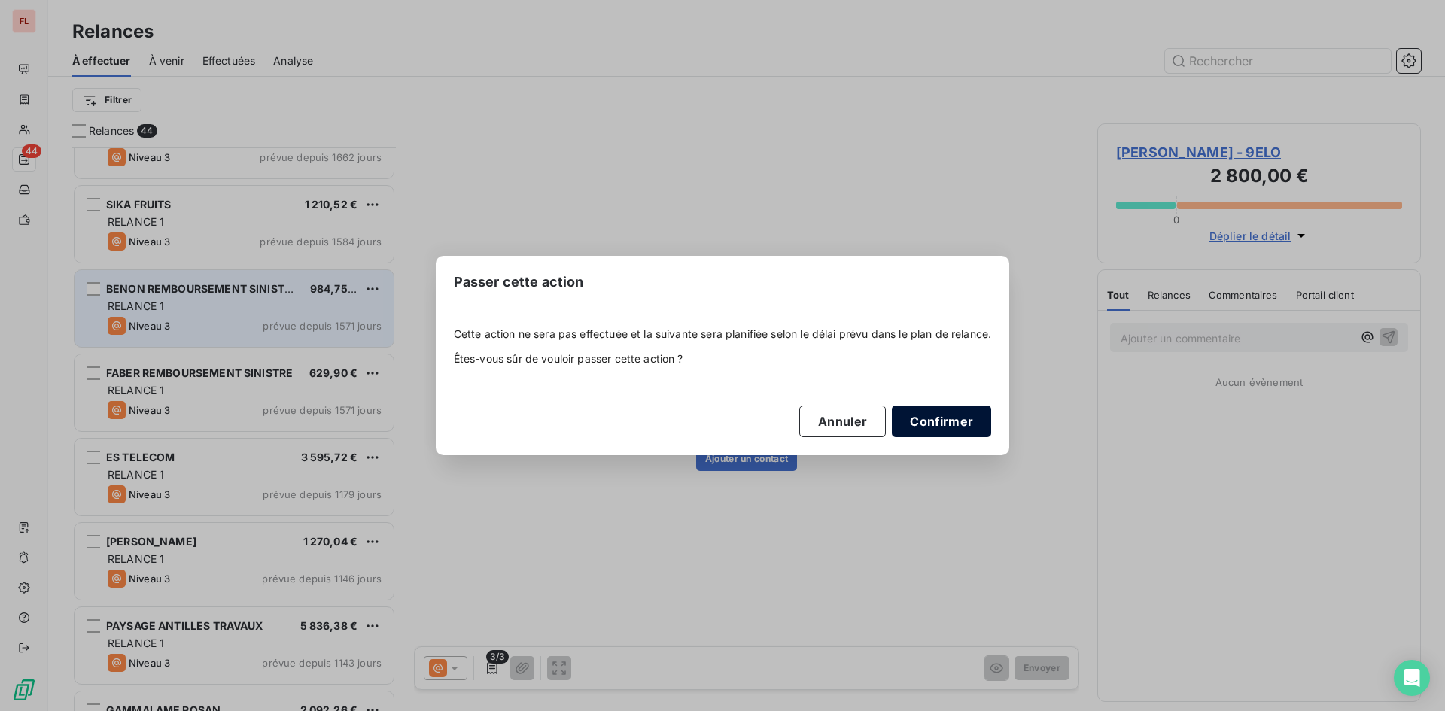
click at [959, 427] on button "Confirmer" at bounding box center [941, 422] width 99 height 32
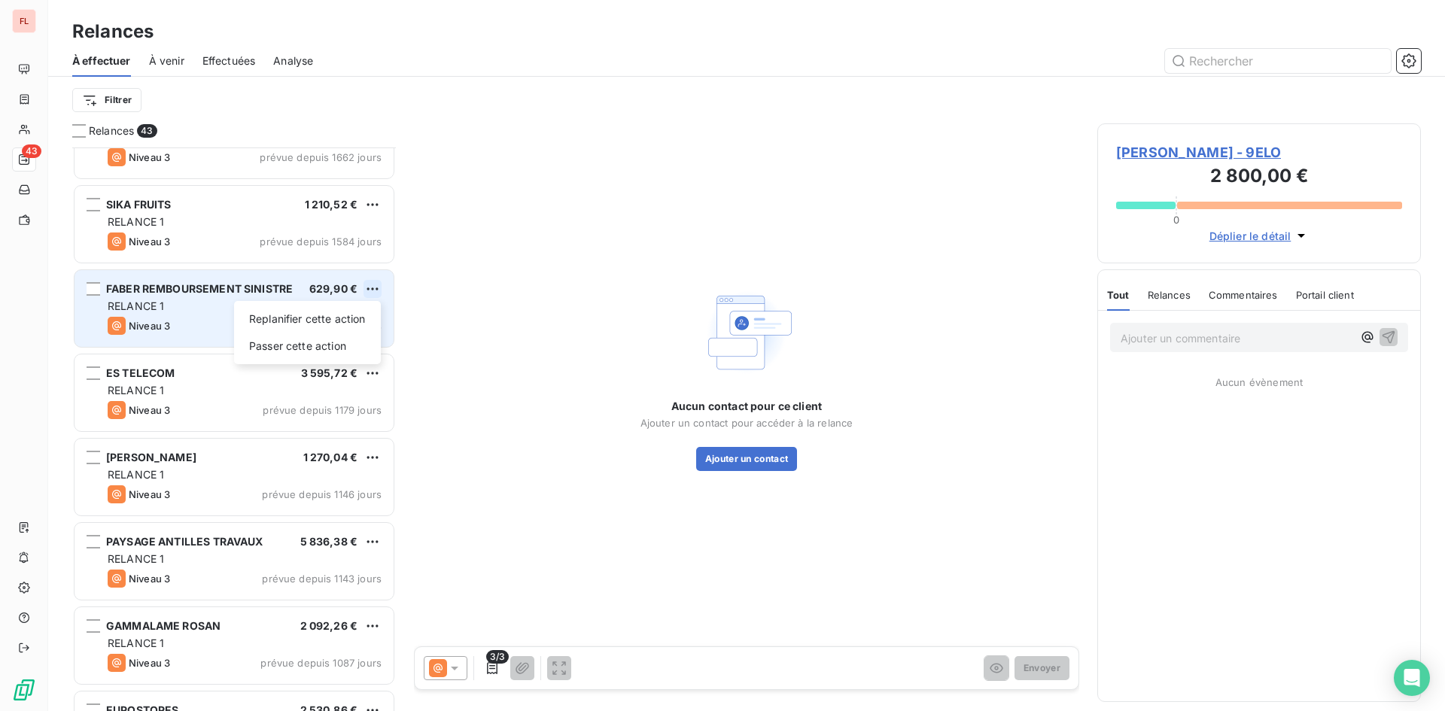
click at [365, 291] on html "FL 43 Relances À effectuer À venir Effectuées Analyse Filtrer Relances 43 ATPE …" at bounding box center [722, 355] width 1445 height 711
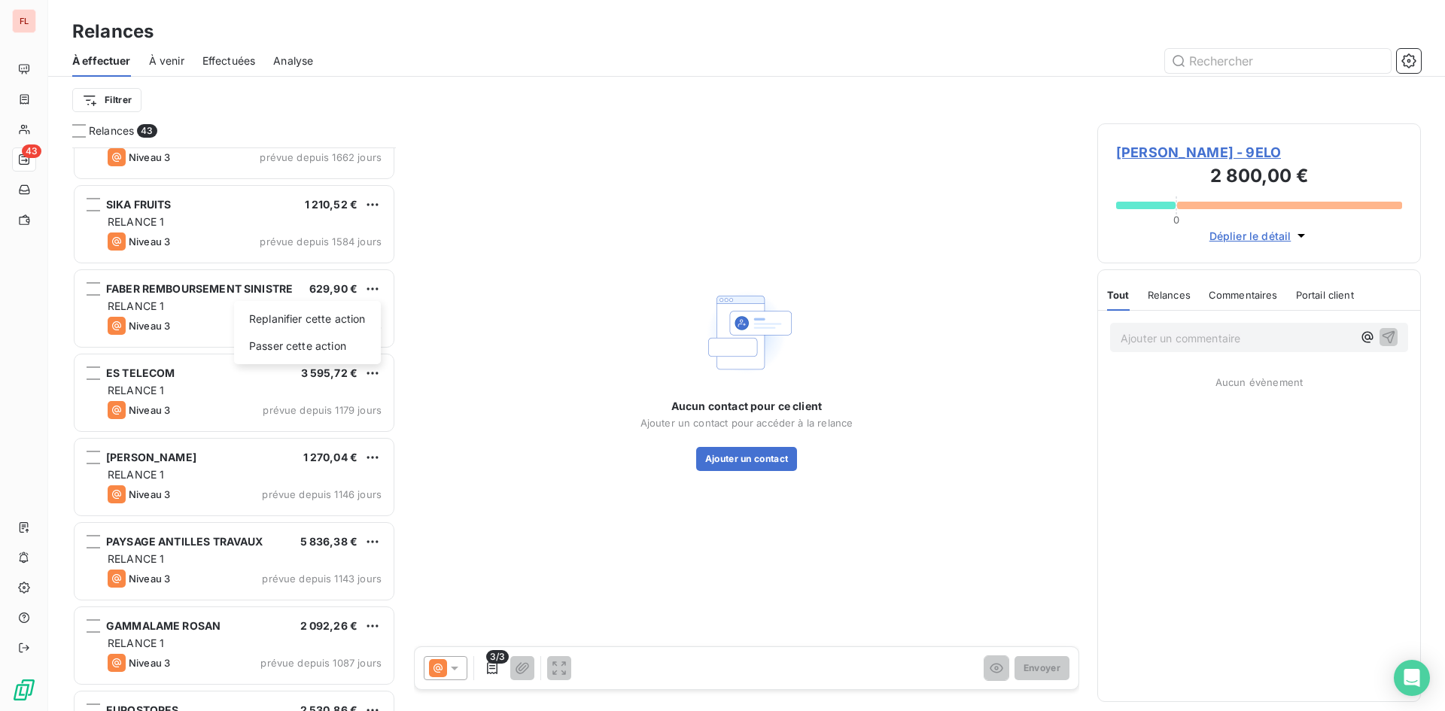
click at [370, 284] on html "FL 43 Relances À effectuer À venir Effectuées Analyse Filtrer Relances 43 ATPE …" at bounding box center [722, 355] width 1445 height 711
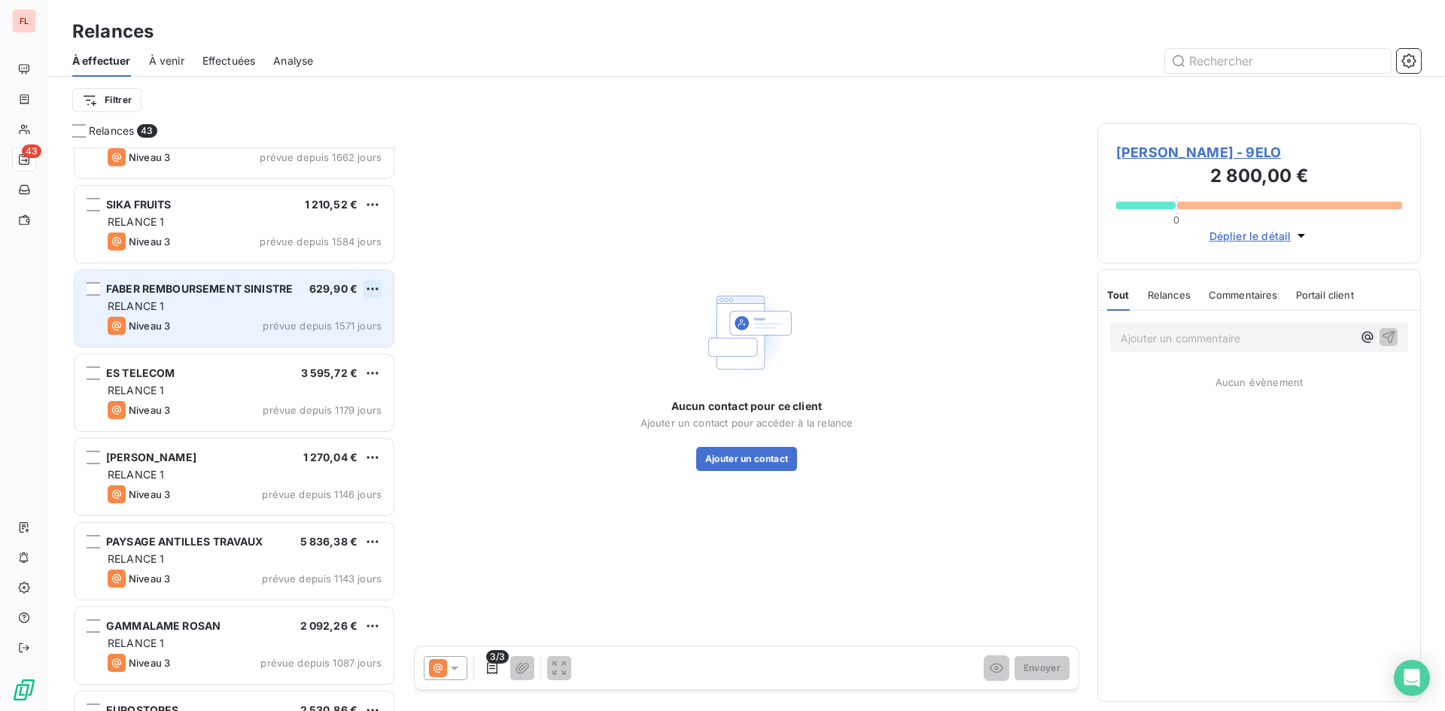
click at [370, 286] on html "FL 43 Relances À effectuer À venir Effectuées Analyse Filtrer Relances 43 ATPE …" at bounding box center [722, 355] width 1445 height 711
click at [358, 349] on div "Passer cette action" at bounding box center [307, 346] width 135 height 24
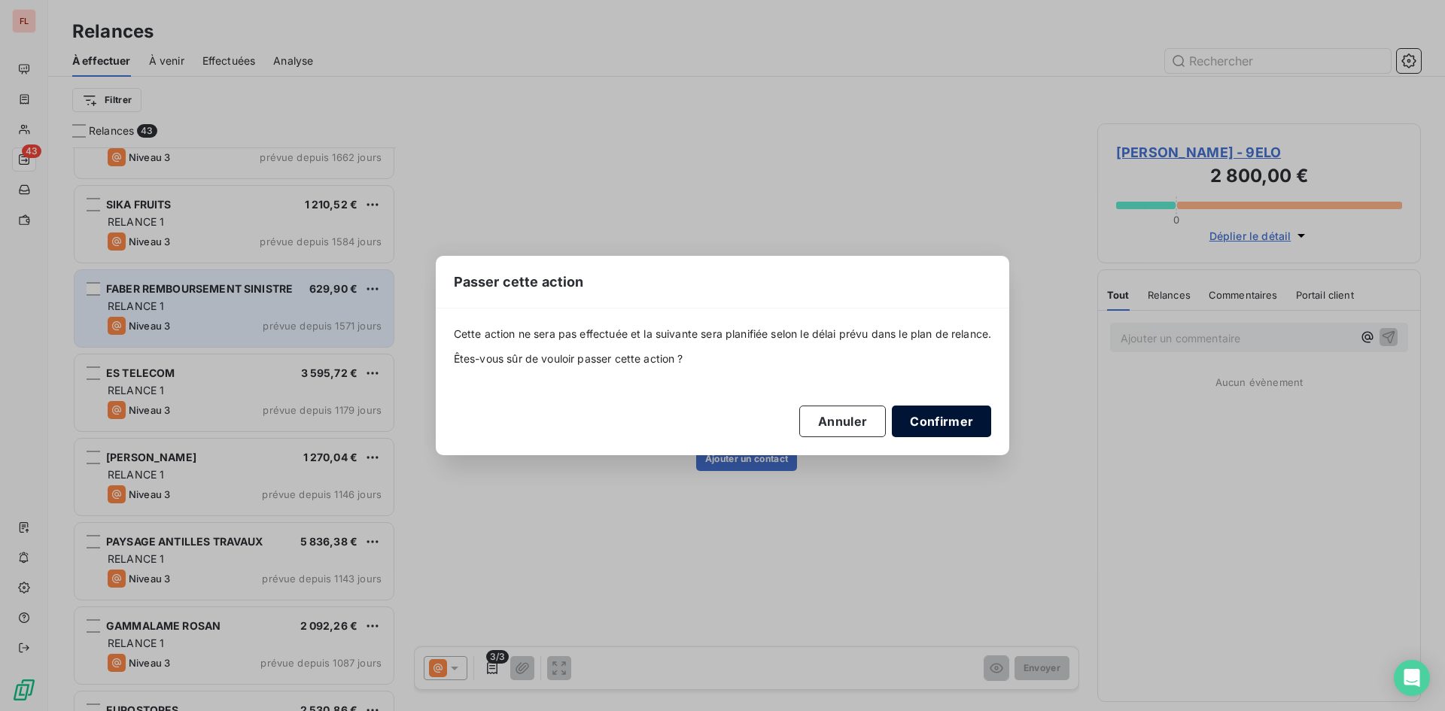
click at [933, 419] on button "Confirmer" at bounding box center [941, 422] width 99 height 32
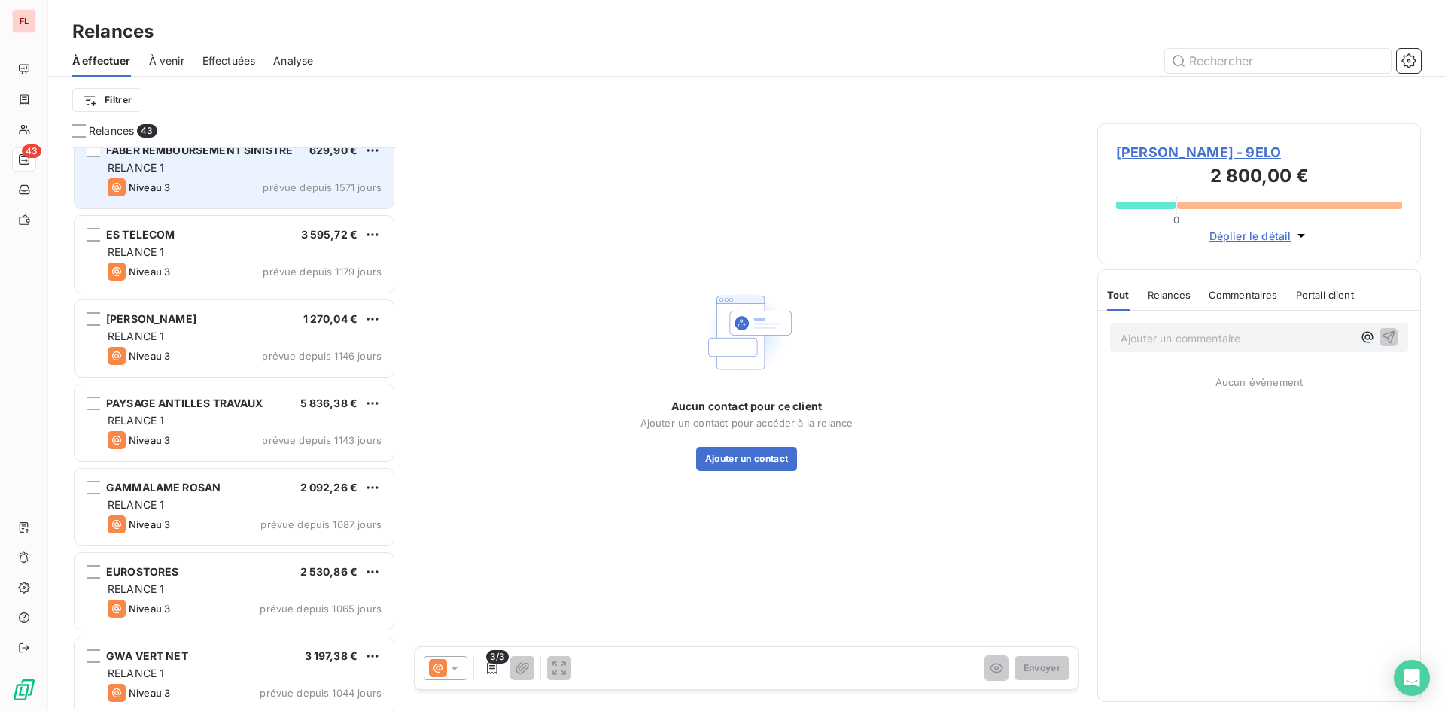
scroll to position [452, 0]
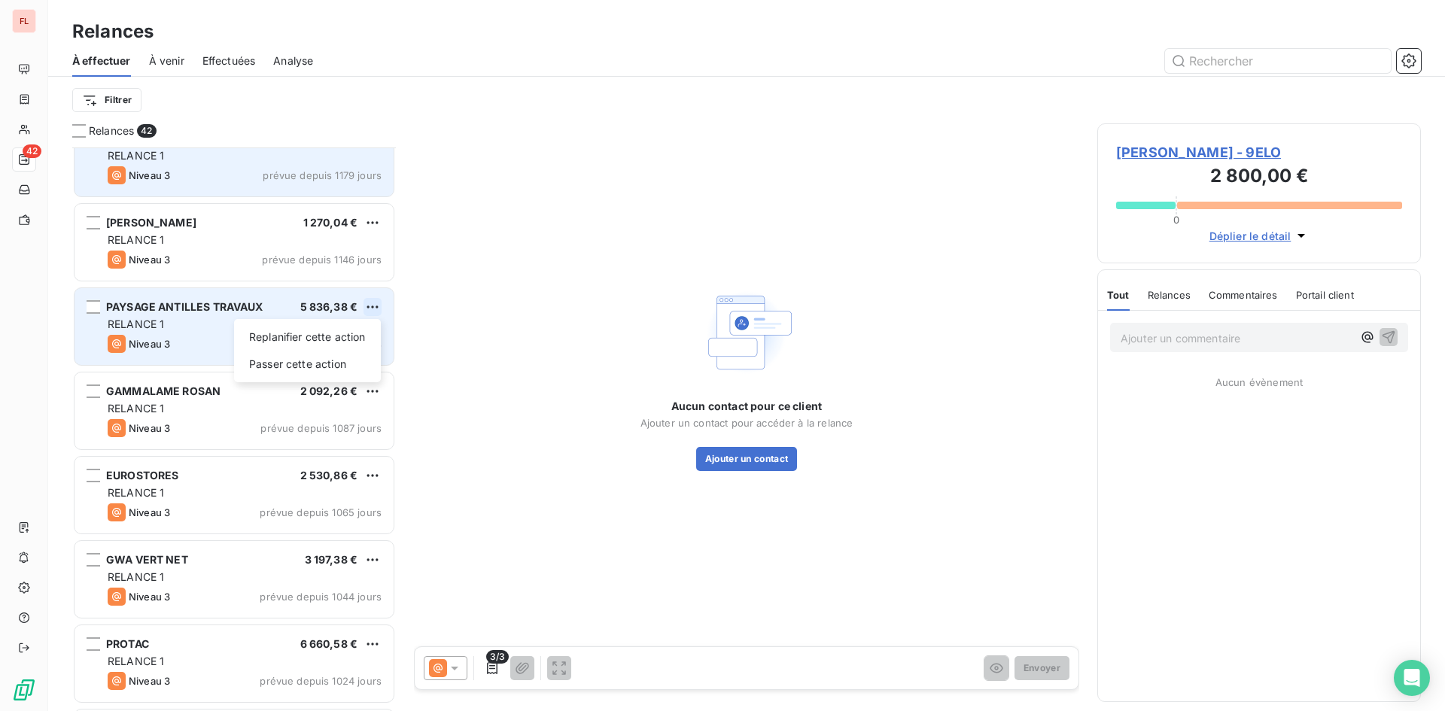
click at [364, 304] on html "FL 42 Relances À effectuer À venir Effectuées Analyse Filtrer Relances 42 SIKA …" at bounding box center [722, 355] width 1445 height 711
click at [345, 358] on div "Passer cette action" at bounding box center [307, 364] width 135 height 24
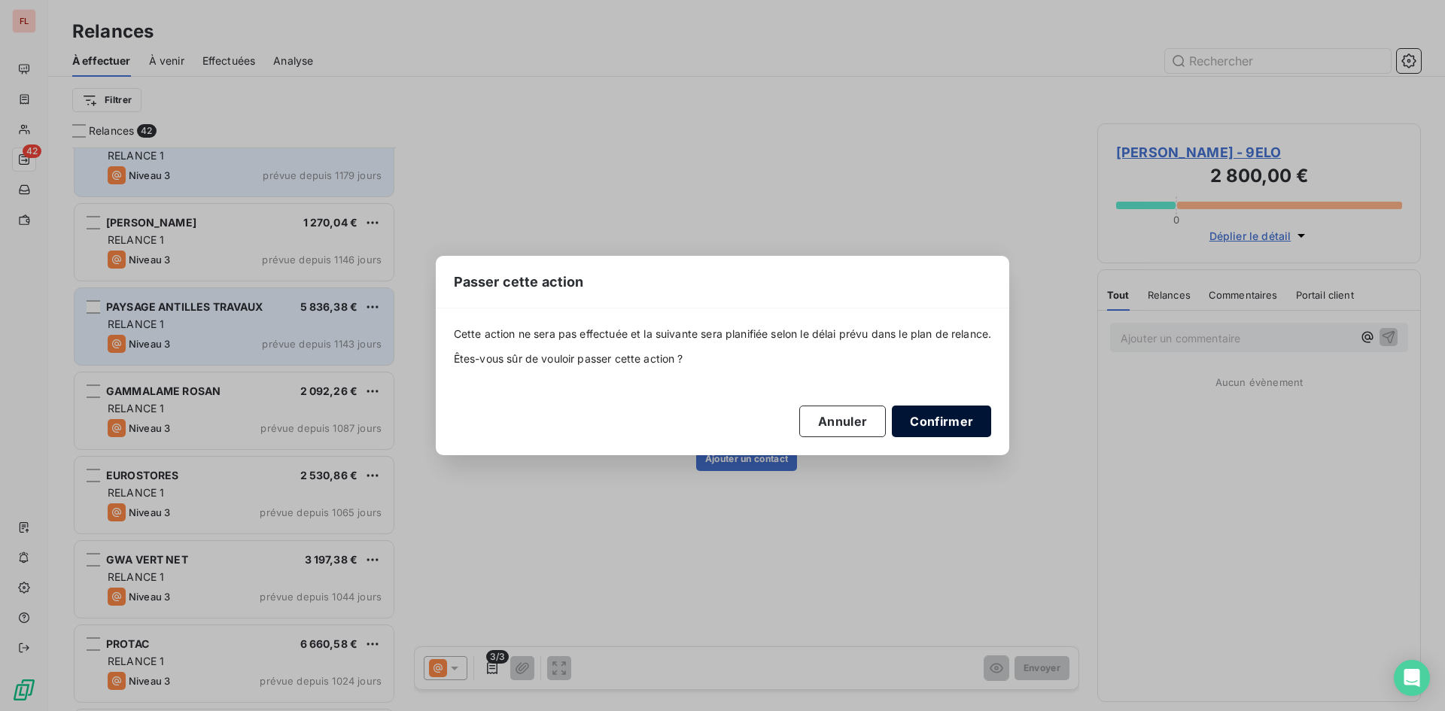
click at [942, 427] on button "Confirmer" at bounding box center [941, 422] width 99 height 32
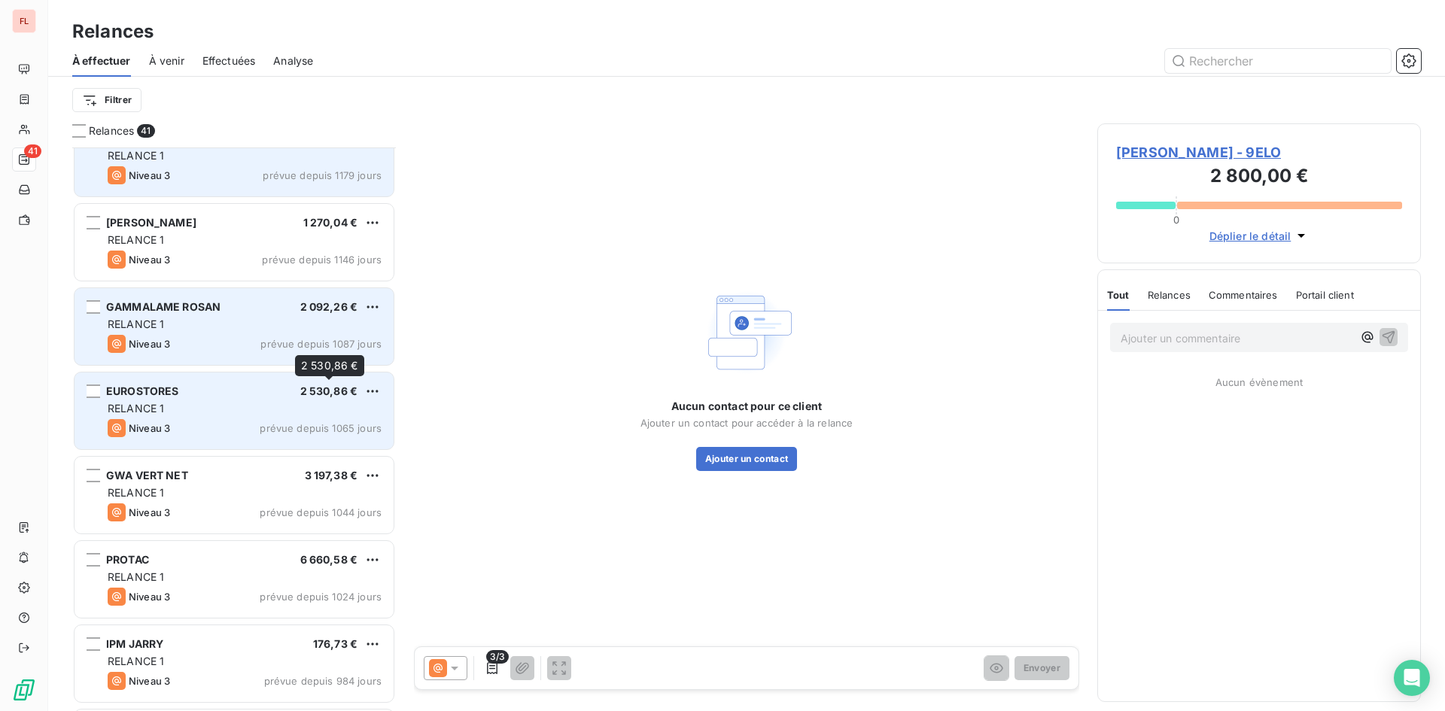
click at [333, 396] on span "2 530,86 €" at bounding box center [329, 391] width 58 height 13
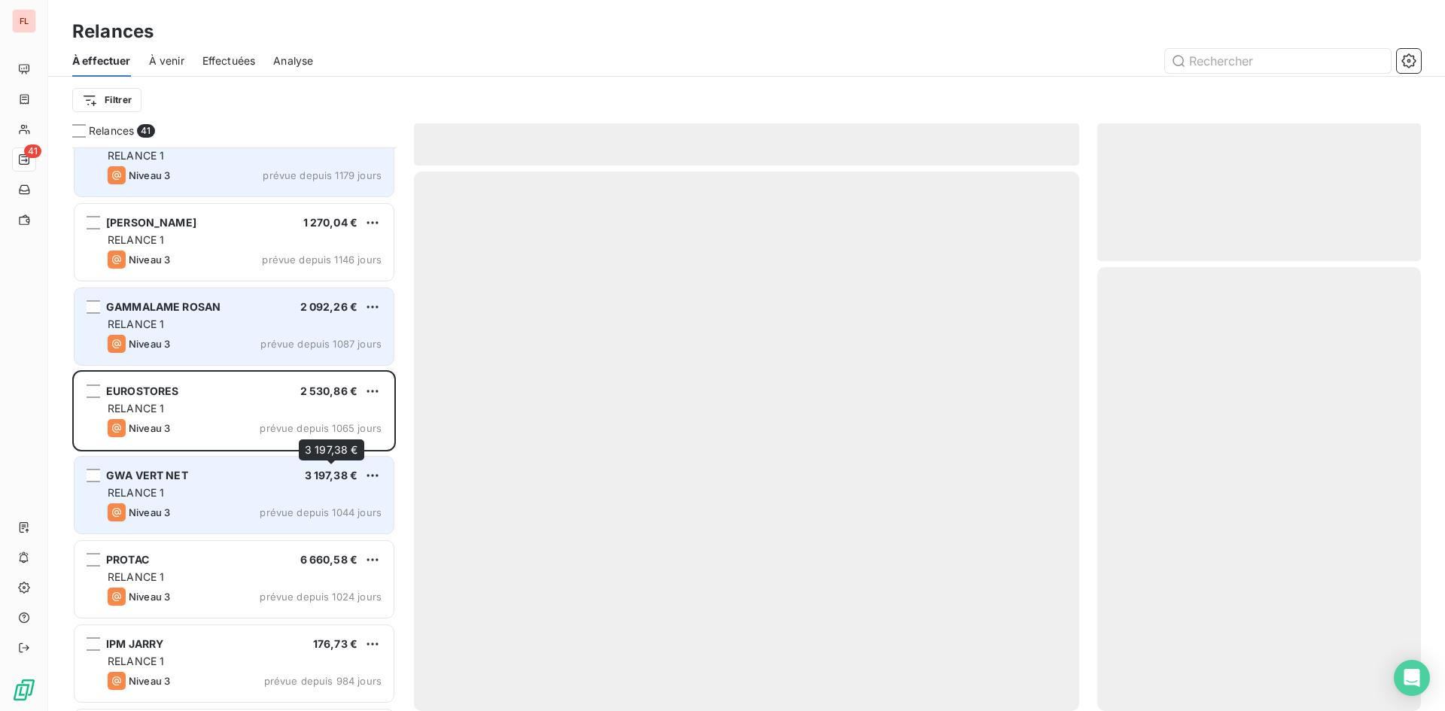
drag, startPoint x: 333, startPoint y: 482, endPoint x: 342, endPoint y: 483, distance: 8.4
click at [336, 482] on div "3 197,38 €" at bounding box center [331, 475] width 53 height 15
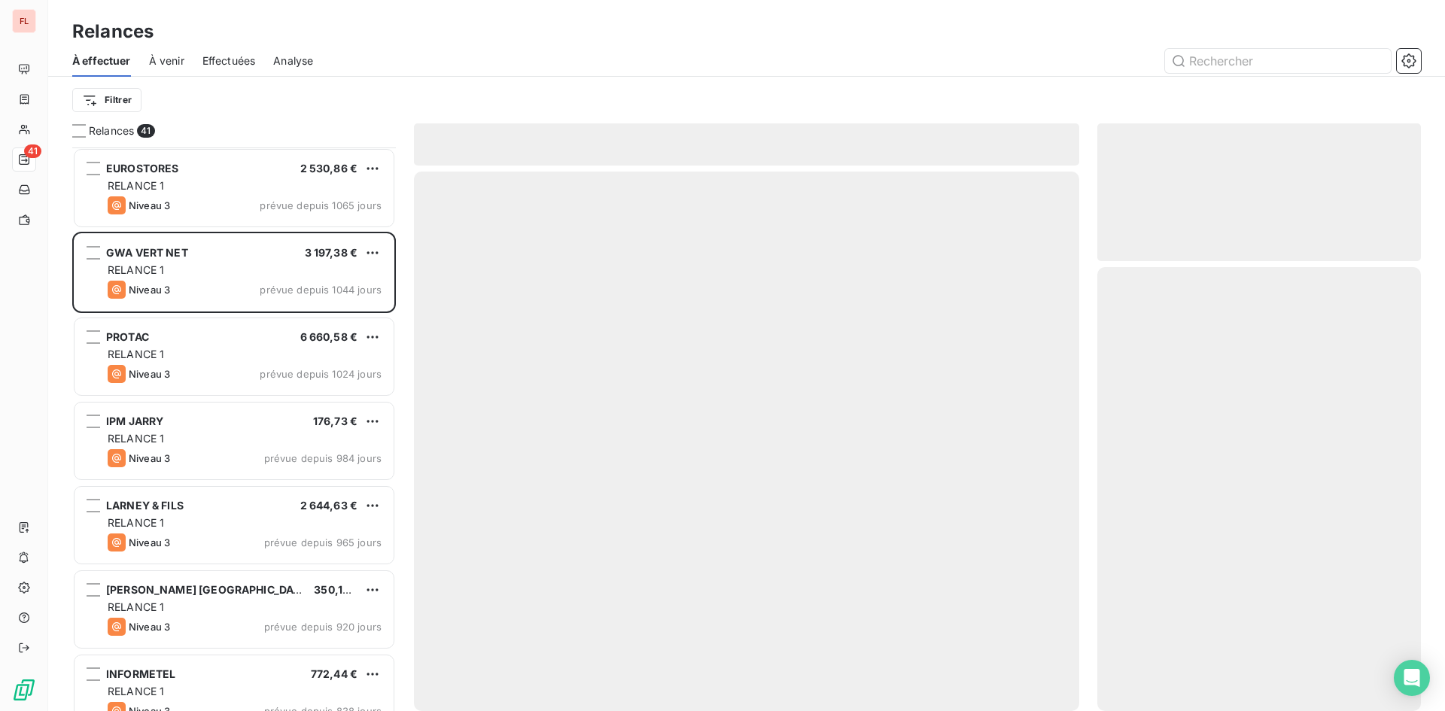
scroll to position [678, 0]
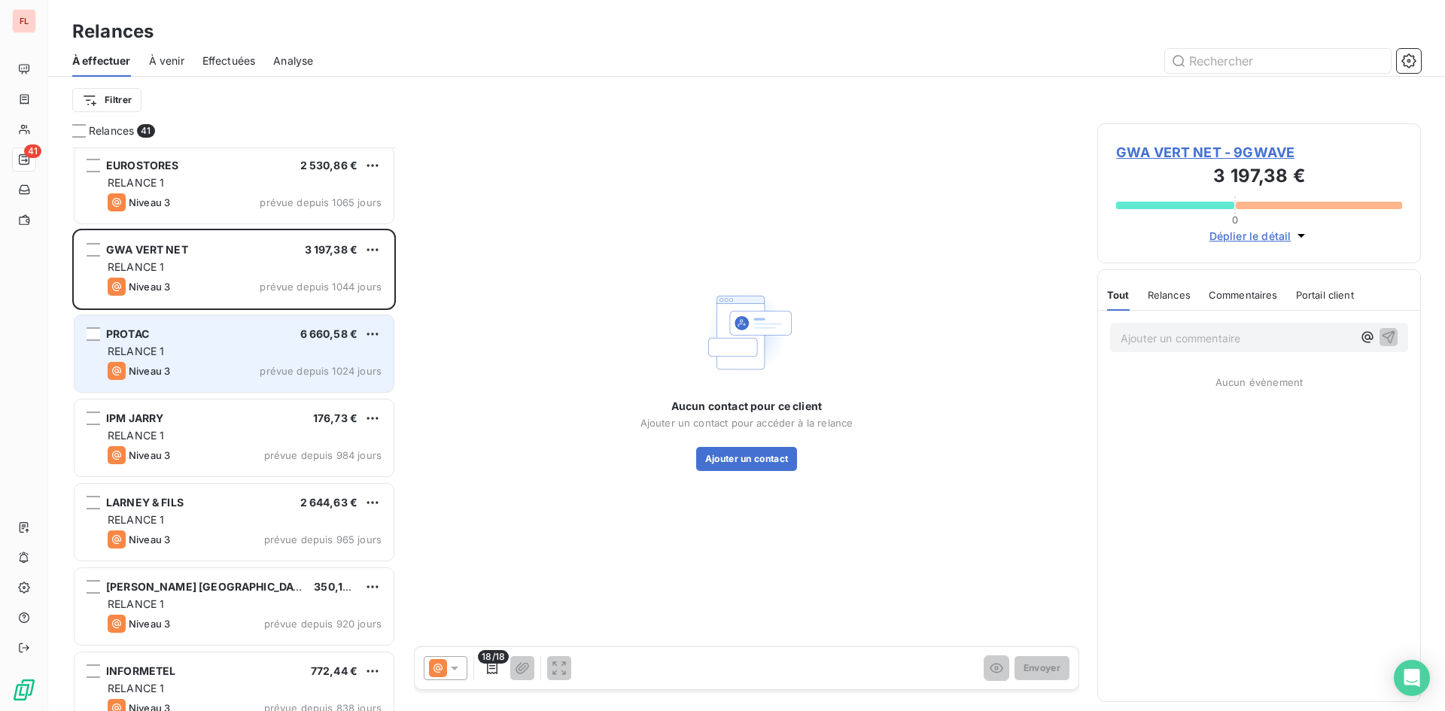
drag, startPoint x: 336, startPoint y: 355, endPoint x: 333, endPoint y: 362, distance: 8.4
click at [334, 361] on div "PROTAC 6 660,58 € RELANCE 1 Niveau 3 prévue depuis 1024 jours" at bounding box center [234, 353] width 319 height 77
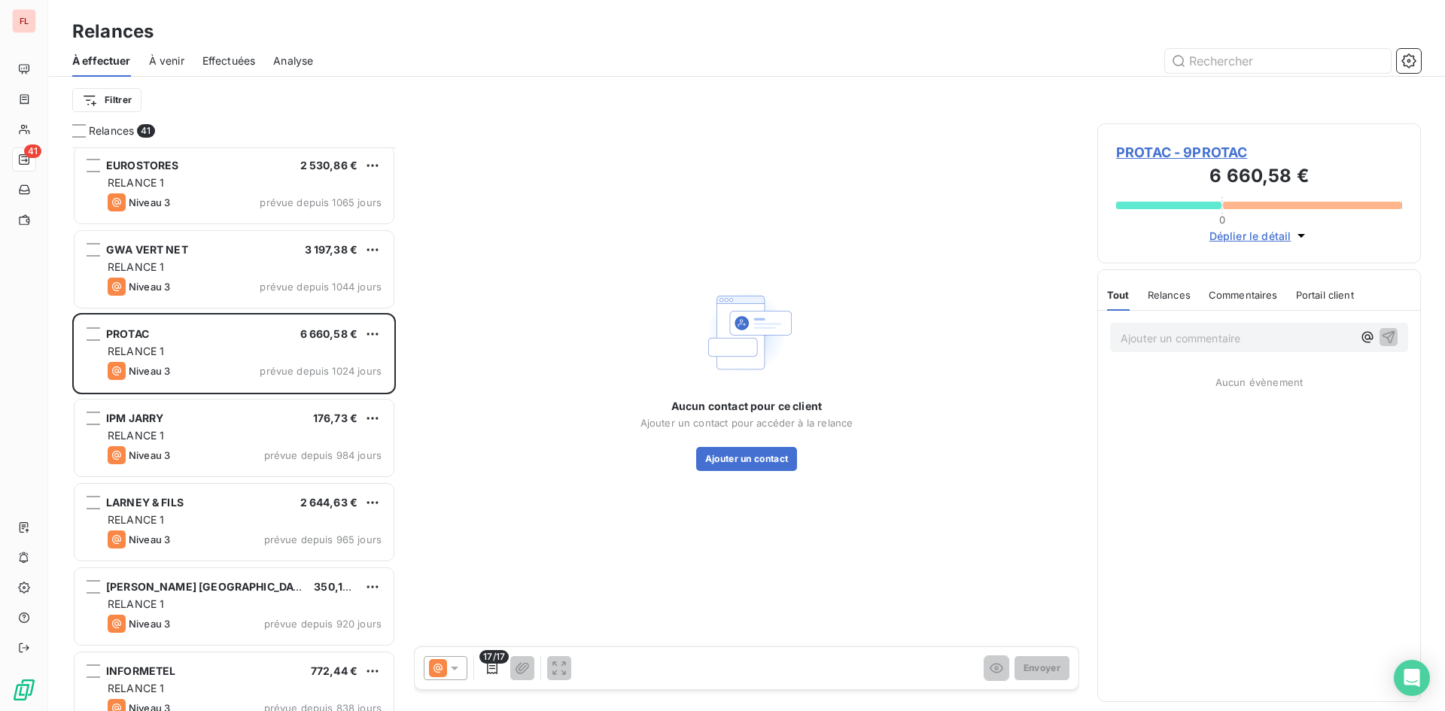
click at [1198, 147] on span "PROTAC - 9PROTAC" at bounding box center [1259, 152] width 286 height 20
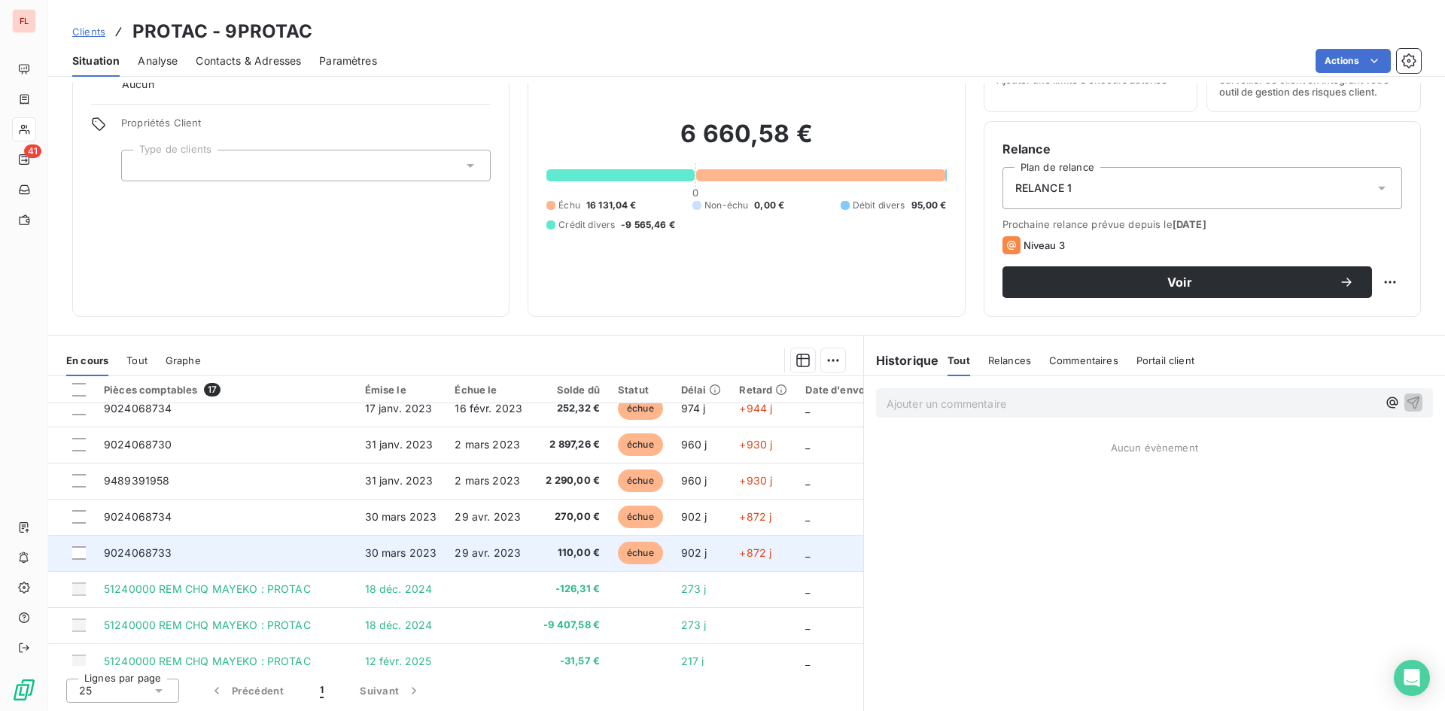
scroll to position [358, 0]
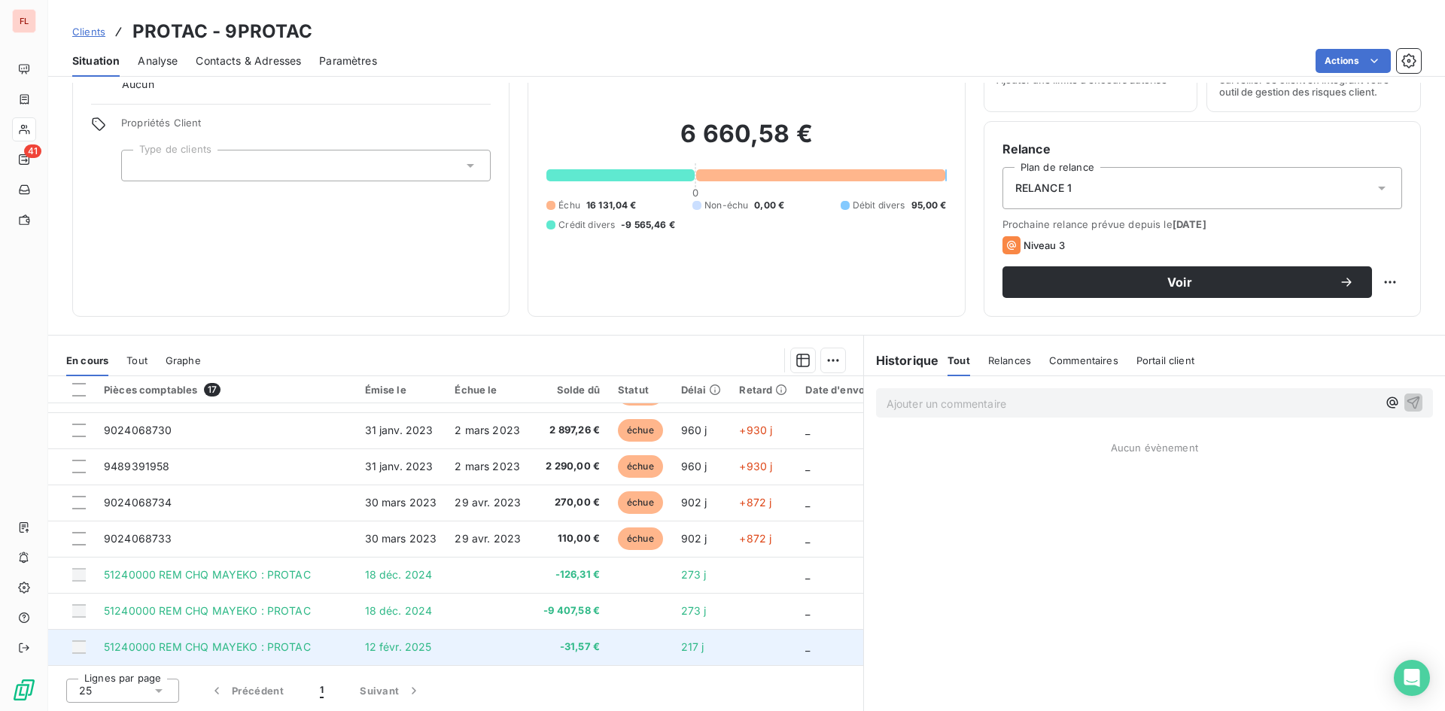
click at [520, 635] on td at bounding box center [490, 647] width 89 height 36
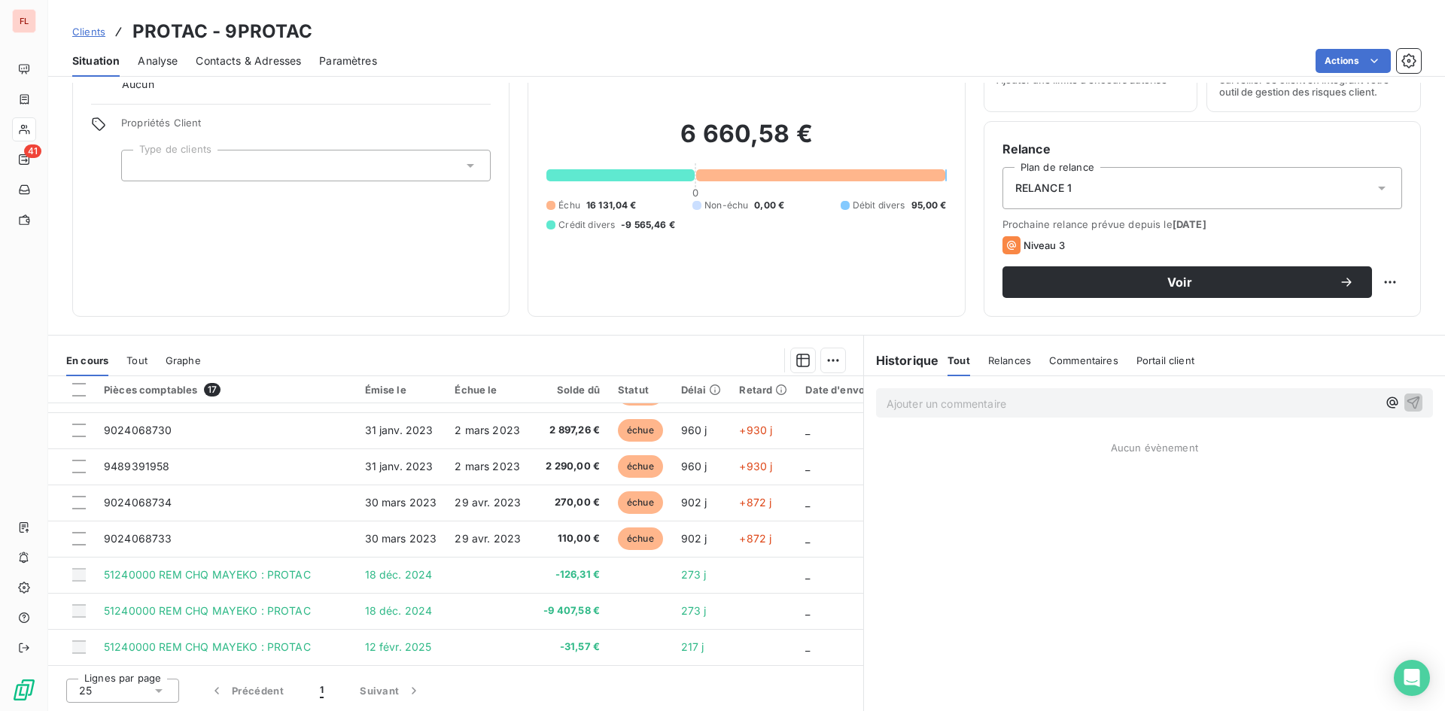
click at [1080, 408] on p "Ajouter un commentaire ﻿" at bounding box center [1132, 403] width 491 height 19
click at [1009, 403] on p "dossier chez [PERSON_NAME]" at bounding box center [1132, 402] width 491 height 17
click at [1410, 400] on button "button" at bounding box center [1414, 402] width 18 height 18
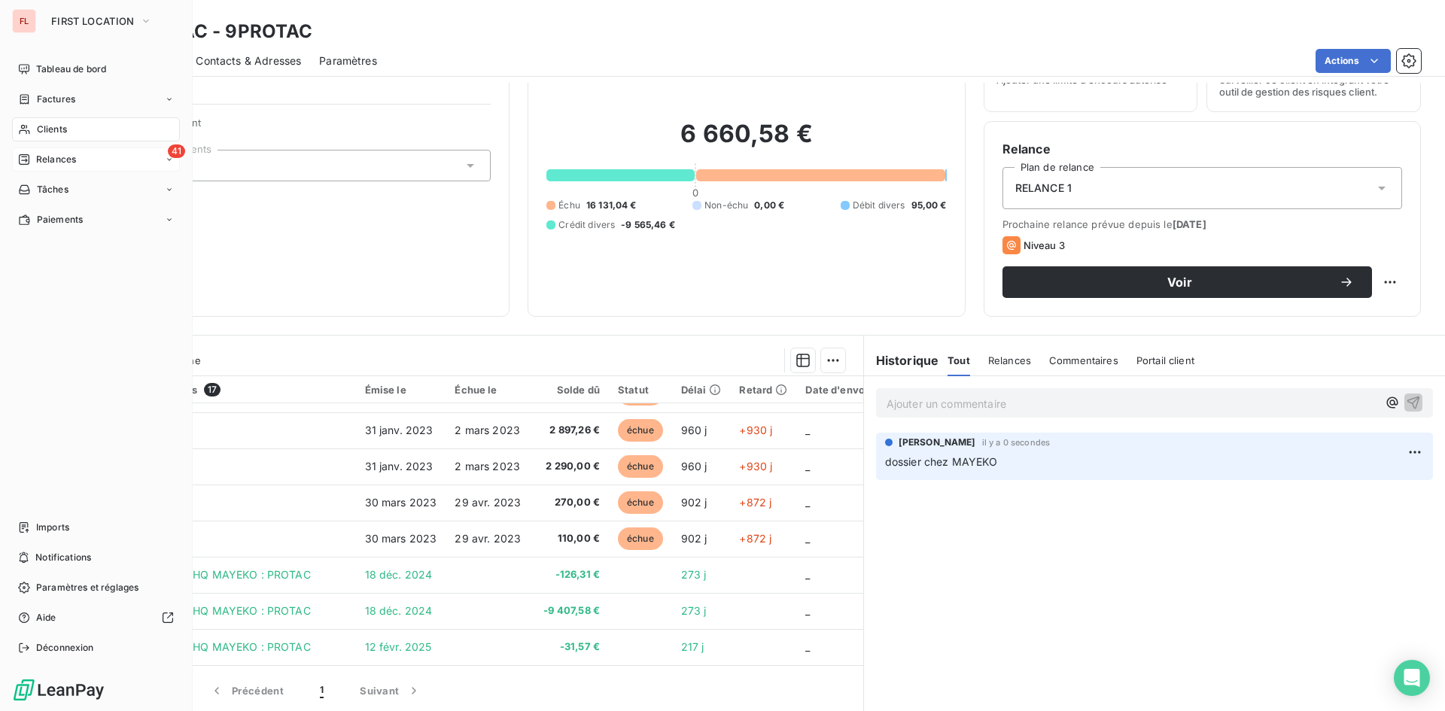
click at [38, 158] on span "Relances" at bounding box center [56, 160] width 40 height 14
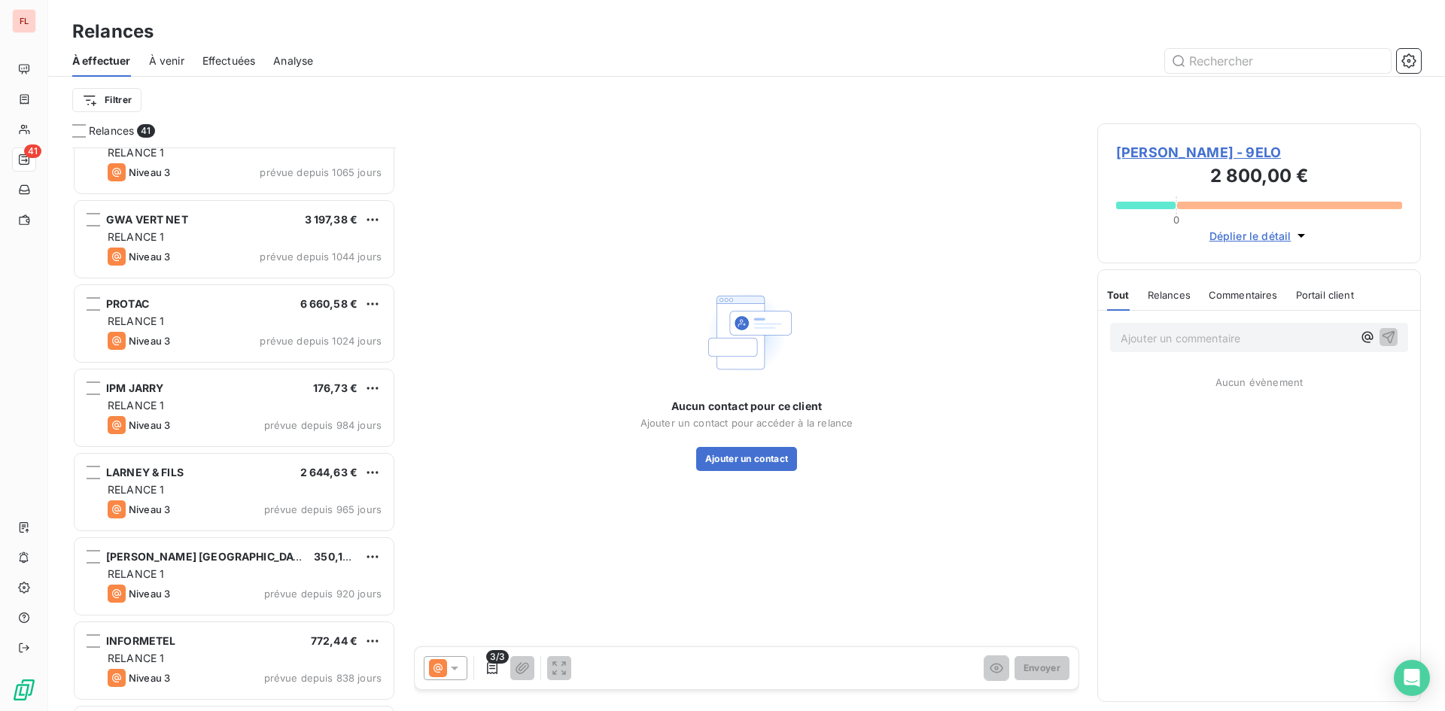
scroll to position [753, 0]
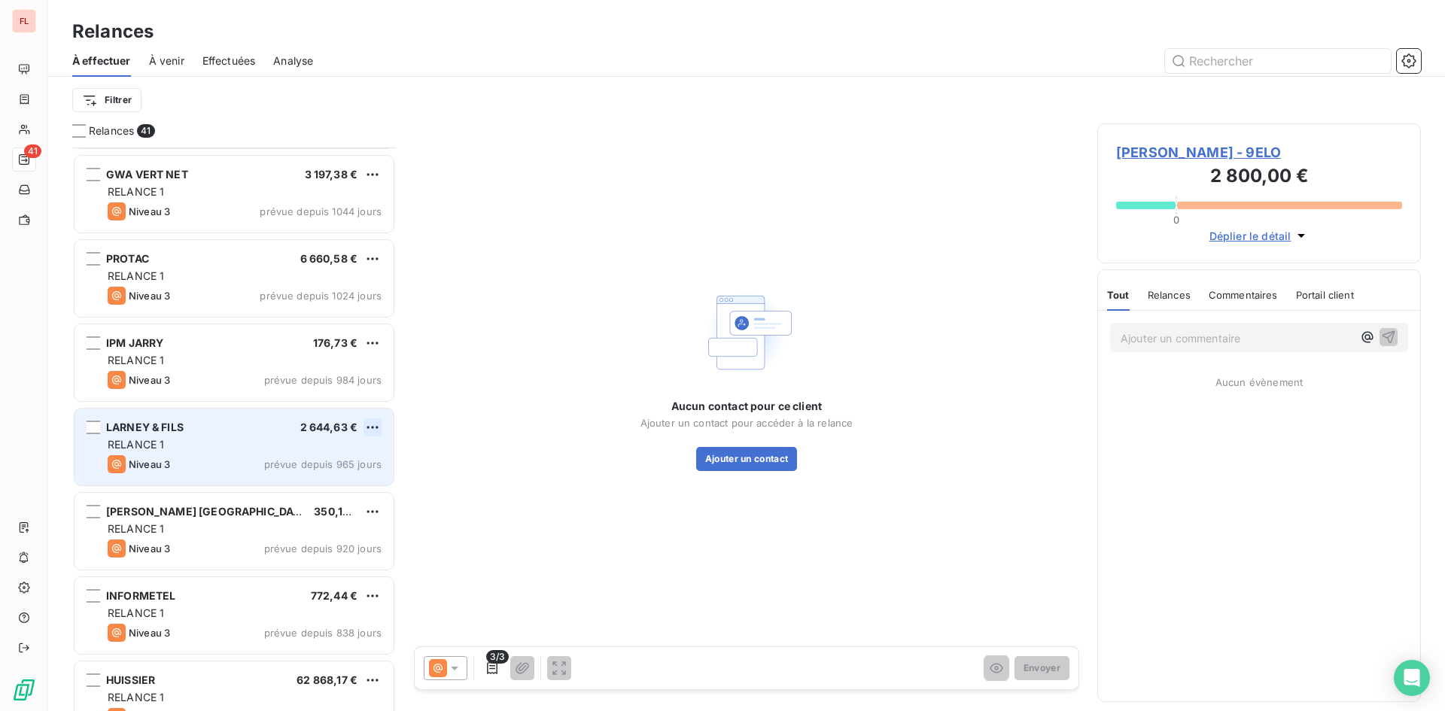
click at [375, 427] on html "FL 41 Relances À effectuer À venir Effectuées Analyse Filtrer Relances 41 [PERS…" at bounding box center [722, 355] width 1445 height 711
click at [333, 488] on div "Passer cette action" at bounding box center [307, 485] width 135 height 24
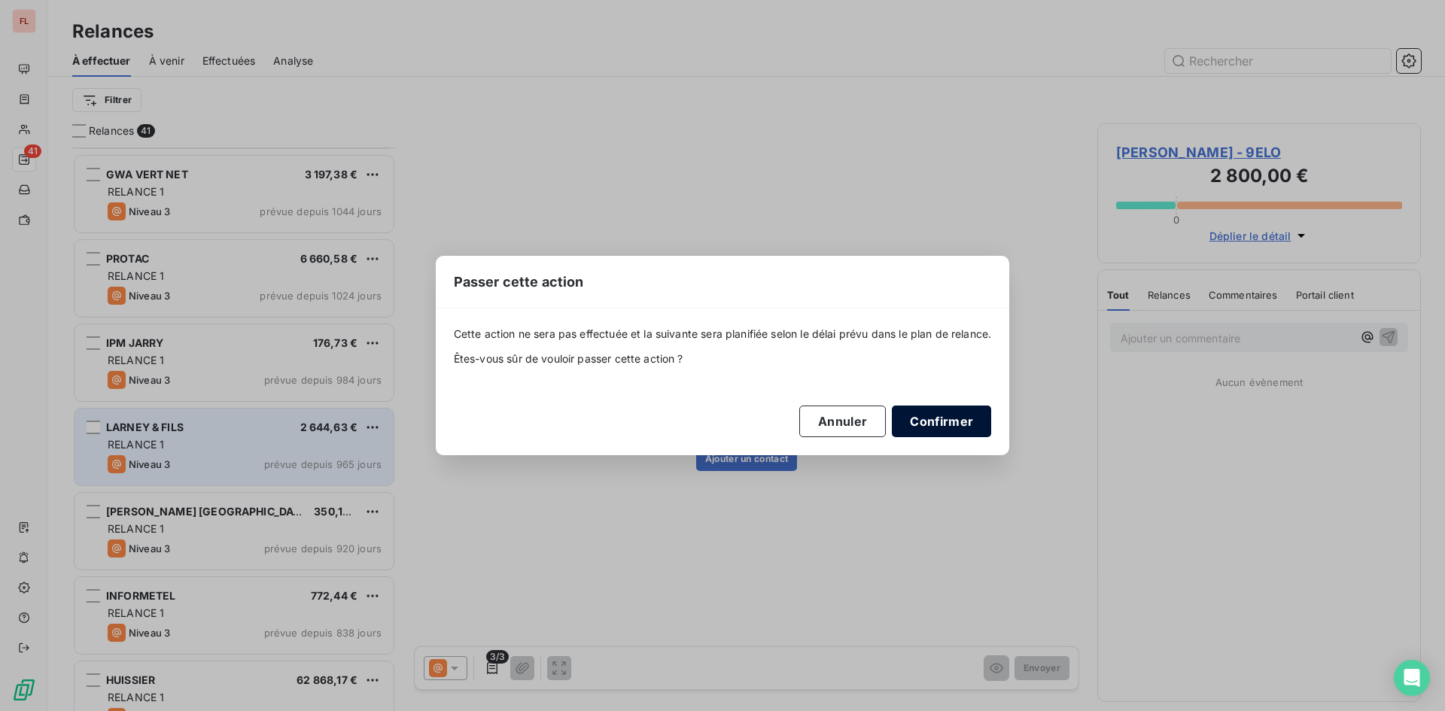
click at [975, 425] on button "Confirmer" at bounding box center [941, 422] width 99 height 32
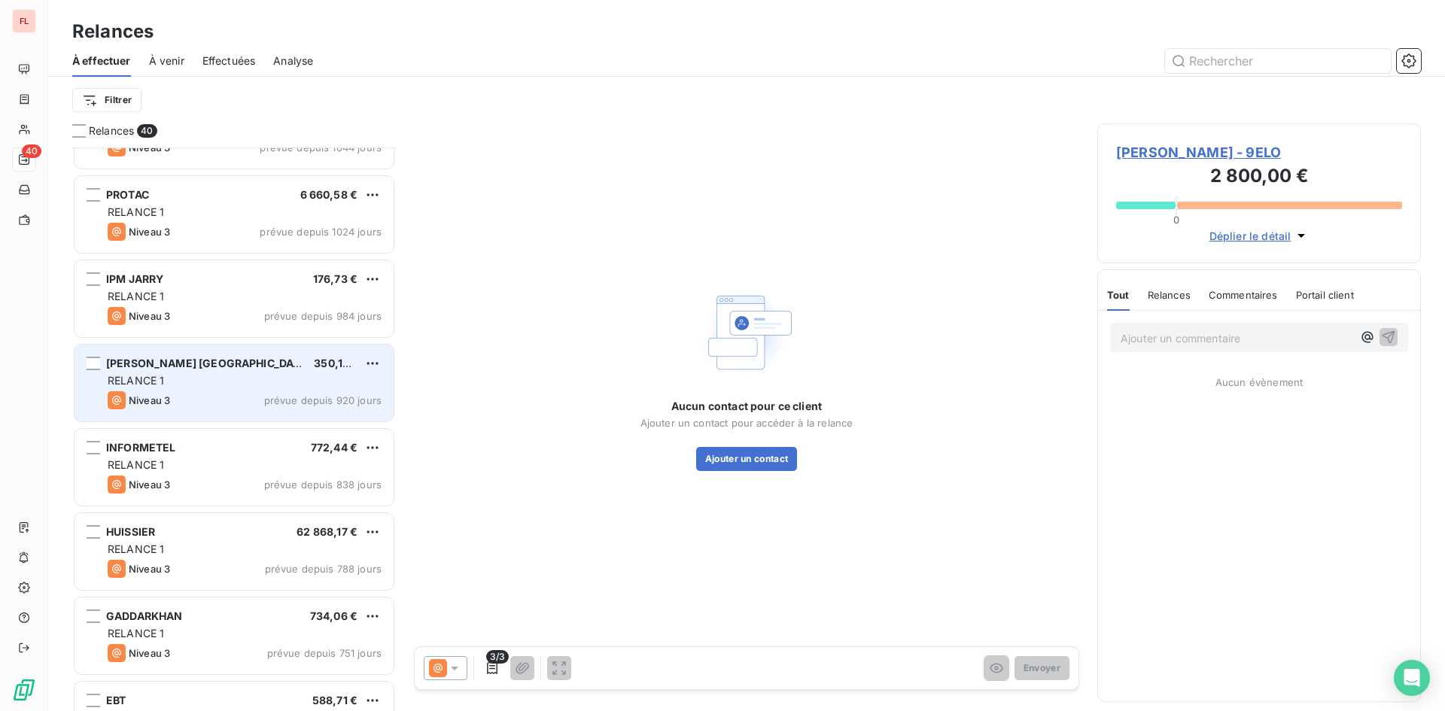
scroll to position [904, 0]
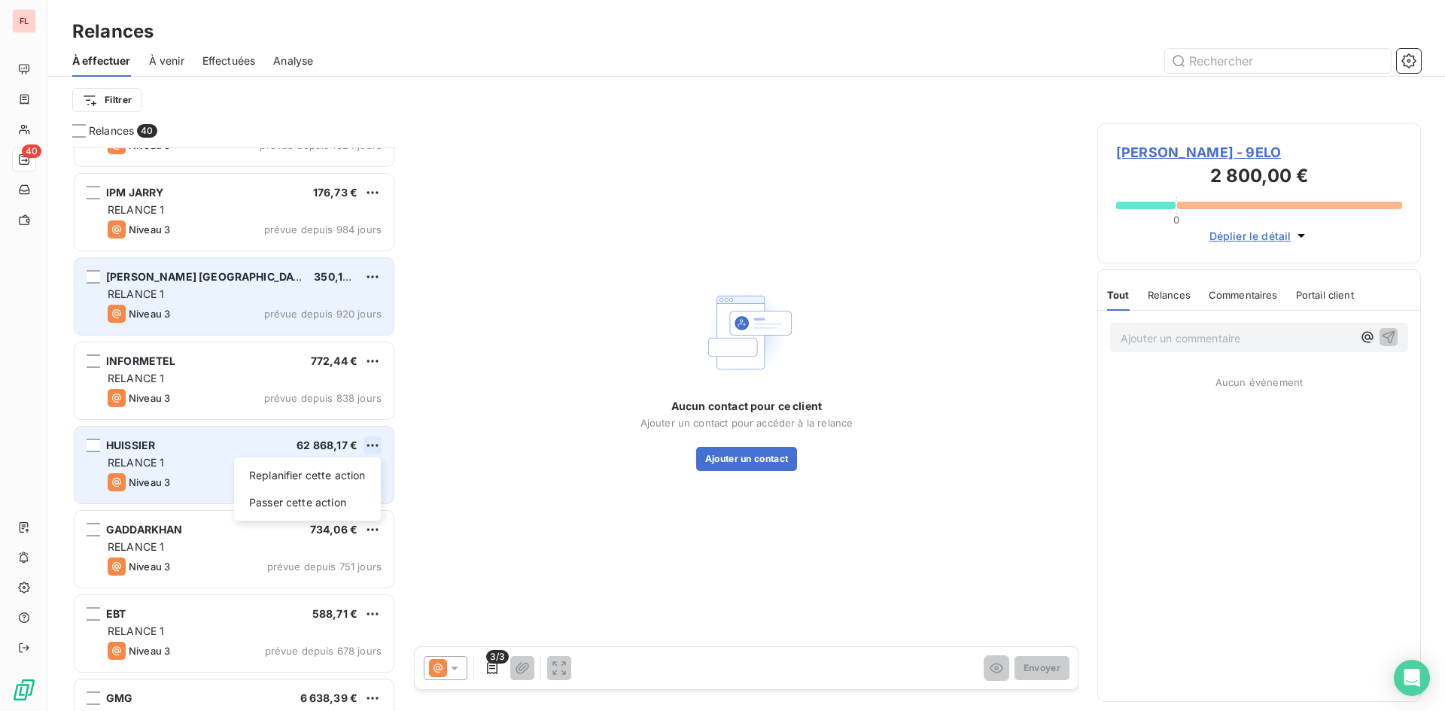
click at [370, 446] on html "FL 40 Relances À effectuer À venir Effectuées Analyse Filtrer Relances 40 GWA V…" at bounding box center [722, 355] width 1445 height 711
click at [346, 507] on div "Passer cette action" at bounding box center [307, 503] width 135 height 24
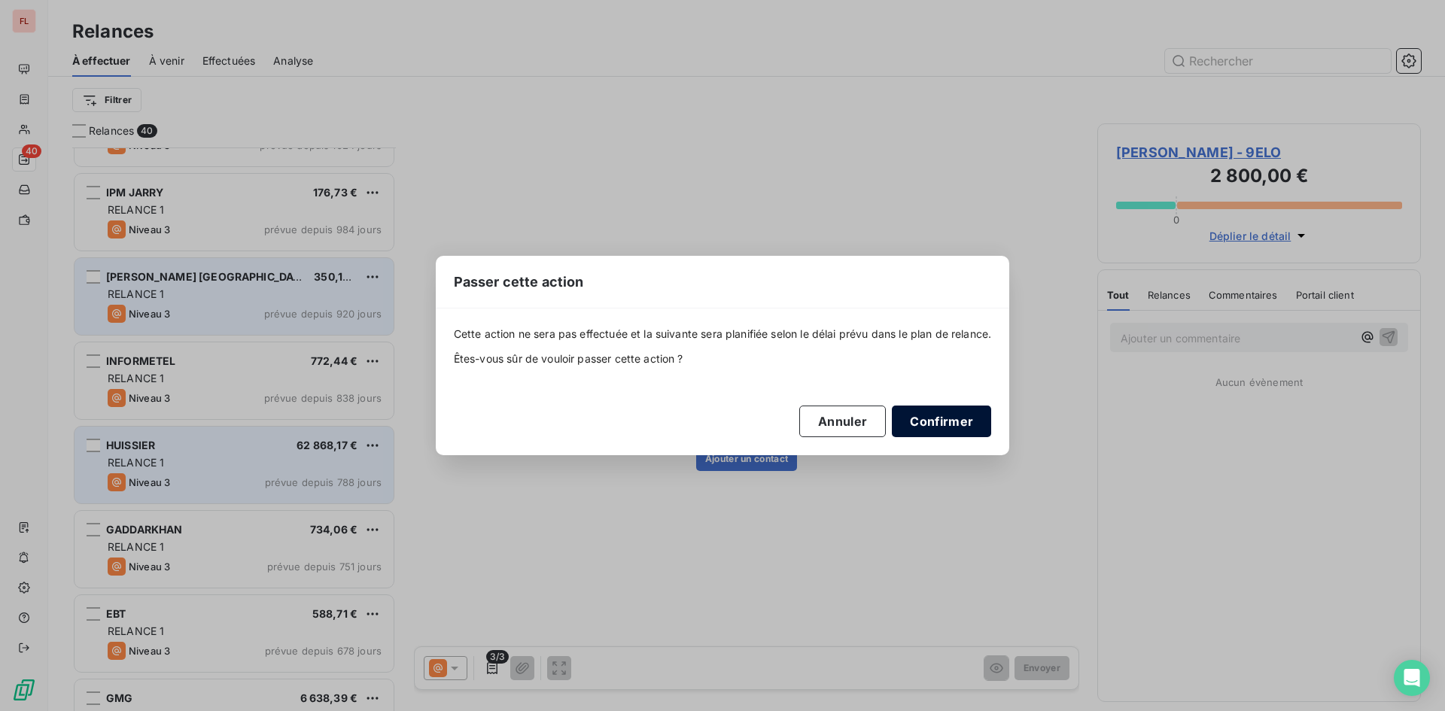
click at [963, 420] on button "Confirmer" at bounding box center [941, 422] width 99 height 32
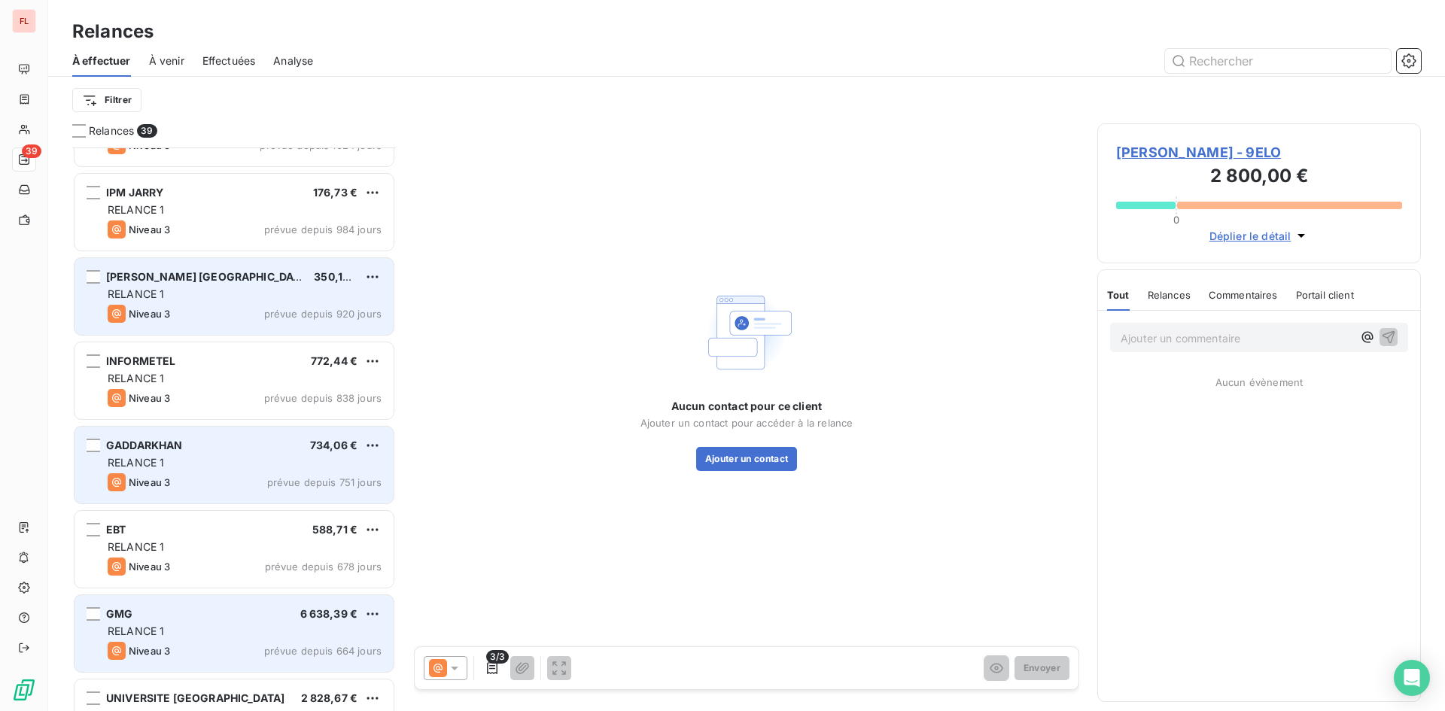
click at [294, 625] on div "RELANCE 1" at bounding box center [245, 631] width 274 height 15
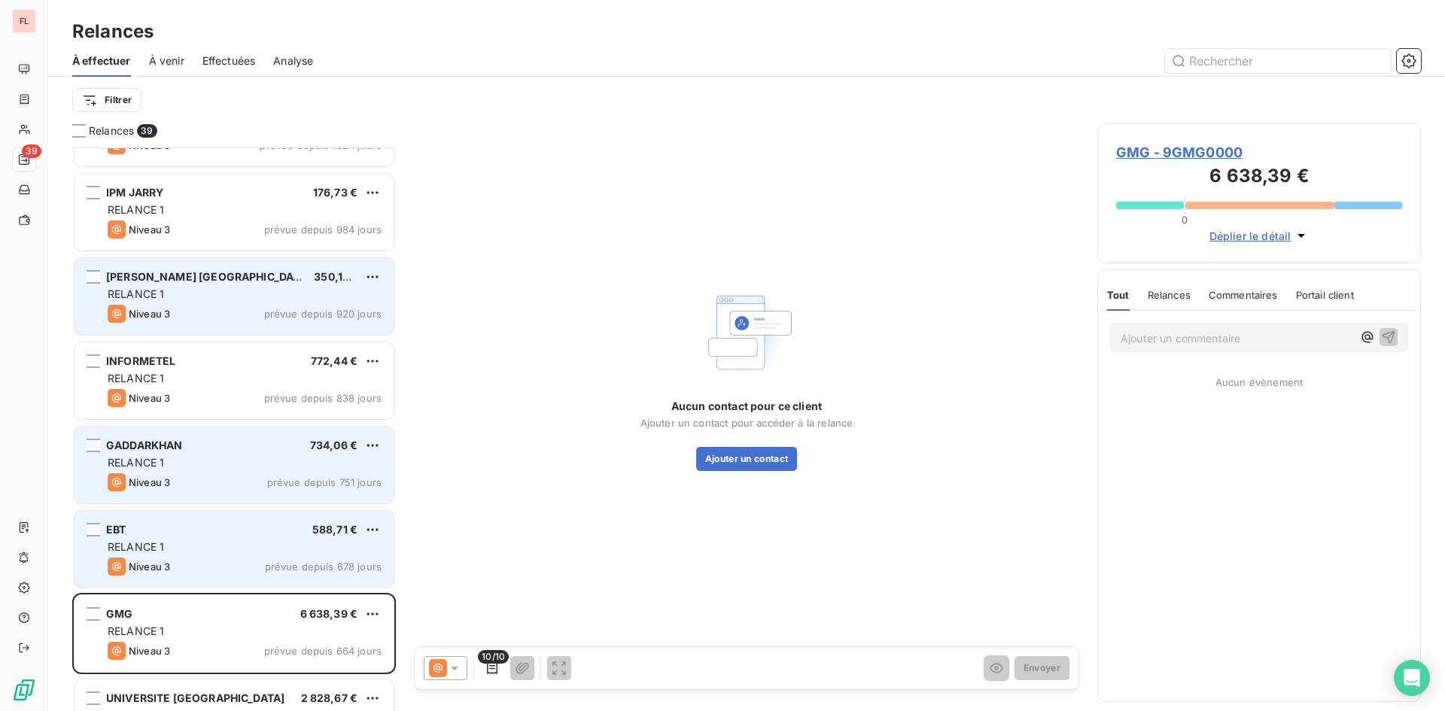
click at [332, 558] on div "Niveau 3 prévue depuis 678 jours" at bounding box center [245, 567] width 274 height 18
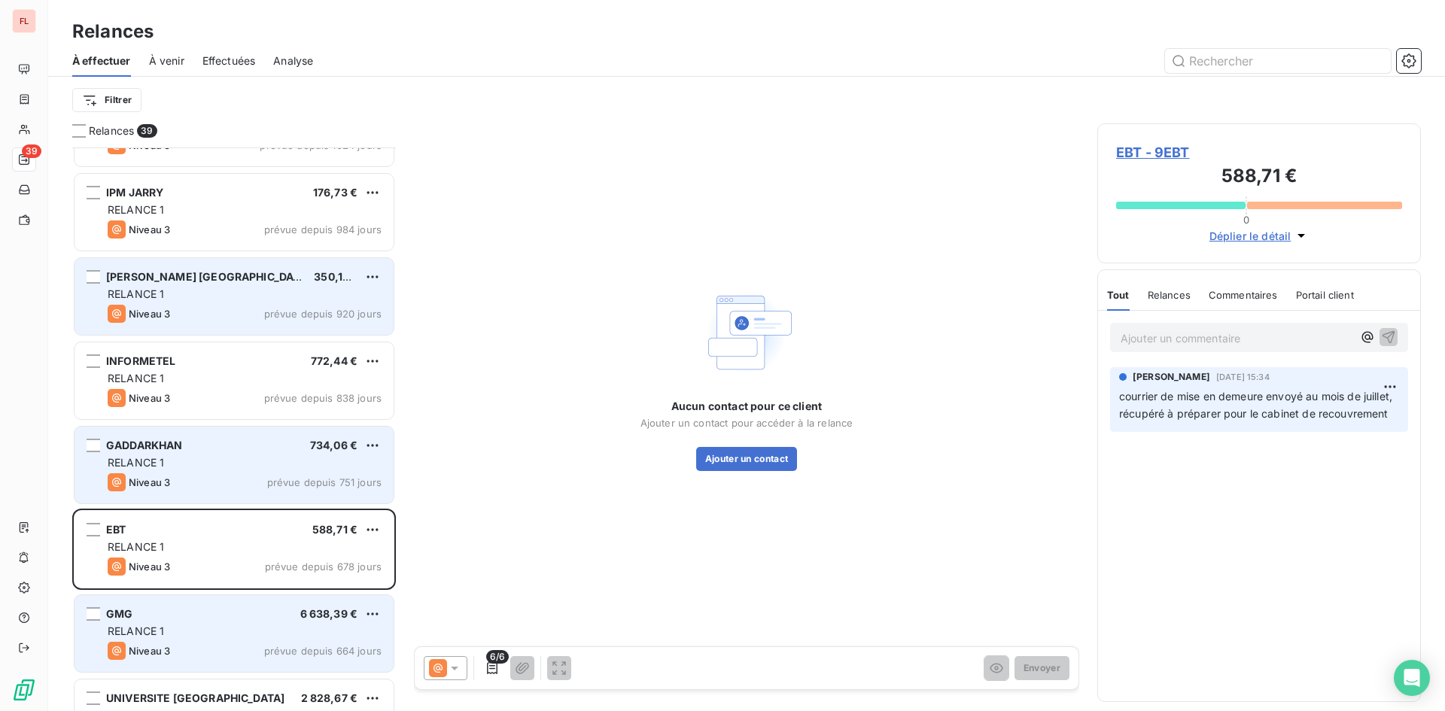
click at [279, 641] on div "GMG 6 638,39 € RELANCE 1 Niveau 3 prévue depuis 664 jours" at bounding box center [234, 633] width 319 height 77
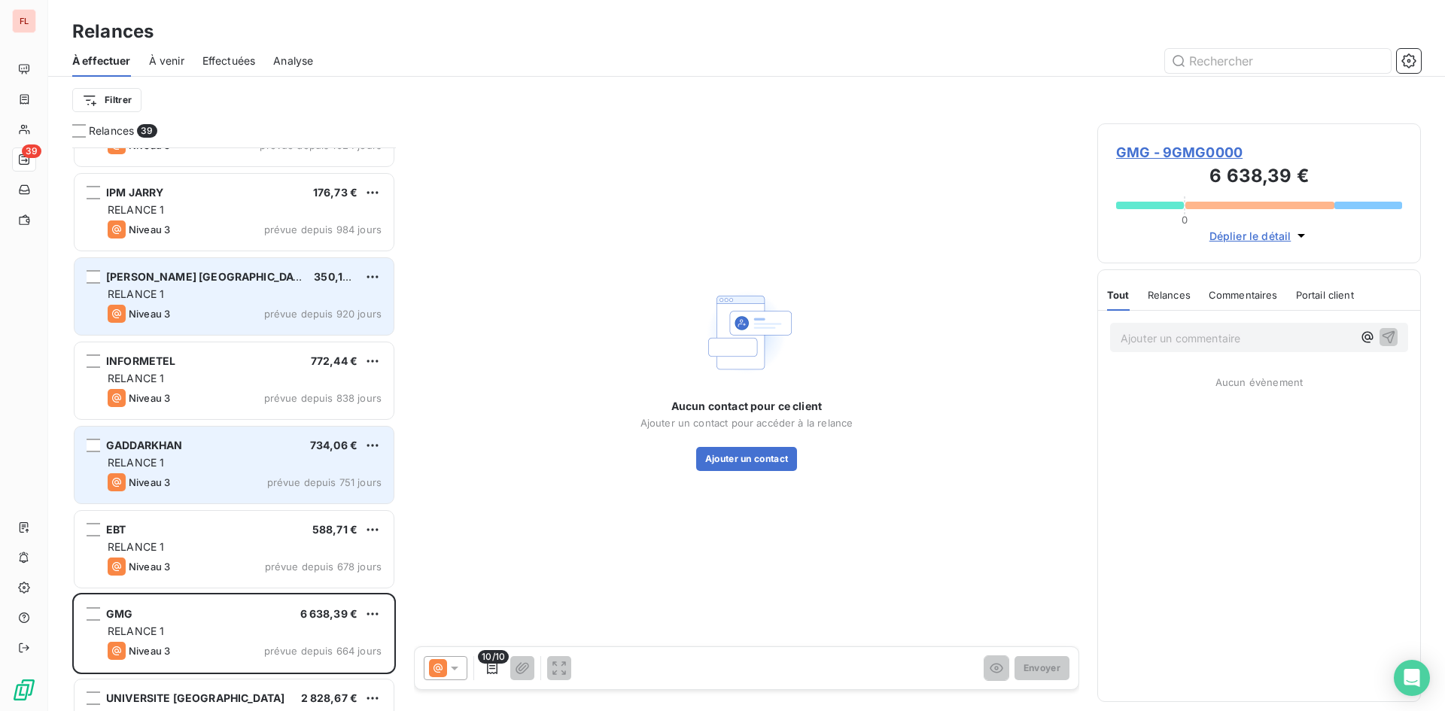
click at [1173, 146] on span "GMG - 9GMG0000" at bounding box center [1259, 152] width 286 height 20
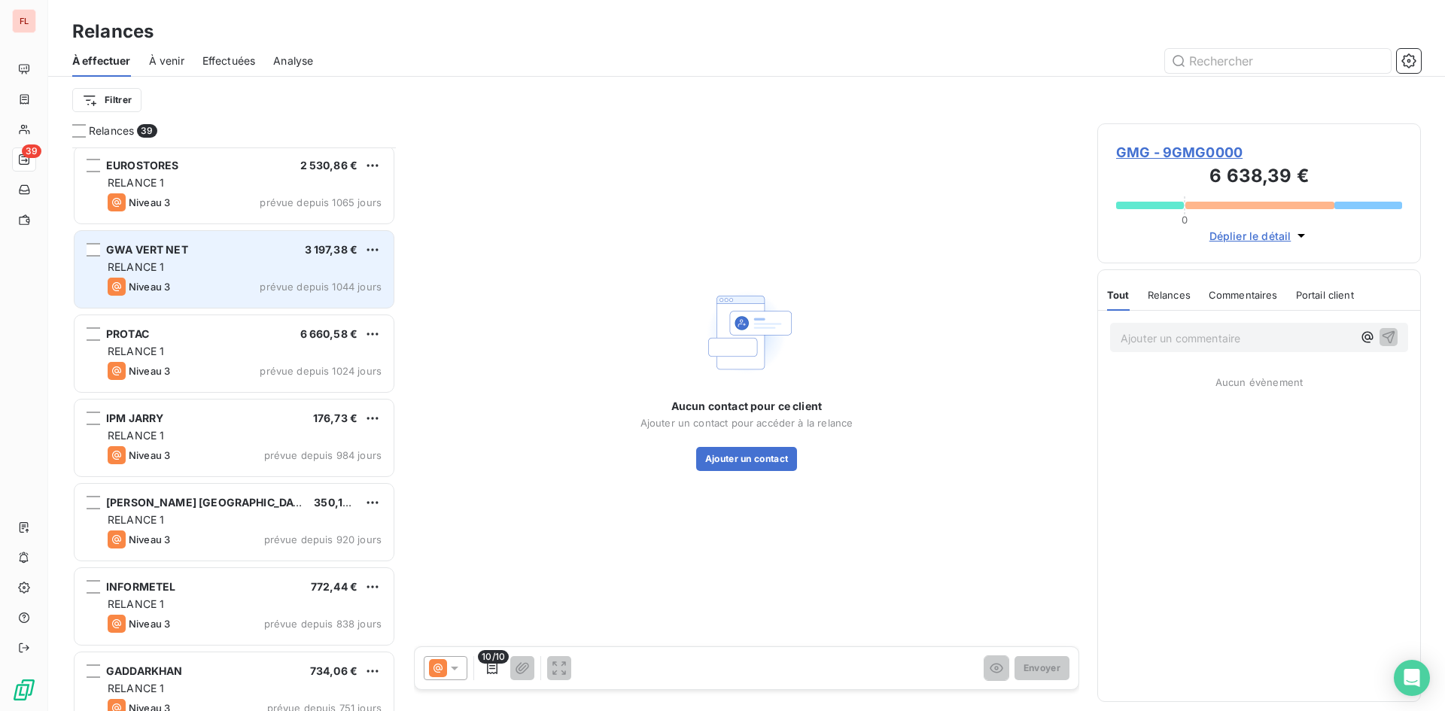
scroll to position [829, 0]
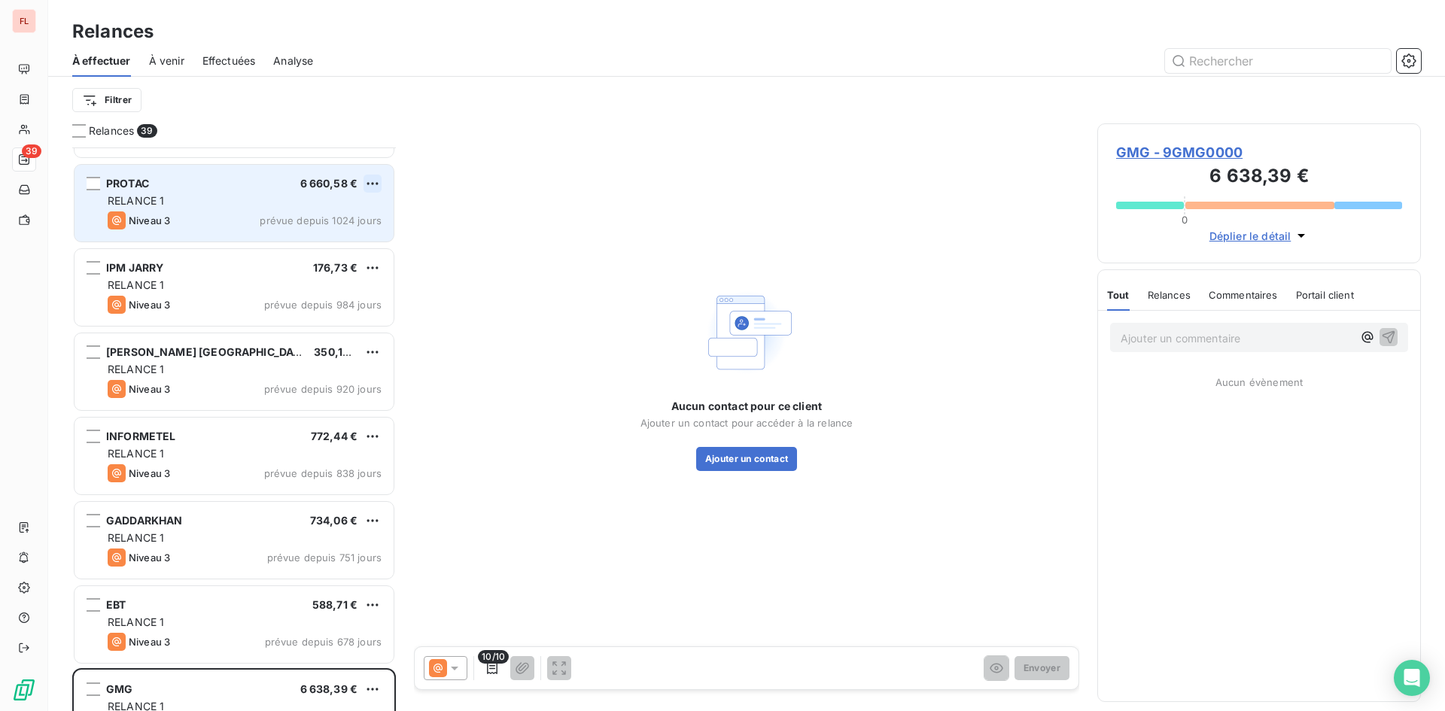
click at [374, 181] on html "FL 39 Relances À effectuer À venir Effectuées Analyse Filtrer Relances 39 EUROS…" at bounding box center [722, 355] width 1445 height 711
click at [346, 238] on div "Passer cette action" at bounding box center [307, 241] width 135 height 24
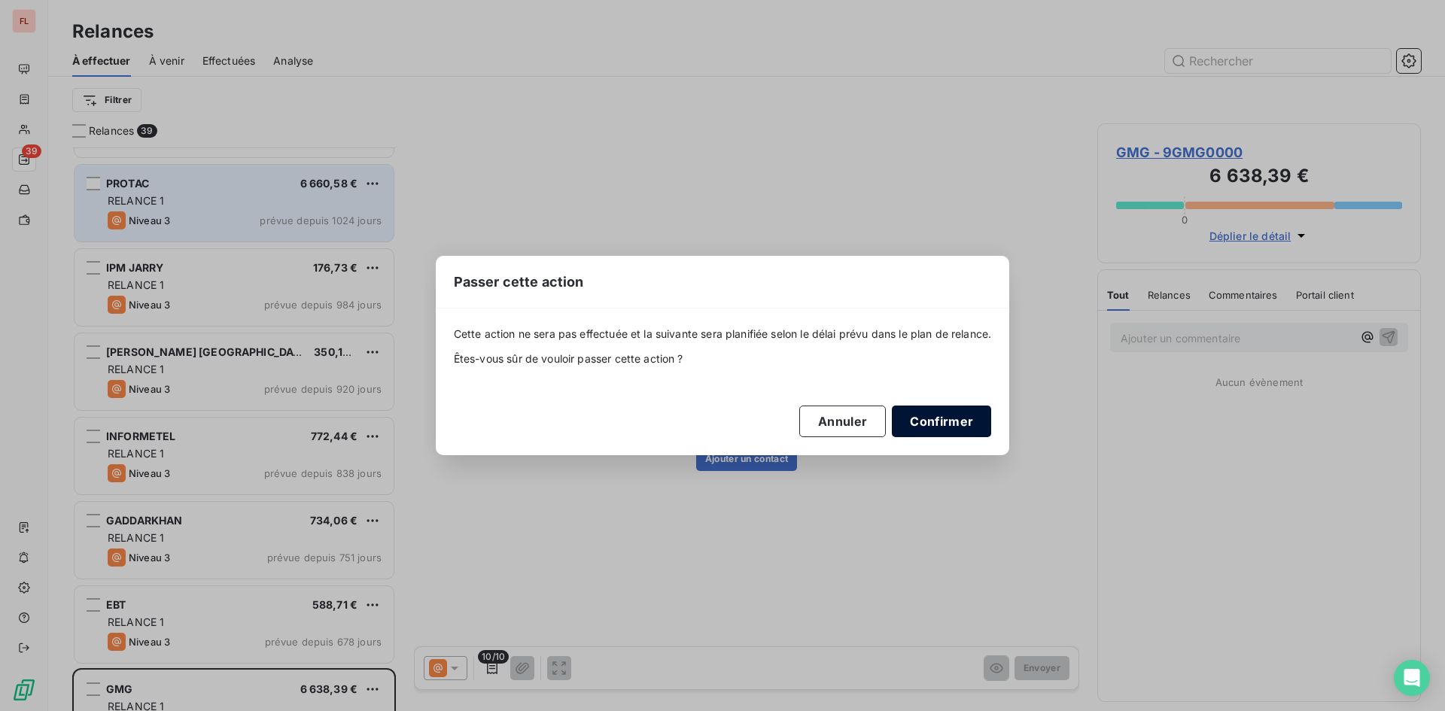
click at [928, 421] on button "Confirmer" at bounding box center [941, 422] width 99 height 32
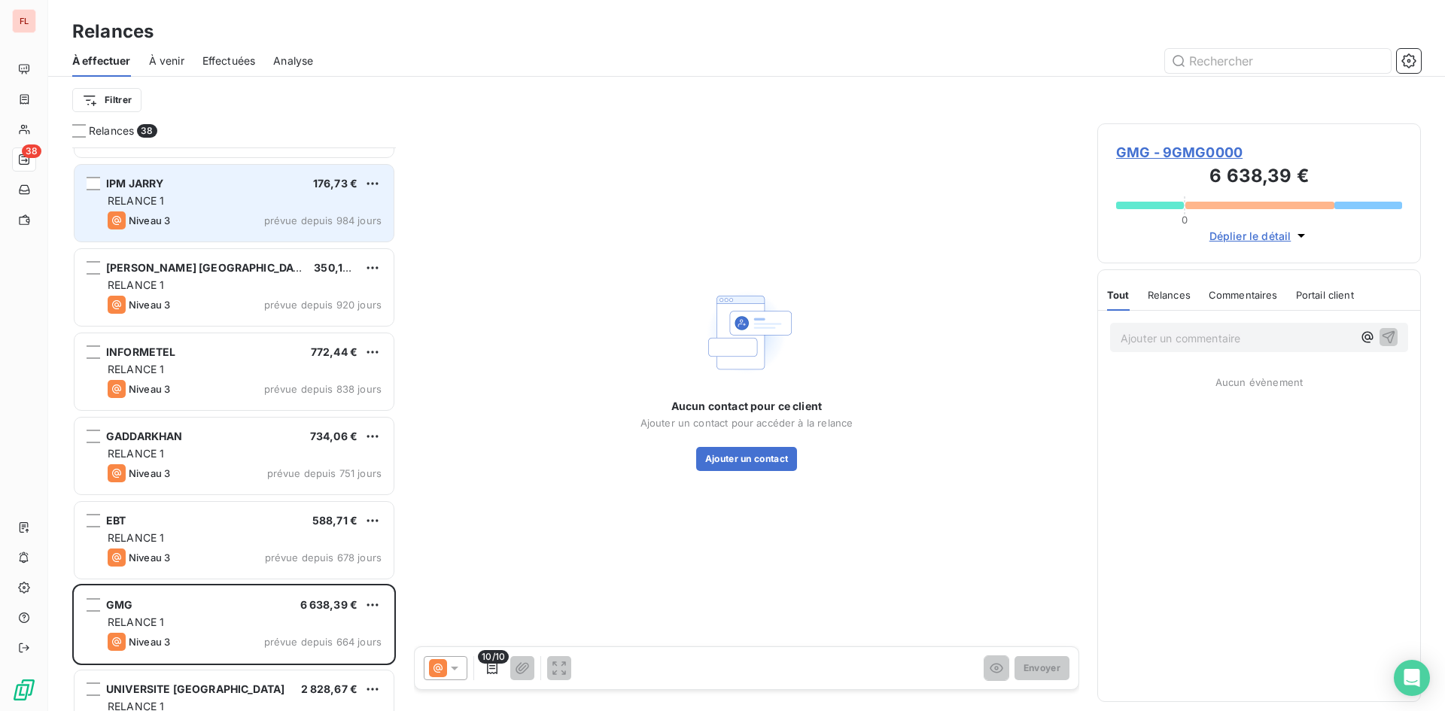
click at [356, 205] on div "RELANCE 1" at bounding box center [245, 200] width 274 height 15
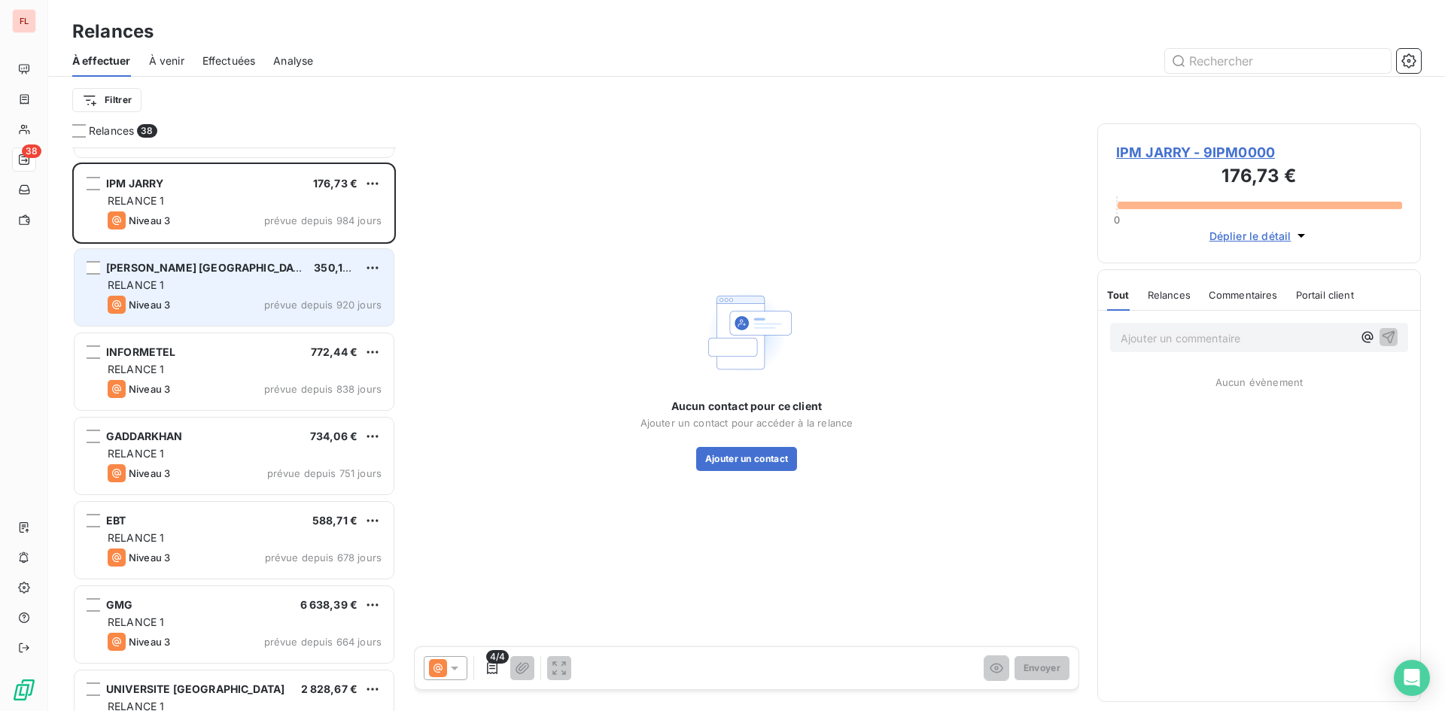
click at [352, 250] on div "[PERSON_NAME] FRANCE 350,10 € RELANCE 1 Niveau 3 prévue depuis 920 jours" at bounding box center [234, 287] width 319 height 77
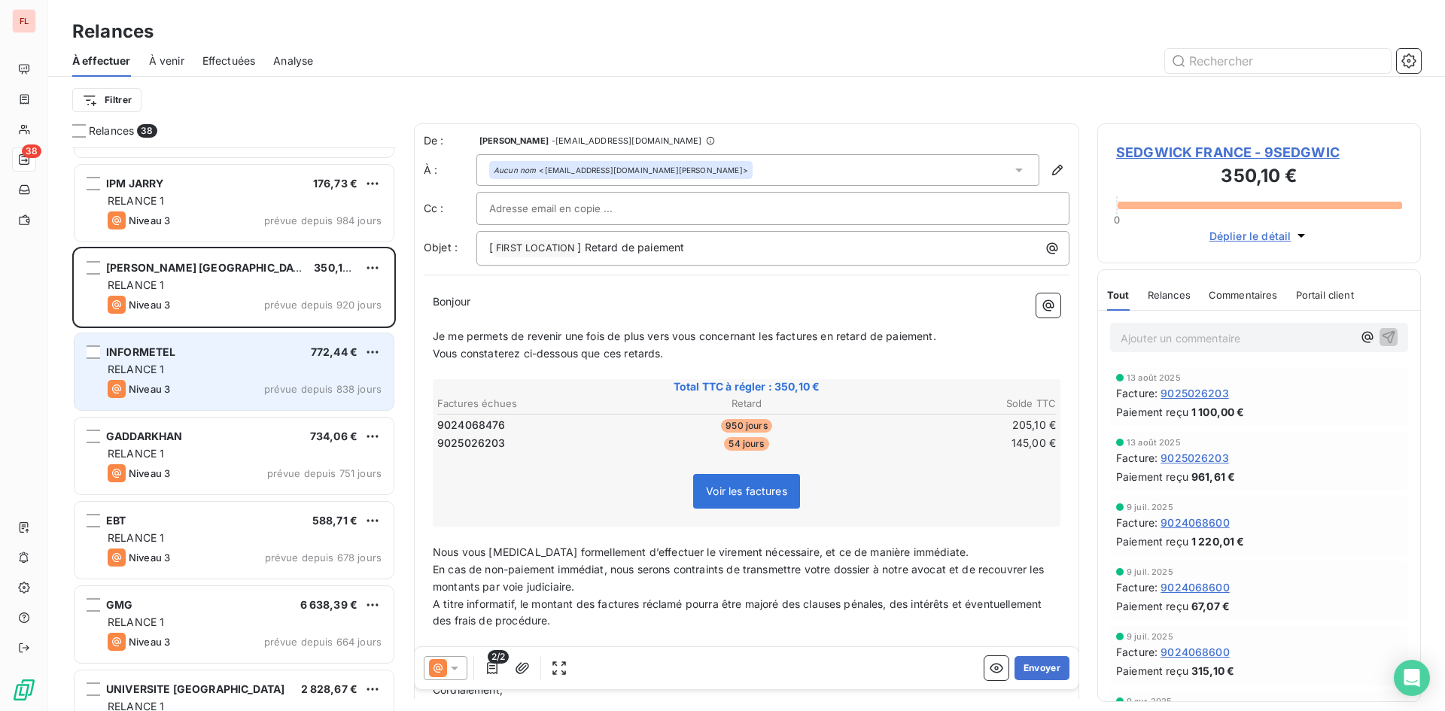
click at [333, 366] on div "RELANCE 1" at bounding box center [245, 369] width 274 height 15
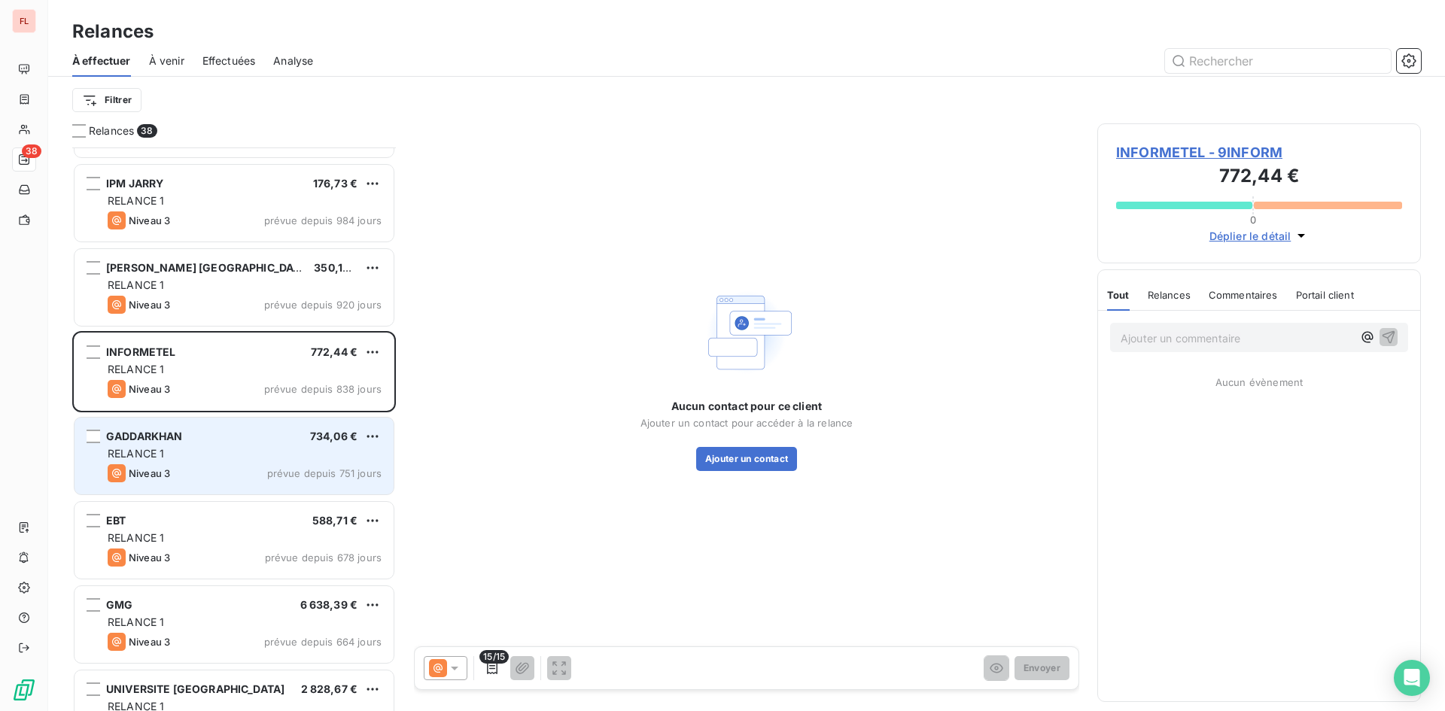
click at [319, 452] on div "RELANCE 1" at bounding box center [245, 453] width 274 height 15
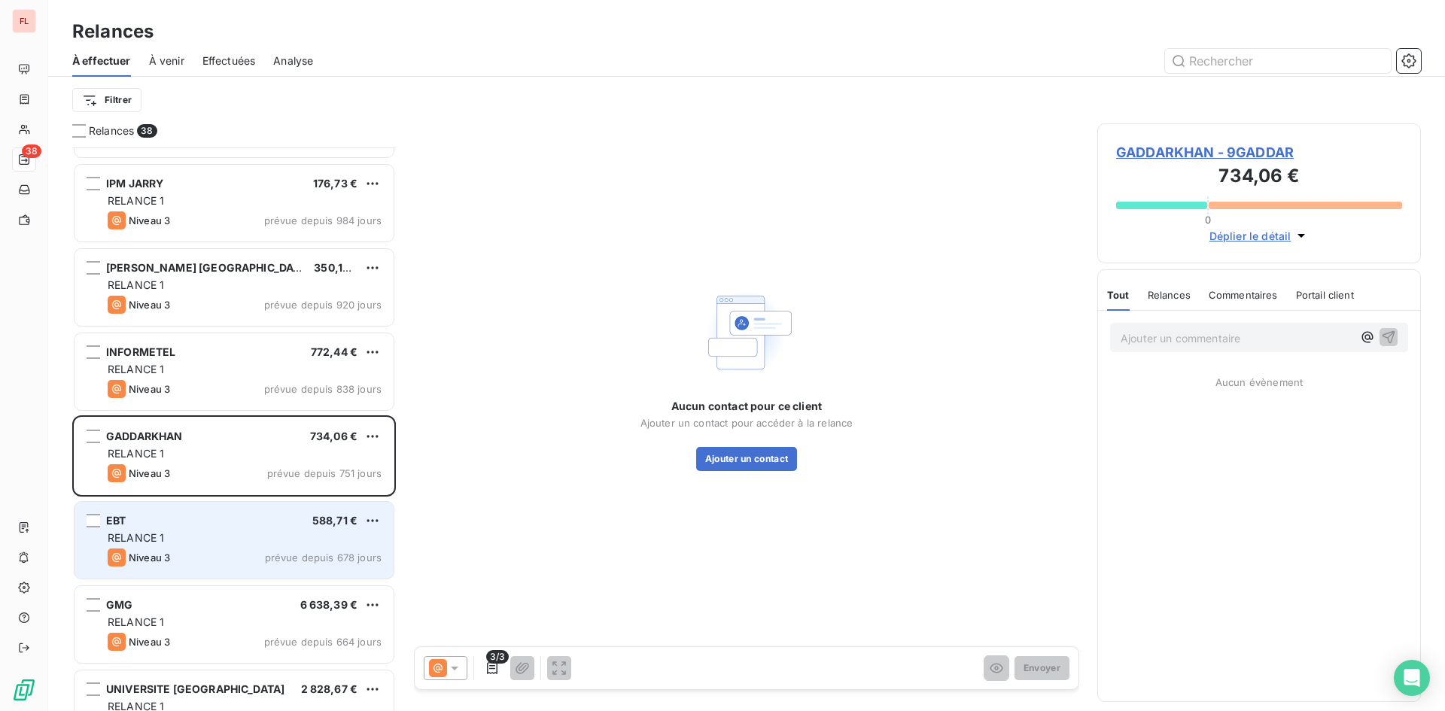
click at [314, 529] on div "EBT 588,71 € RELANCE 1 Niveau 3 prévue depuis 678 jours" at bounding box center [234, 540] width 319 height 77
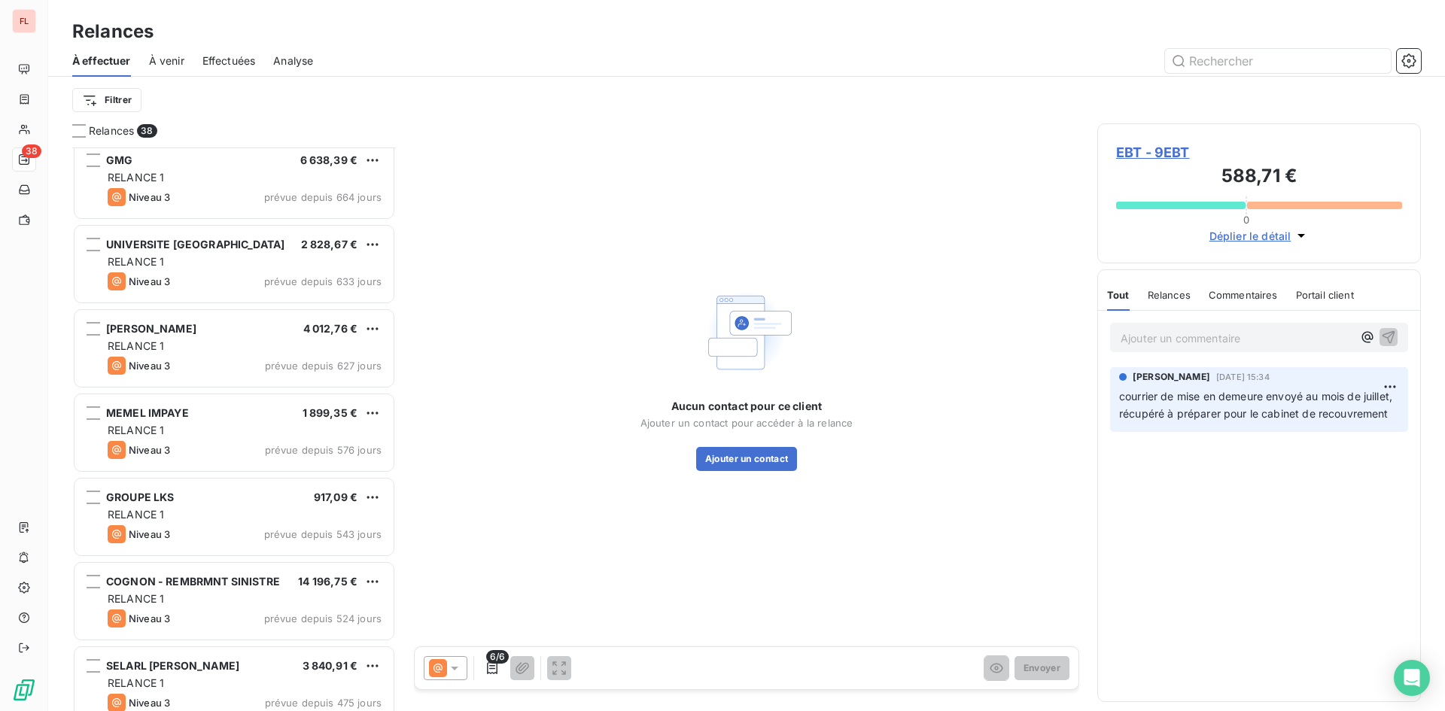
scroll to position [1280, 0]
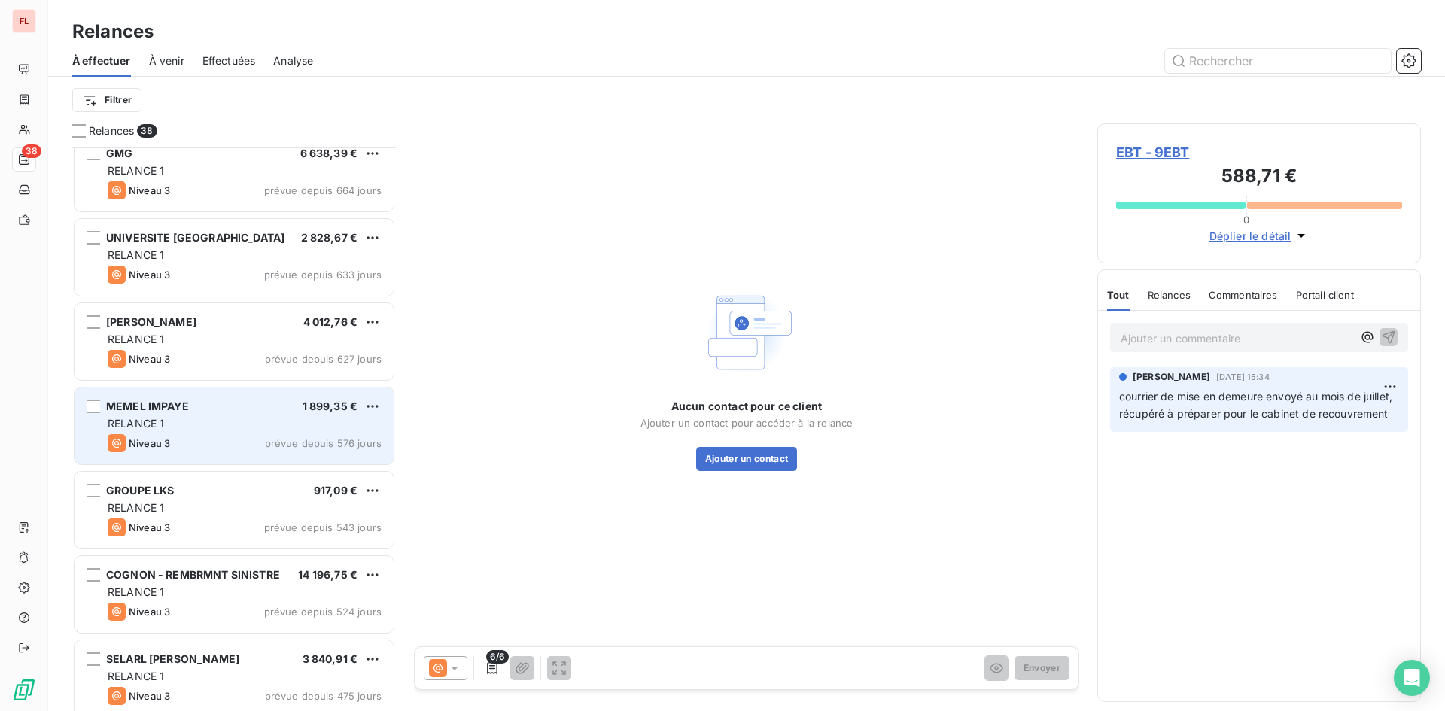
click at [314, 430] on div "RELANCE 1" at bounding box center [245, 423] width 274 height 15
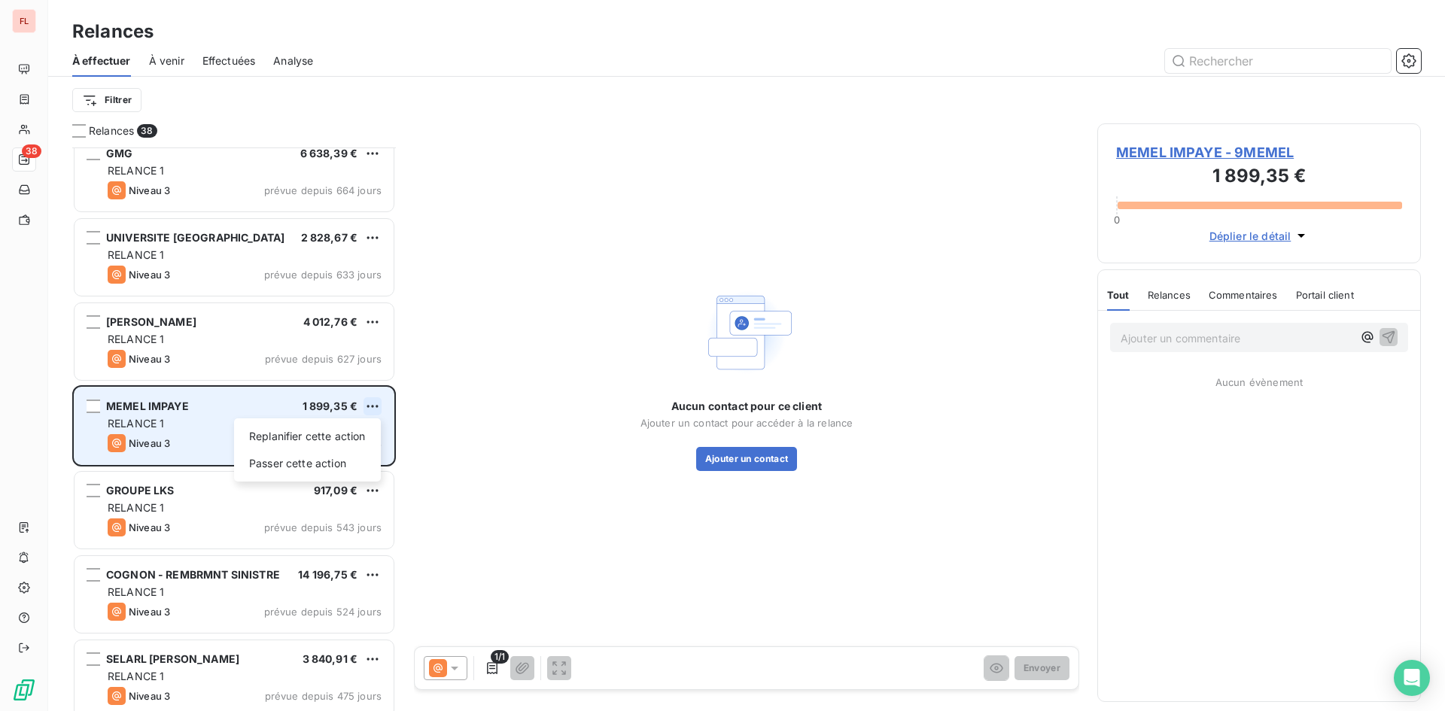
click at [376, 409] on html "FL 38 Relances À effectuer À venir Effectuées Analyse Filtrer Relances 38 EBT 5…" at bounding box center [722, 355] width 1445 height 711
click at [343, 470] on div "Passer cette action" at bounding box center [307, 464] width 135 height 24
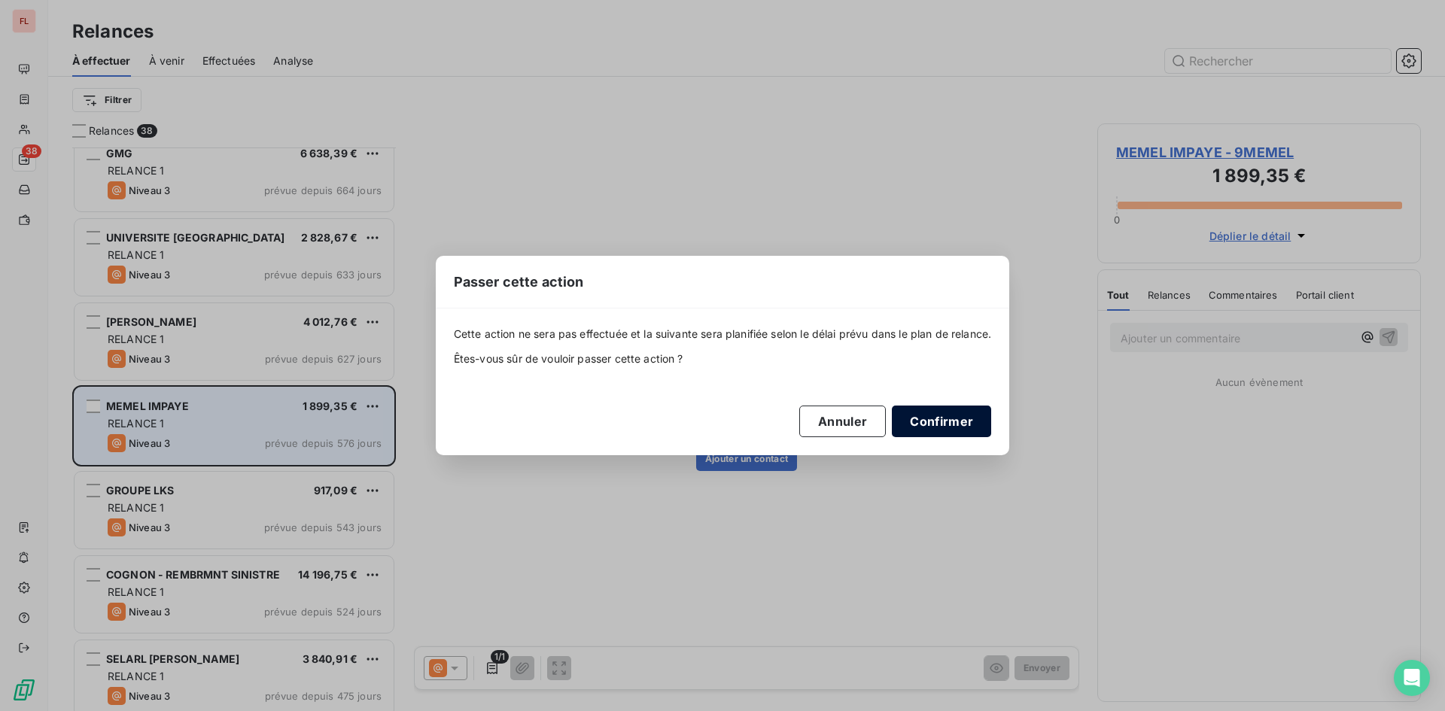
click at [951, 423] on button "Confirmer" at bounding box center [941, 422] width 99 height 32
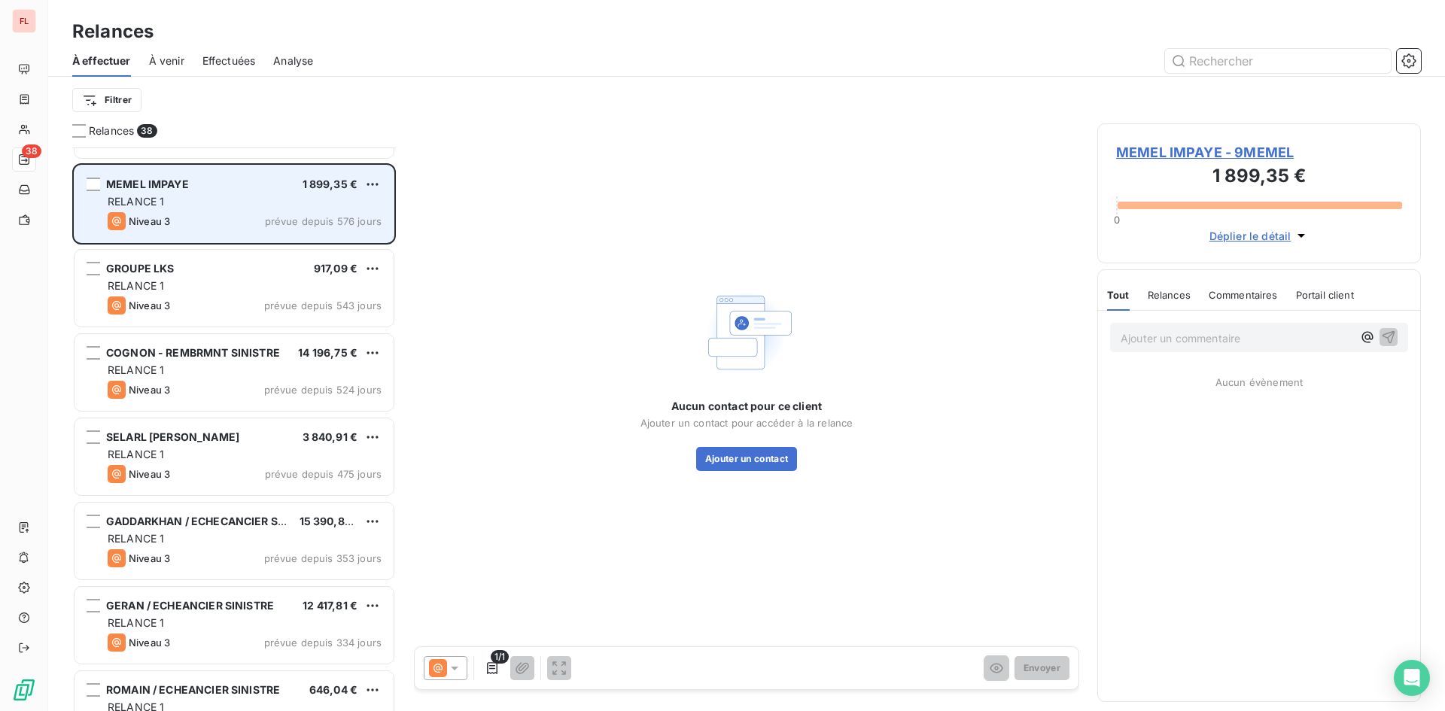
scroll to position [1506, 0]
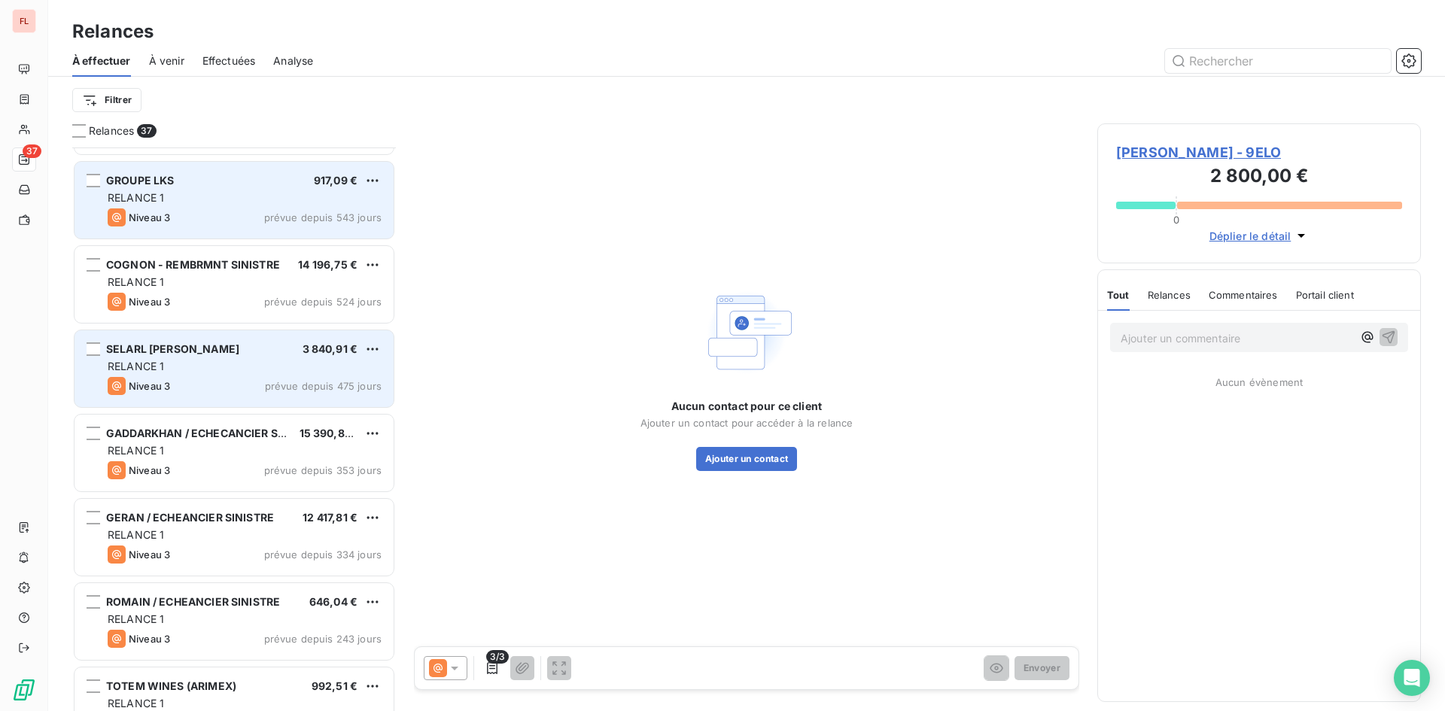
click at [272, 382] on div "Niveau 3 prévue depuis 475 jours" at bounding box center [245, 386] width 274 height 18
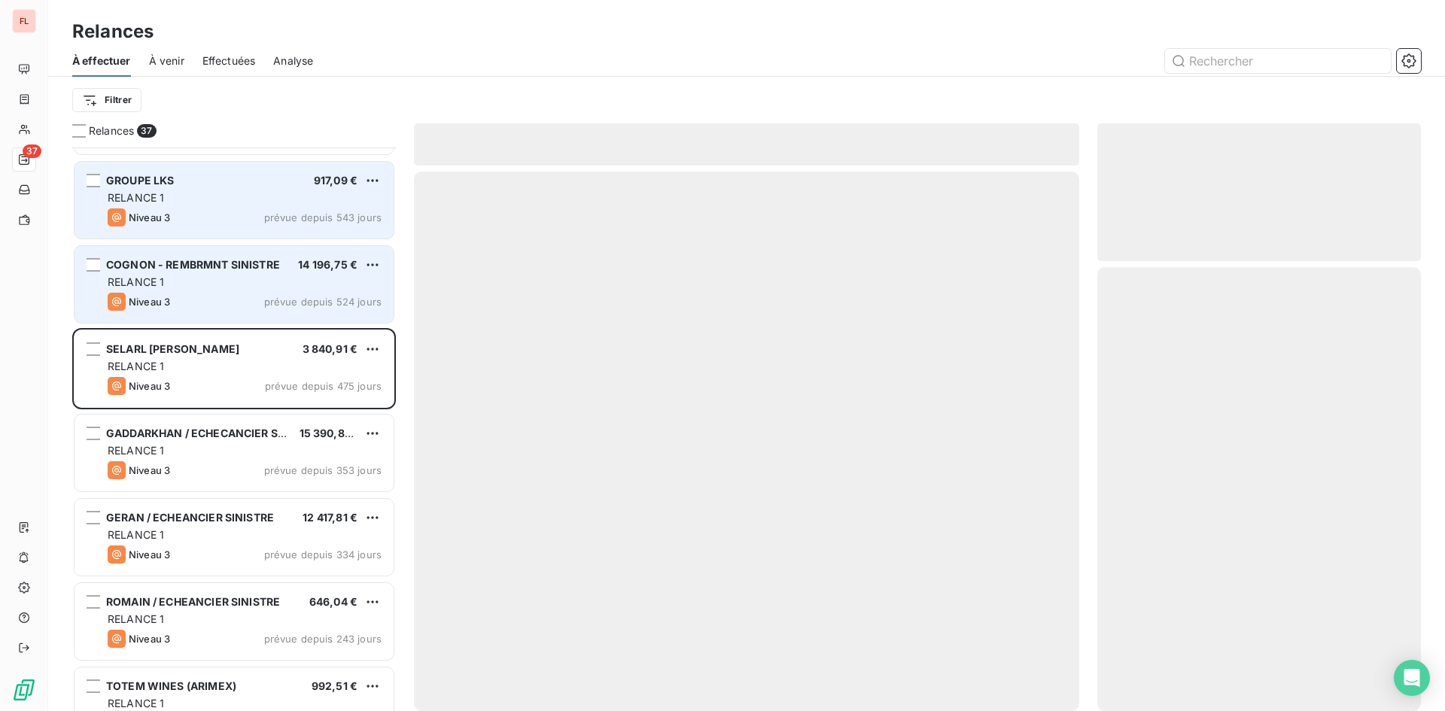
click at [319, 301] on span "prévue depuis 524 jours" at bounding box center [322, 302] width 117 height 12
click at [375, 262] on html "FL 37 Relances À effectuer À venir Effectuées Analyse Filtrer Relances 37 UNIVE…" at bounding box center [722, 355] width 1445 height 711
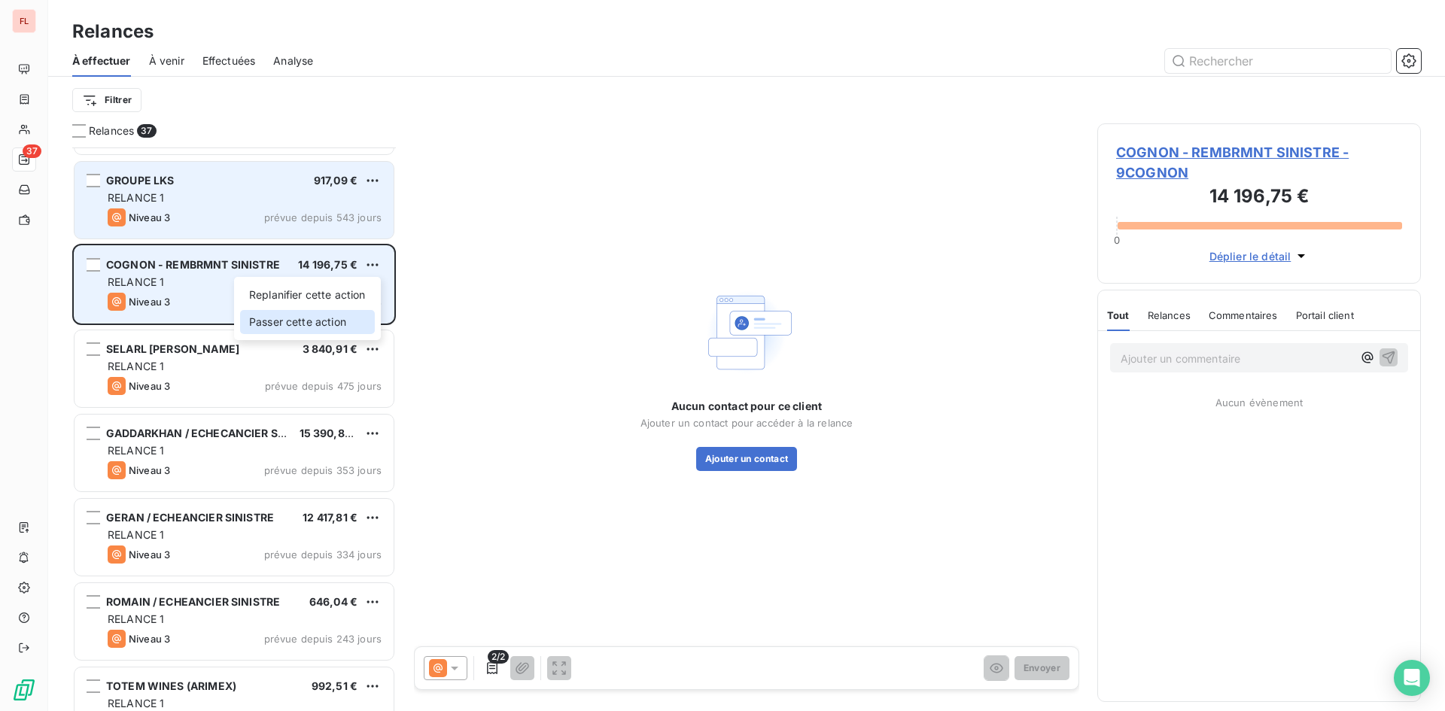
click at [328, 324] on div "Passer cette action" at bounding box center [307, 322] width 135 height 24
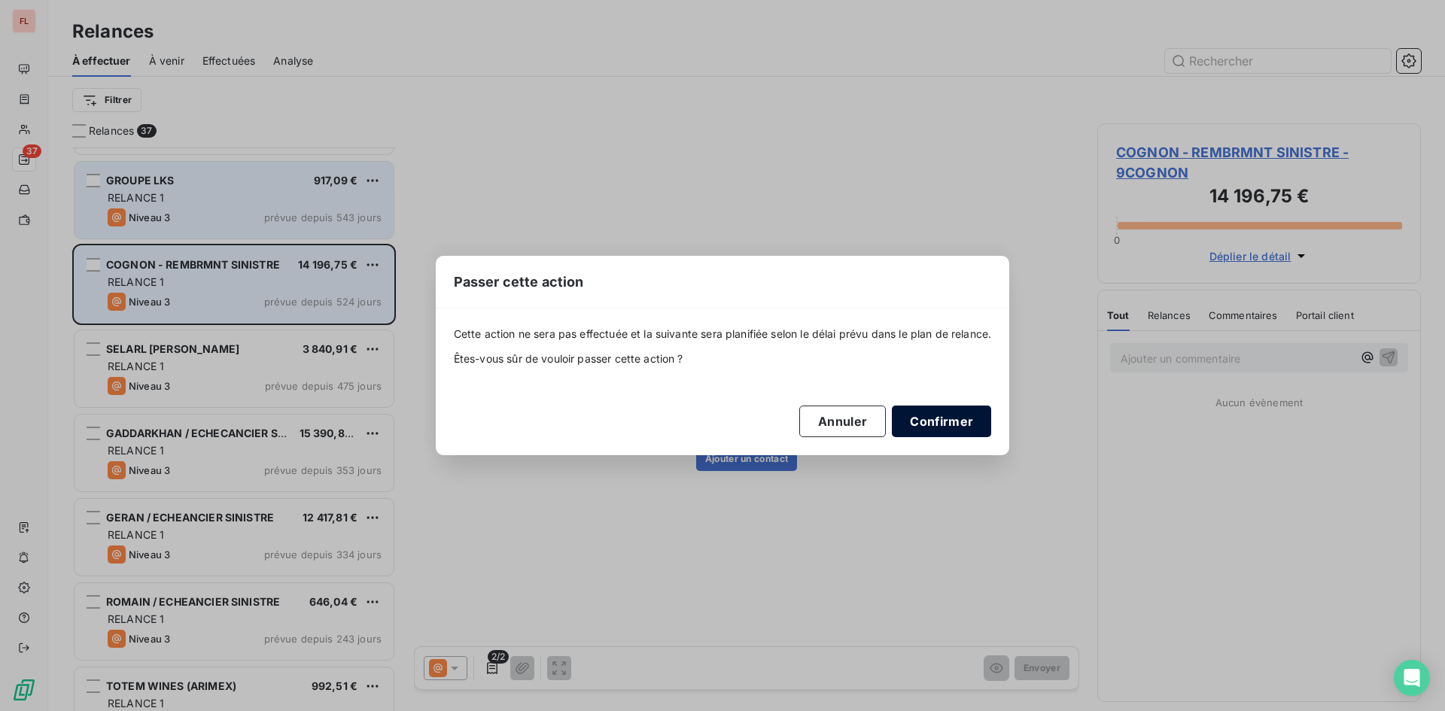
click at [959, 419] on button "Confirmer" at bounding box center [941, 422] width 99 height 32
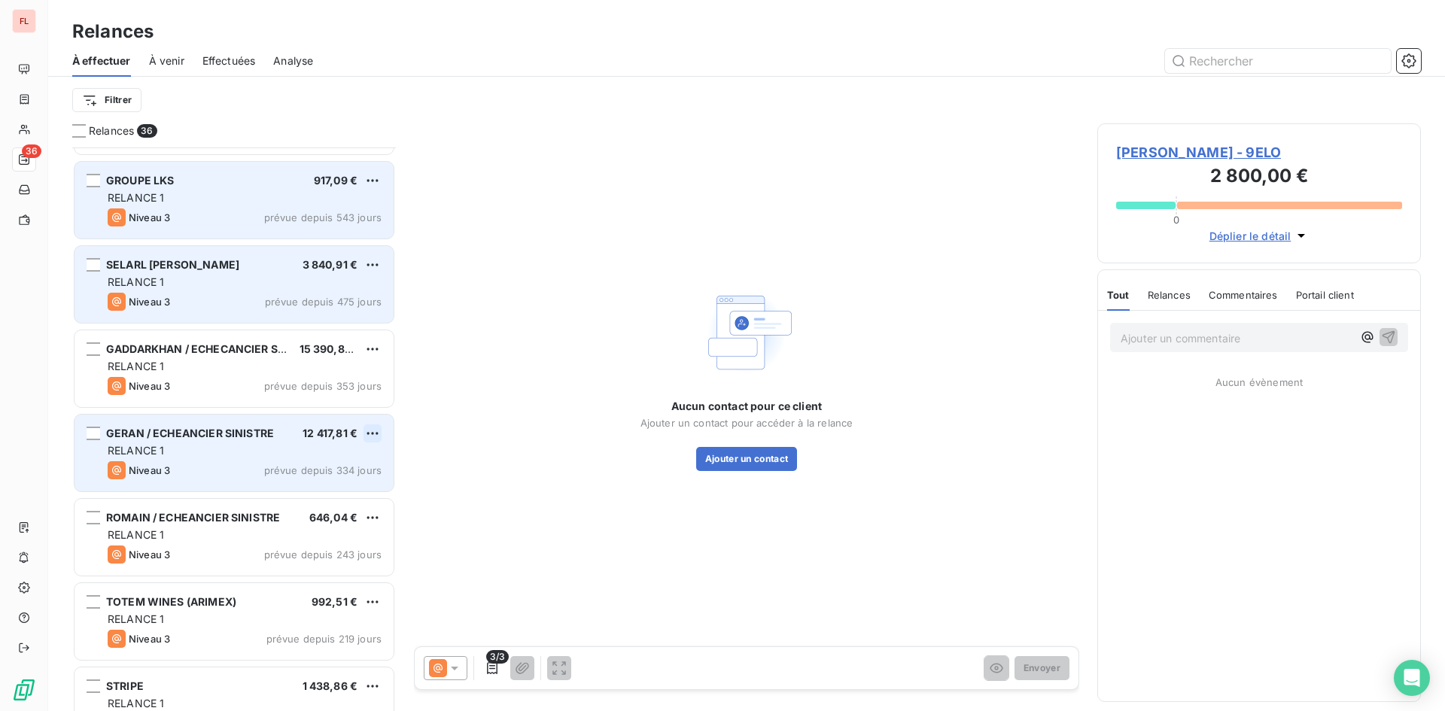
click at [375, 431] on html "FL 36 Relances À effectuer À venir Effectuées Analyse Filtrer Relances 36 UNIVE…" at bounding box center [722, 355] width 1445 height 711
click at [206, 431] on html "FL 36 Relances À effectuer À venir Effectuées Analyse Filtrer Relances 36 UNIVE…" at bounding box center [722, 355] width 1445 height 711
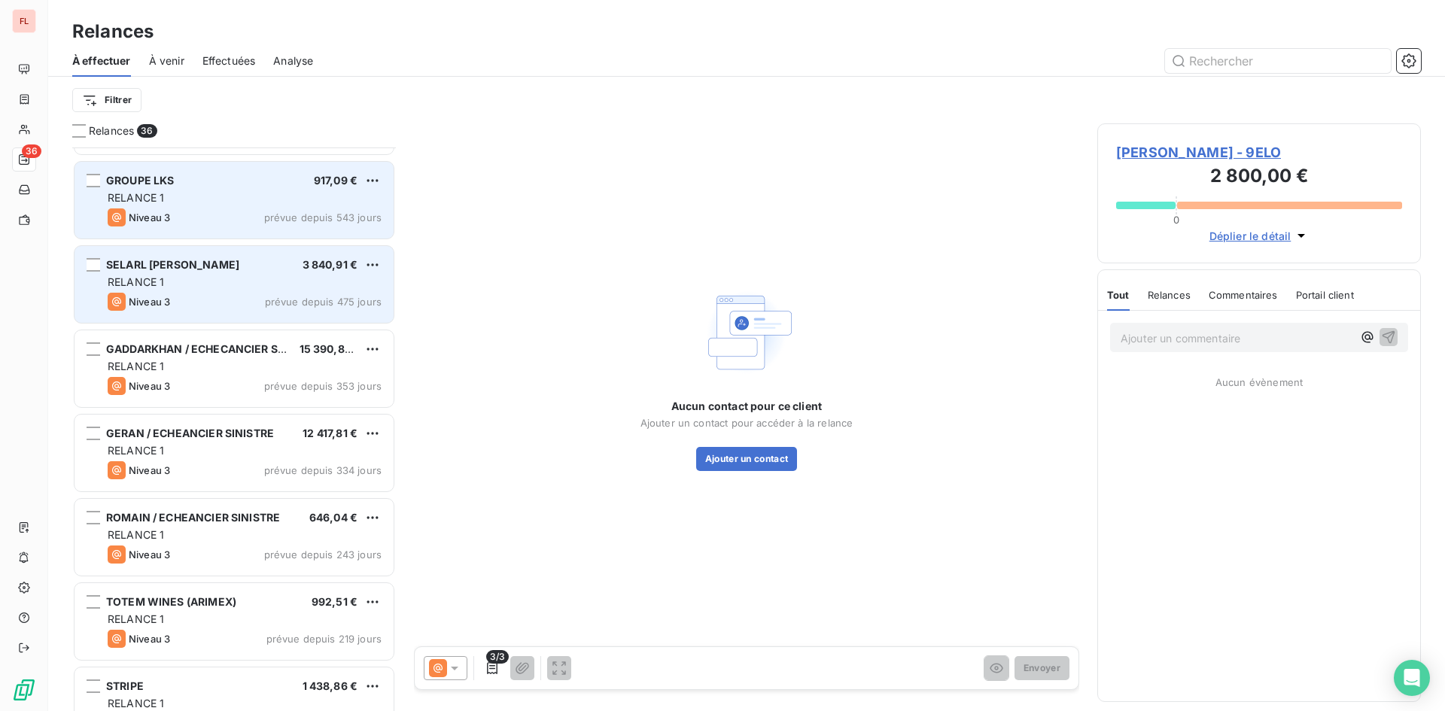
click at [1192, 327] on div "Ajouter un commentaire ﻿" at bounding box center [1237, 337] width 232 height 20
click at [1179, 340] on p "Ajouter un commentaire ﻿" at bounding box center [1237, 338] width 232 height 19
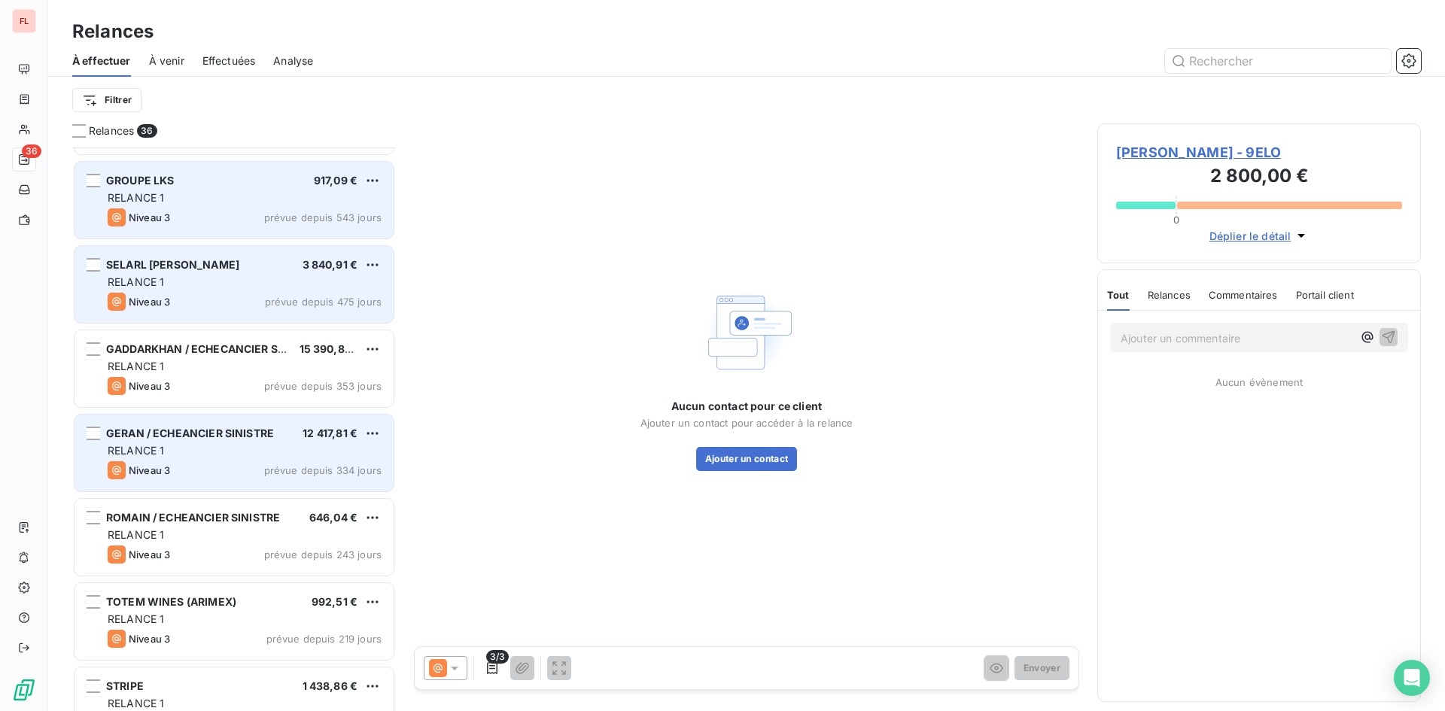
click at [321, 473] on span "prévue depuis 334 jours" at bounding box center [322, 470] width 117 height 12
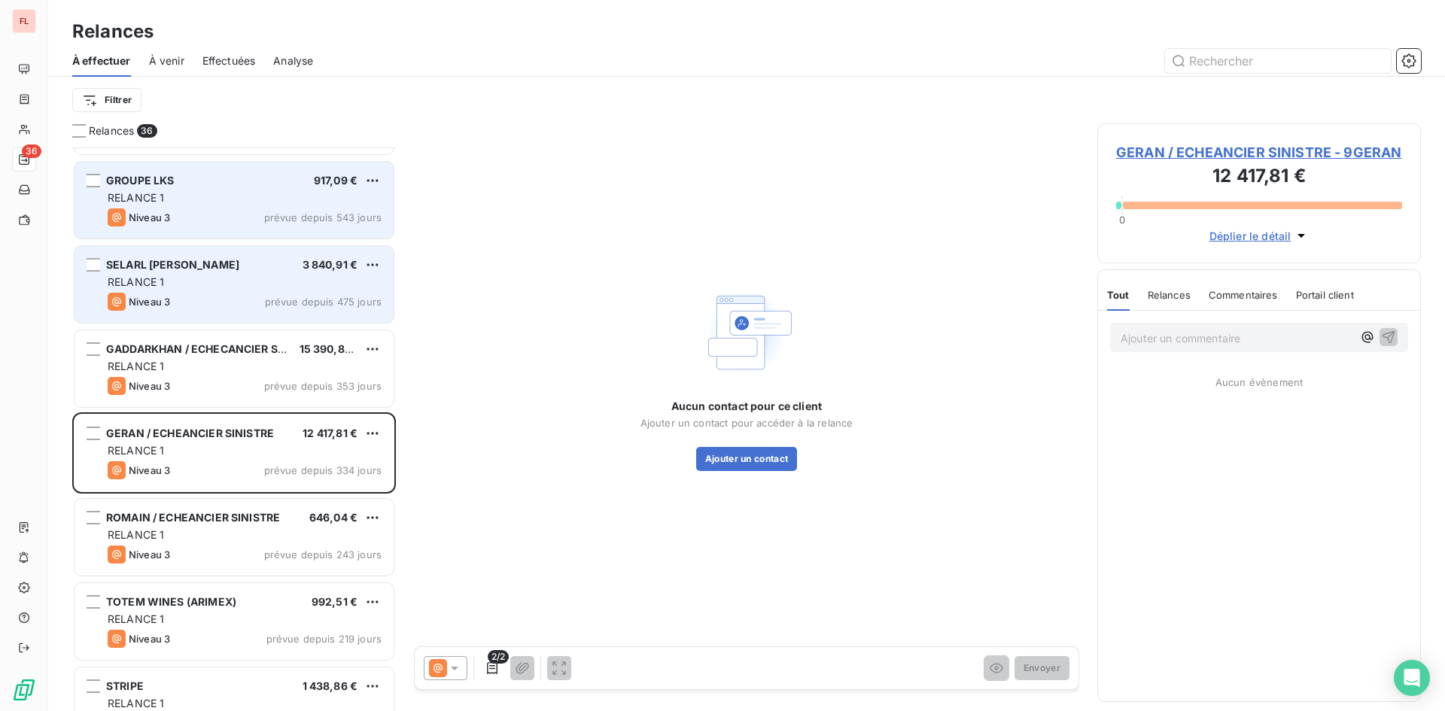
click at [1226, 343] on p "Ajouter un commentaire ﻿" at bounding box center [1237, 338] width 232 height 19
click at [1398, 346] on div "Dossier préparer pour le nouveau cabinet de recouvrement" at bounding box center [1259, 345] width 298 height 45
click at [1393, 344] on icon "button" at bounding box center [1390, 345] width 15 height 15
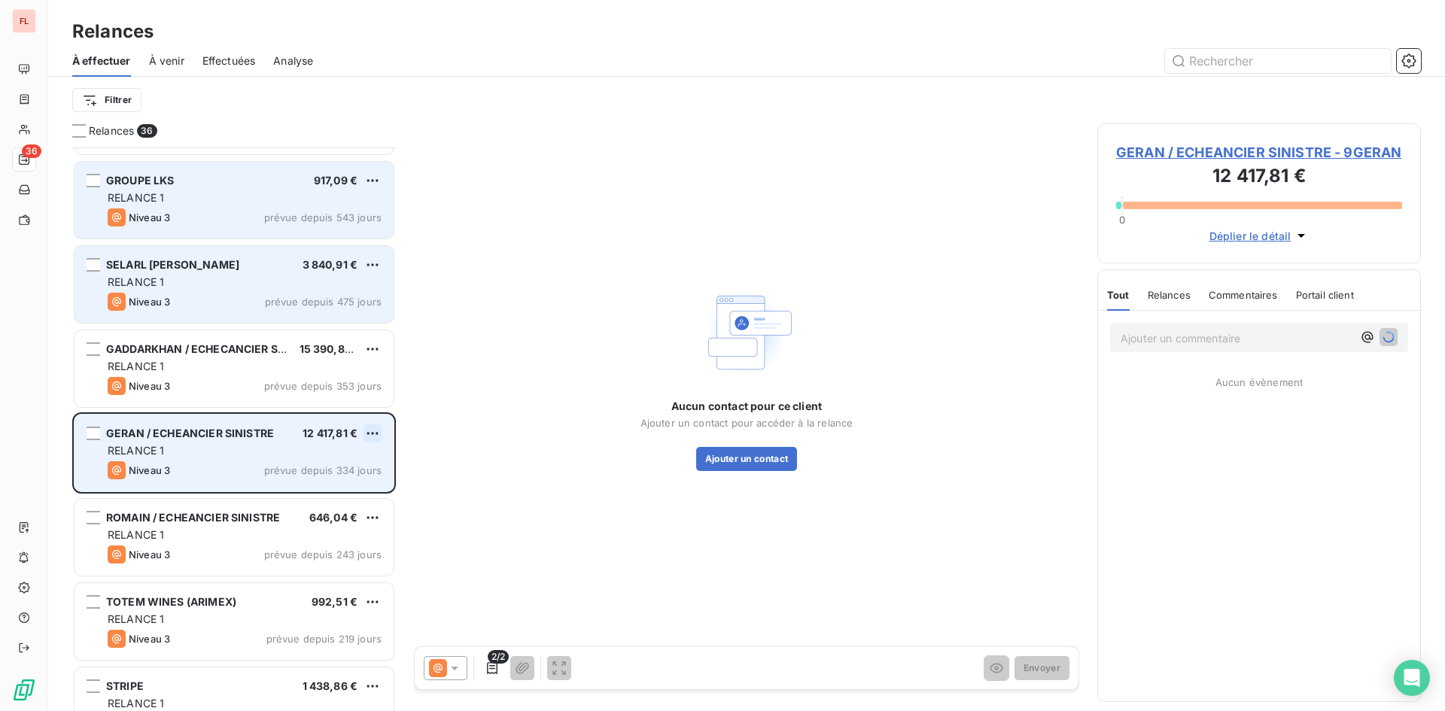
drag, startPoint x: 359, startPoint y: 434, endPoint x: 374, endPoint y: 430, distance: 15.5
click at [360, 434] on div "GERAN / ECHEANCIER SINISTRE 12 417,81 €" at bounding box center [245, 434] width 274 height 14
click at [370, 431] on html "FL 36 Relances À effectuer À venir Effectuées Analyse Filtrer Relances 36 UNIVE…" at bounding box center [722, 355] width 1445 height 711
click at [336, 495] on div "Passer cette action" at bounding box center [307, 491] width 135 height 24
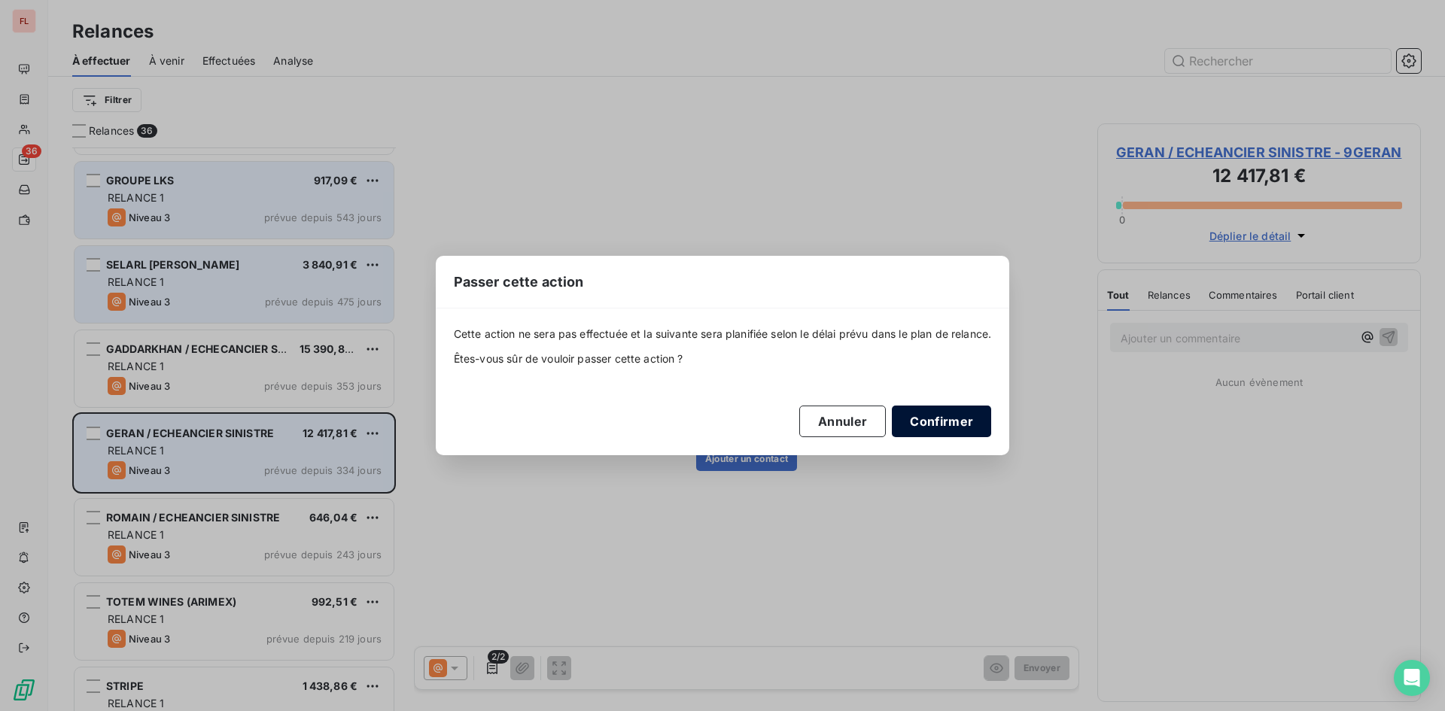
click at [946, 416] on button "Confirmer" at bounding box center [941, 422] width 99 height 32
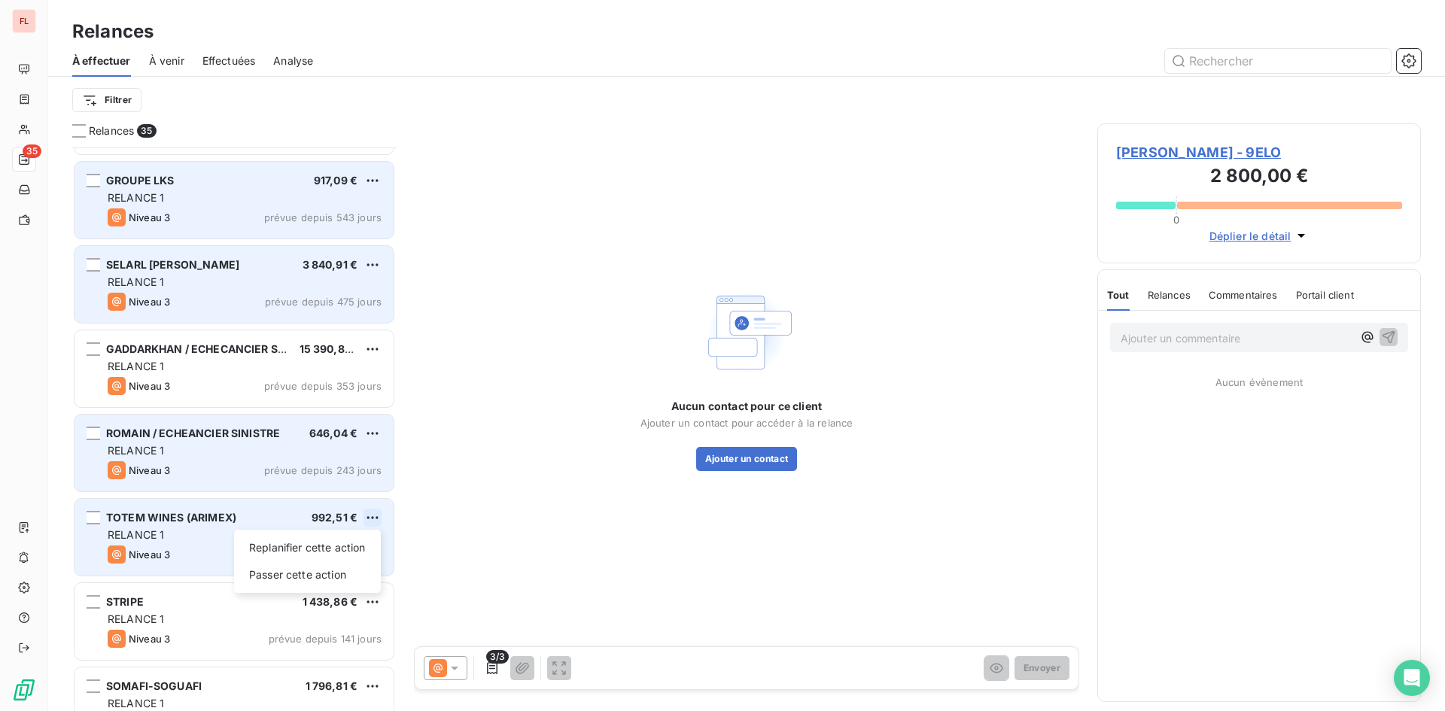
click at [366, 513] on html "FL 35 Relances À effectuer À venir Effectuées Analyse Filtrer Relances 35 UNIVE…" at bounding box center [722, 355] width 1445 height 711
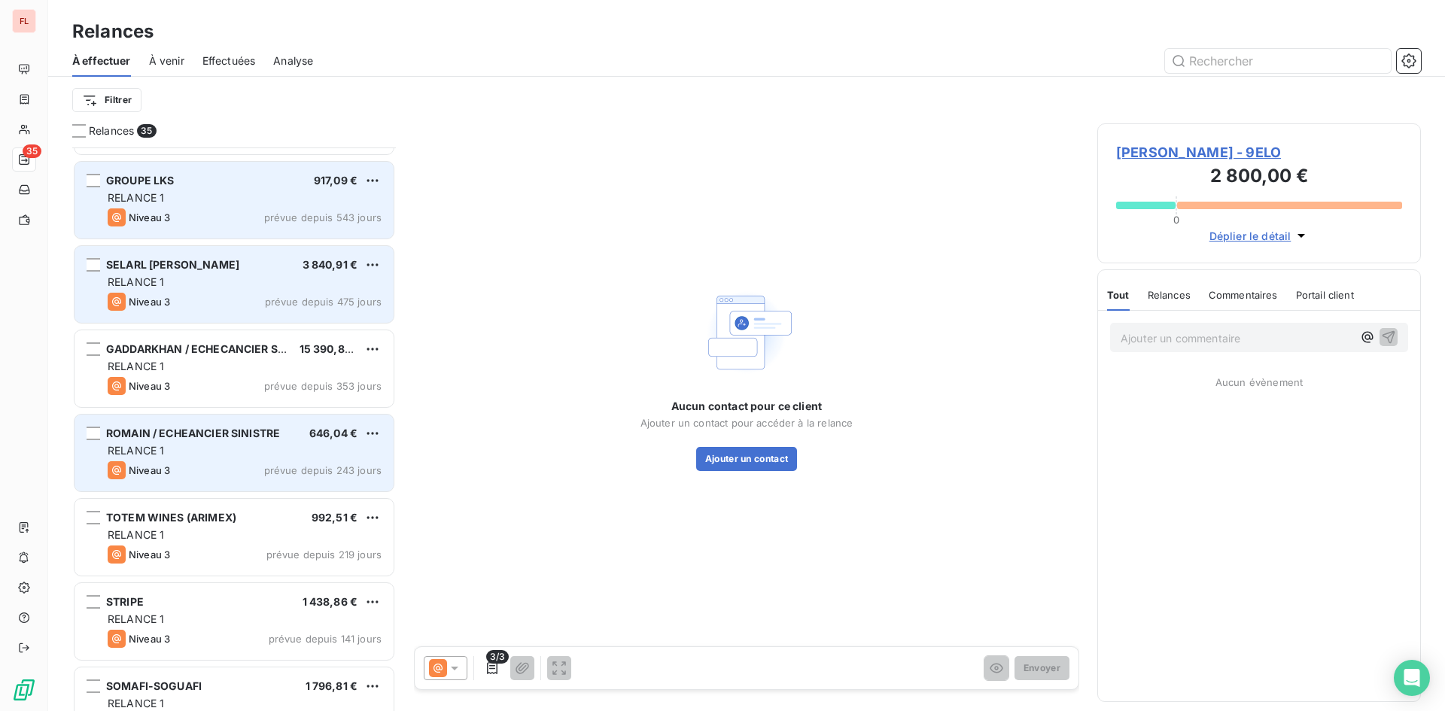
click at [462, 501] on html "FL 35 Relances À effectuer À venir Effectuées Analyse Filtrer Relances 35 UNIVE…" at bounding box center [722, 355] width 1445 height 711
click at [364, 428] on html "FL 35 Relances À effectuer À venir Effectuées Analyse Filtrer Relances 35 UNIVE…" at bounding box center [722, 355] width 1445 height 711
click at [336, 485] on div "Passer cette action" at bounding box center [307, 491] width 135 height 24
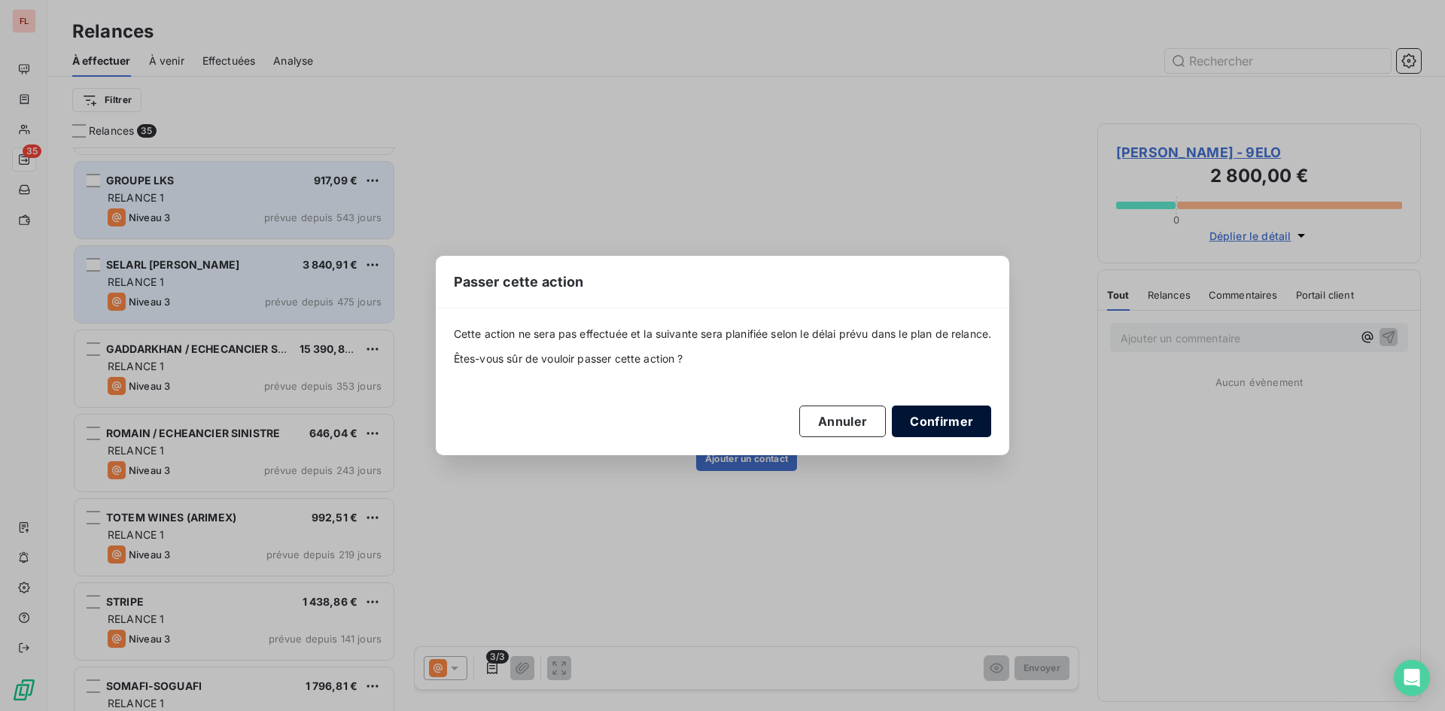
click at [963, 420] on button "Confirmer" at bounding box center [941, 422] width 99 height 32
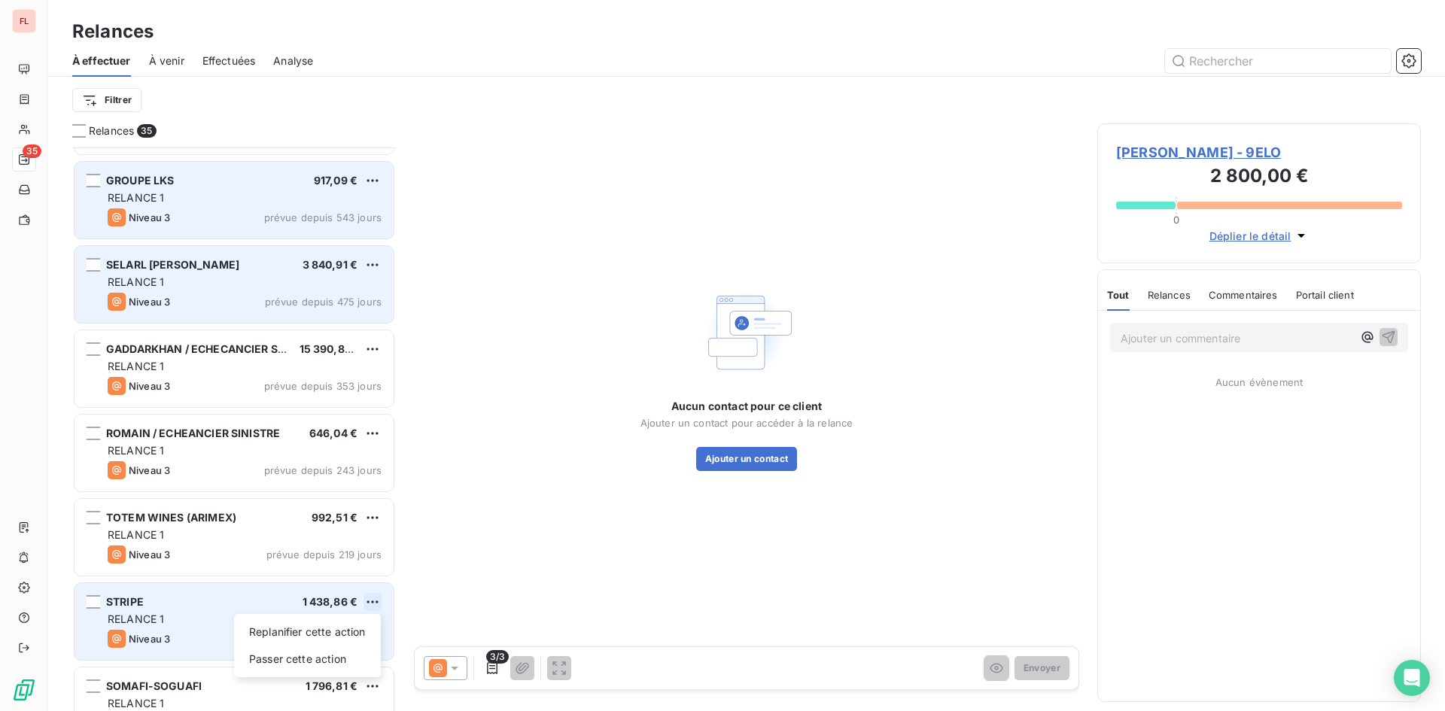
click at [372, 599] on html "FL 35 Relances À effectuer À venir Effectuées Analyse Filtrer Relances 35 UNIVE…" at bounding box center [722, 355] width 1445 height 711
click at [340, 664] on div "Passer cette action" at bounding box center [307, 659] width 135 height 24
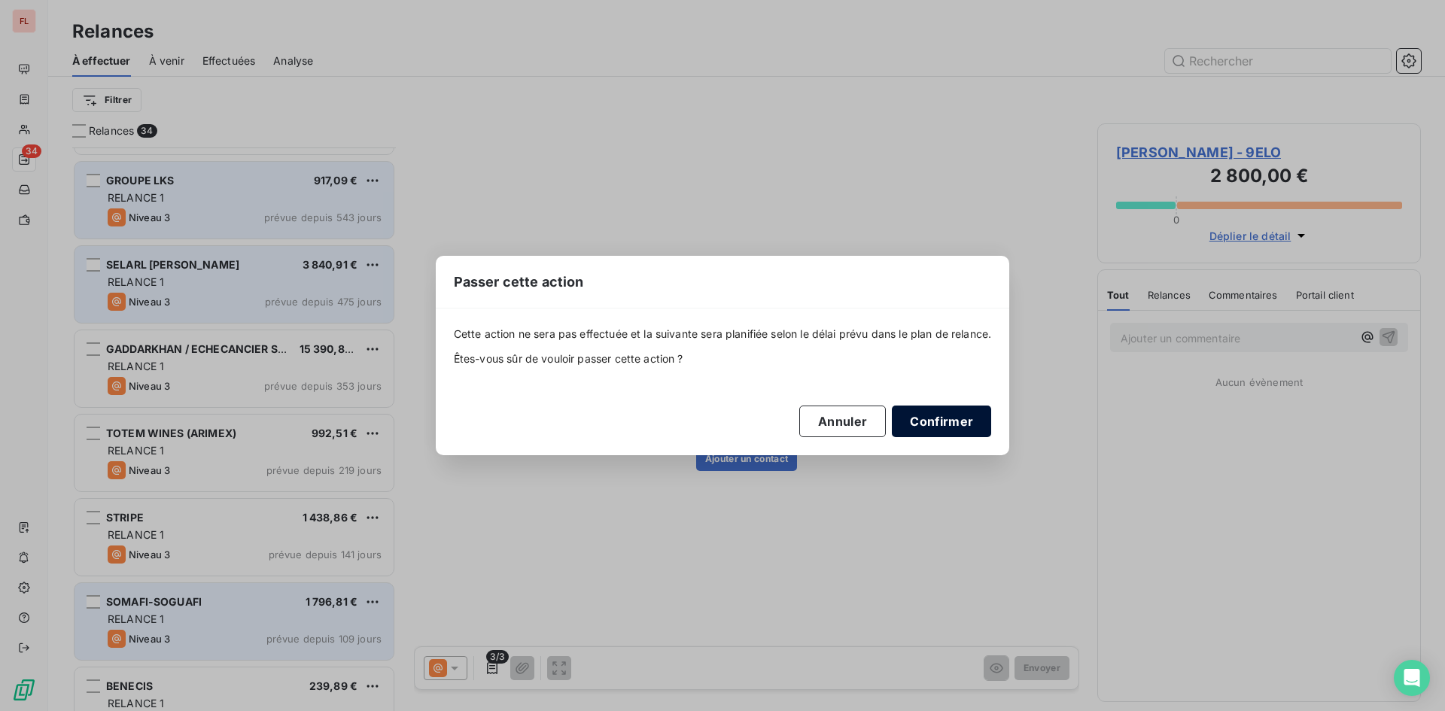
click at [941, 422] on button "Confirmer" at bounding box center [941, 422] width 99 height 32
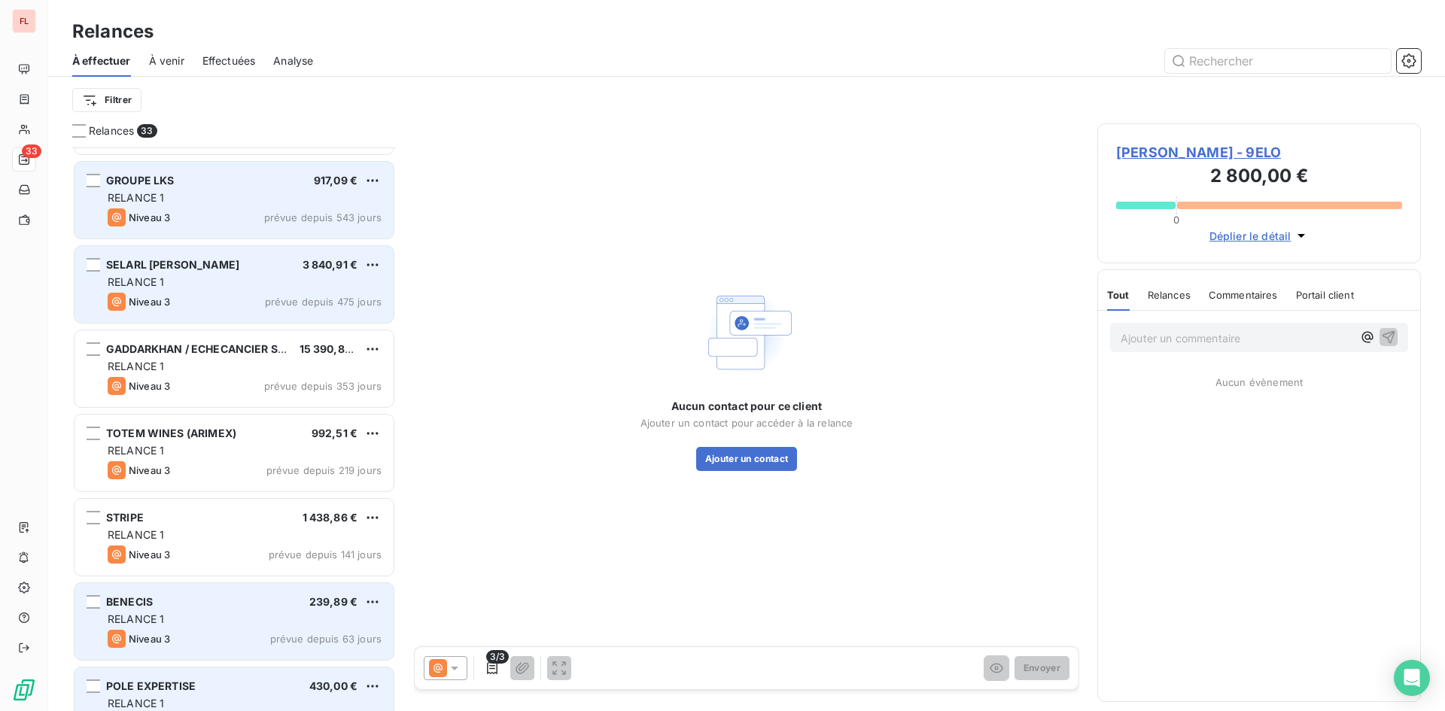
click at [241, 695] on div "POLE EXPERTISE 430,00 € RELANCE 1 Niveau 3 prévue depuis 26 jours" at bounding box center [234, 706] width 319 height 77
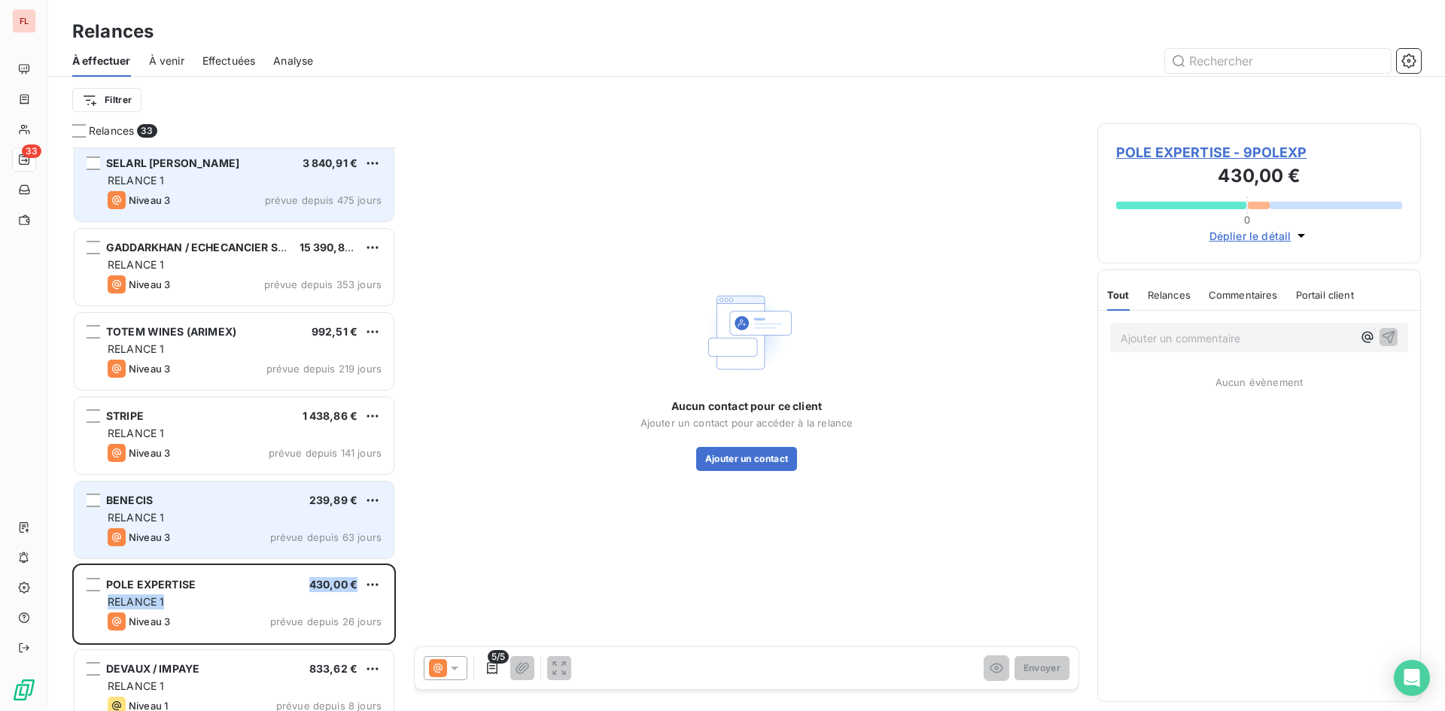
scroll to position [1732, 0]
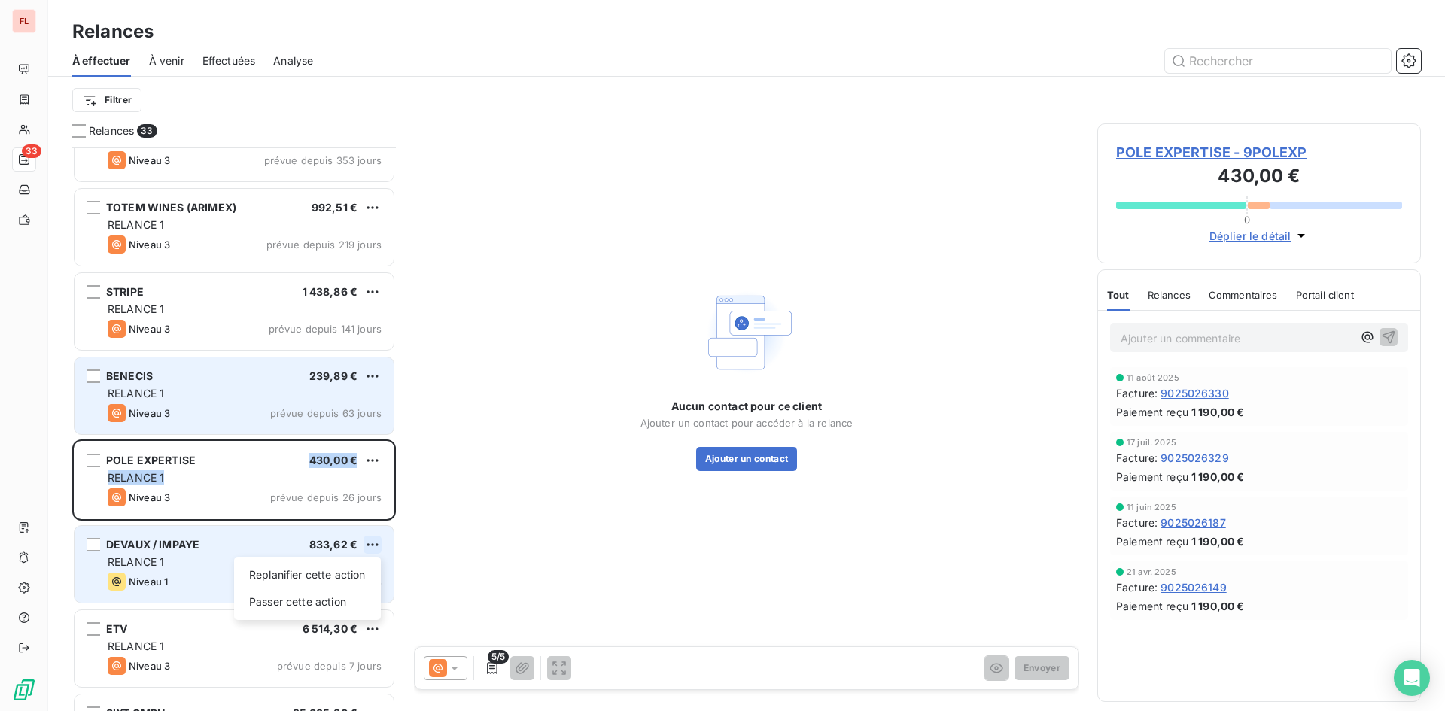
click at [365, 547] on html "FL 33 Relances À effectuer À venir Effectuées Analyse Filtrer Relances 33 SELAR…" at bounding box center [722, 355] width 1445 height 711
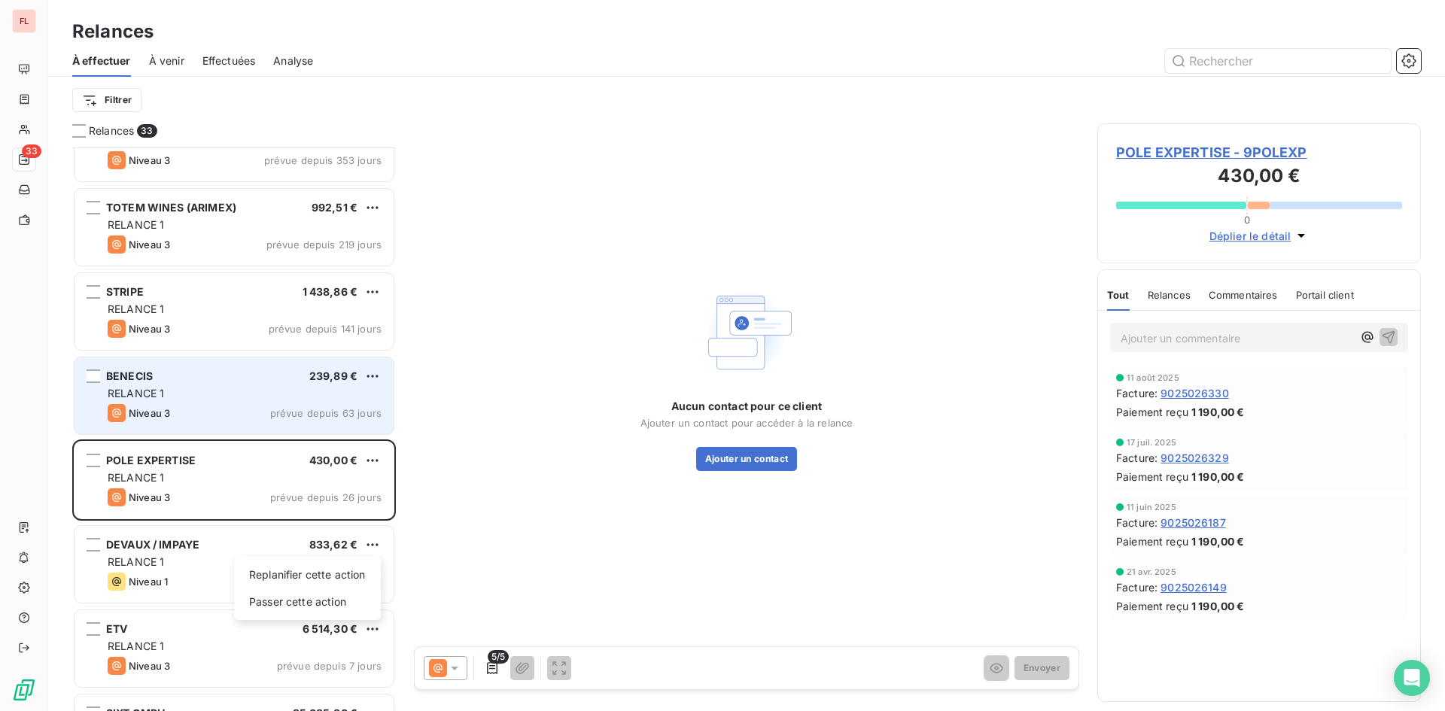
click at [265, 541] on html "FL 33 Relances À effectuer À venir Effectuées Analyse Filtrer Relances 33 SELAR…" at bounding box center [722, 355] width 1445 height 711
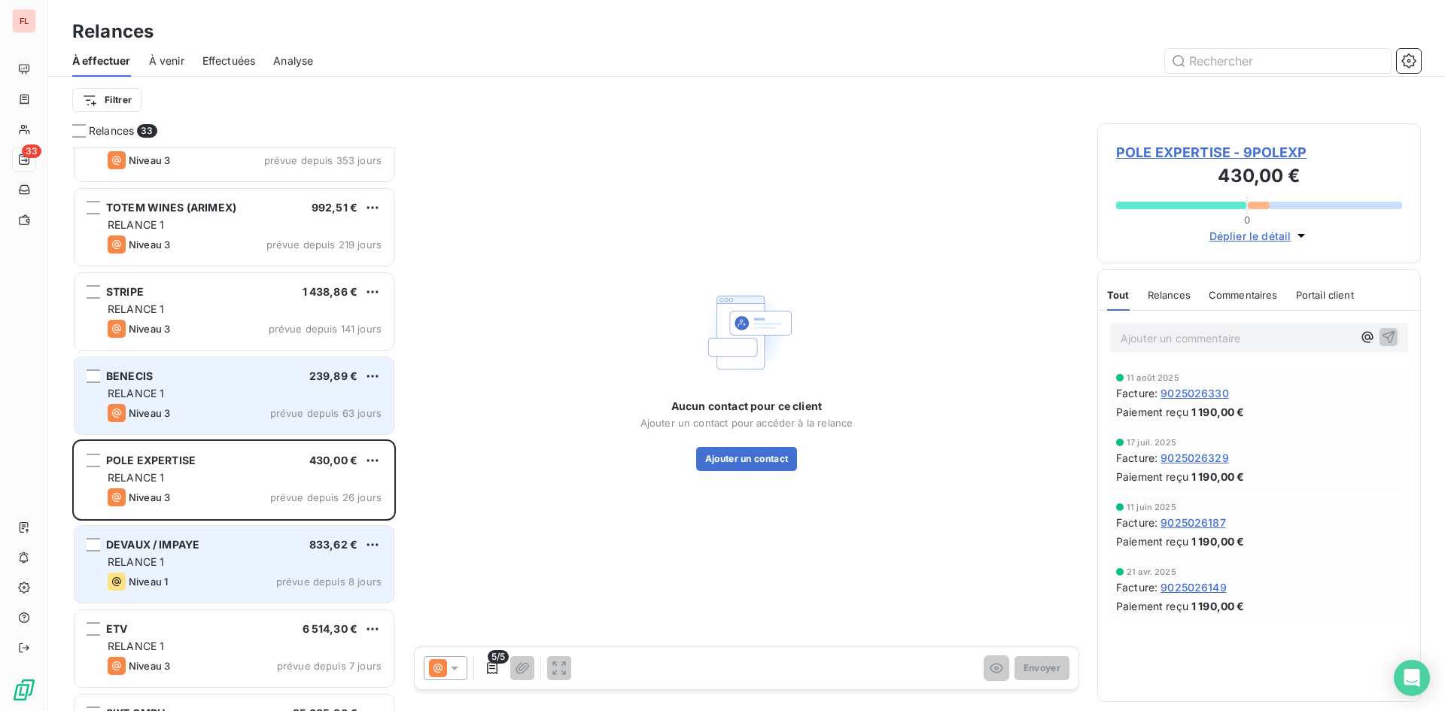
click at [251, 562] on div "RELANCE 1" at bounding box center [245, 562] width 274 height 15
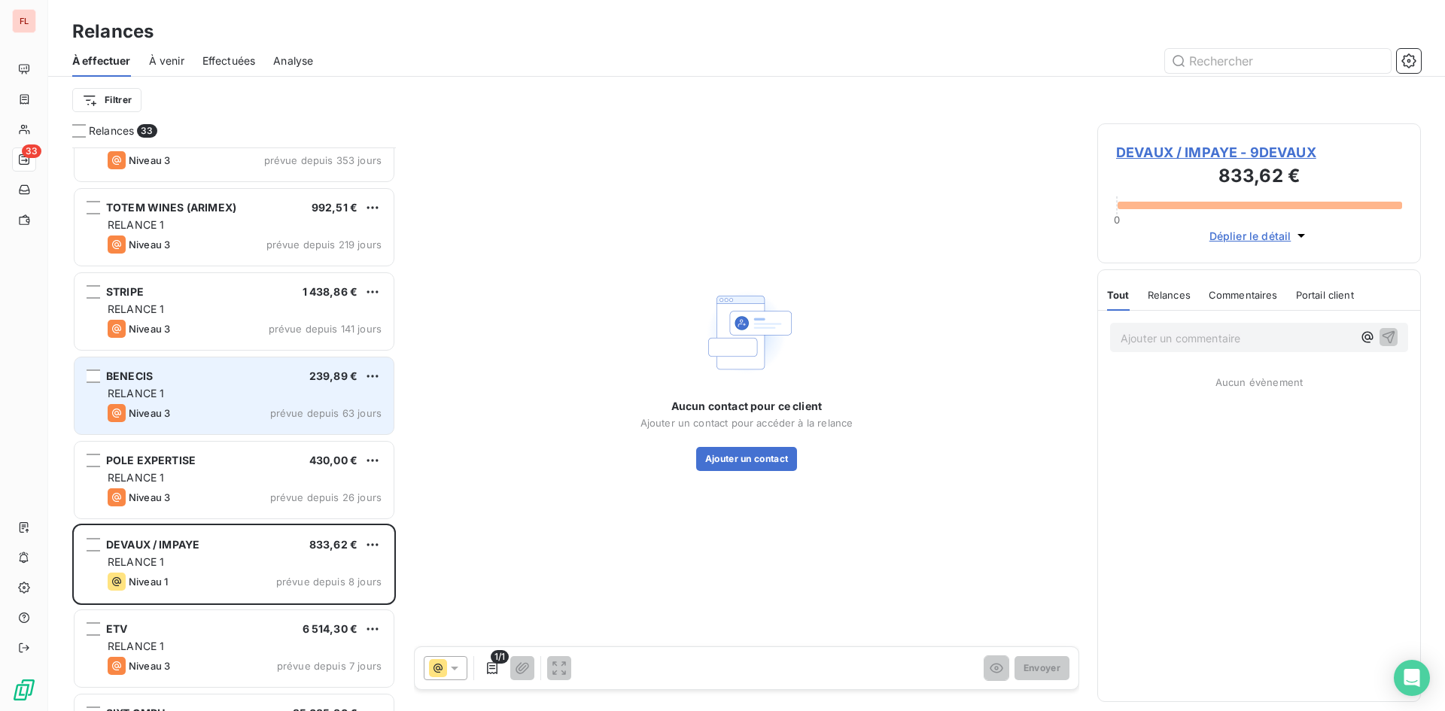
drag, startPoint x: 1192, startPoint y: 337, endPoint x: 1210, endPoint y: 340, distance: 18.3
click at [1194, 338] on p "Ajouter un commentaire ﻿" at bounding box center [1237, 338] width 232 height 19
click at [1281, 156] on span "DEVAUX / IMPAYE - 9DEVAUX" at bounding box center [1259, 152] width 286 height 20
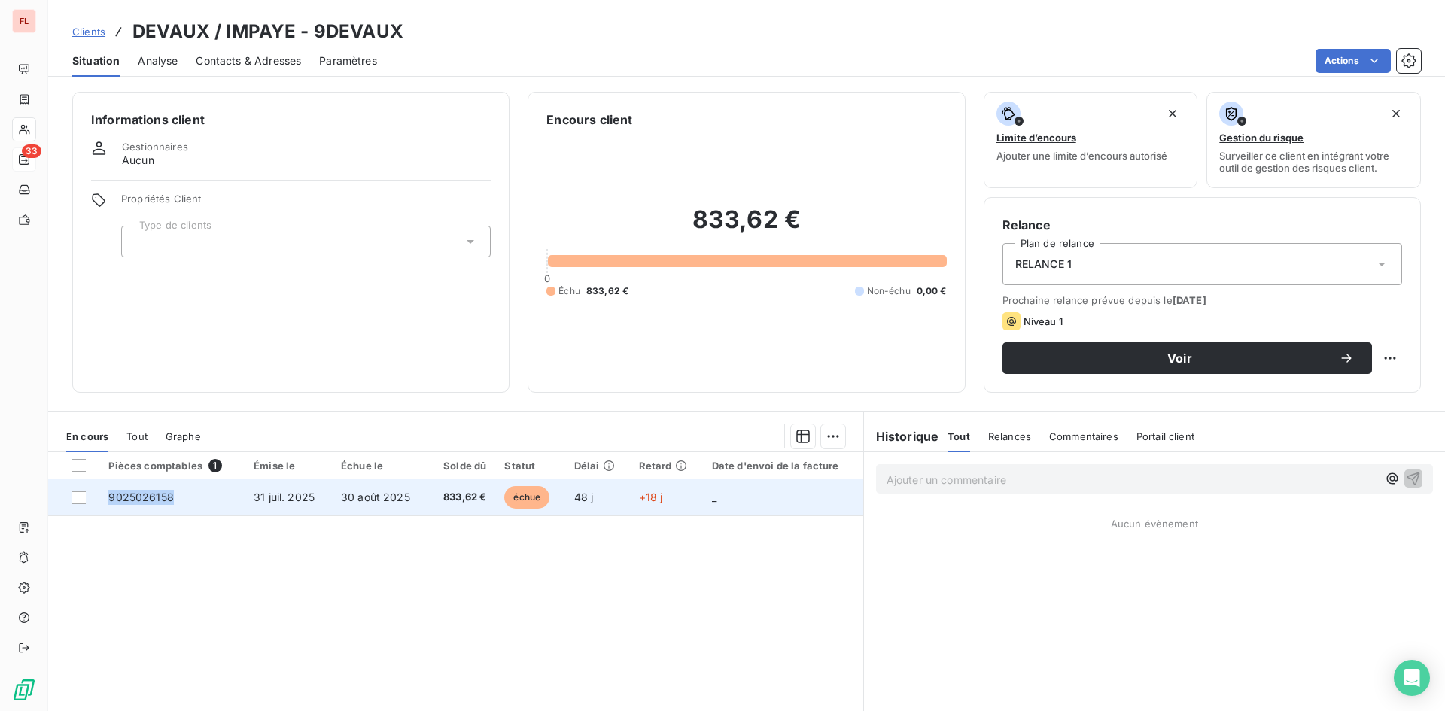
drag, startPoint x: 184, startPoint y: 493, endPoint x: 101, endPoint y: 495, distance: 83.6
click at [101, 495] on td "9025026158" at bounding box center [171, 497] width 145 height 36
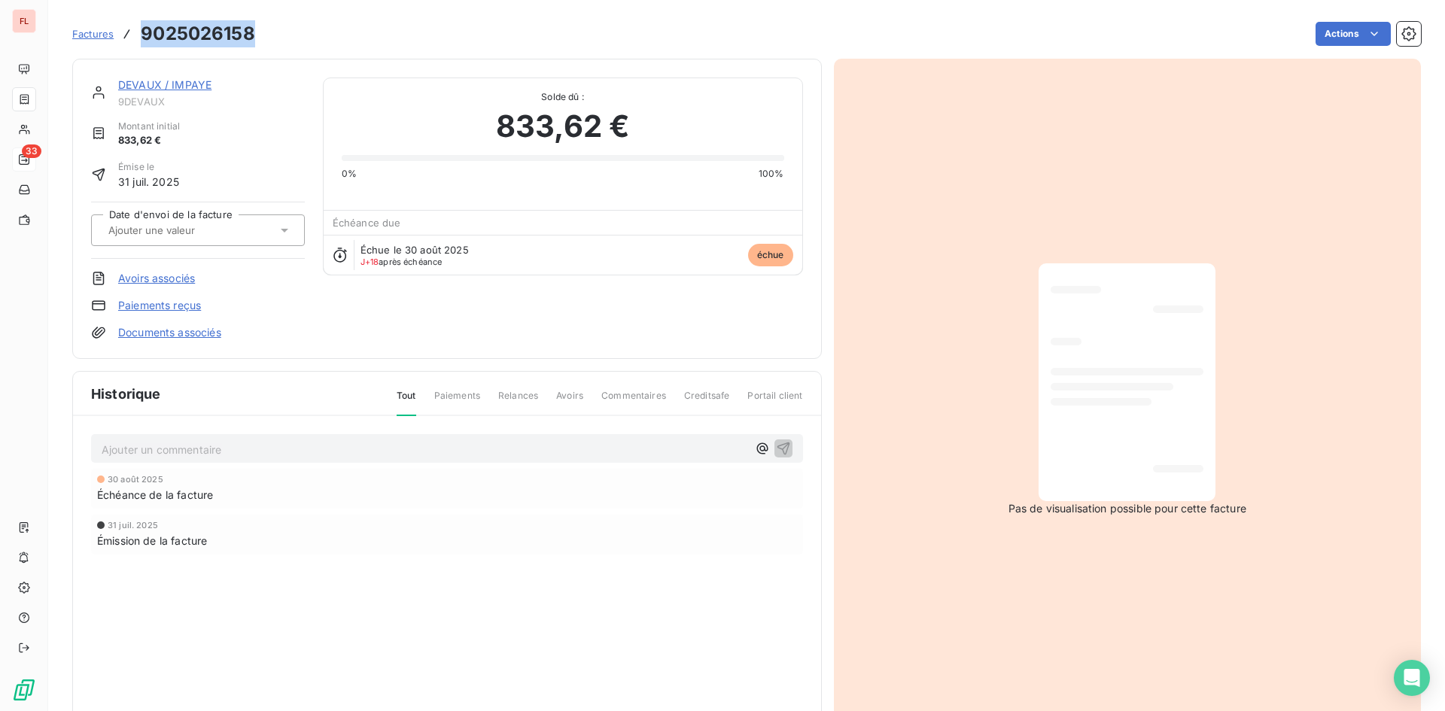
drag, startPoint x: 257, startPoint y: 32, endPoint x: 139, endPoint y: 38, distance: 117.6
click at [139, 38] on div "Factures 9025026158 Actions" at bounding box center [746, 34] width 1349 height 32
copy h3 "9025026158"
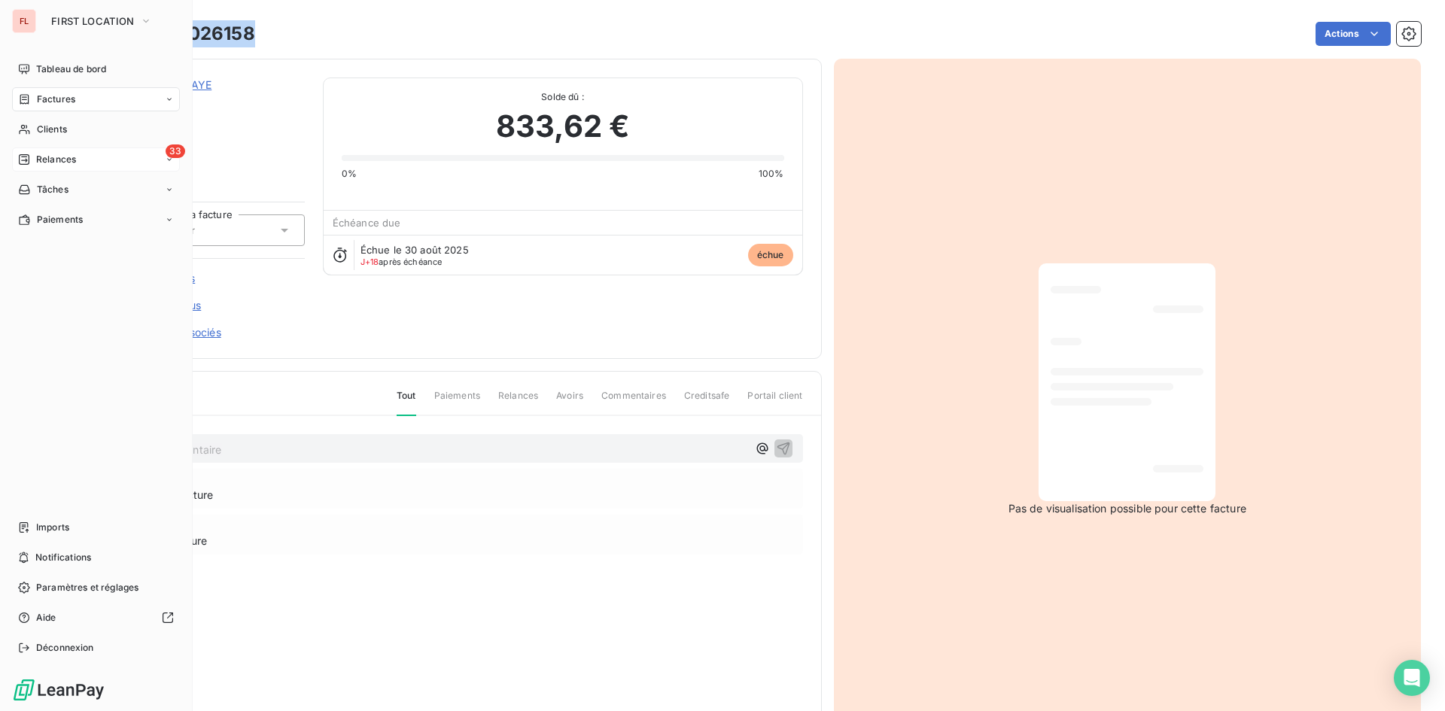
click at [29, 155] on icon at bounding box center [24, 159] width 11 height 11
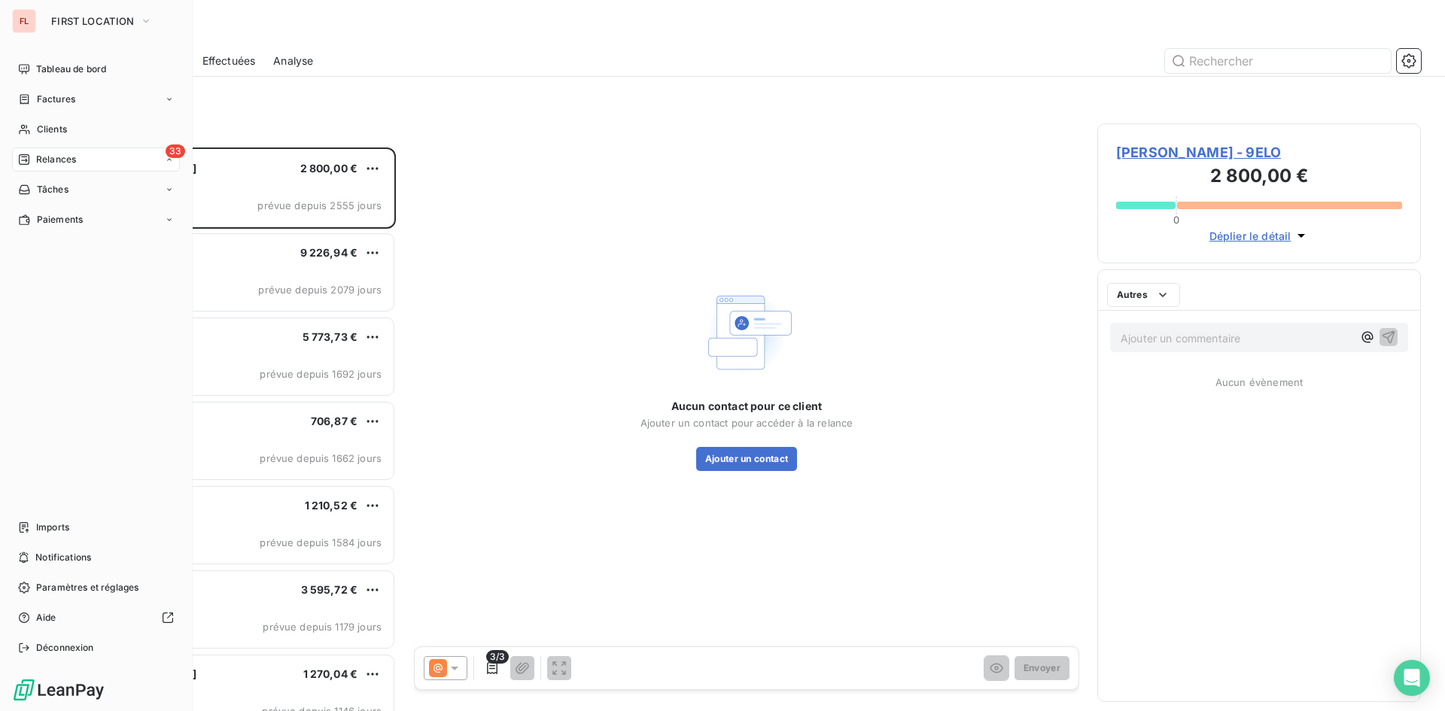
scroll to position [552, 312]
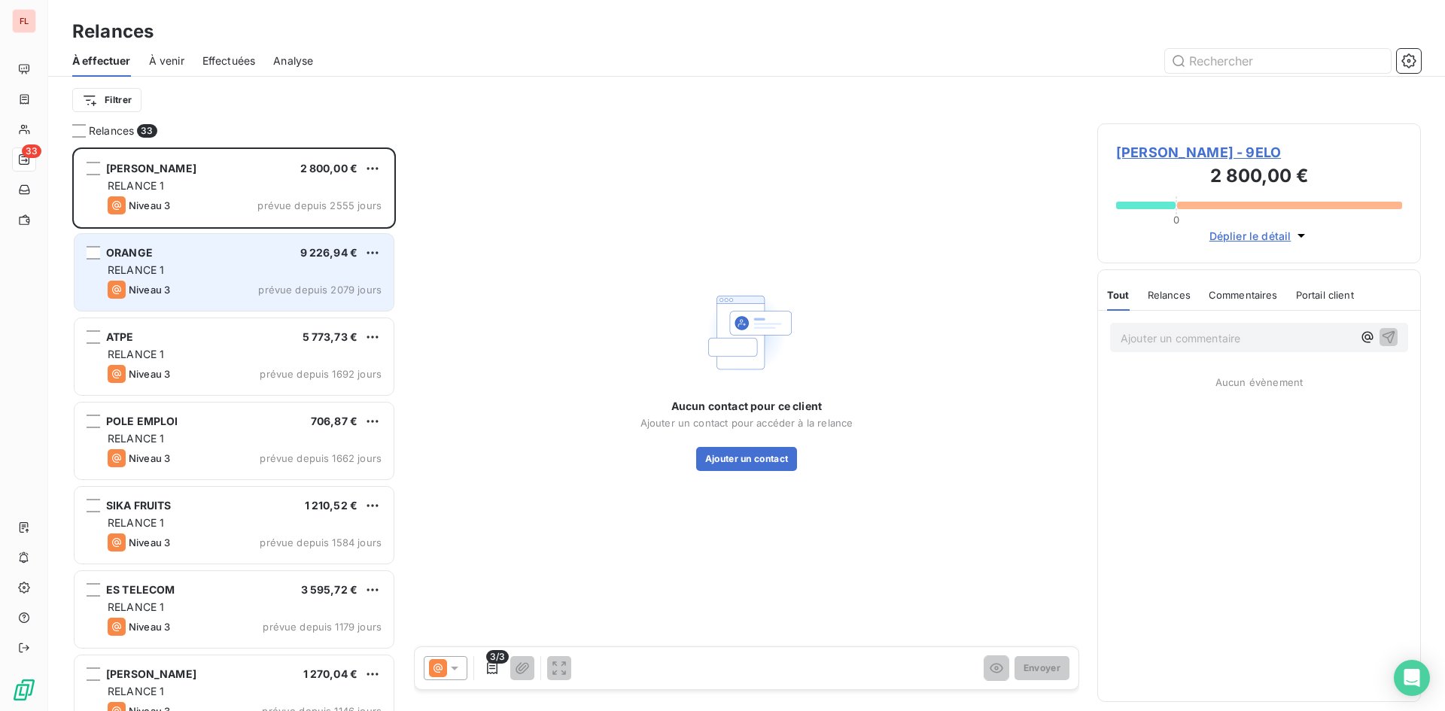
click at [230, 274] on div "RELANCE 1" at bounding box center [245, 270] width 274 height 15
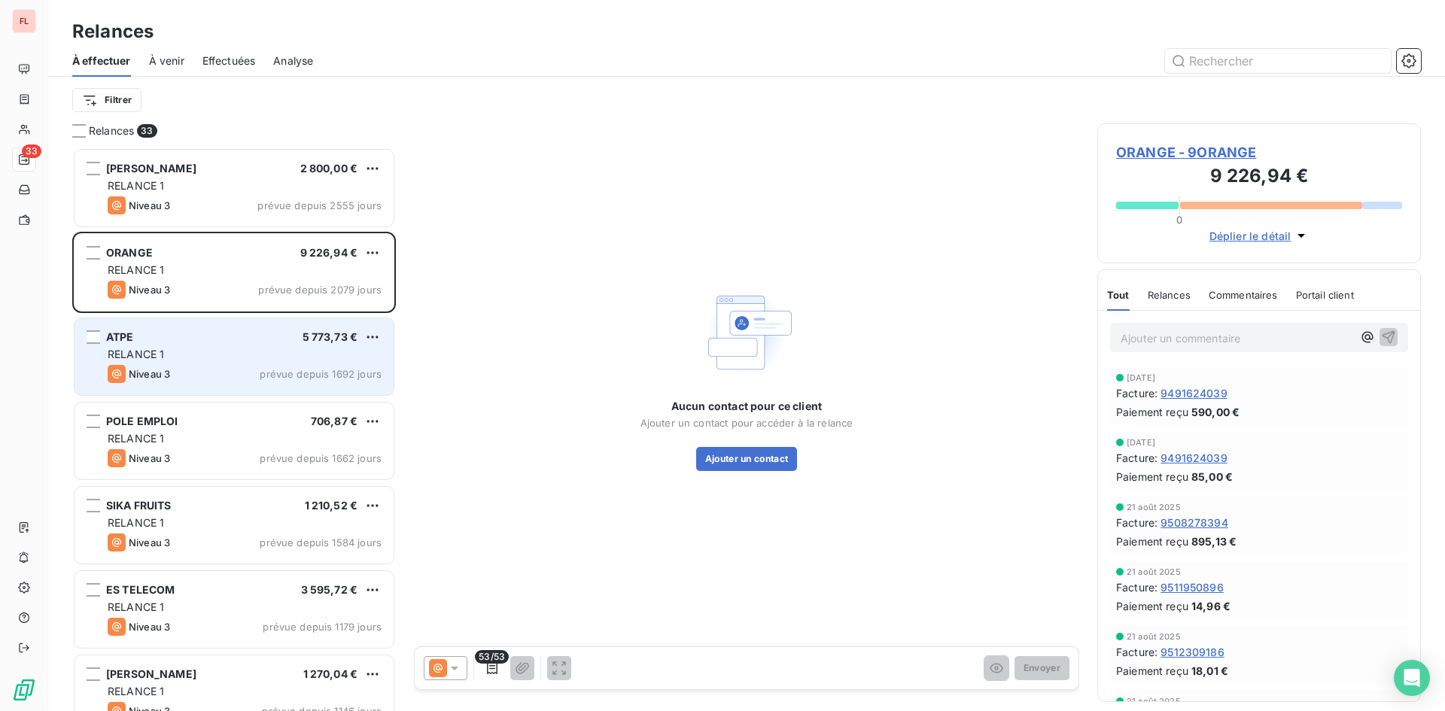
click at [232, 345] on div "ATPE 5 773,73 € RELANCE 1 Niveau 3 prévue depuis 1692 jours" at bounding box center [234, 356] width 319 height 77
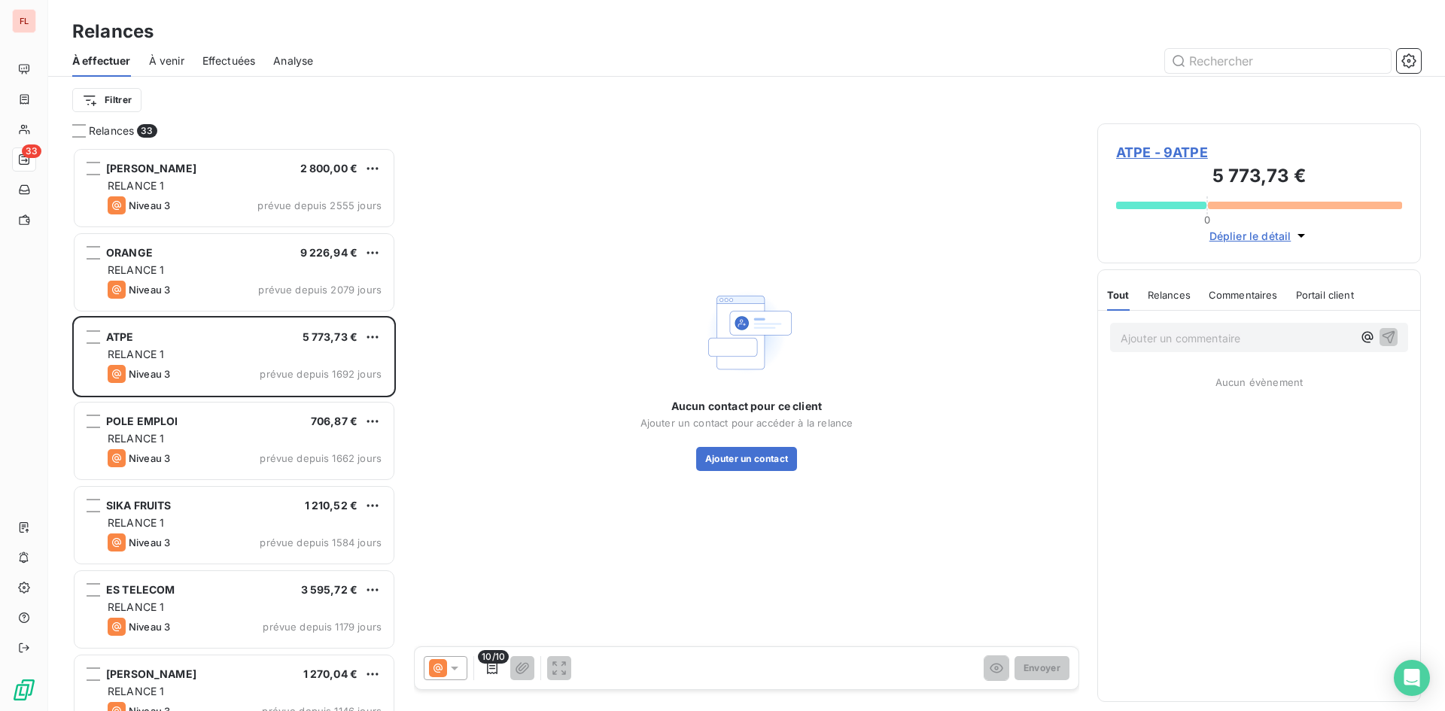
click at [1155, 151] on span "ATPE - 9ATPE" at bounding box center [1259, 152] width 286 height 20
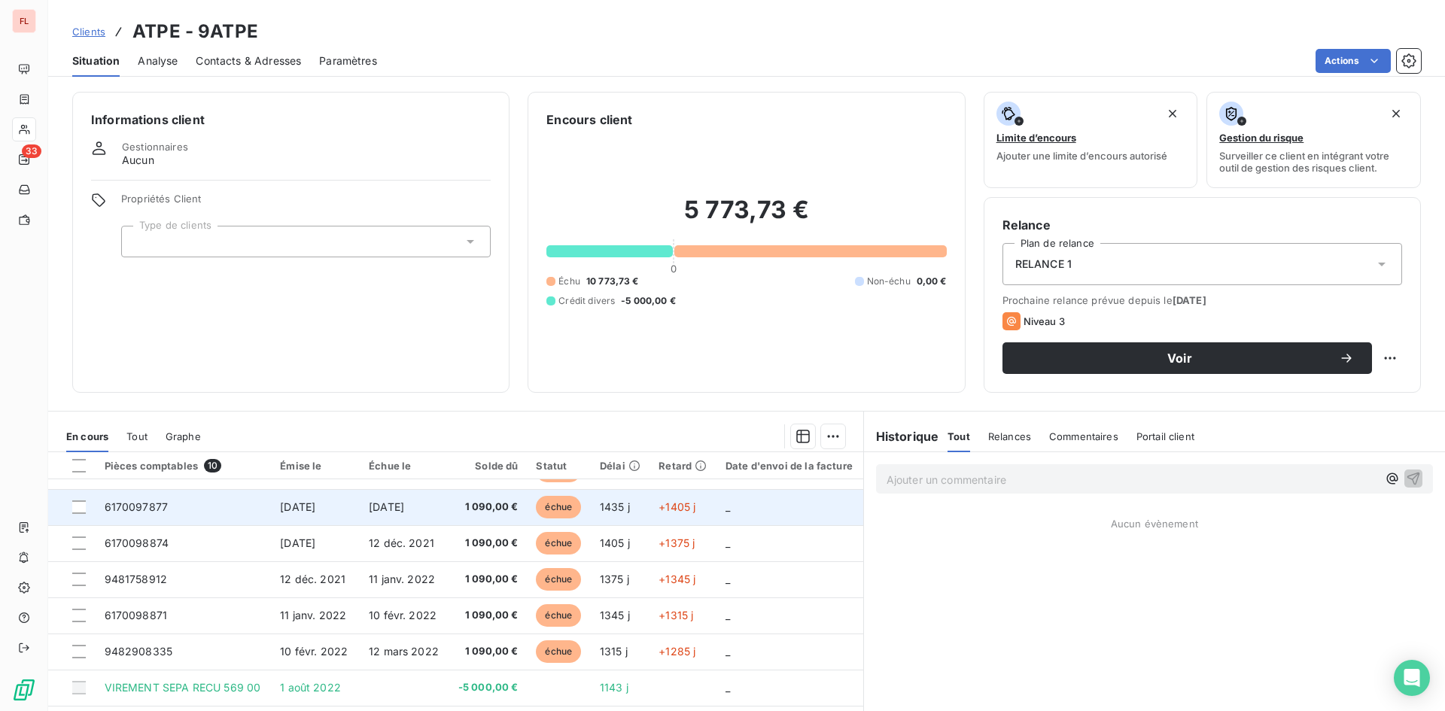
scroll to position [99, 0]
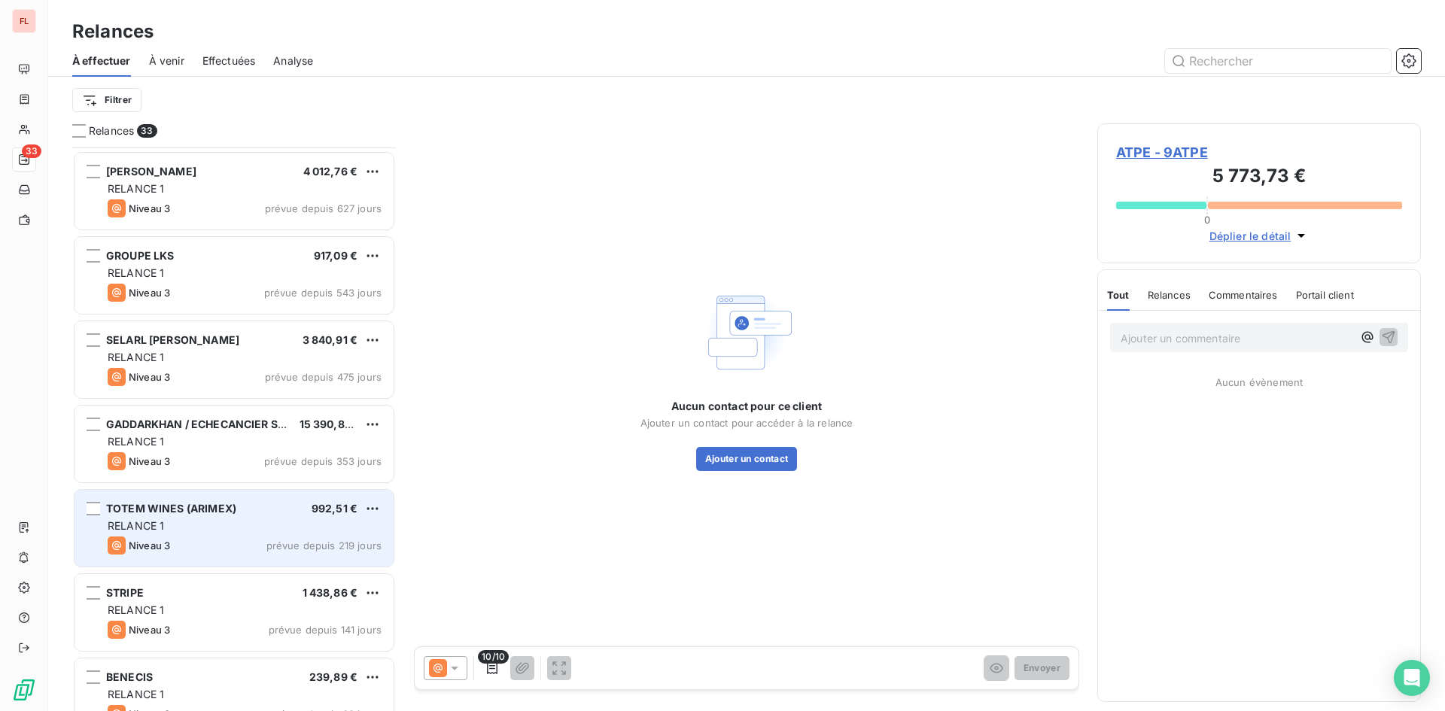
scroll to position [1581, 0]
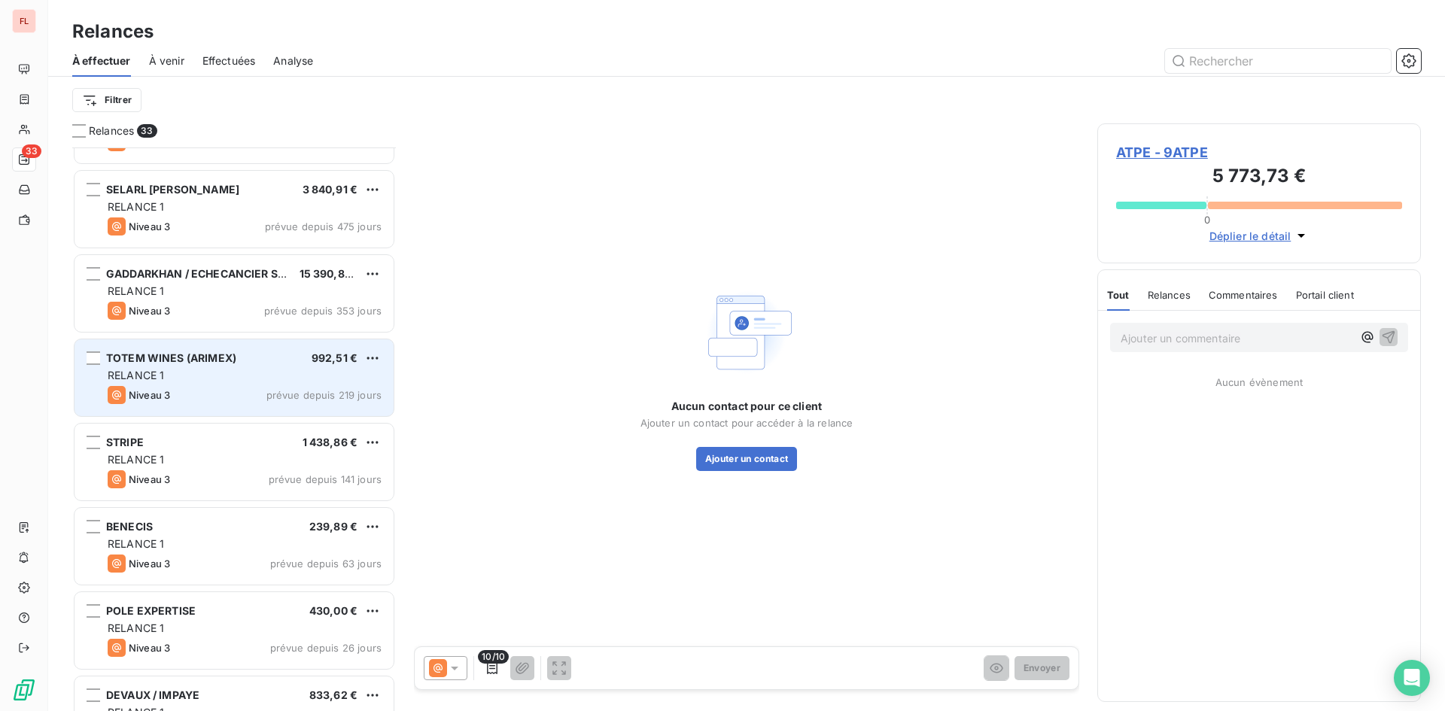
click at [257, 365] on div "TOTEM WINES (ARIMEX) 992,51 € RELANCE 1 Niveau 3 prévue depuis 219 jours" at bounding box center [234, 377] width 319 height 77
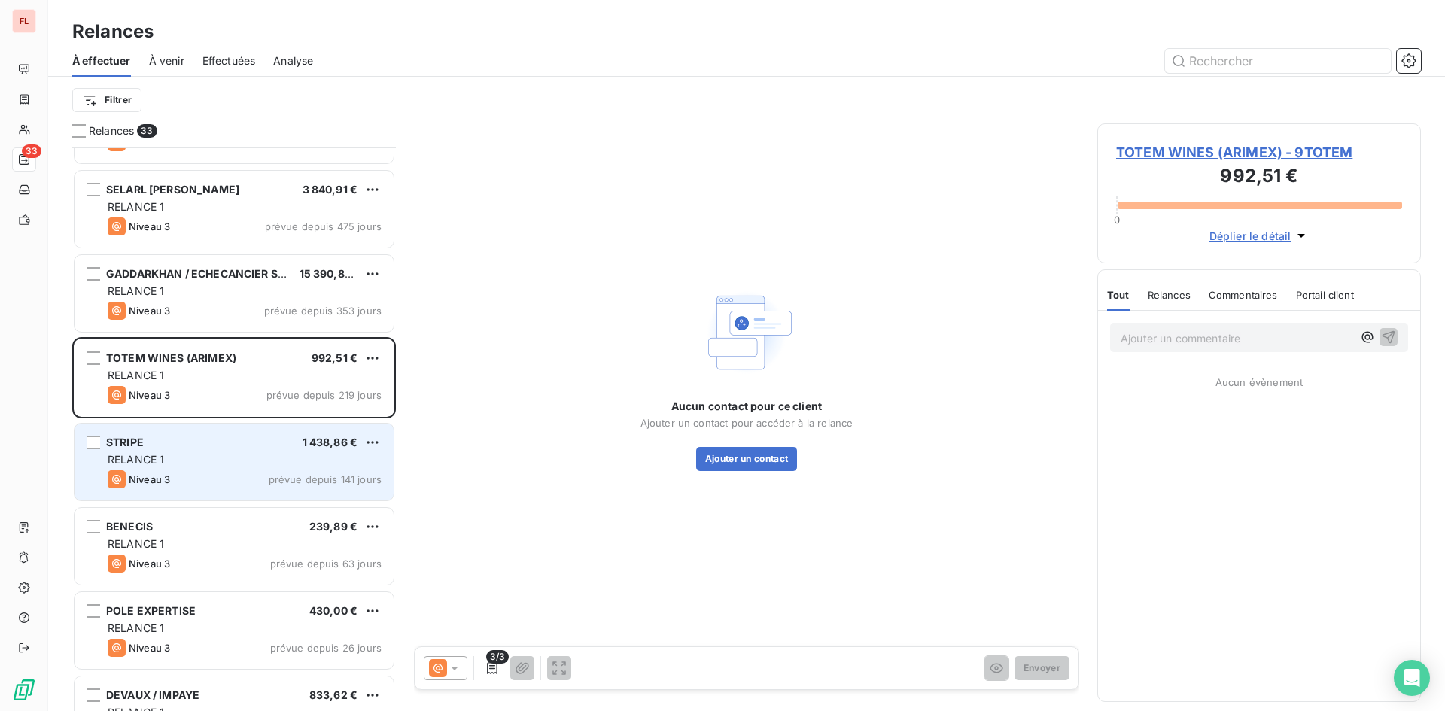
click at [237, 464] on div "RELANCE 1" at bounding box center [245, 459] width 274 height 15
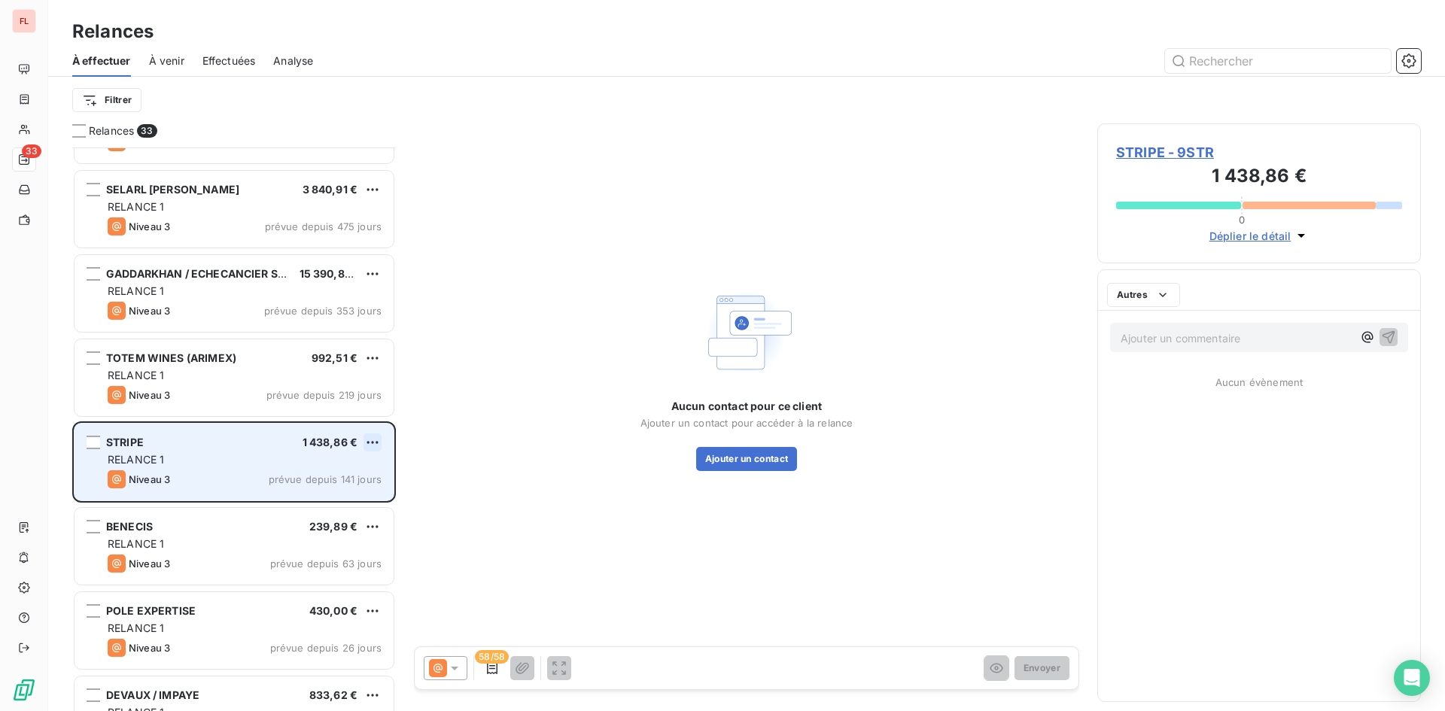
click at [378, 437] on html "FL 33 Relances À effectuer À venir Effectuées Analyse Filtrer Relances 33 [PERS…" at bounding box center [722, 355] width 1445 height 711
click at [344, 498] on div "Passer cette action" at bounding box center [307, 500] width 135 height 24
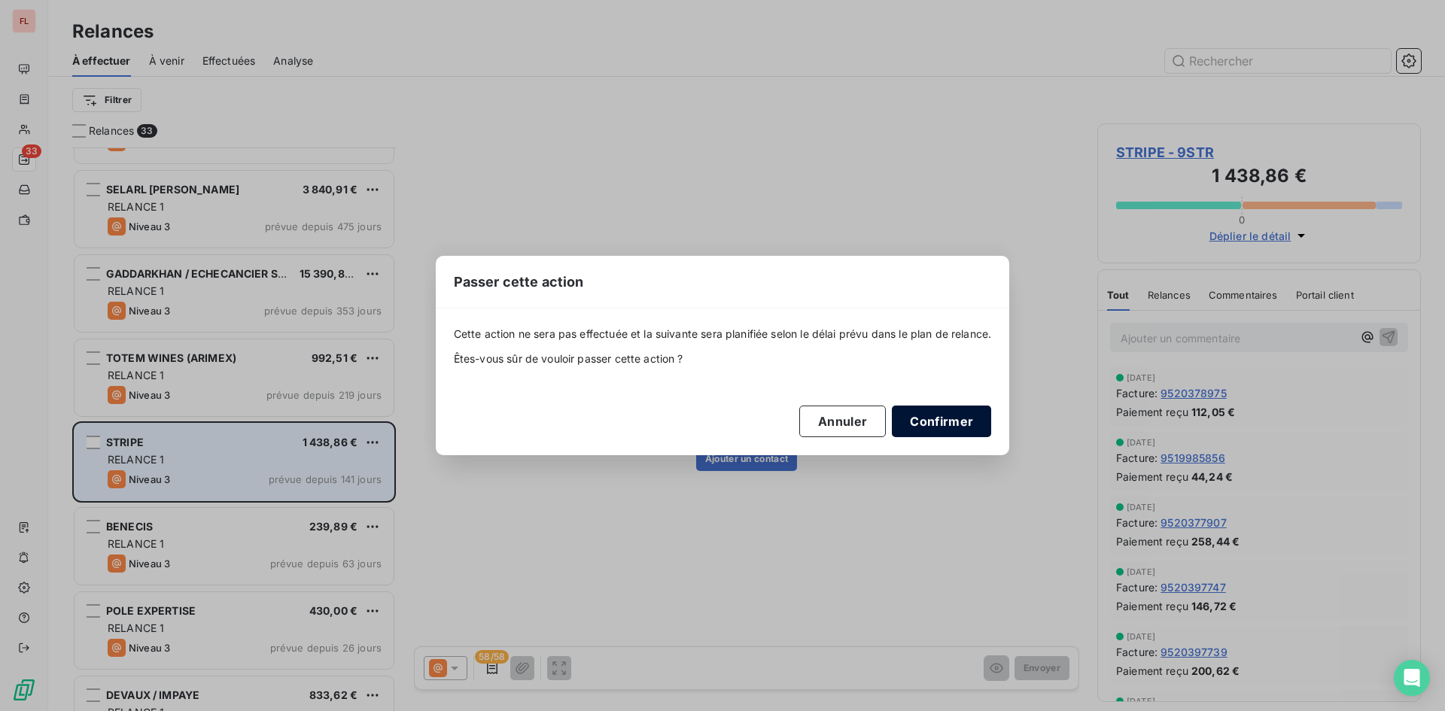
click at [933, 420] on button "Confirmer" at bounding box center [941, 422] width 99 height 32
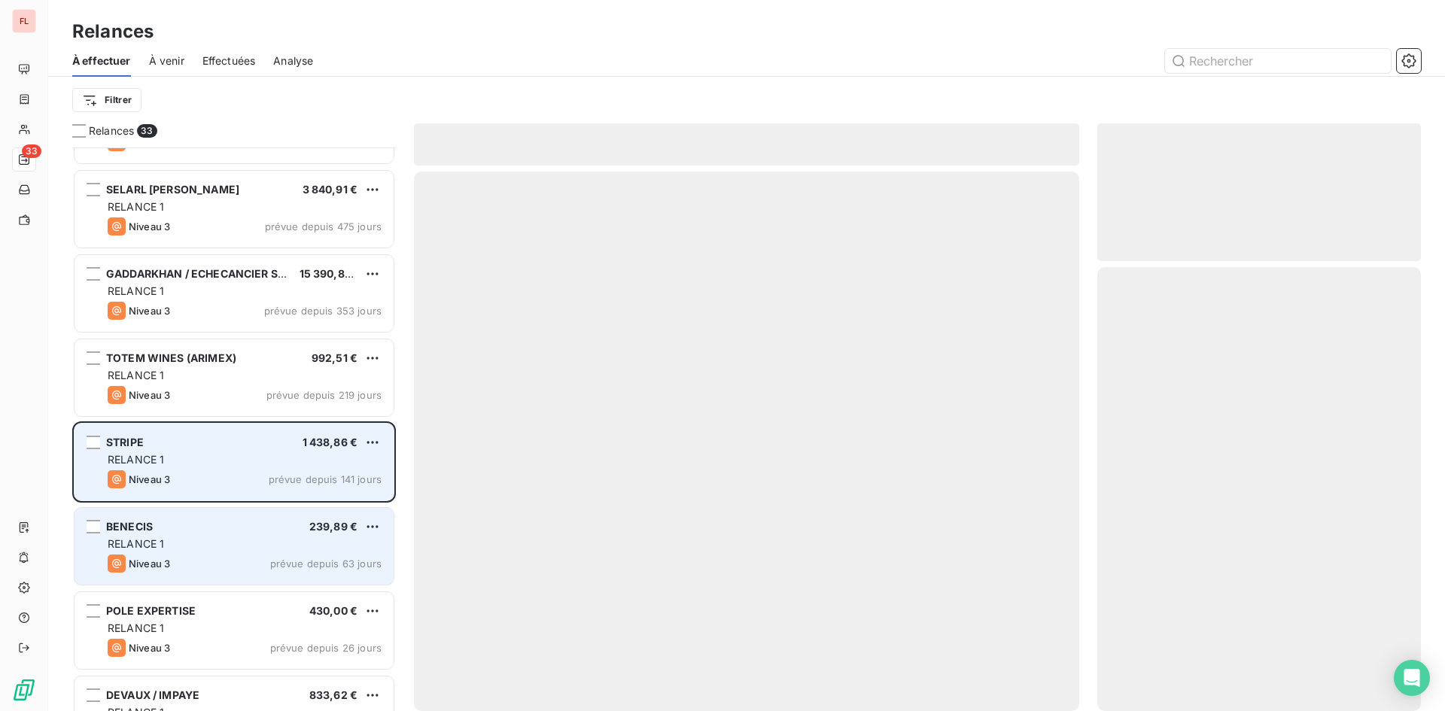
click at [309, 537] on div "RELANCE 1" at bounding box center [245, 544] width 274 height 15
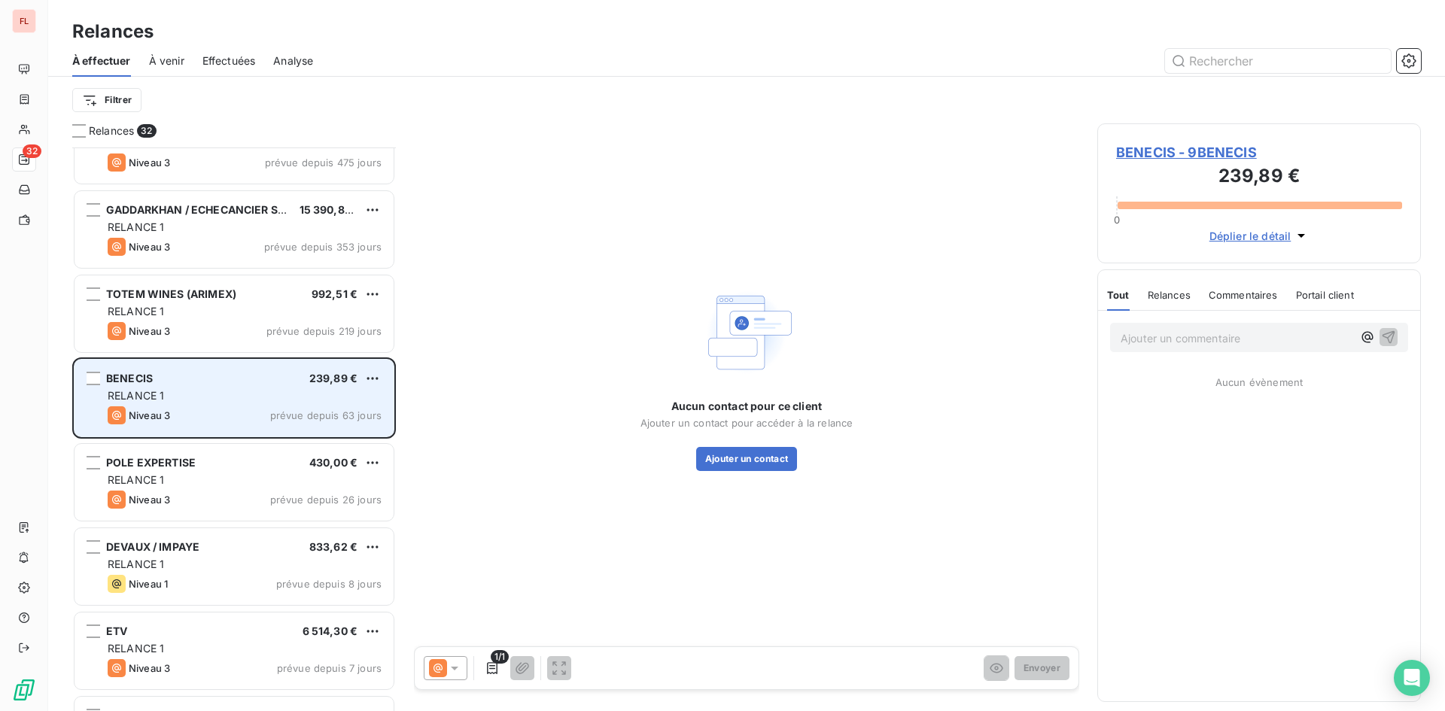
scroll to position [1732, 0]
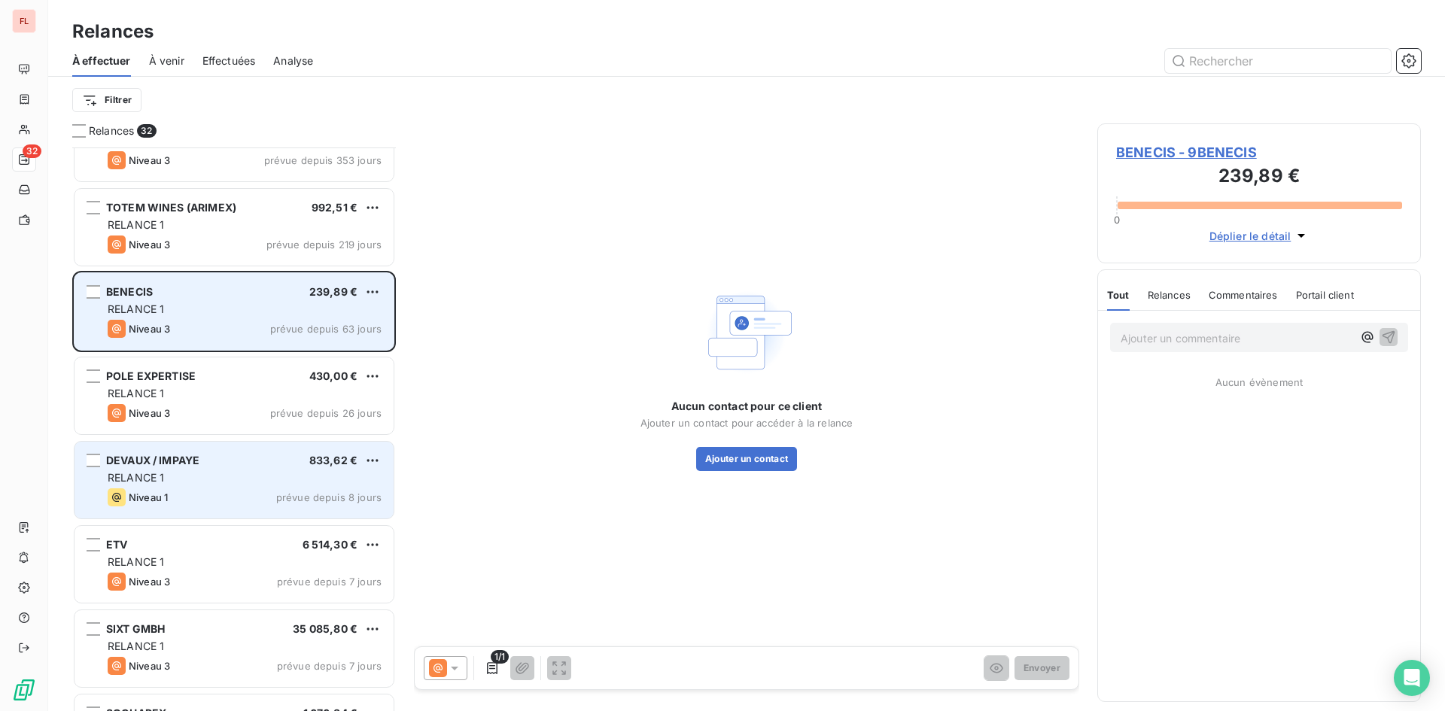
click at [329, 480] on div "RELANCE 1" at bounding box center [245, 477] width 274 height 15
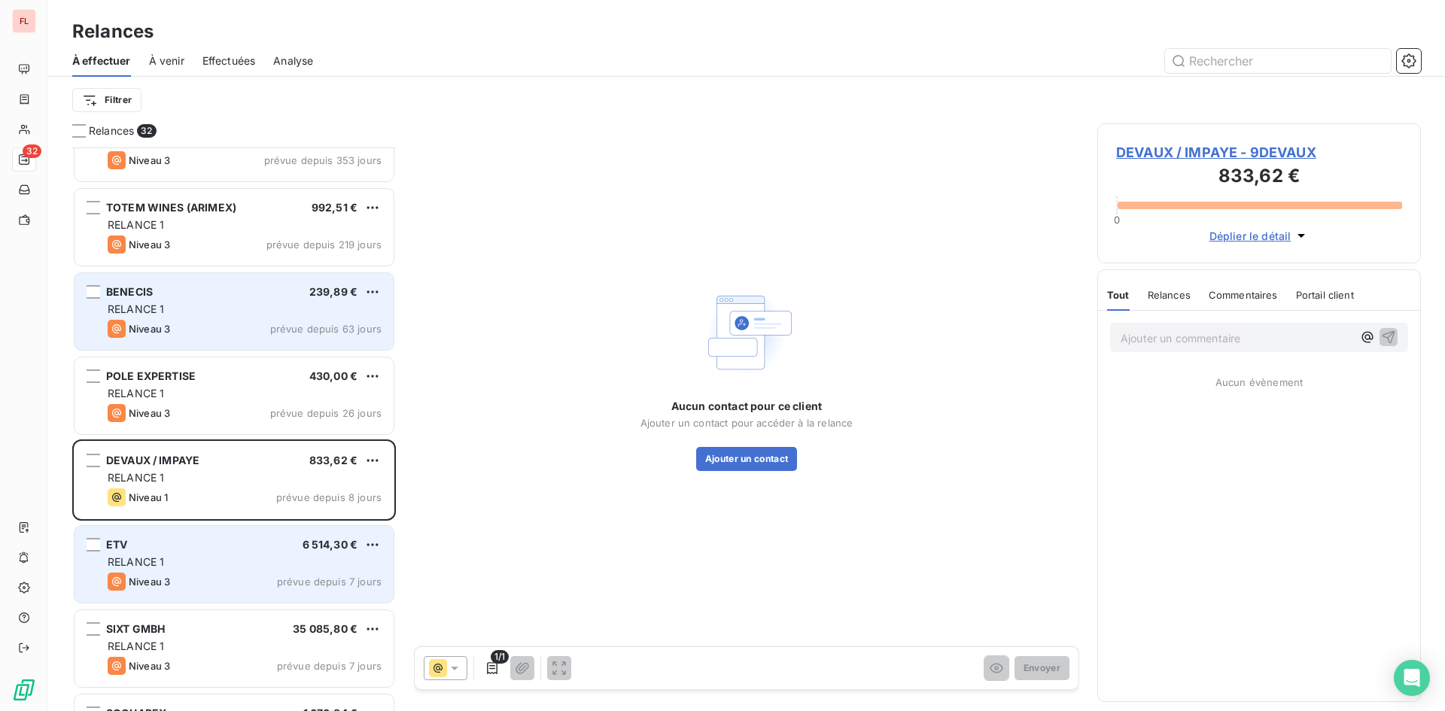
click at [316, 554] on div "ETV 6 514,30 € RELANCE 1 Niveau 3 prévue depuis 7 jours" at bounding box center [234, 564] width 319 height 77
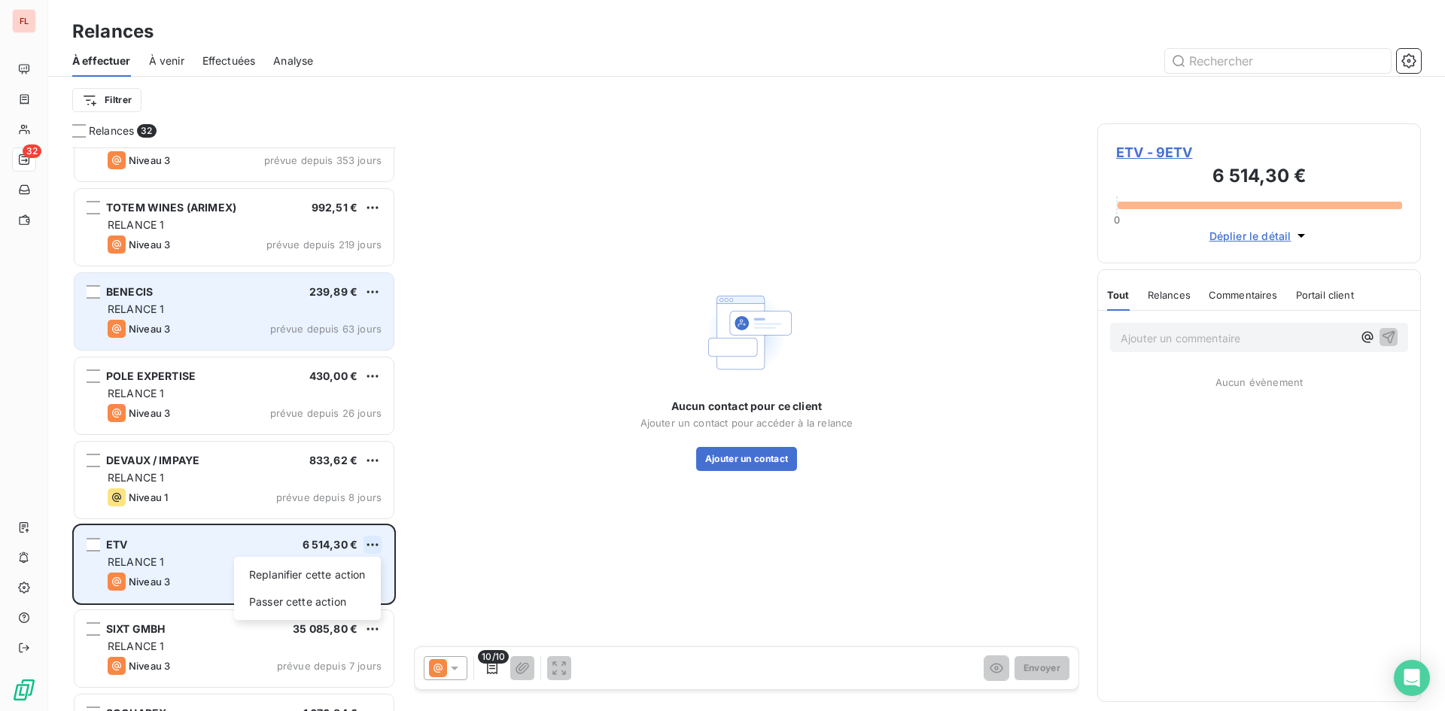
click at [374, 537] on html "FL 32 Relances À effectuer À venir Effectuées Analyse Filtrer Relances 32 SELAR…" at bounding box center [722, 355] width 1445 height 711
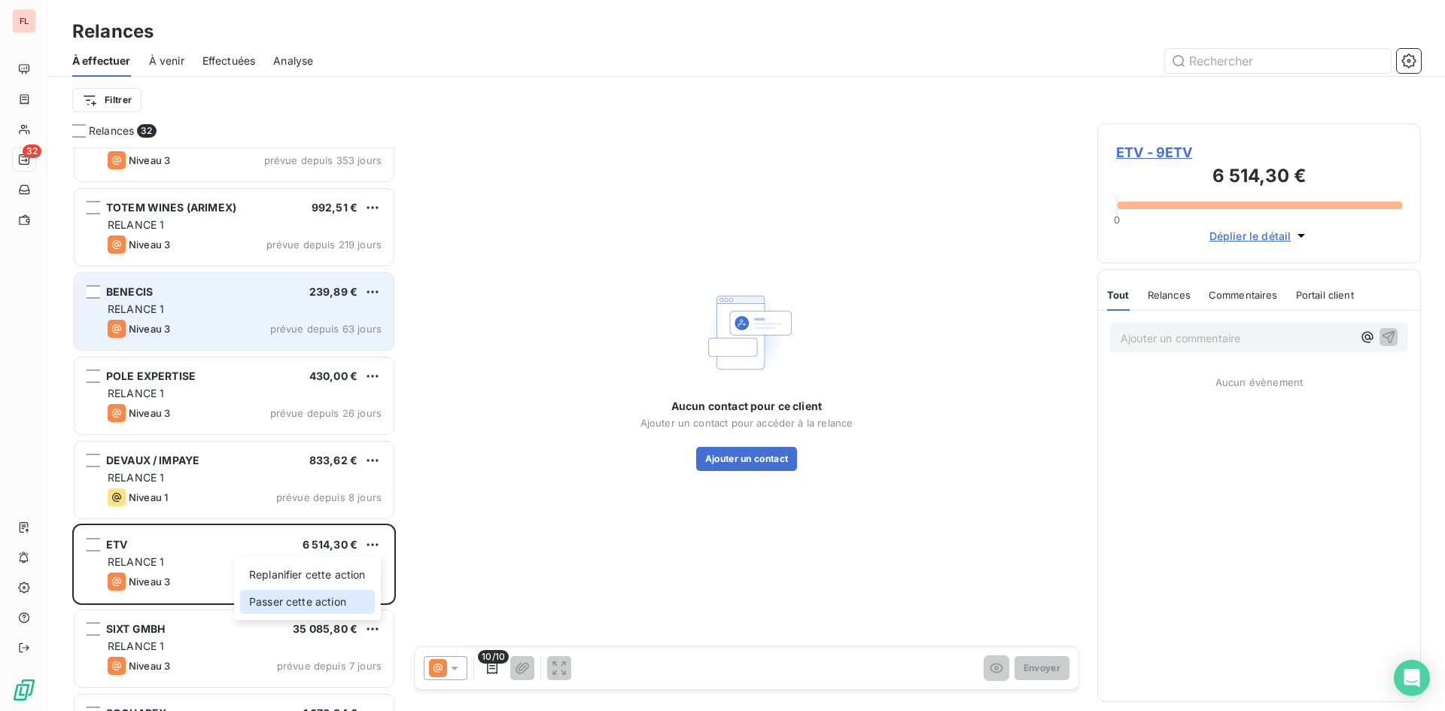
click at [333, 604] on div "Passer cette action" at bounding box center [307, 602] width 135 height 24
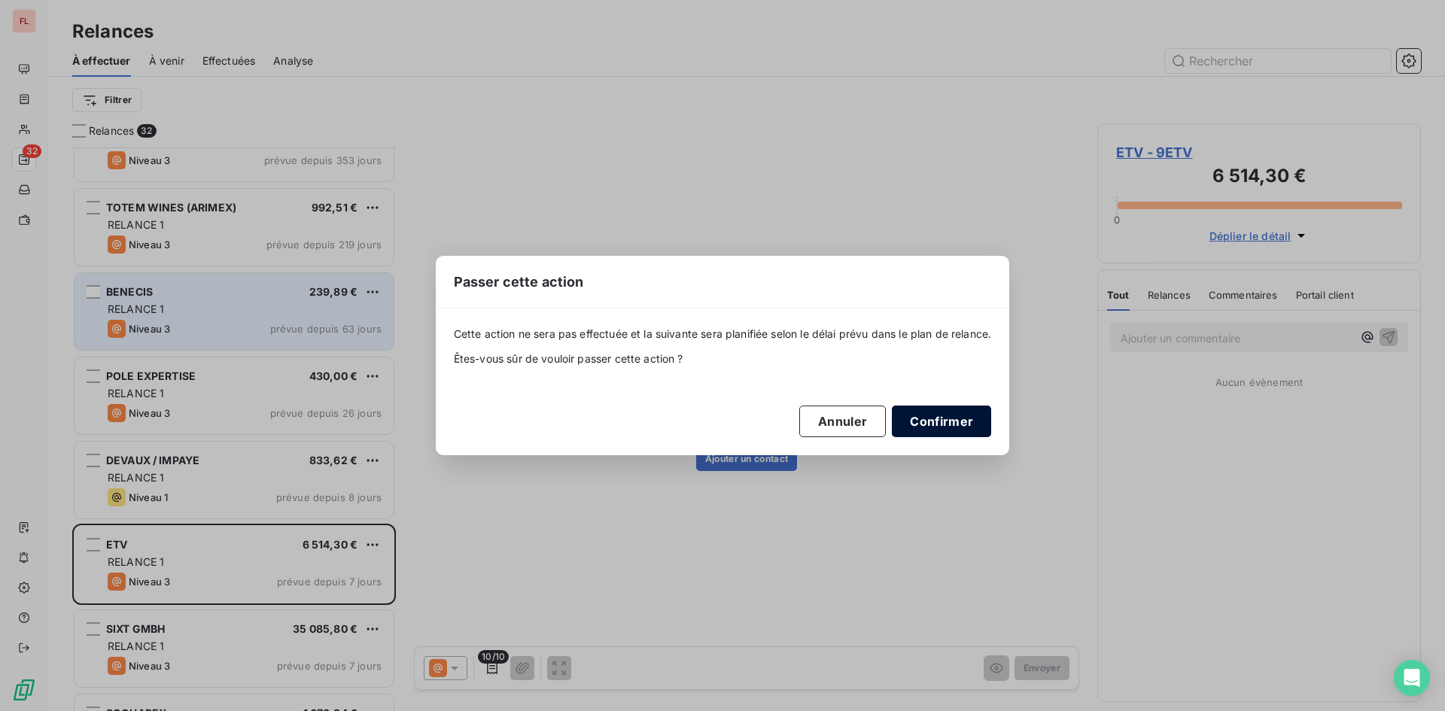
click at [925, 431] on button "Confirmer" at bounding box center [941, 422] width 99 height 32
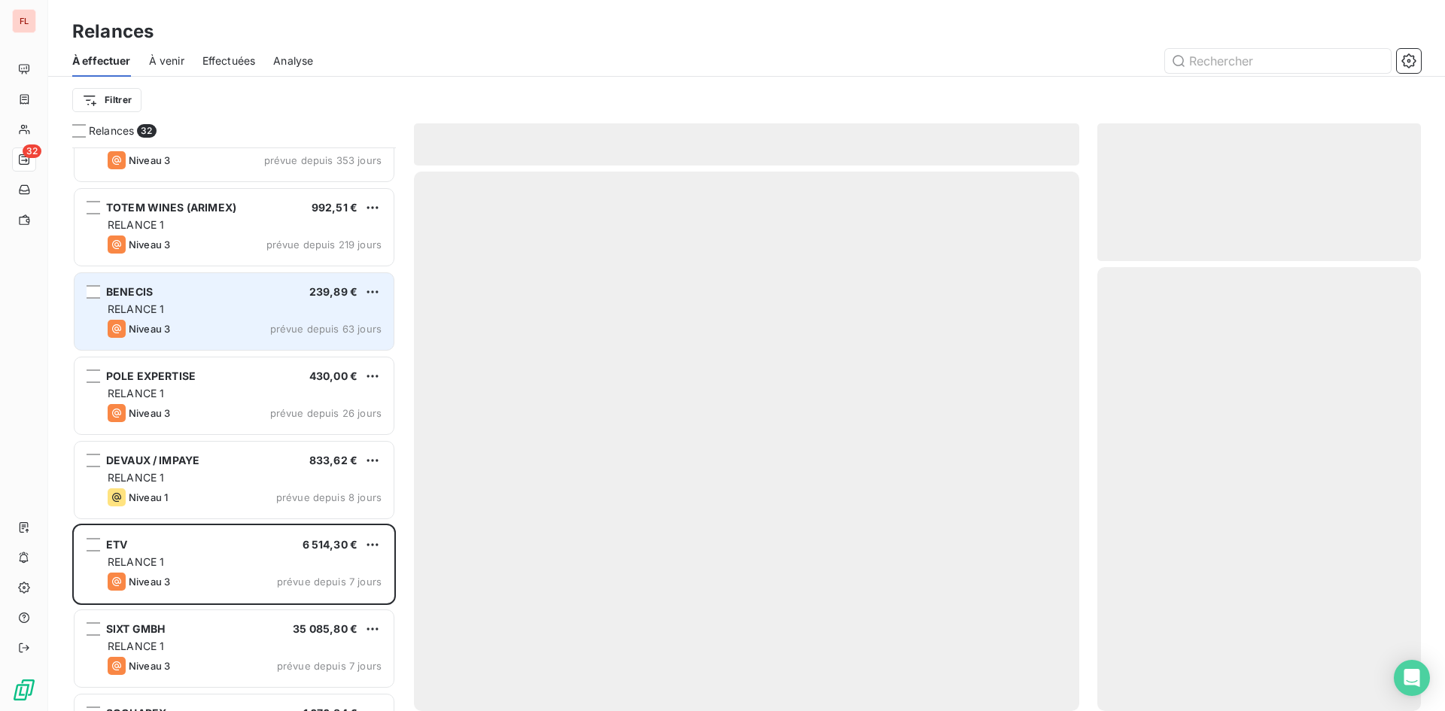
scroll to position [1882, 0]
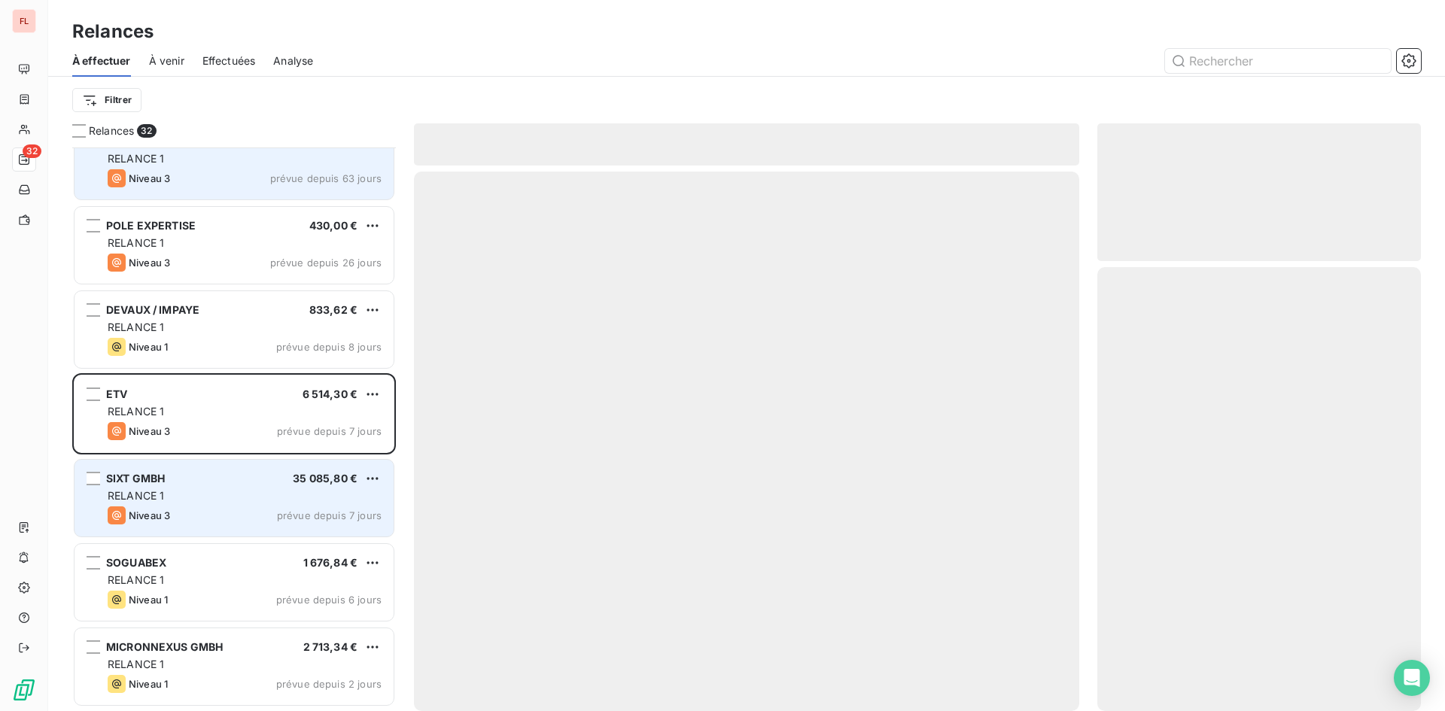
click at [357, 485] on div "35 085,80 €" at bounding box center [325, 478] width 65 height 15
click at [372, 479] on html "FL 31 Relances À effectuer À venir Effectuées Analyse Filtrer Relances 31 TOTEM…" at bounding box center [722, 355] width 1445 height 711
click at [345, 540] on div "Passer cette action" at bounding box center [307, 536] width 135 height 24
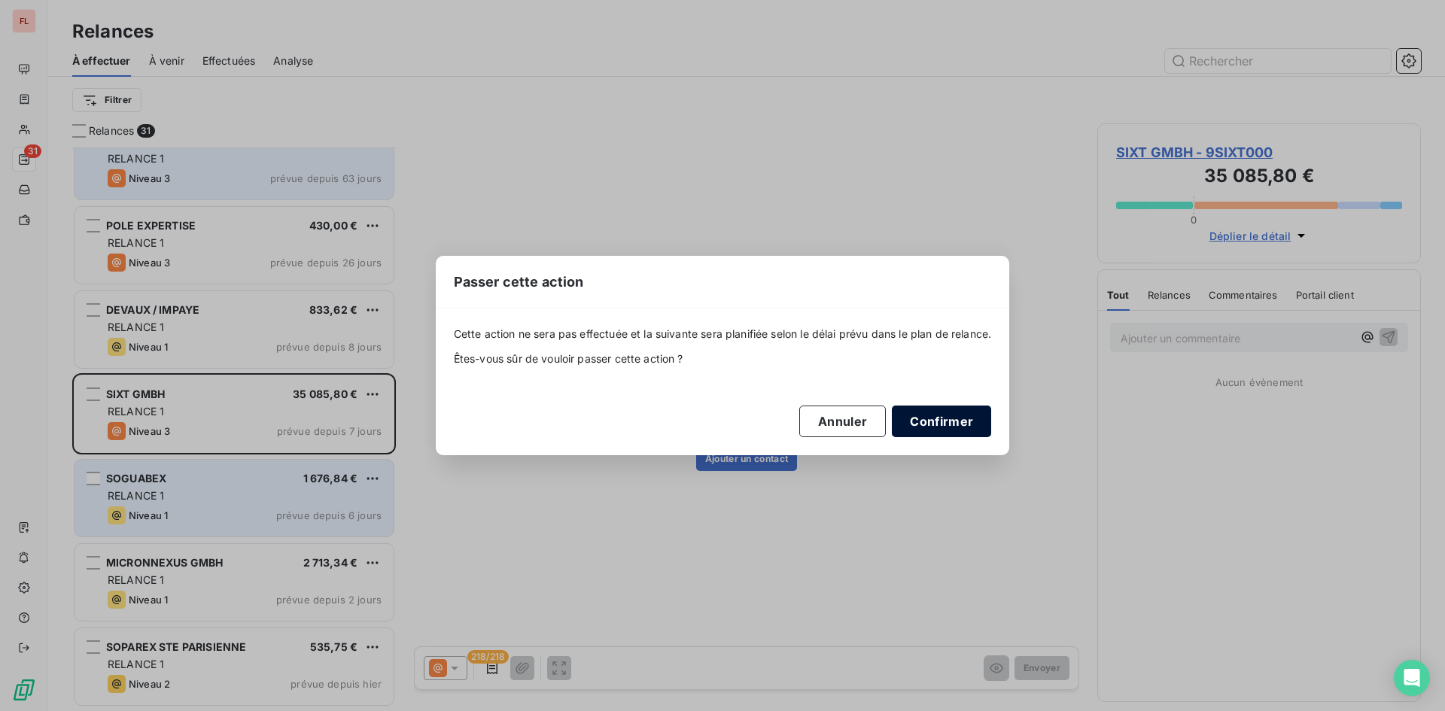
click at [948, 409] on button "Confirmer" at bounding box center [941, 422] width 99 height 32
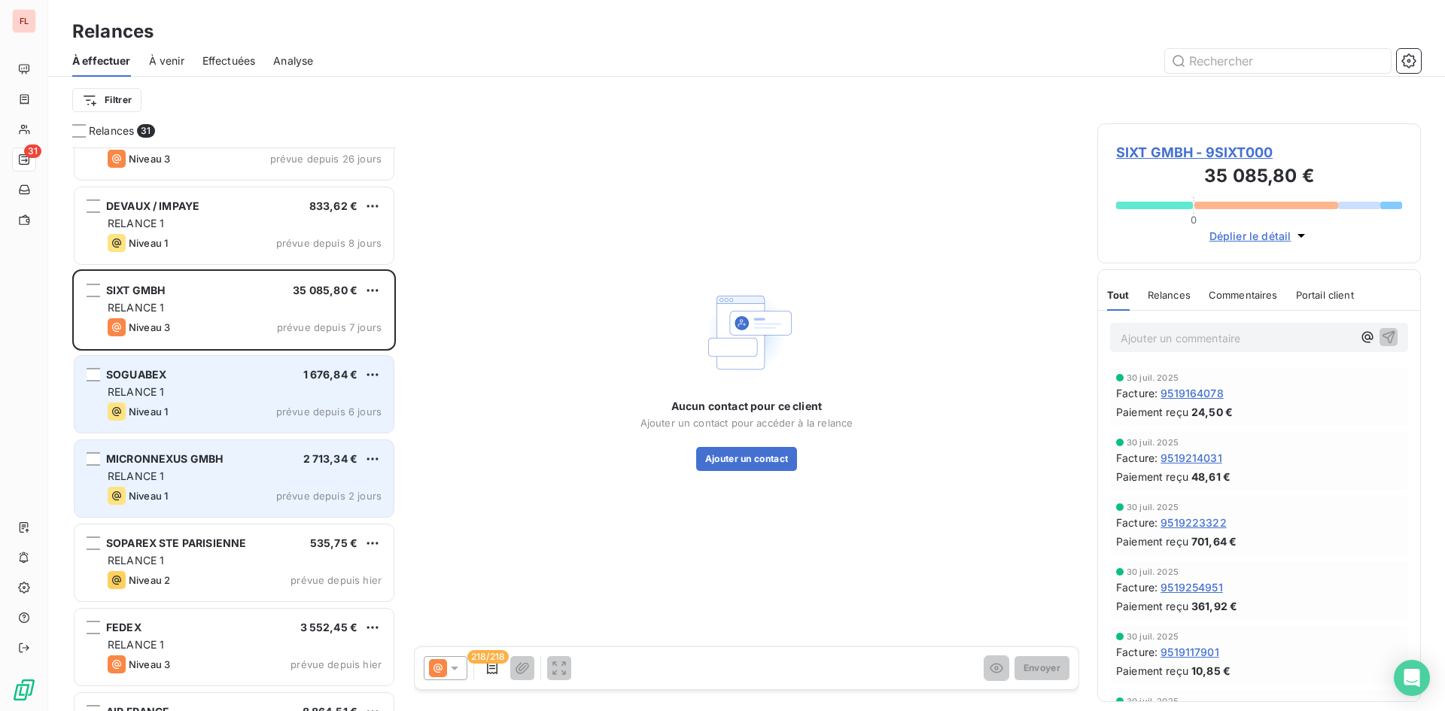
scroll to position [1966, 0]
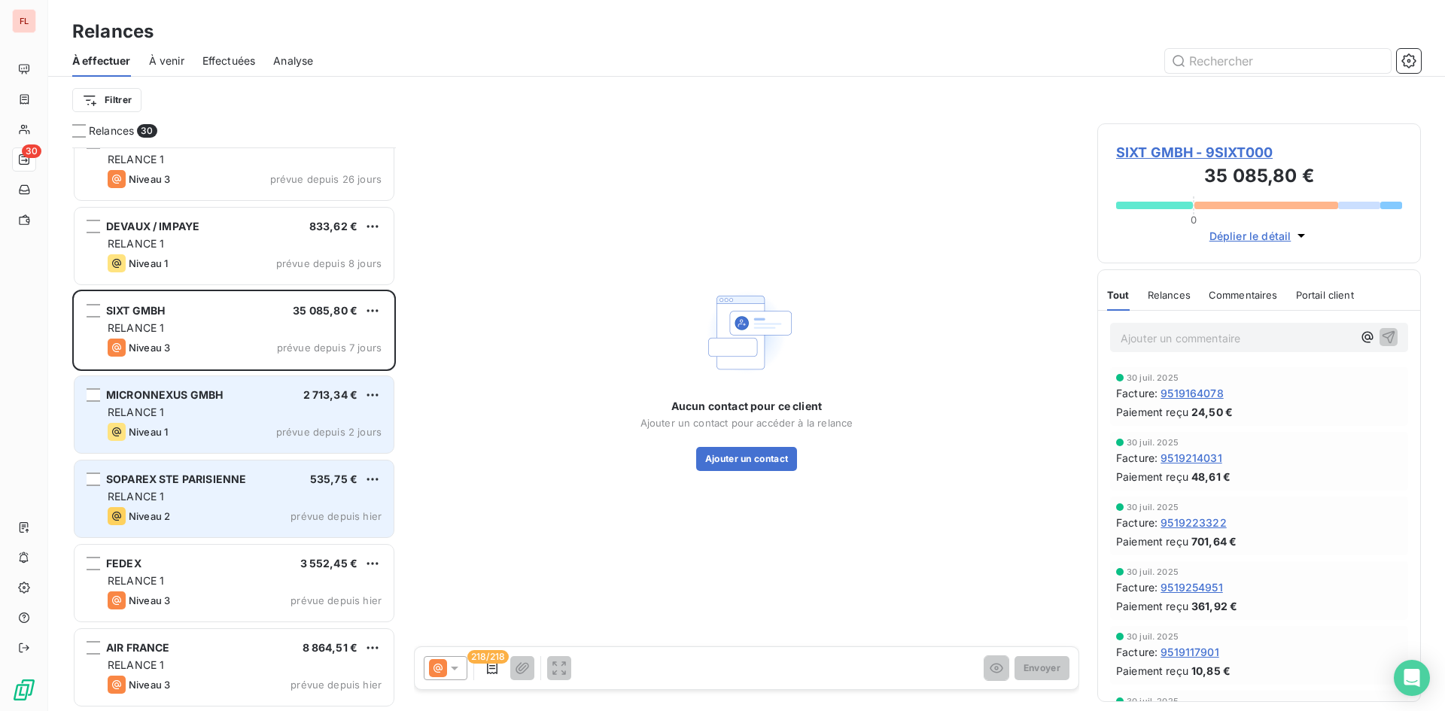
click at [324, 501] on div "RELANCE 1" at bounding box center [245, 496] width 274 height 15
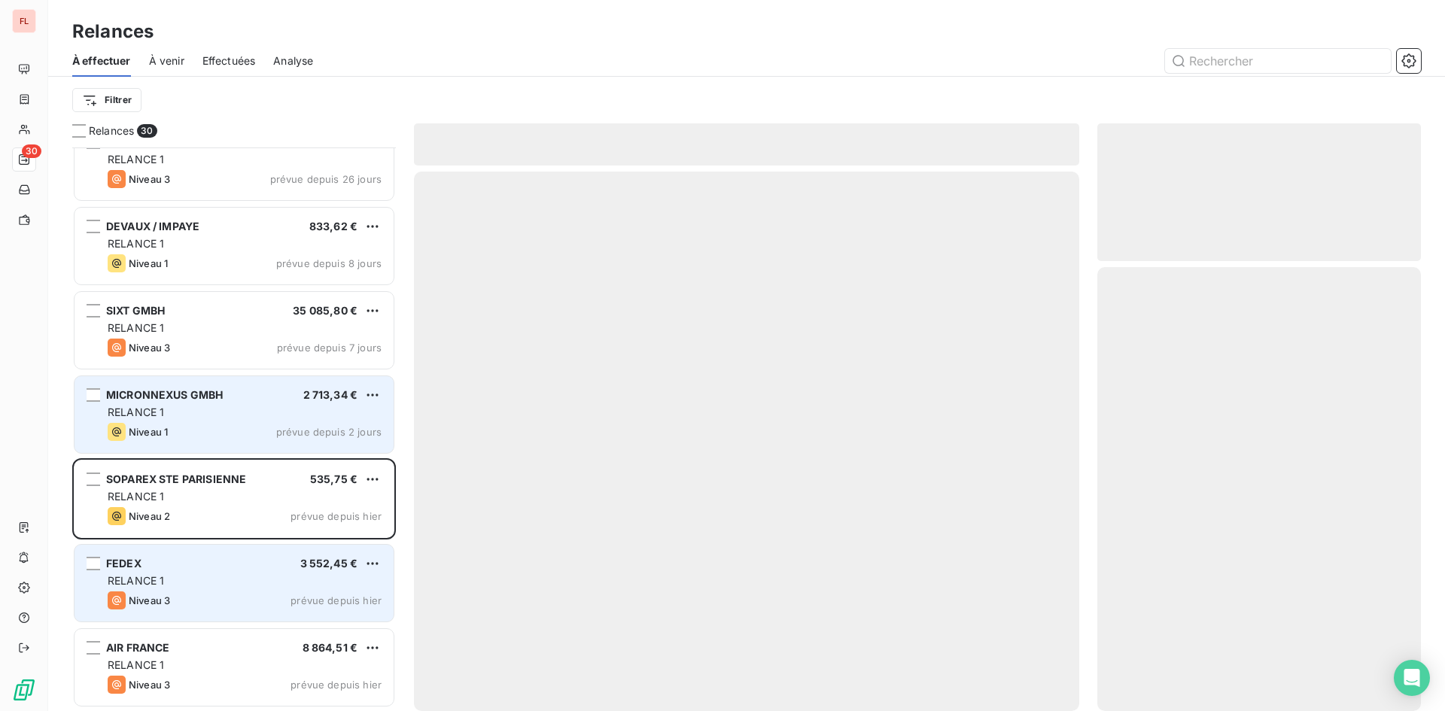
click at [311, 589] on div "FEDEX 3 552,45 € RELANCE 1 Niveau 3 prévue depuis [DATE]" at bounding box center [234, 583] width 319 height 77
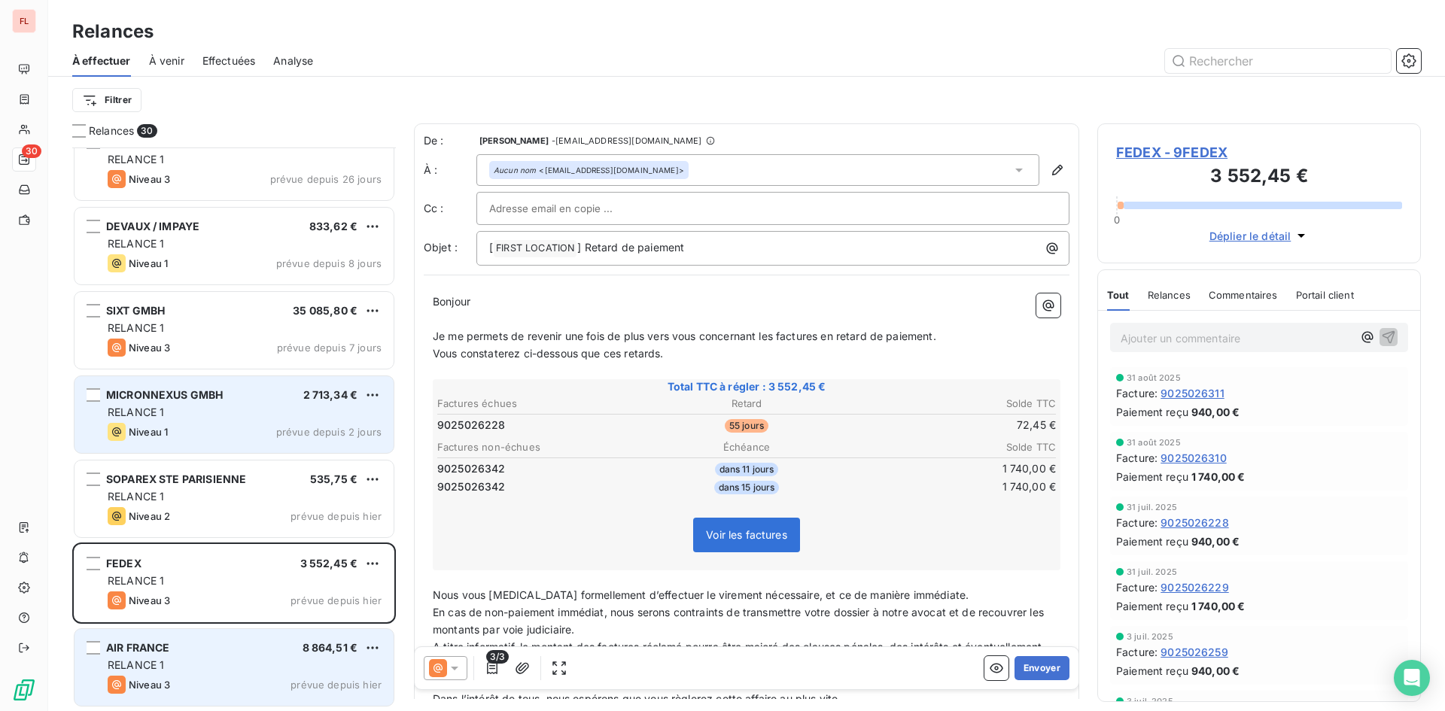
click at [312, 640] on div "AIR FRANCE 8 864,51 € RELANCE 1 Niveau 3 prévue depuis [DATE]" at bounding box center [234, 667] width 319 height 77
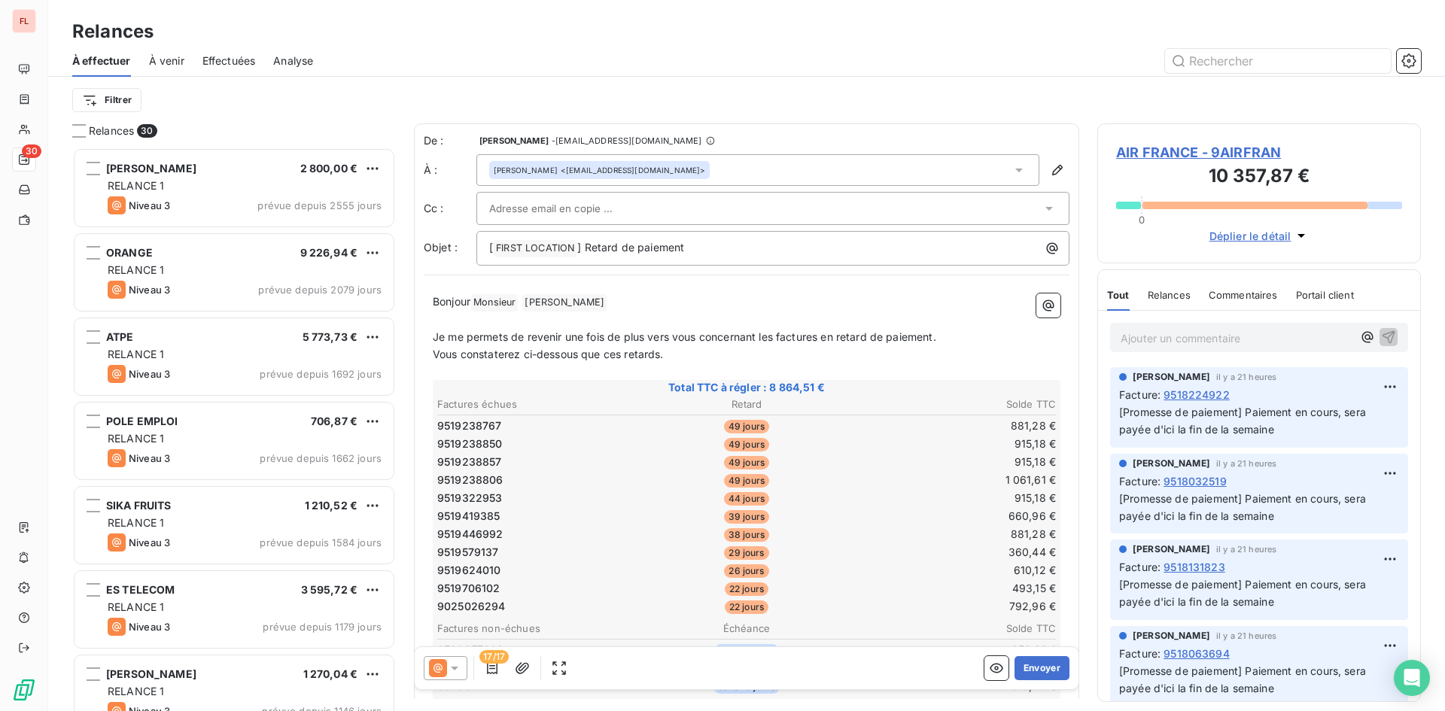
click at [229, 59] on span "Effectuées" at bounding box center [228, 60] width 53 height 15
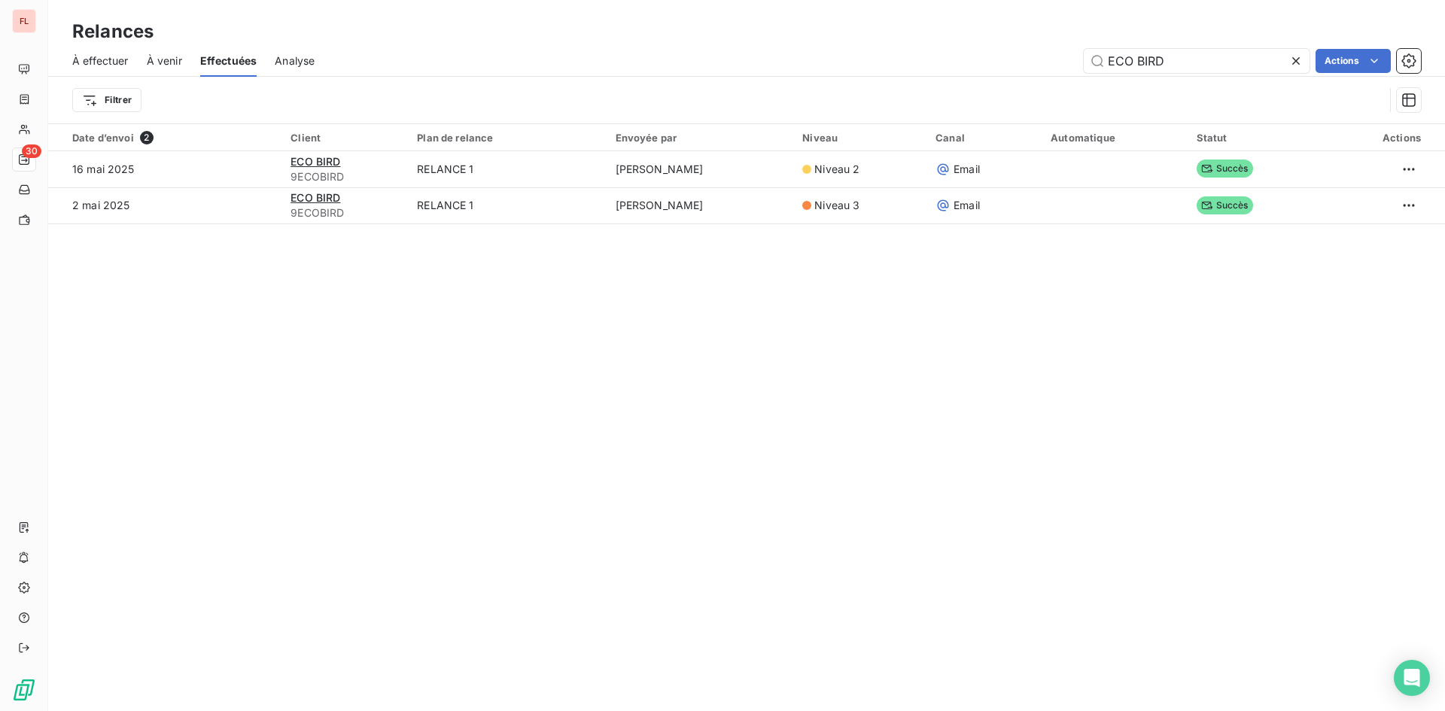
click at [172, 60] on span "À venir" at bounding box center [164, 60] width 35 height 15
